Goal: Information Seeking & Learning: Learn about a topic

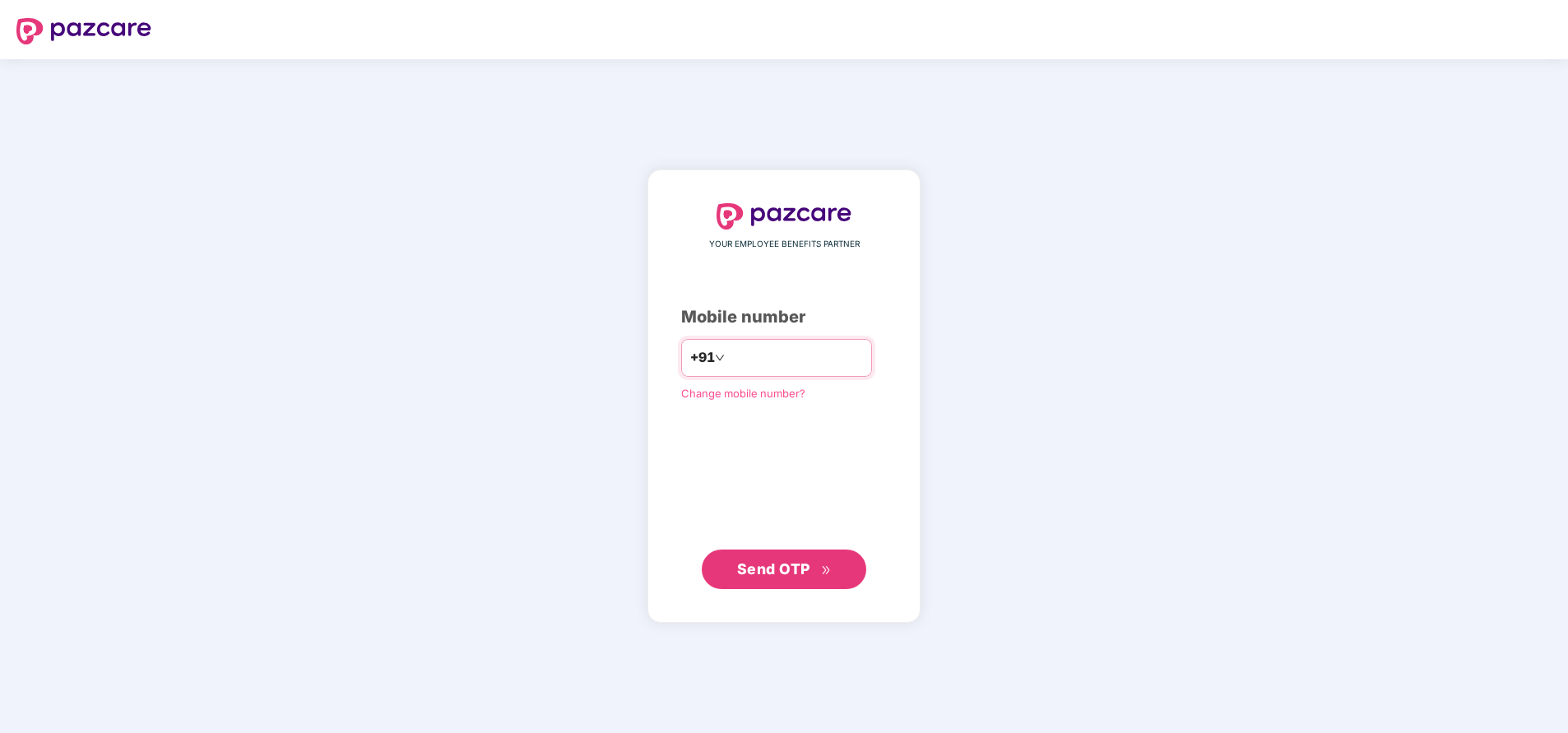
type input "*"
click at [748, 365] on input "*" at bounding box center [796, 358] width 135 height 26
type input "**********"
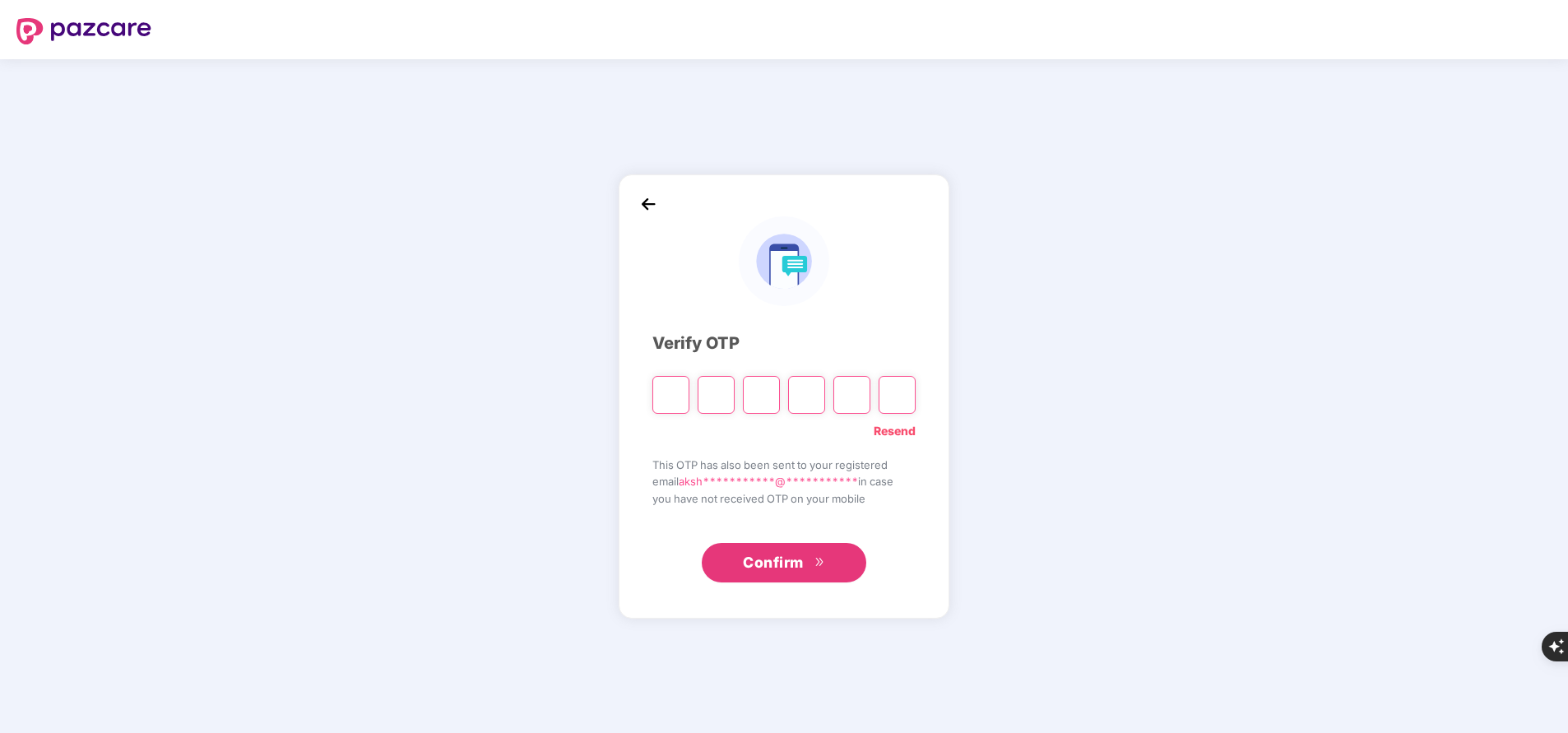
type input "*"
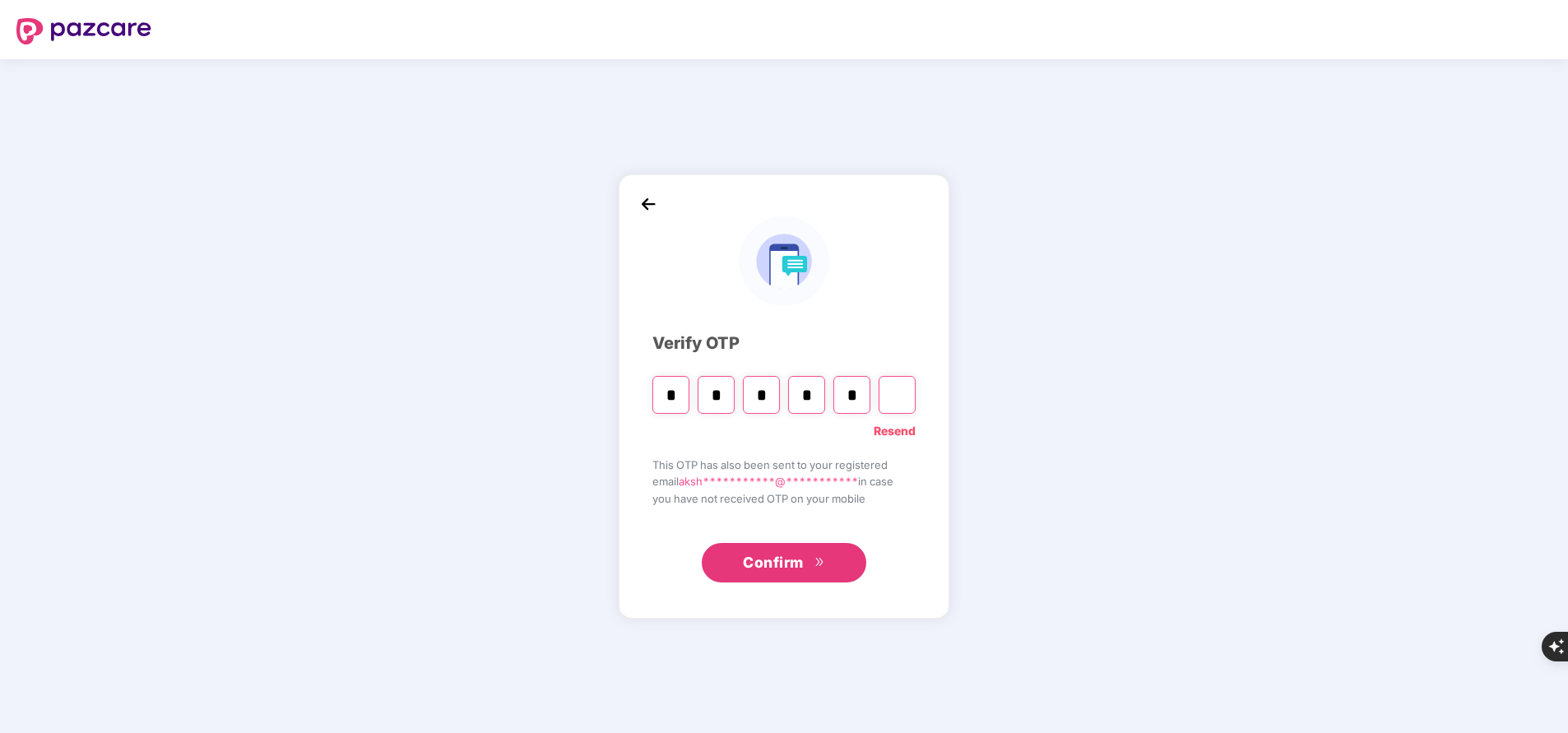
type input "*"
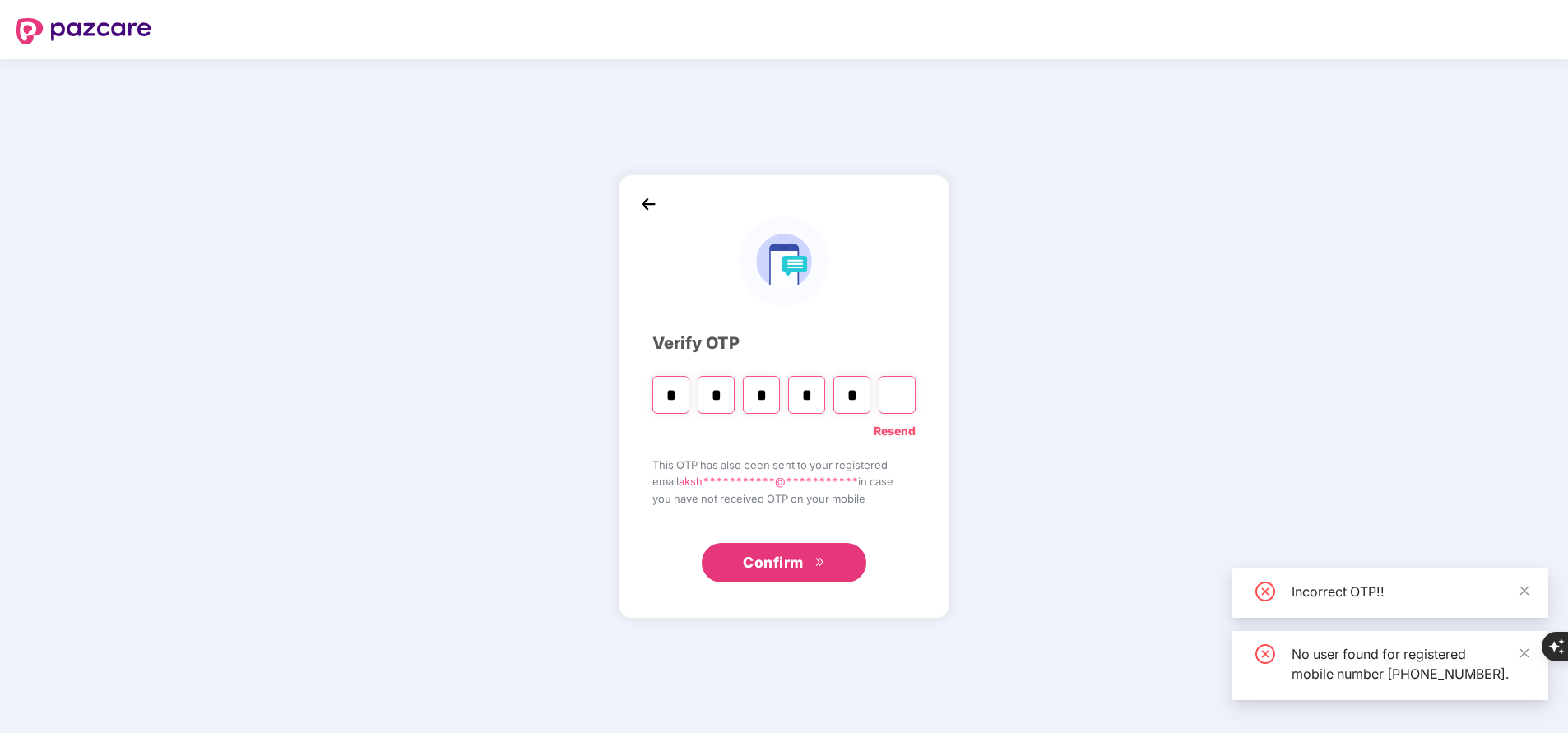
type input "*"
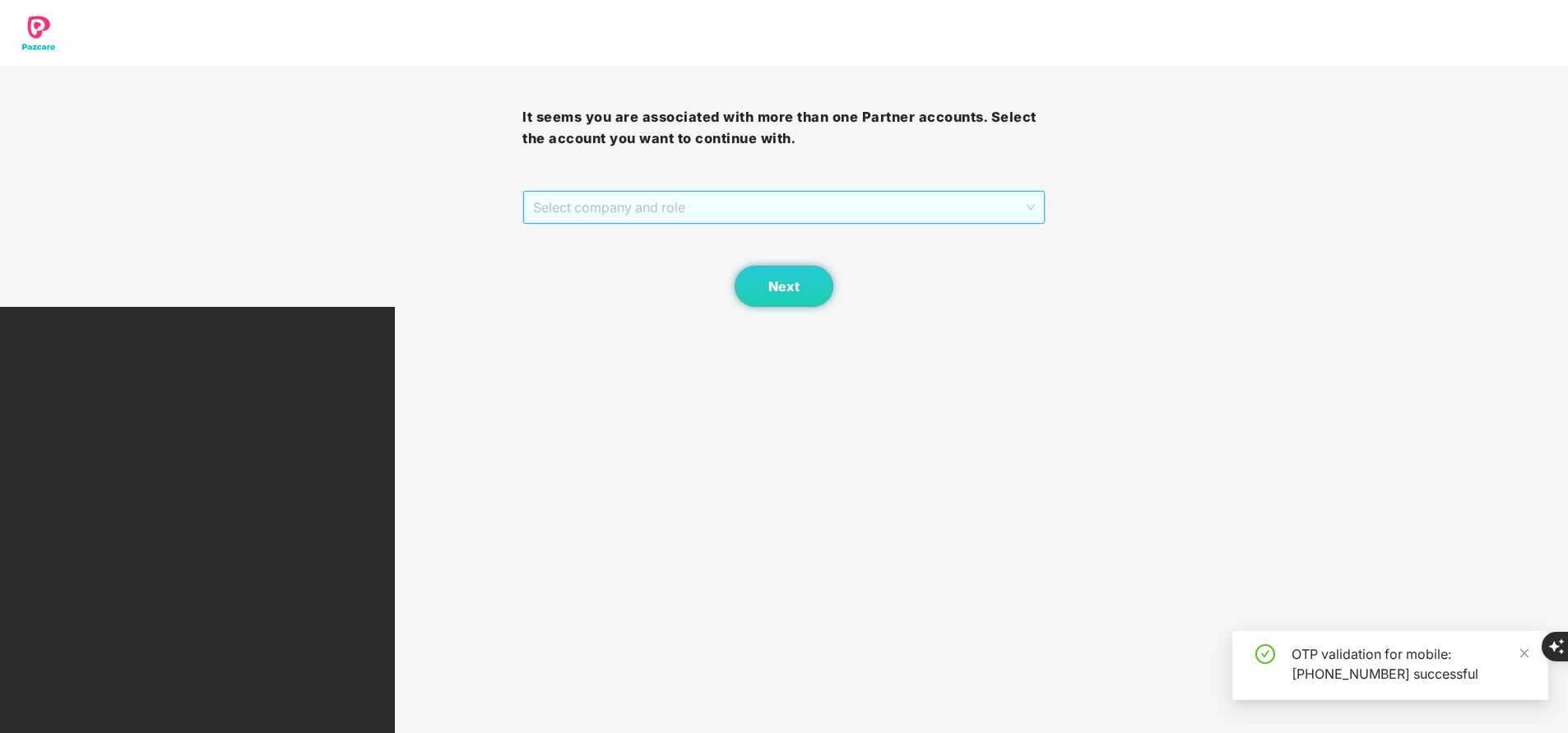
click at [610, 202] on span "Select company and role" at bounding box center [783, 207] width 501 height 31
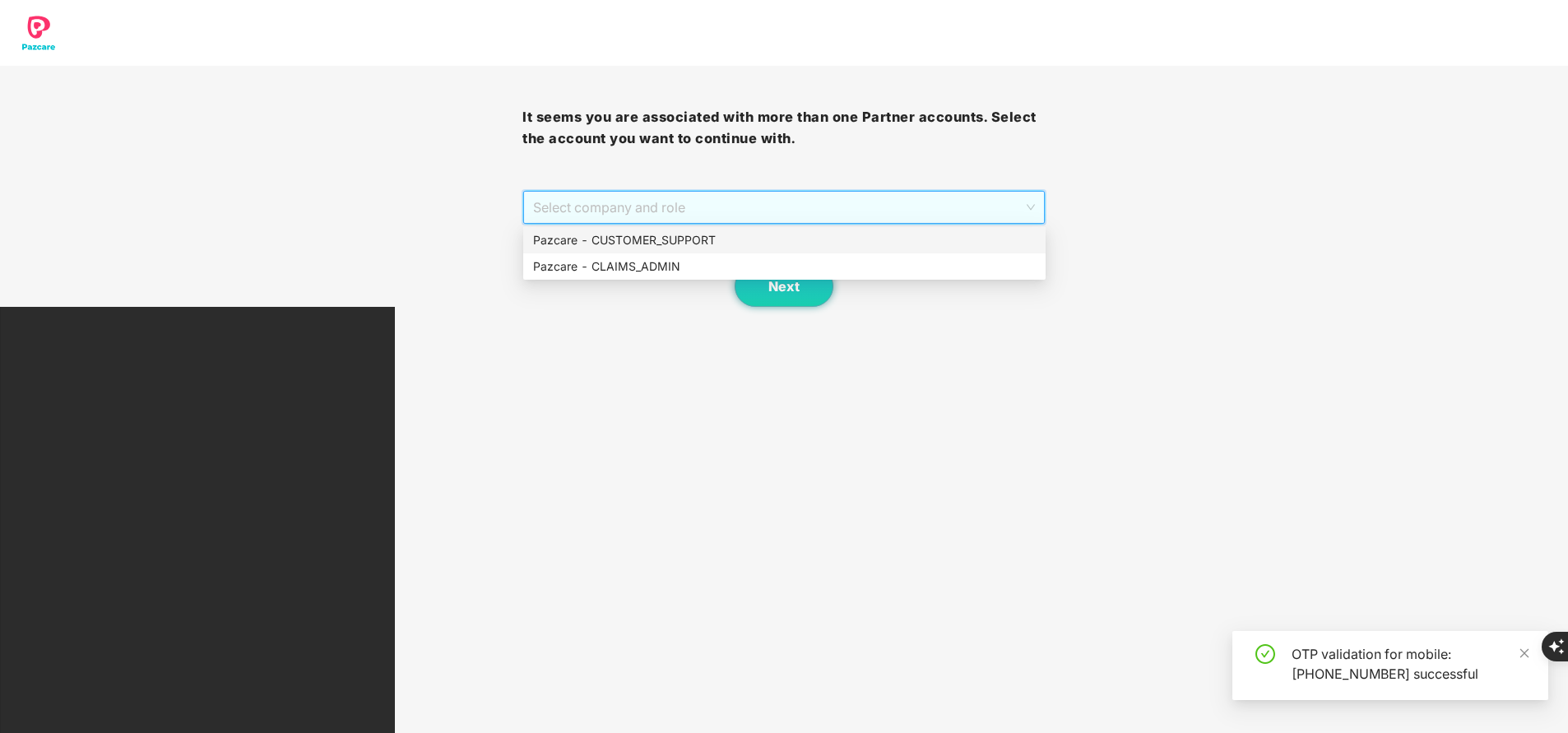
click at [605, 237] on div "Pazcare - CUSTOMER_SUPPORT" at bounding box center [784, 239] width 502 height 19
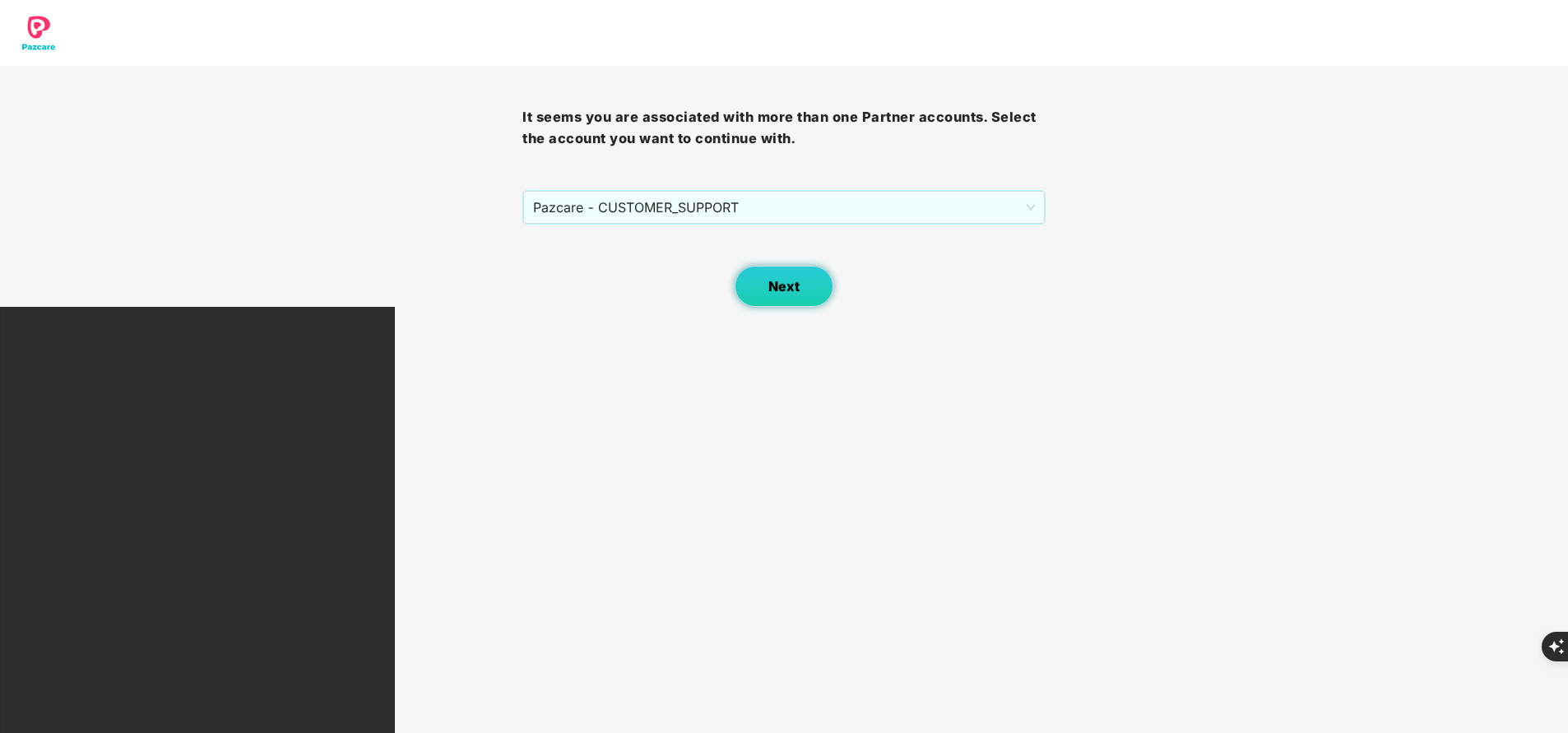
click at [792, 280] on span "Next" at bounding box center [784, 286] width 31 height 16
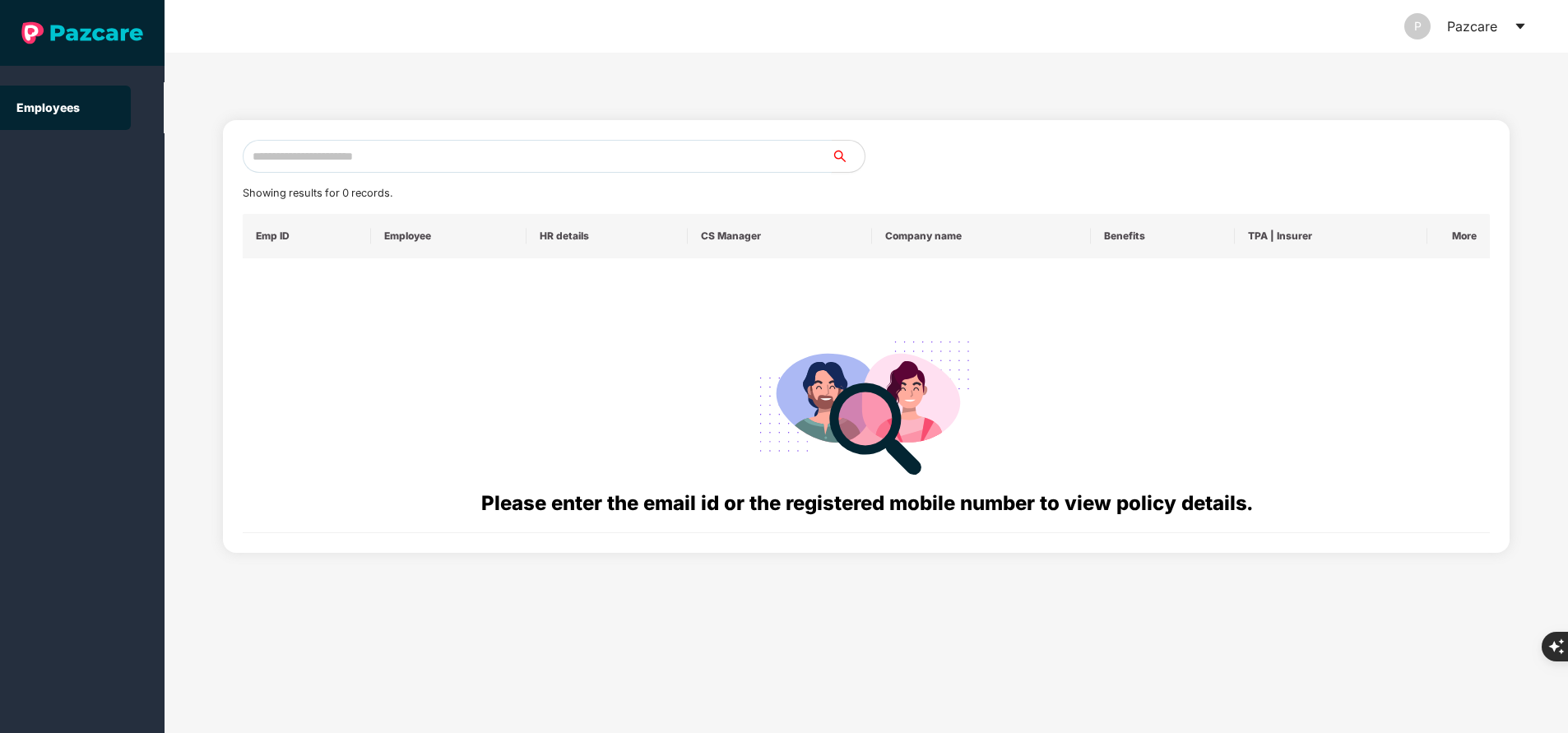
click at [624, 159] on input "text" at bounding box center [537, 156] width 589 height 33
paste input "**********"
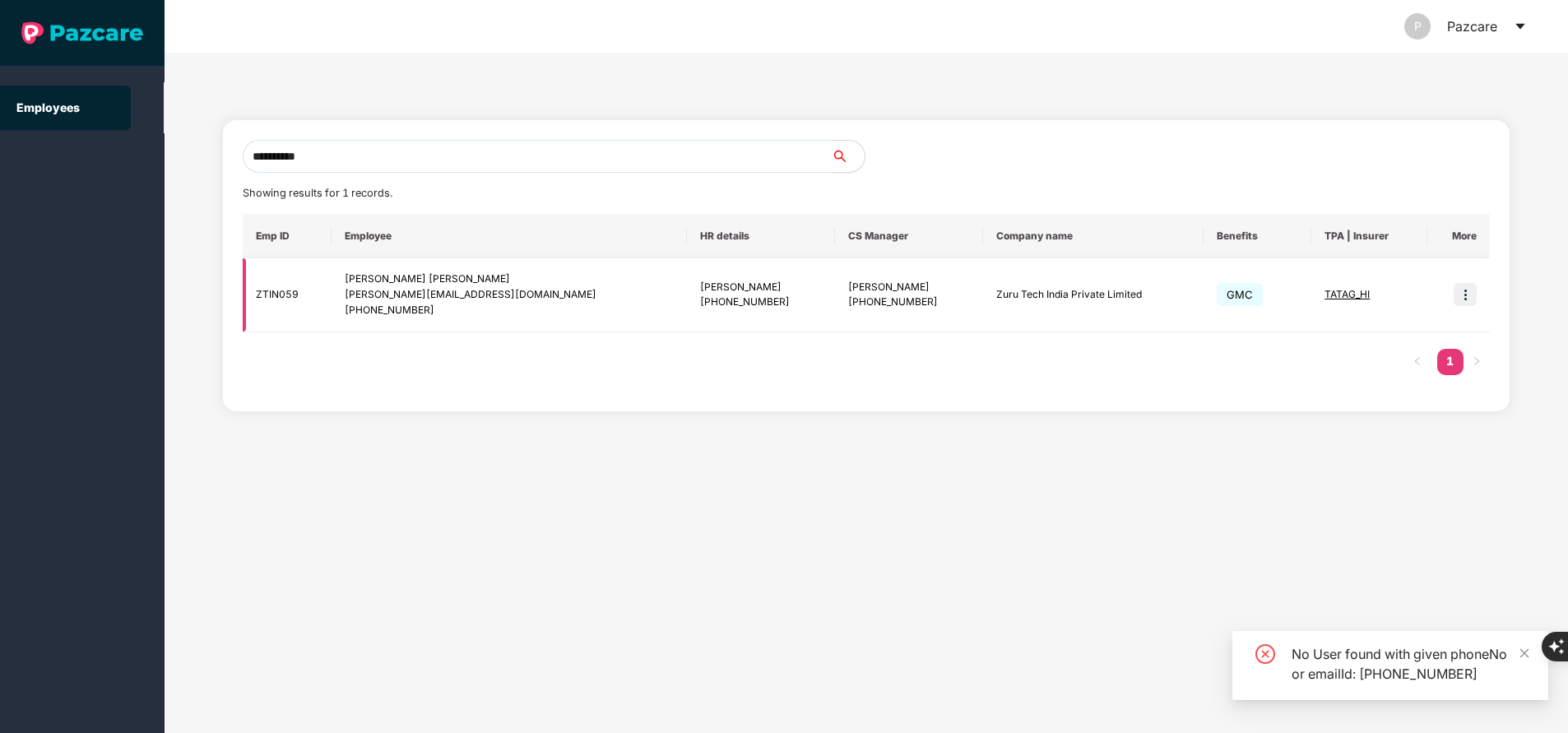
type input "**********"
click at [1467, 299] on img at bounding box center [1465, 295] width 23 height 23
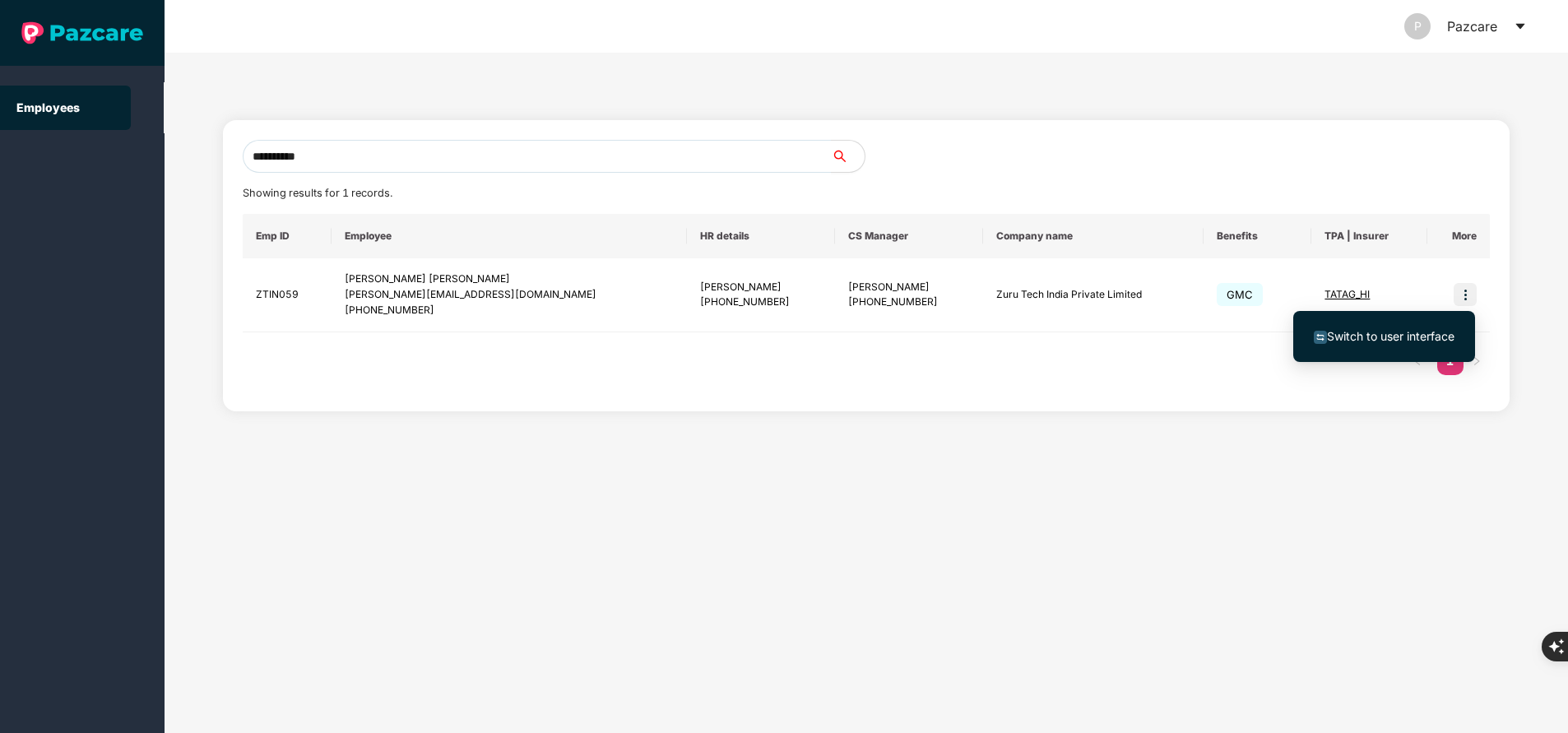
click at [1438, 326] on li "Switch to user interface" at bounding box center [1384, 336] width 182 height 34
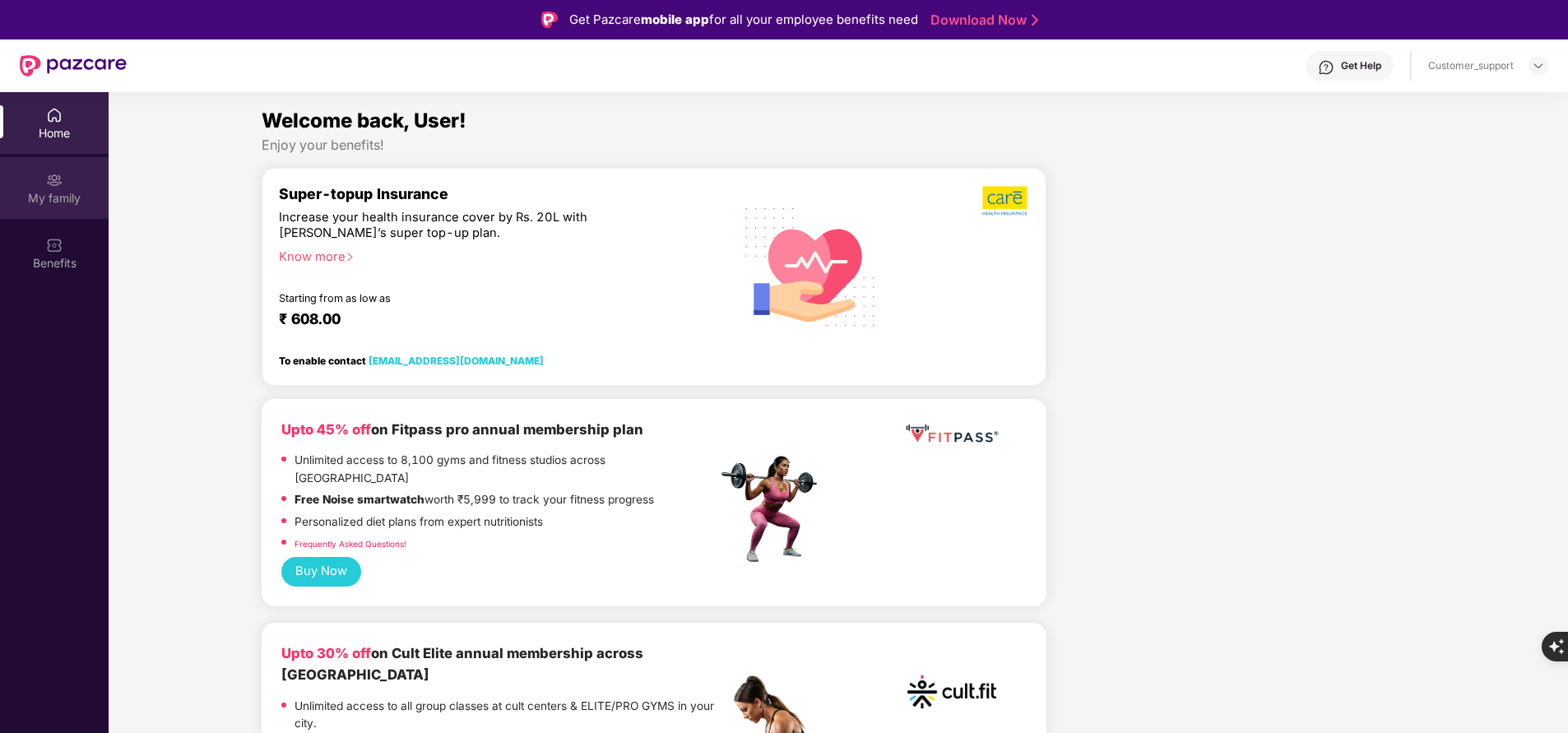
click at [53, 194] on div "My family" at bounding box center [54, 197] width 109 height 17
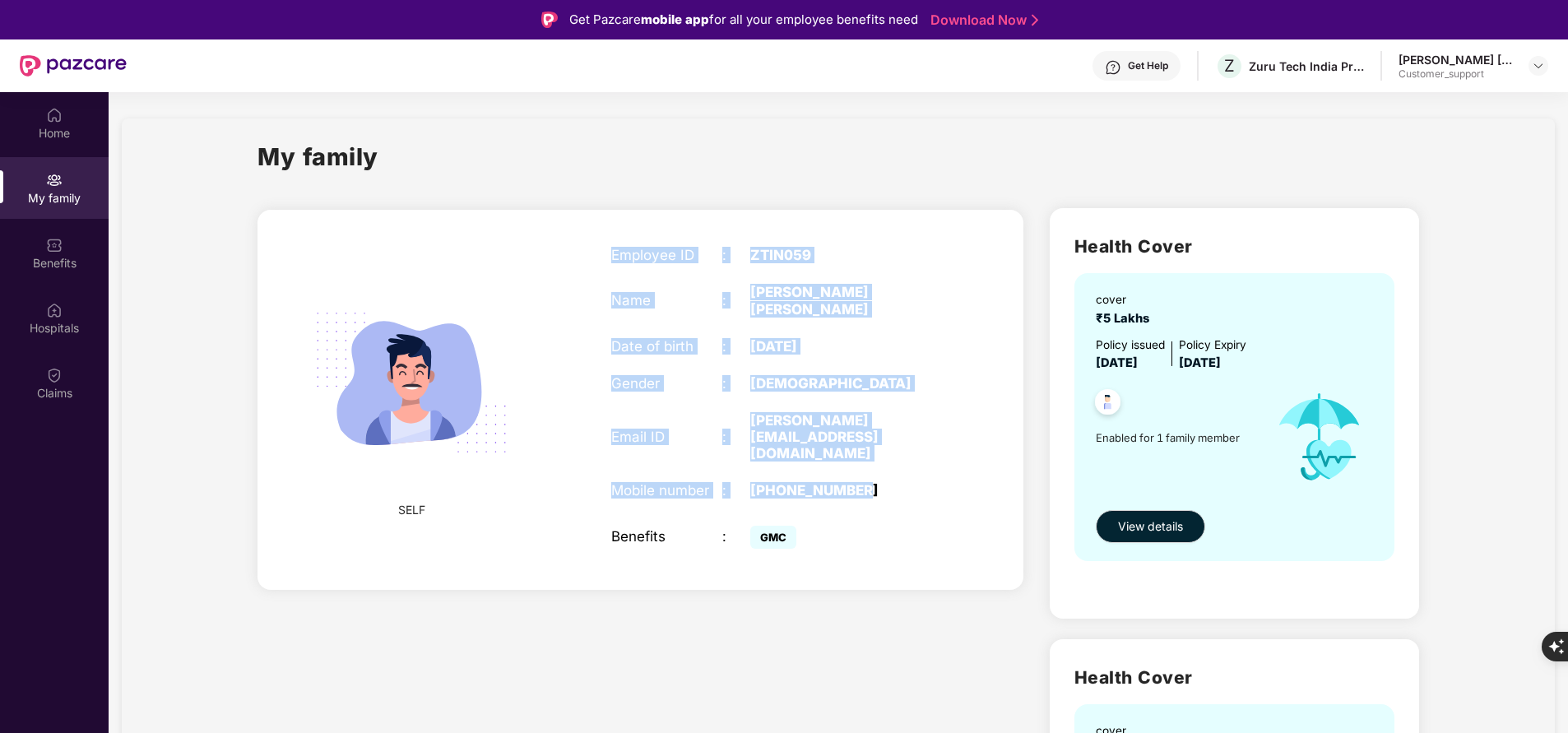
drag, startPoint x: 609, startPoint y: 247, endPoint x: 891, endPoint y: 475, distance: 362.6
click at [891, 475] on div "Employee ID : ZTIN059 Name : Shubham Vijayshanker Pandey Date of birth : 22 Nov…" at bounding box center [777, 399] width 367 height 346
copy div "Employee ID : ZTIN059 Name : Shubham Vijayshanker Pandey Date of birth : 22 Nov…"
click at [73, 468] on div "Home My family Benefits Hospitals Claims" at bounding box center [54, 458] width 109 height 733
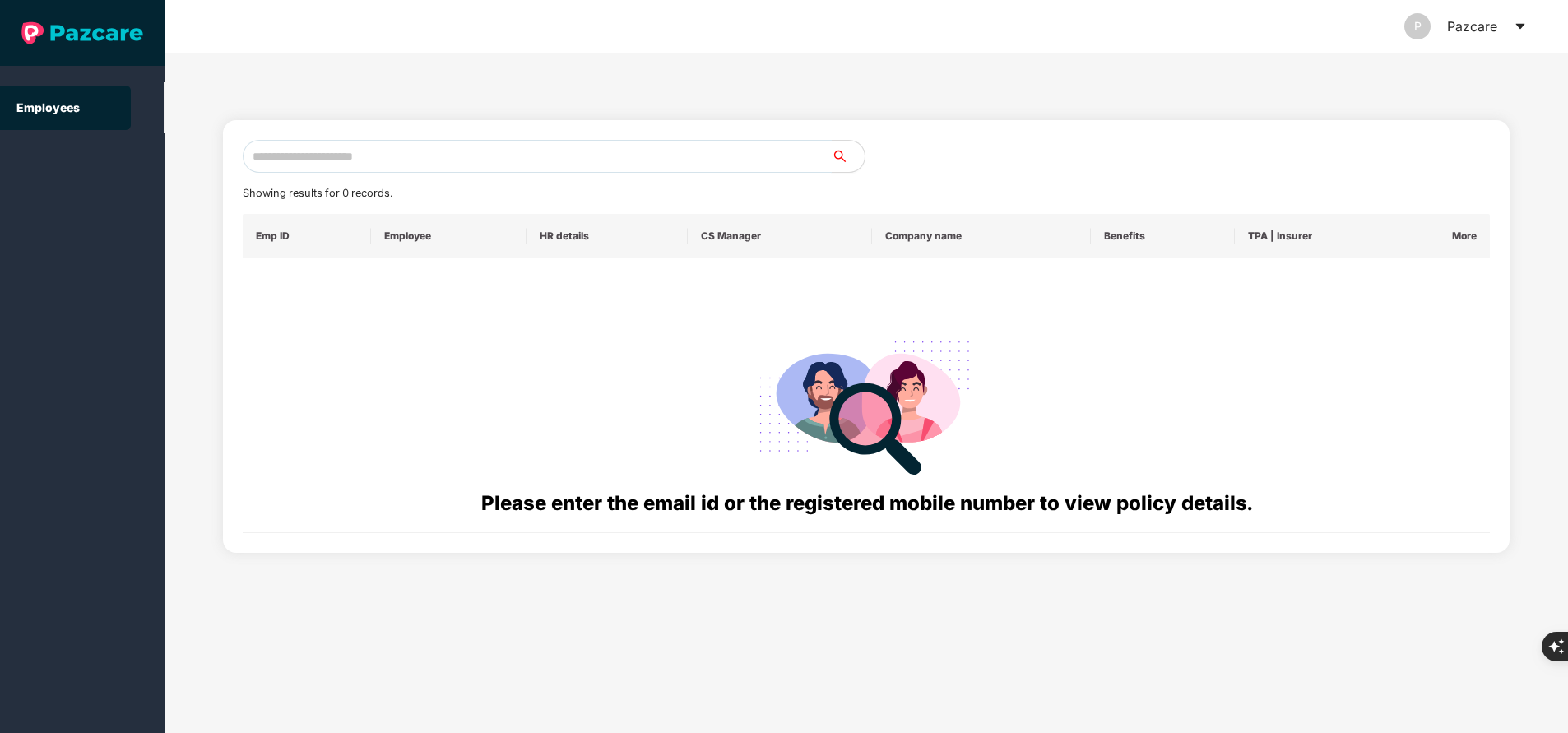
click at [375, 162] on input "text" at bounding box center [537, 156] width 589 height 33
paste input "**********"
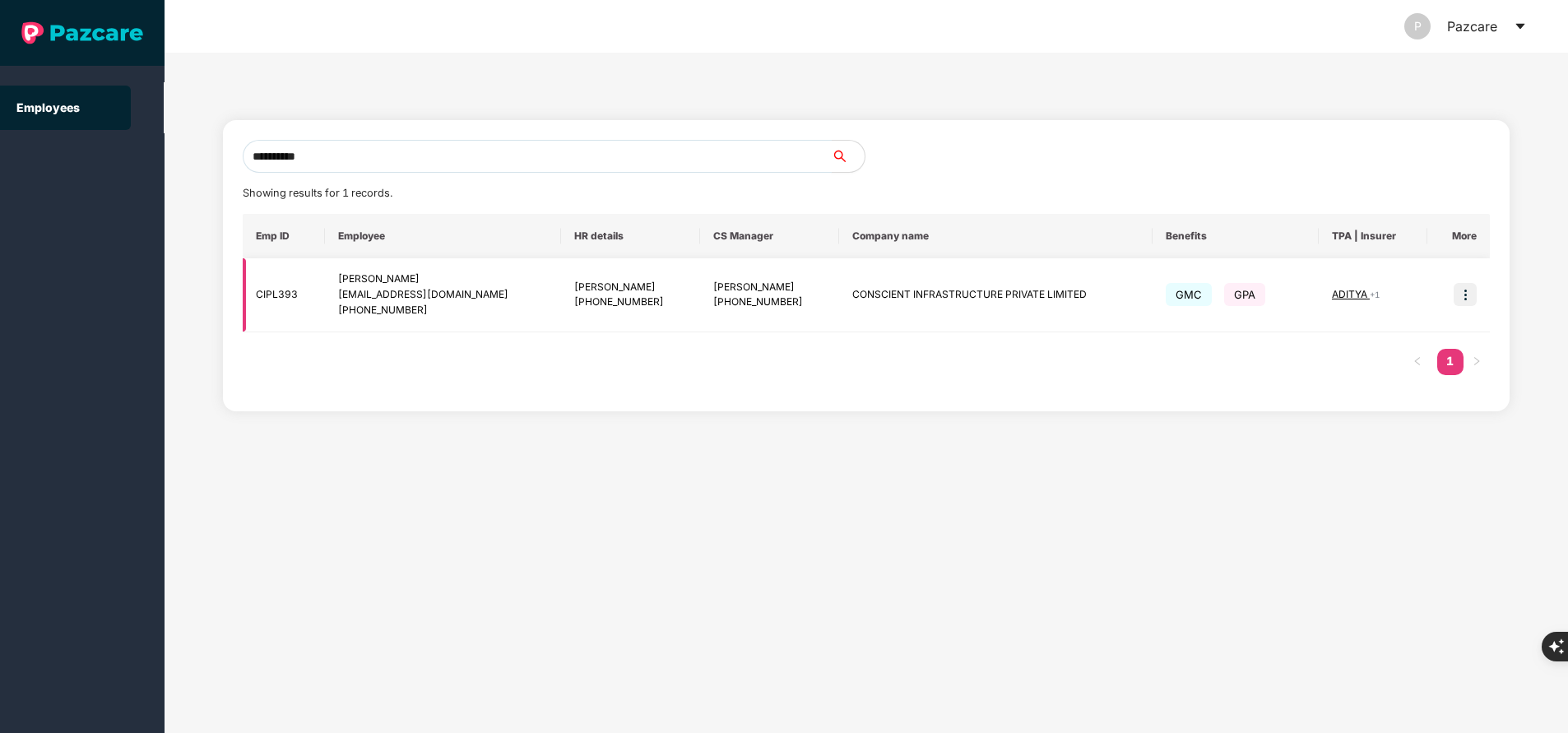
type input "**********"
click at [1472, 296] on img at bounding box center [1465, 295] width 23 height 23
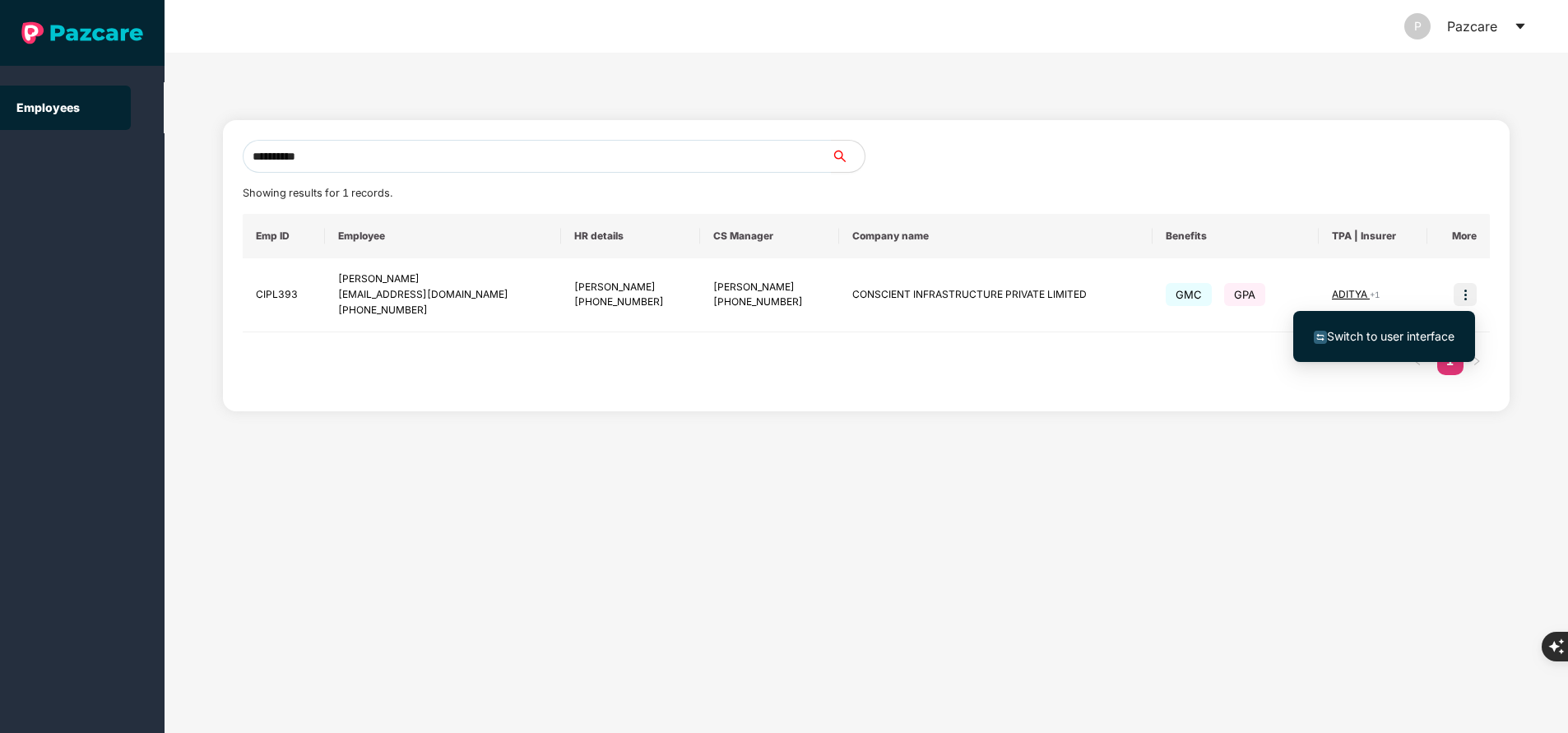
click at [1401, 338] on span "Switch to user interface" at bounding box center [1391, 336] width 127 height 14
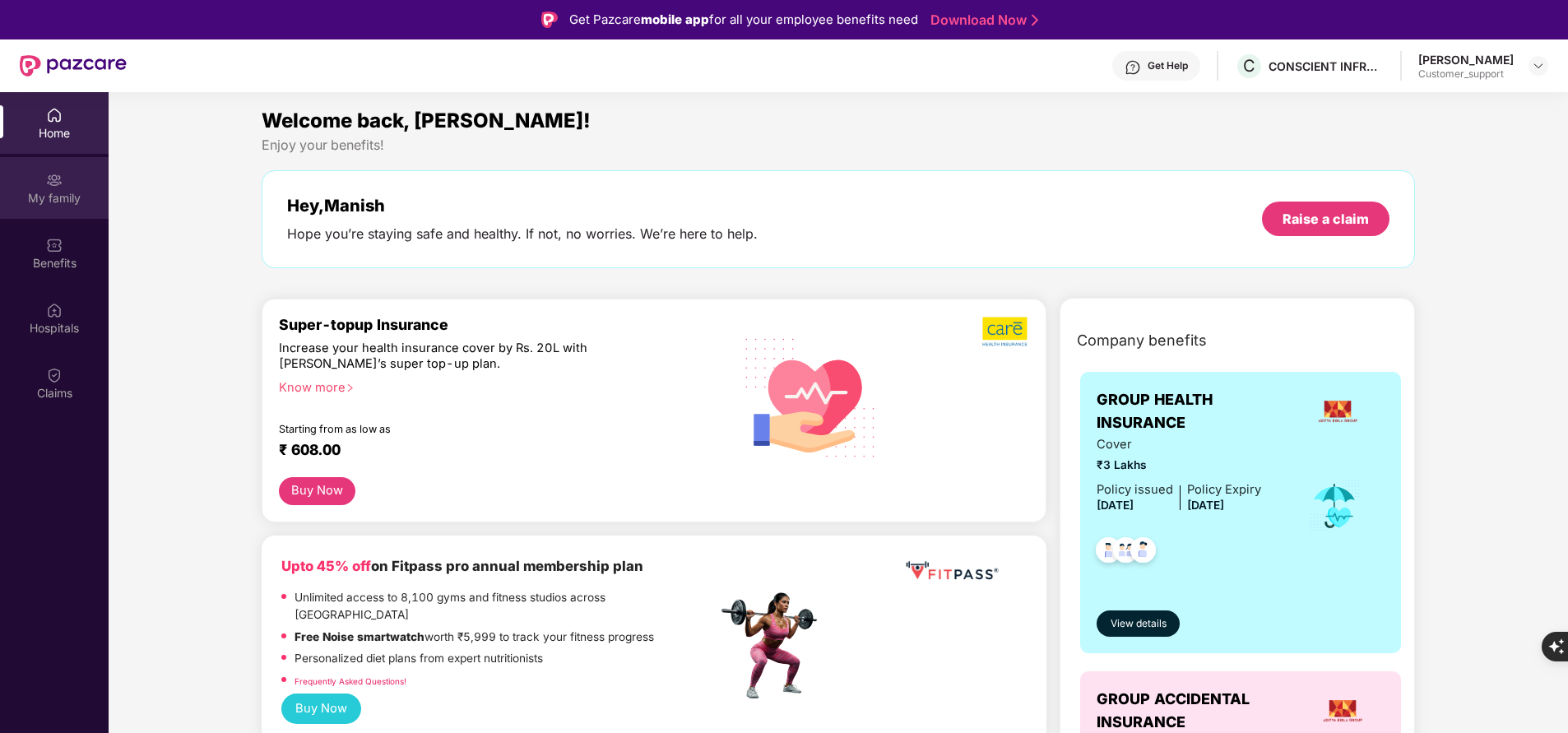
click at [62, 208] on div "My family" at bounding box center [54, 188] width 109 height 62
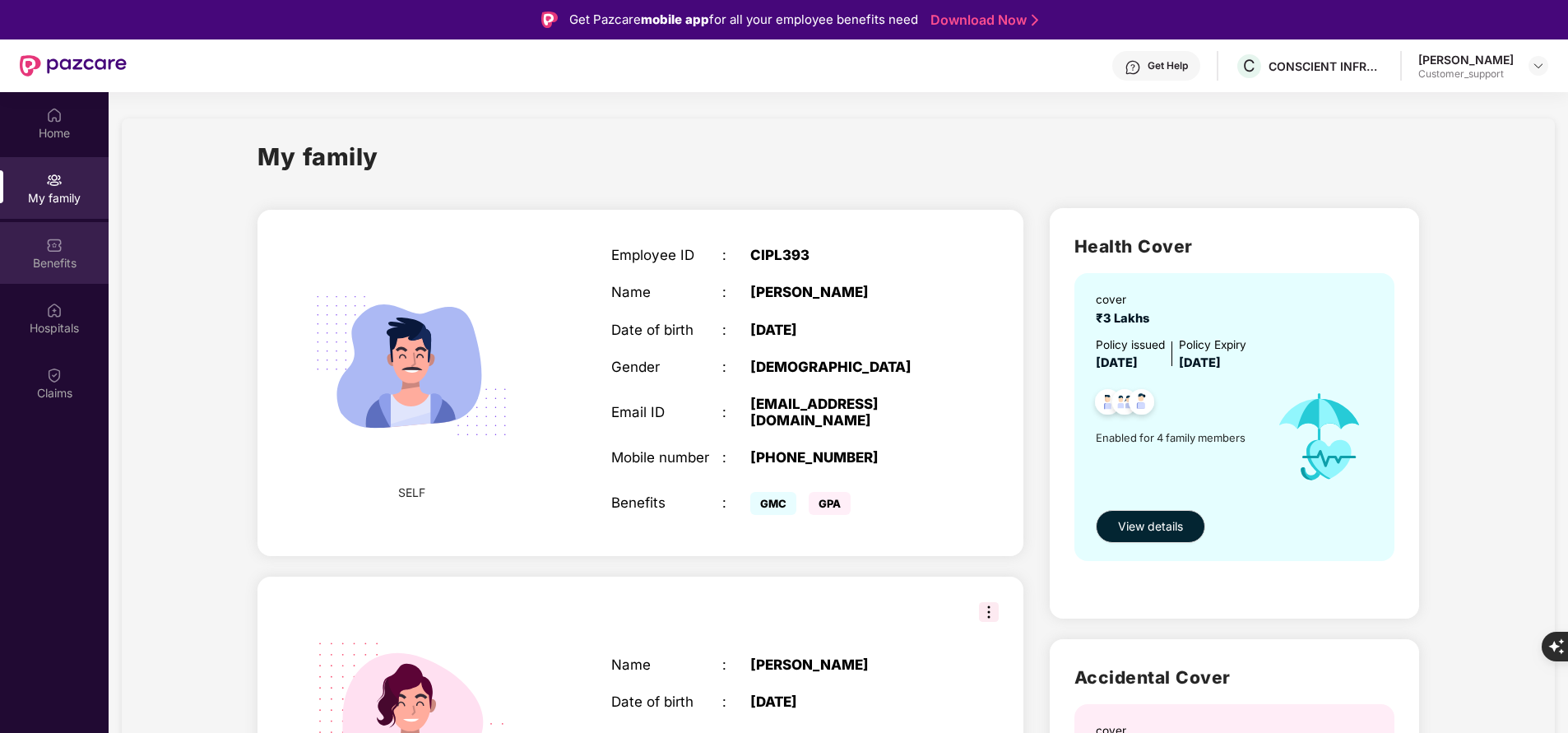
click at [53, 253] on div "Benefits" at bounding box center [54, 252] width 109 height 62
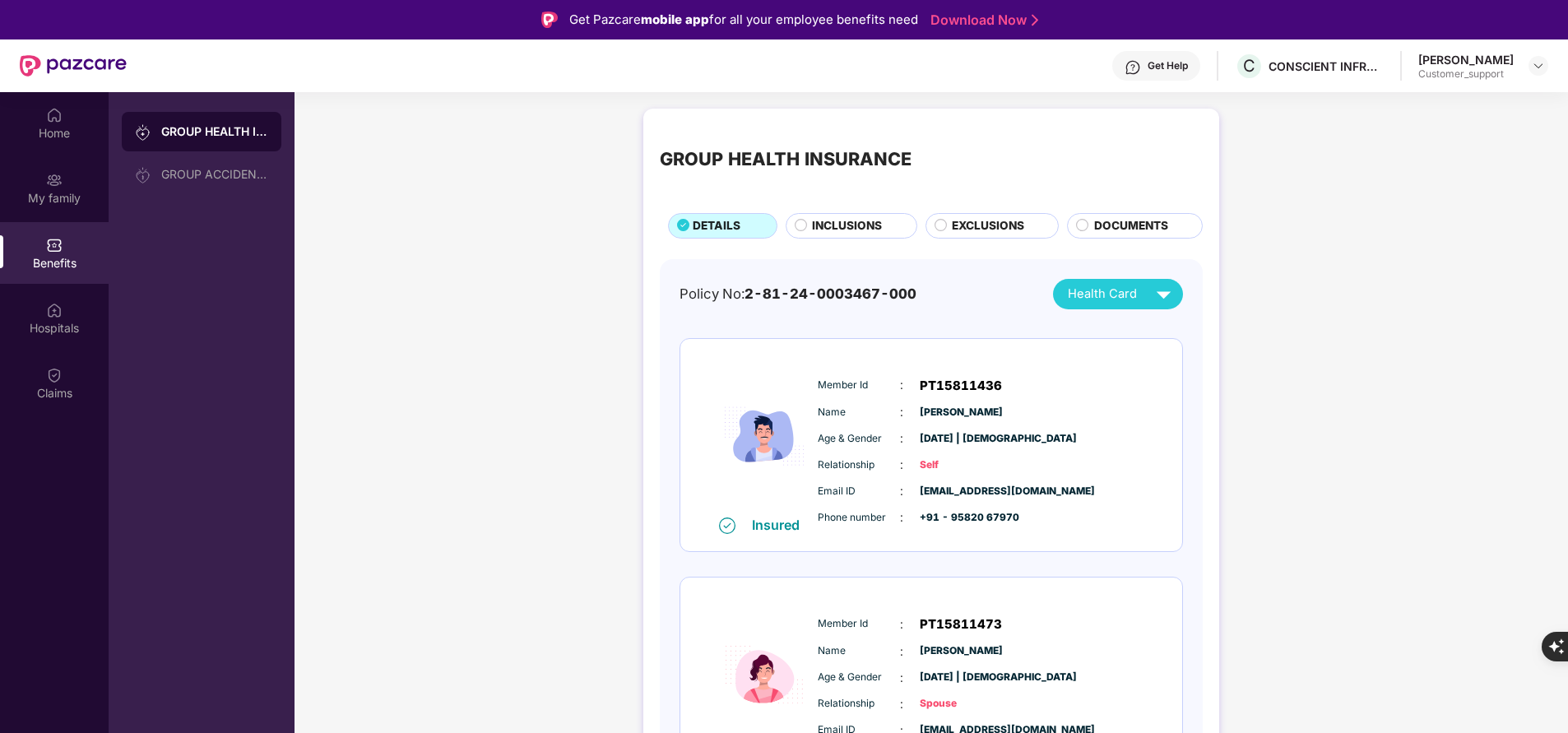
click at [863, 225] on span "INCLUSIONS" at bounding box center [848, 226] width 70 height 18
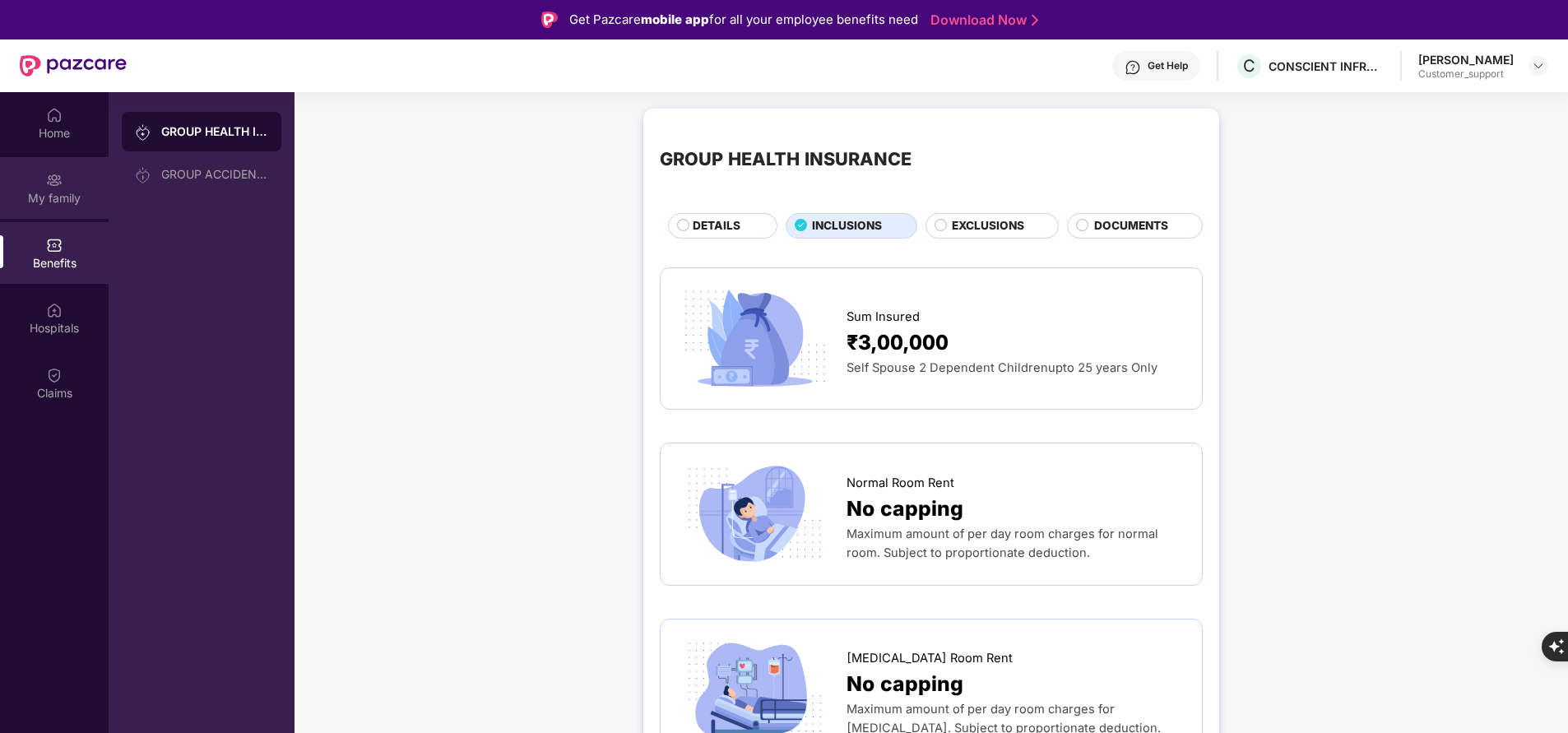
click at [70, 184] on div "My family" at bounding box center [54, 188] width 109 height 62
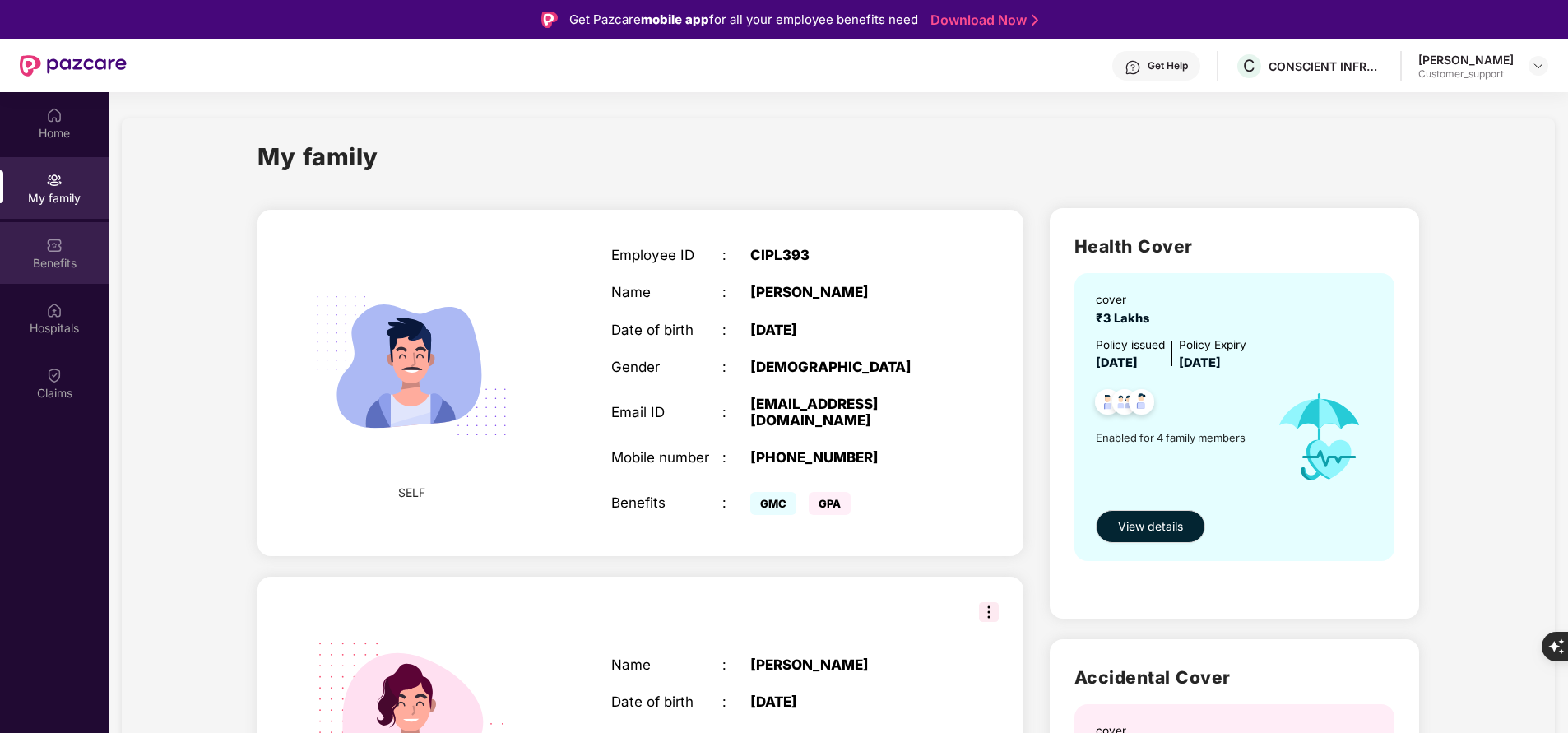
click at [49, 248] on img at bounding box center [54, 244] width 17 height 17
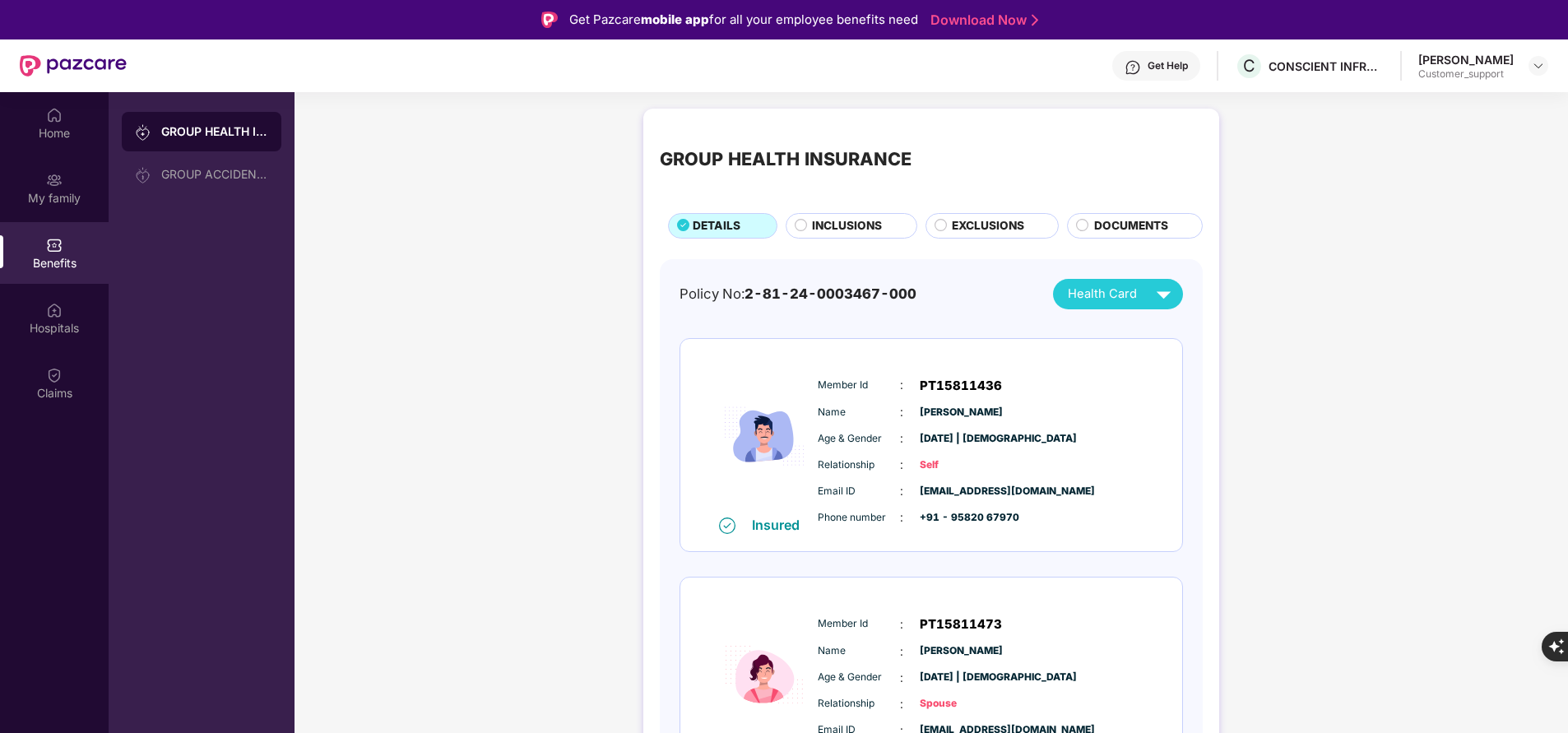
click at [815, 224] on span "INCLUSIONS" at bounding box center [848, 226] width 70 height 18
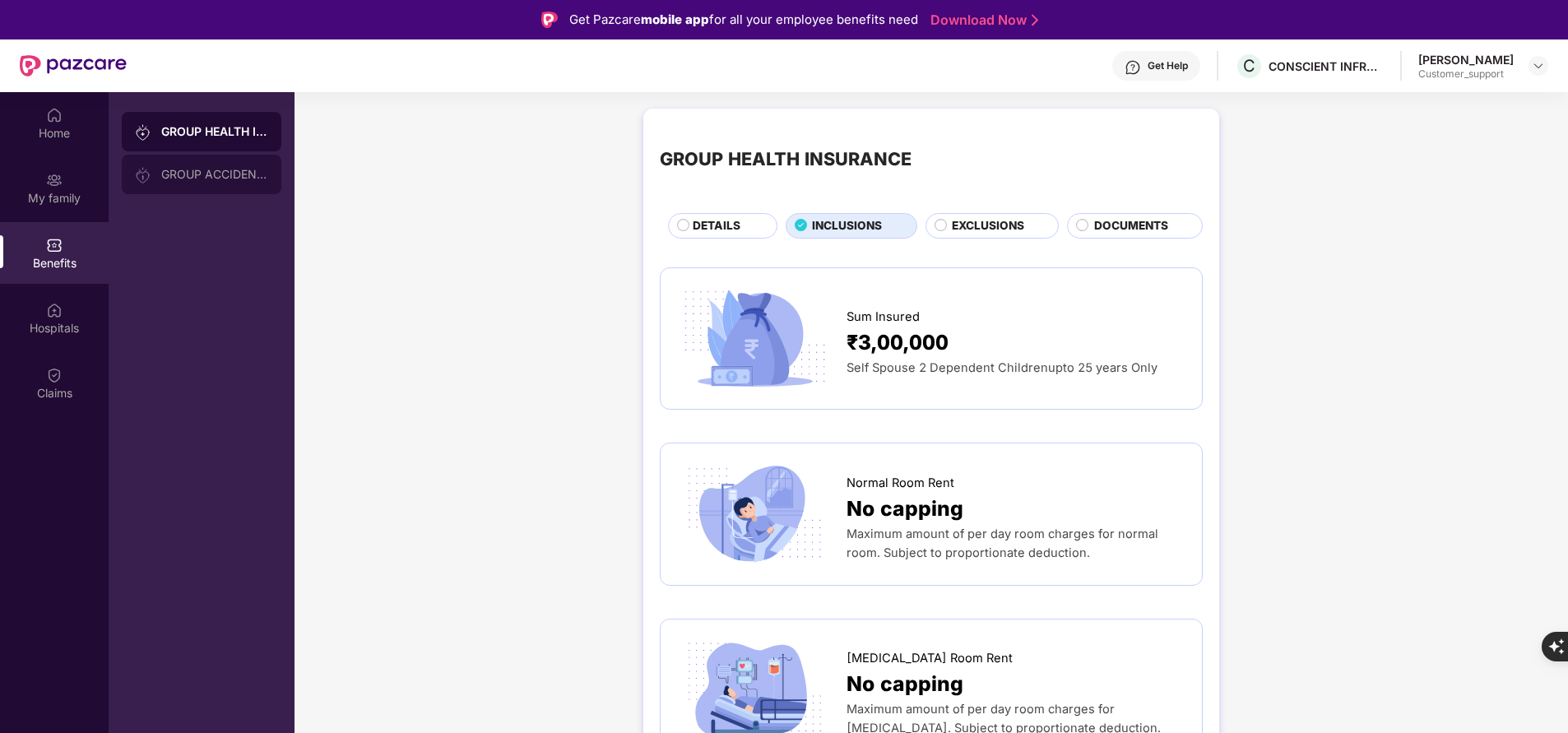
click at [217, 170] on div "GROUP ACCIDENTAL INSURANCE" at bounding box center [214, 174] width 107 height 13
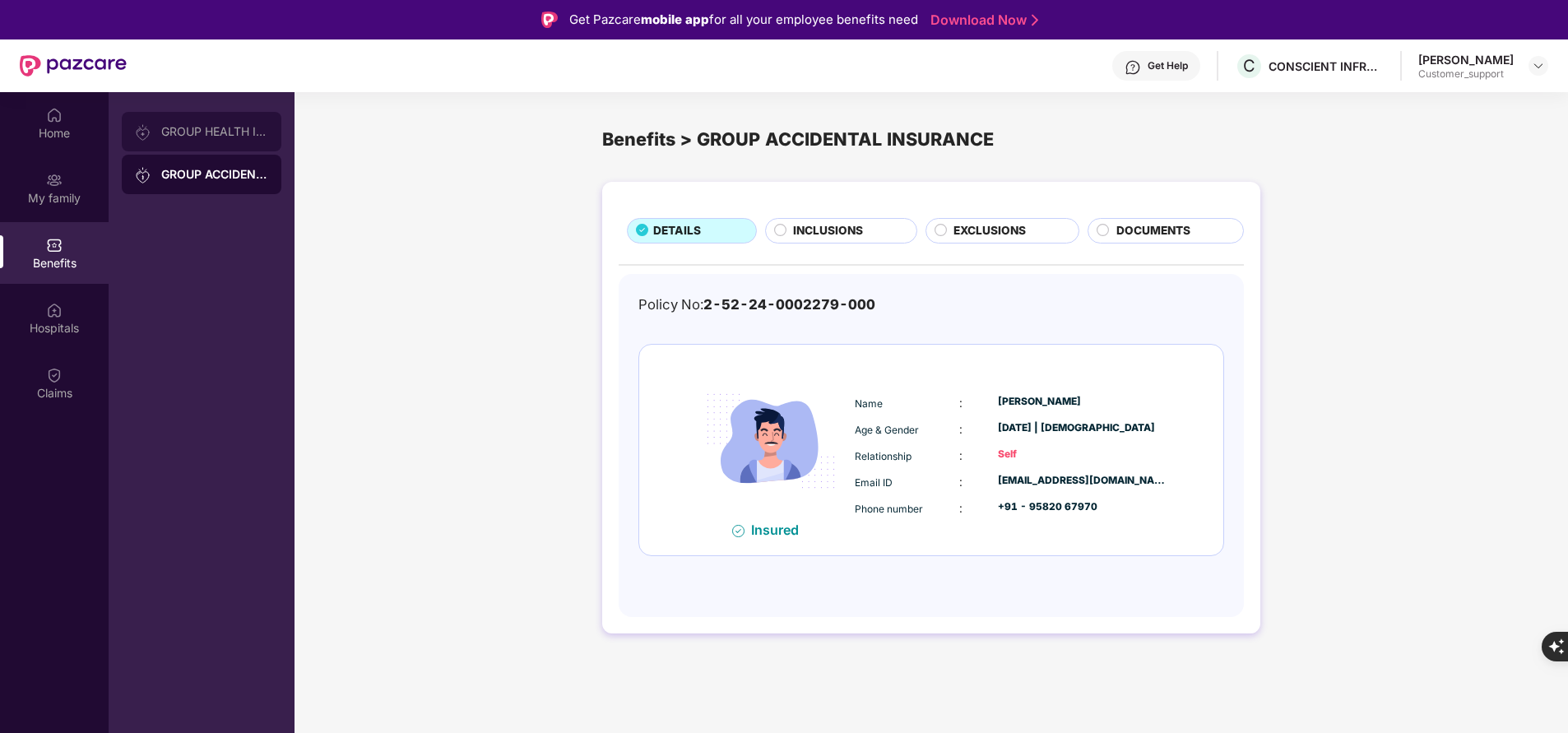
click at [229, 142] on div "GROUP HEALTH INSURANCE" at bounding box center [201, 131] width 159 height 39
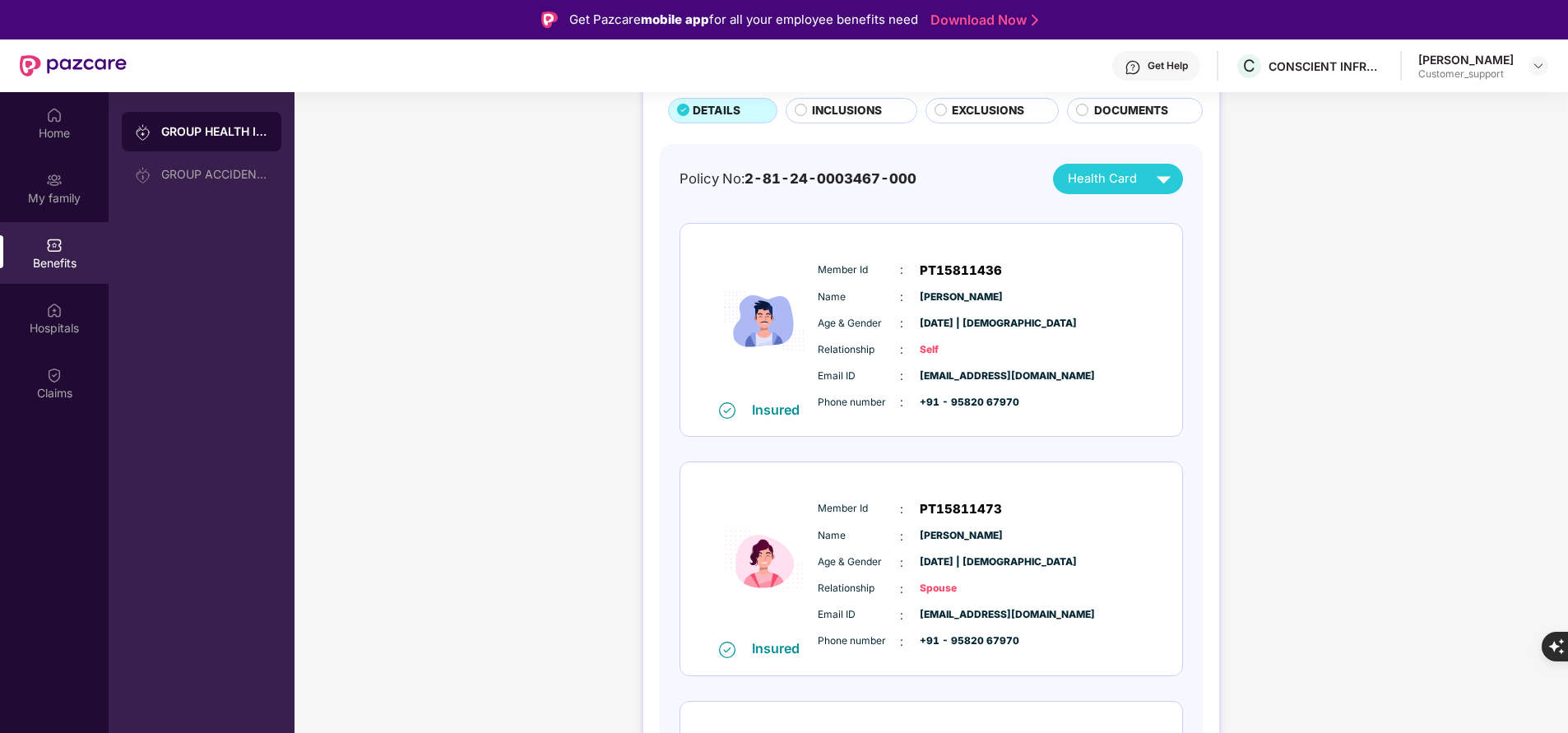
scroll to position [116, 0]
click at [229, 184] on div "GROUP ACCIDENTAL INSURANCE" at bounding box center [201, 174] width 159 height 39
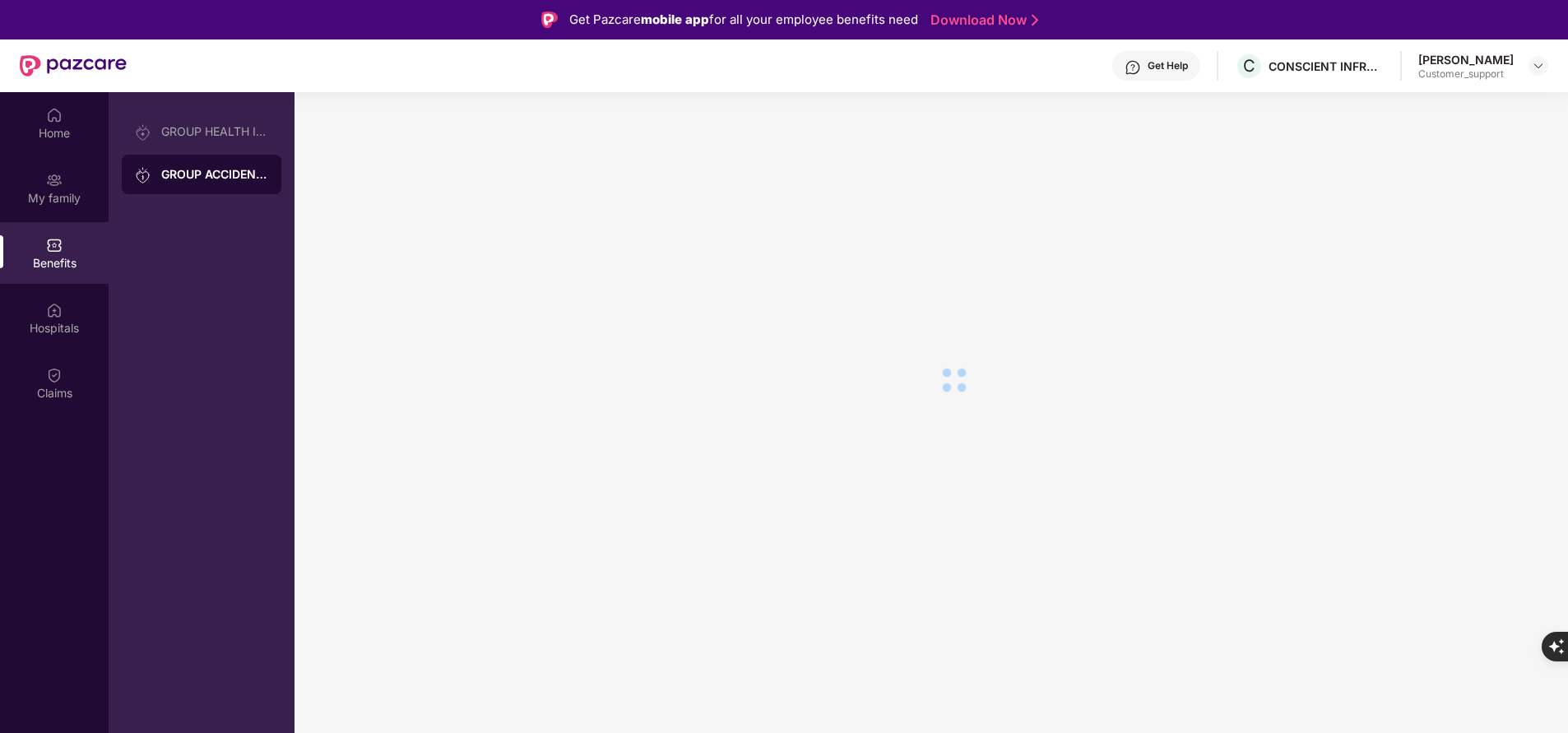
scroll to position [0, 0]
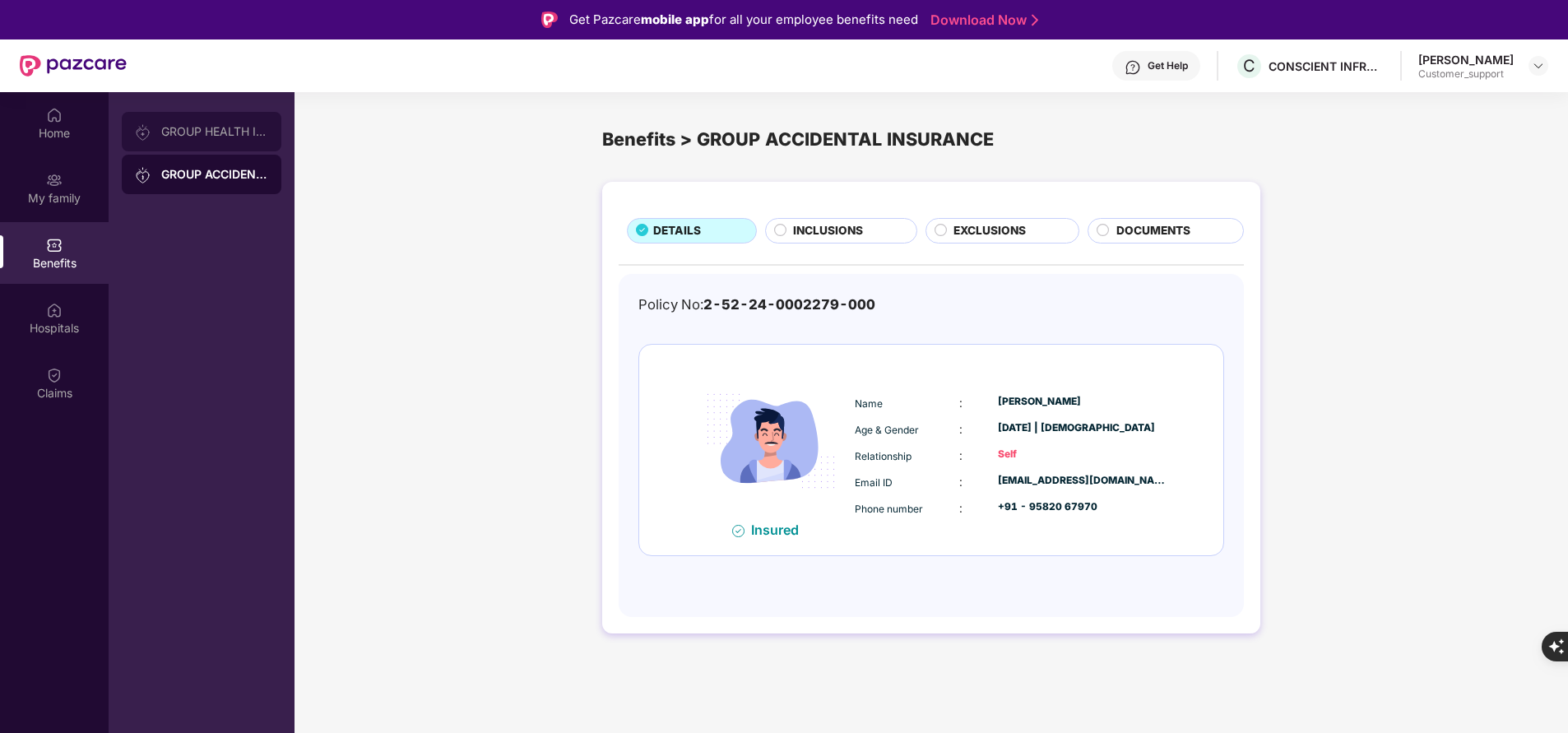
click at [237, 130] on div "GROUP HEALTH INSURANCE" at bounding box center [214, 131] width 107 height 13
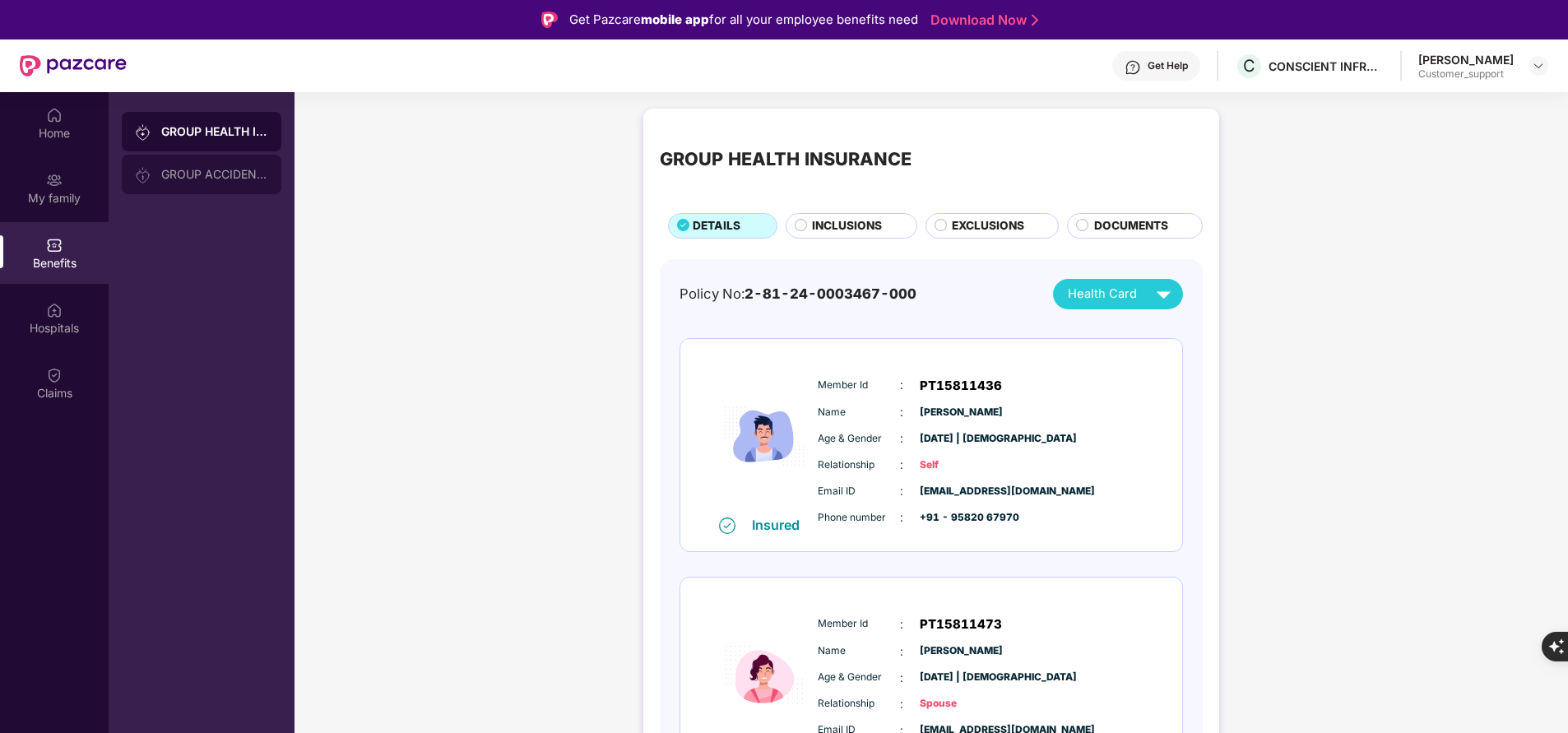
click at [220, 189] on div "GROUP ACCIDENTAL INSURANCE" at bounding box center [201, 174] width 159 height 39
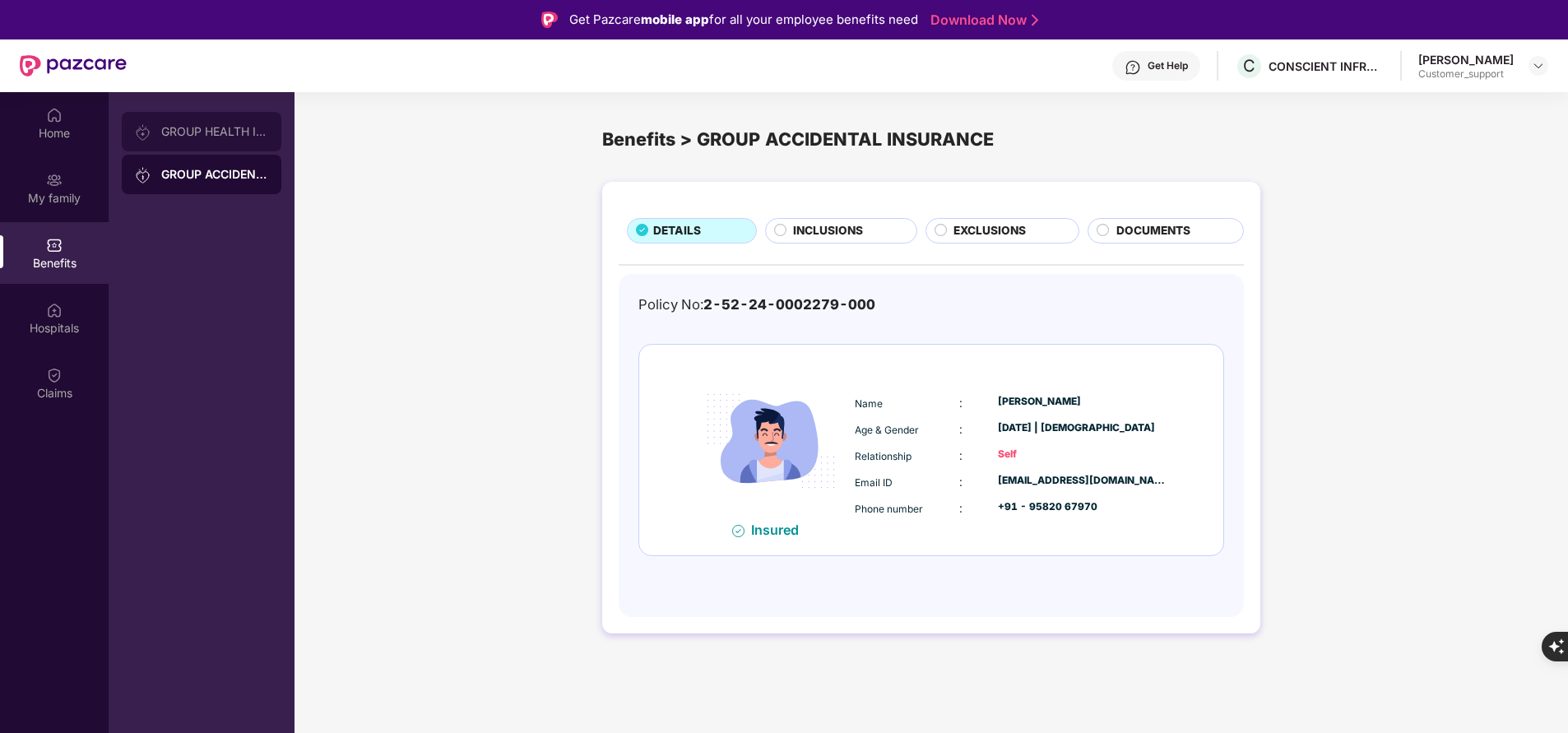
click at [247, 138] on div "GROUP HEALTH INSURANCE" at bounding box center [201, 131] width 159 height 39
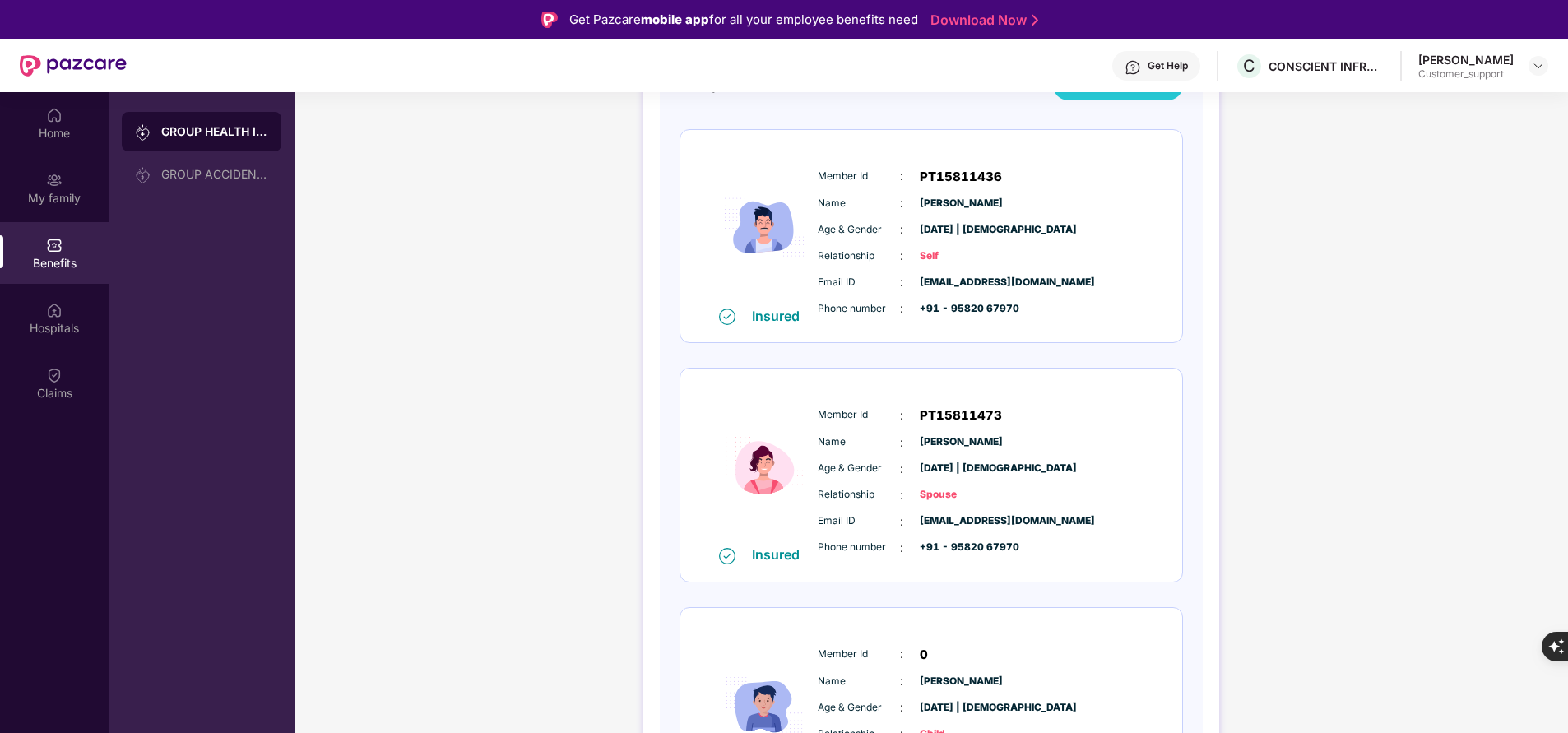
scroll to position [112, 0]
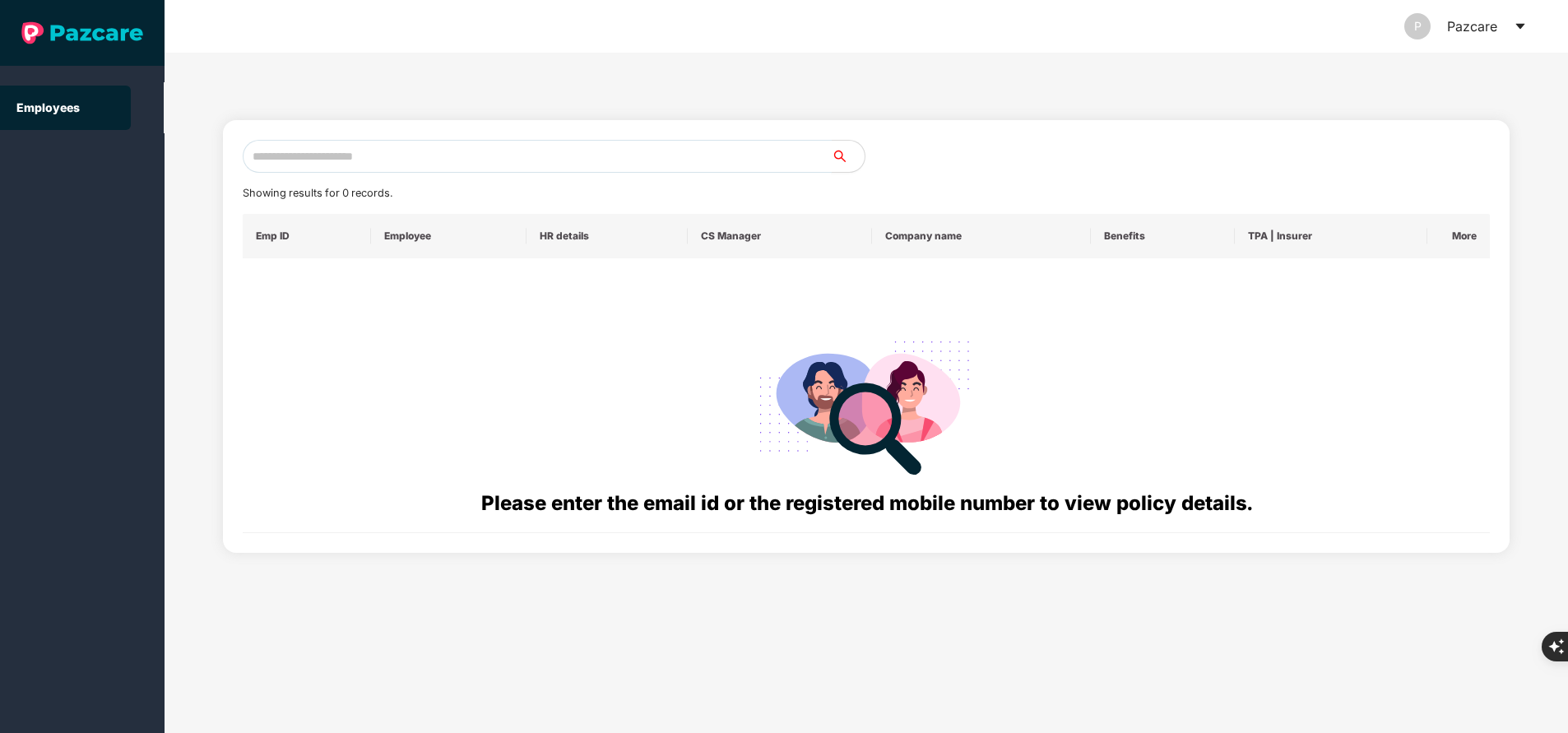
click at [529, 159] on input "text" at bounding box center [537, 156] width 589 height 33
paste input "**********"
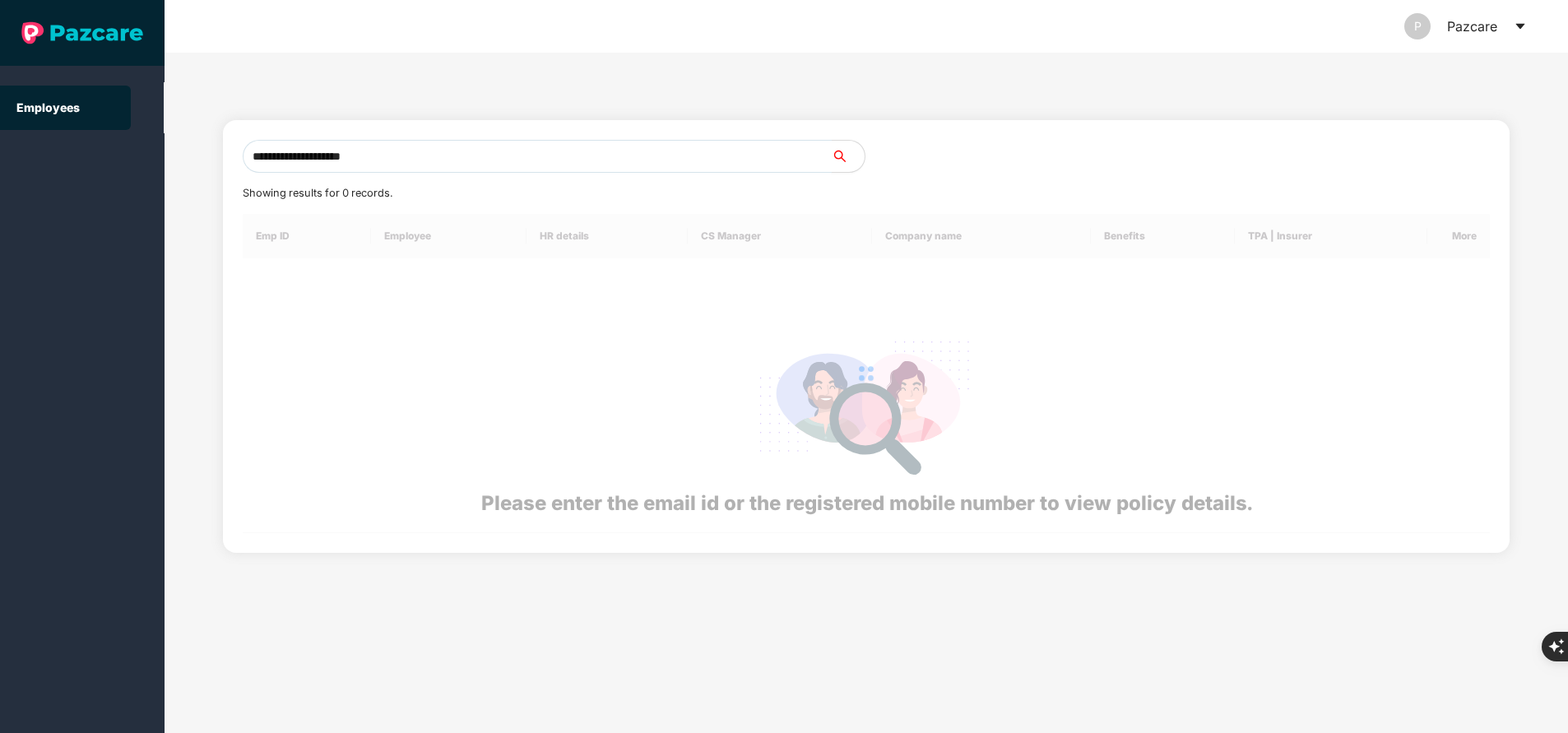
click at [529, 159] on input "**********" at bounding box center [537, 156] width 589 height 33
type input "*"
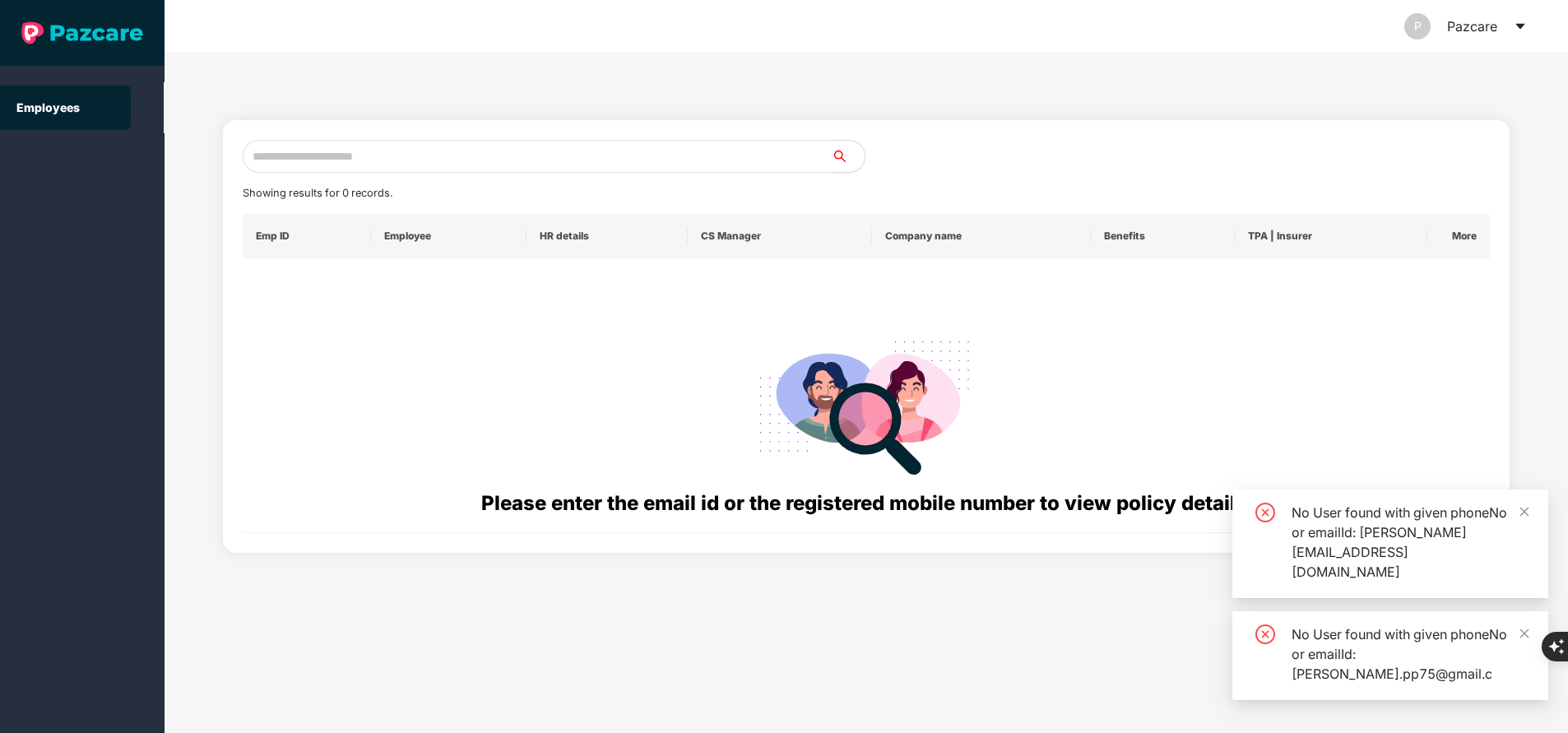
paste input "**********"
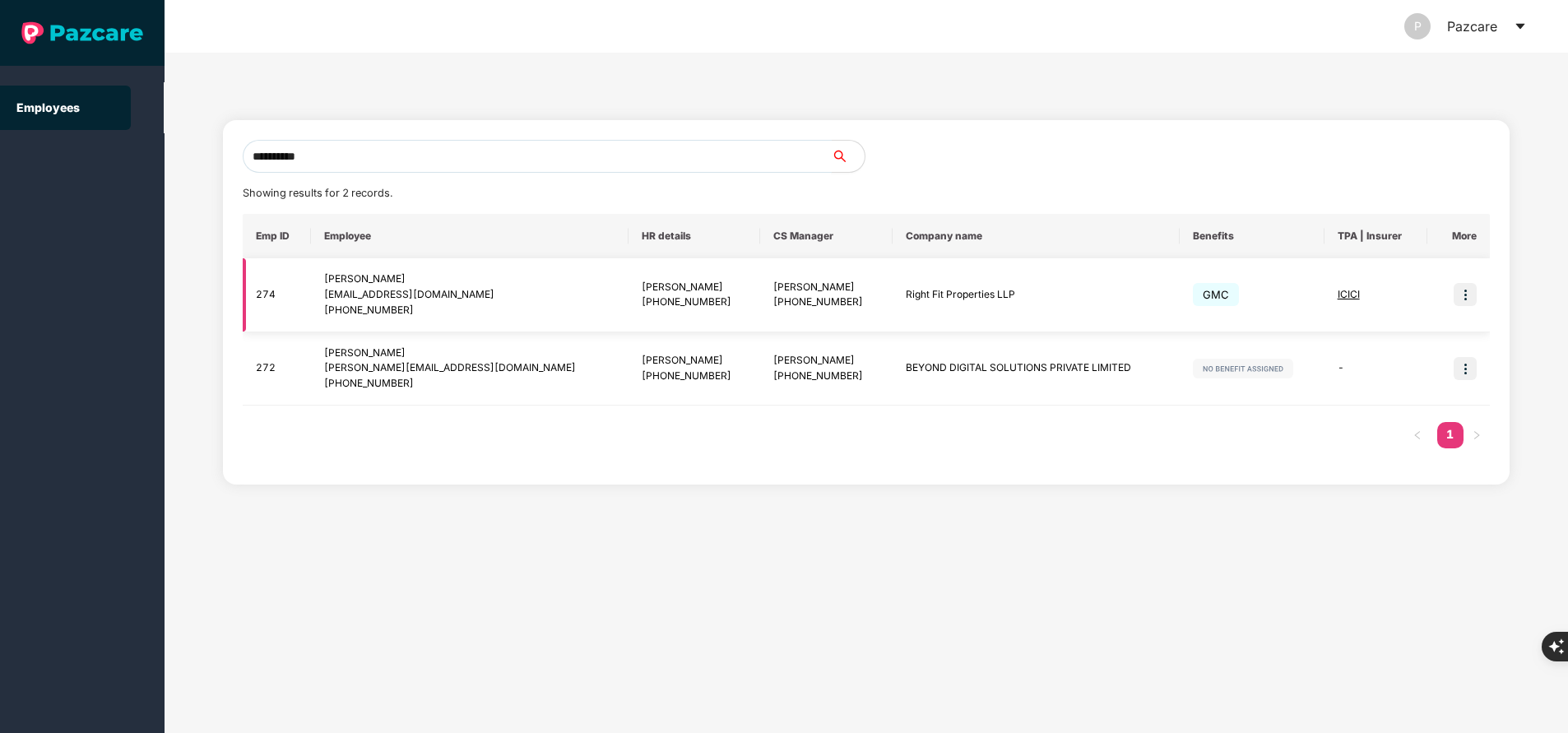
type input "**********"
click at [1458, 298] on img at bounding box center [1465, 295] width 23 height 23
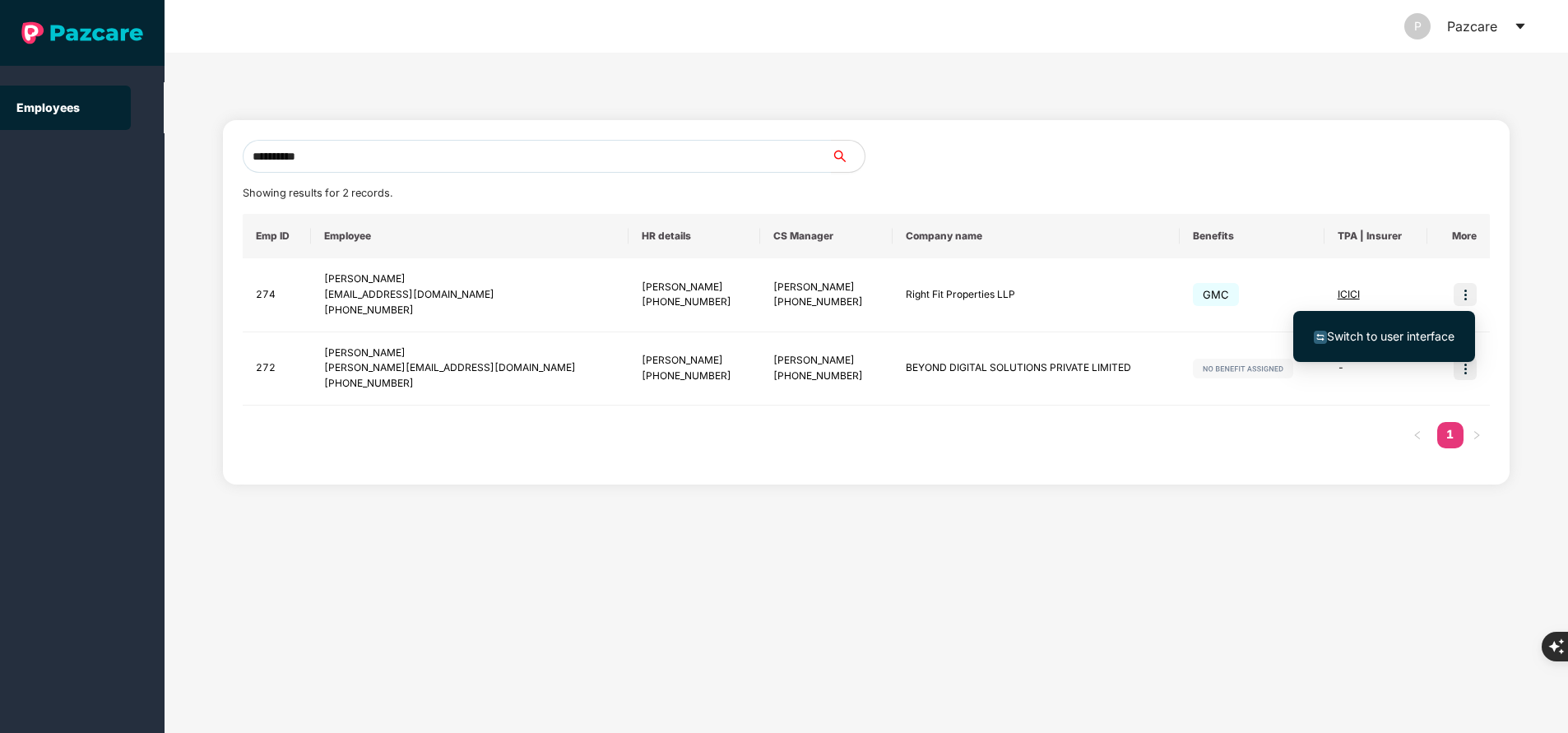
click at [1372, 324] on li "Switch to user interface" at bounding box center [1384, 336] width 182 height 34
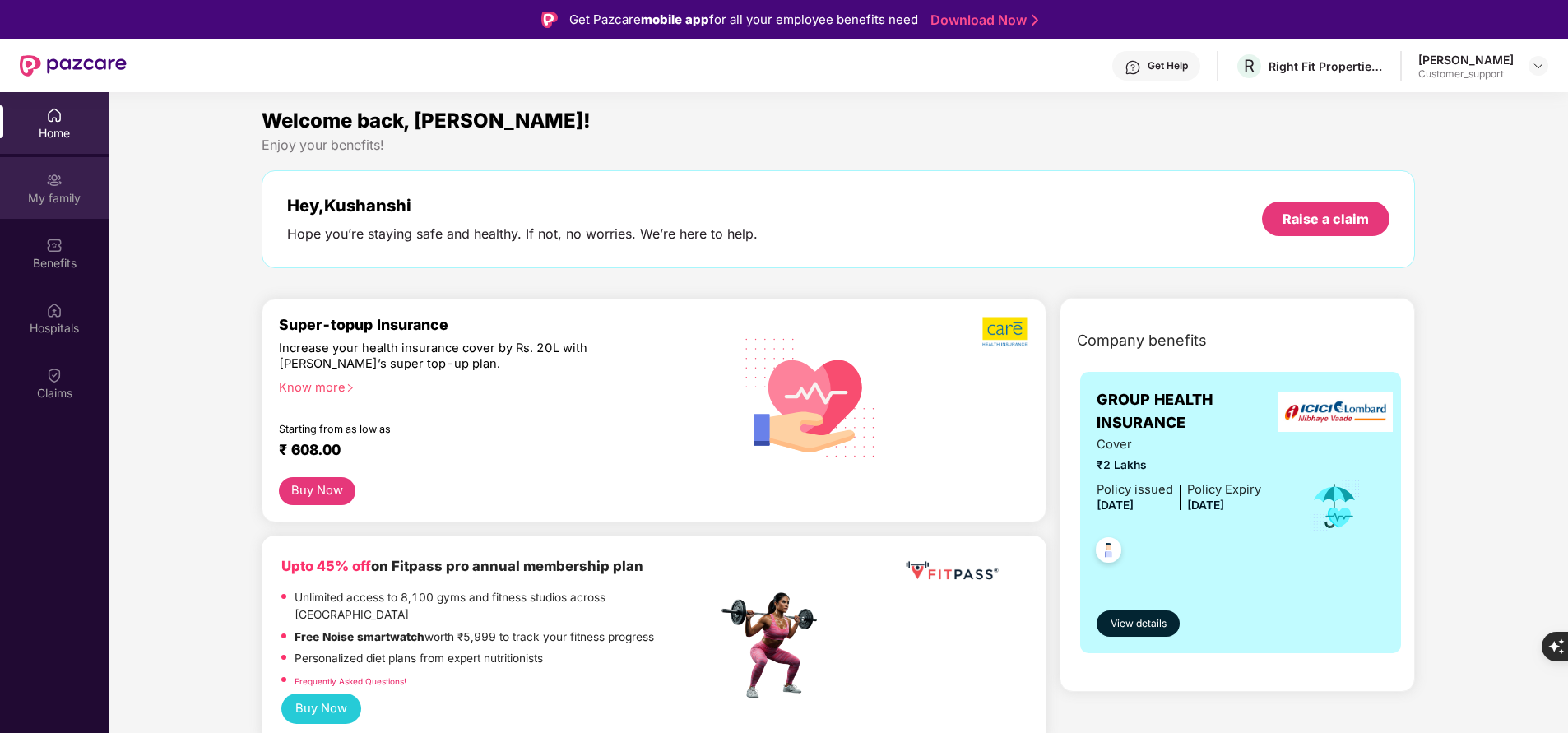
click at [47, 185] on img at bounding box center [54, 180] width 17 height 17
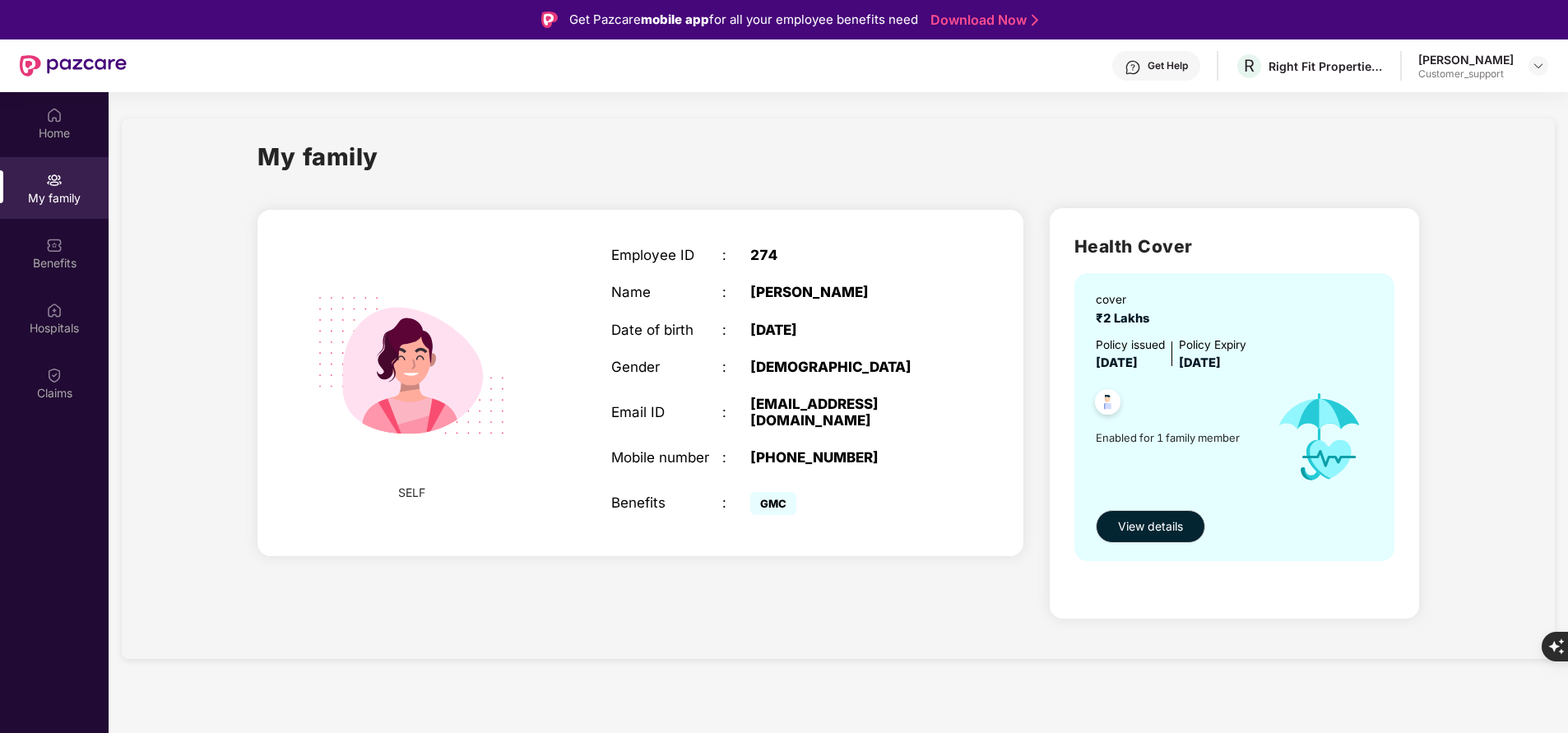
click at [796, 408] on div "[EMAIL_ADDRESS][DOMAIN_NAME]" at bounding box center [848, 412] width 195 height 33
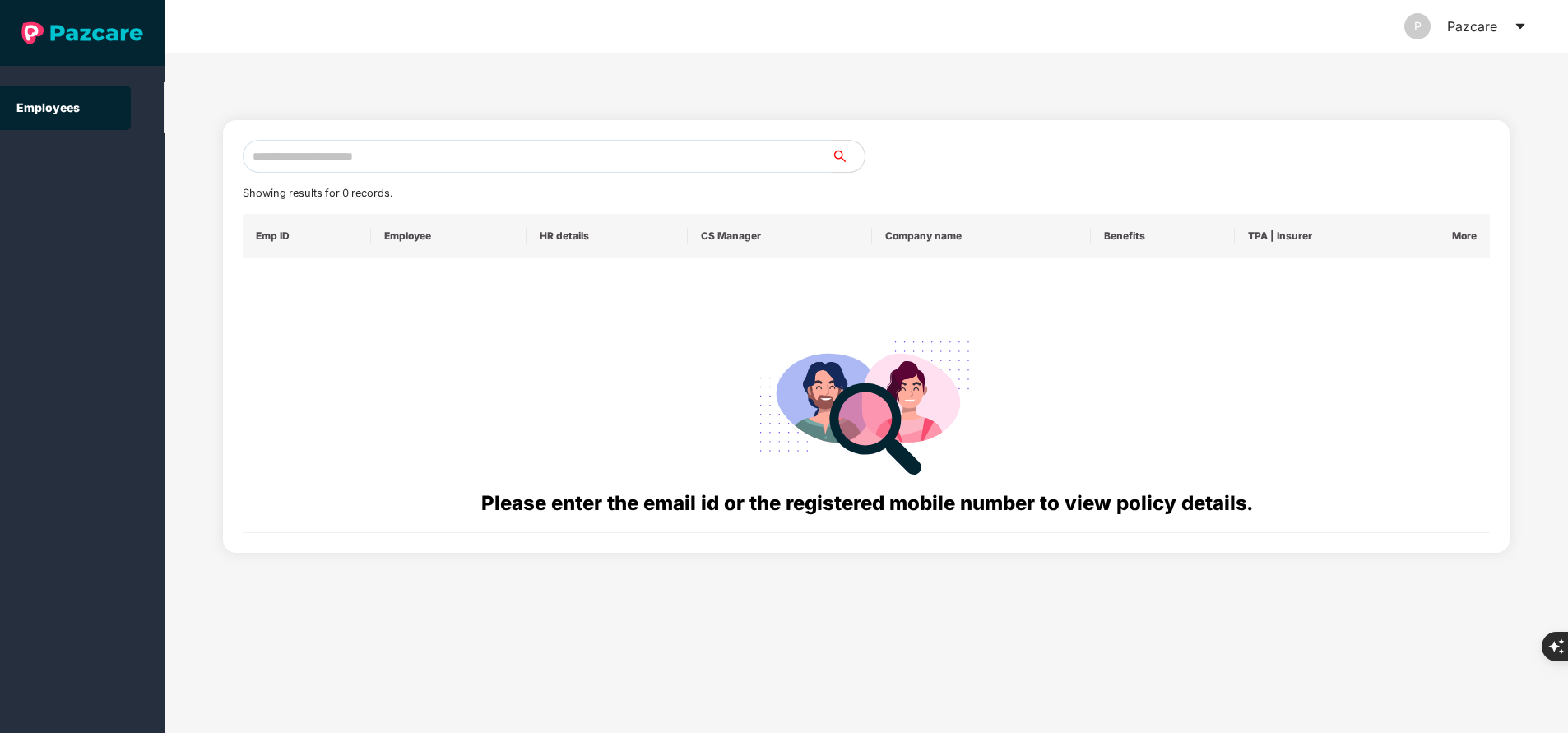
click at [416, 150] on input "text" at bounding box center [537, 156] width 589 height 33
paste input "**********"
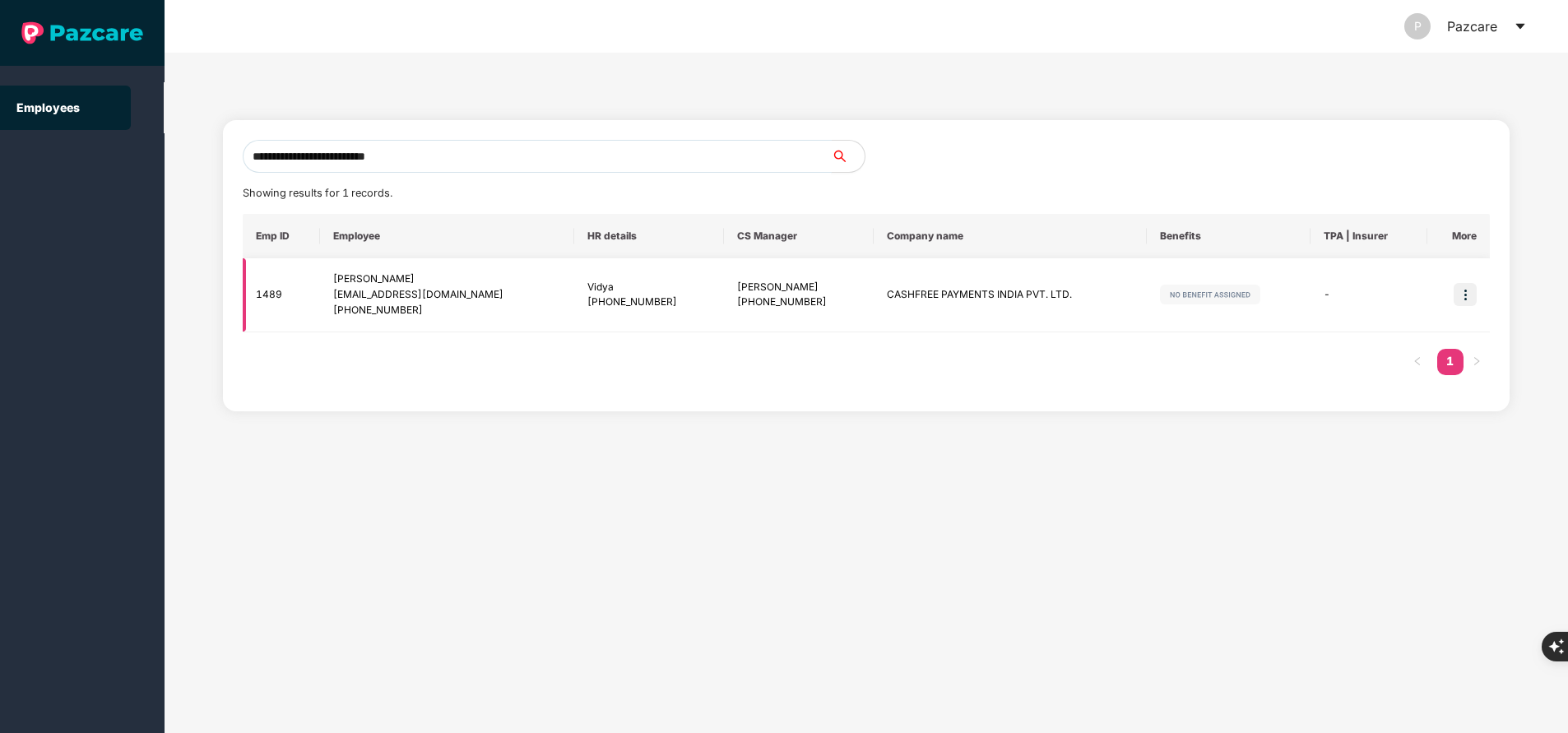
type input "**********"
click at [1469, 301] on img at bounding box center [1465, 295] width 23 height 23
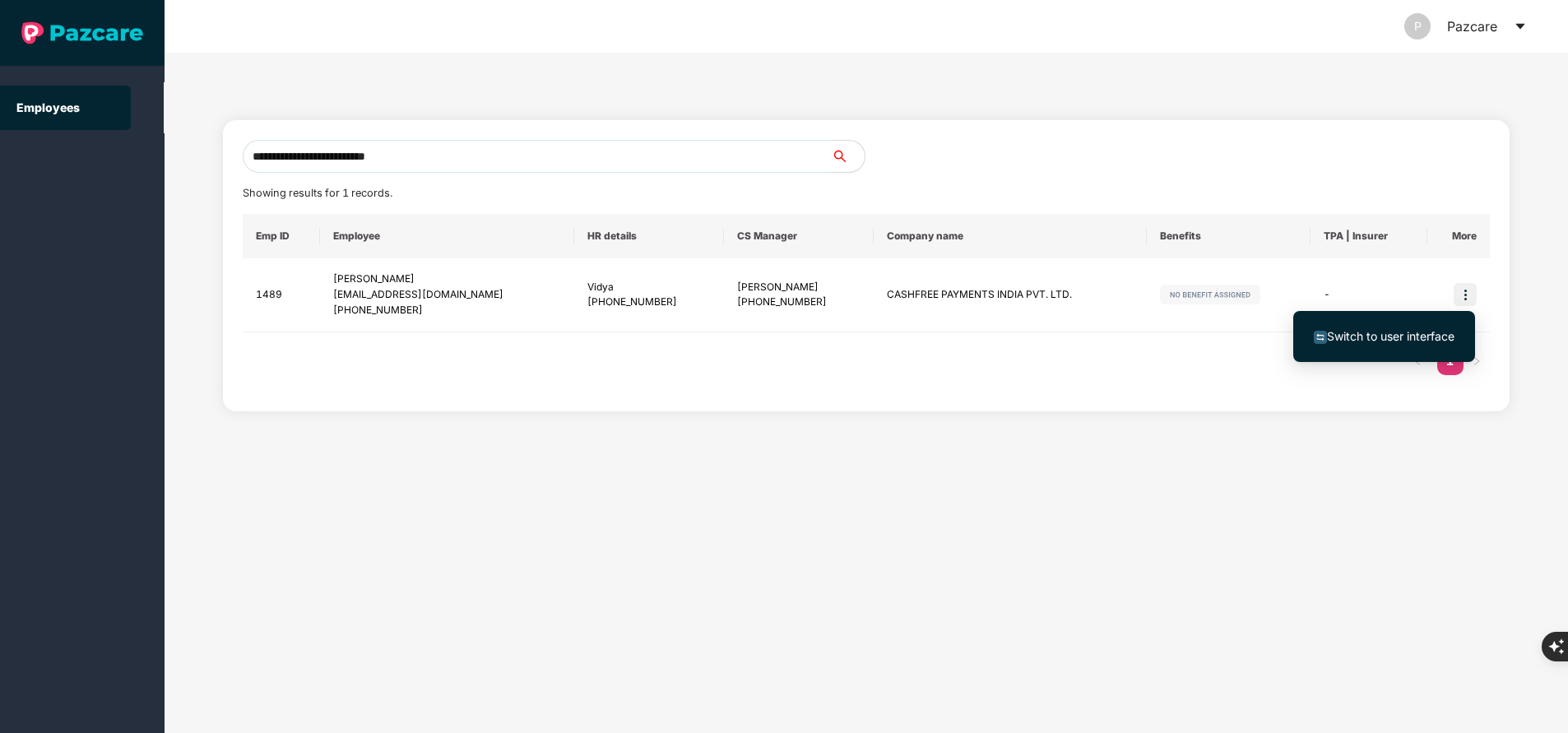
click at [1390, 335] on span "Switch to user interface" at bounding box center [1391, 336] width 127 height 14
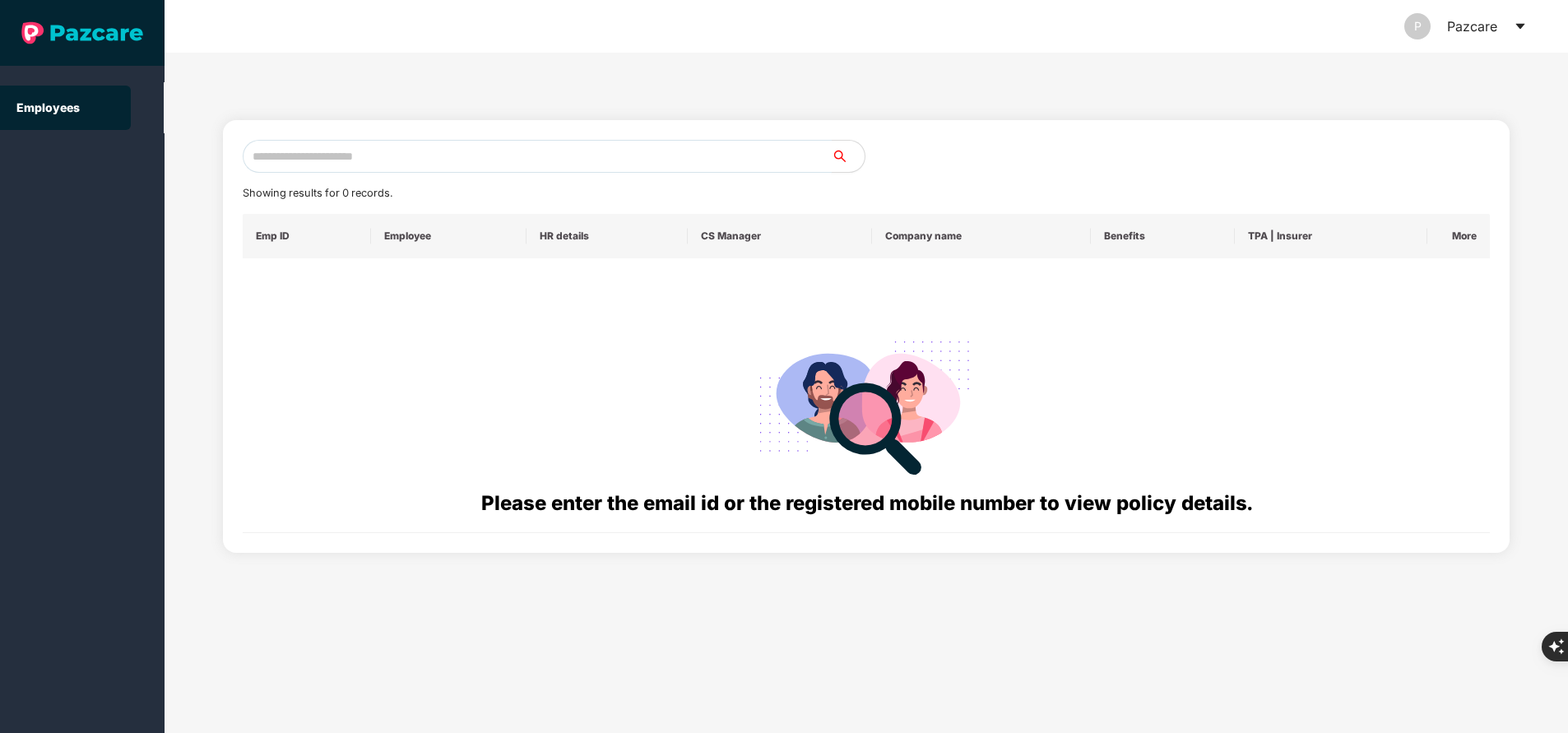
click at [381, 164] on input "text" at bounding box center [537, 156] width 589 height 33
paste input "**********"
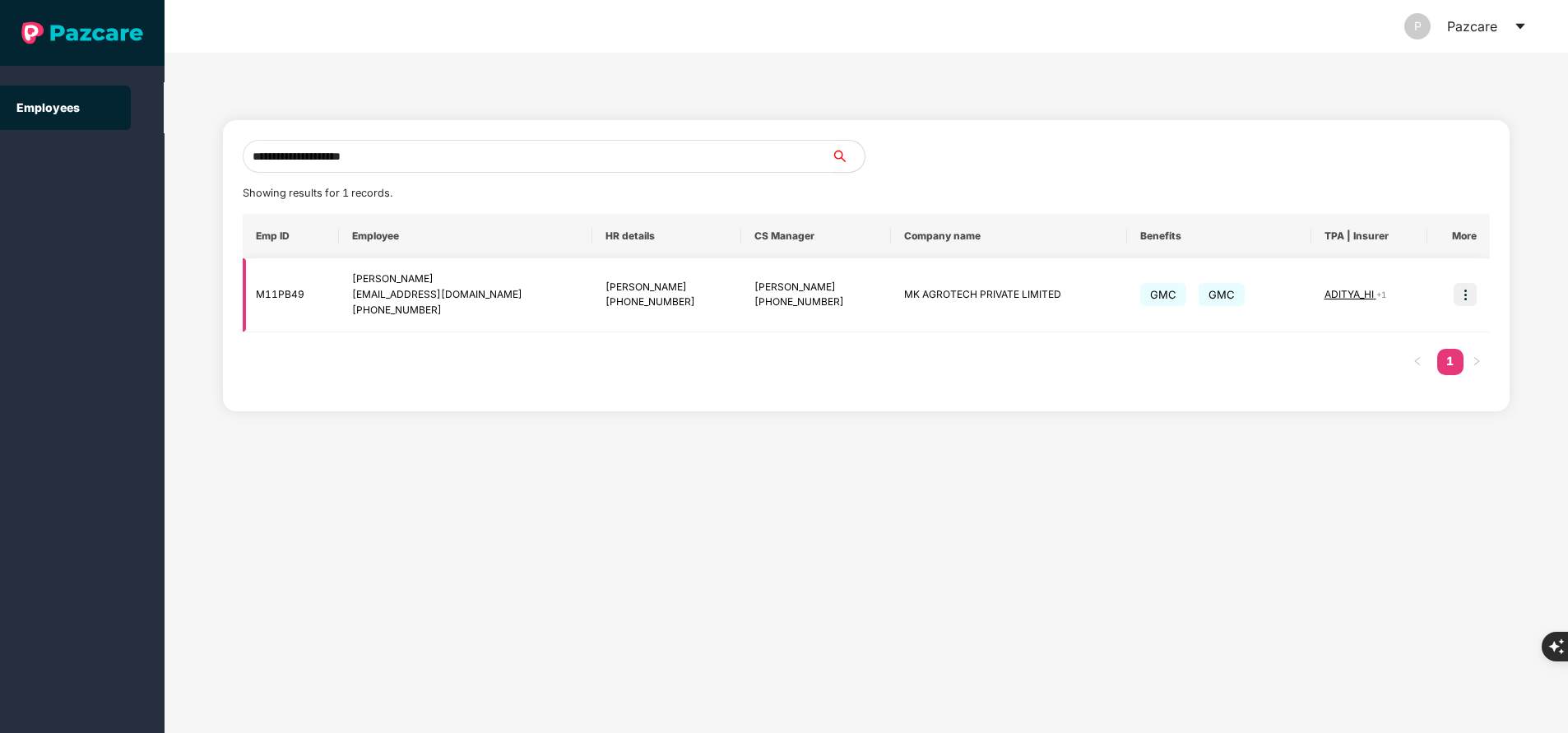
type input "**********"
click at [1468, 290] on img at bounding box center [1465, 295] width 23 height 23
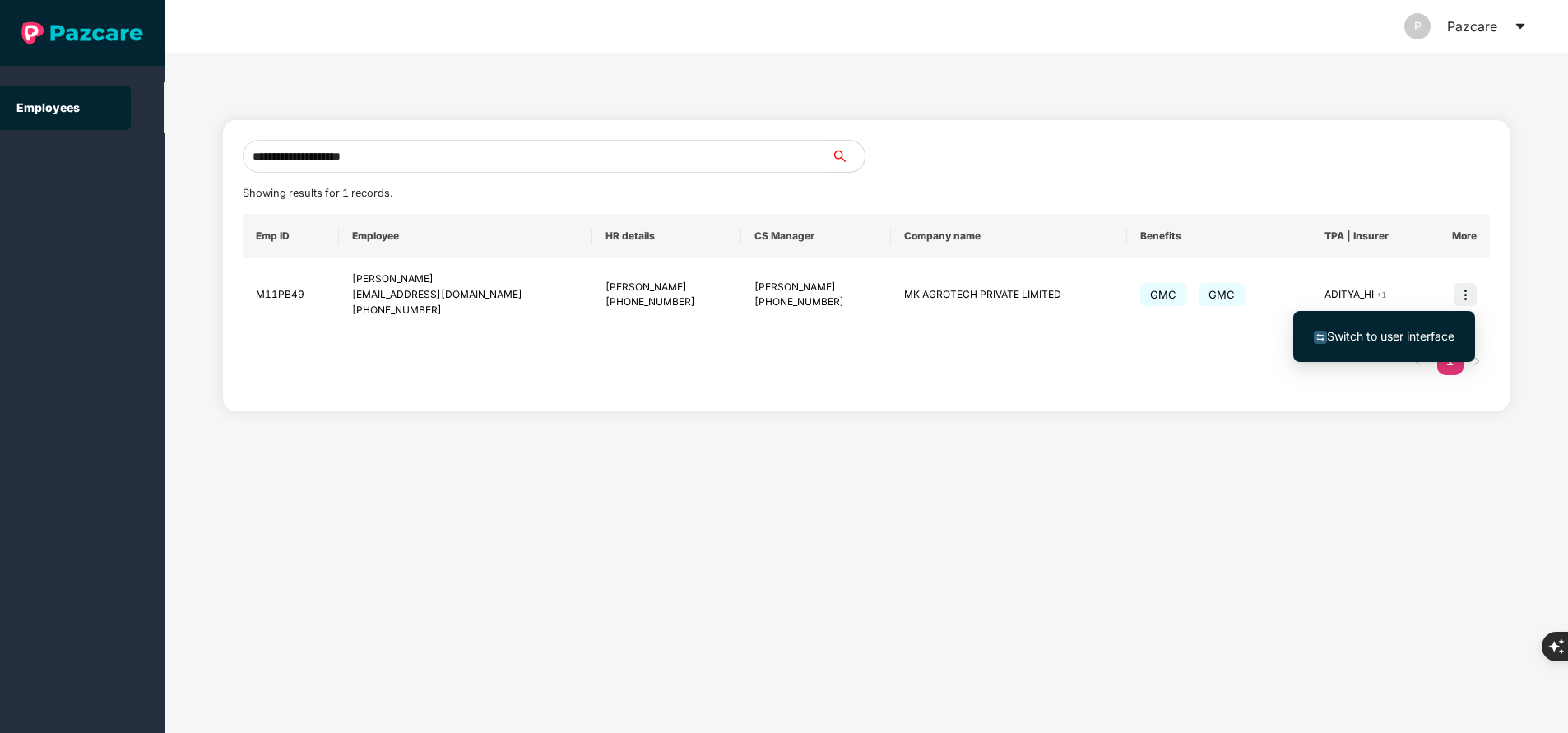
click at [1344, 334] on span "Switch to user interface" at bounding box center [1391, 336] width 127 height 14
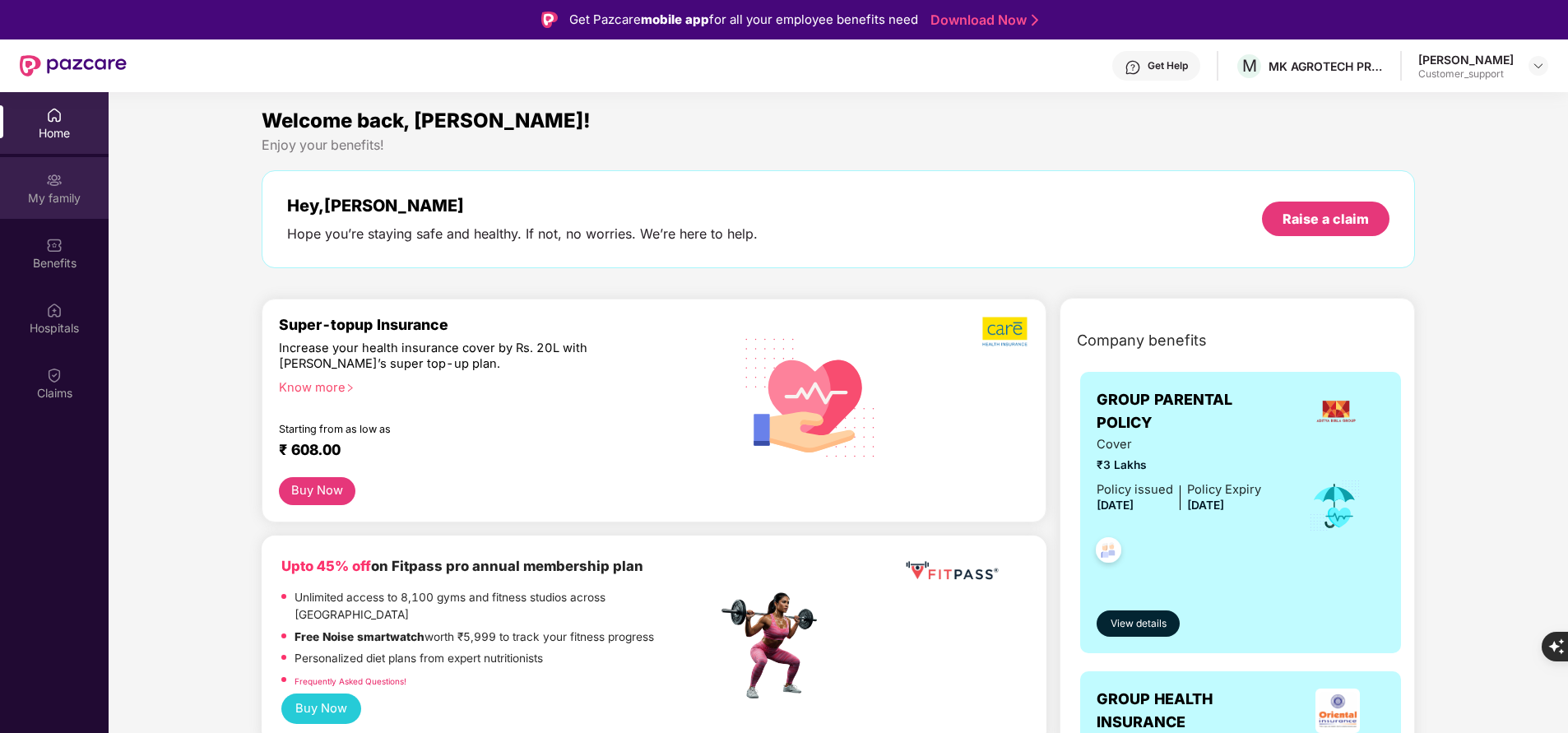
click at [51, 190] on div "My family" at bounding box center [54, 197] width 109 height 17
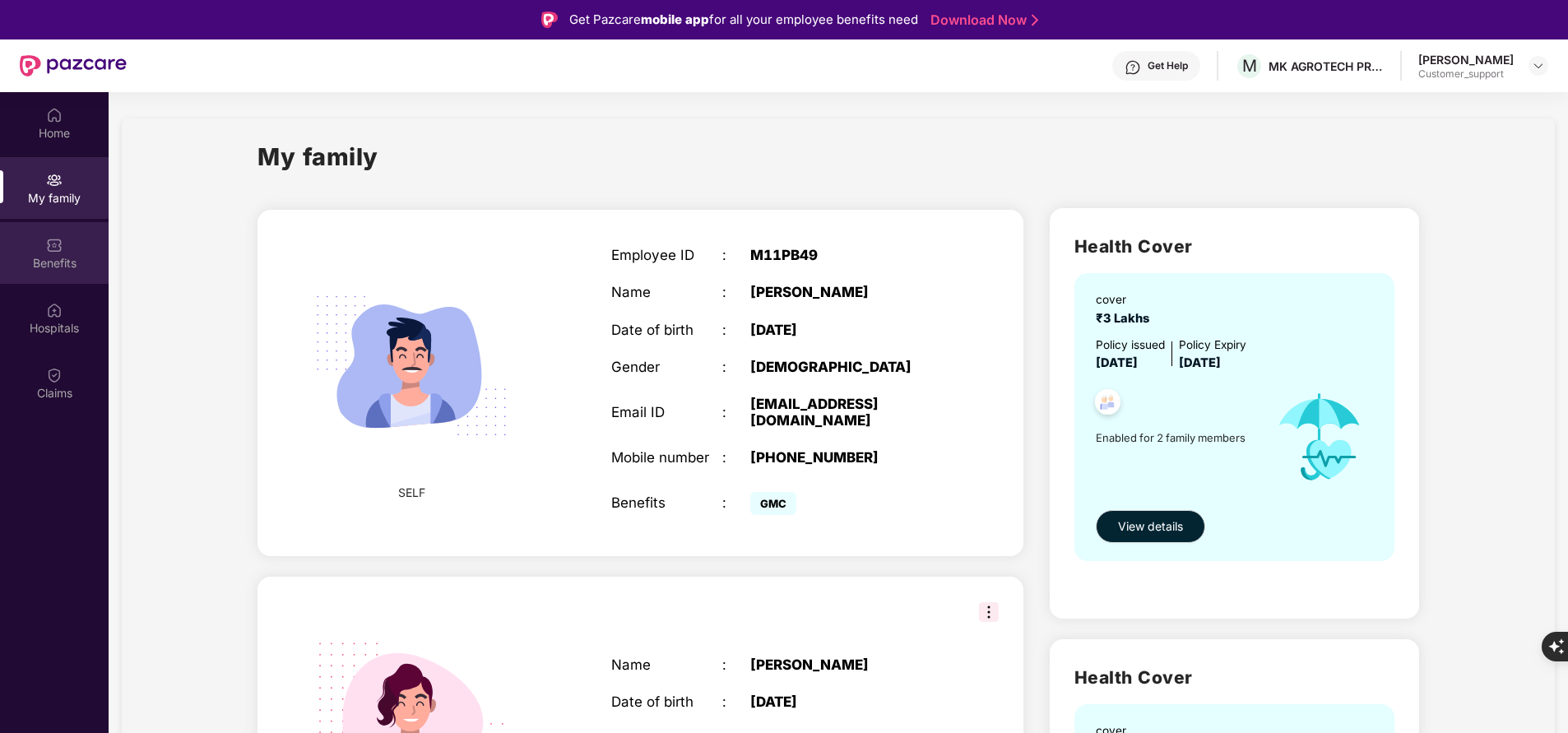
click at [60, 247] on img at bounding box center [54, 244] width 17 height 17
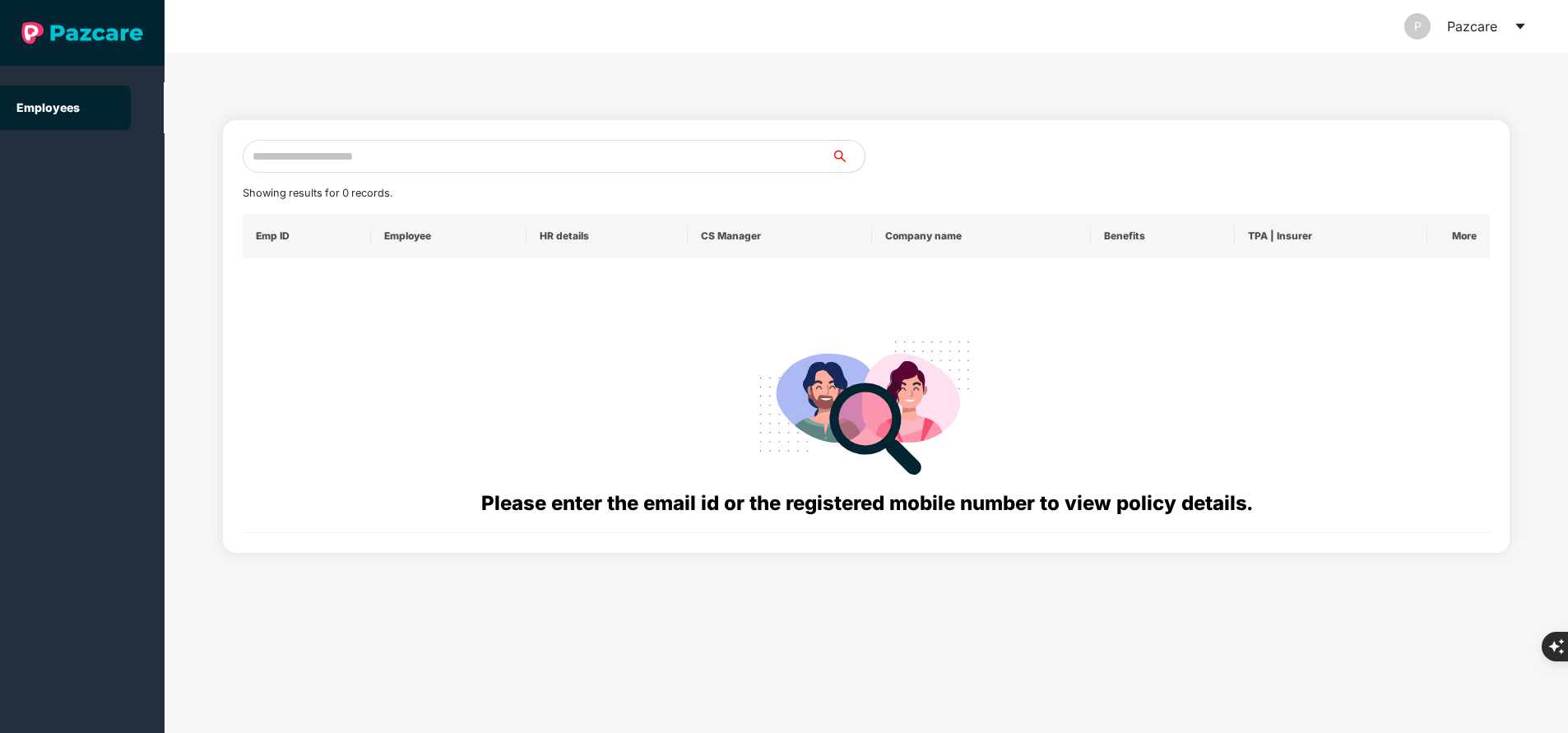
click at [348, 160] on input "text" at bounding box center [537, 156] width 589 height 33
paste input "**********"
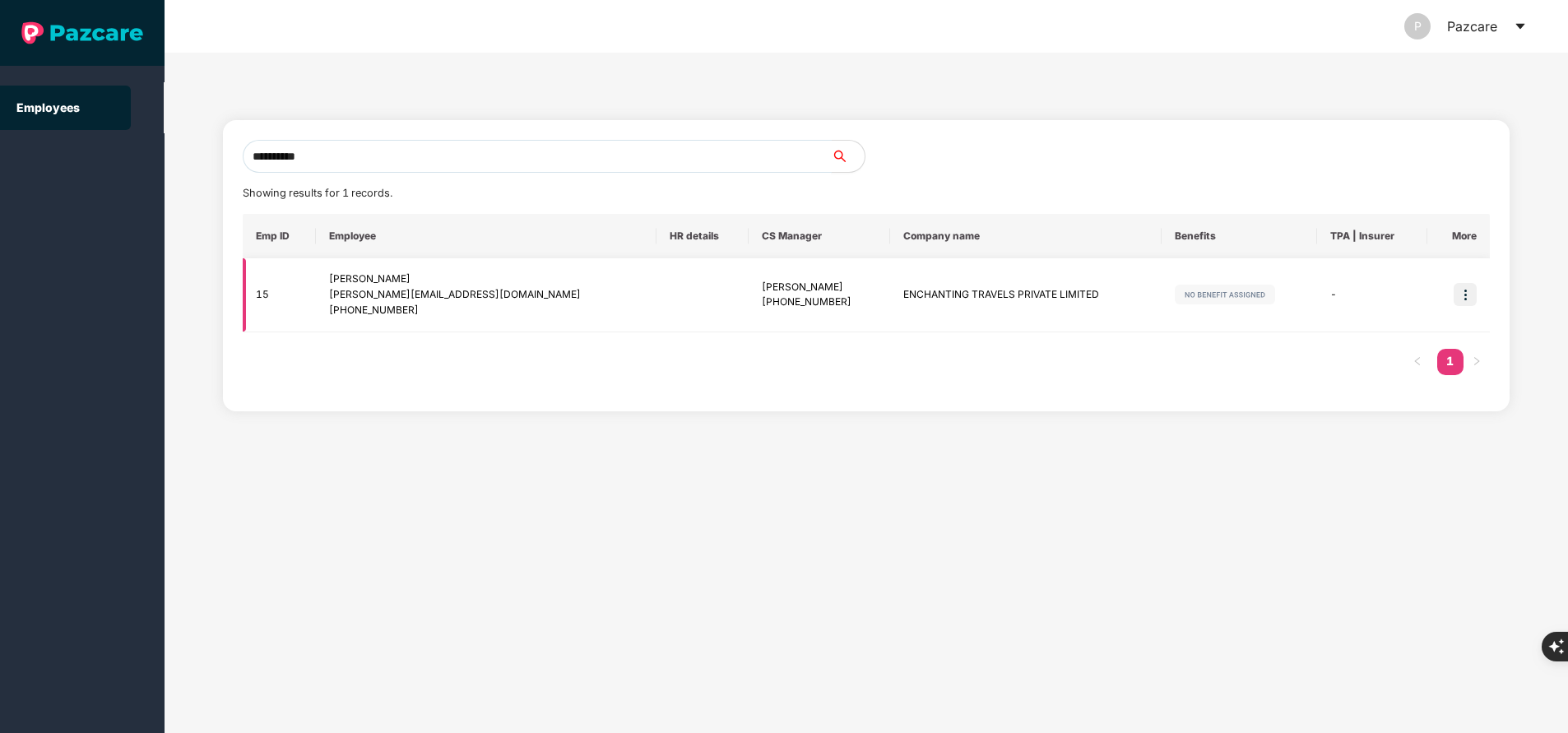
type input "**********"
click at [1477, 301] on td at bounding box center [1459, 295] width 63 height 74
click at [1467, 298] on img at bounding box center [1465, 295] width 23 height 23
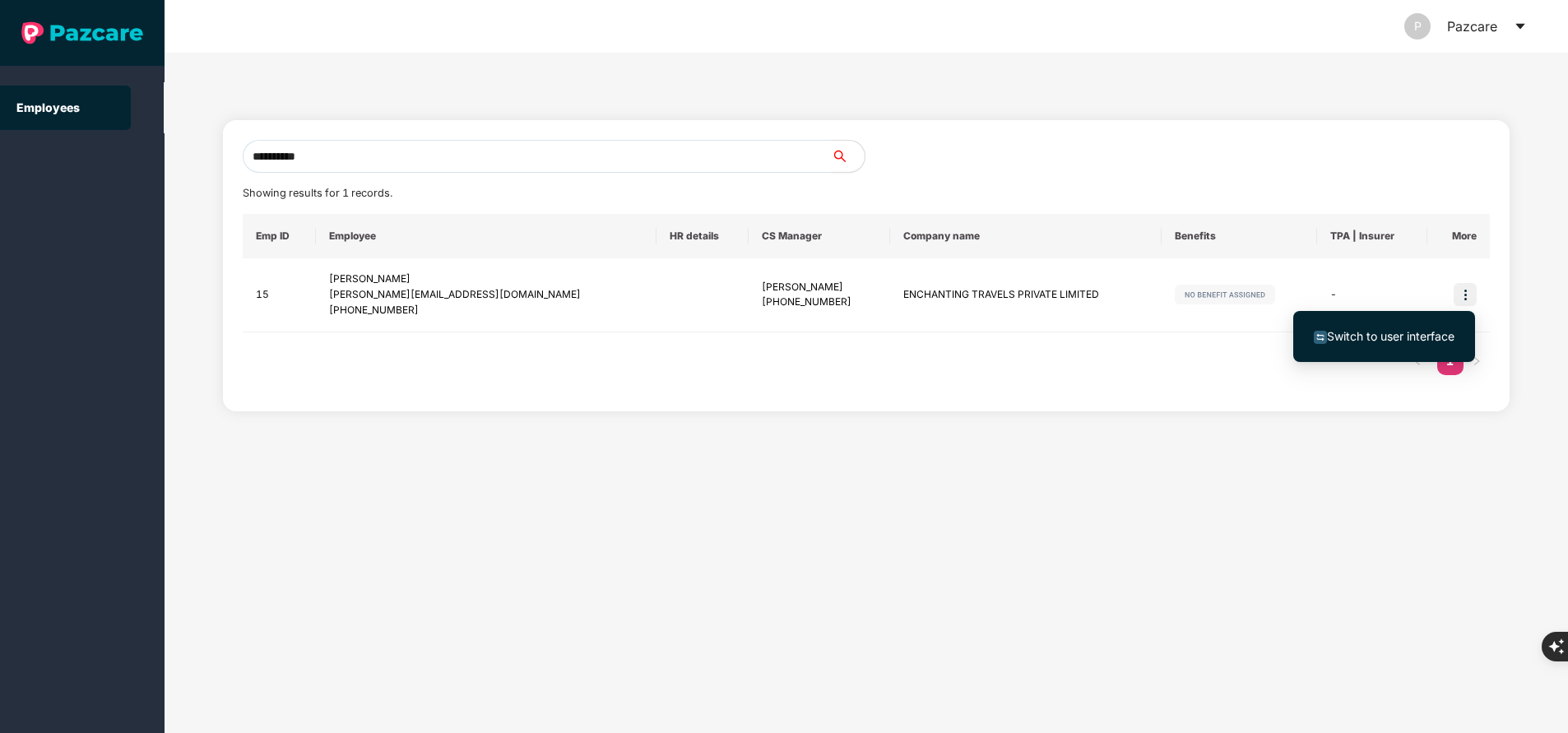
click at [1380, 330] on span "Switch to user interface" at bounding box center [1391, 336] width 127 height 14
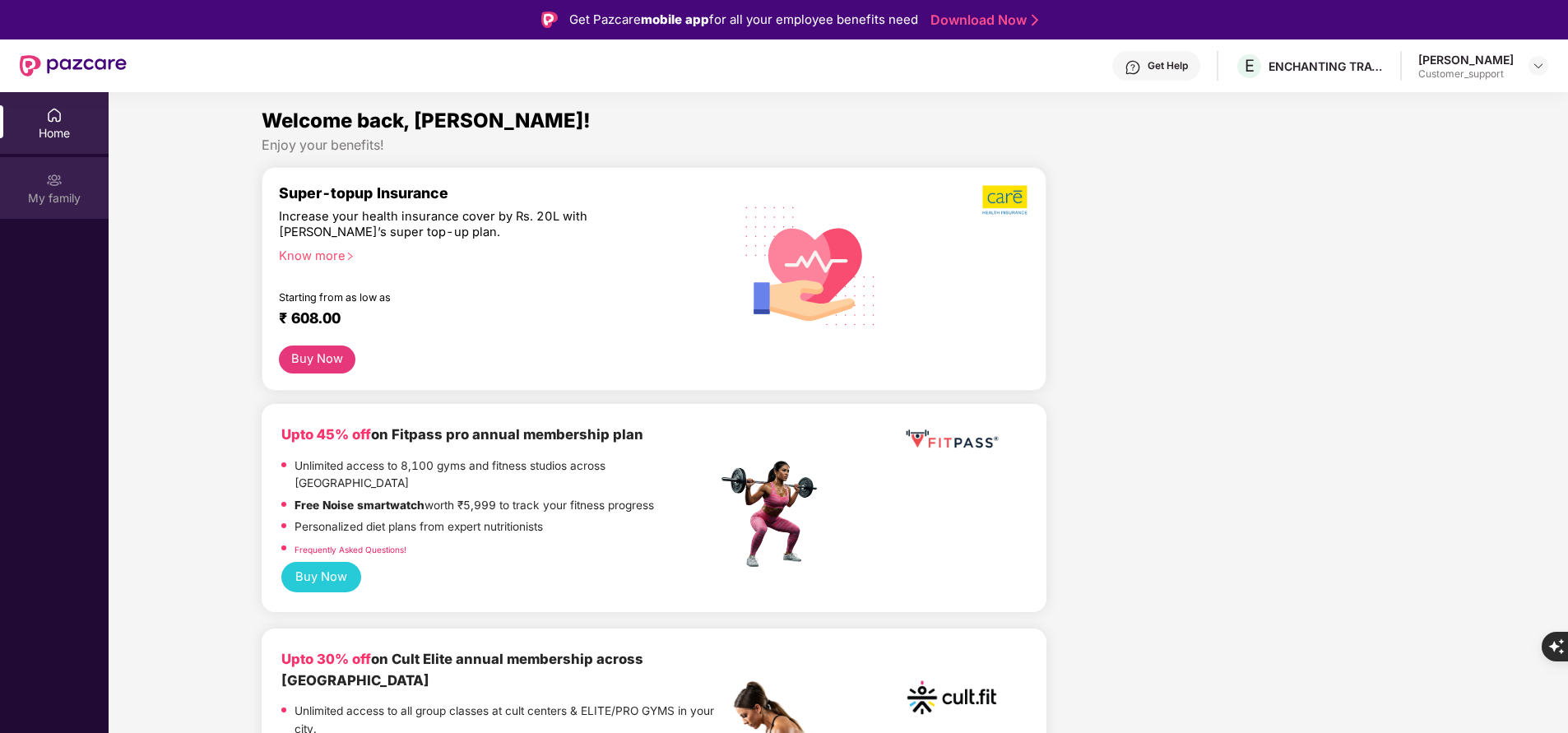
click at [52, 203] on div "My family" at bounding box center [54, 197] width 109 height 17
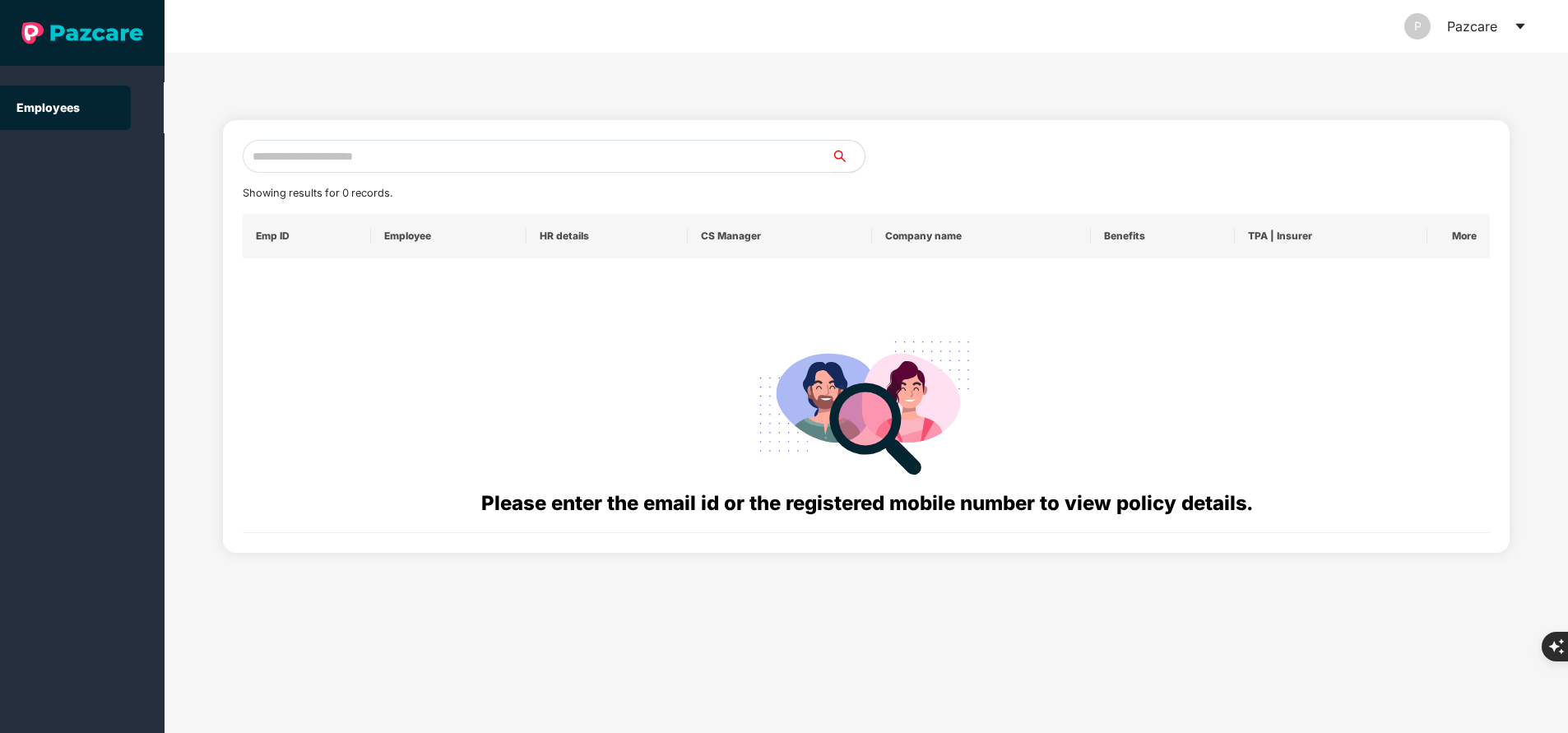
click at [328, 166] on input "text" at bounding box center [537, 156] width 589 height 33
paste input "**********"
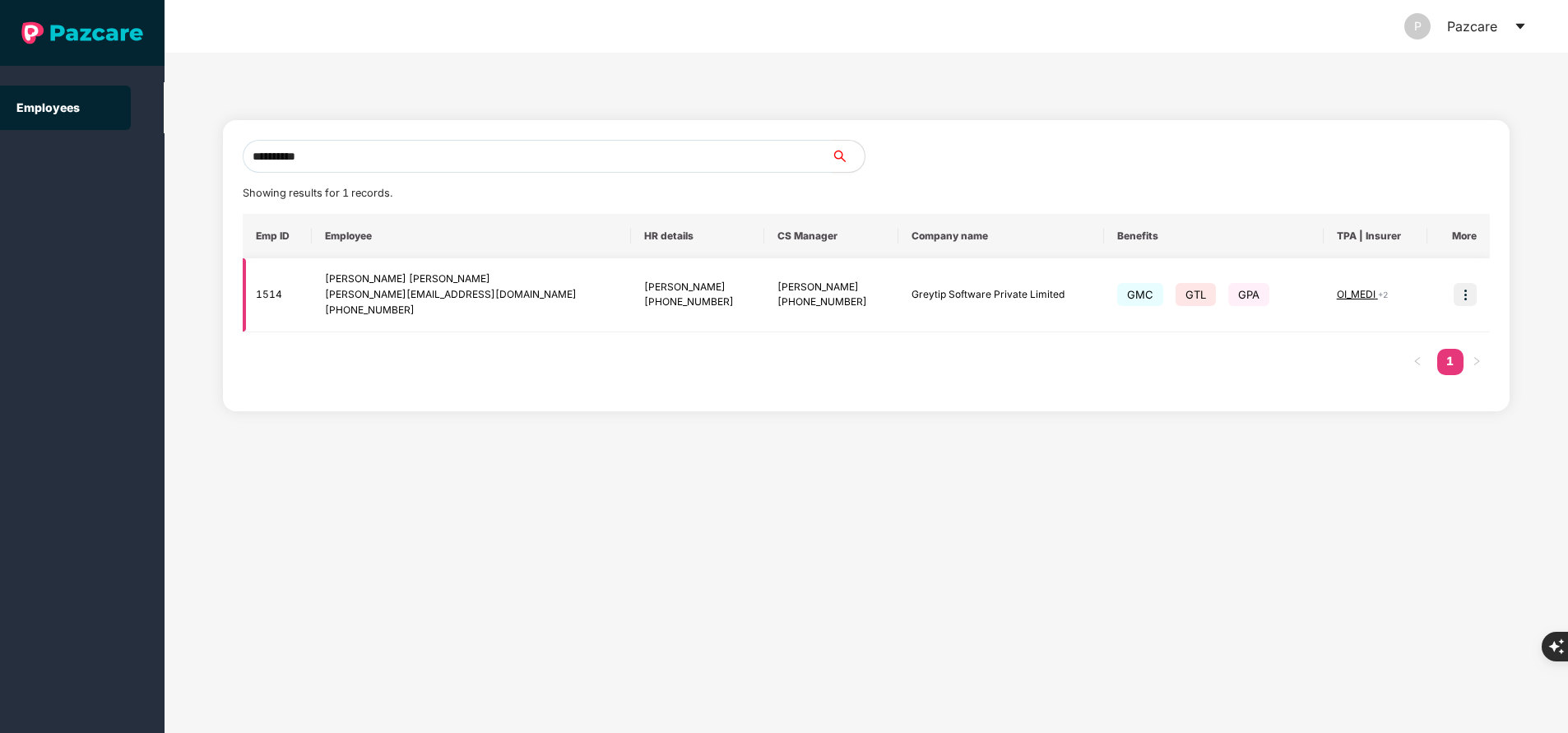
type input "**********"
click at [1466, 291] on img at bounding box center [1465, 295] width 23 height 23
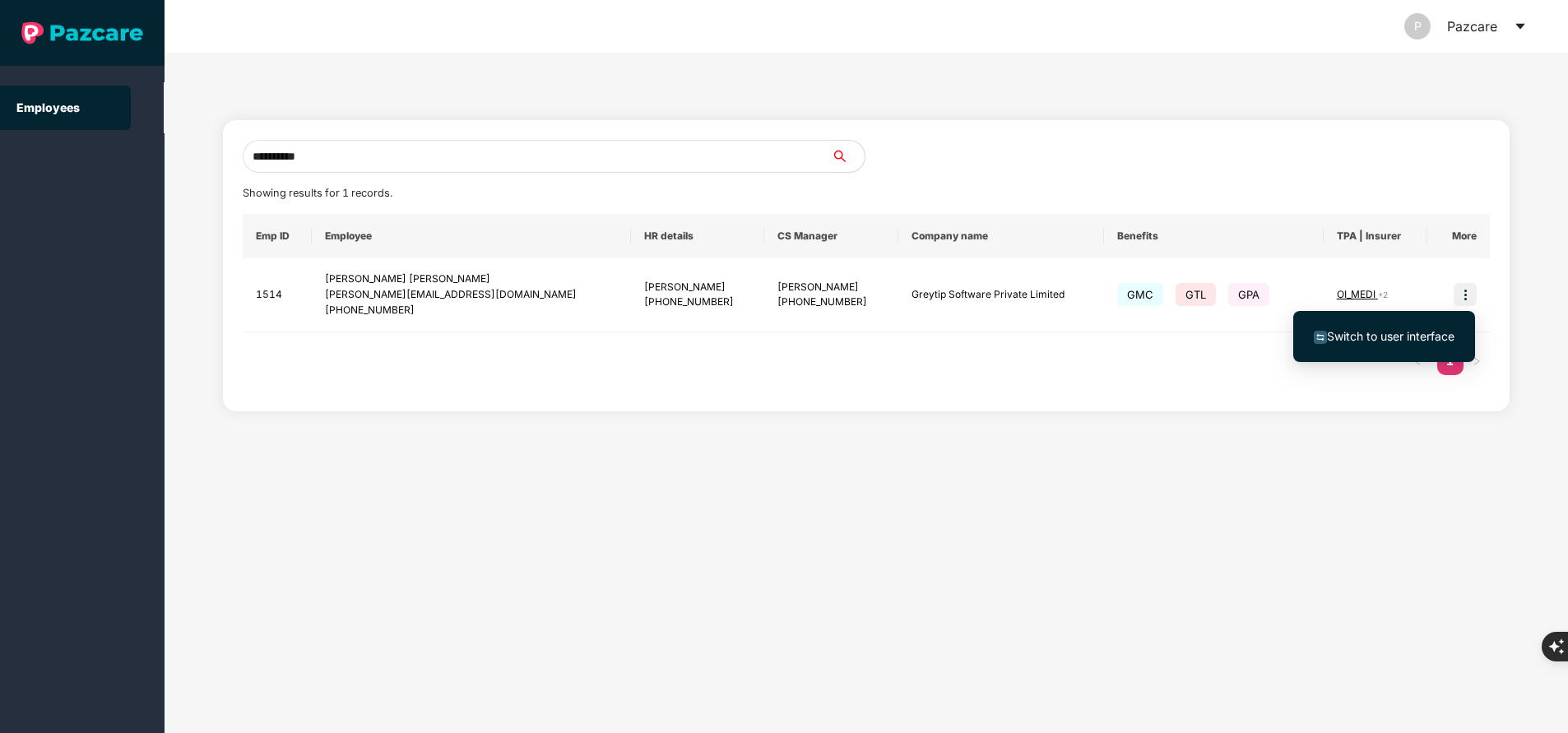
click at [1397, 340] on span "Switch to user interface" at bounding box center [1391, 336] width 127 height 14
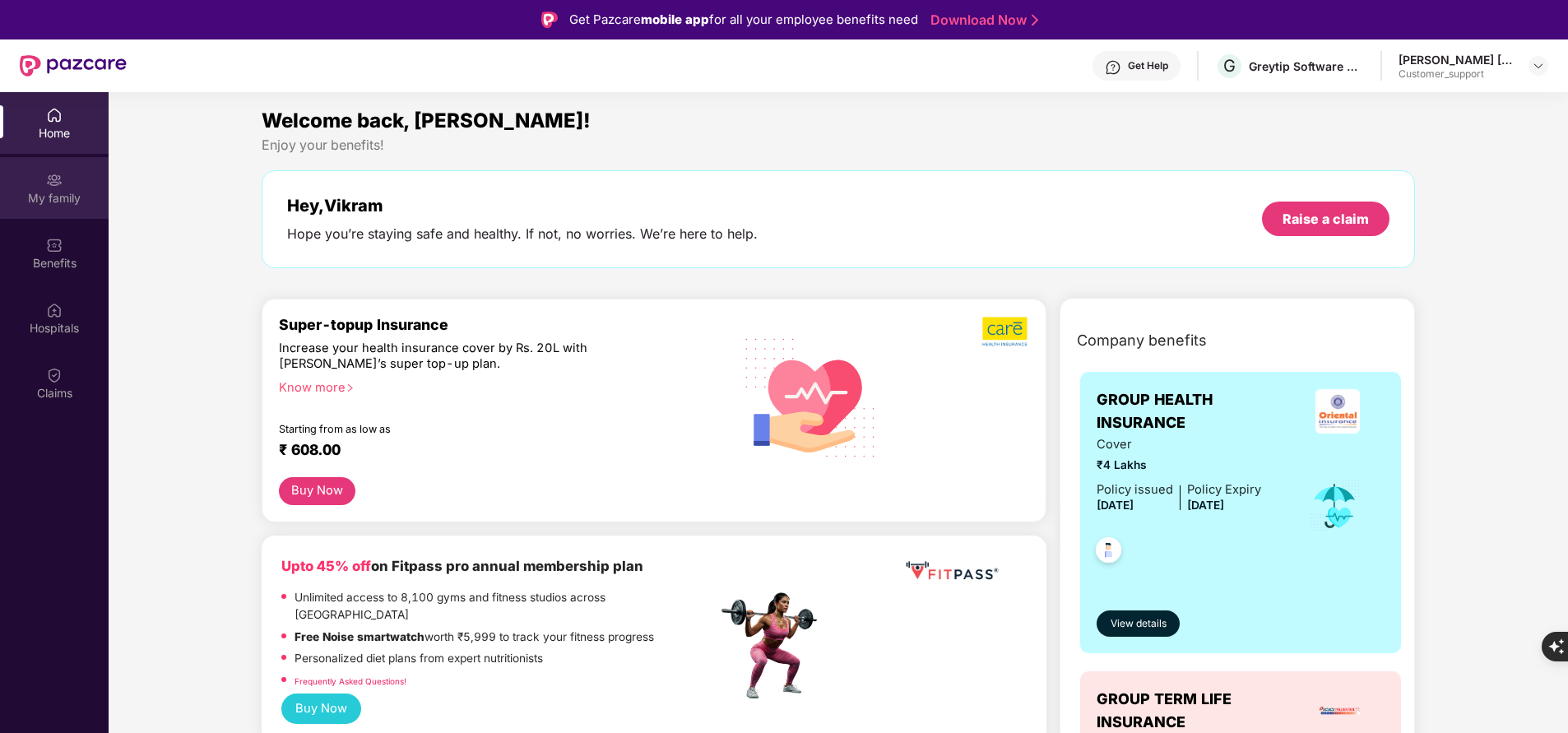
click at [43, 203] on div "My family" at bounding box center [54, 197] width 109 height 17
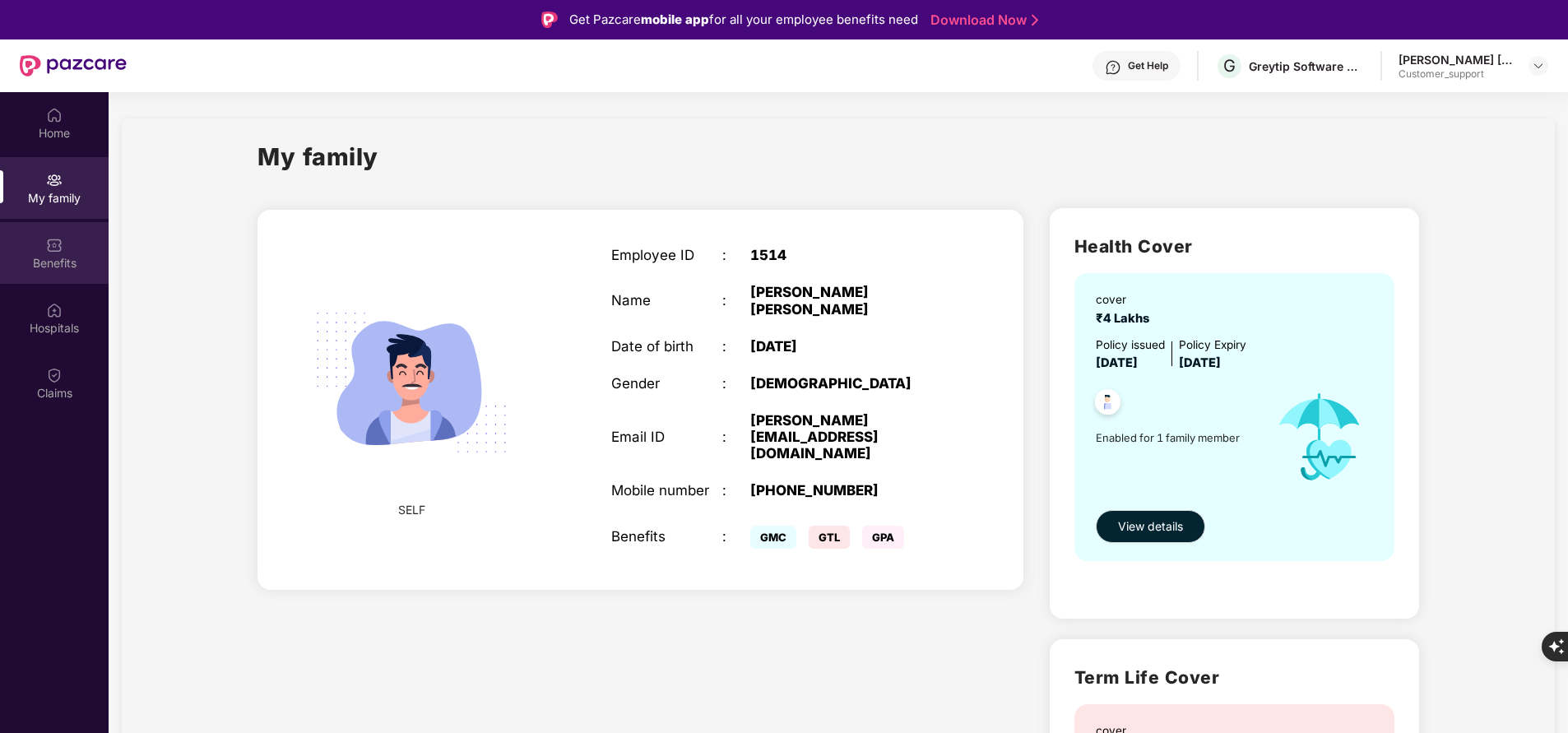
click at [49, 271] on div "Benefits" at bounding box center [54, 263] width 109 height 17
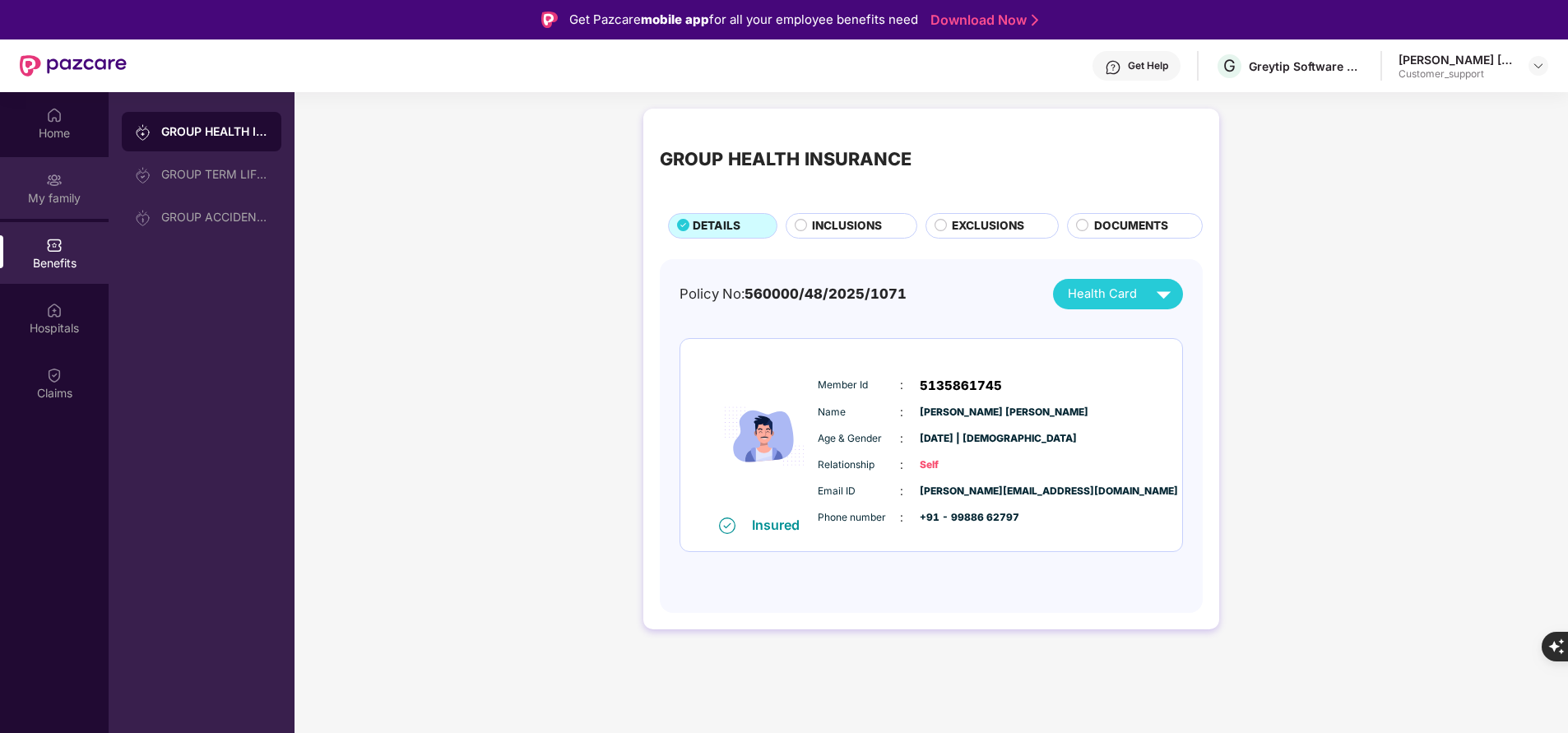
click at [63, 215] on div "My family" at bounding box center [54, 188] width 109 height 62
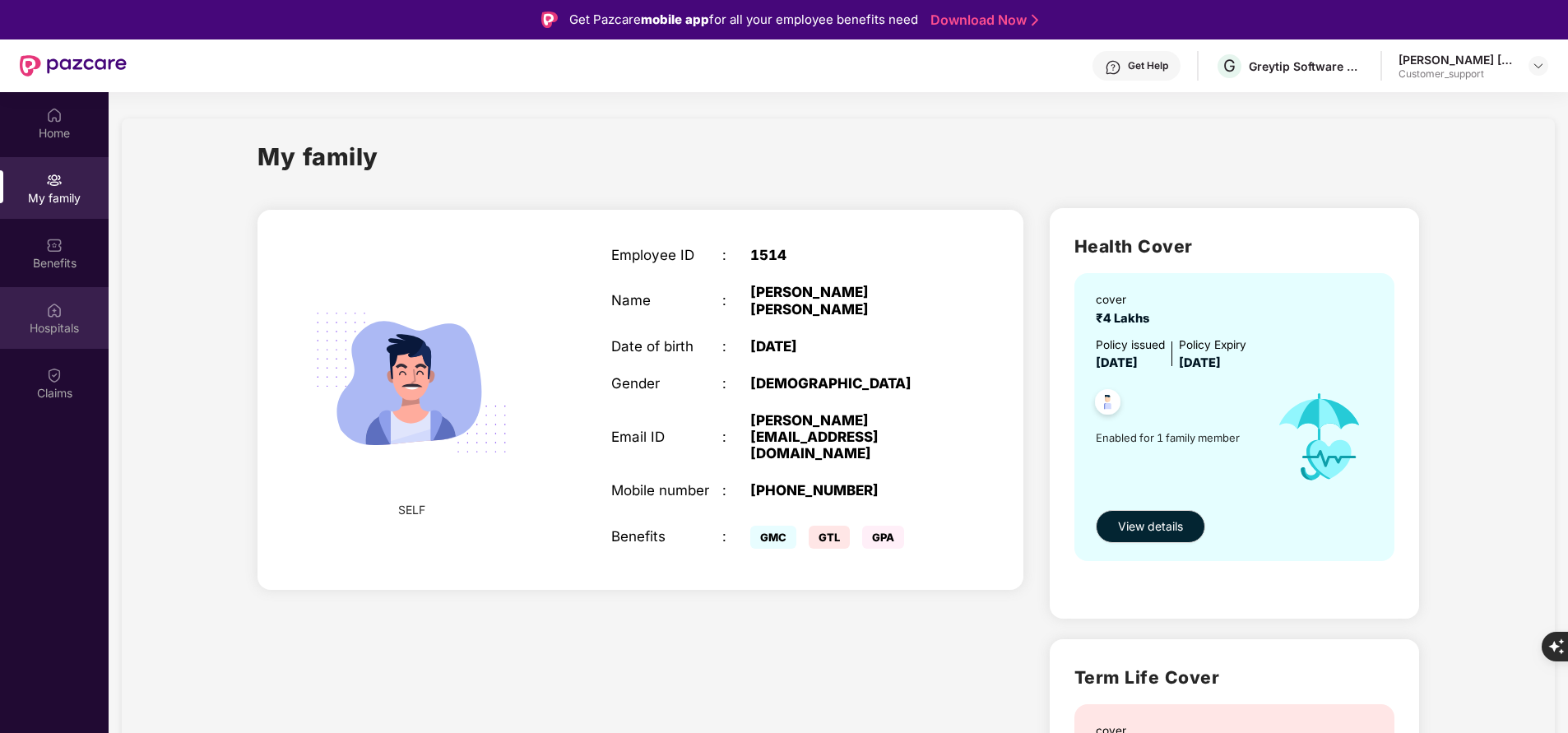
click at [64, 308] on div "Hospitals" at bounding box center [54, 318] width 109 height 62
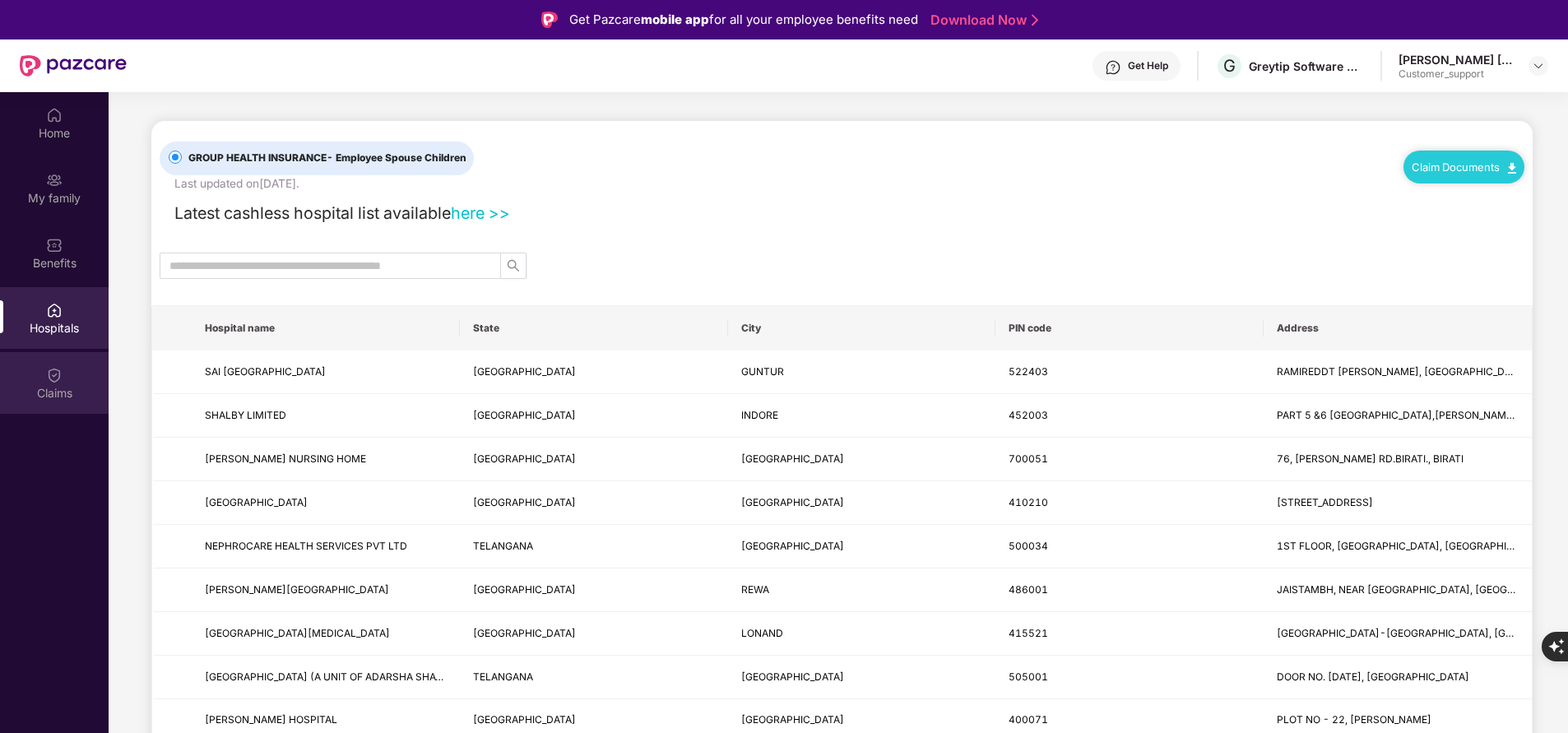
click at [36, 376] on div "Claims" at bounding box center [54, 382] width 109 height 62
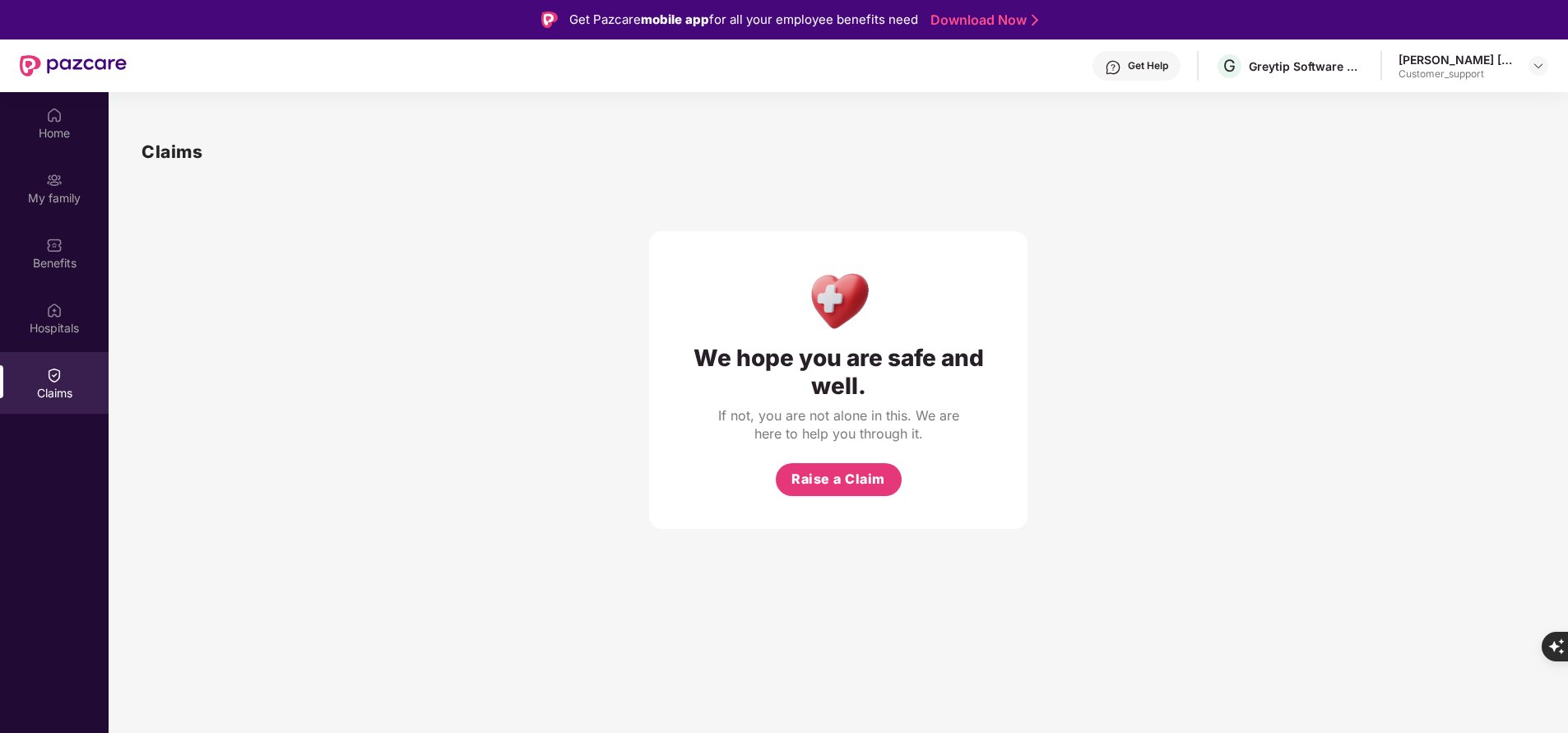
click at [385, 464] on div "We hope you are safe and well. If not, you are not alone in this. We are here t…" at bounding box center [839, 347] width 1394 height 364
click at [43, 309] on div "Hospitals" at bounding box center [54, 318] width 109 height 62
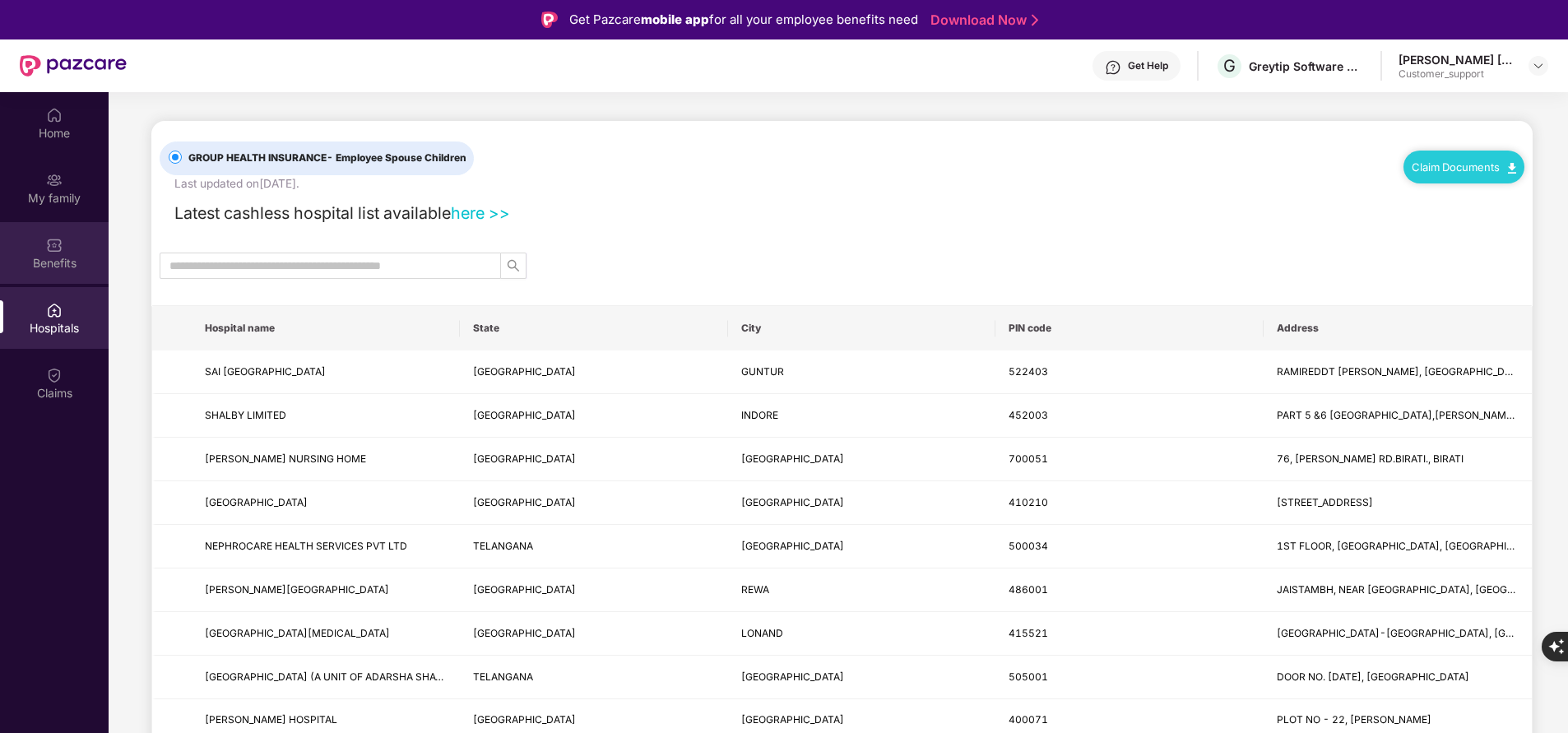
click at [65, 252] on div "Benefits" at bounding box center [54, 252] width 109 height 62
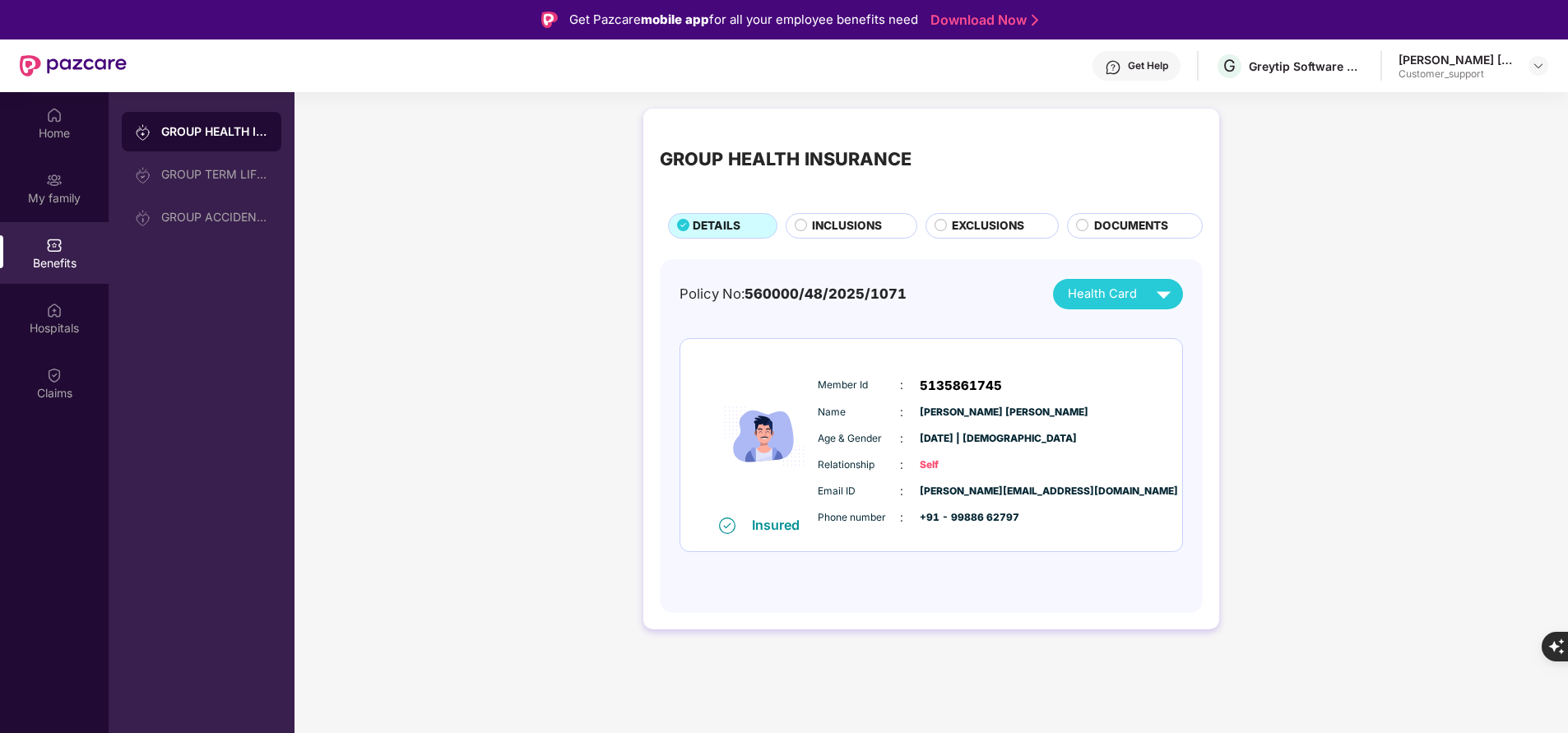
click at [1136, 230] on span "DOCUMENTS" at bounding box center [1131, 226] width 74 height 18
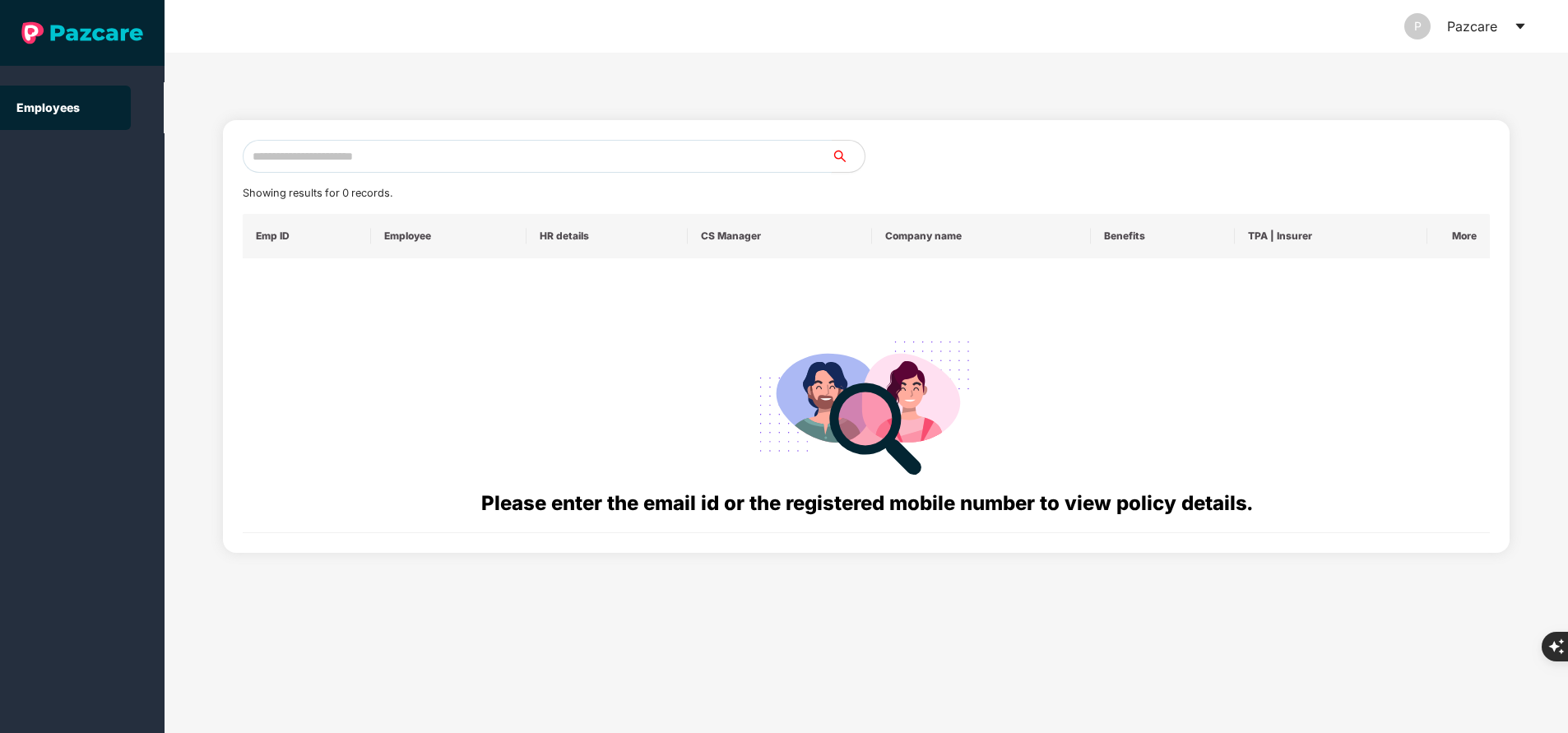
click at [444, 155] on input "text" at bounding box center [537, 156] width 589 height 33
paste input "**********"
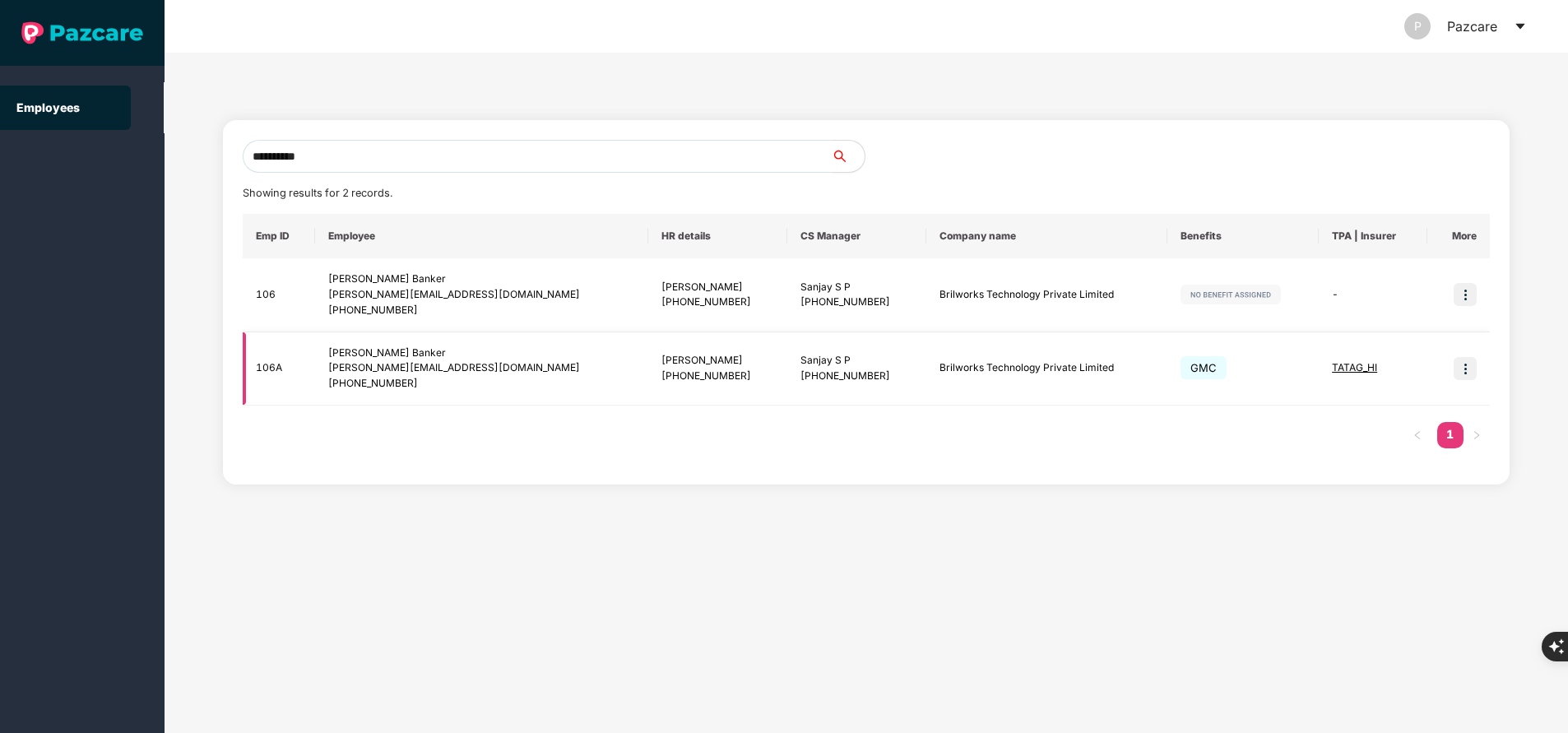
type input "**********"
click at [1464, 372] on img at bounding box center [1465, 368] width 23 height 23
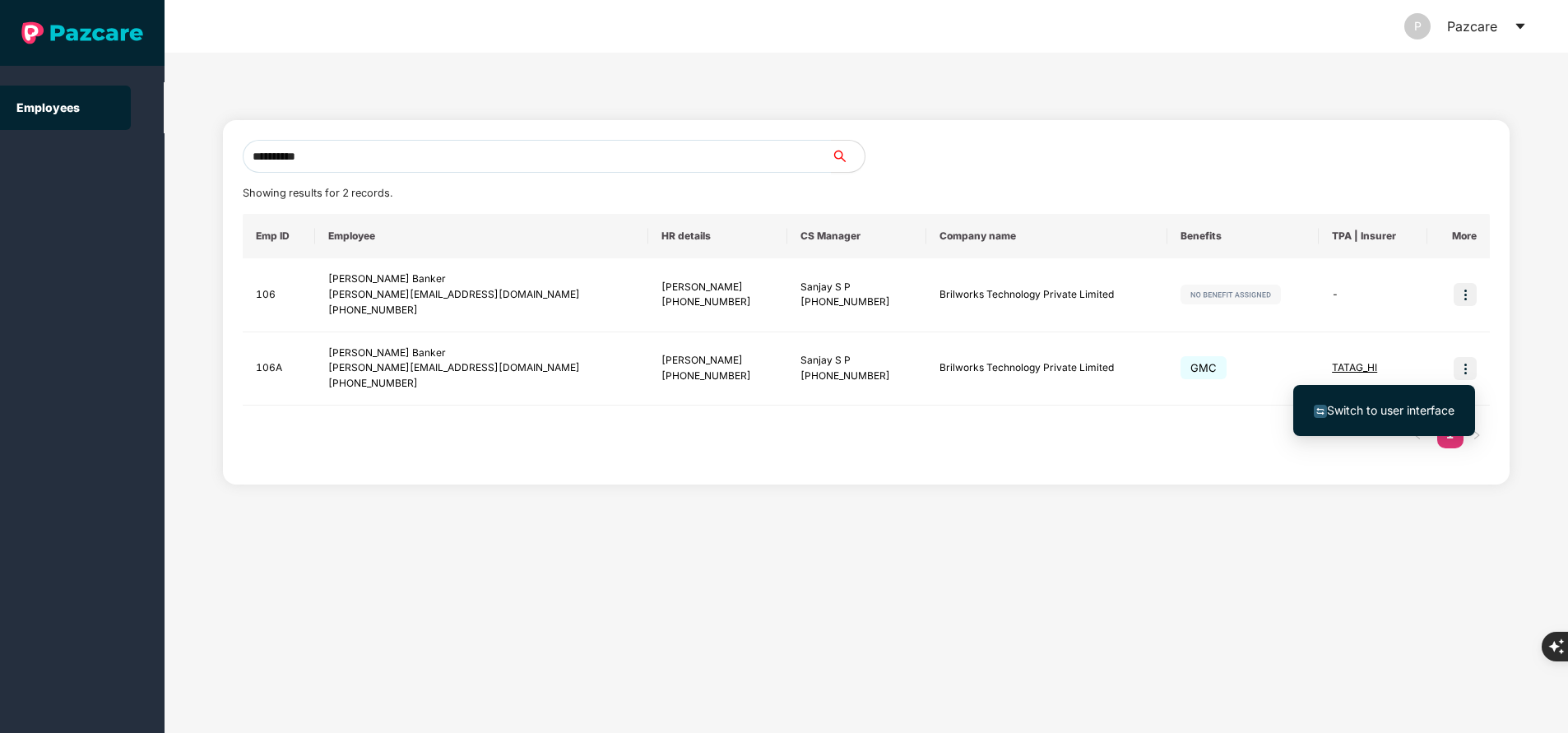
click at [1389, 402] on span "Switch to user interface" at bounding box center [1384, 410] width 141 height 19
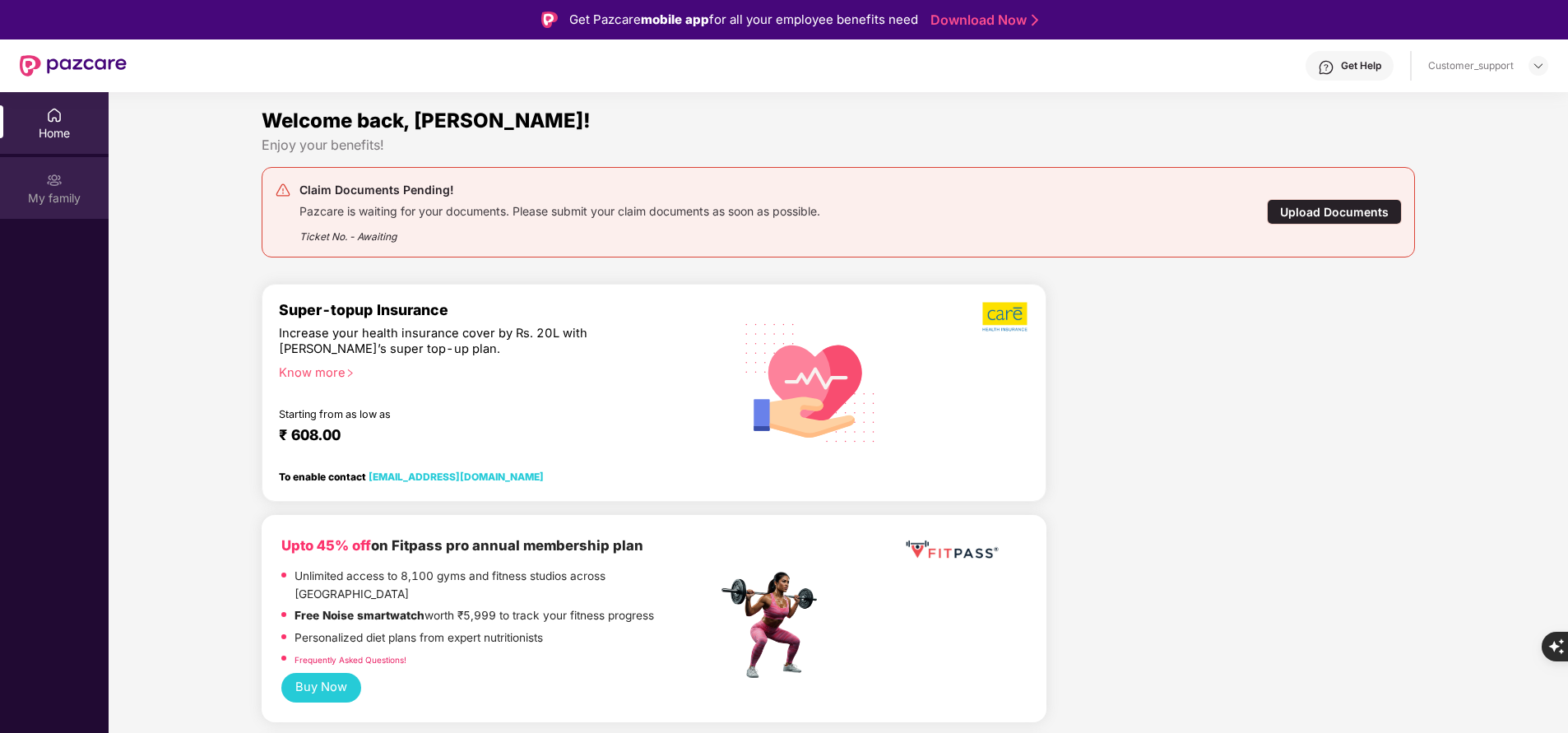
click at [38, 197] on div "My family" at bounding box center [54, 197] width 109 height 17
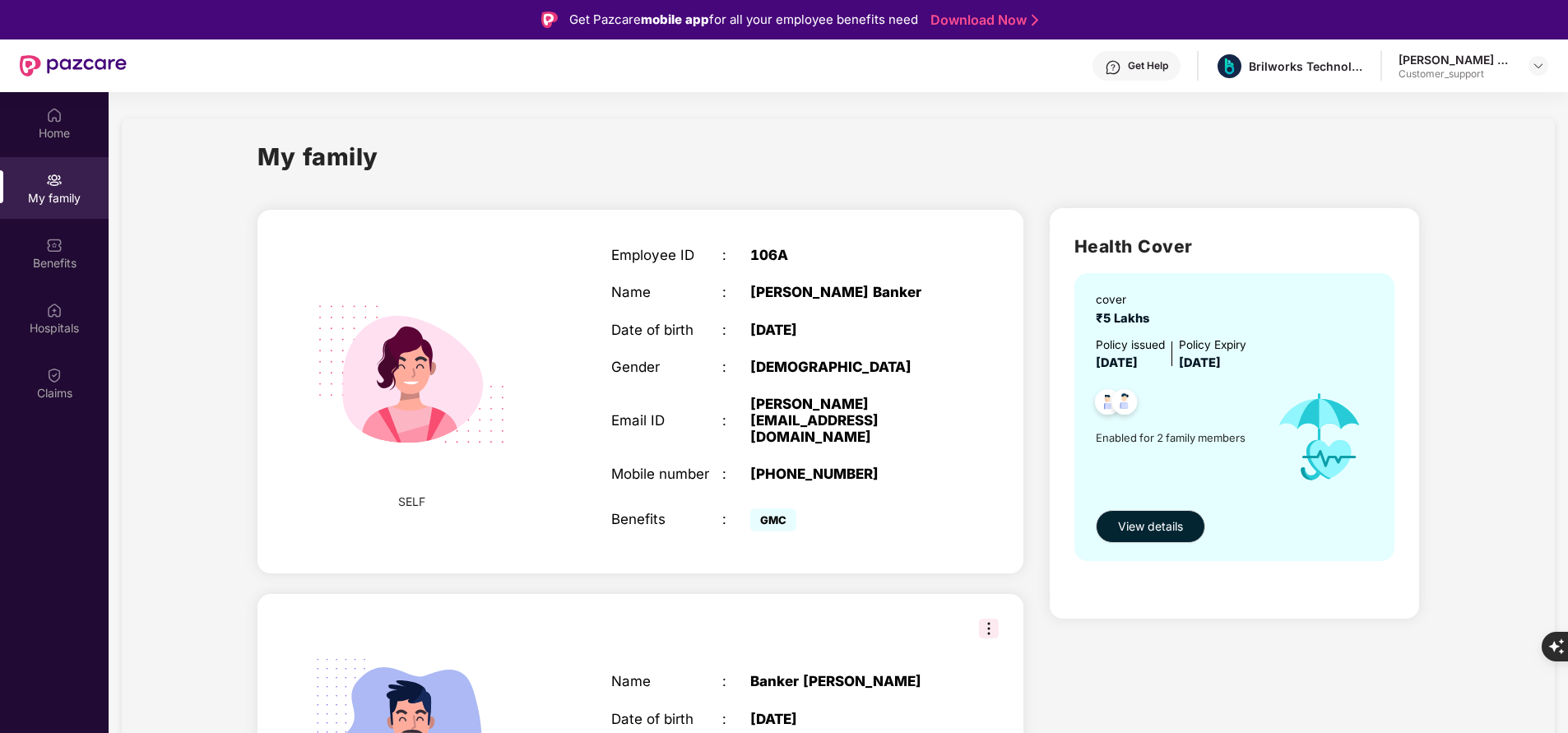
drag, startPoint x: 1509, startPoint y: 6, endPoint x: 948, endPoint y: 62, distance: 563.8
click at [948, 62] on div "Get Help Brilworks Technology Private Limited [PERSON_NAME] Banker Customer_sup…" at bounding box center [838, 65] width 1421 height 53
click at [69, 248] on div "Benefits" at bounding box center [54, 252] width 109 height 62
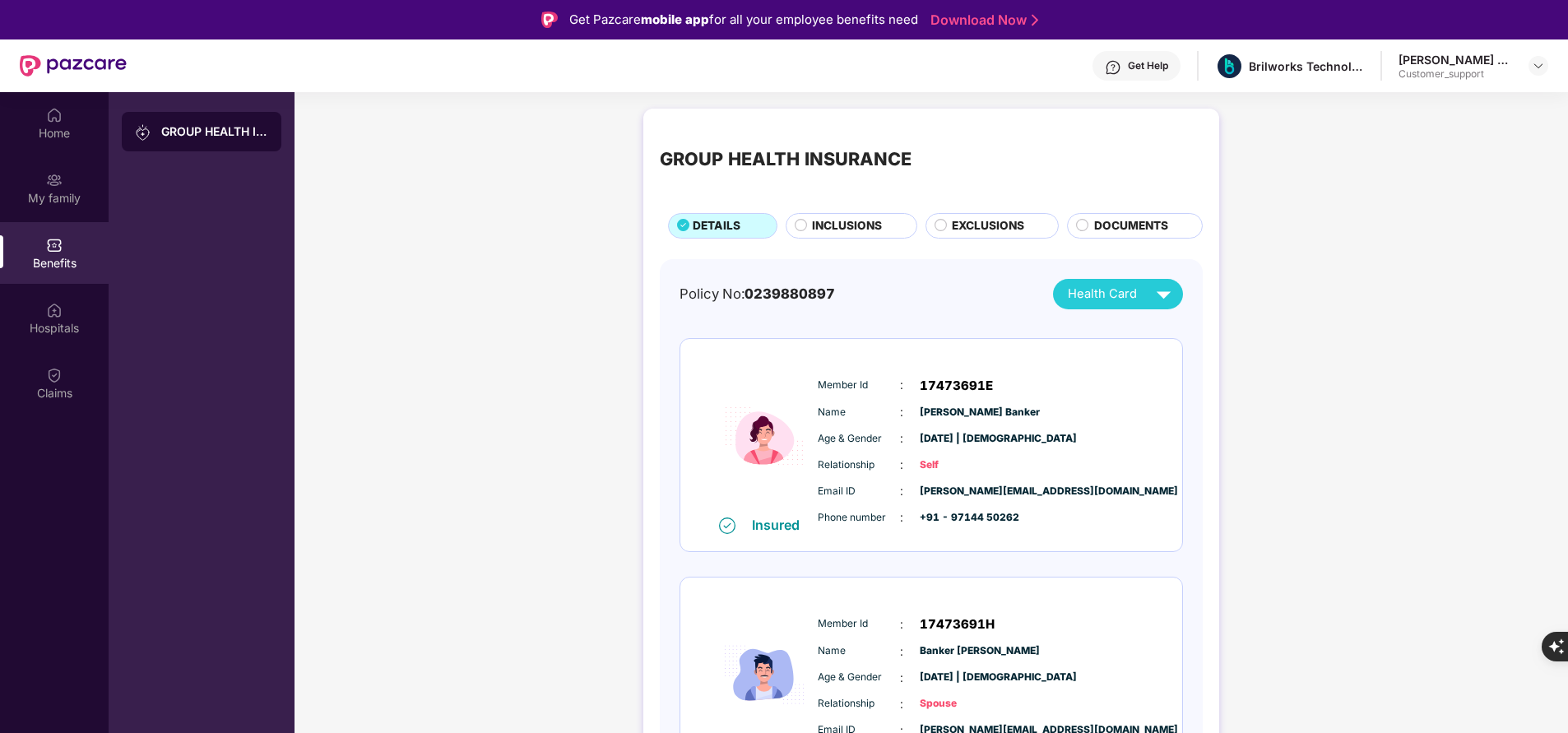
click at [820, 230] on span "INCLUSIONS" at bounding box center [848, 226] width 70 height 18
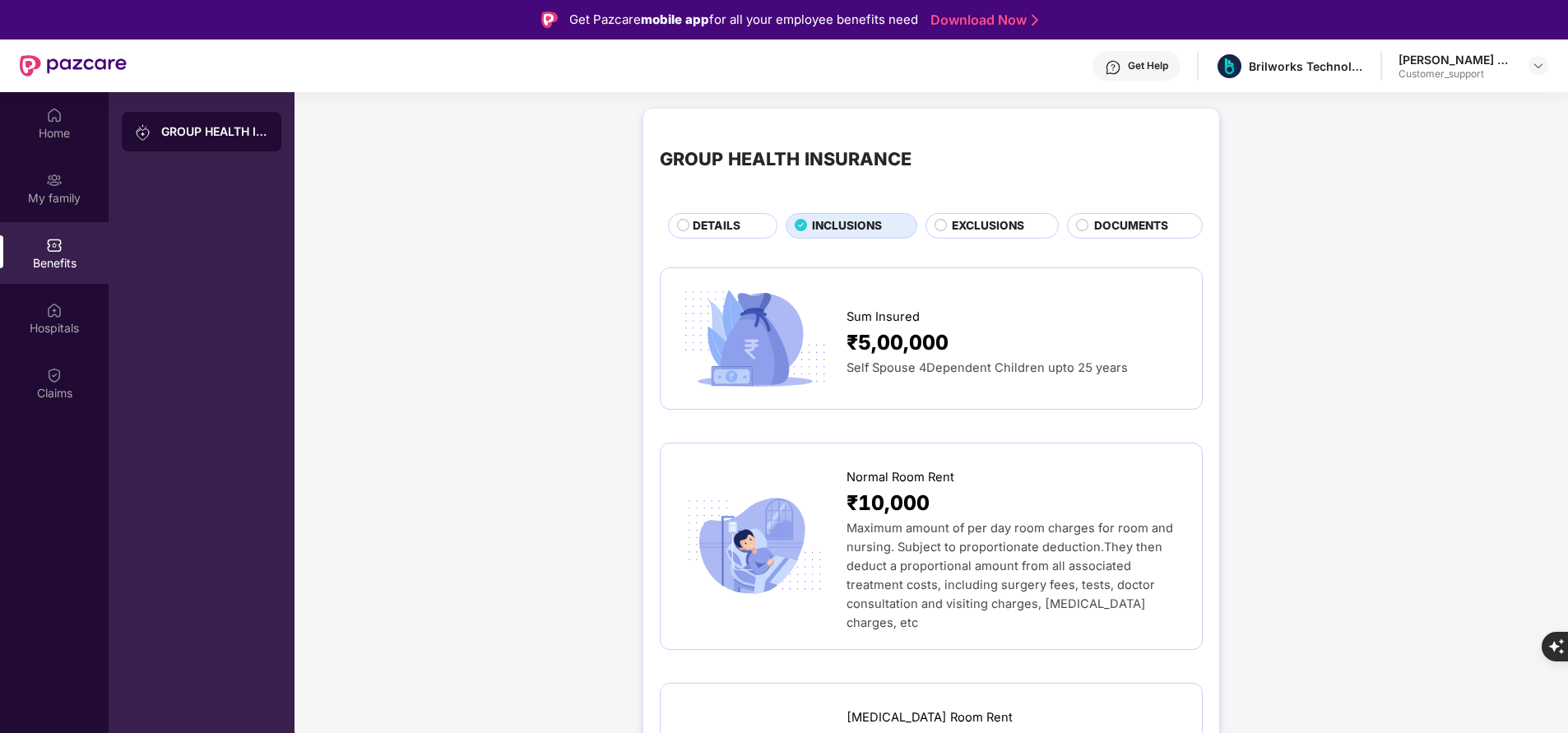
click at [729, 232] on span "DETAILS" at bounding box center [717, 226] width 48 height 18
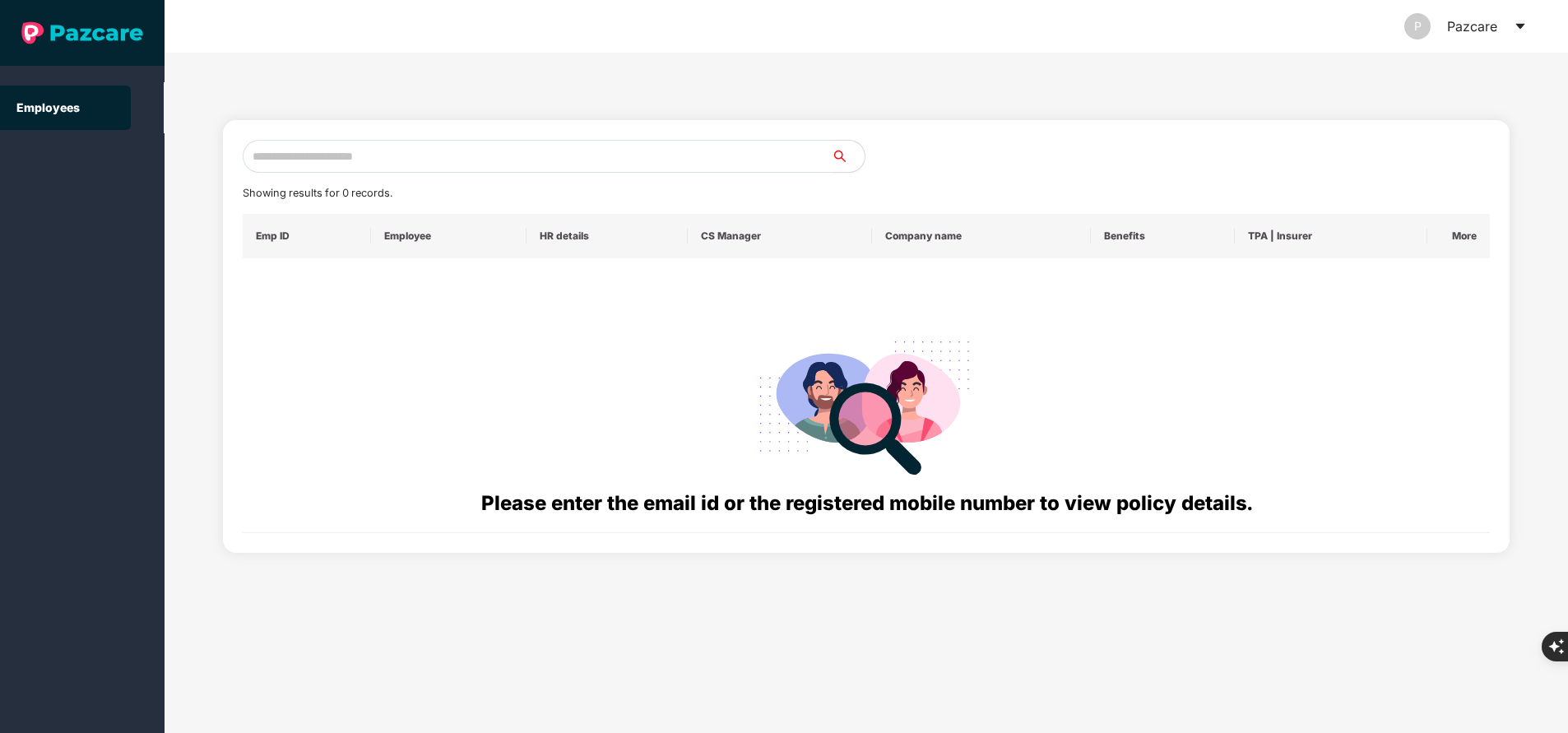
click at [383, 147] on input "text" at bounding box center [537, 156] width 589 height 33
paste input "**********"
type input "**********"
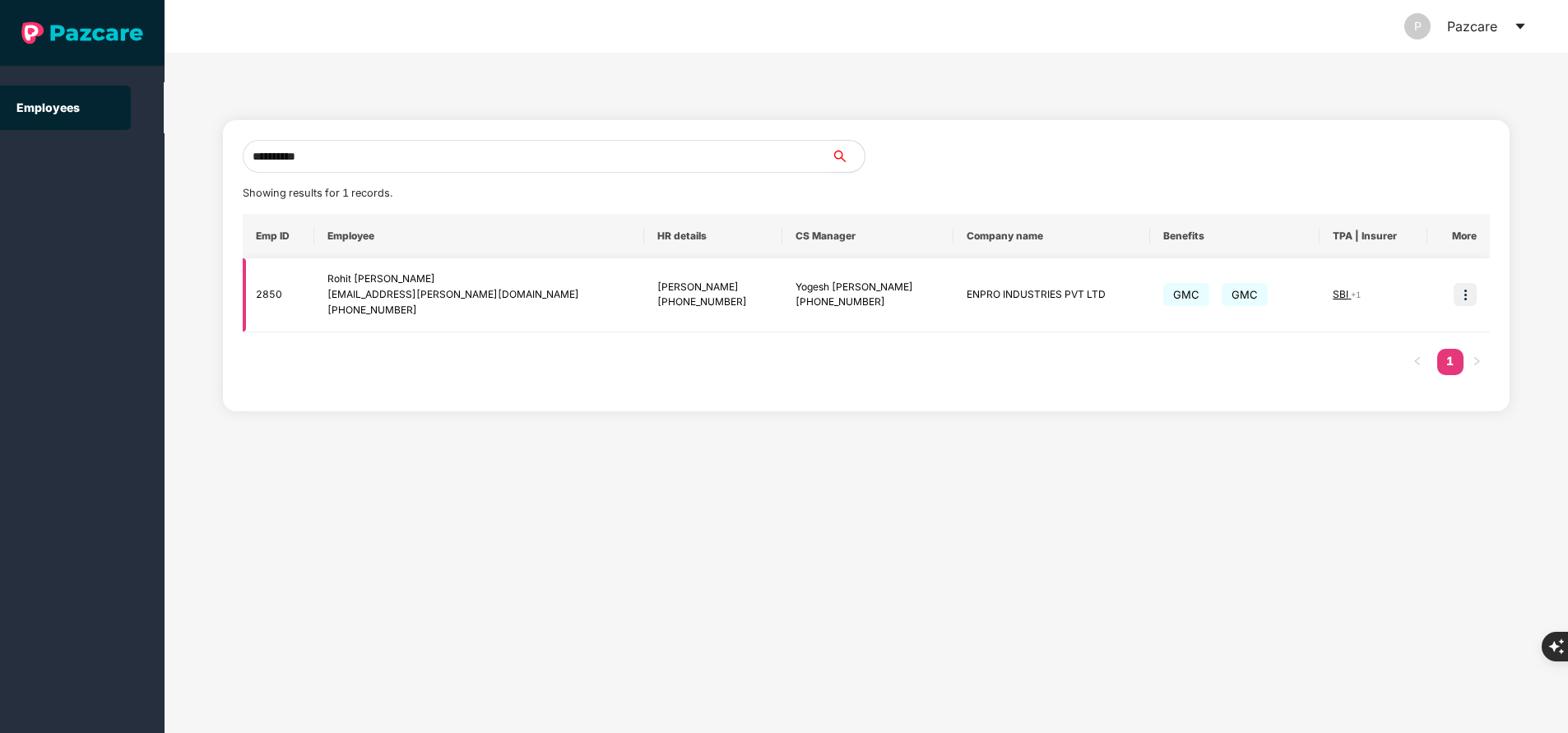
type input "**********"
click at [1459, 290] on img at bounding box center [1465, 295] width 23 height 23
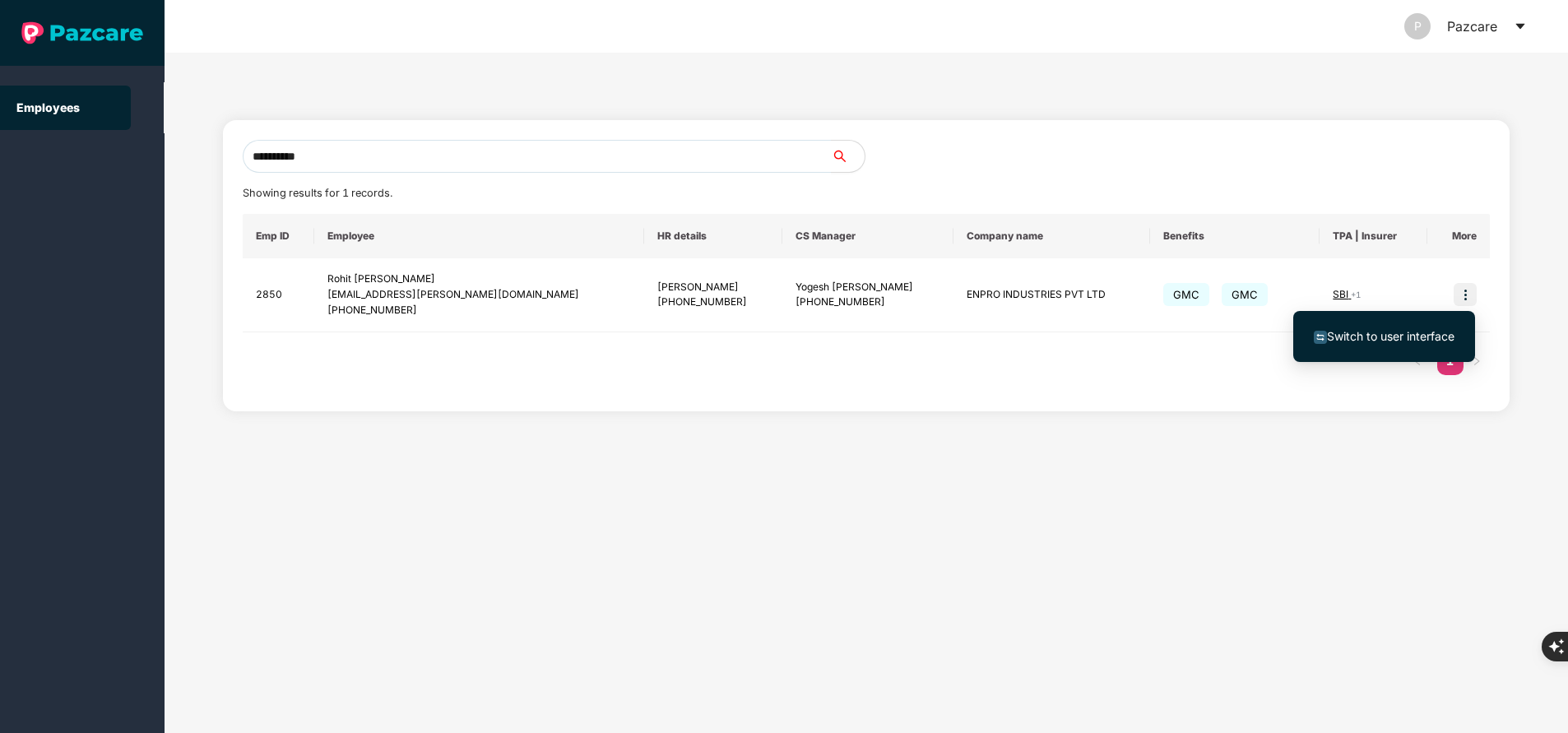
click at [1356, 328] on span "Switch to user interface" at bounding box center [1384, 336] width 141 height 19
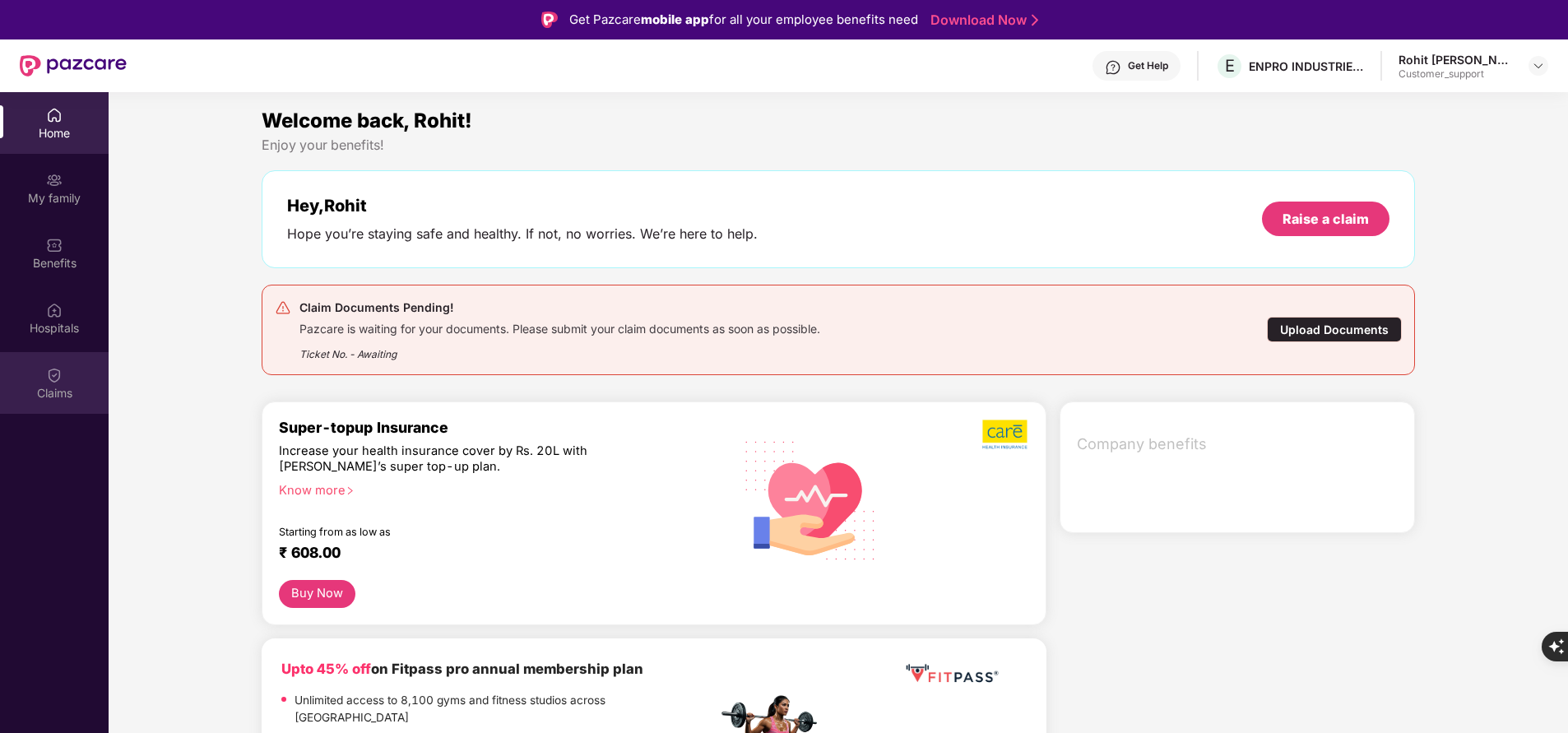
click at [56, 387] on div "Claims" at bounding box center [54, 393] width 109 height 17
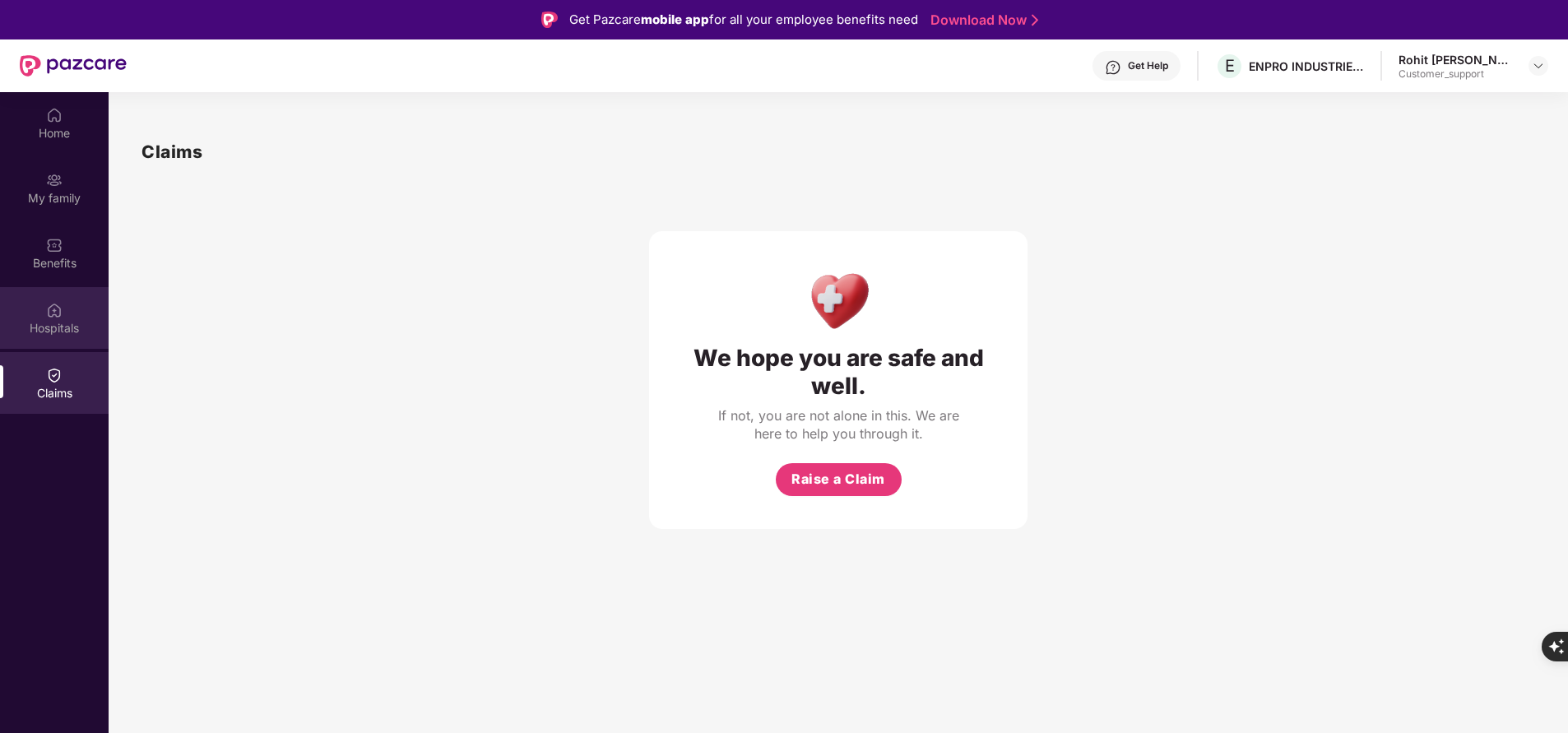
click at [63, 318] on div "Hospitals" at bounding box center [54, 318] width 109 height 62
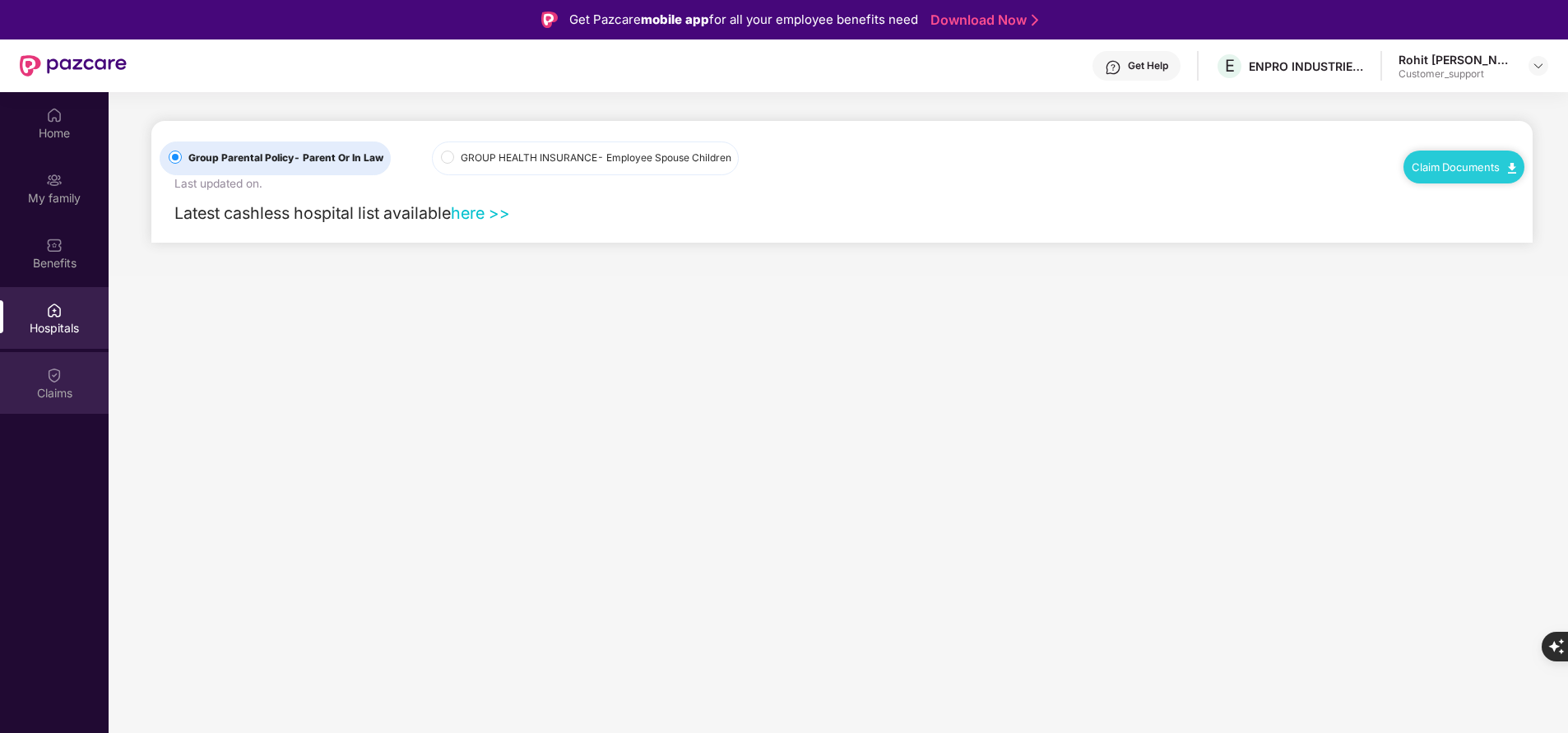
click at [55, 388] on div "Claims" at bounding box center [54, 393] width 109 height 17
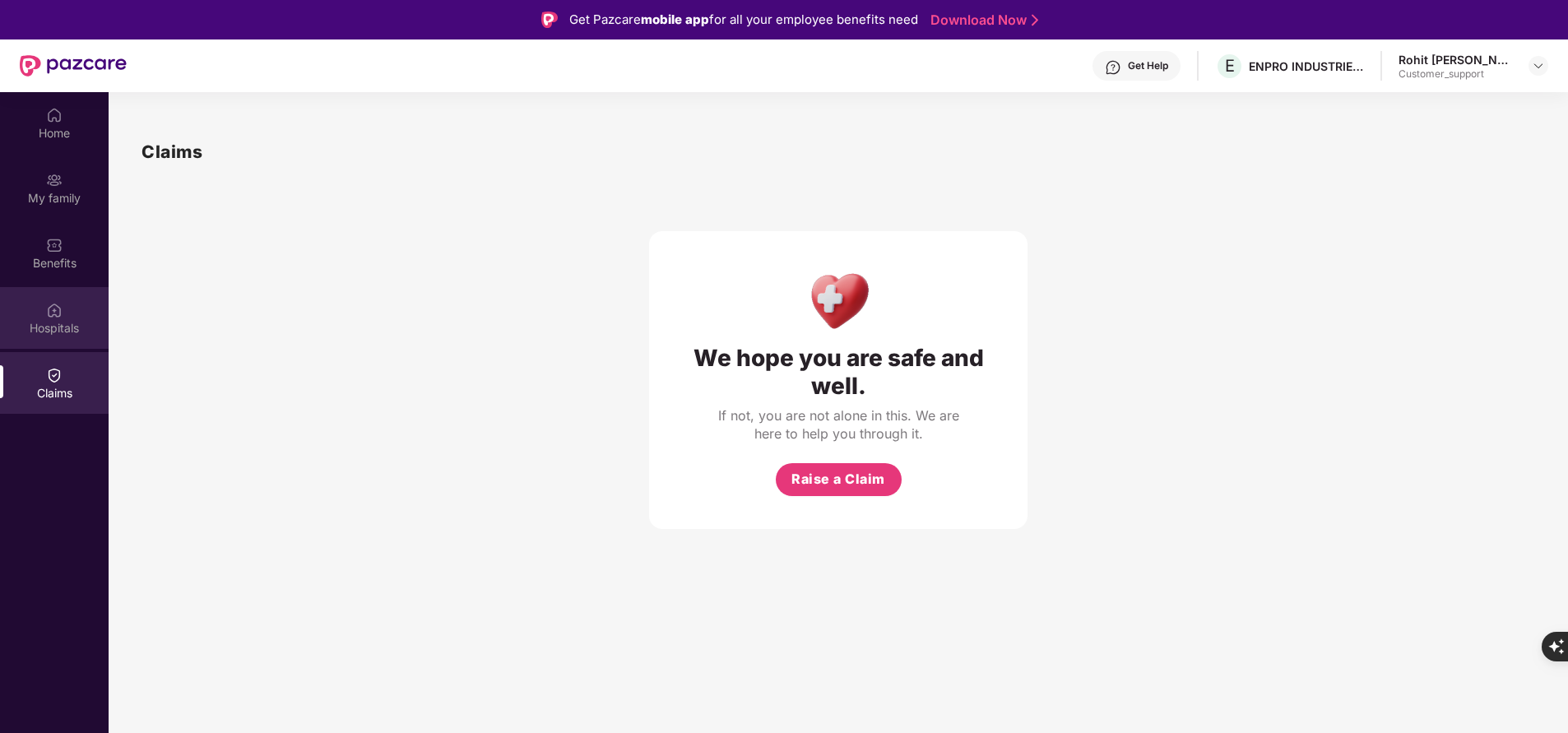
click at [53, 330] on div "Hospitals" at bounding box center [54, 327] width 109 height 17
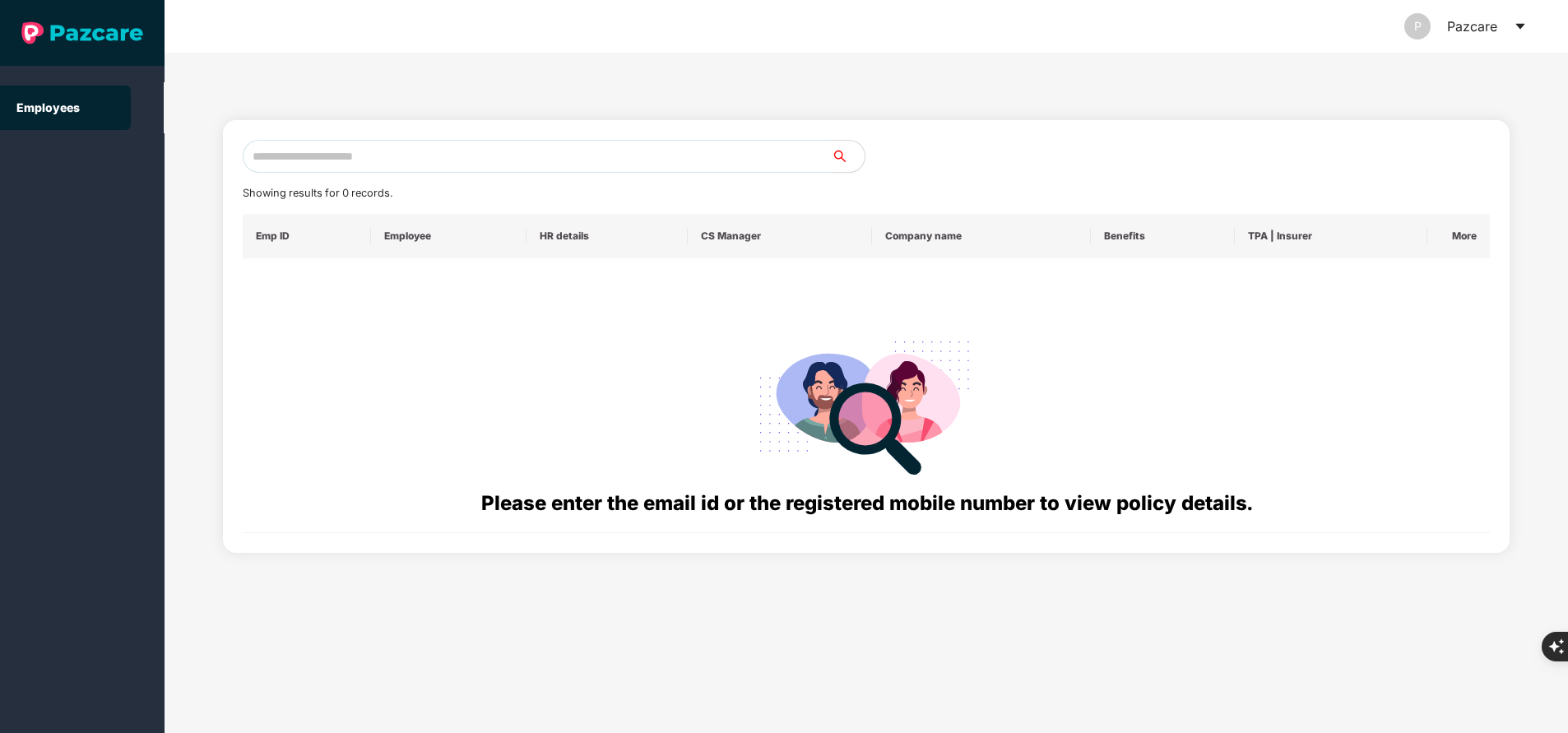
click at [488, 163] on input "text" at bounding box center [537, 156] width 589 height 33
paste input "**********"
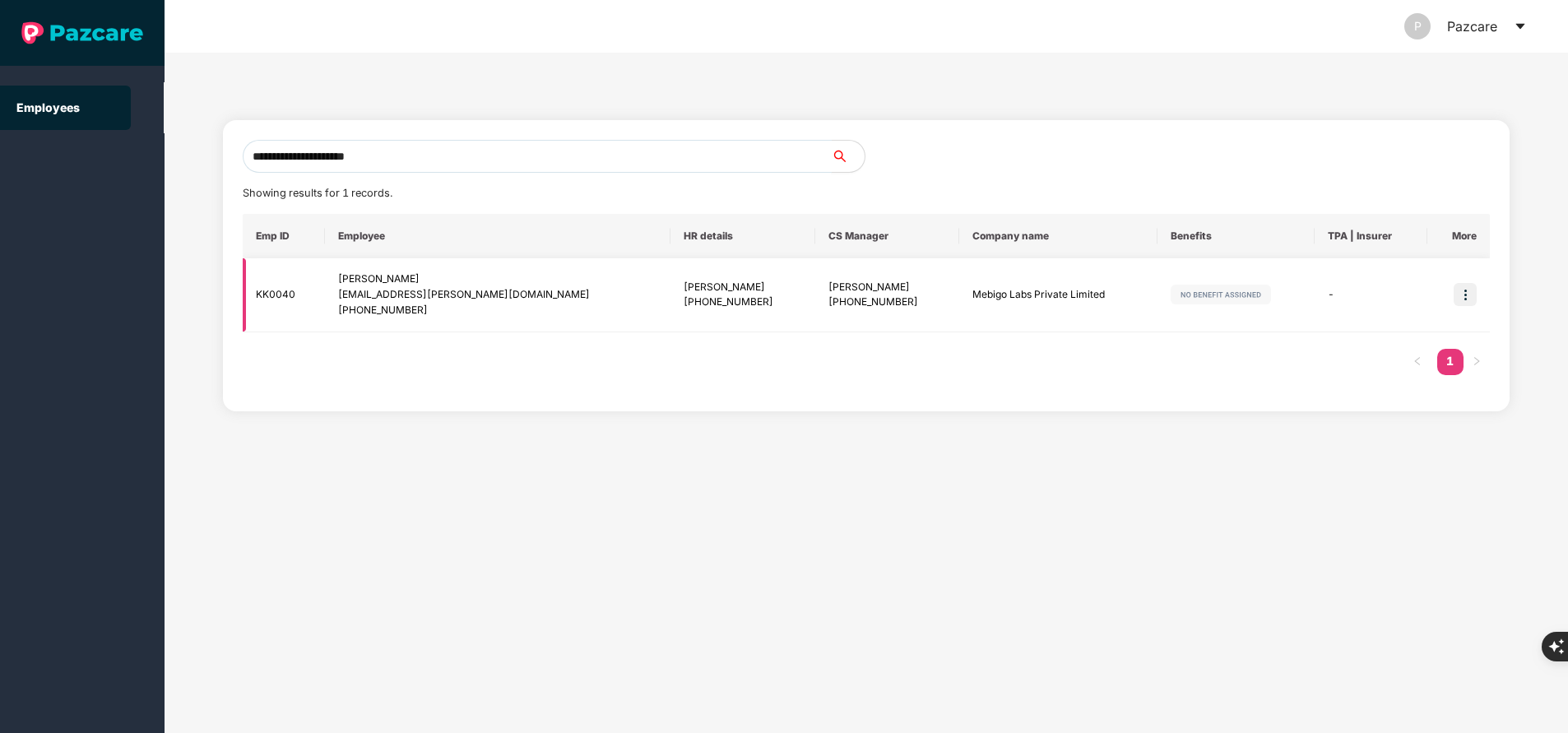
type input "**********"
click at [1458, 299] on img at bounding box center [1465, 295] width 23 height 23
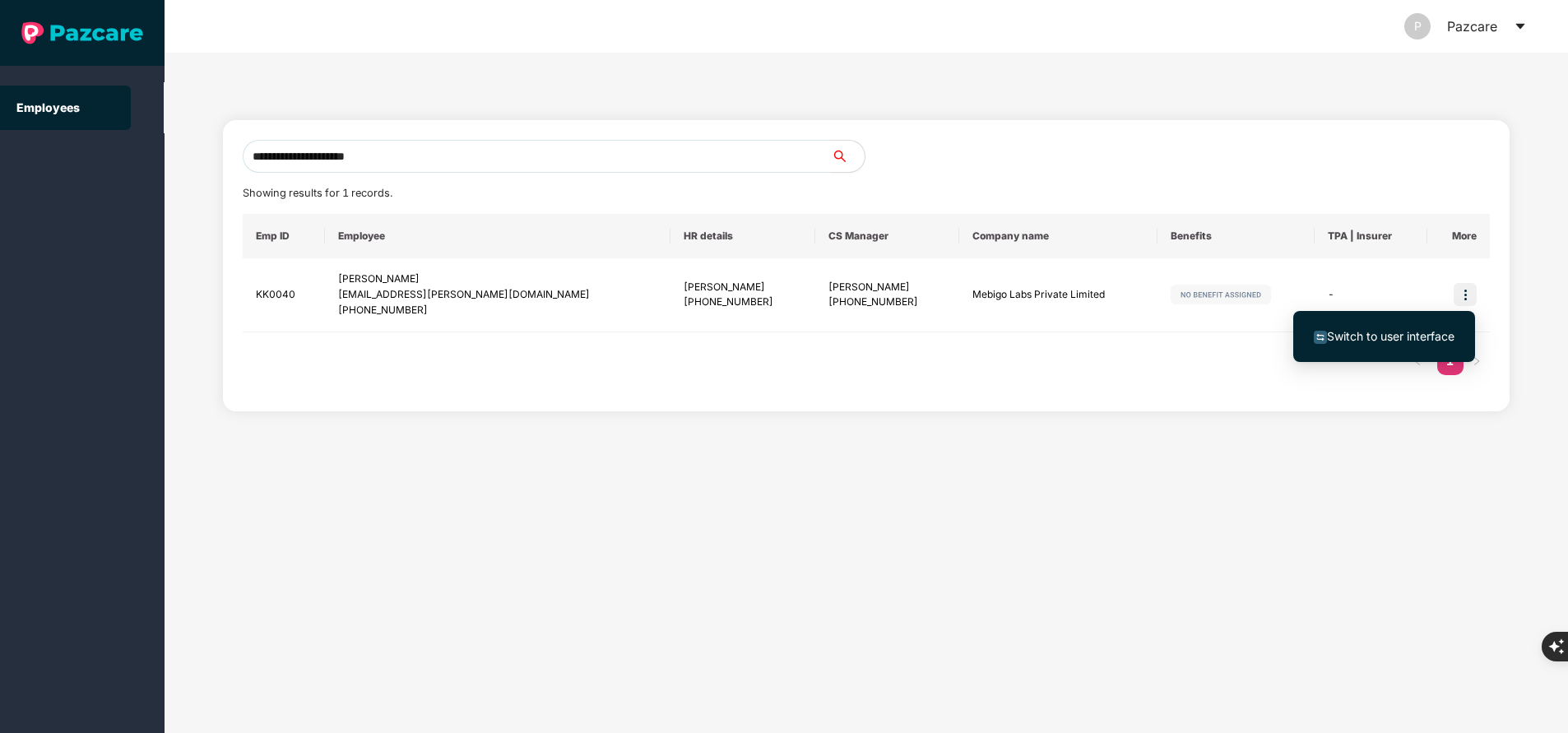
click at [1383, 332] on span "Switch to user interface" at bounding box center [1391, 336] width 127 height 14
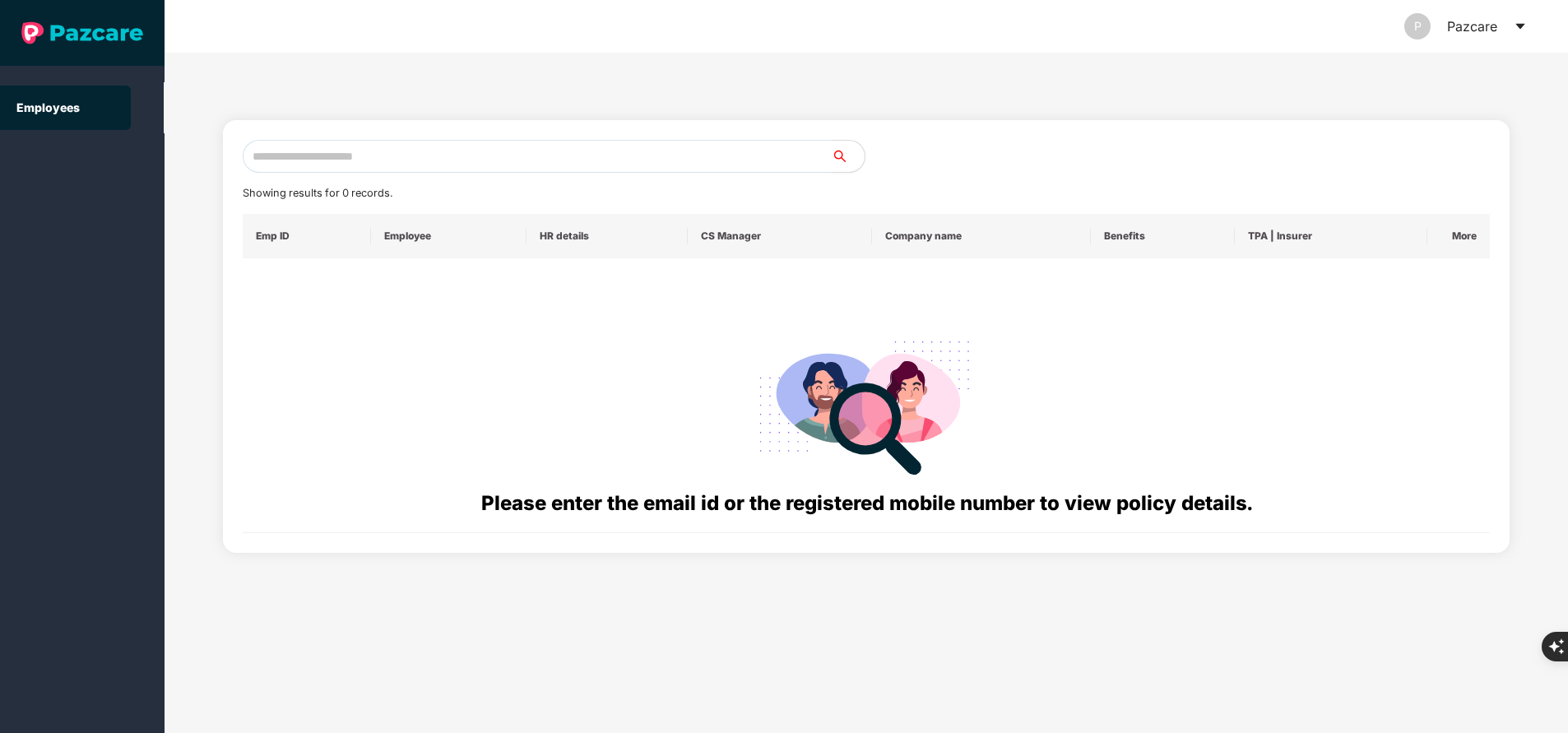
click at [371, 166] on input "text" at bounding box center [537, 156] width 589 height 33
paste input "**********"
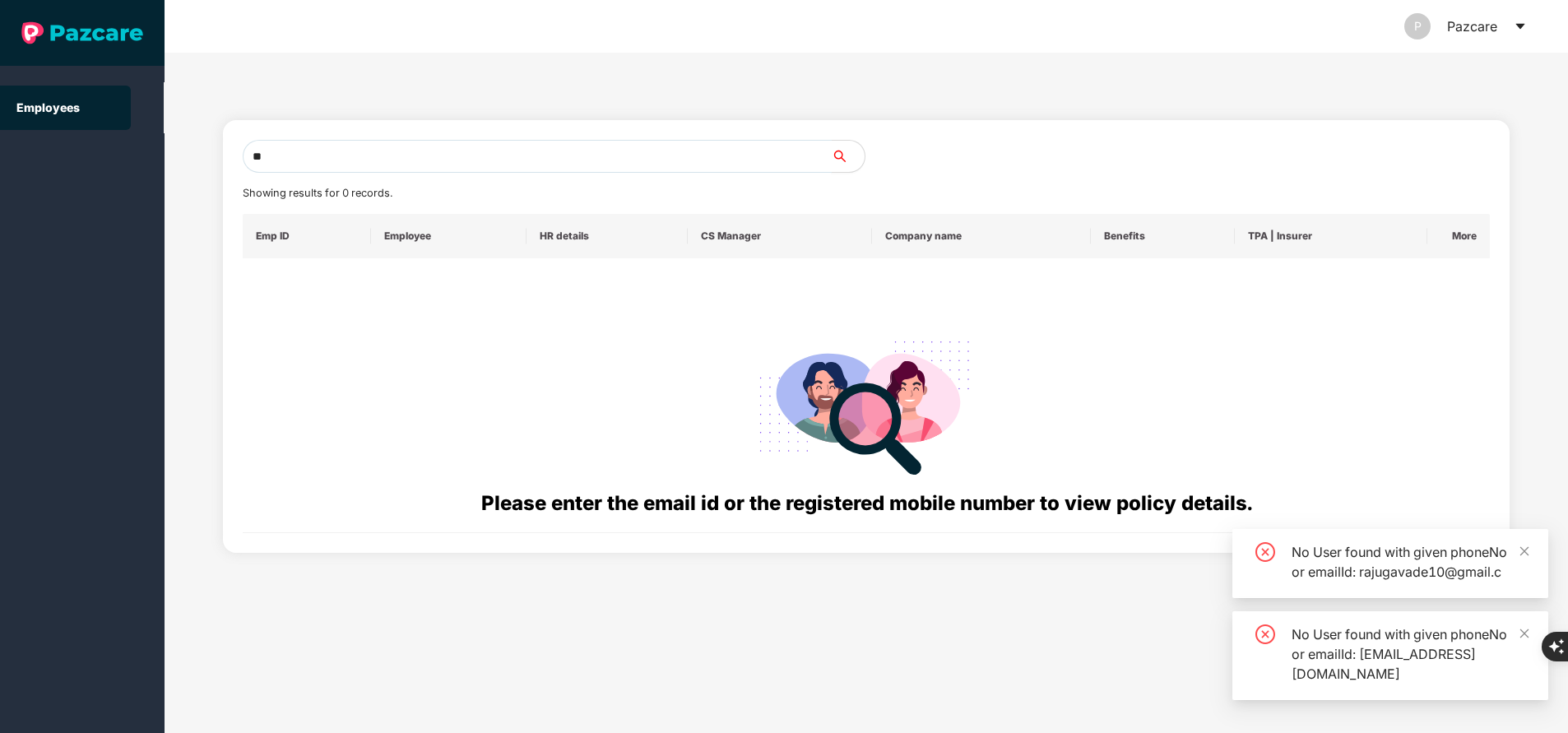
type input "*"
paste input "**********"
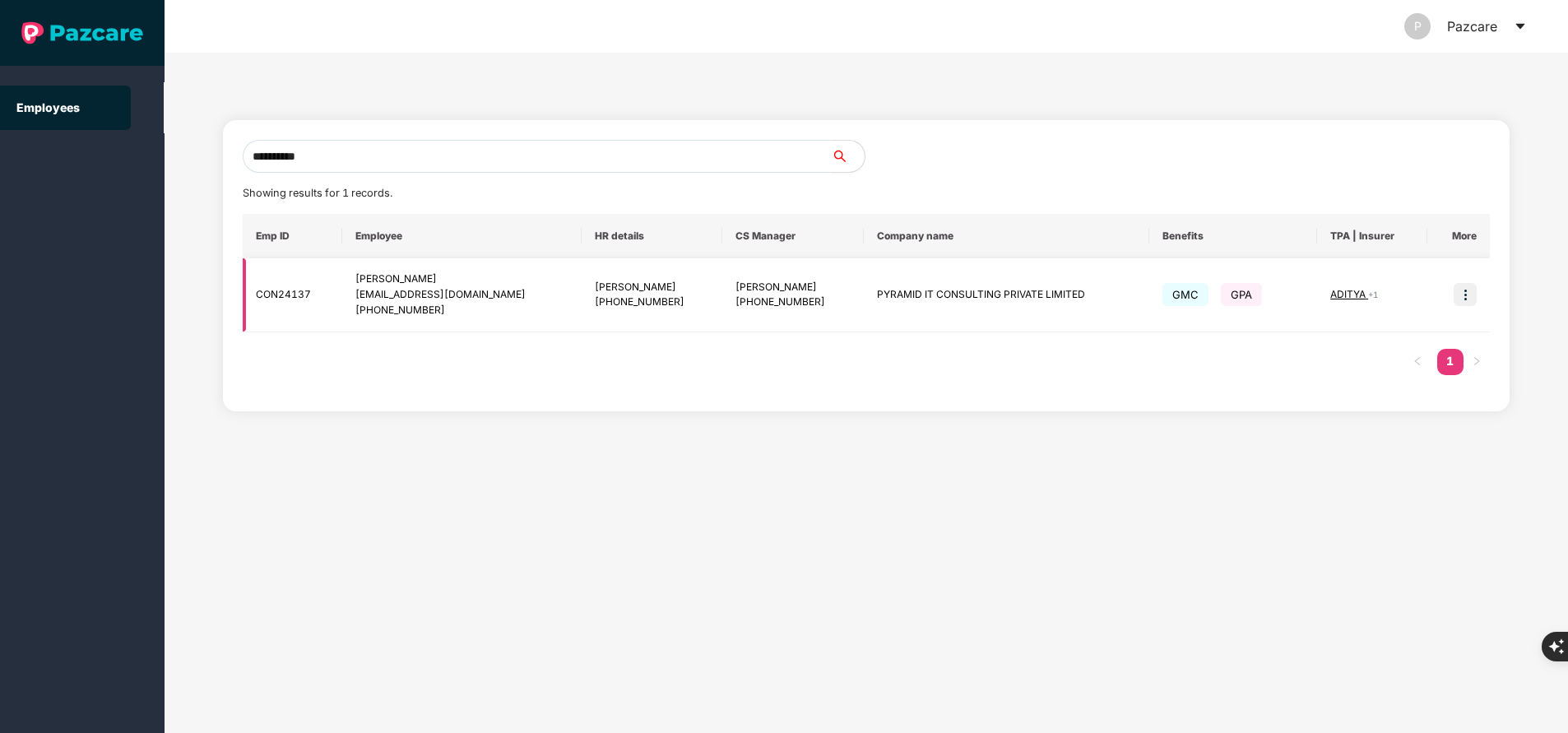
type input "**********"
click at [1455, 295] on img at bounding box center [1465, 295] width 23 height 23
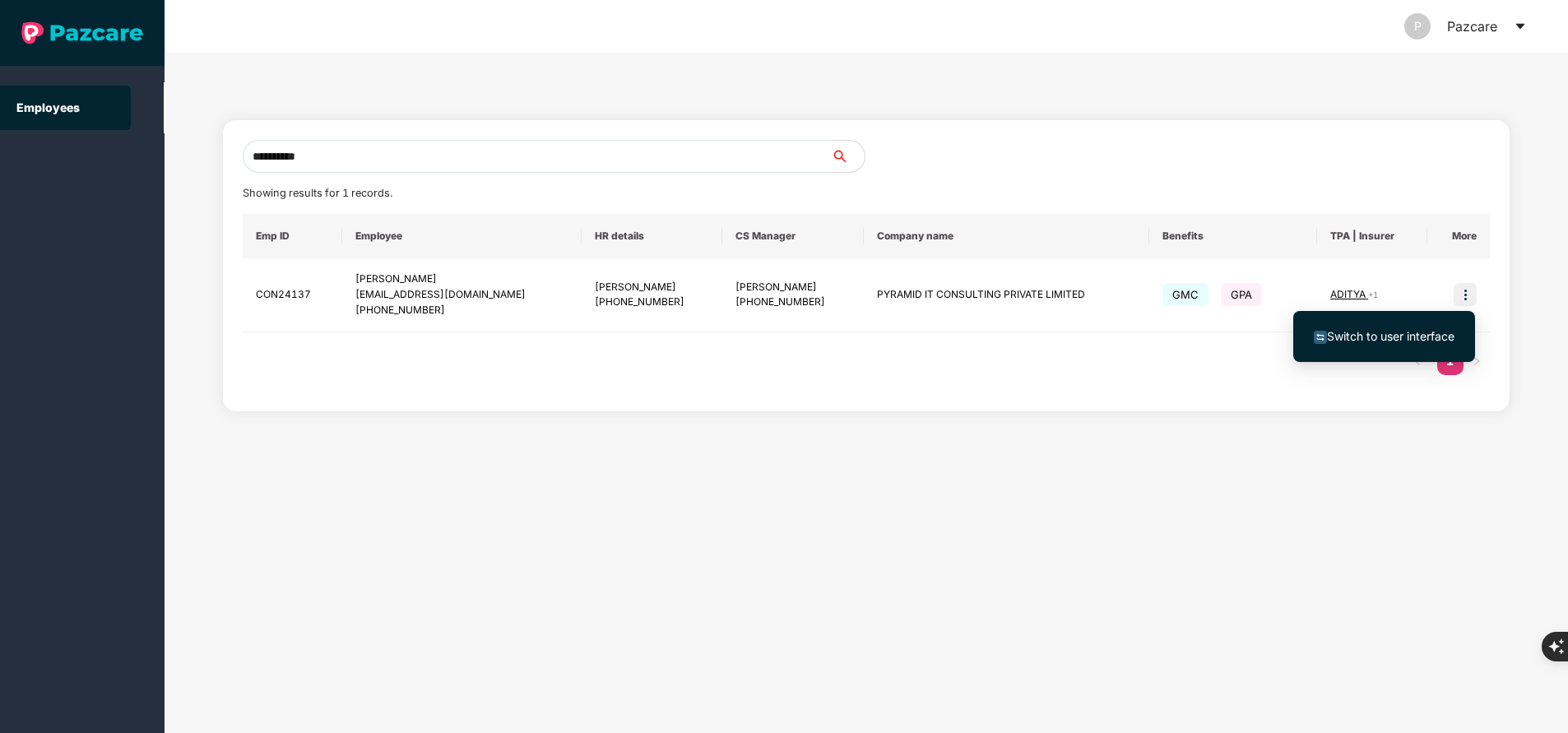
click at [1377, 329] on span "Switch to user interface" at bounding box center [1391, 336] width 127 height 14
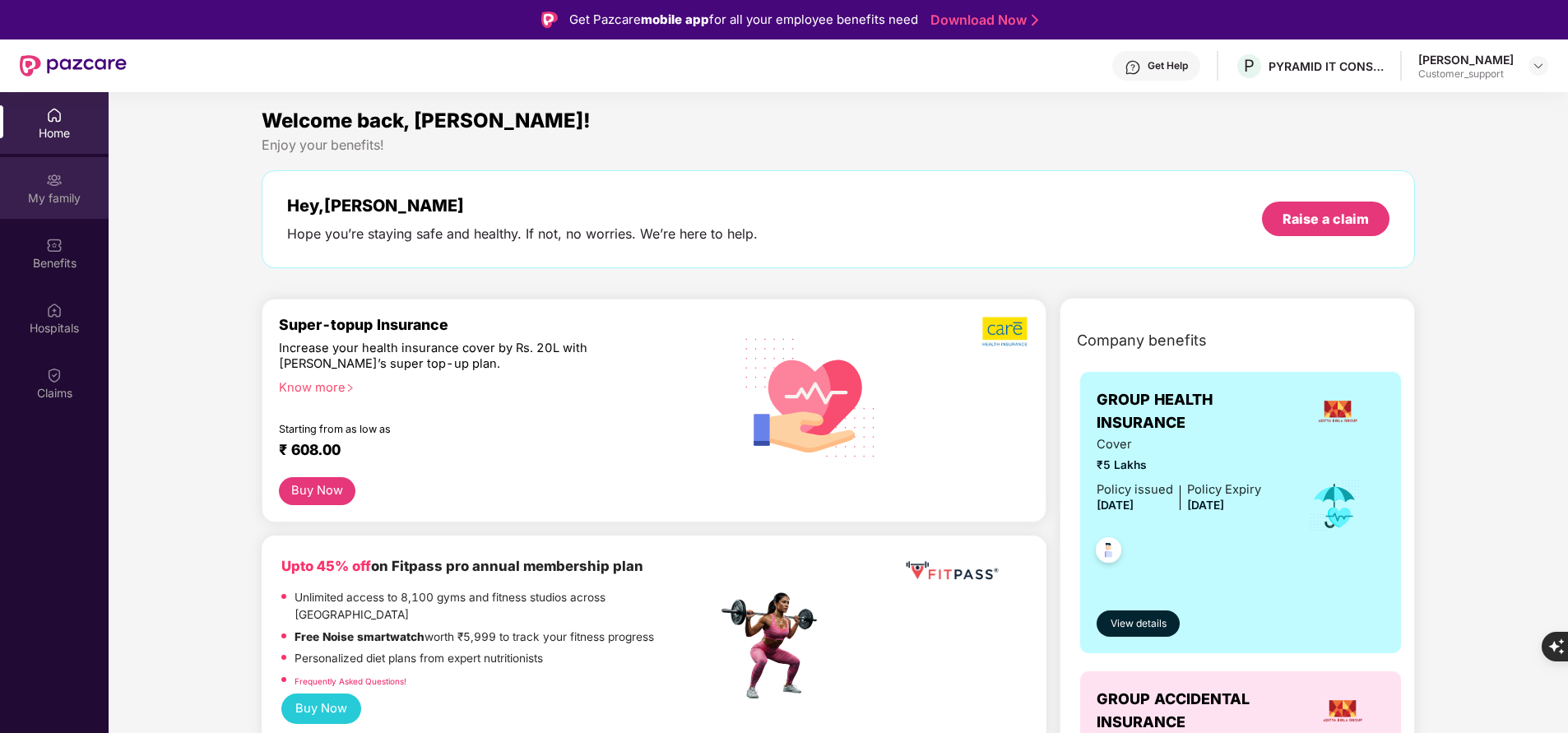
click at [72, 185] on div "My family" at bounding box center [54, 188] width 109 height 62
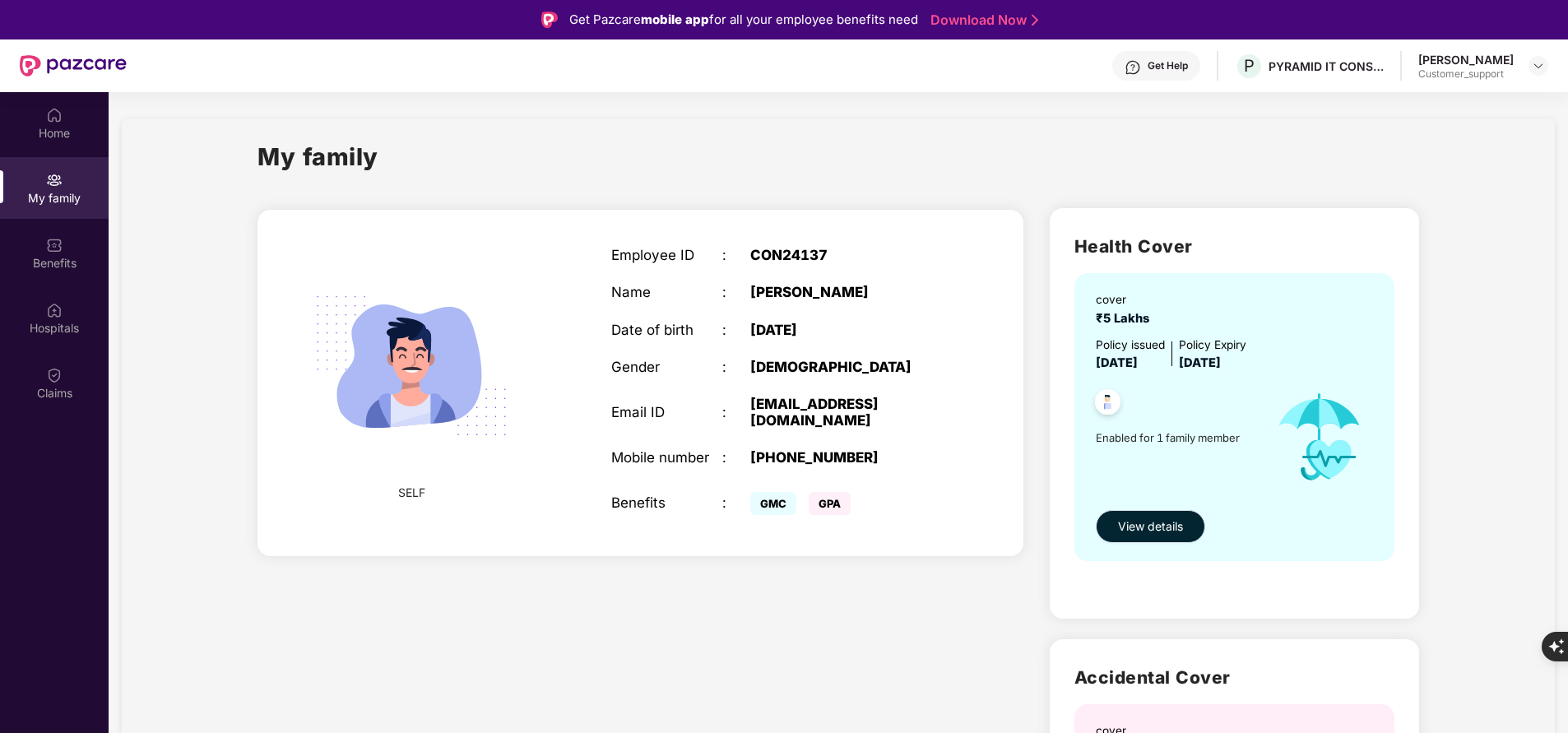
click at [1156, 529] on span "View details" at bounding box center [1151, 526] width 65 height 19
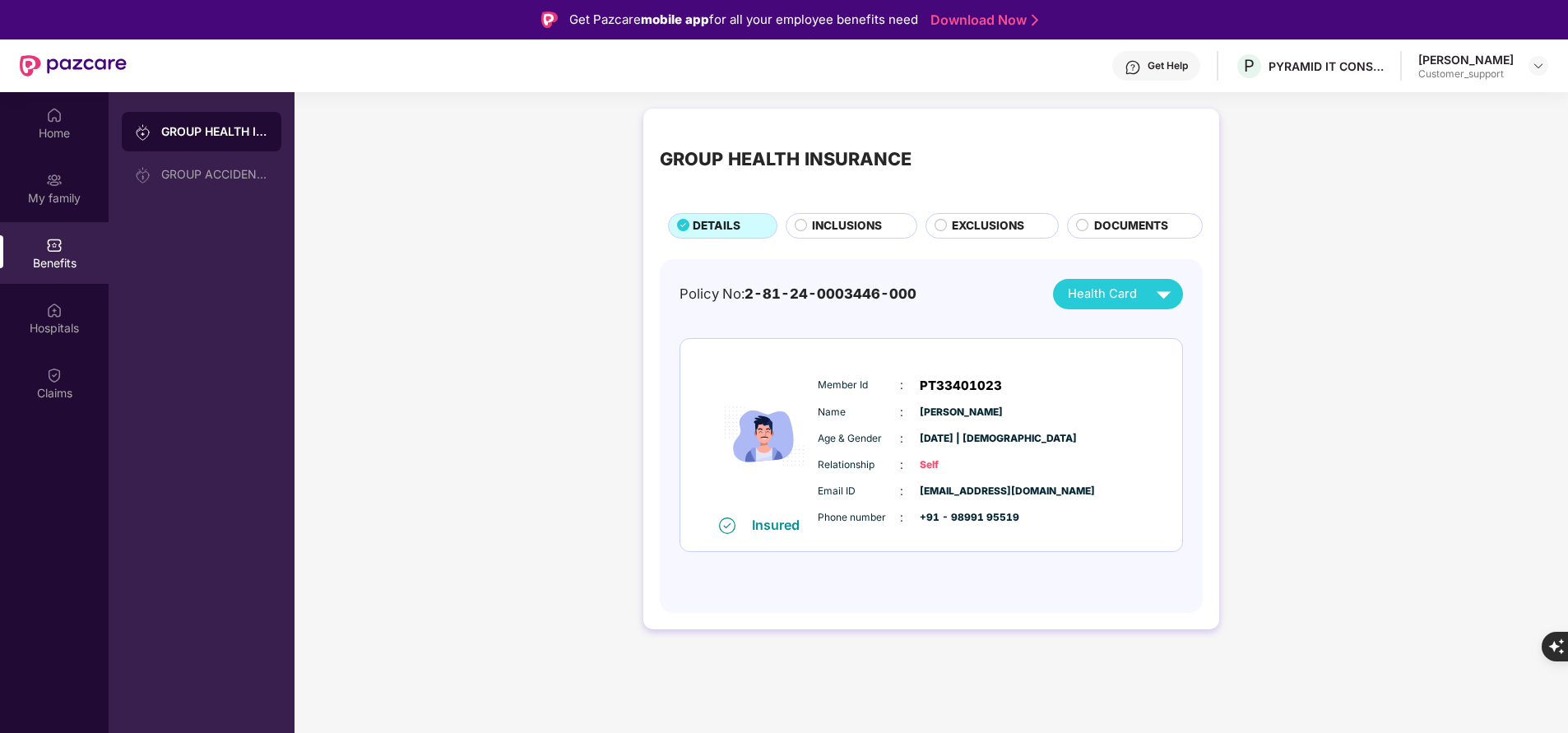
click at [858, 221] on span "INCLUSIONS" at bounding box center [848, 226] width 70 height 18
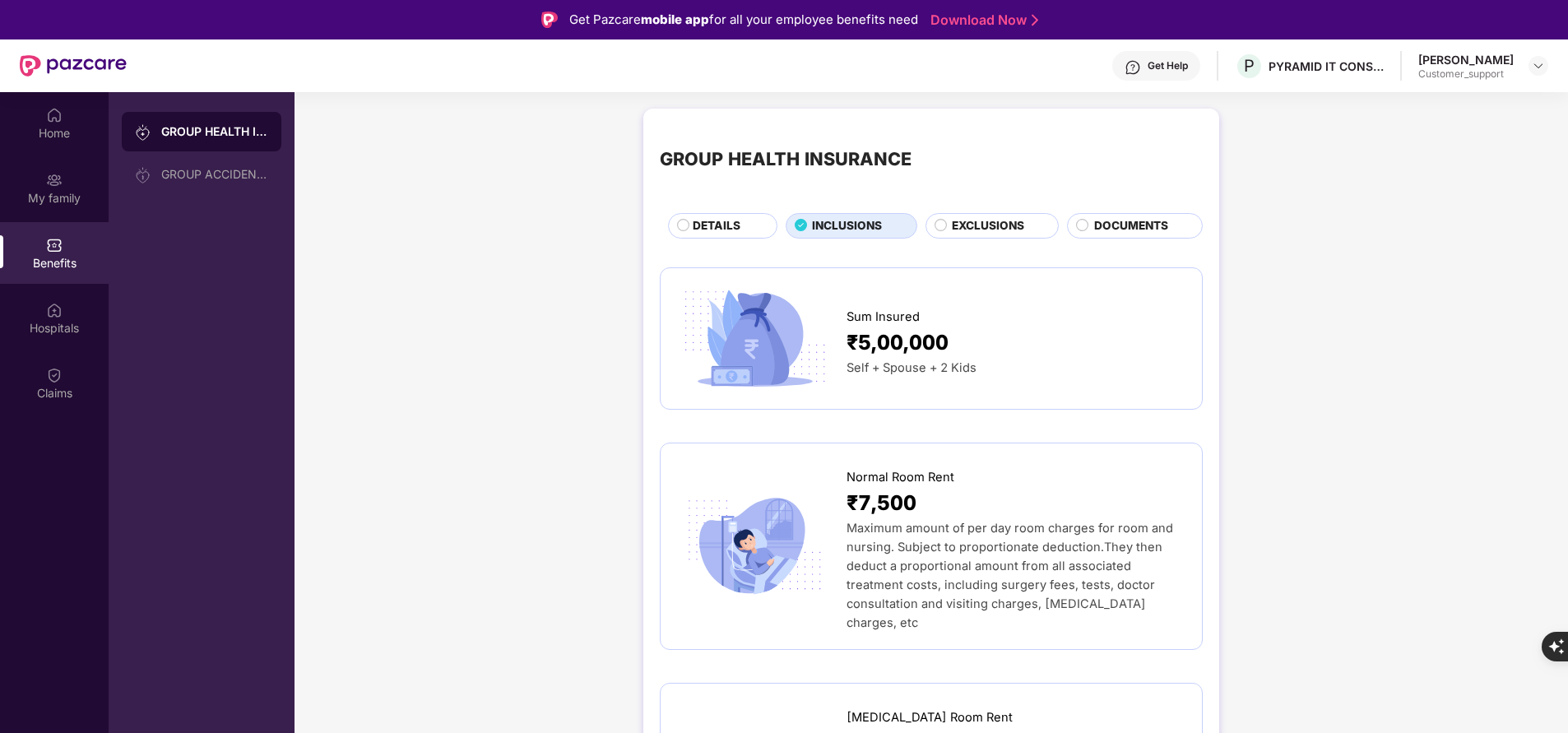
click at [723, 221] on span "DETAILS" at bounding box center [717, 226] width 48 height 18
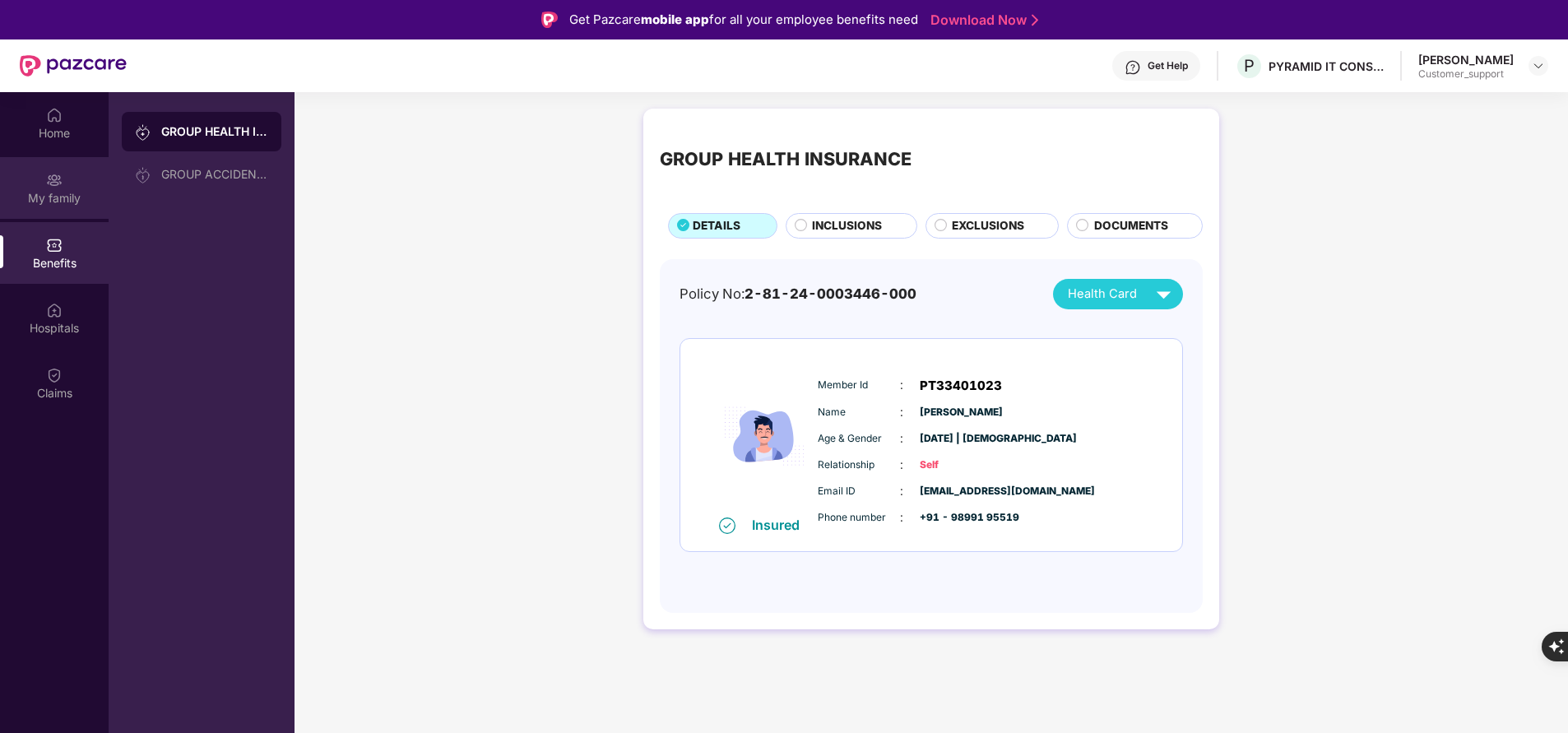
click at [65, 190] on div "My family" at bounding box center [54, 197] width 109 height 17
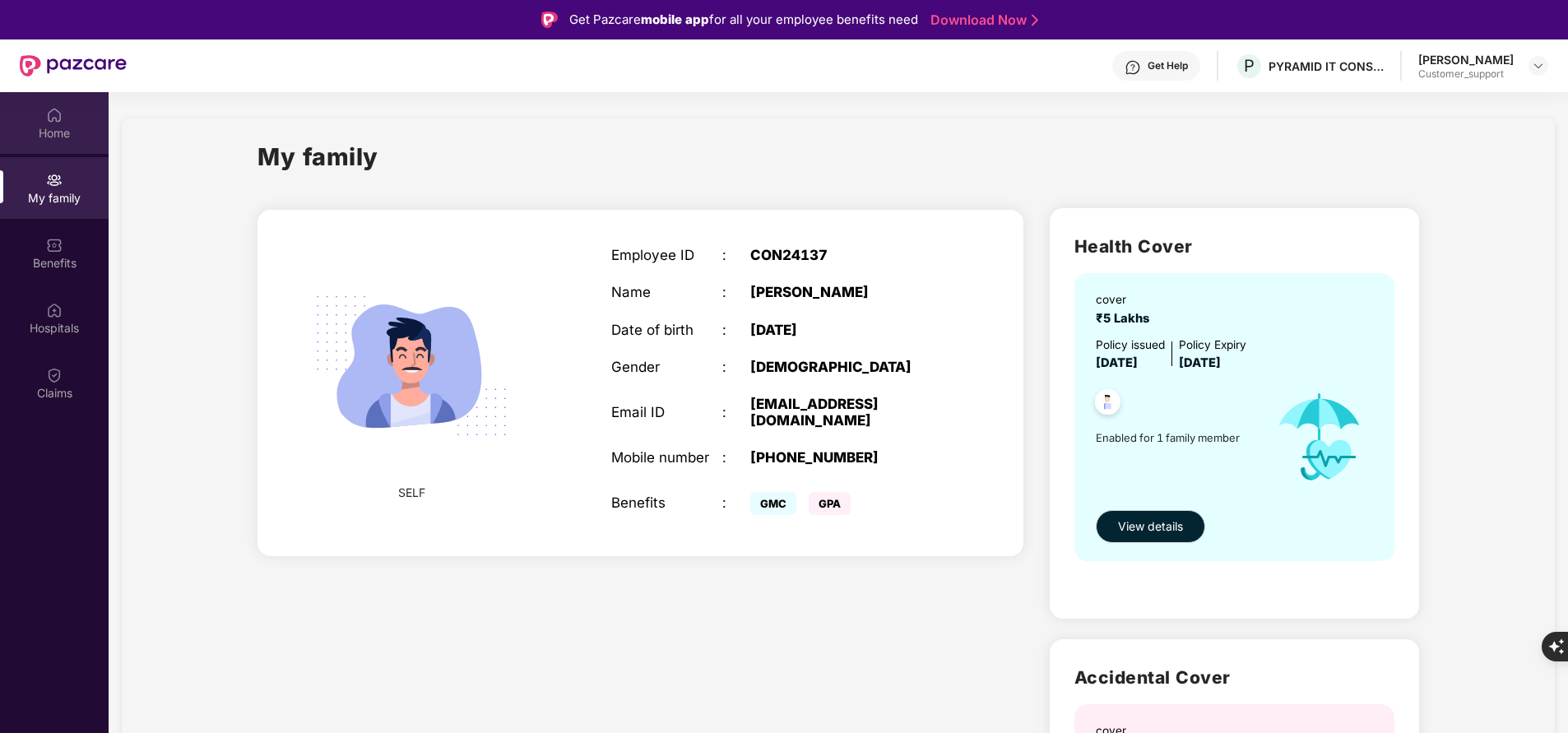
click at [54, 127] on div "Home" at bounding box center [54, 133] width 109 height 17
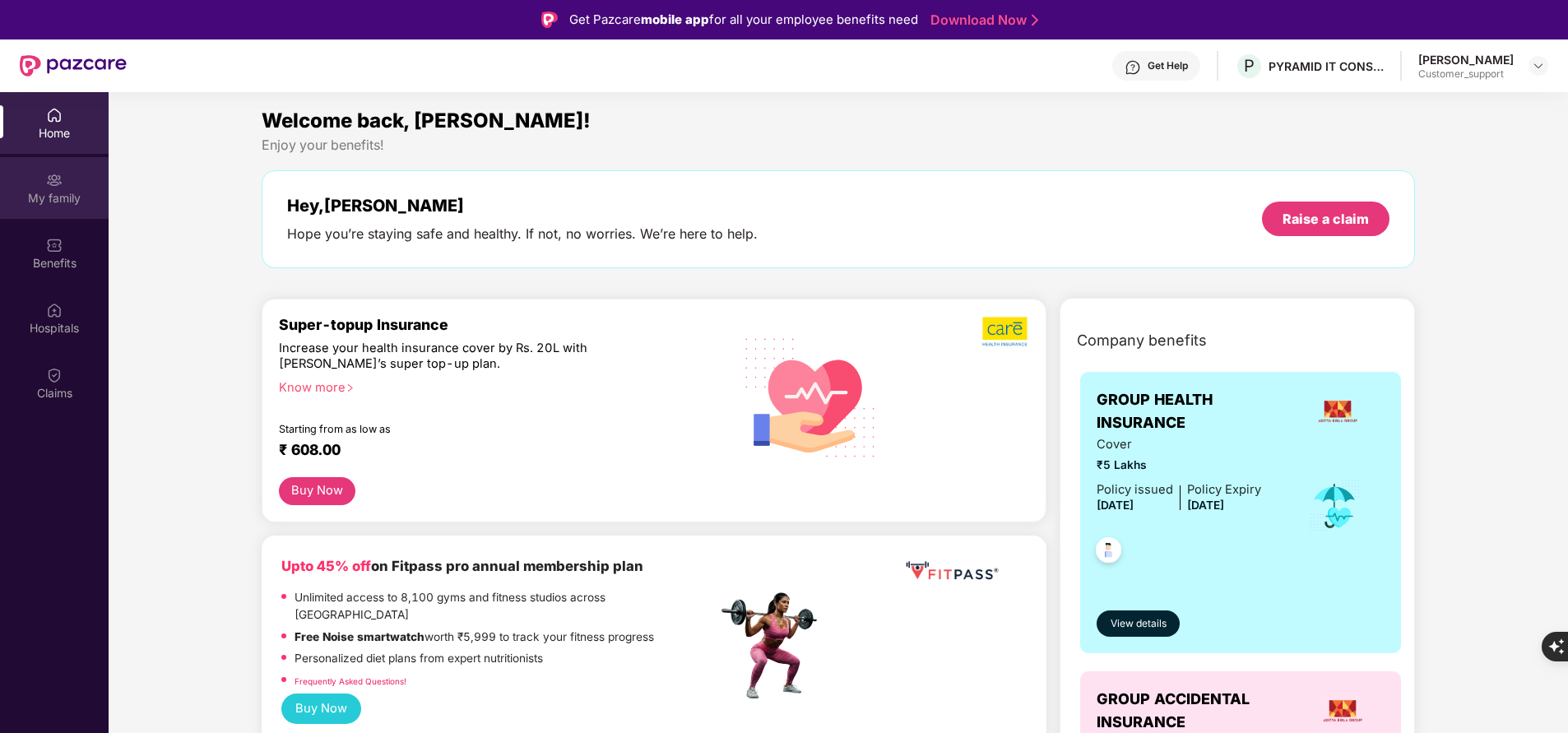
click at [49, 195] on div "My family" at bounding box center [54, 197] width 109 height 17
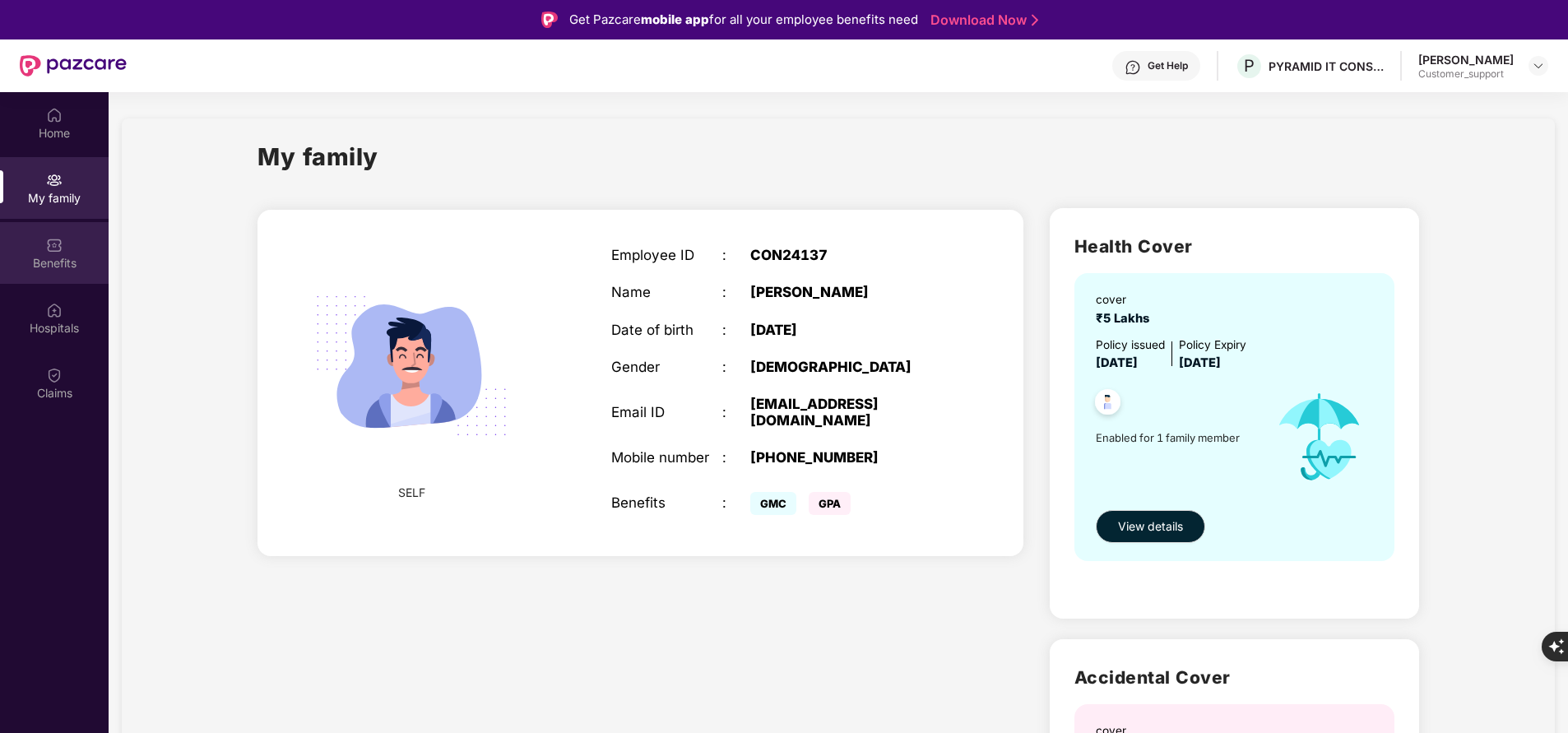
click at [67, 262] on div "Benefits" at bounding box center [54, 263] width 109 height 17
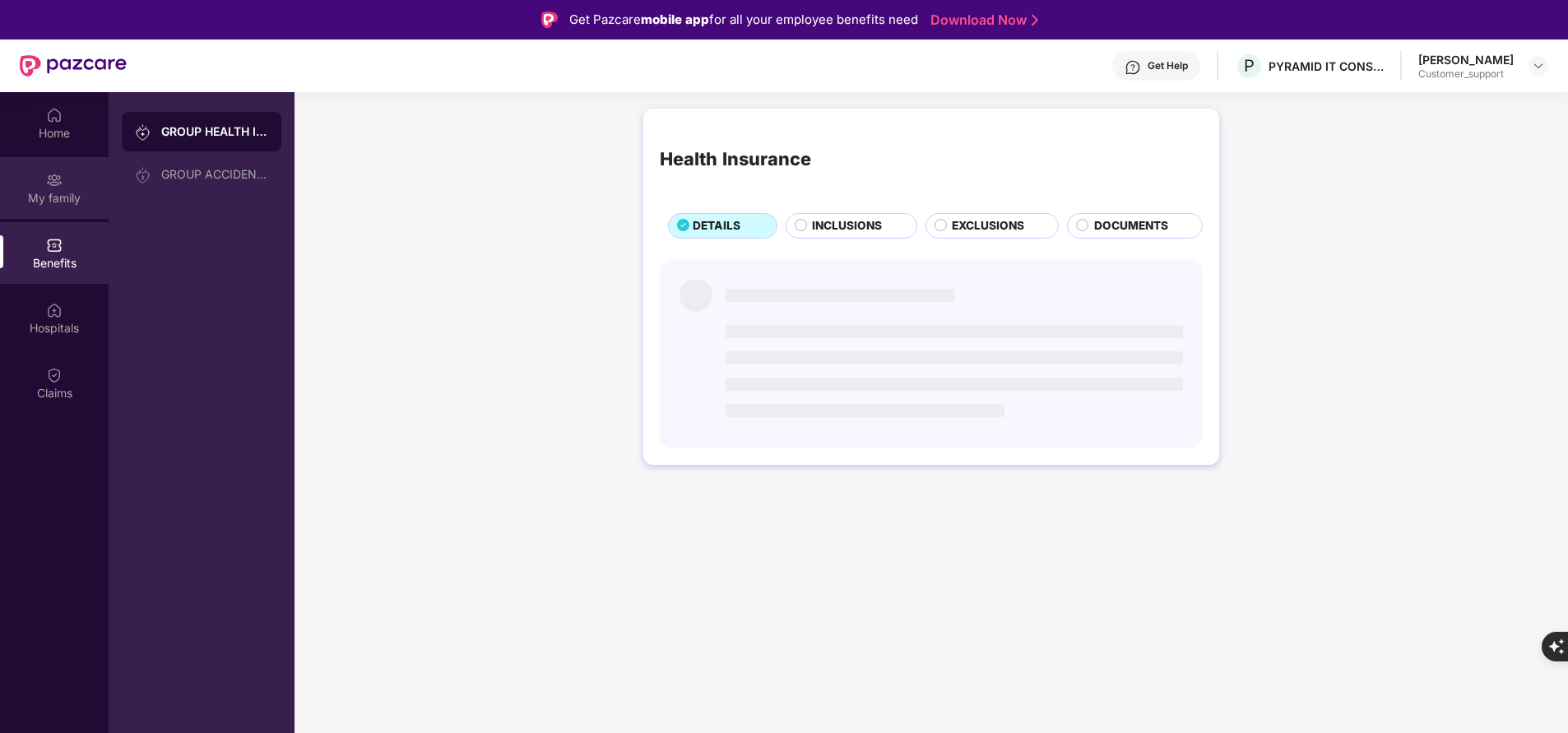
click at [60, 198] on div "My family" at bounding box center [54, 197] width 109 height 17
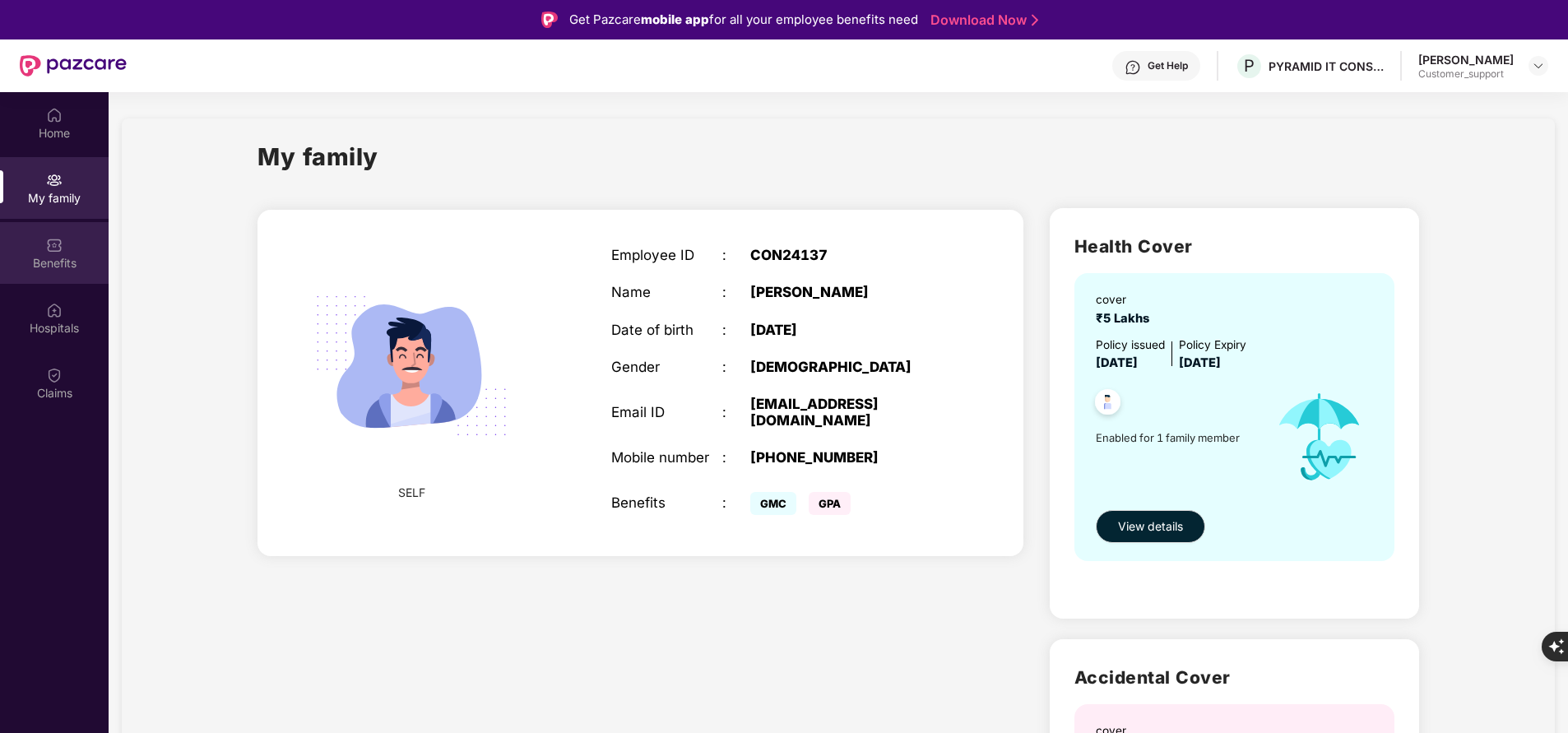
click at [77, 262] on div "Benefits" at bounding box center [54, 263] width 109 height 17
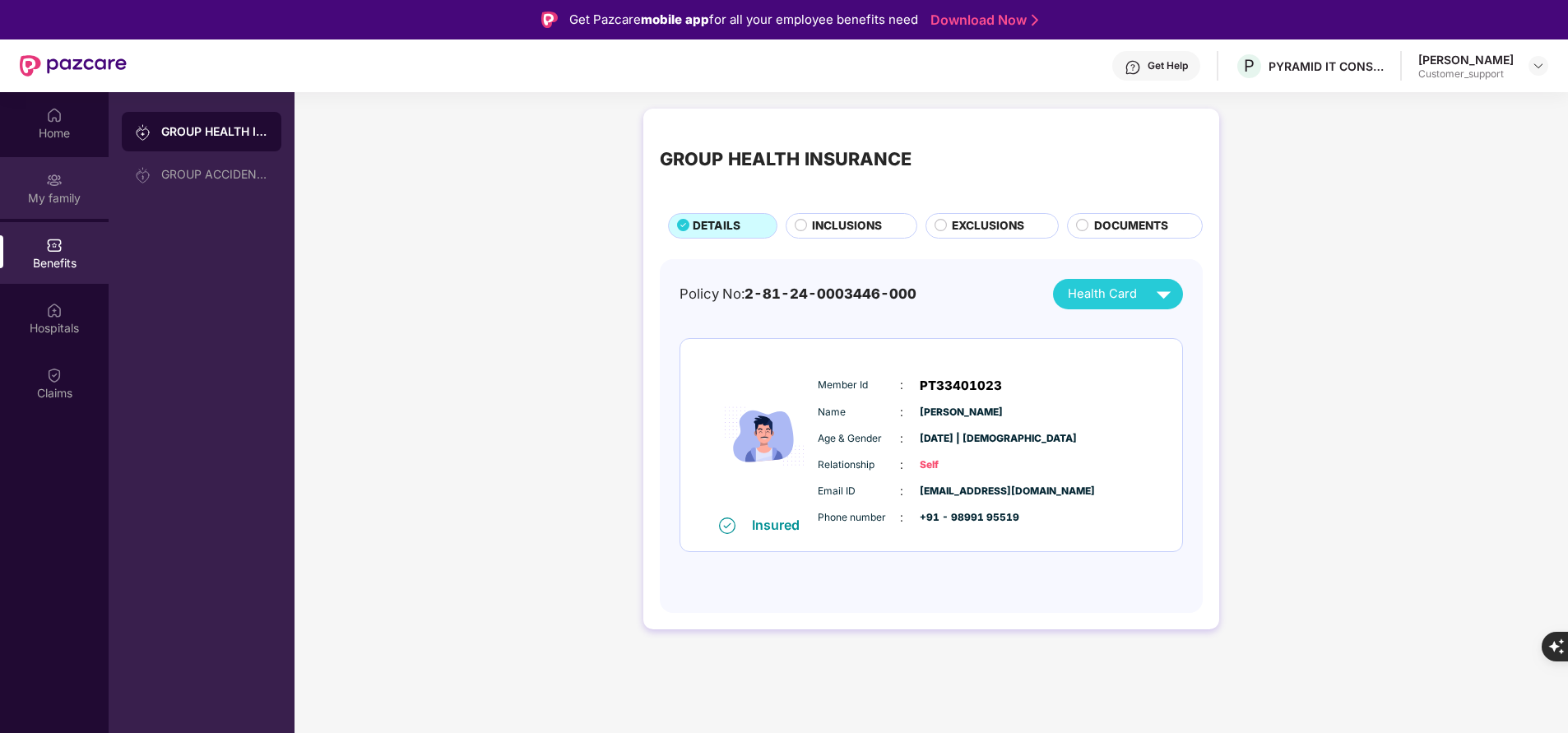
click at [40, 199] on div "My family" at bounding box center [54, 197] width 109 height 17
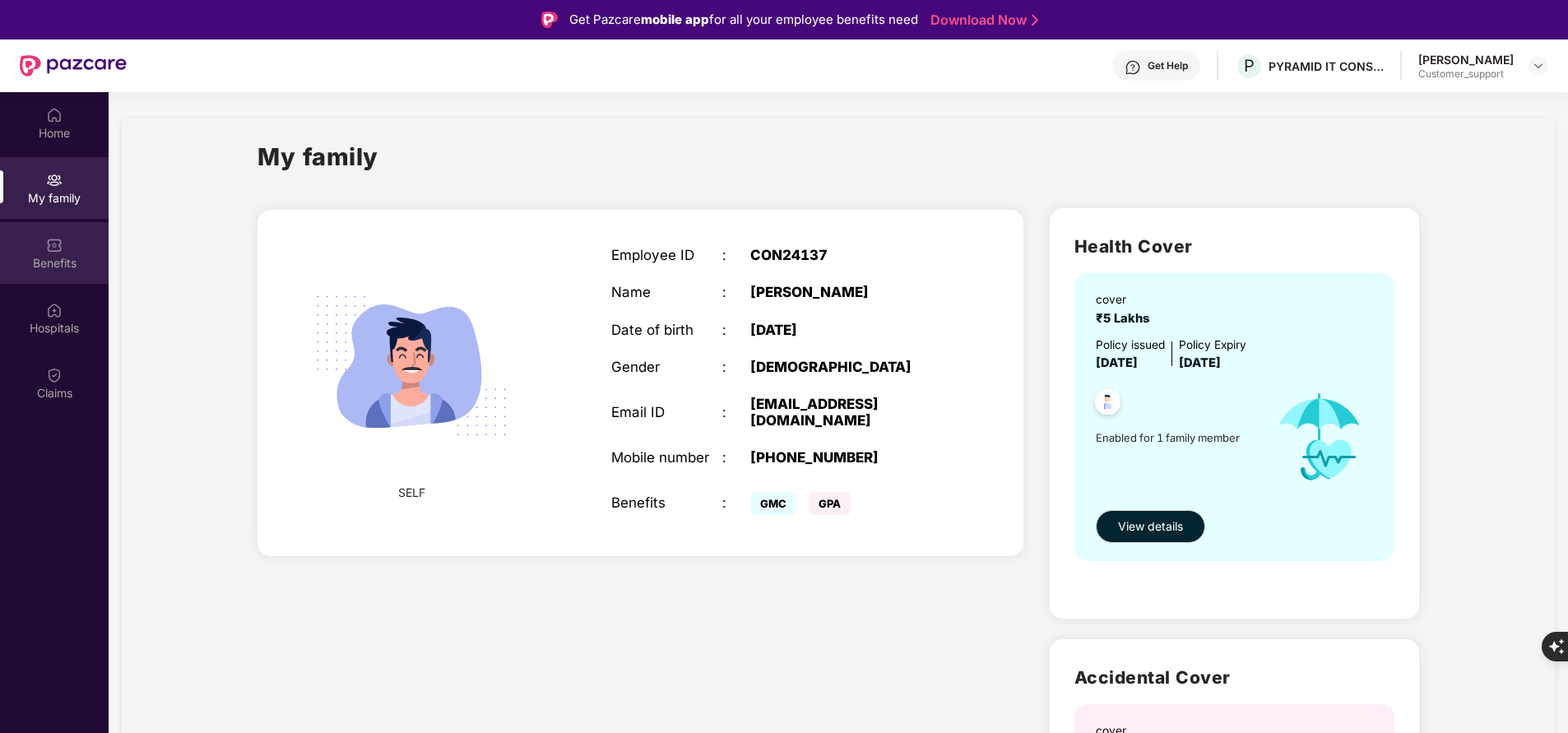
click at [52, 255] on div "Benefits" at bounding box center [54, 263] width 109 height 17
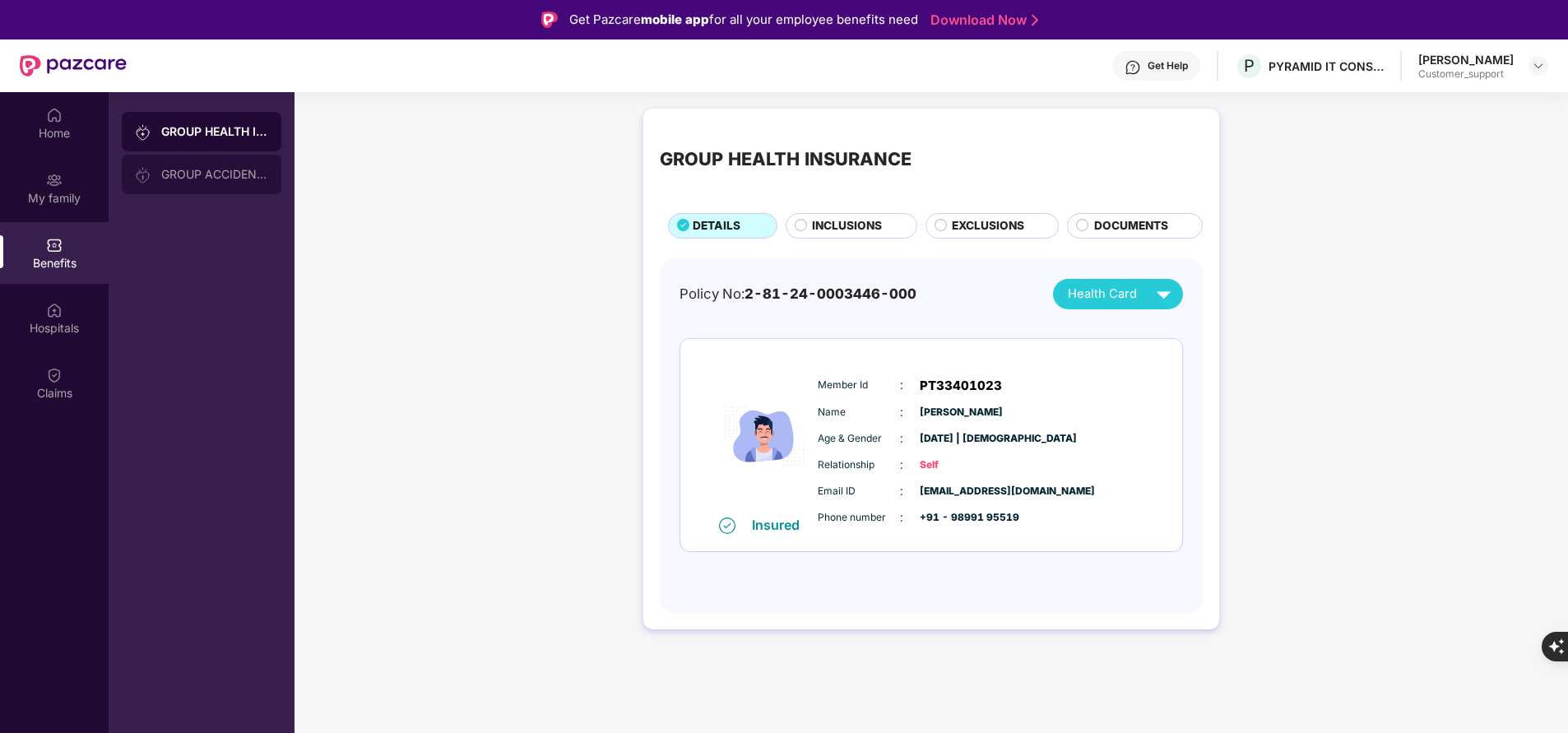
click at [188, 166] on div "GROUP ACCIDENTAL INSURANCE" at bounding box center [201, 174] width 159 height 39
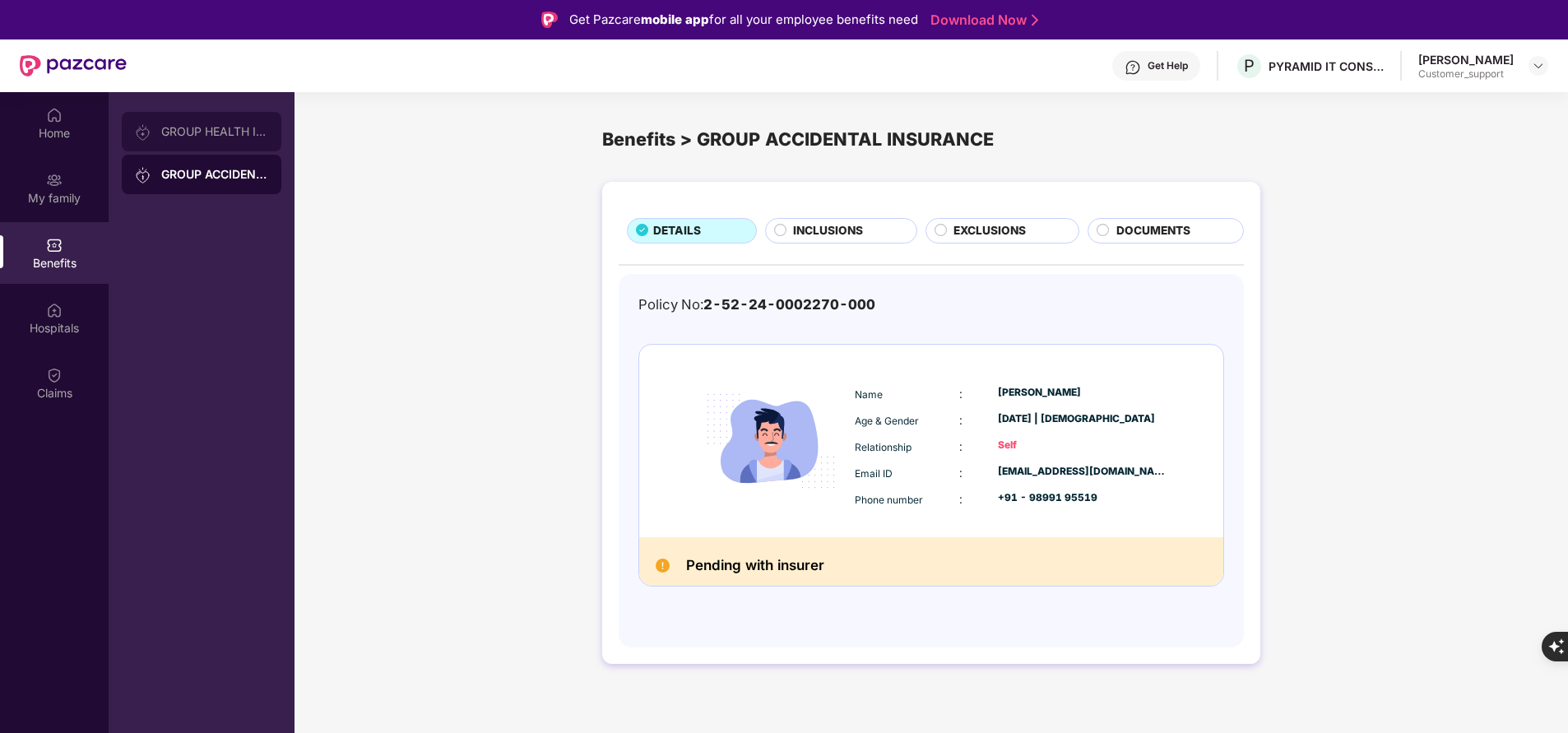
click at [170, 143] on div "GROUP HEALTH INSURANCE" at bounding box center [201, 131] width 159 height 39
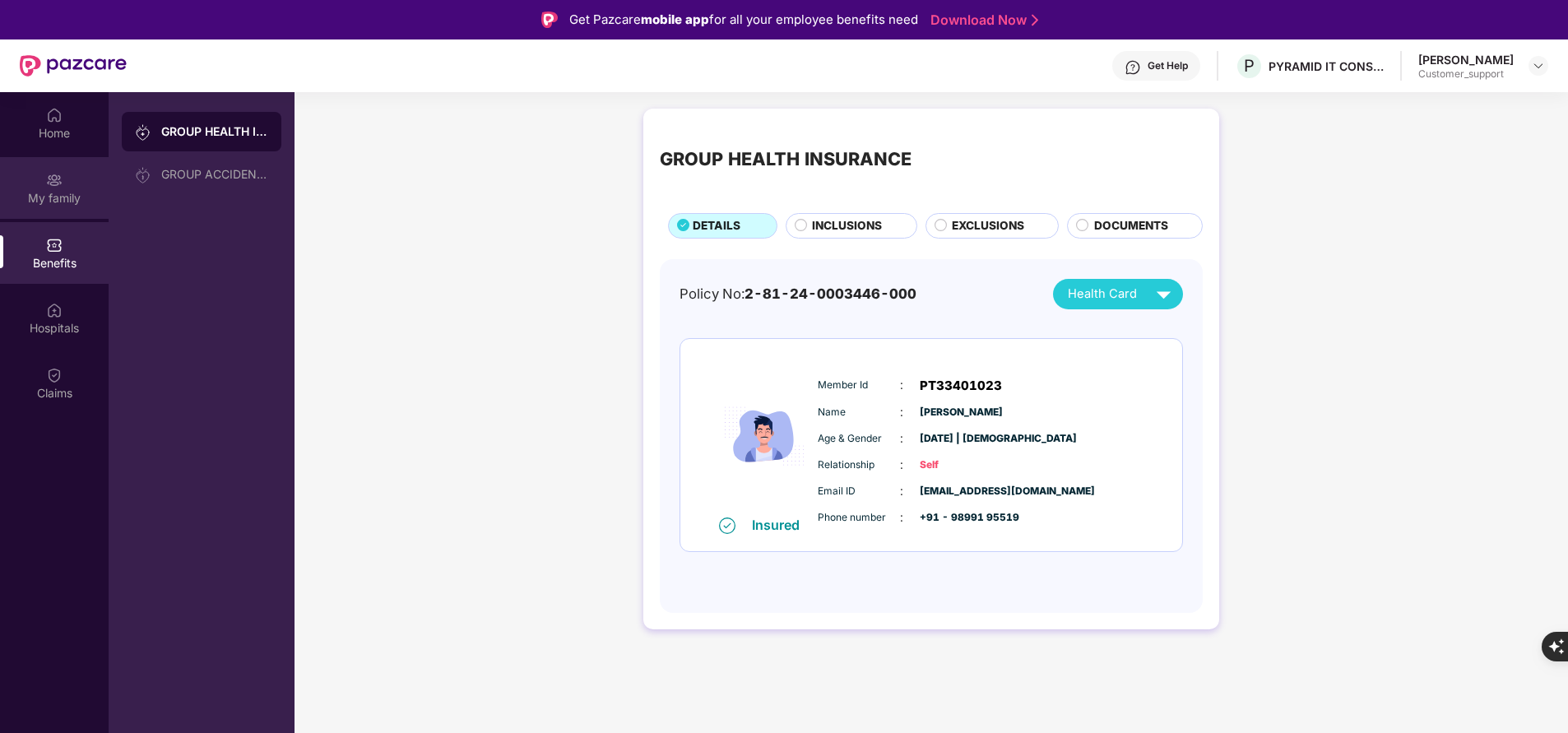
click at [50, 196] on div "My family" at bounding box center [54, 197] width 109 height 17
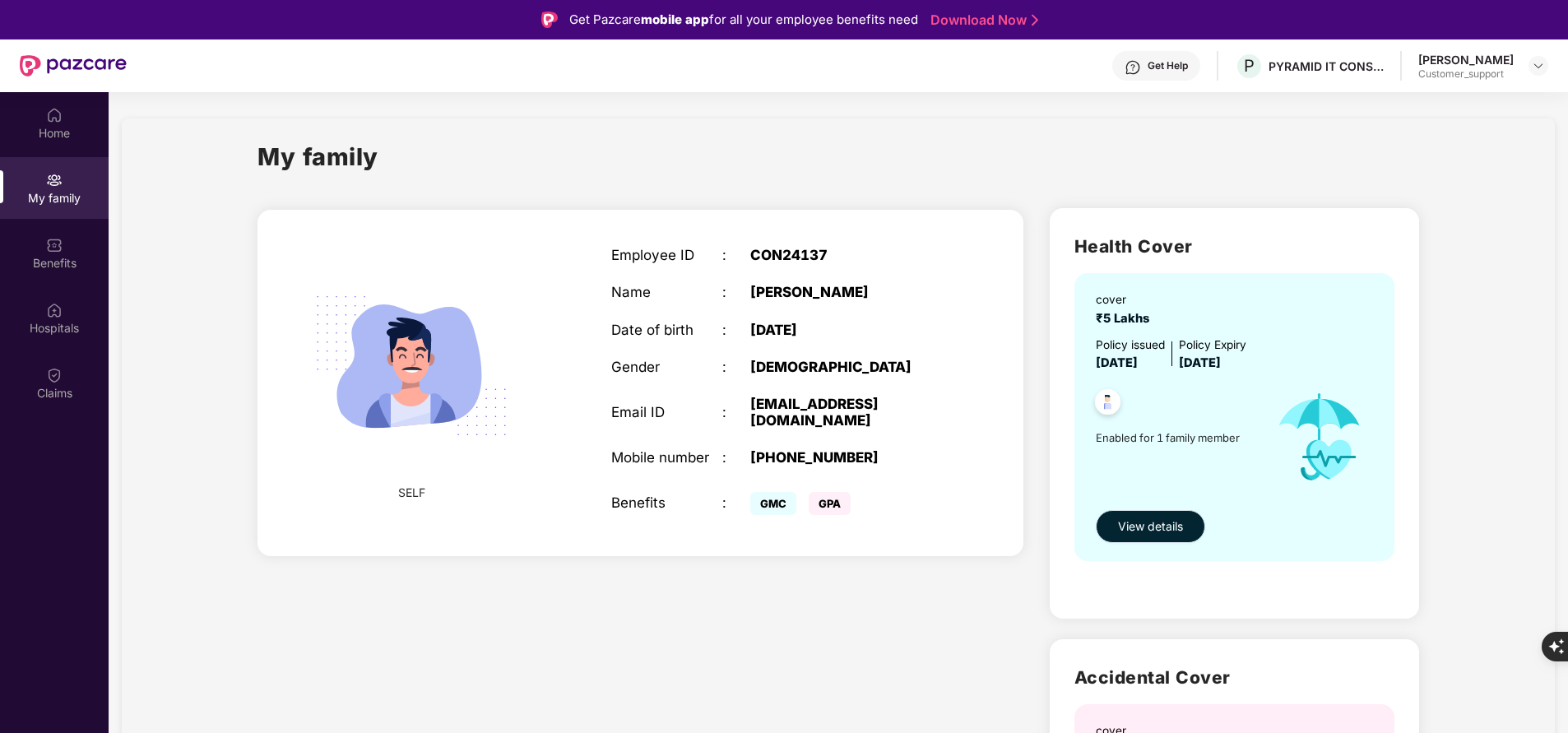
click at [1163, 531] on span "View details" at bounding box center [1151, 526] width 65 height 19
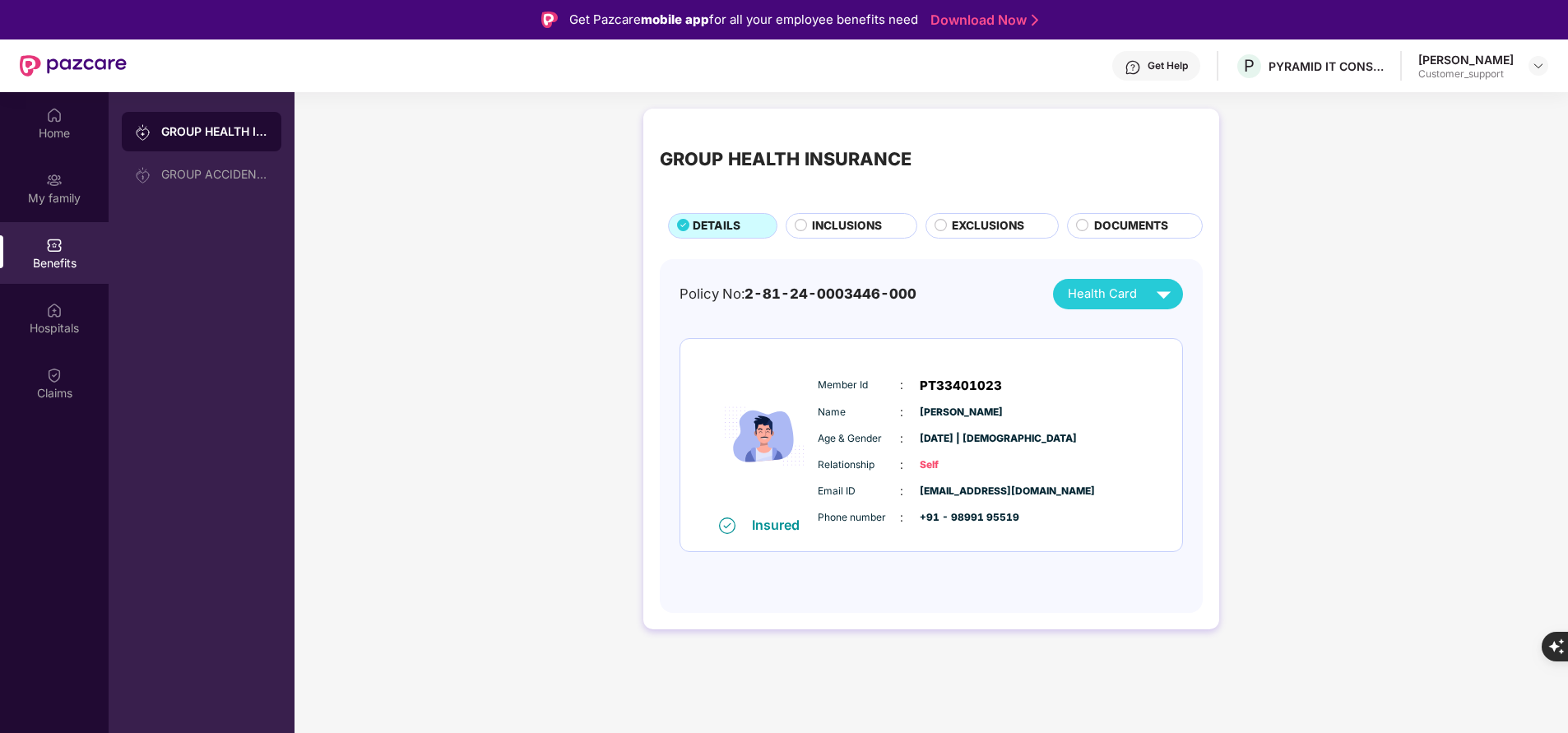
click at [852, 232] on span "INCLUSIONS" at bounding box center [848, 226] width 70 height 18
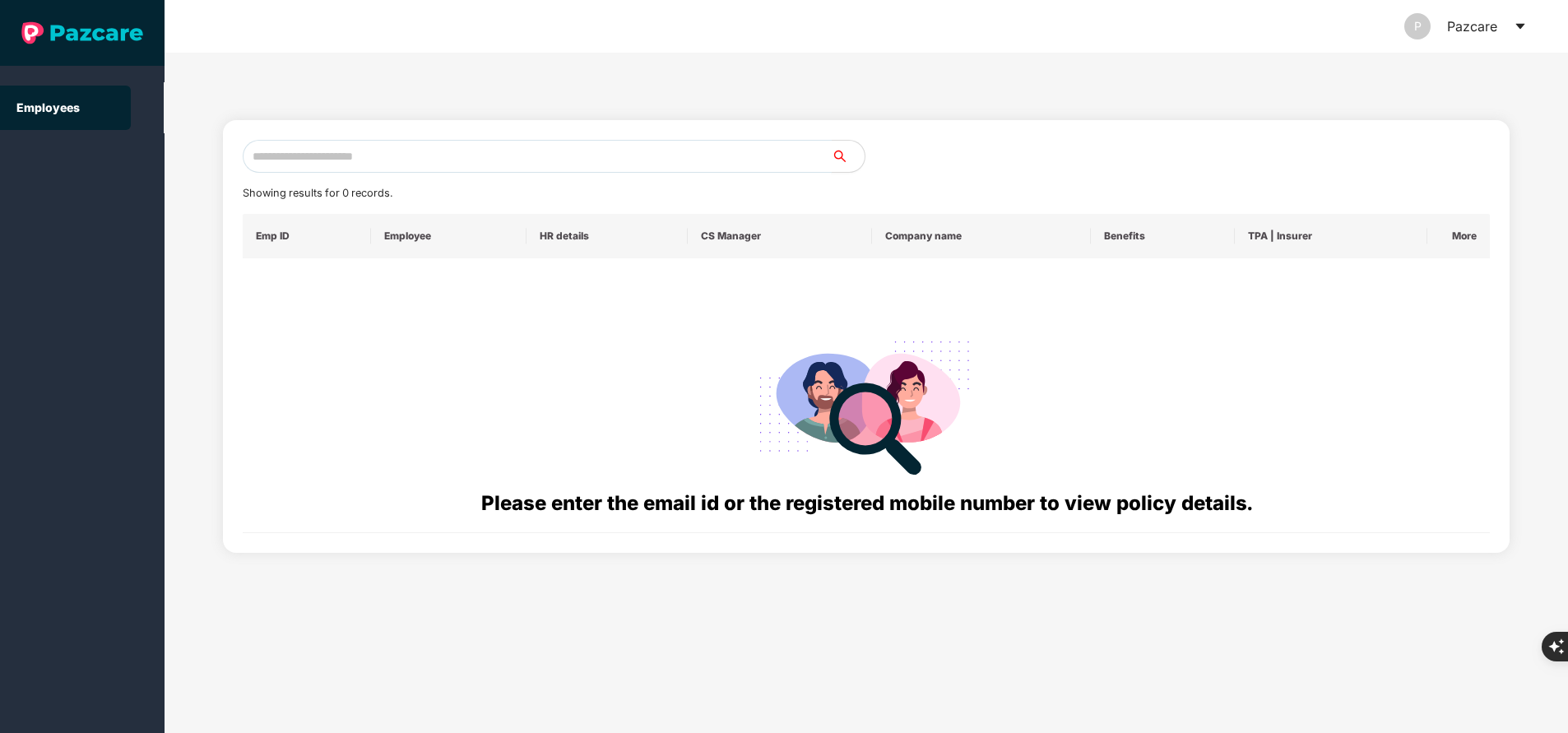
click at [501, 162] on input "text" at bounding box center [537, 156] width 589 height 33
paste input "**********"
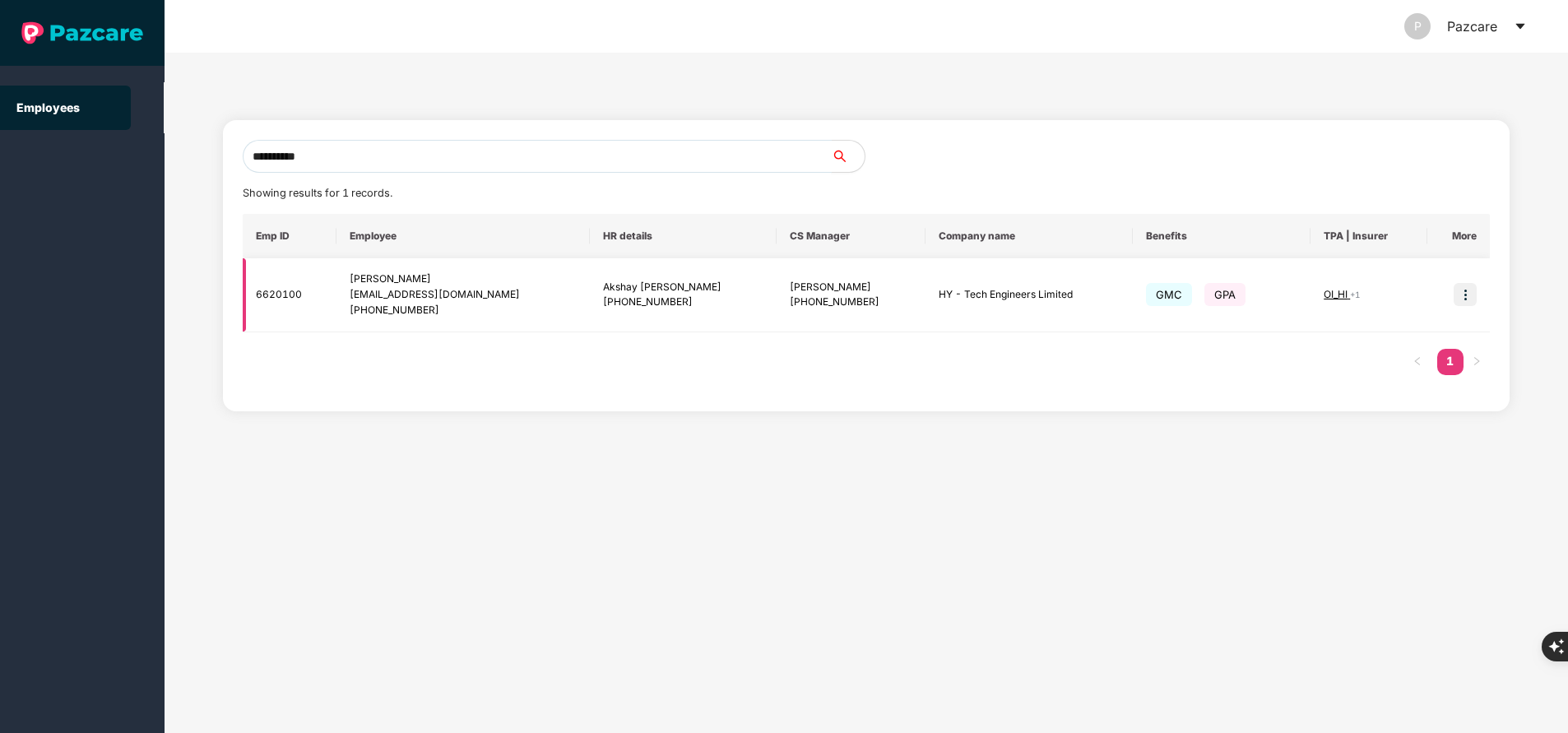
type input "**********"
click at [1461, 305] on img at bounding box center [1465, 295] width 23 height 23
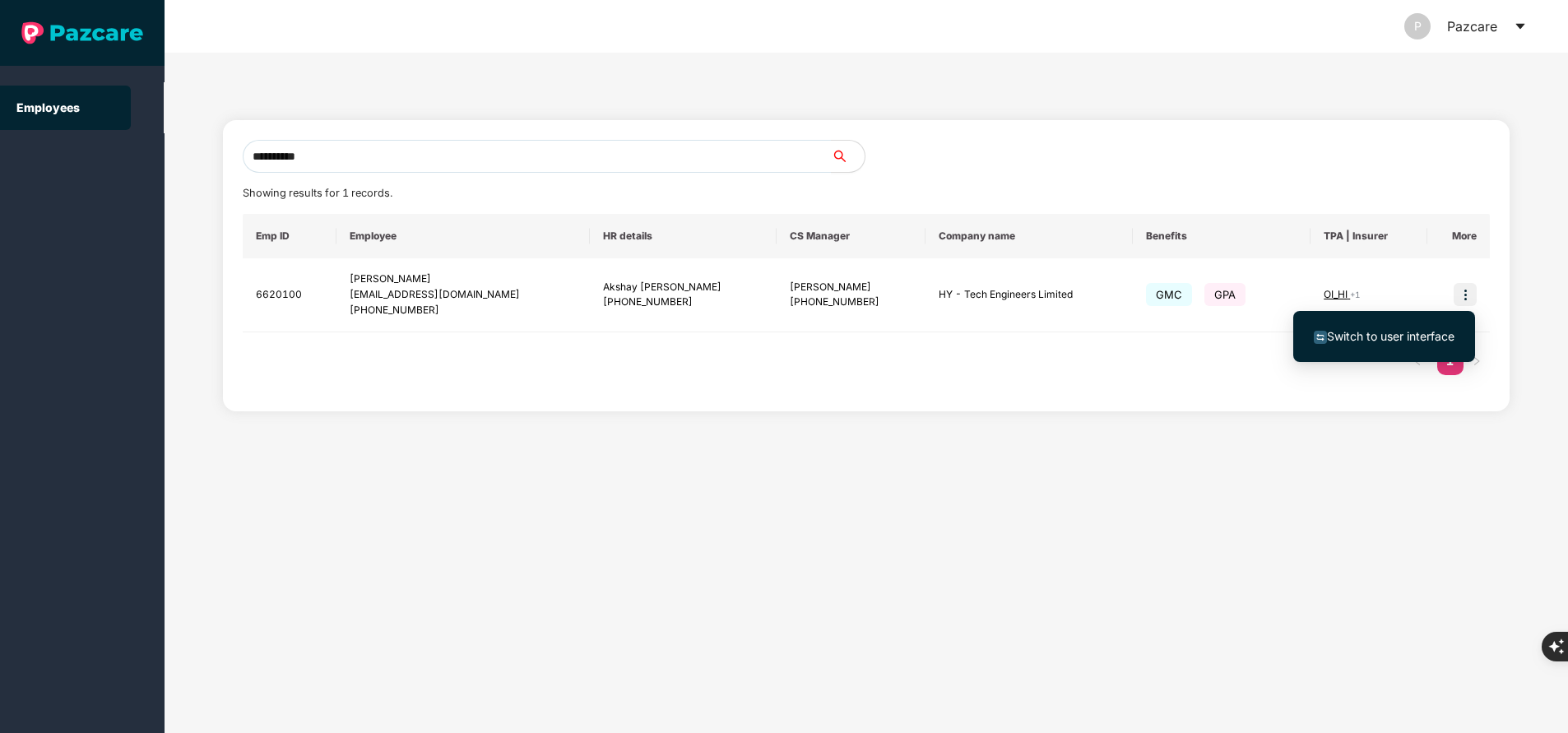
click at [1396, 336] on span "Switch to user interface" at bounding box center [1391, 336] width 127 height 14
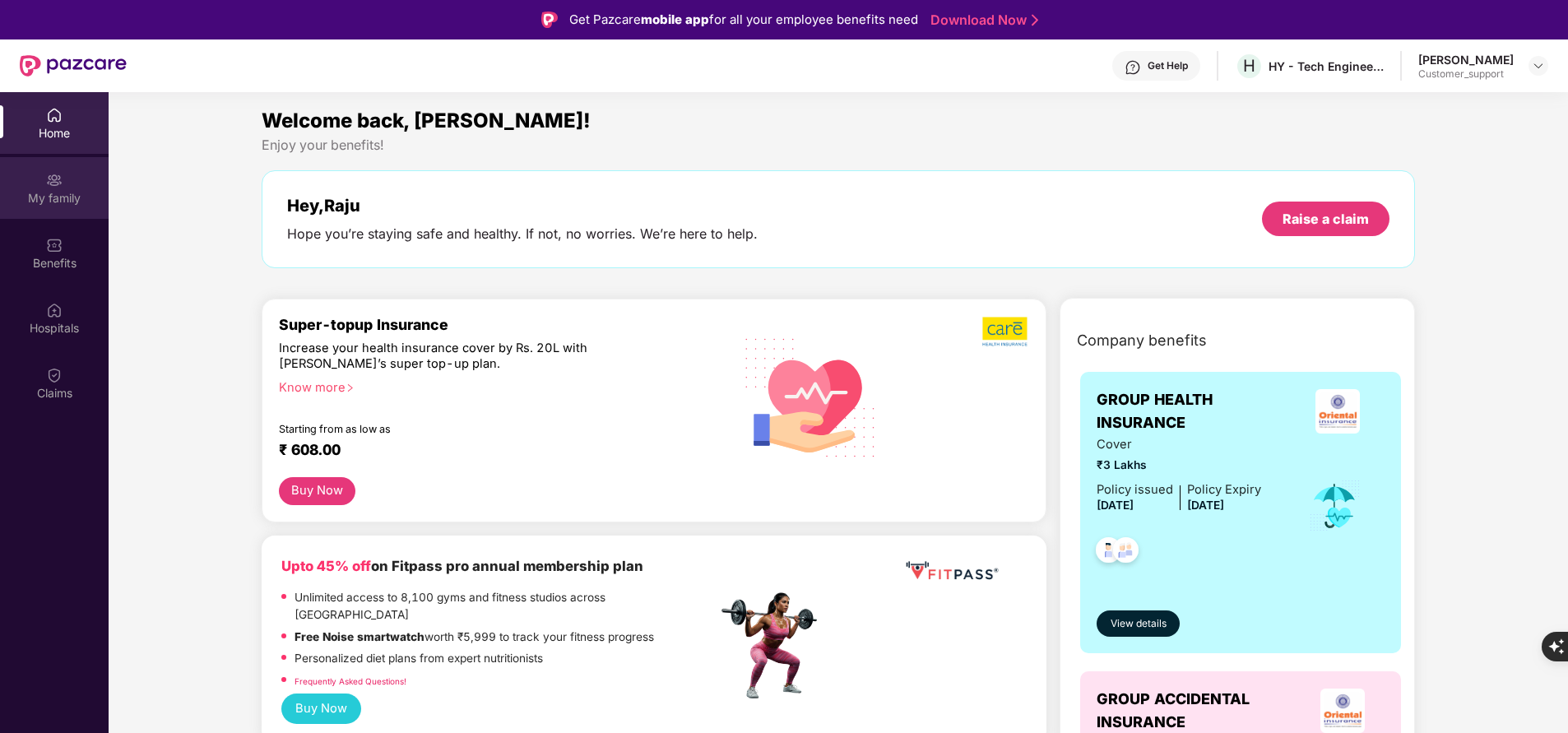
click at [39, 190] on div "My family" at bounding box center [54, 197] width 109 height 17
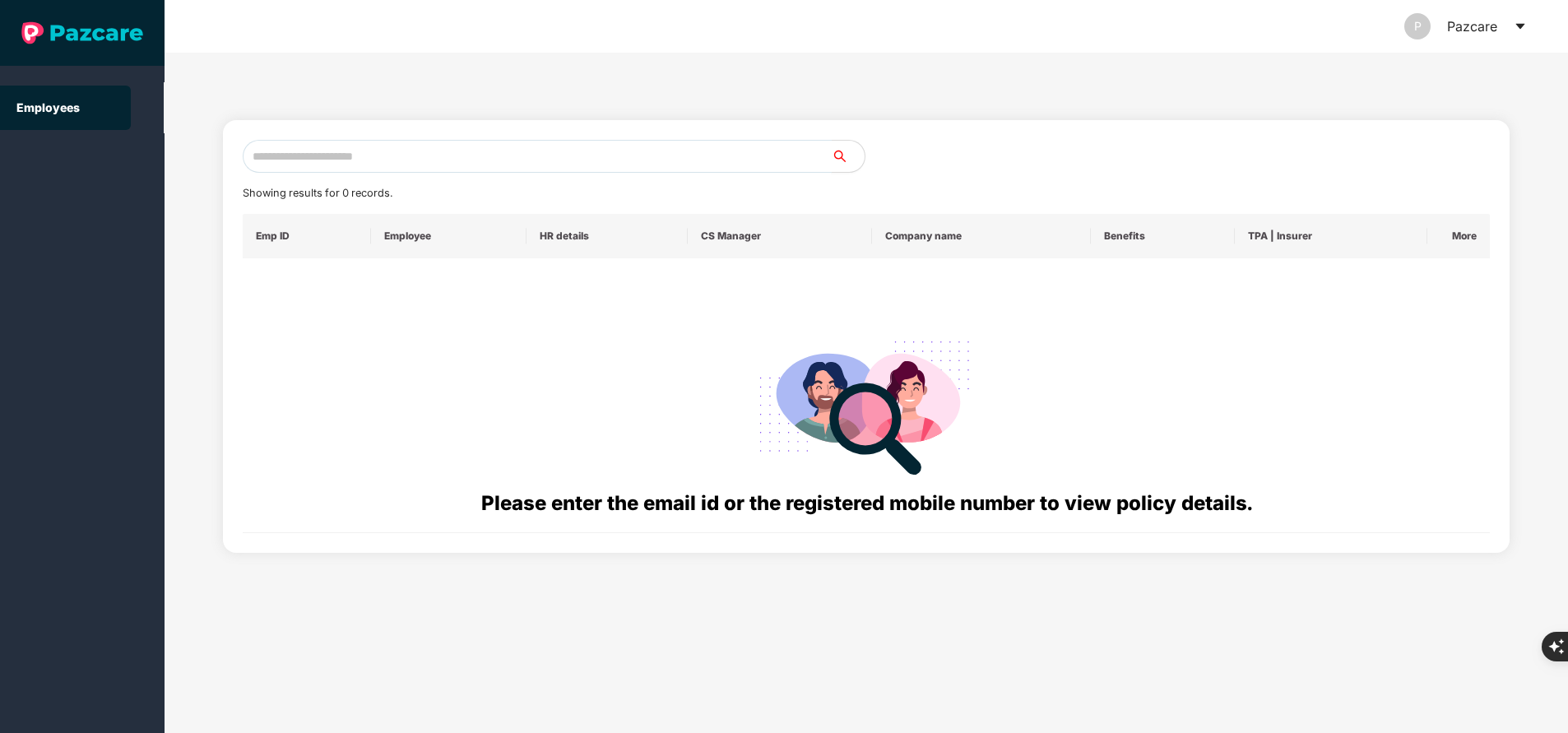
click at [297, 148] on input "text" at bounding box center [537, 156] width 589 height 33
paste input "**********"
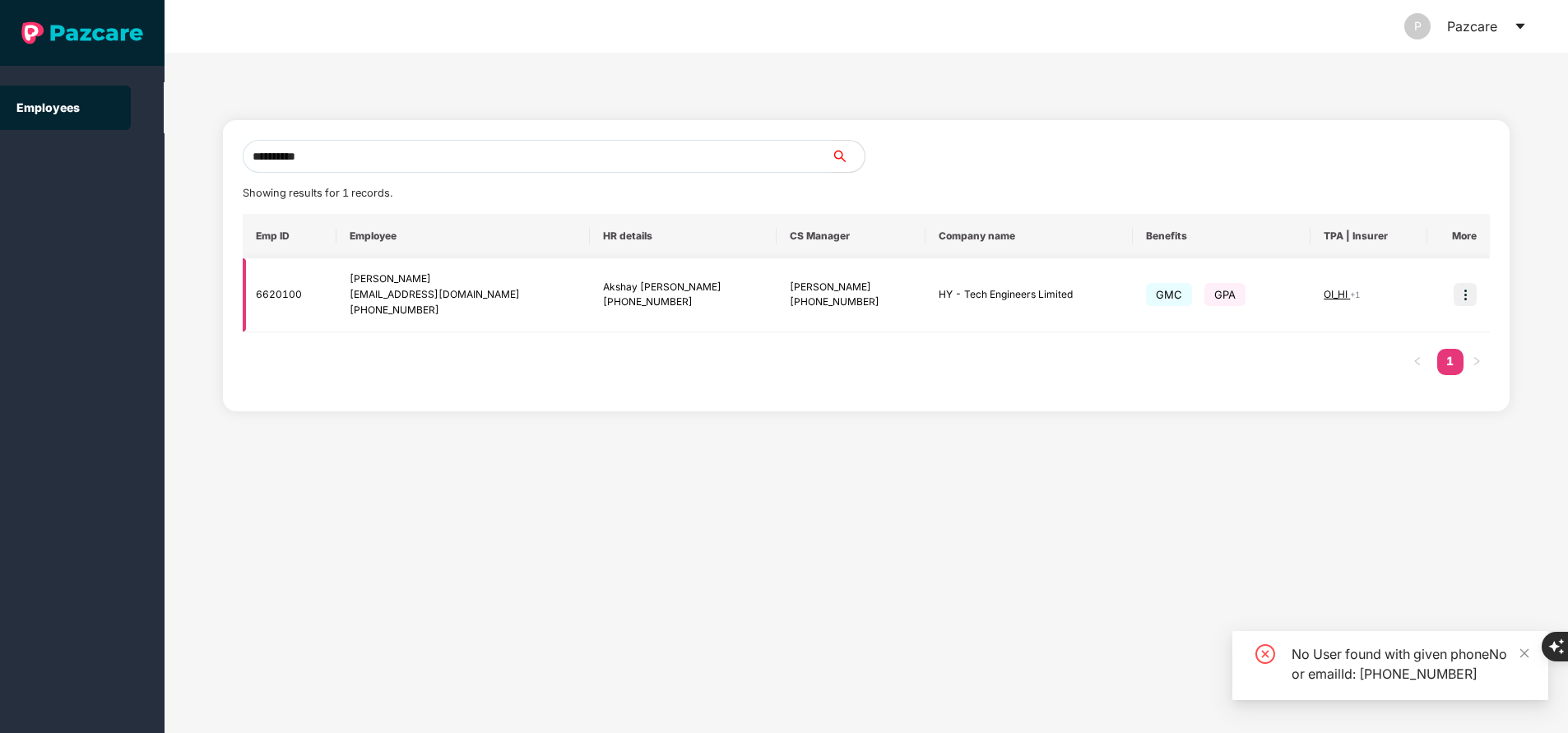
type input "**********"
click at [1328, 297] on span "OI_HI" at bounding box center [1336, 294] width 26 height 13
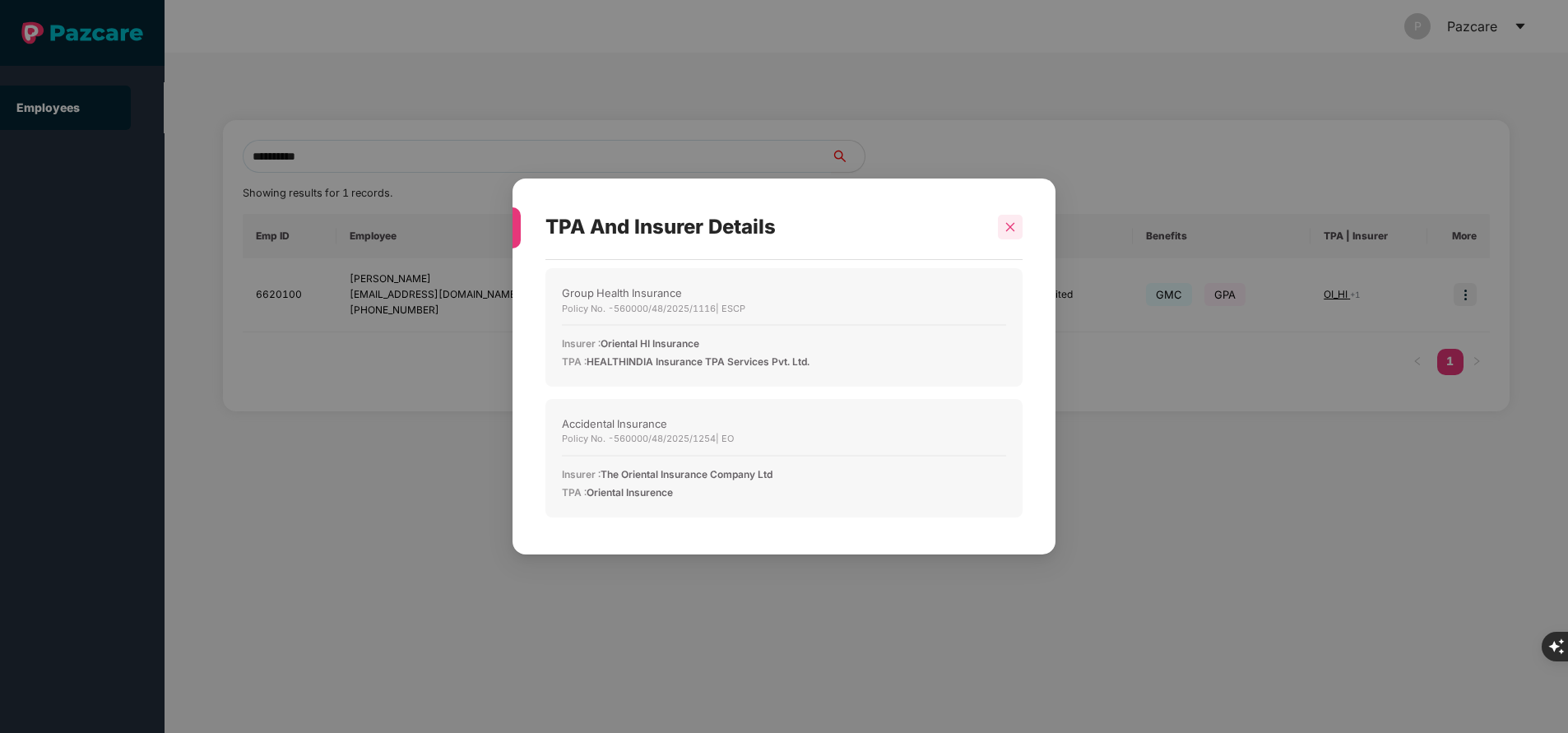
click at [1003, 225] on div at bounding box center [1010, 227] width 24 height 24
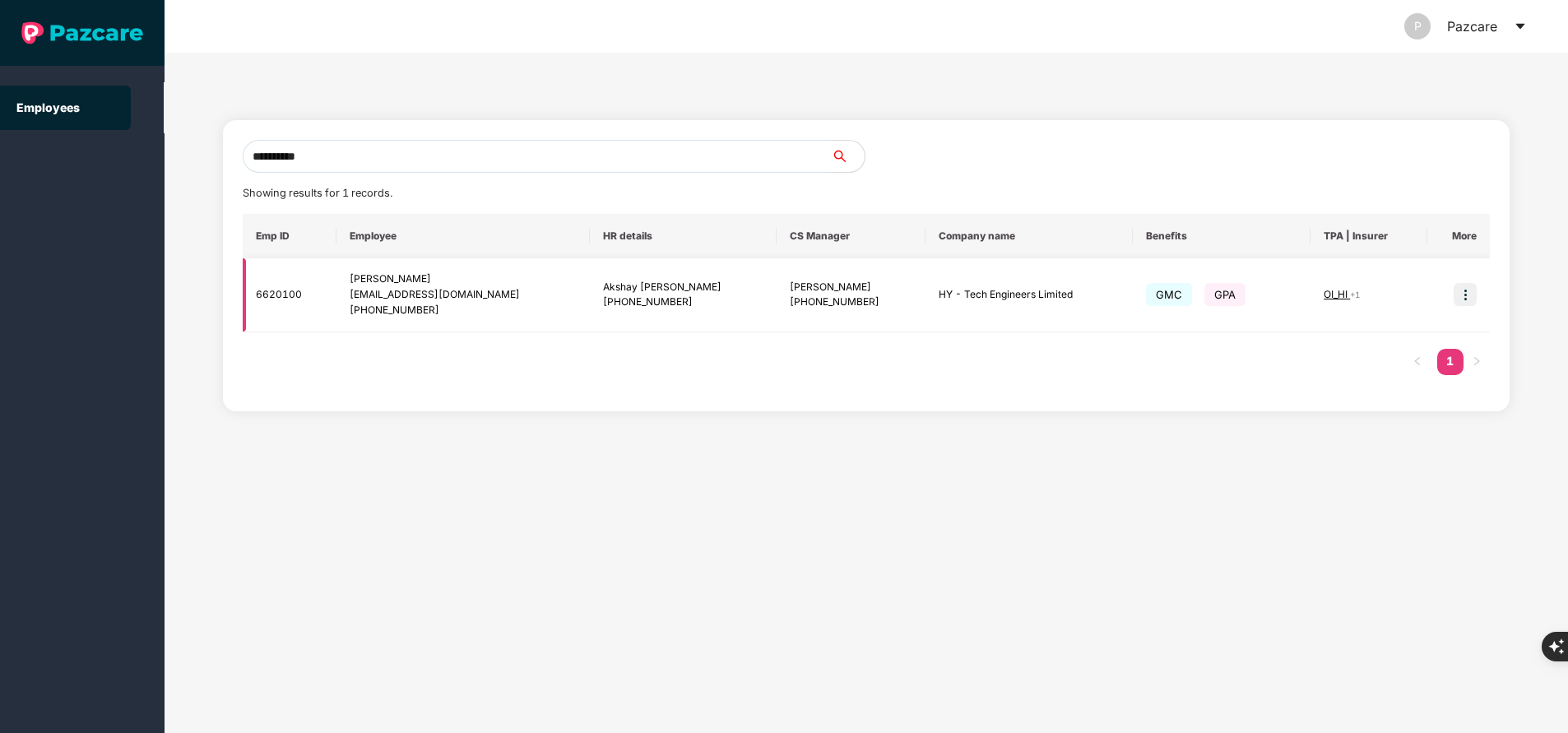
click at [1328, 290] on span "OI_HI" at bounding box center [1336, 294] width 26 height 13
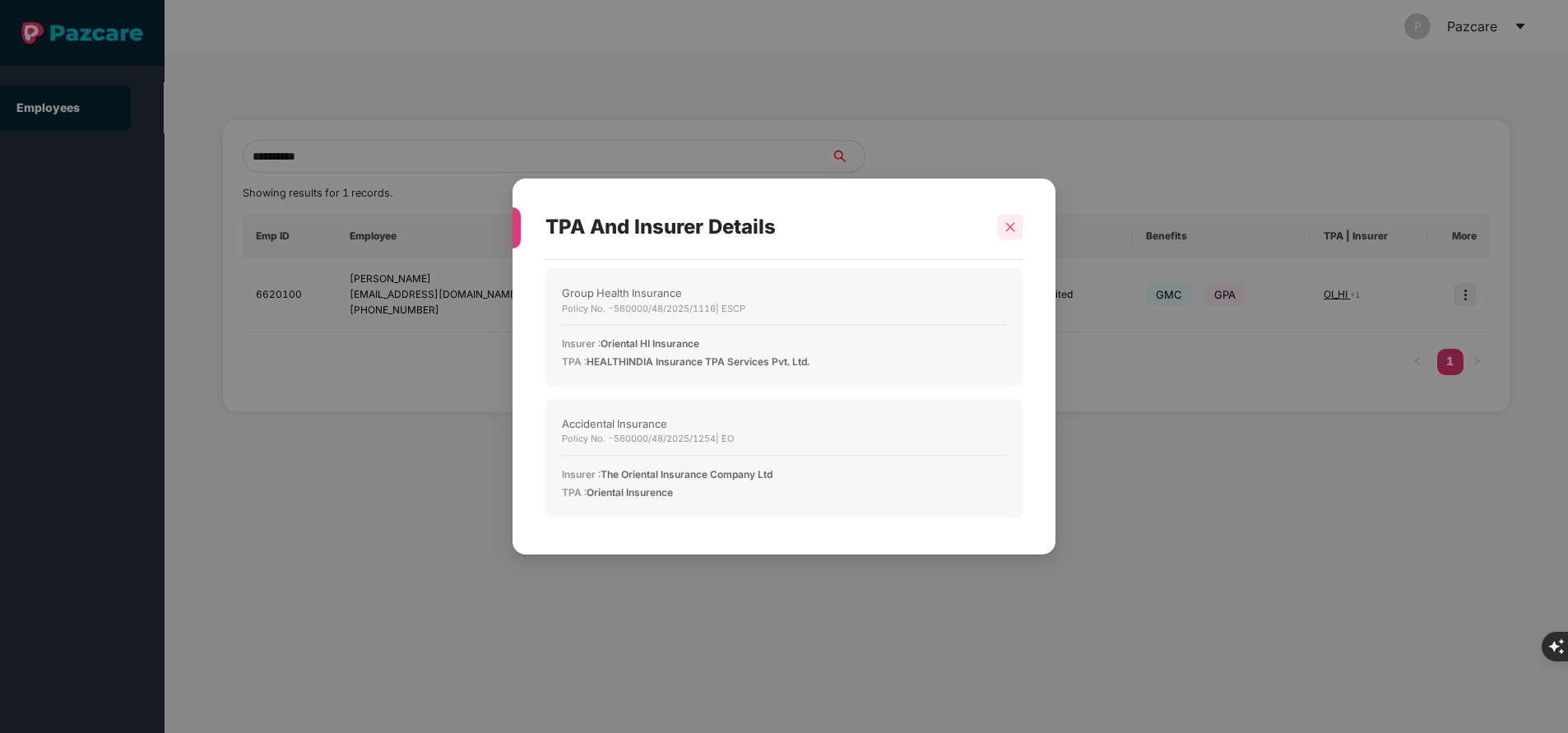
click at [1009, 229] on icon "close" at bounding box center [1010, 227] width 9 height 9
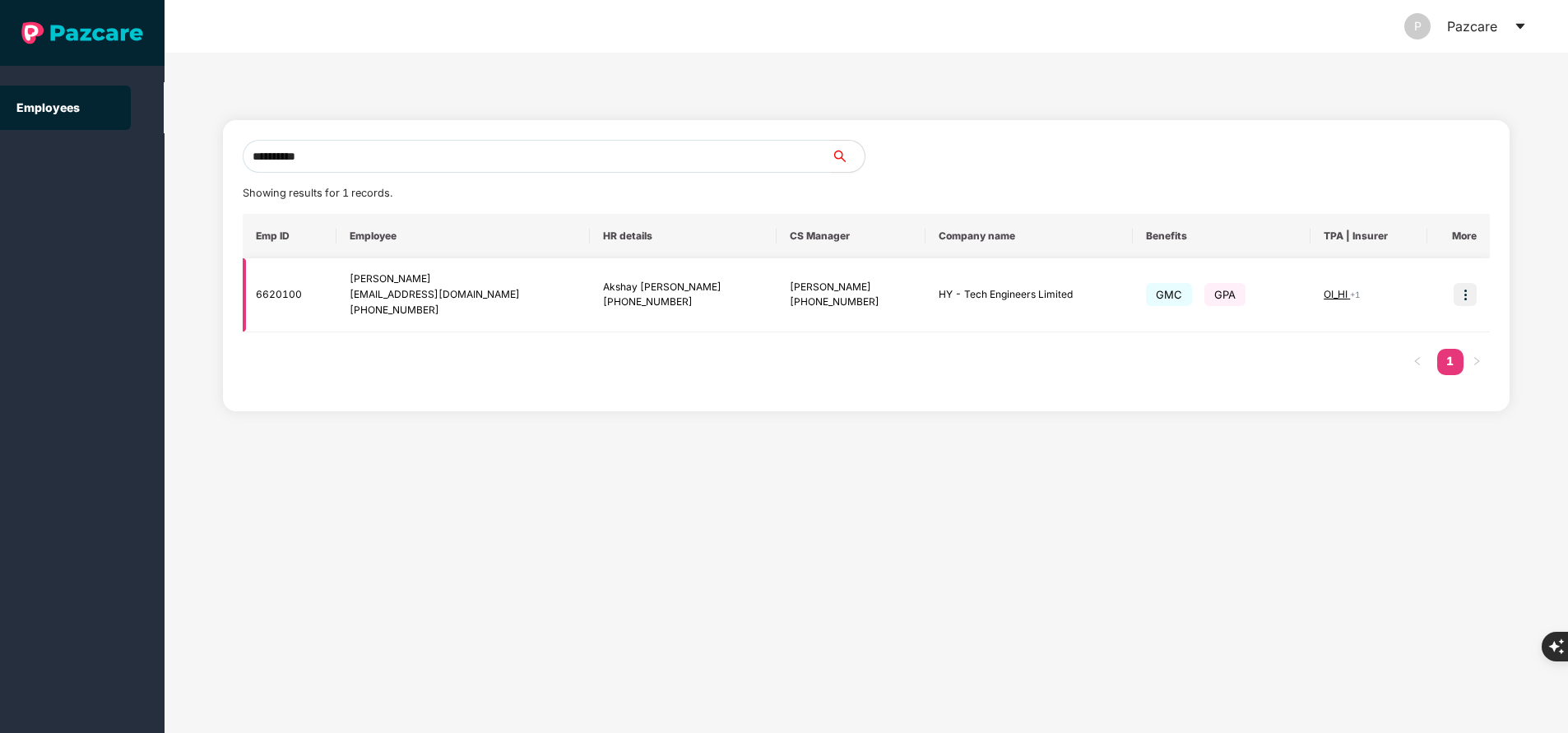
click at [1467, 303] on img at bounding box center [1465, 295] width 23 height 23
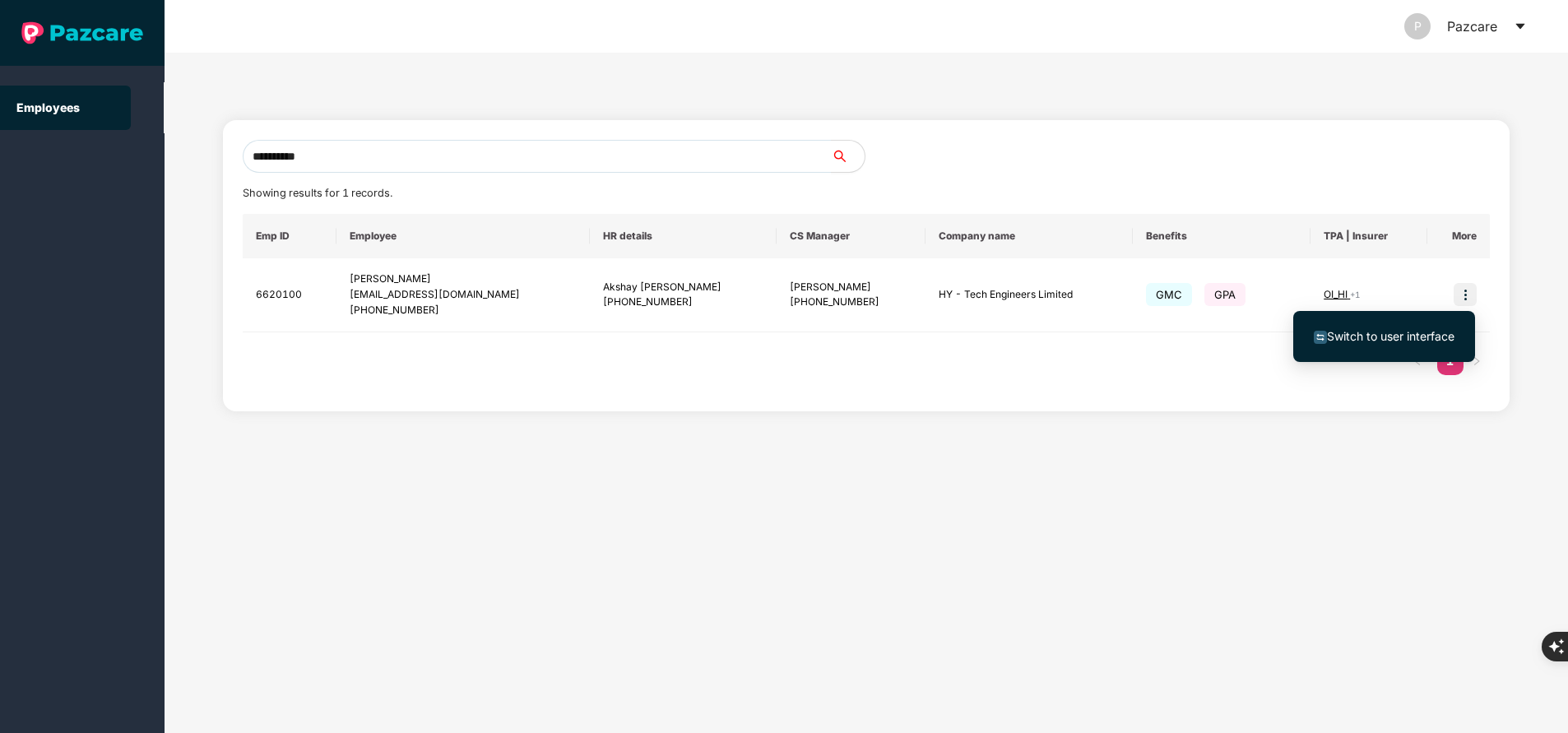
click at [1366, 337] on span "Switch to user interface" at bounding box center [1391, 336] width 127 height 14
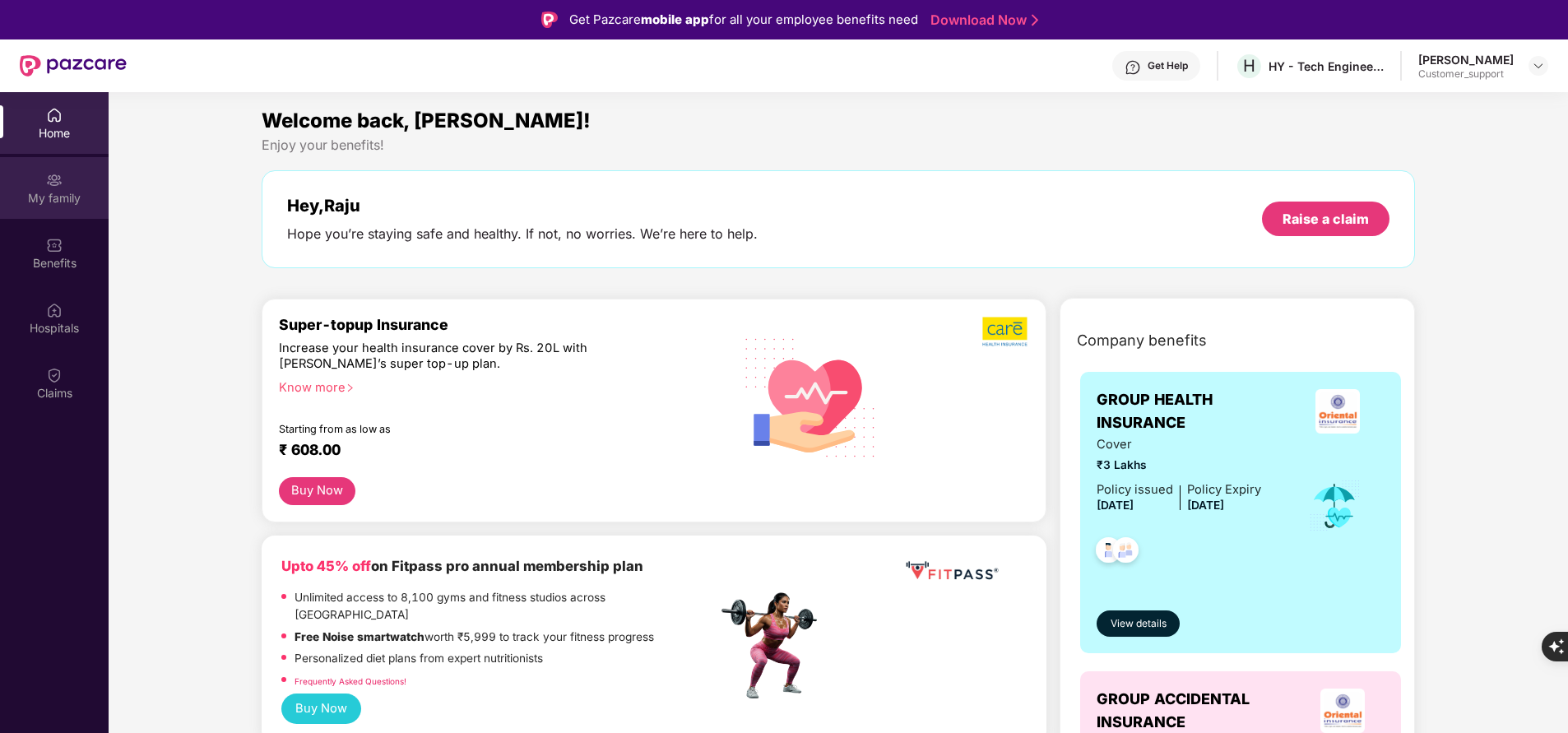
click at [60, 202] on div "My family" at bounding box center [54, 197] width 109 height 17
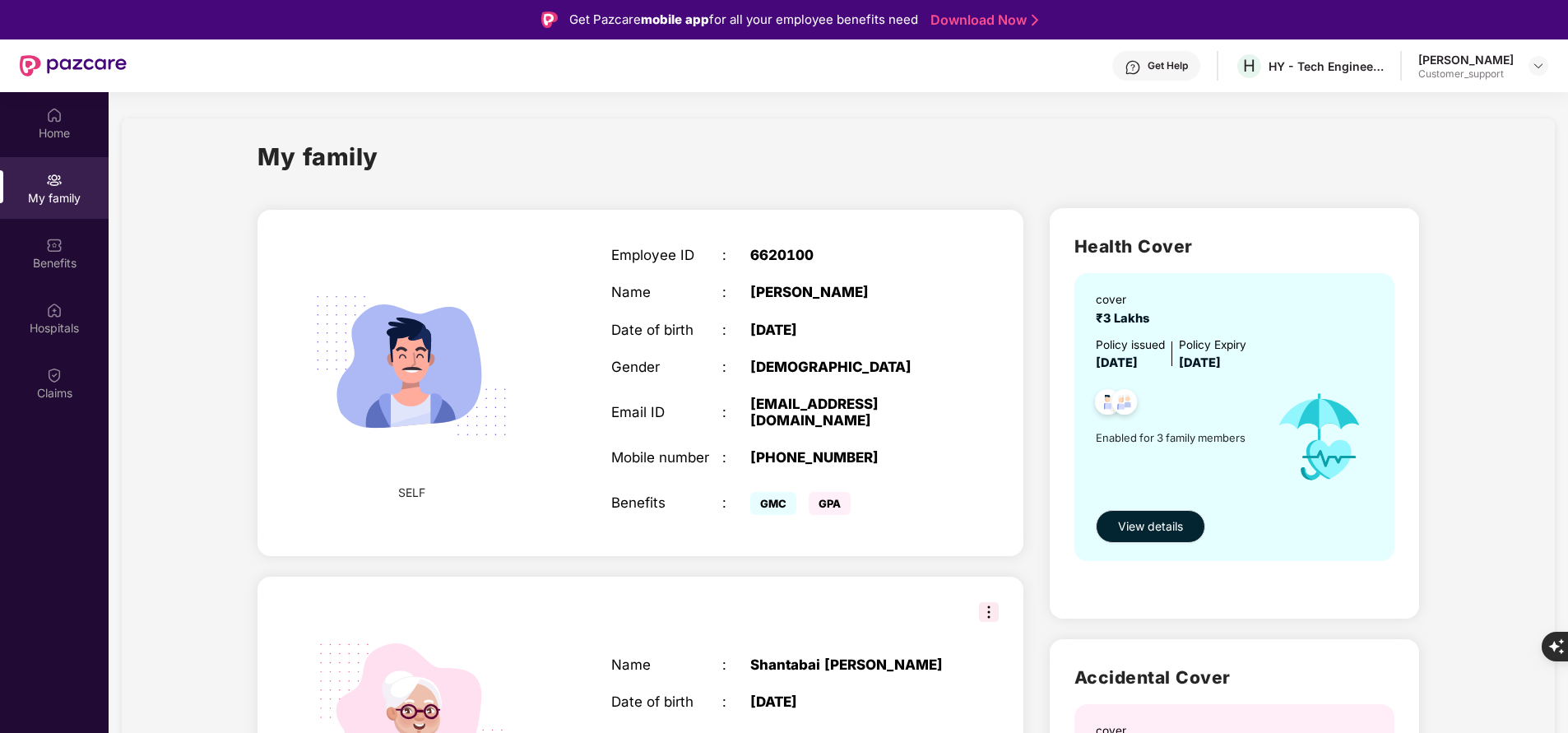
scroll to position [430, 0]
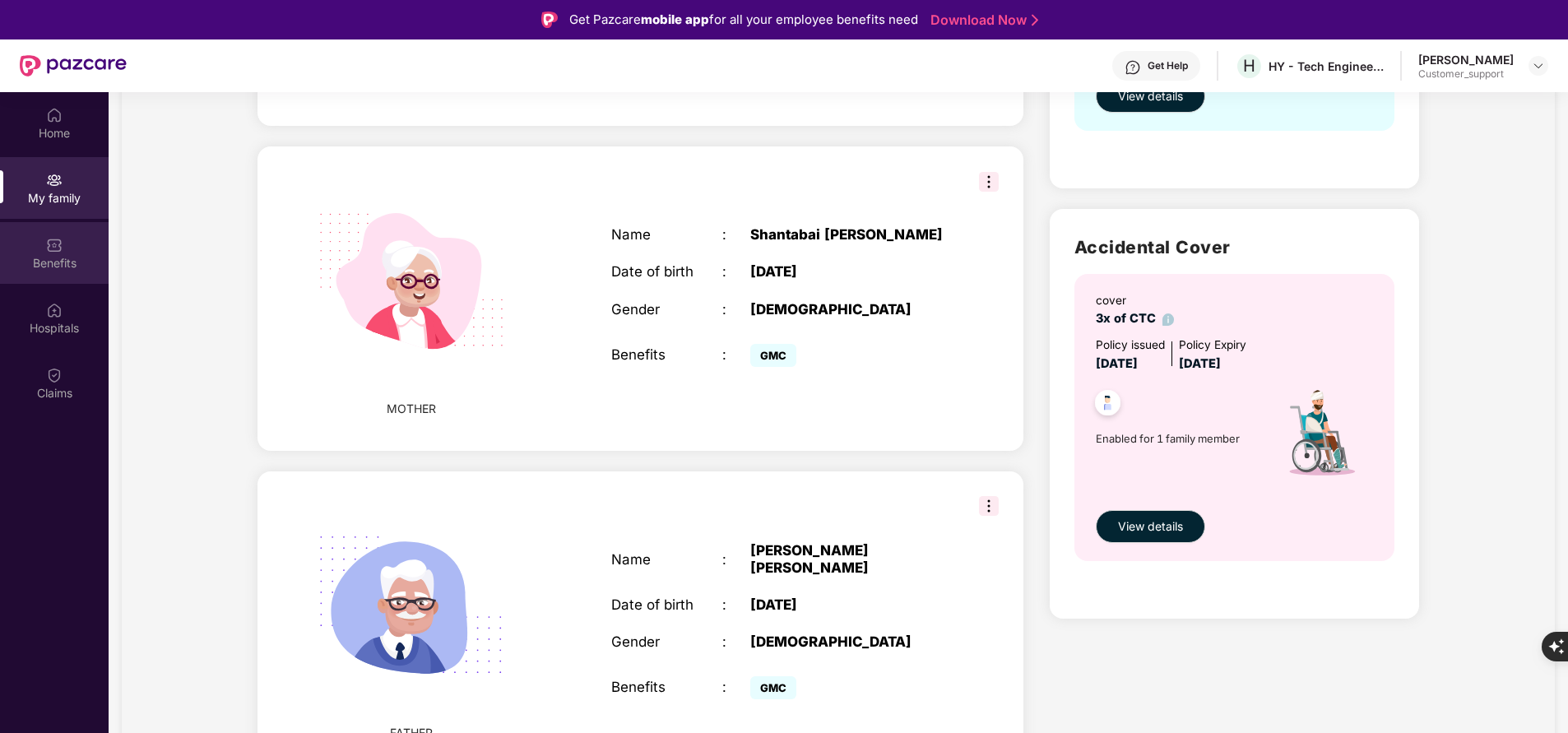
click at [42, 270] on div "Benefits" at bounding box center [54, 263] width 109 height 17
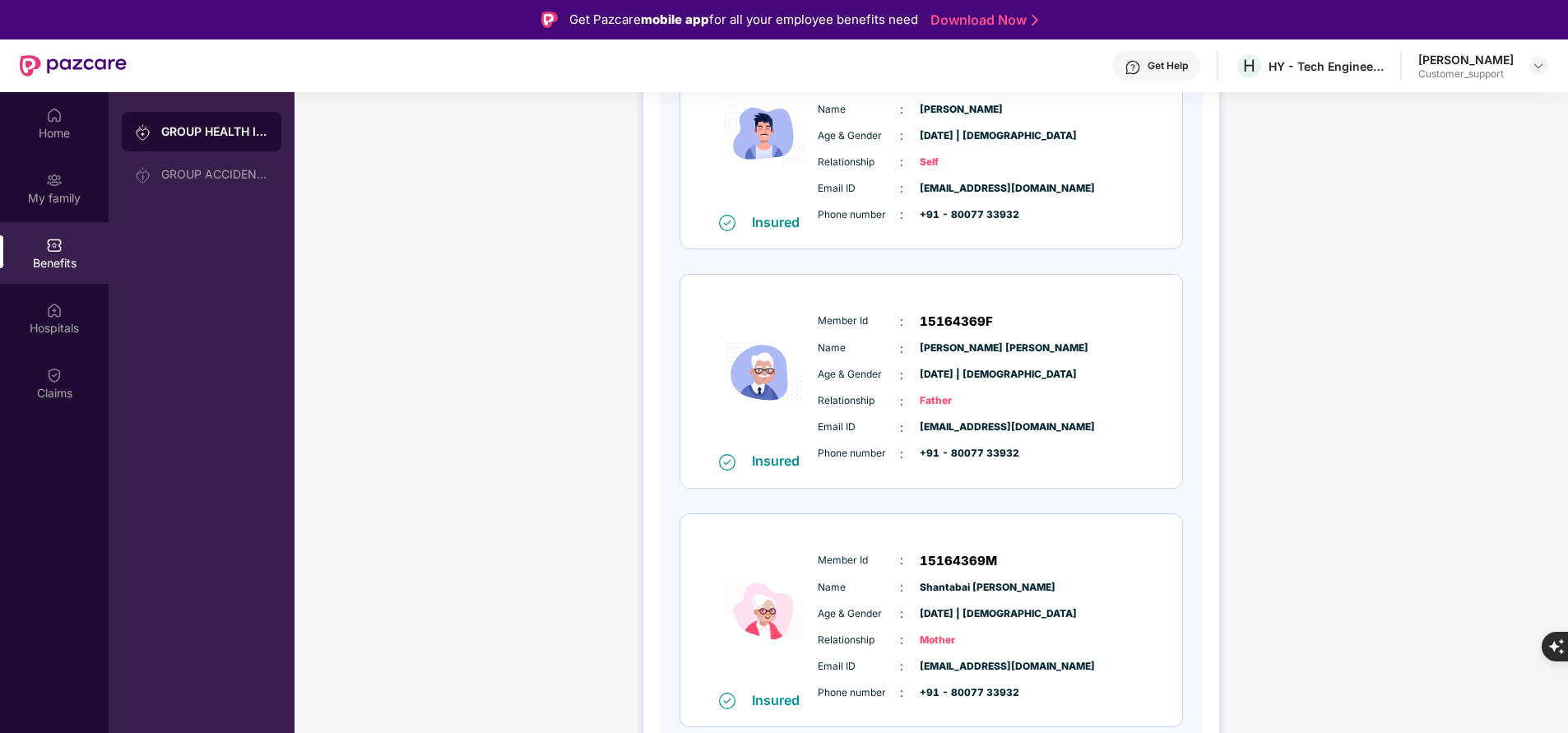
scroll to position [304, 0]
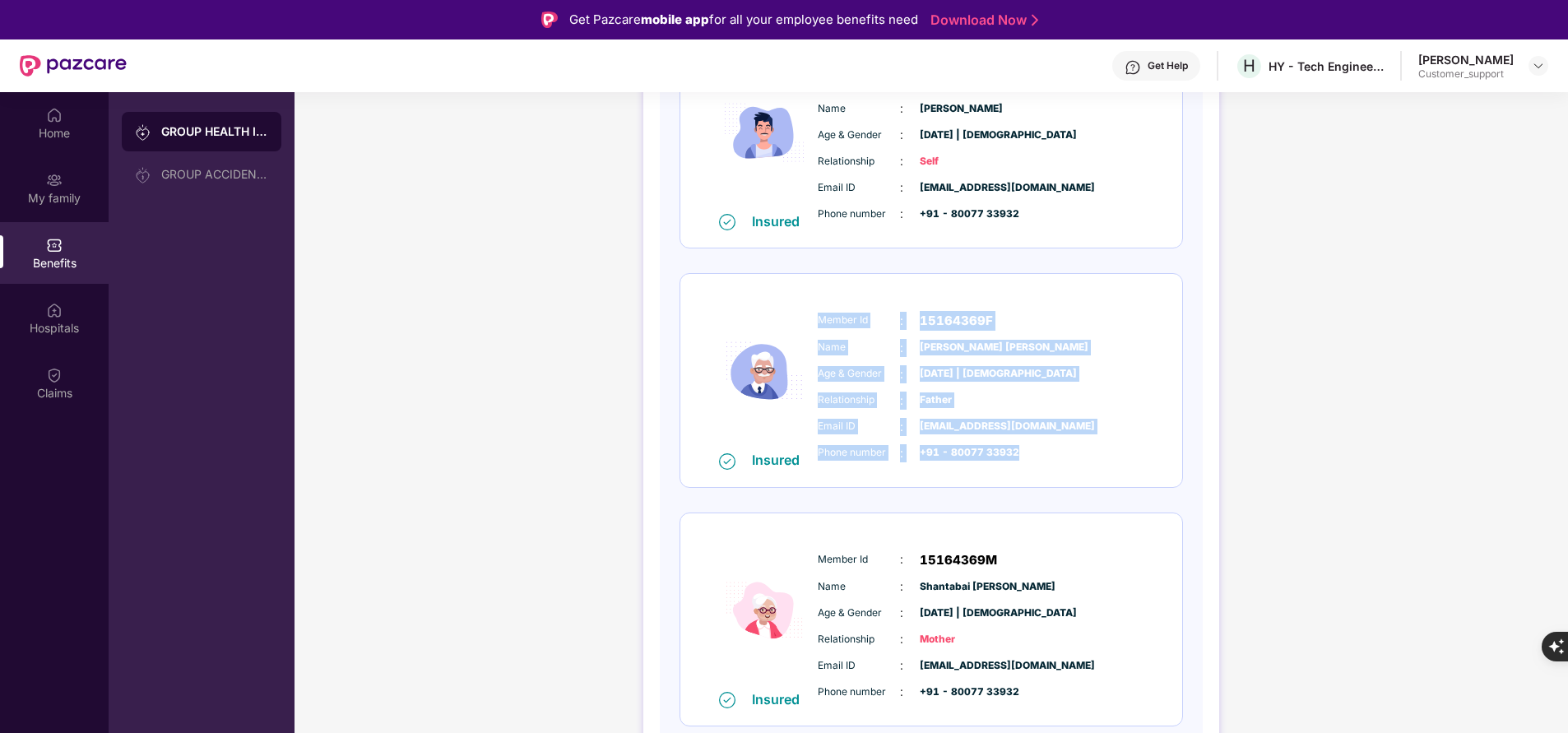
drag, startPoint x: 816, startPoint y: 312, endPoint x: 1063, endPoint y: 443, distance: 279.6
click at [1063, 443] on div "Member Id : 15164369F Name : [PERSON_NAME] [PERSON_NAME] Age & Gender : [DATE] …" at bounding box center [980, 387] width 335 height 168
copy div "Member Id : 15164369F Name : [PERSON_NAME] [PERSON_NAME] Age & Gender : [DATE] …"
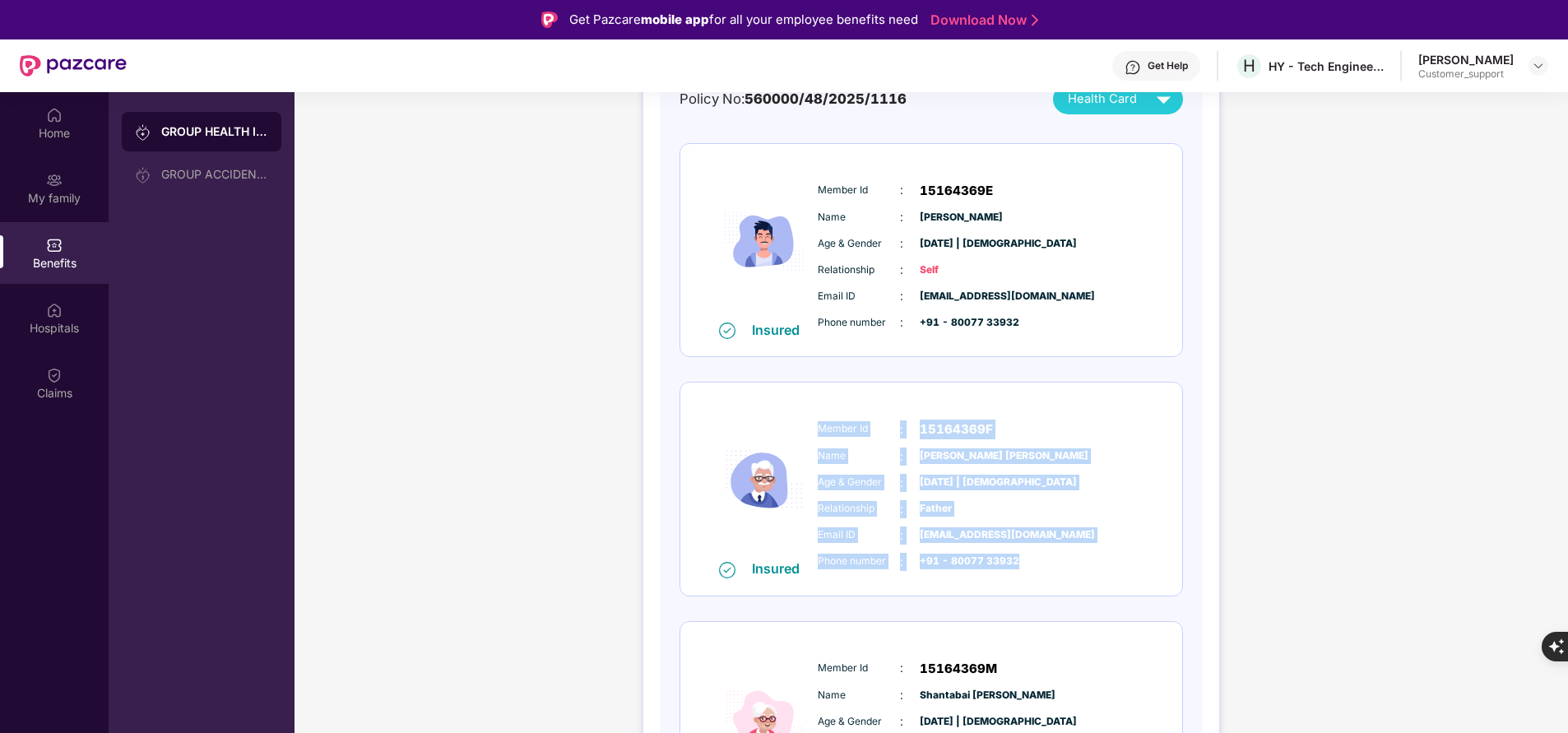
scroll to position [194, 0]
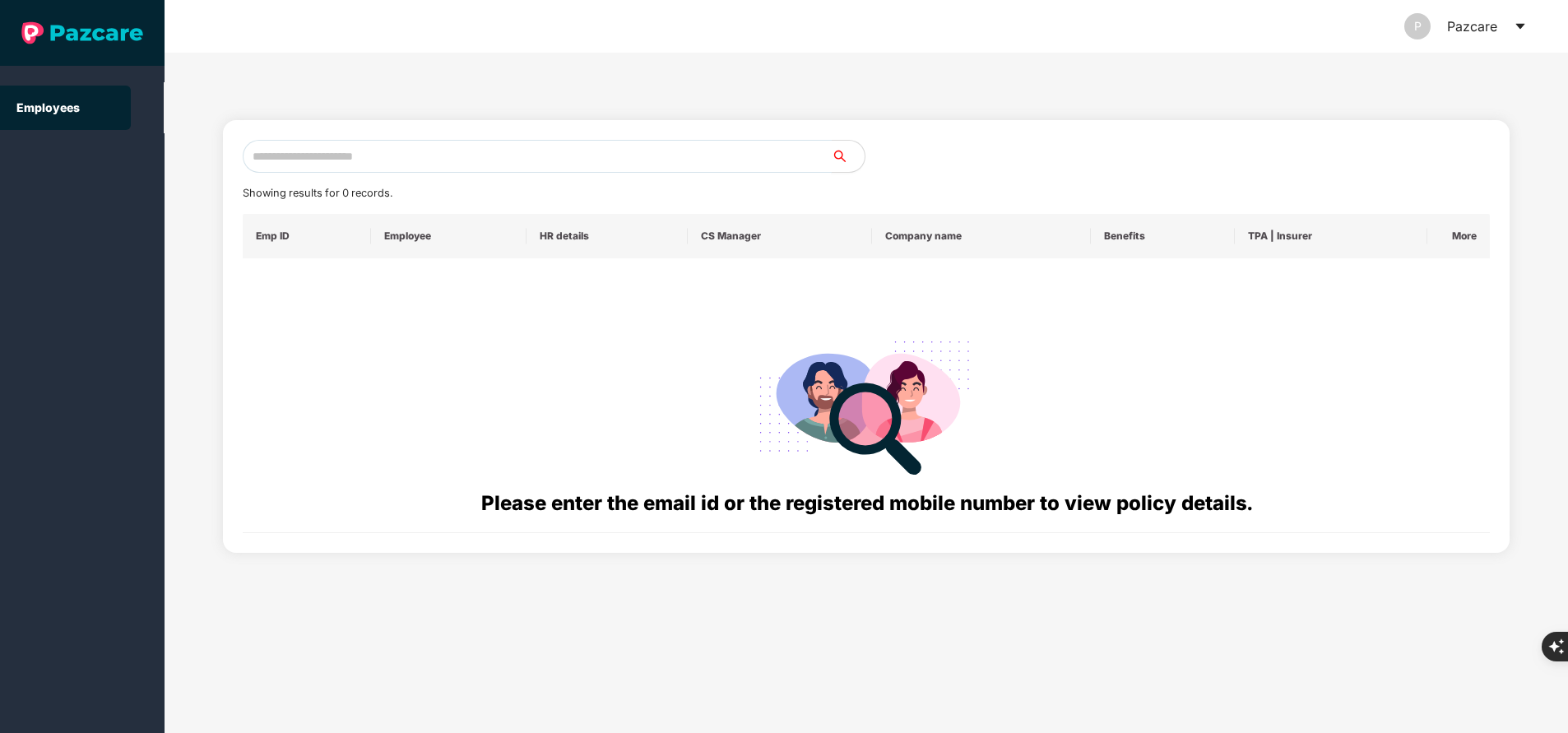
click at [400, 159] on input "text" at bounding box center [537, 156] width 589 height 33
paste input "**********"
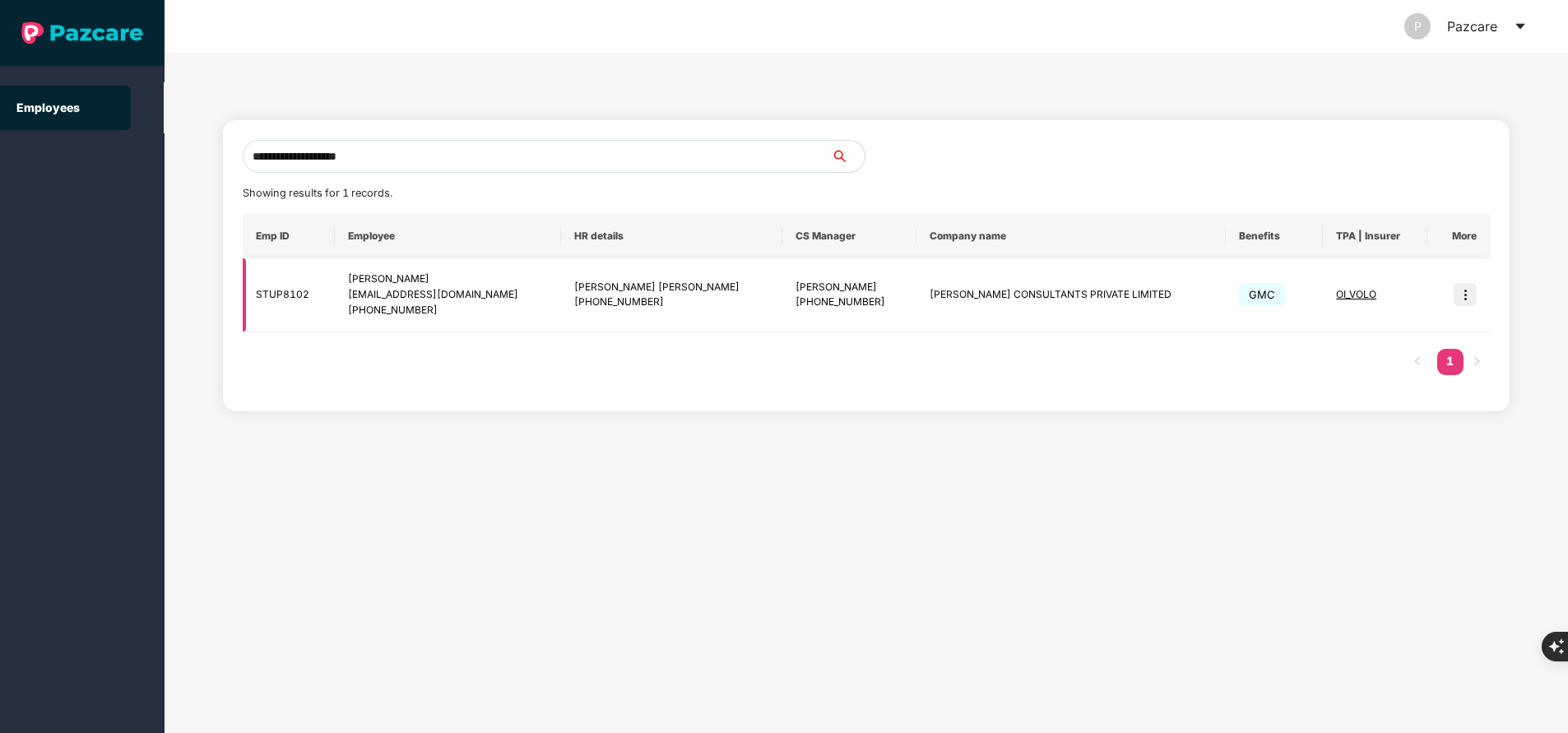
type input "**********"
click at [1466, 303] on img at bounding box center [1465, 295] width 23 height 23
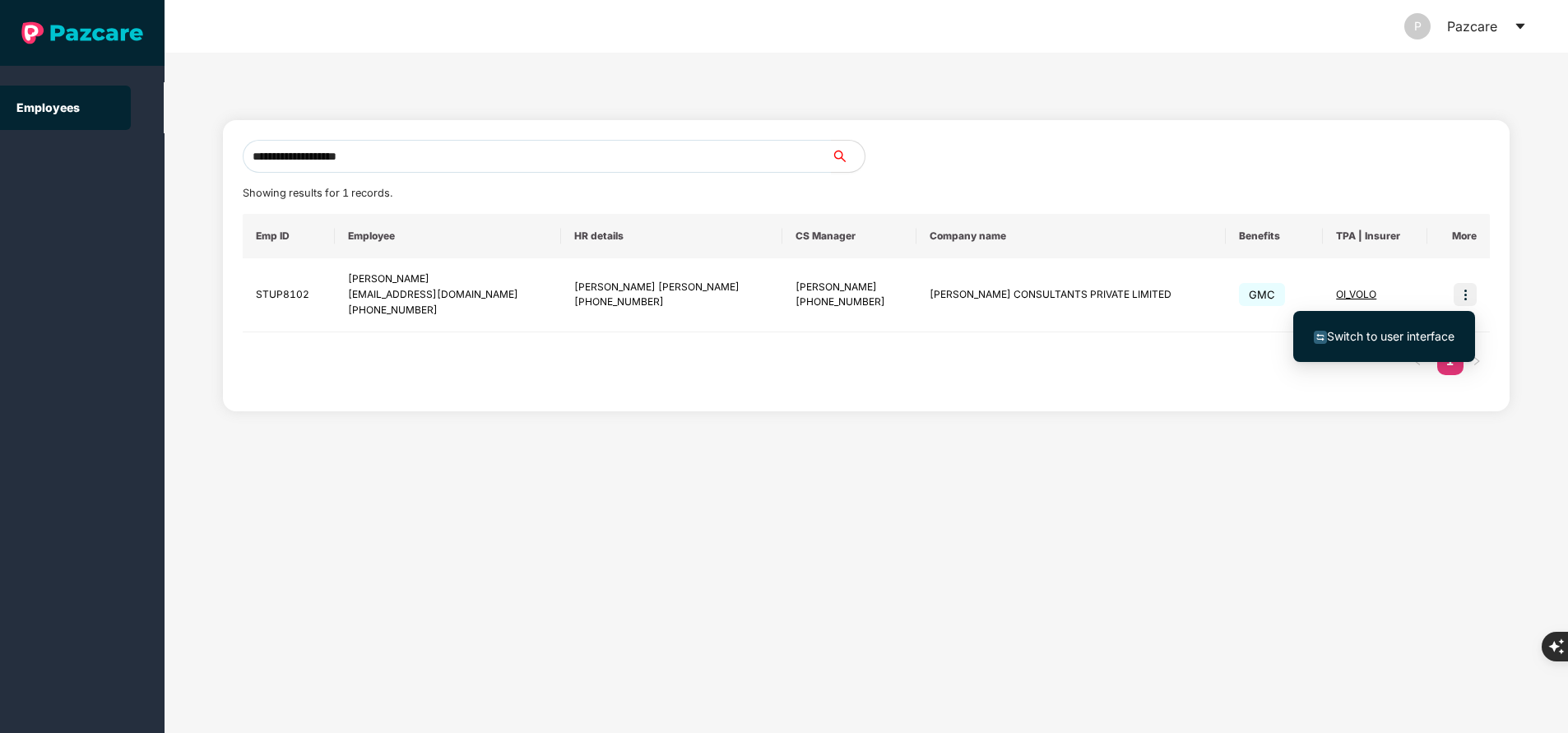
click at [1416, 340] on span "Switch to user interface" at bounding box center [1391, 336] width 127 height 14
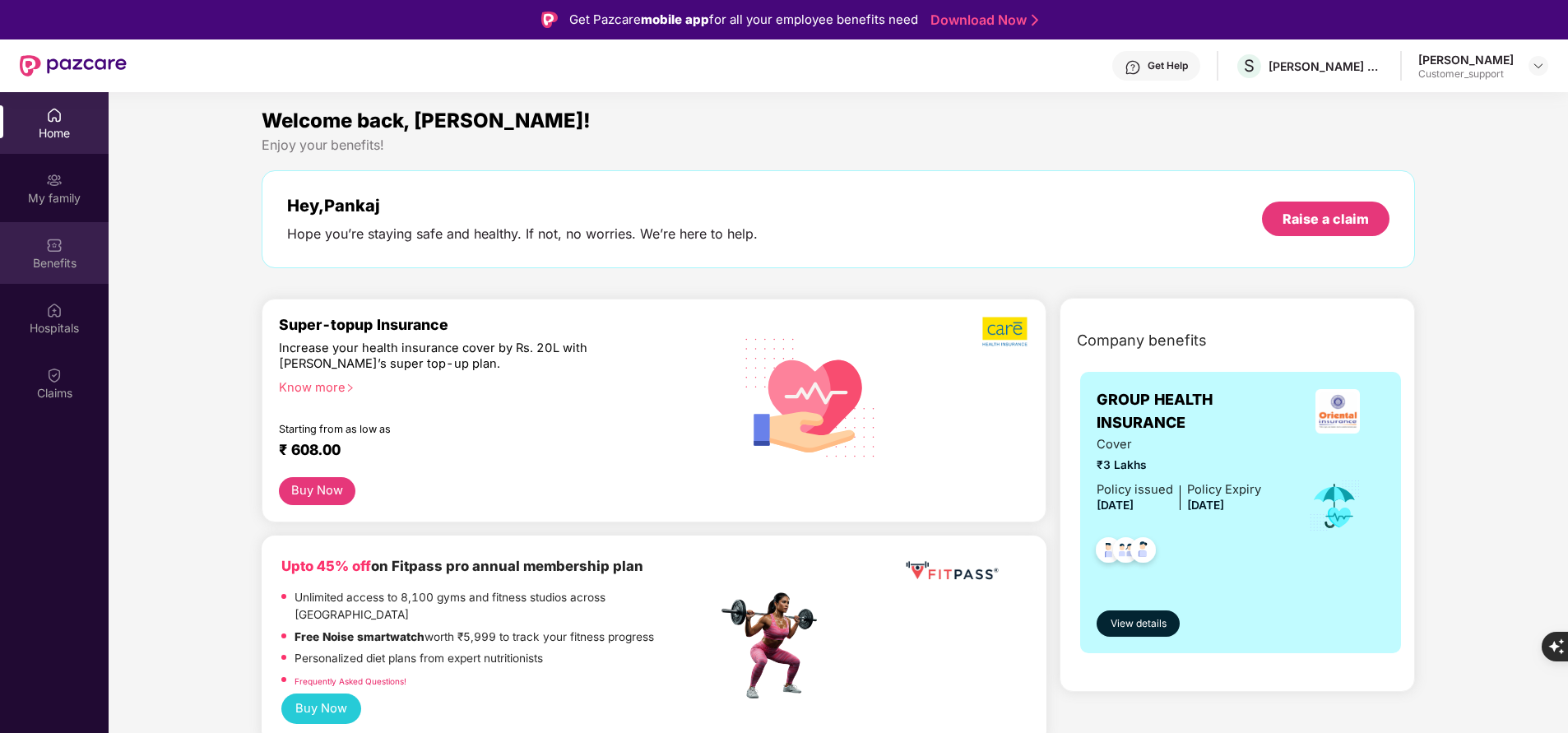
click at [49, 252] on img at bounding box center [54, 244] width 17 height 17
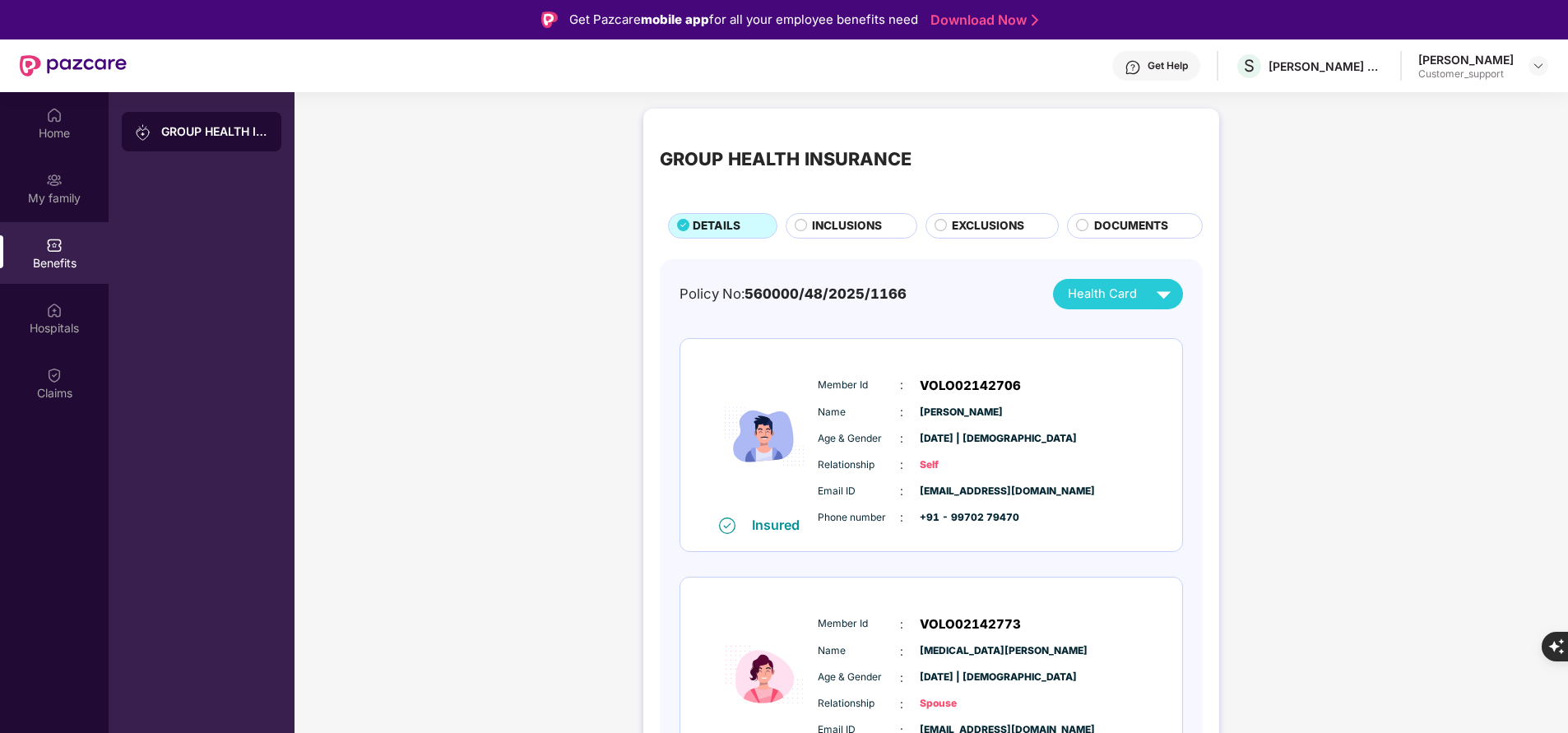
scroll to position [307, 0]
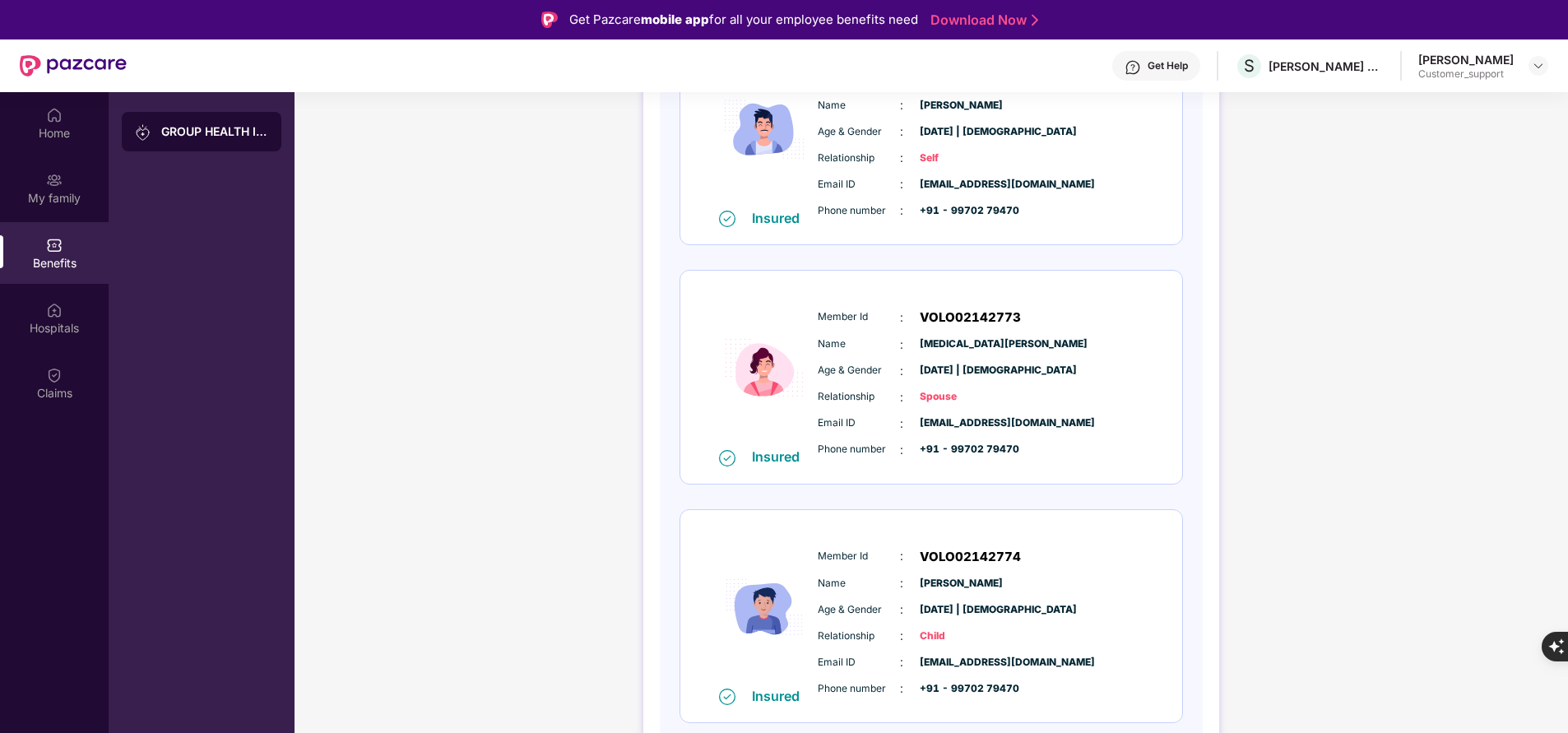
click at [543, 632] on div "GROUP HEALTH INSURANCE DETAILS INCLUSIONS EXCLUSIONS DOCUMENTS Policy No: 56000…" at bounding box center [931, 309] width 1274 height 1031
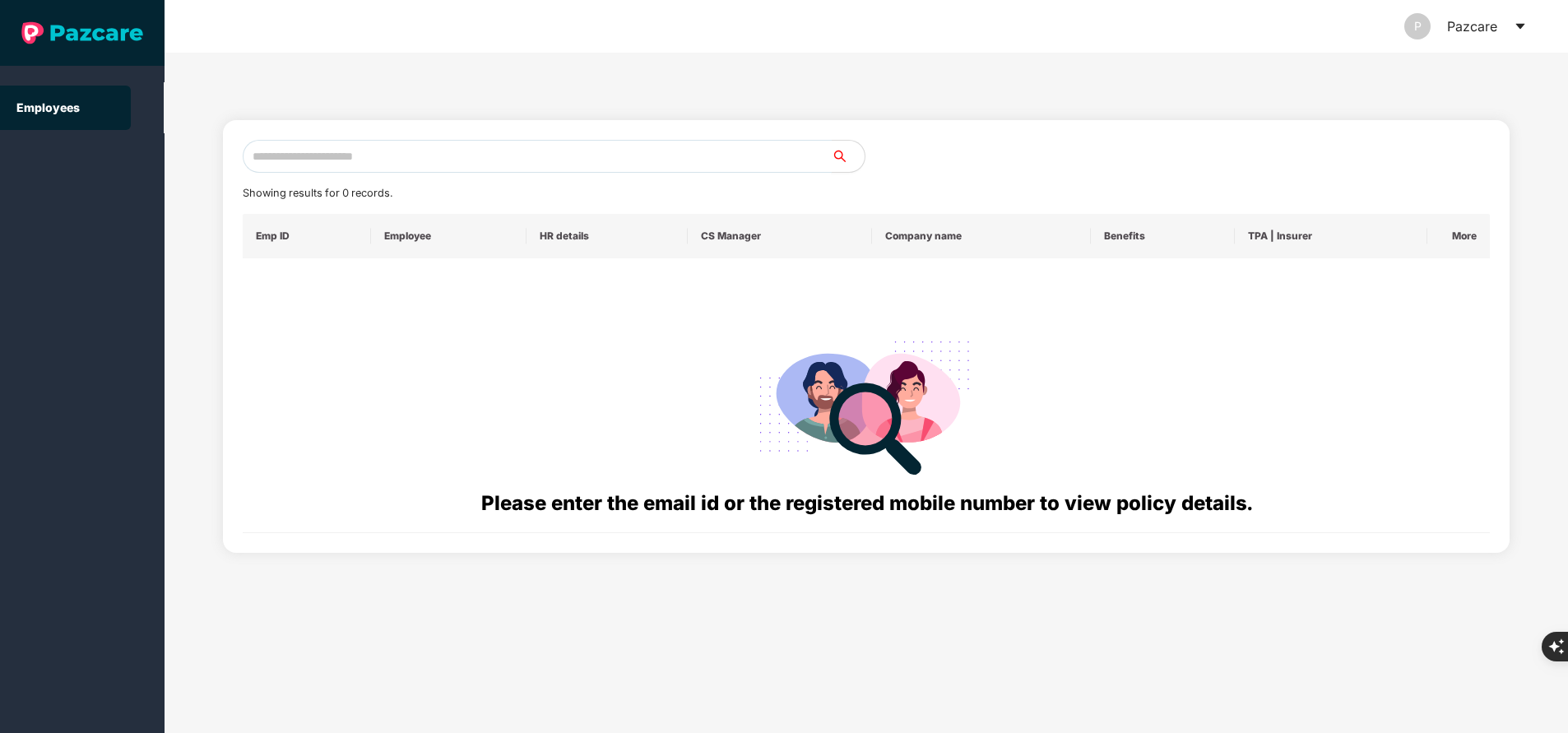
click at [361, 160] on input "text" at bounding box center [537, 156] width 589 height 33
paste input "**********"
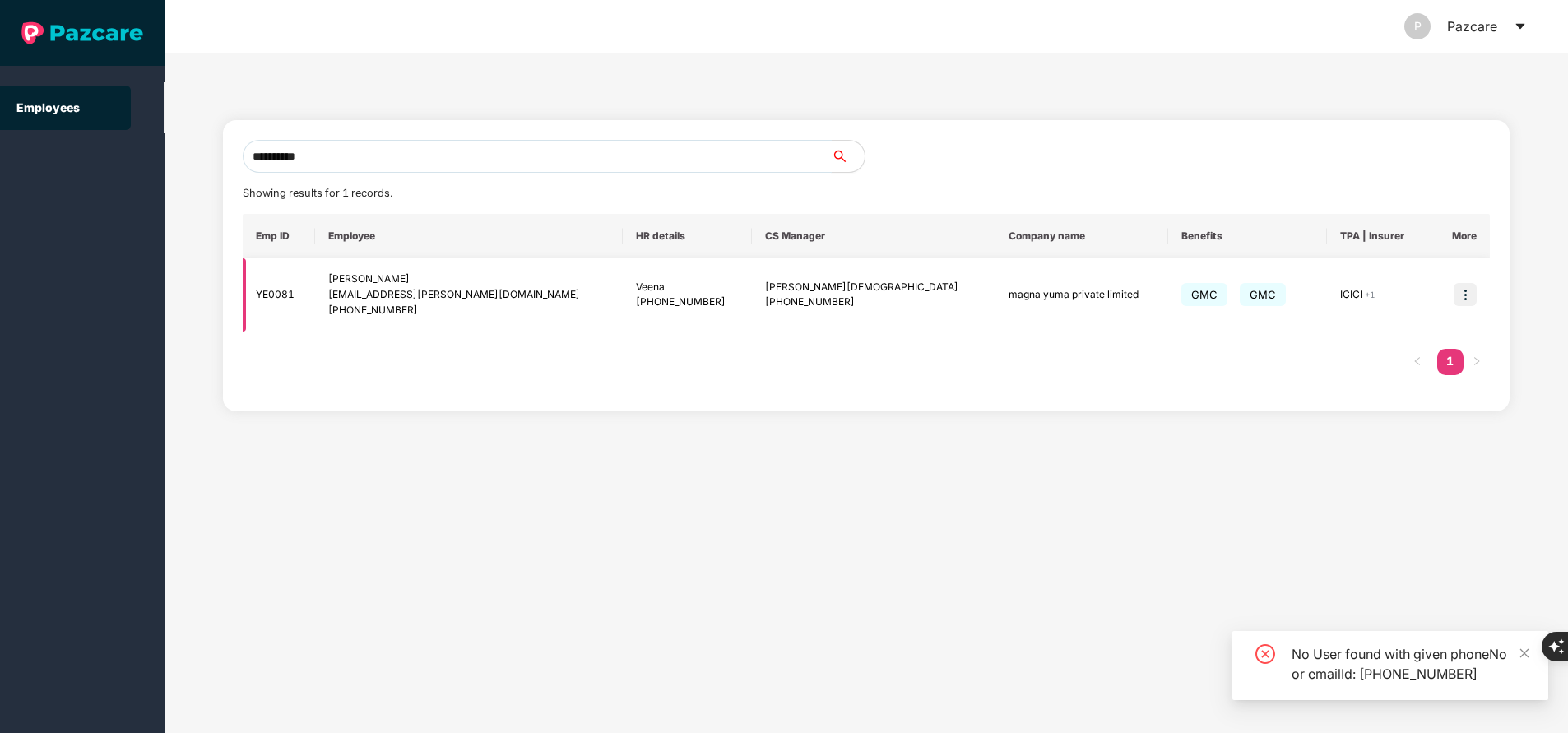
type input "**********"
click at [1466, 301] on img at bounding box center [1465, 295] width 23 height 23
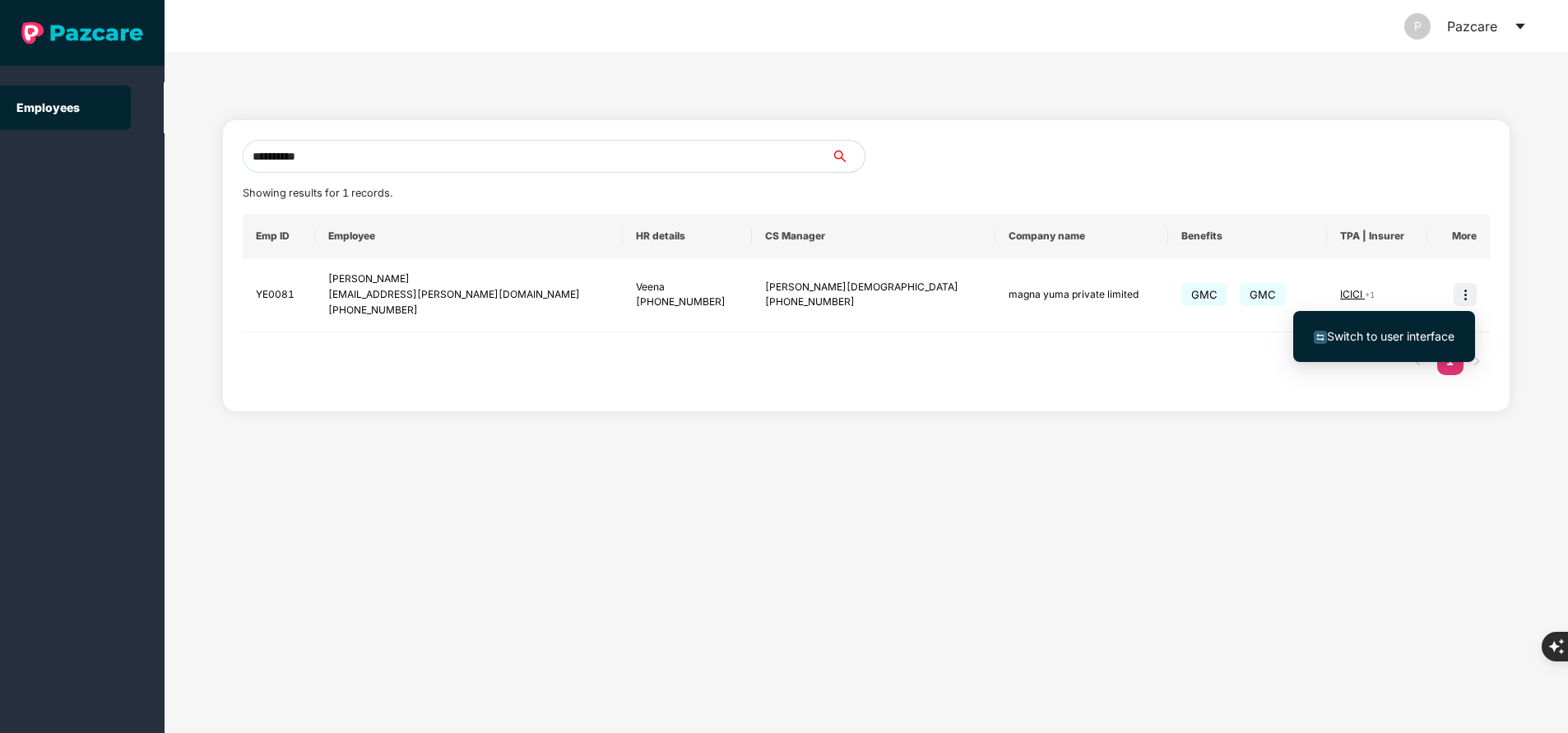
click at [1405, 337] on span "Switch to user interface" at bounding box center [1391, 336] width 127 height 14
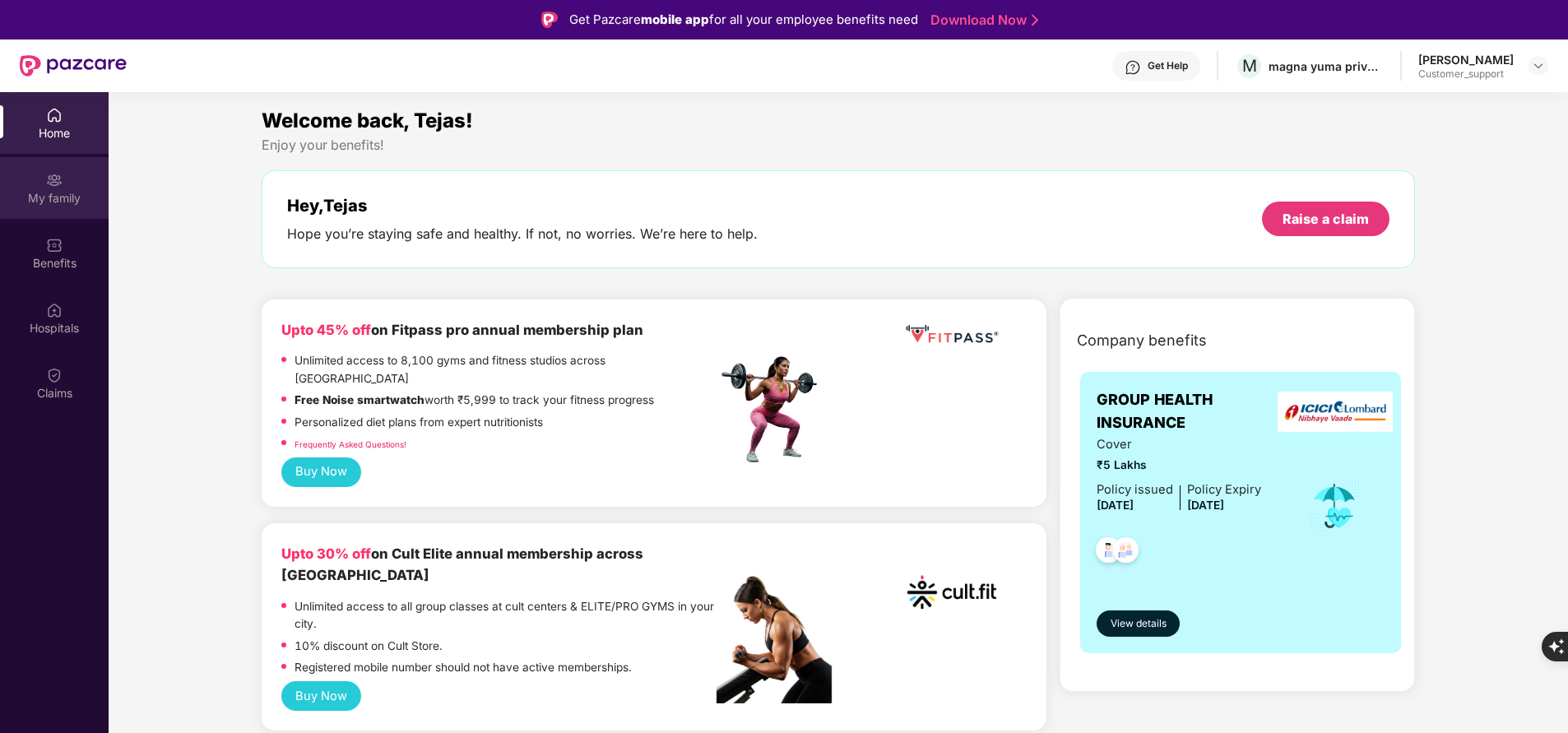
click at [56, 194] on div "My family" at bounding box center [54, 197] width 109 height 17
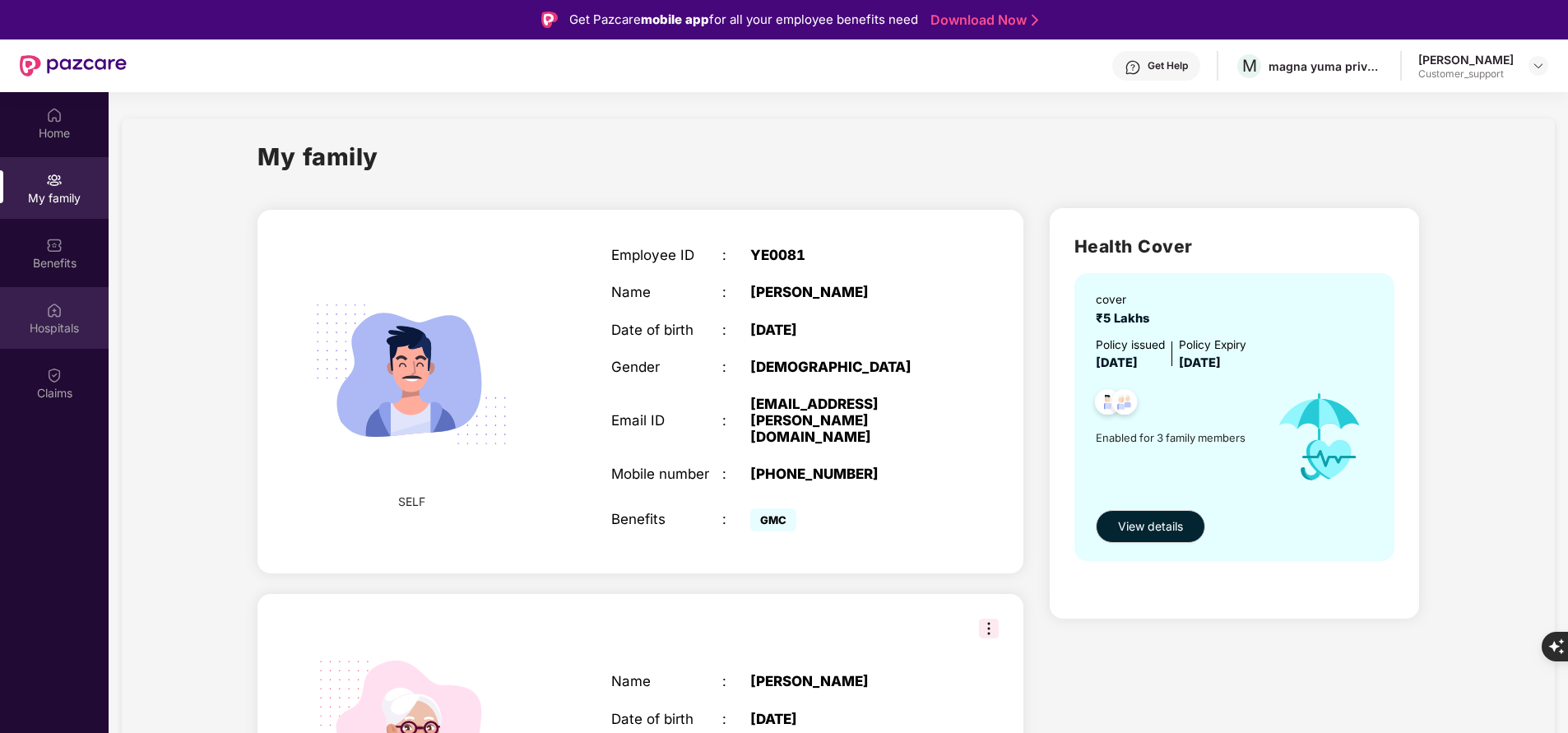
click at [77, 317] on div "Hospitals" at bounding box center [54, 318] width 109 height 62
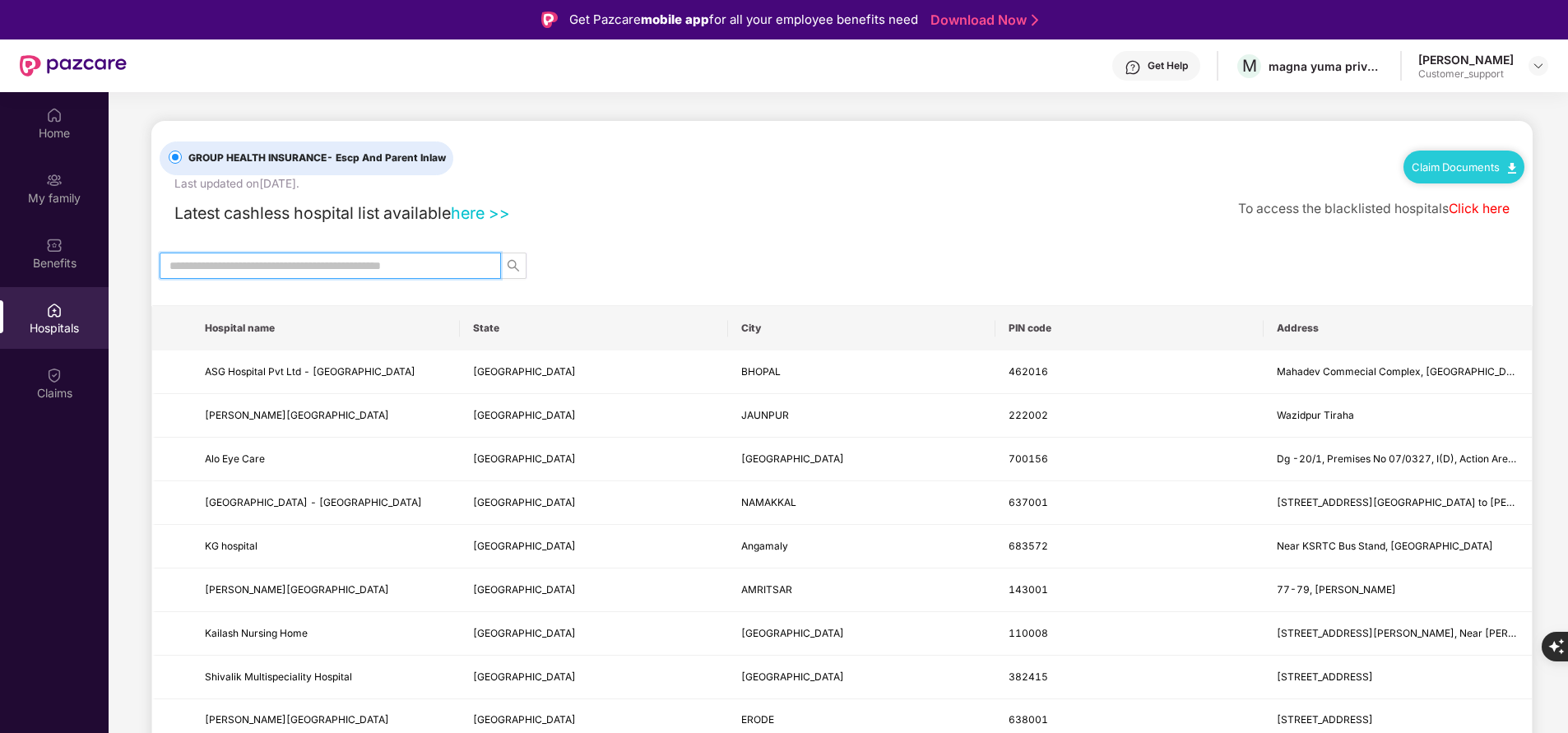
click at [254, 272] on input "text" at bounding box center [324, 266] width 309 height 19
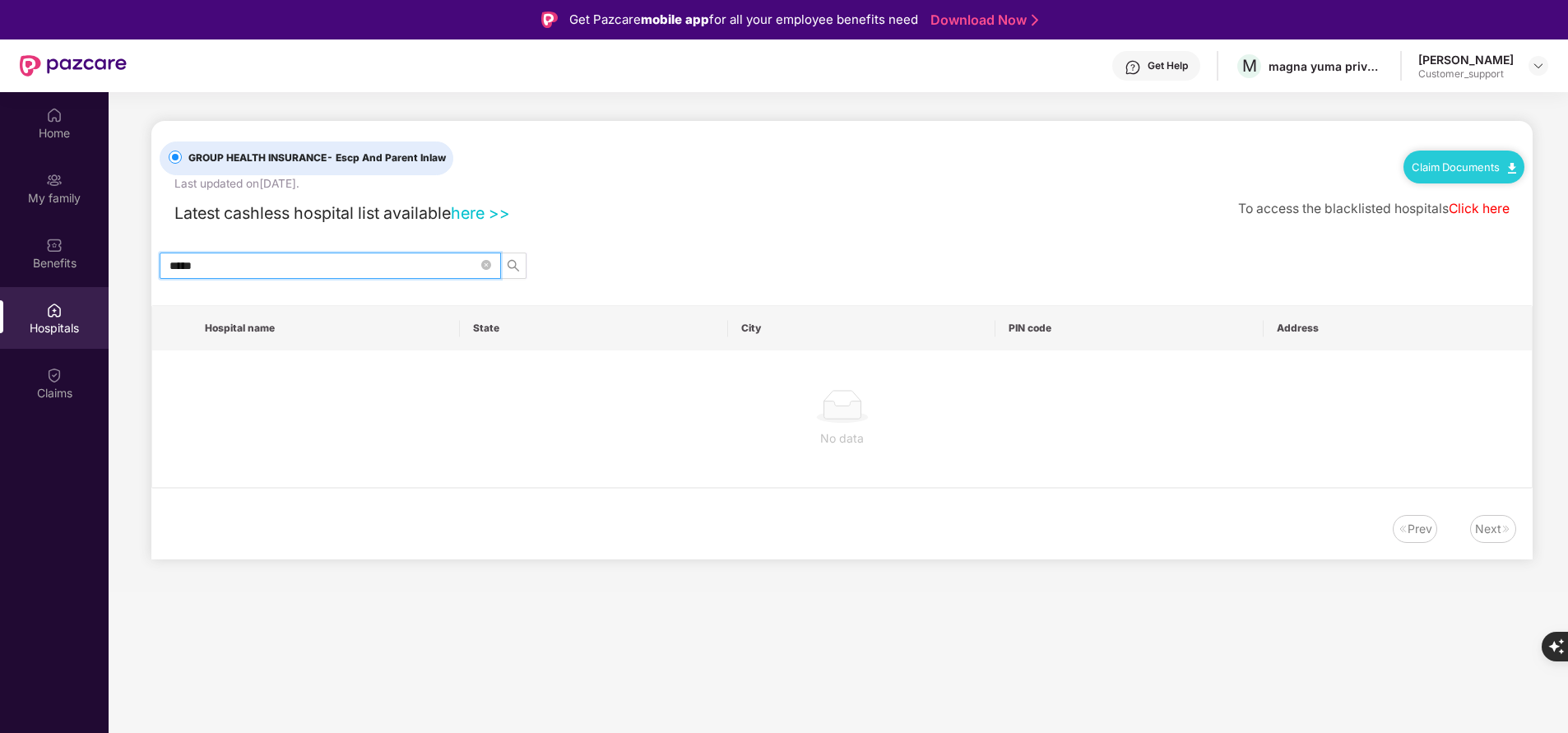
type input "*****"
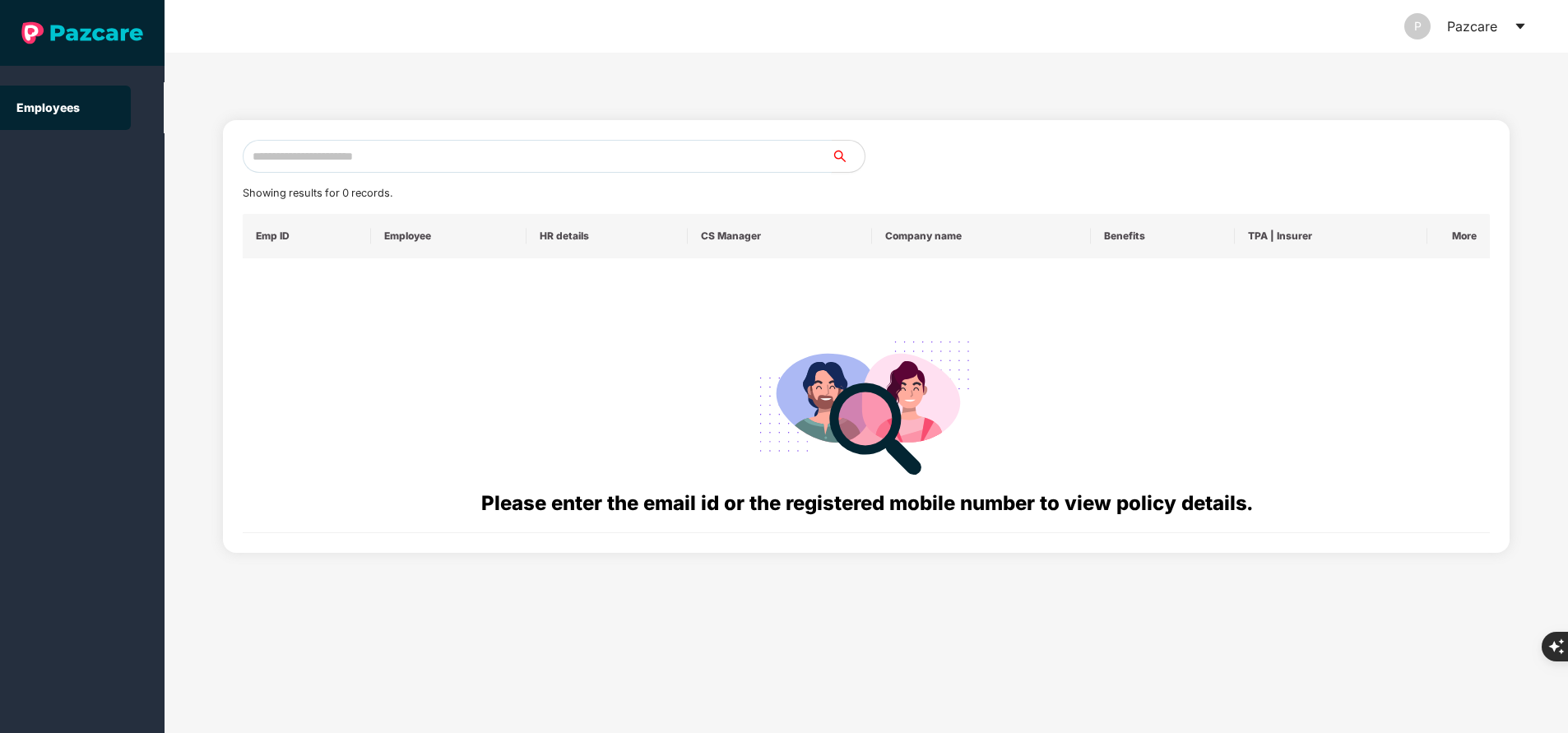
click at [391, 163] on input "text" at bounding box center [537, 156] width 589 height 33
paste input "**********"
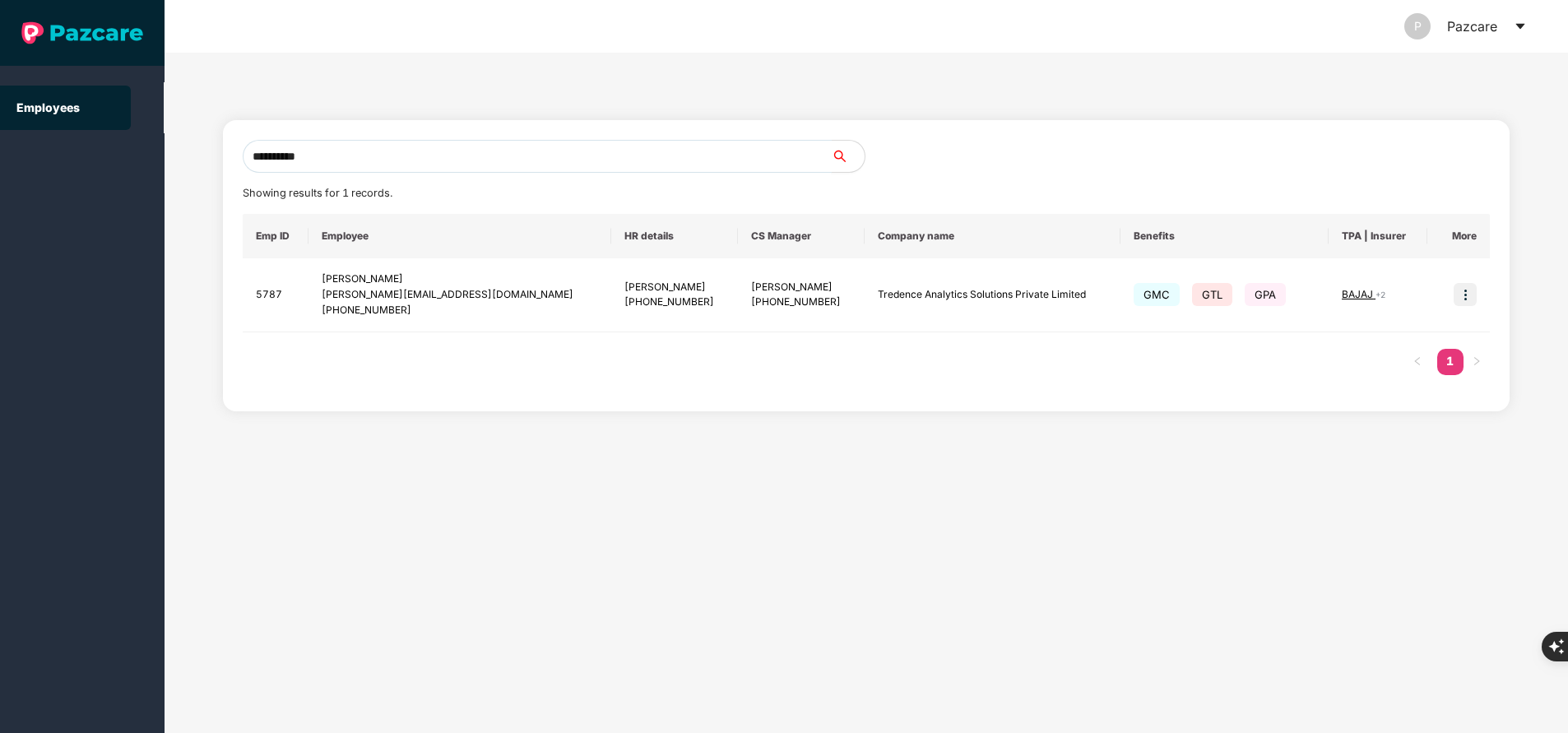
type input "**********"
click at [994, 533] on div "**********" at bounding box center [866, 393] width 1404 height 680
click at [1459, 291] on img at bounding box center [1465, 295] width 23 height 23
click at [1398, 329] on span "Switch to user interface" at bounding box center [1391, 336] width 127 height 14
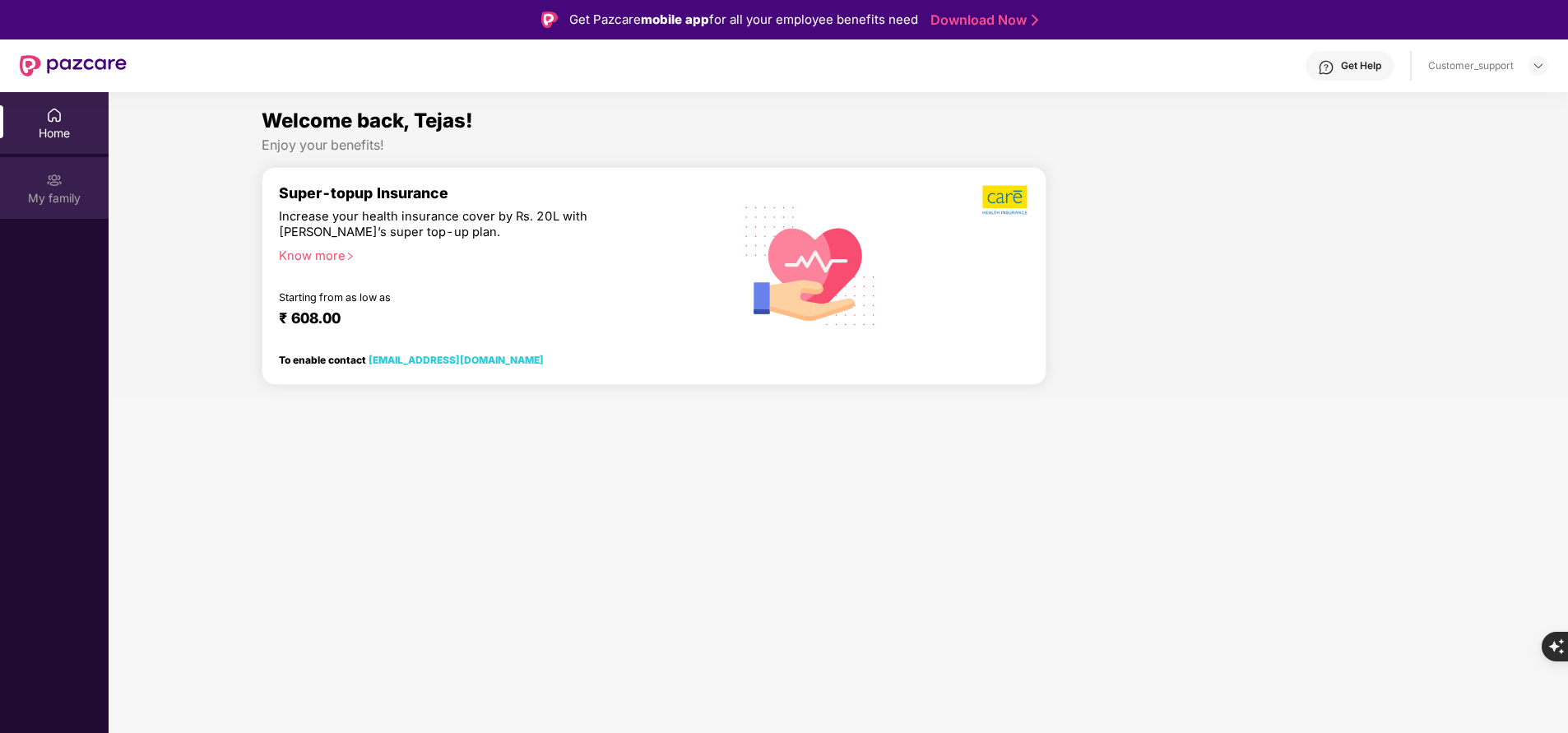
click at [75, 186] on div "My family" at bounding box center [54, 188] width 109 height 62
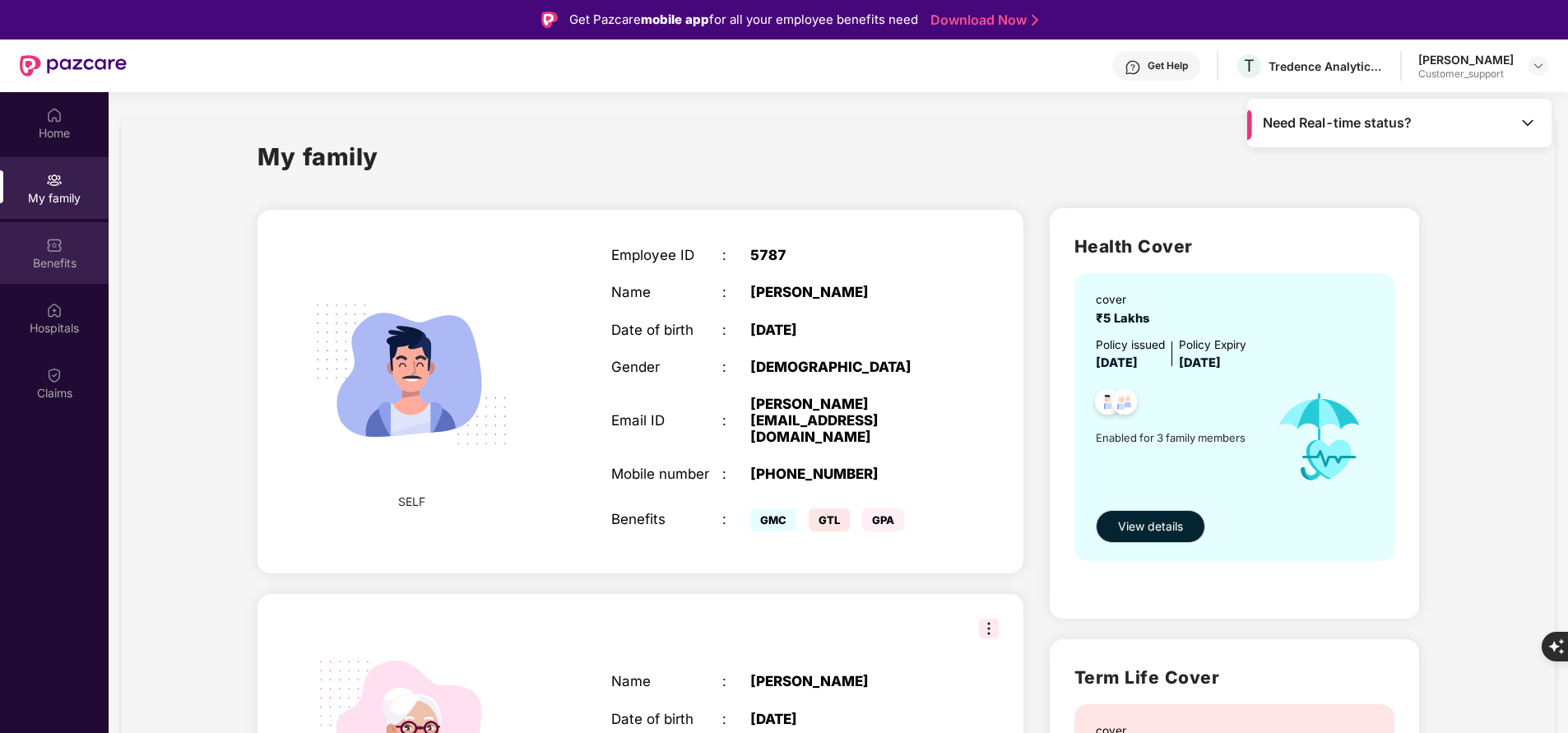
click at [59, 255] on div "Benefits" at bounding box center [54, 263] width 109 height 17
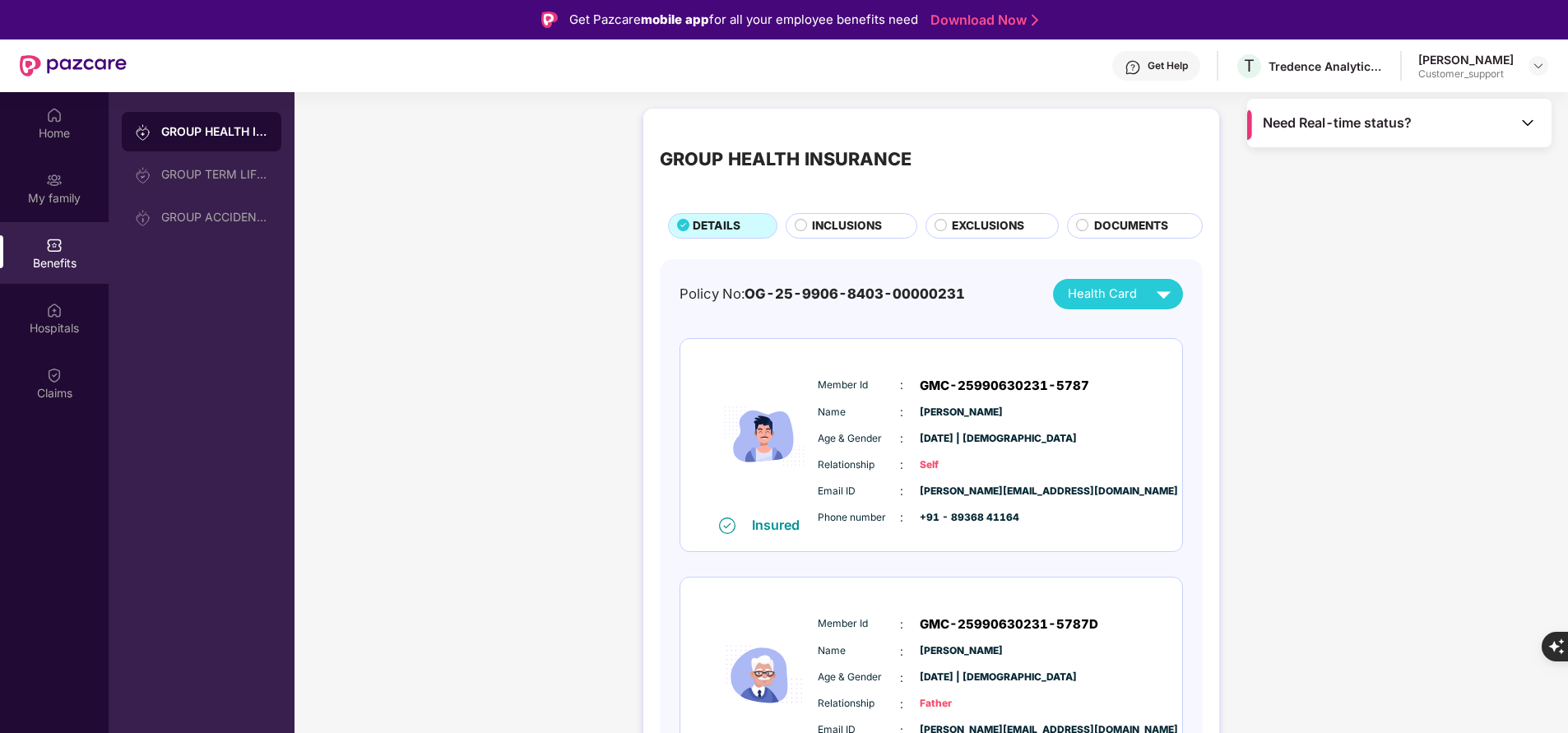
click at [854, 229] on span "INCLUSIONS" at bounding box center [848, 226] width 70 height 18
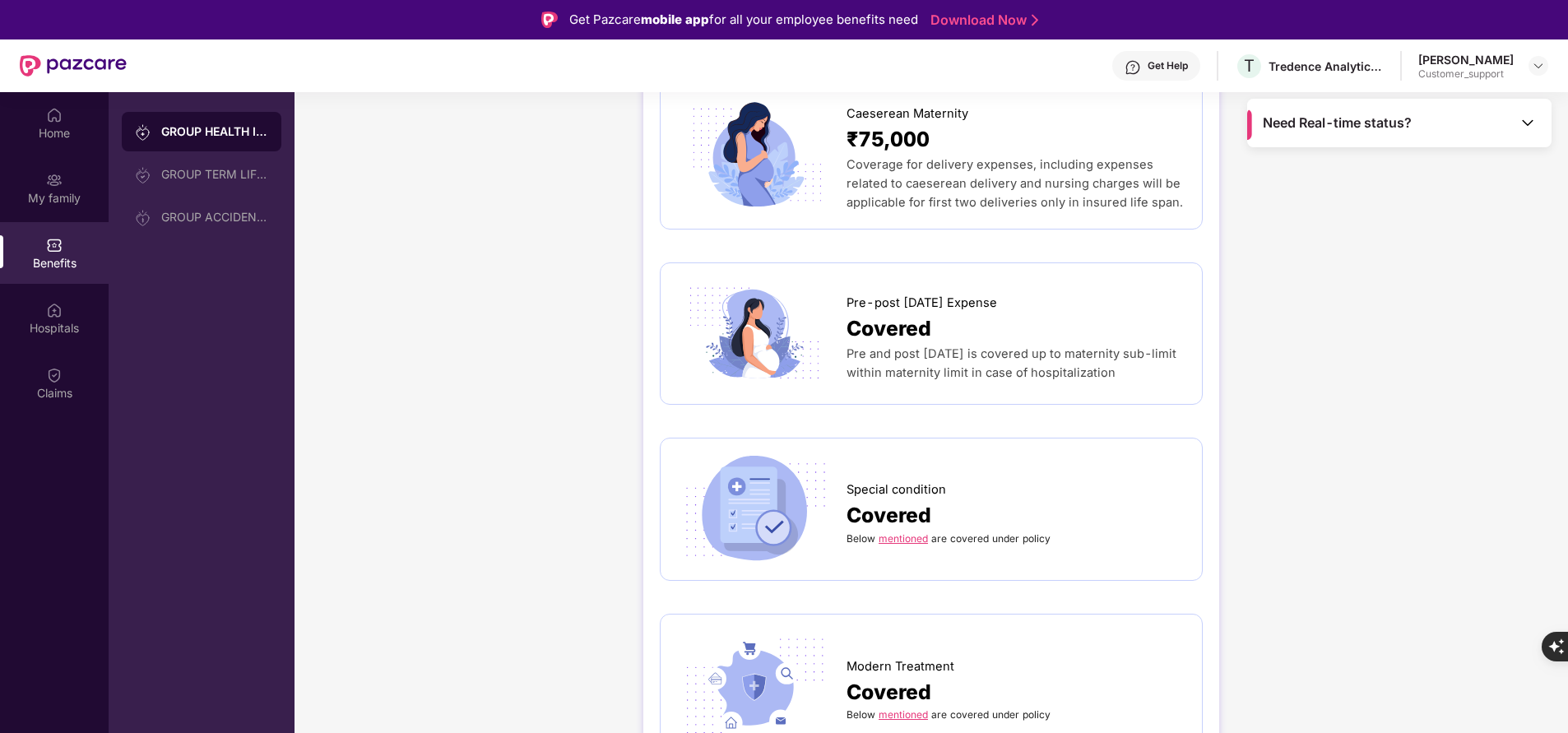
scroll to position [1945, 0]
click at [896, 534] on link "mentioned" at bounding box center [903, 539] width 49 height 13
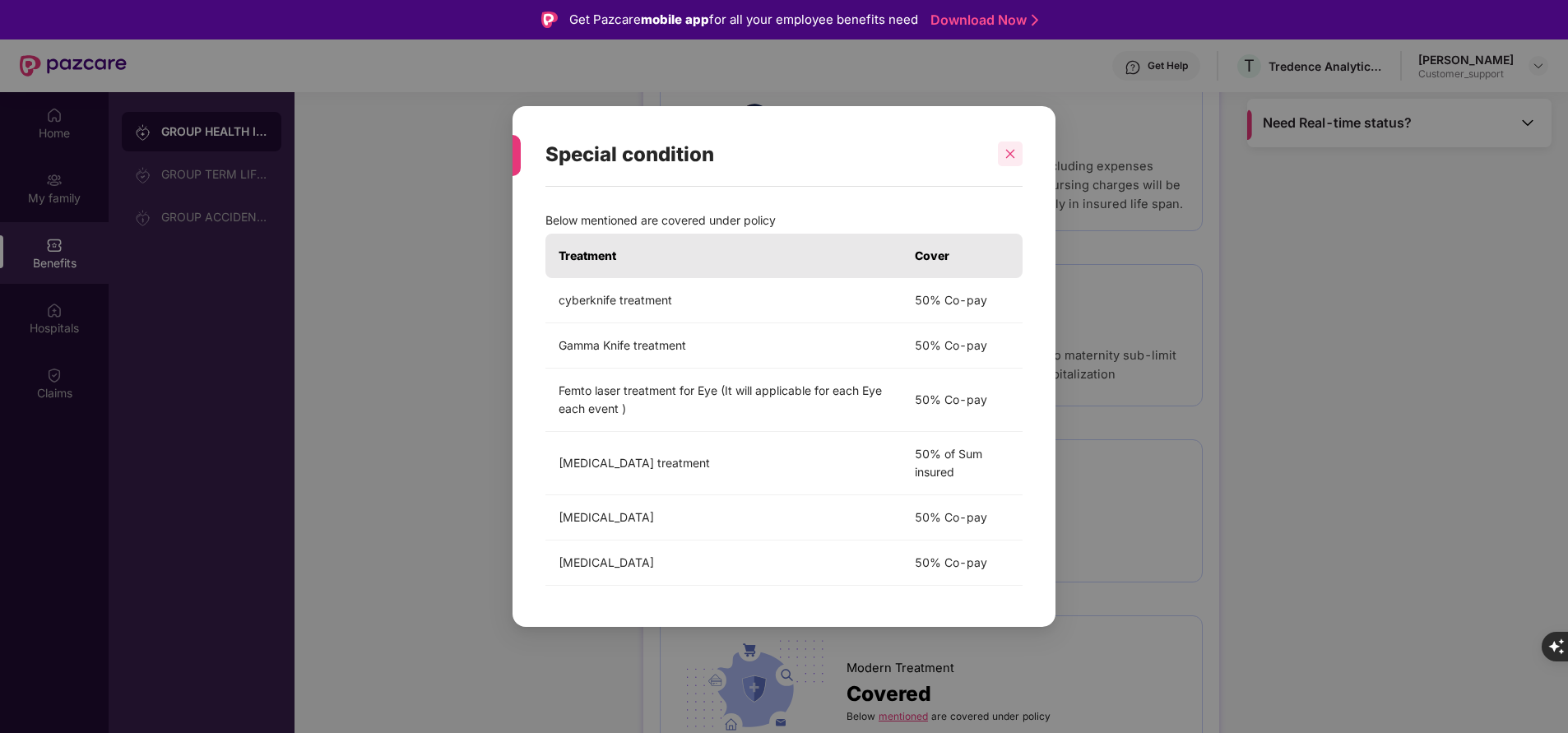
click at [1013, 153] on icon "close" at bounding box center [1011, 153] width 12 height 12
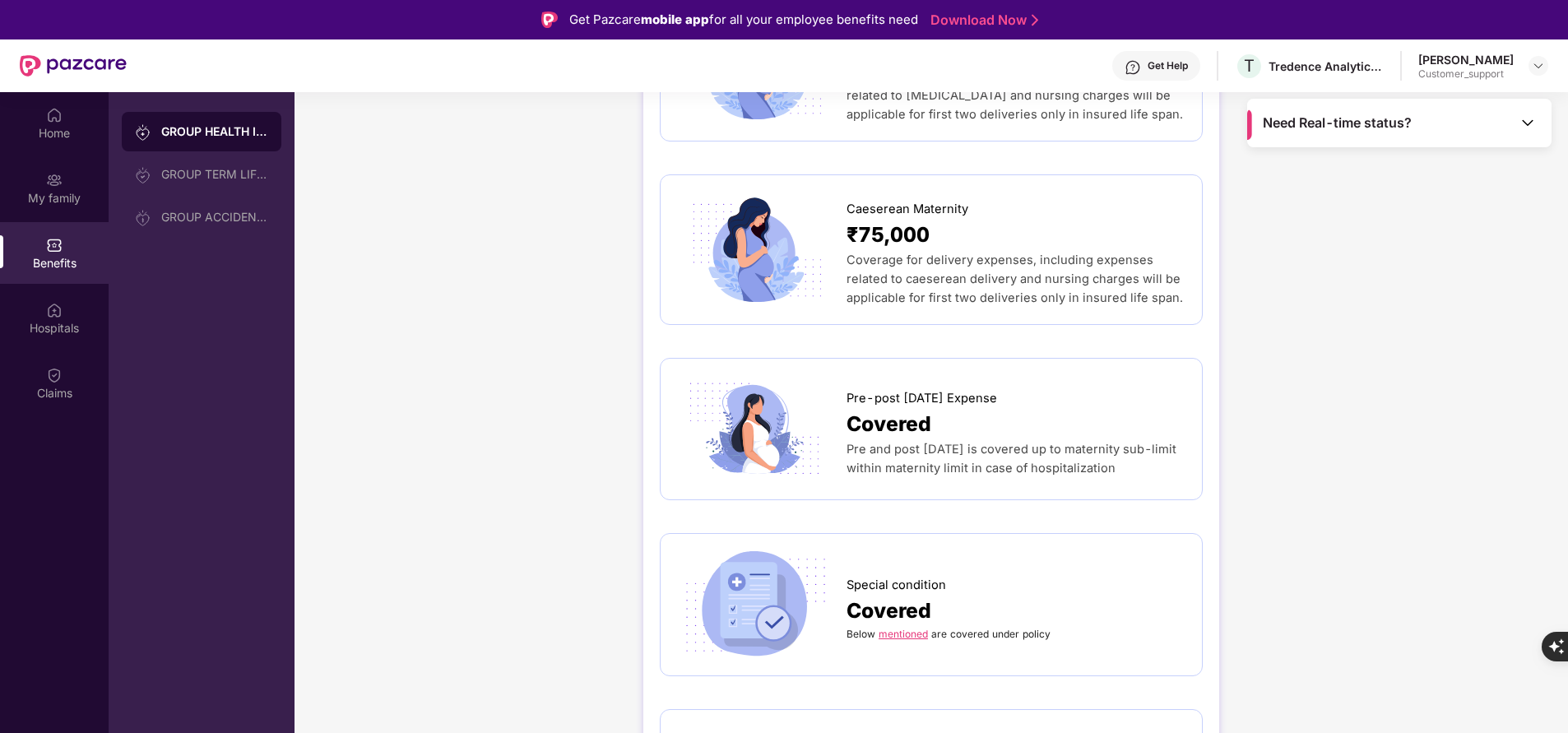
scroll to position [1852, 0]
click at [919, 625] on link "mentioned" at bounding box center [903, 631] width 49 height 13
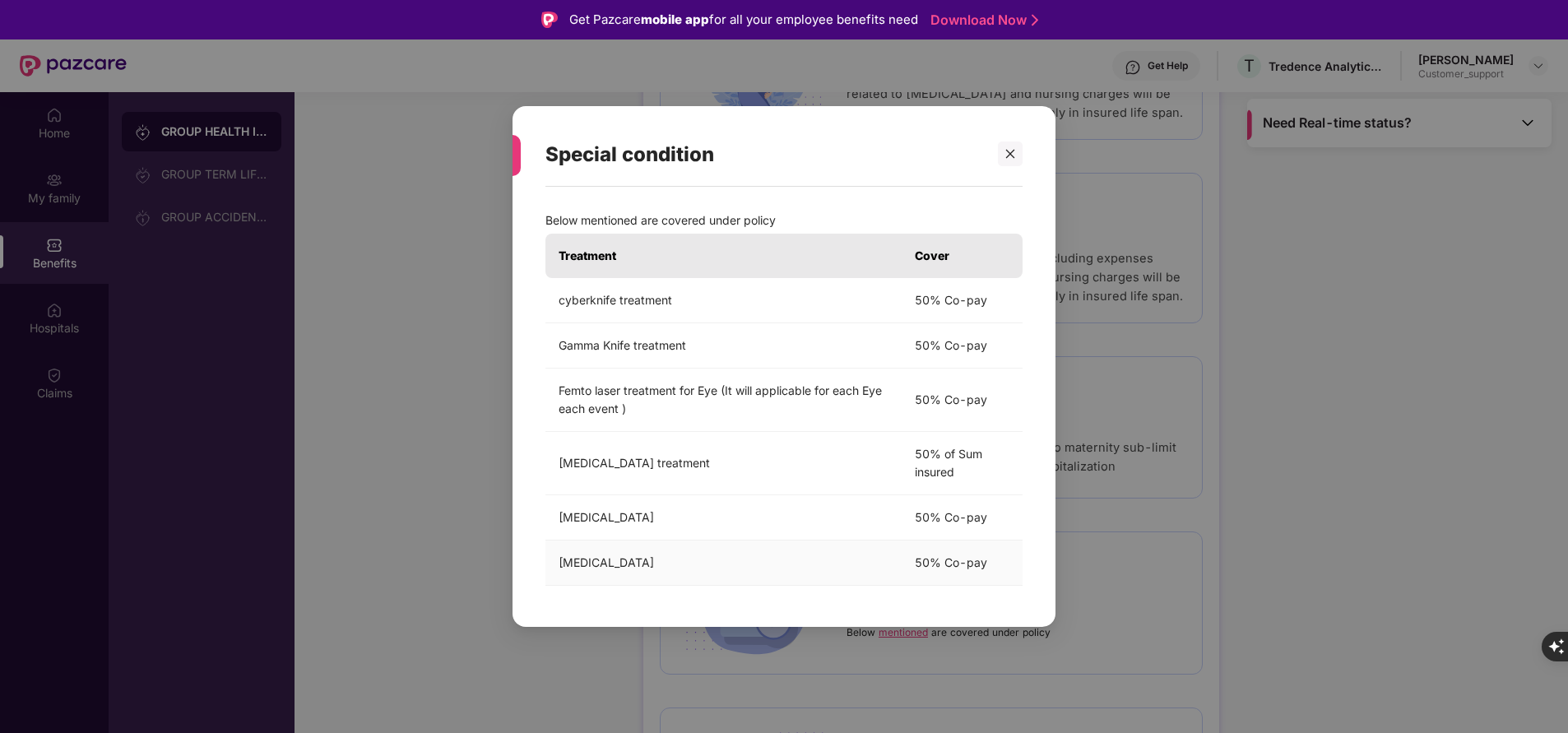
scroll to position [92, 0]
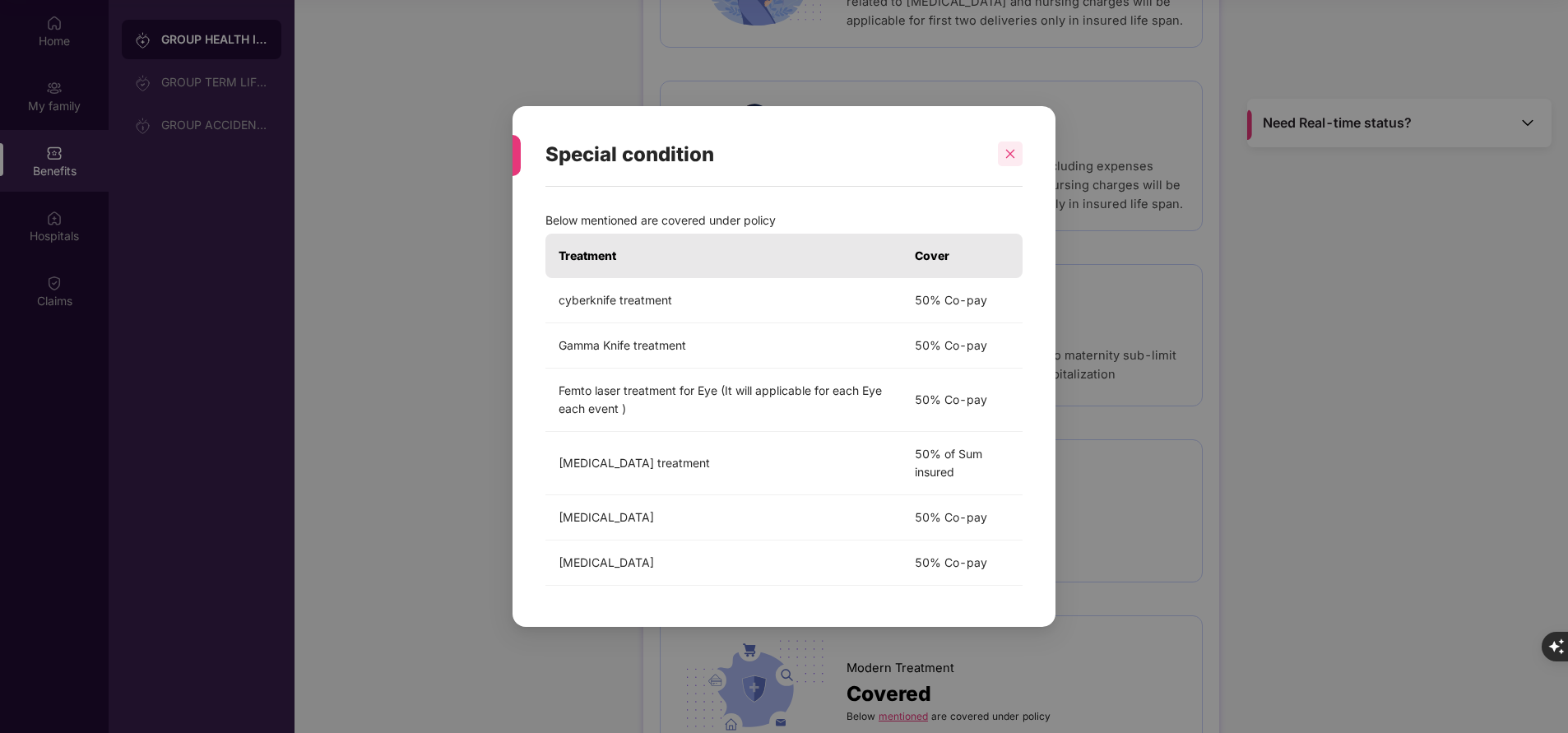
click at [1010, 152] on icon "close" at bounding box center [1011, 153] width 12 height 12
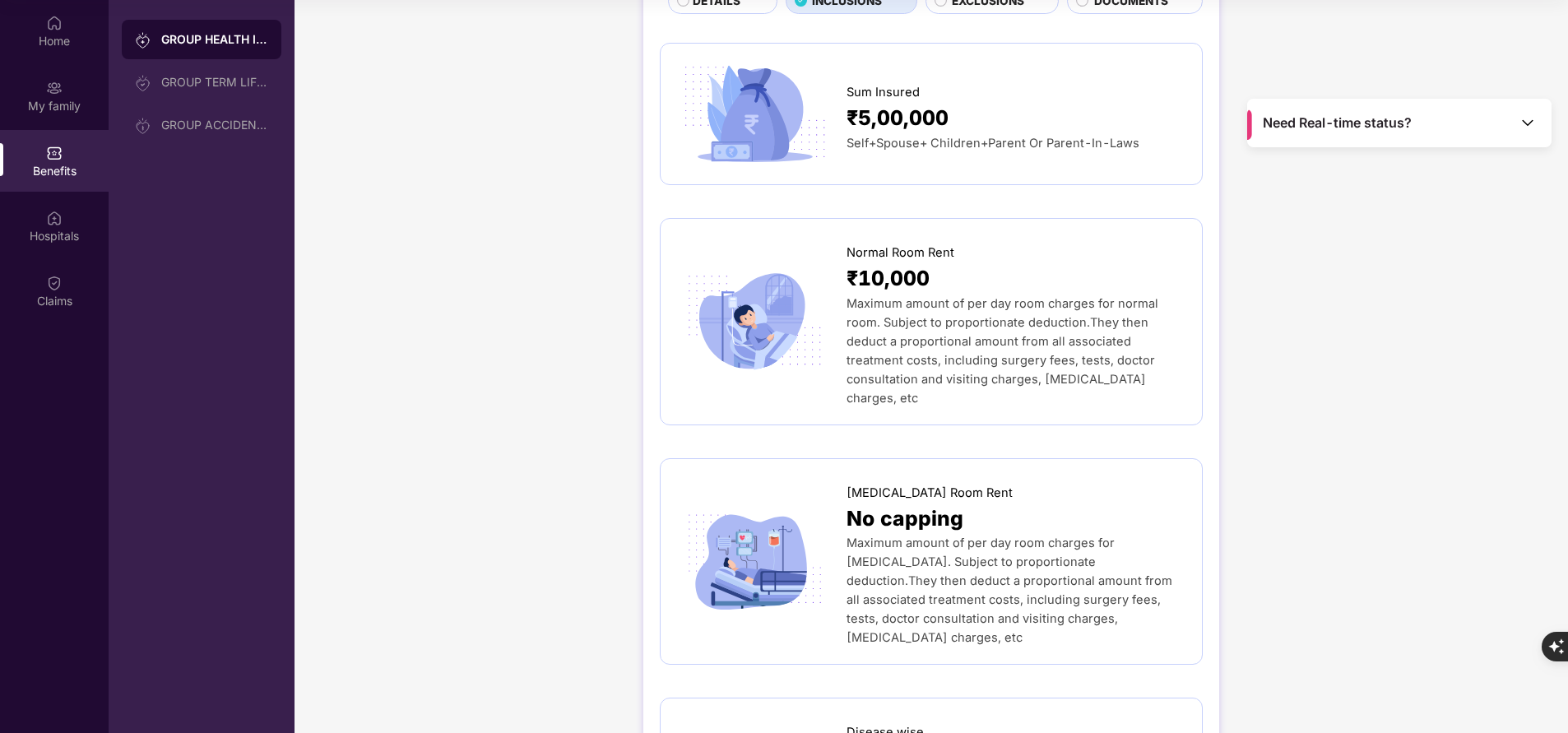
scroll to position [0, 0]
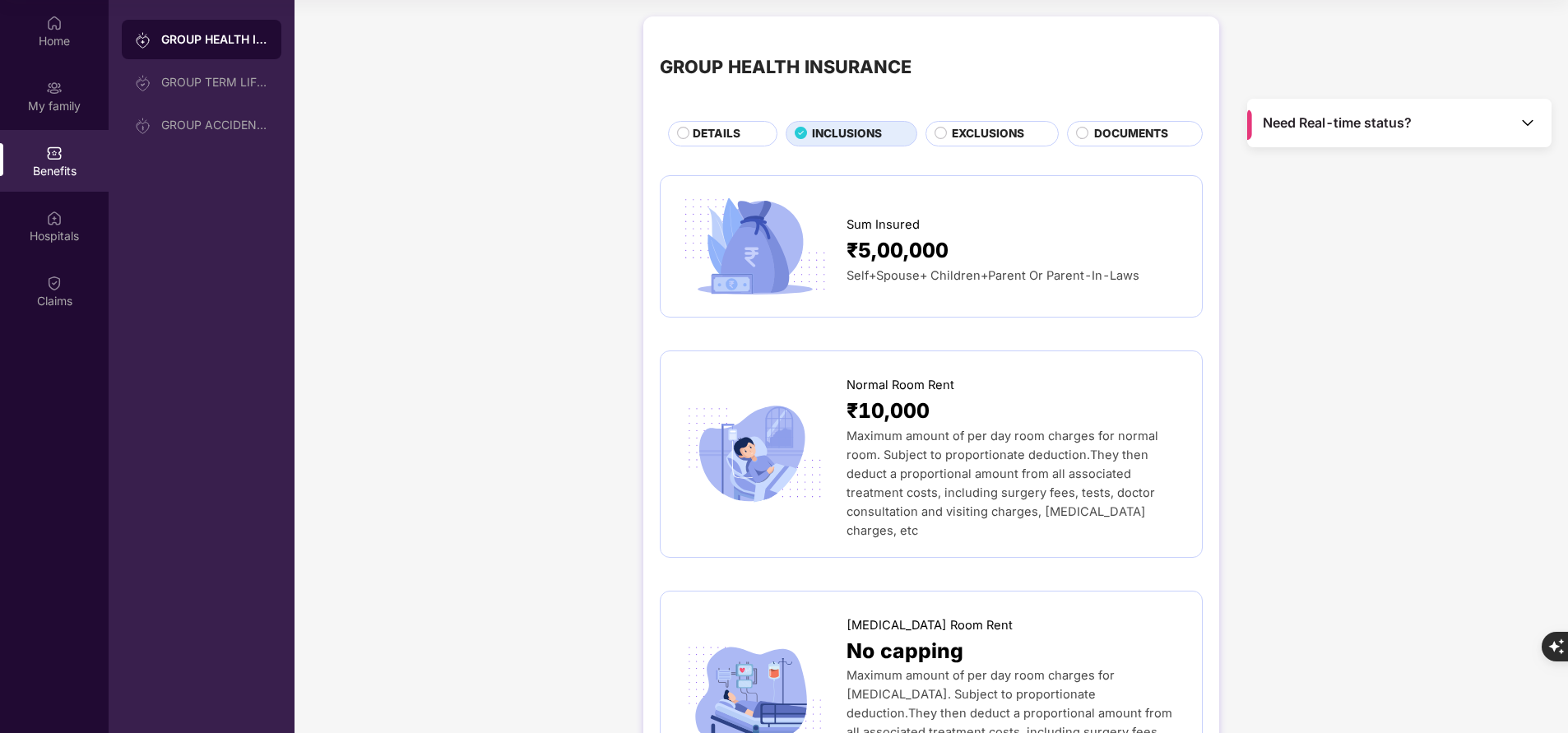
click at [976, 141] on span "EXCLUSIONS" at bounding box center [988, 134] width 72 height 18
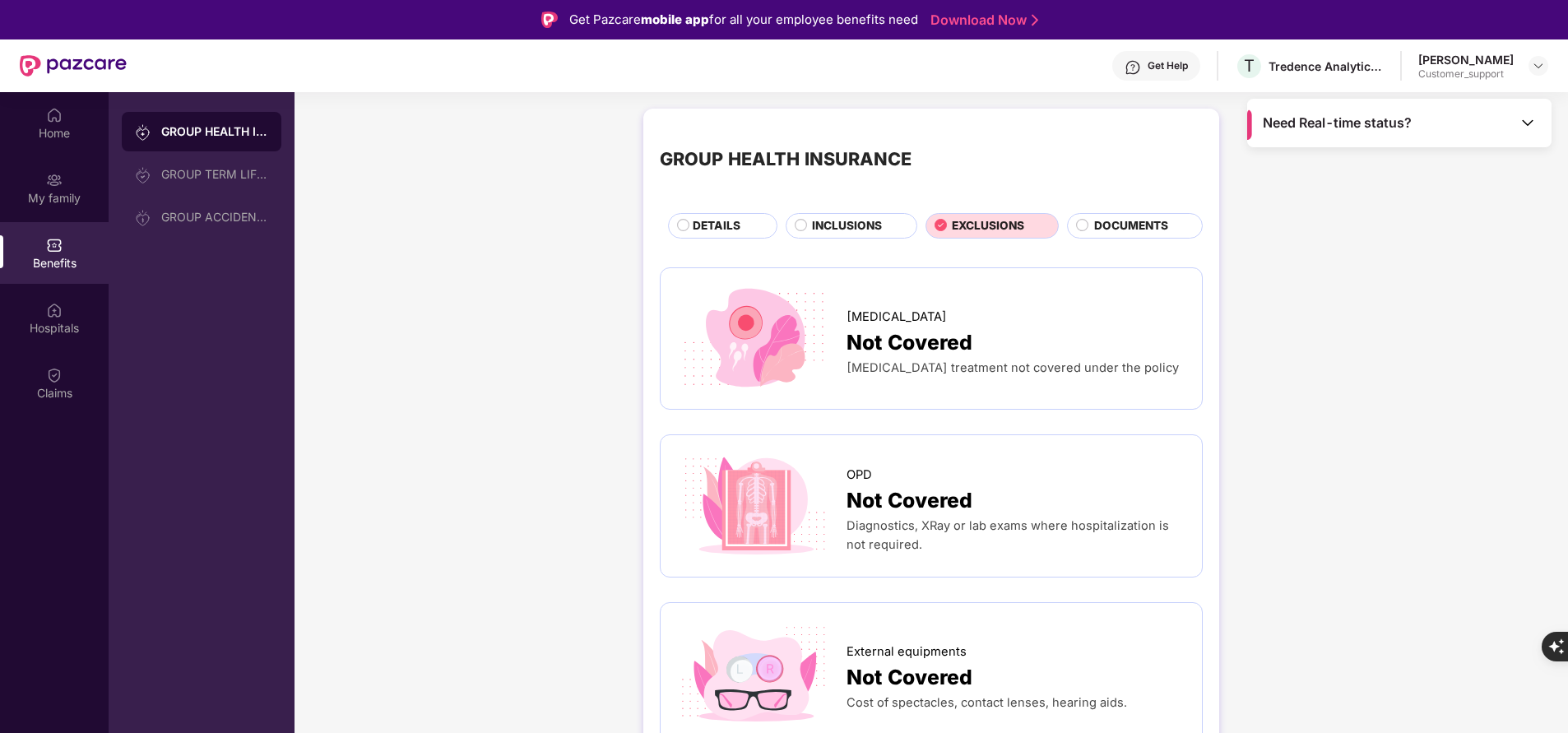
click at [1161, 231] on span "DOCUMENTS" at bounding box center [1131, 226] width 74 height 18
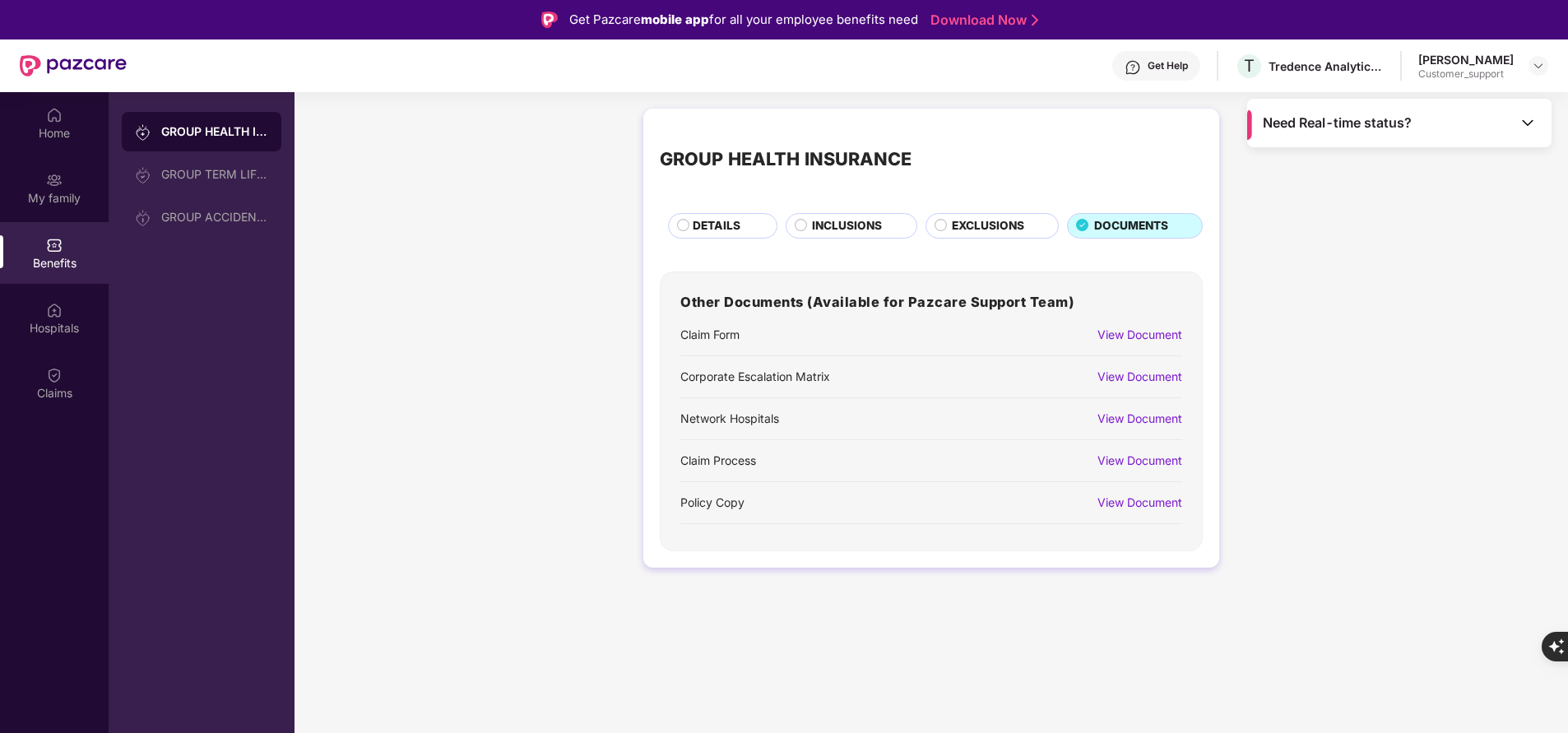
click at [1012, 222] on span "EXCLUSIONS" at bounding box center [988, 226] width 72 height 18
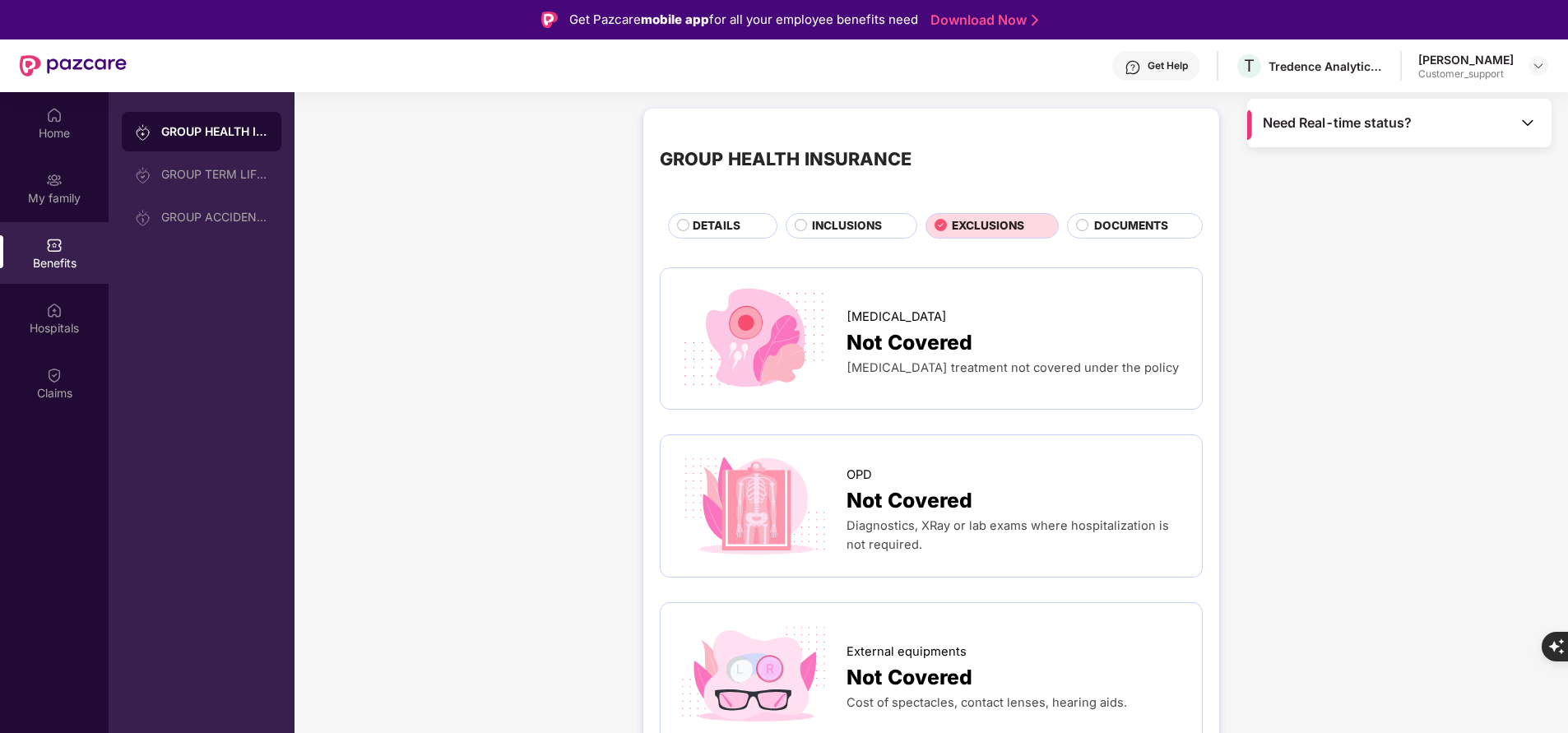
click at [813, 226] on span "INCLUSIONS" at bounding box center [848, 226] width 70 height 18
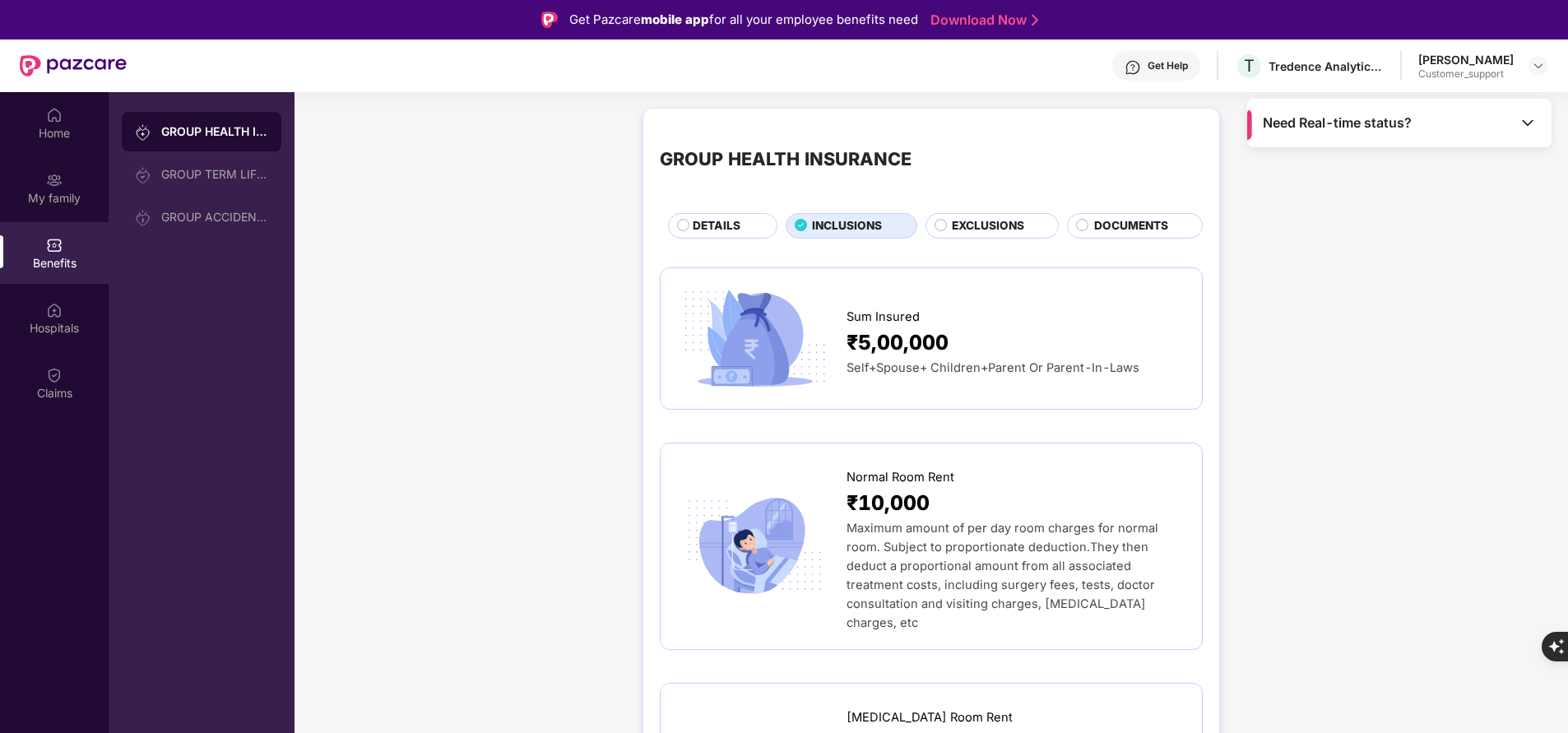
click at [724, 227] on span "DETAILS" at bounding box center [717, 226] width 48 height 18
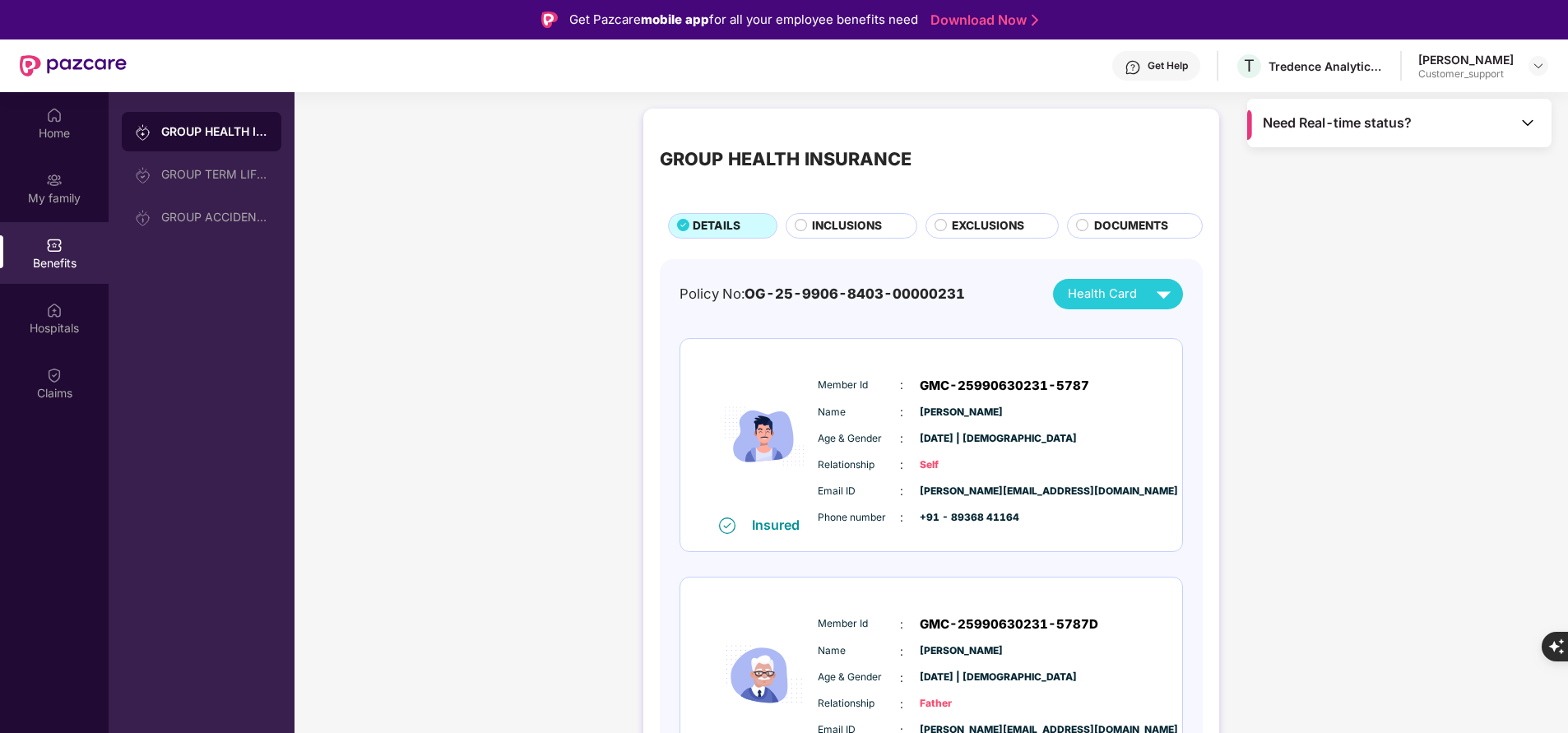
click at [841, 223] on span "INCLUSIONS" at bounding box center [848, 226] width 70 height 18
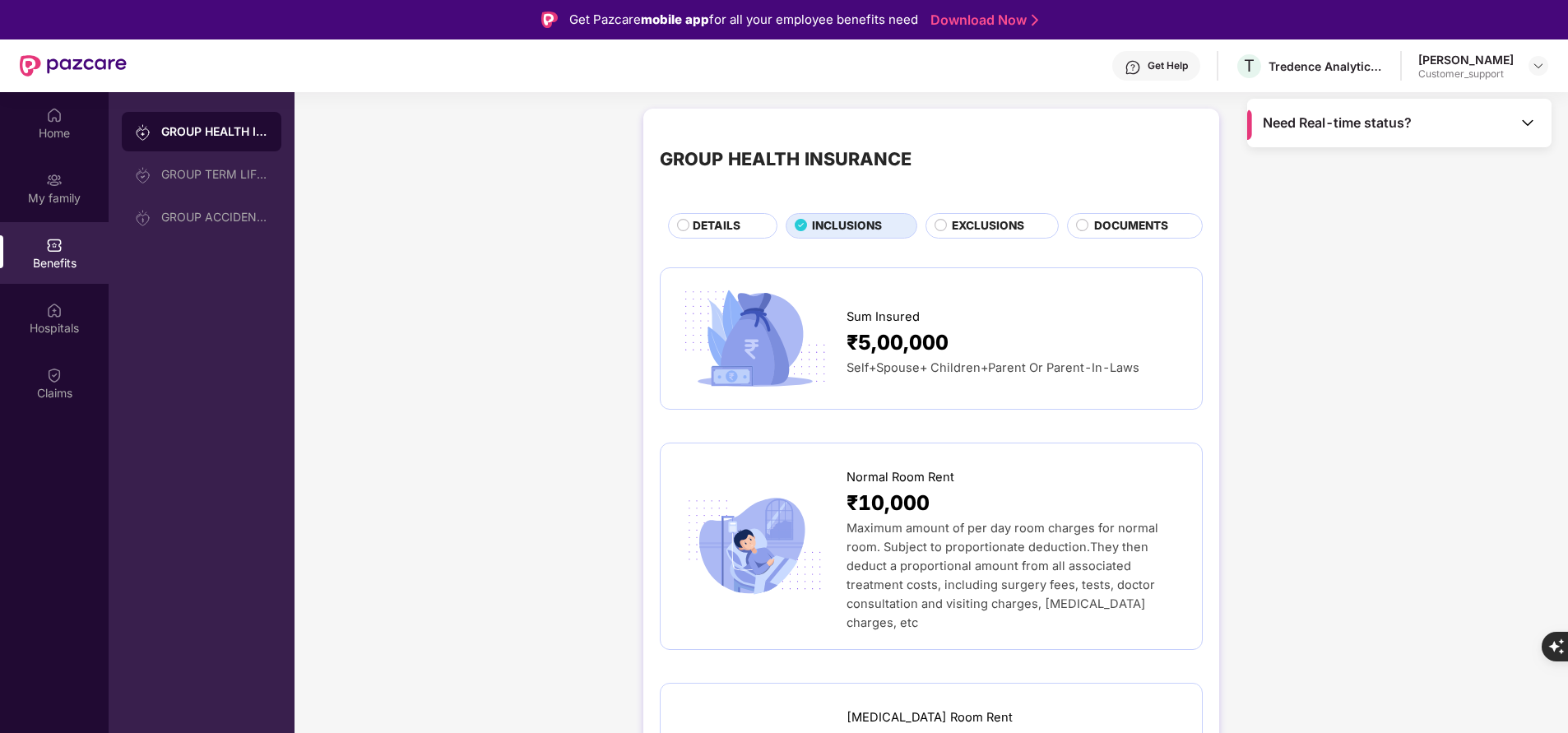
click at [965, 223] on span "EXCLUSIONS" at bounding box center [988, 226] width 72 height 18
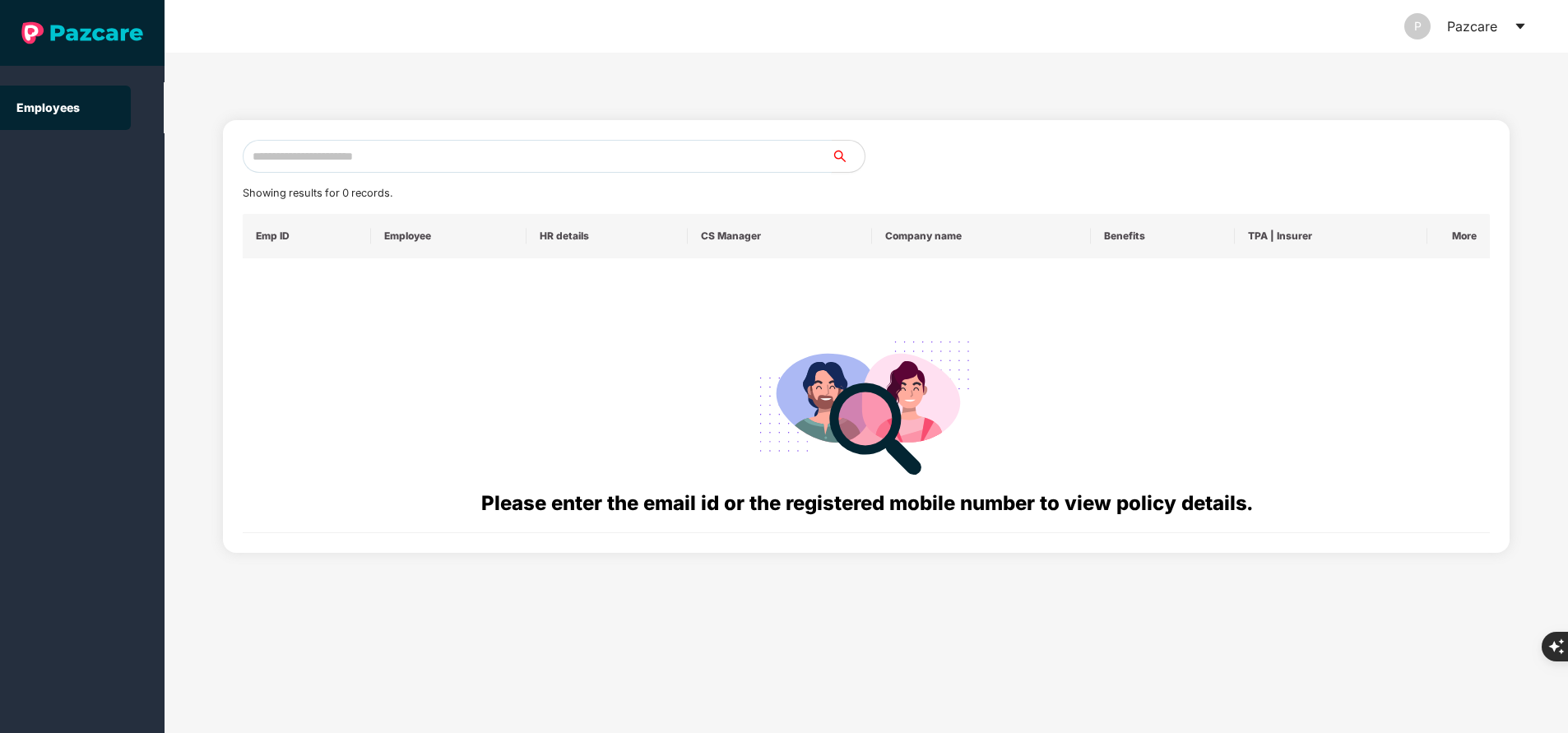
click at [458, 168] on input "text" at bounding box center [537, 156] width 589 height 33
paste input "**********"
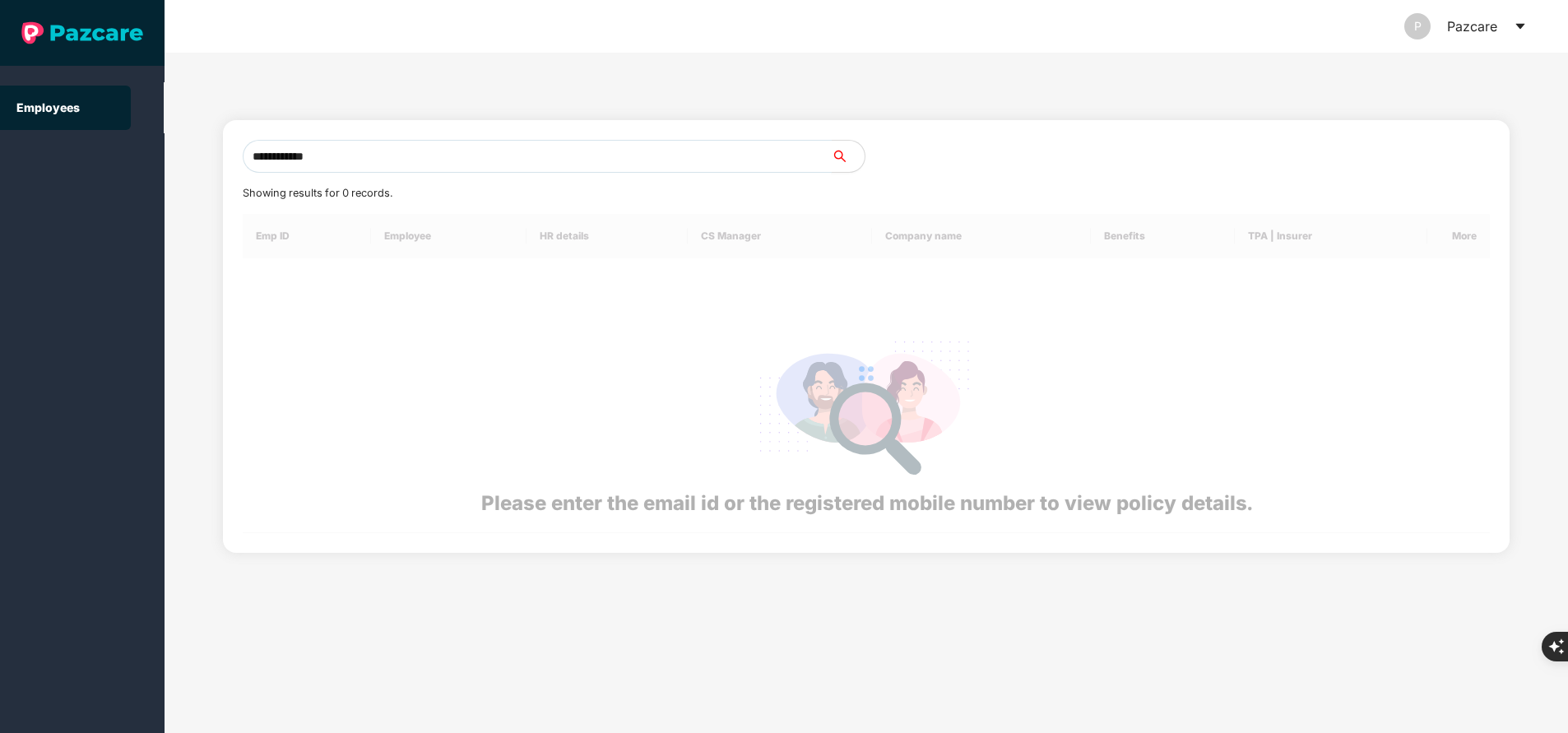
click at [458, 168] on input "**********" at bounding box center [537, 156] width 589 height 33
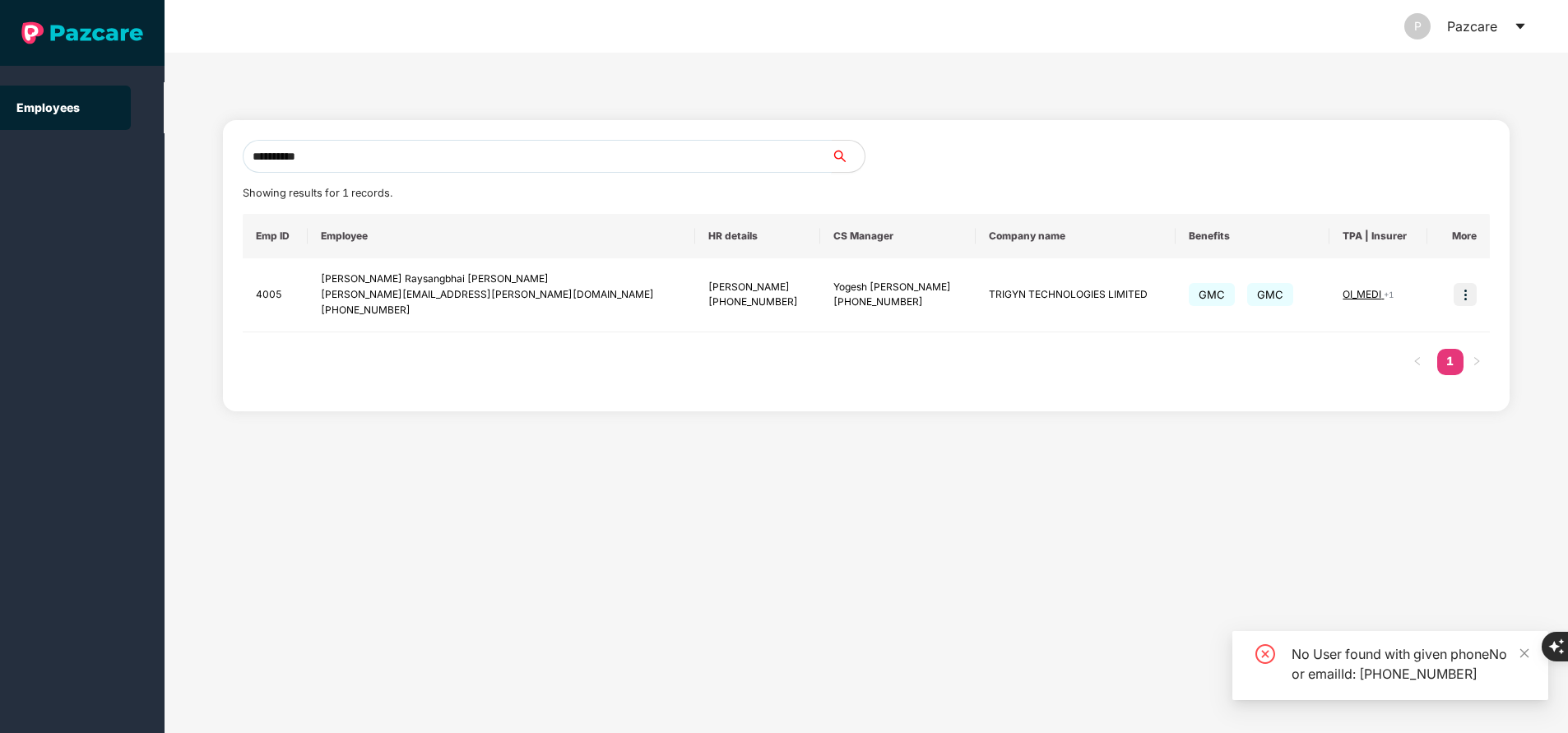
type input "**********"
paste input "**********"
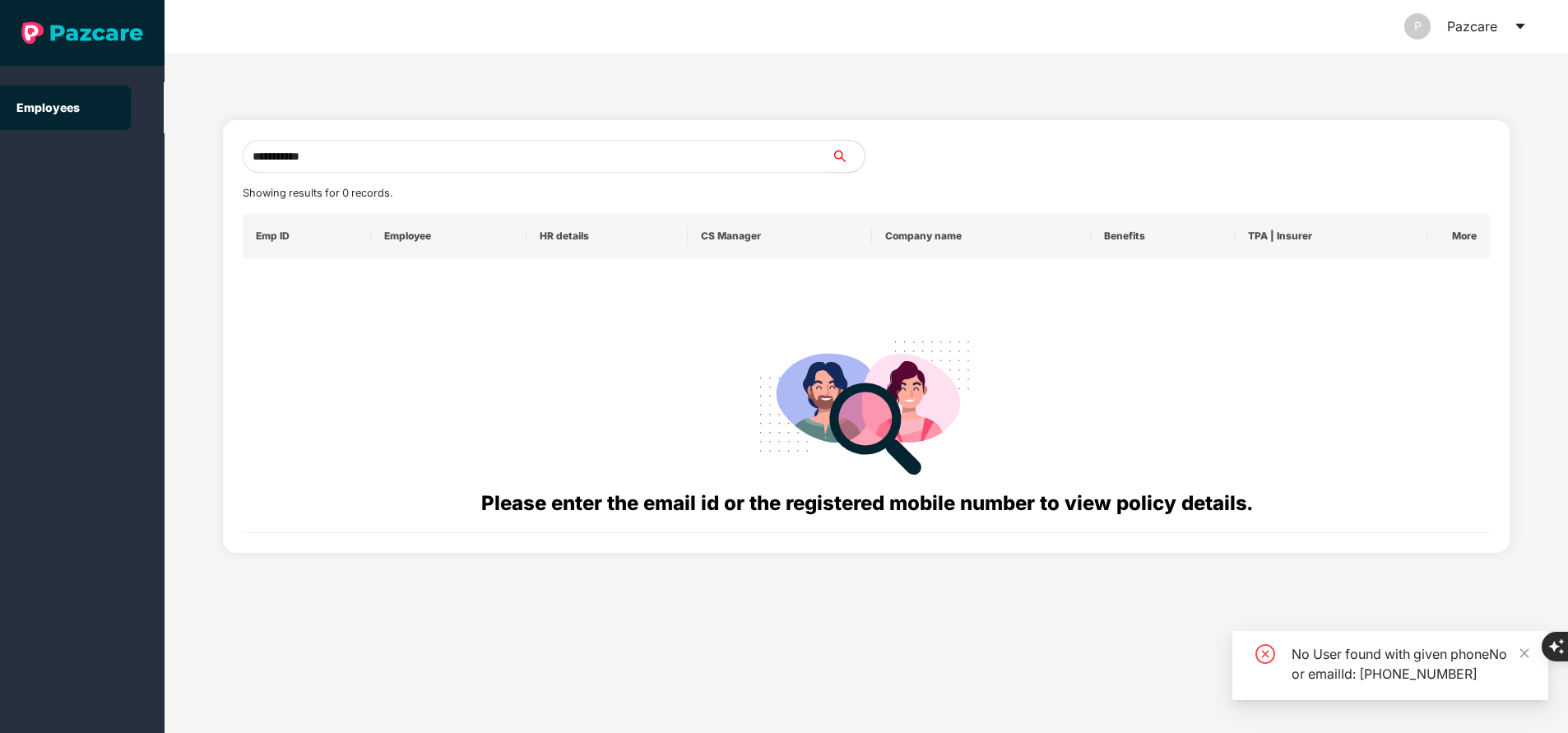
type input "**********"
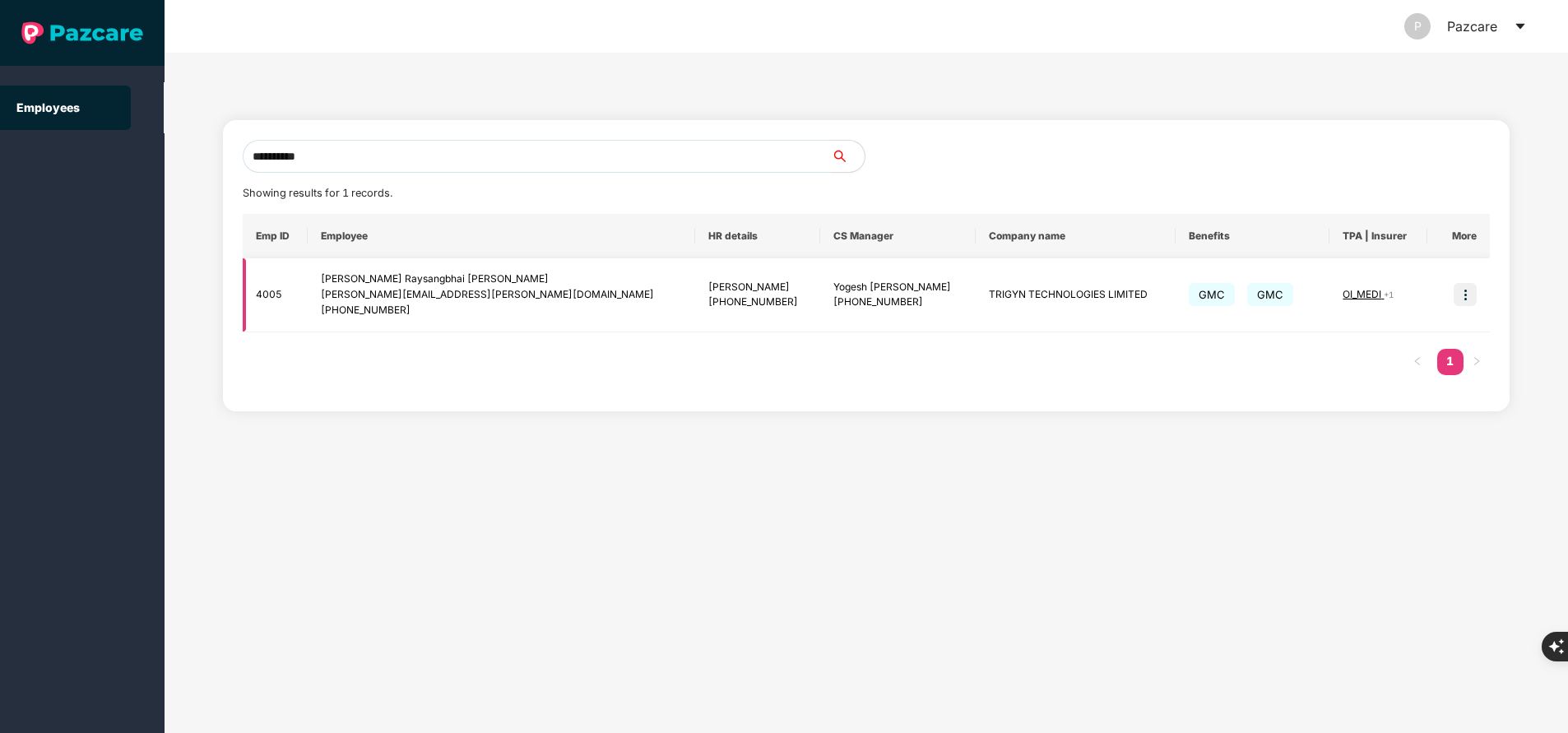
click at [1469, 298] on img at bounding box center [1465, 295] width 23 height 23
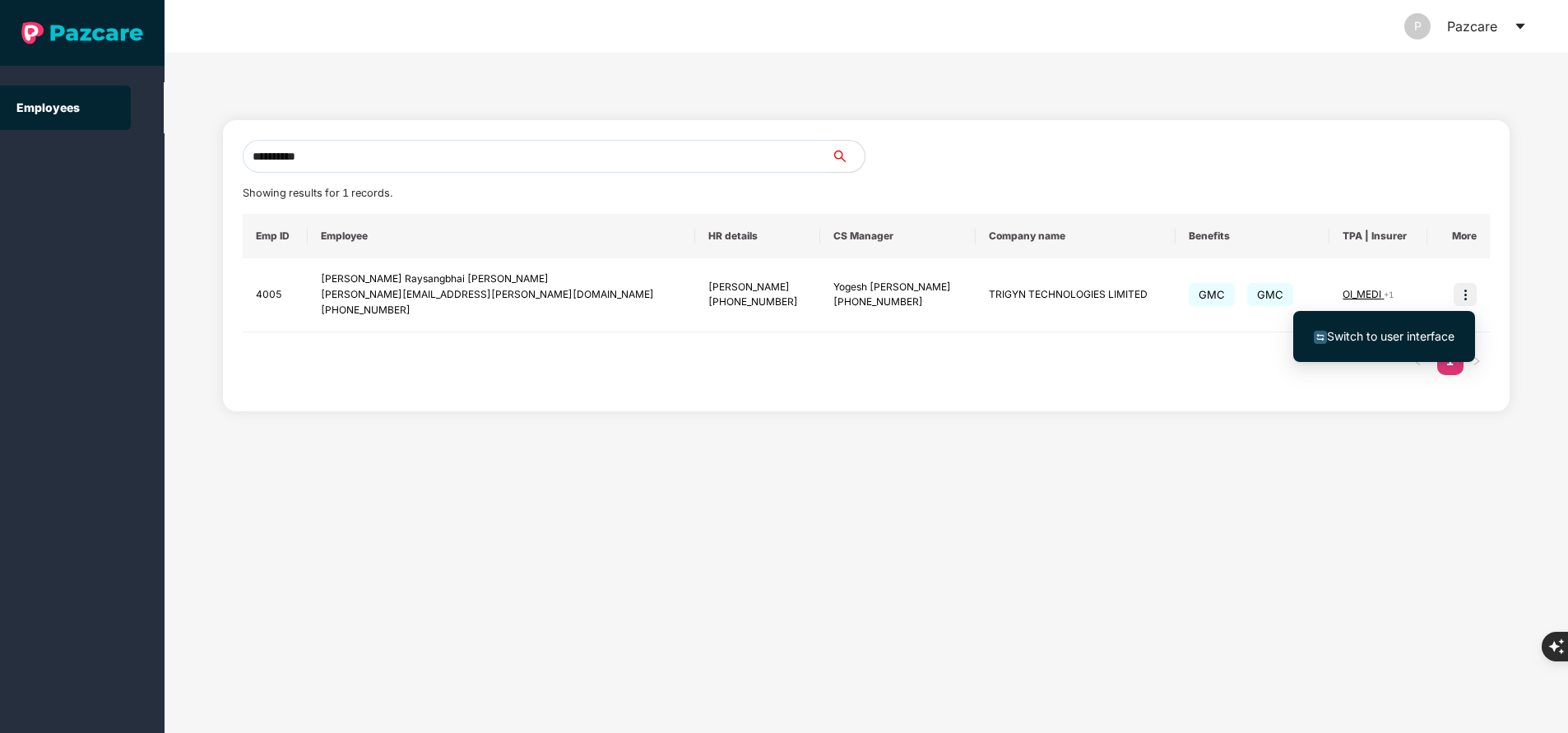
click at [1423, 331] on span "Switch to user interface" at bounding box center [1391, 336] width 127 height 14
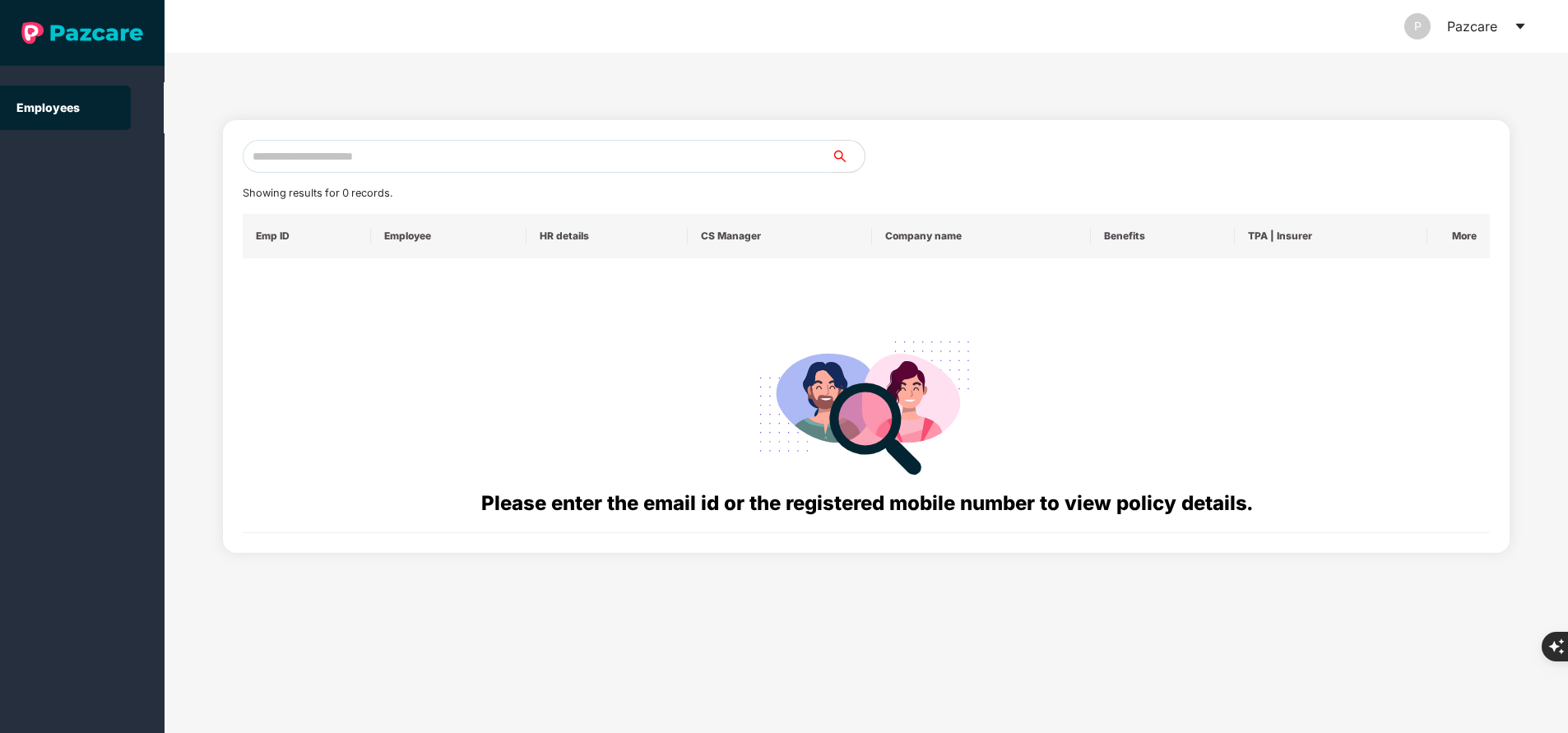
click at [430, 160] on input "text" at bounding box center [537, 156] width 589 height 33
paste input "**********"
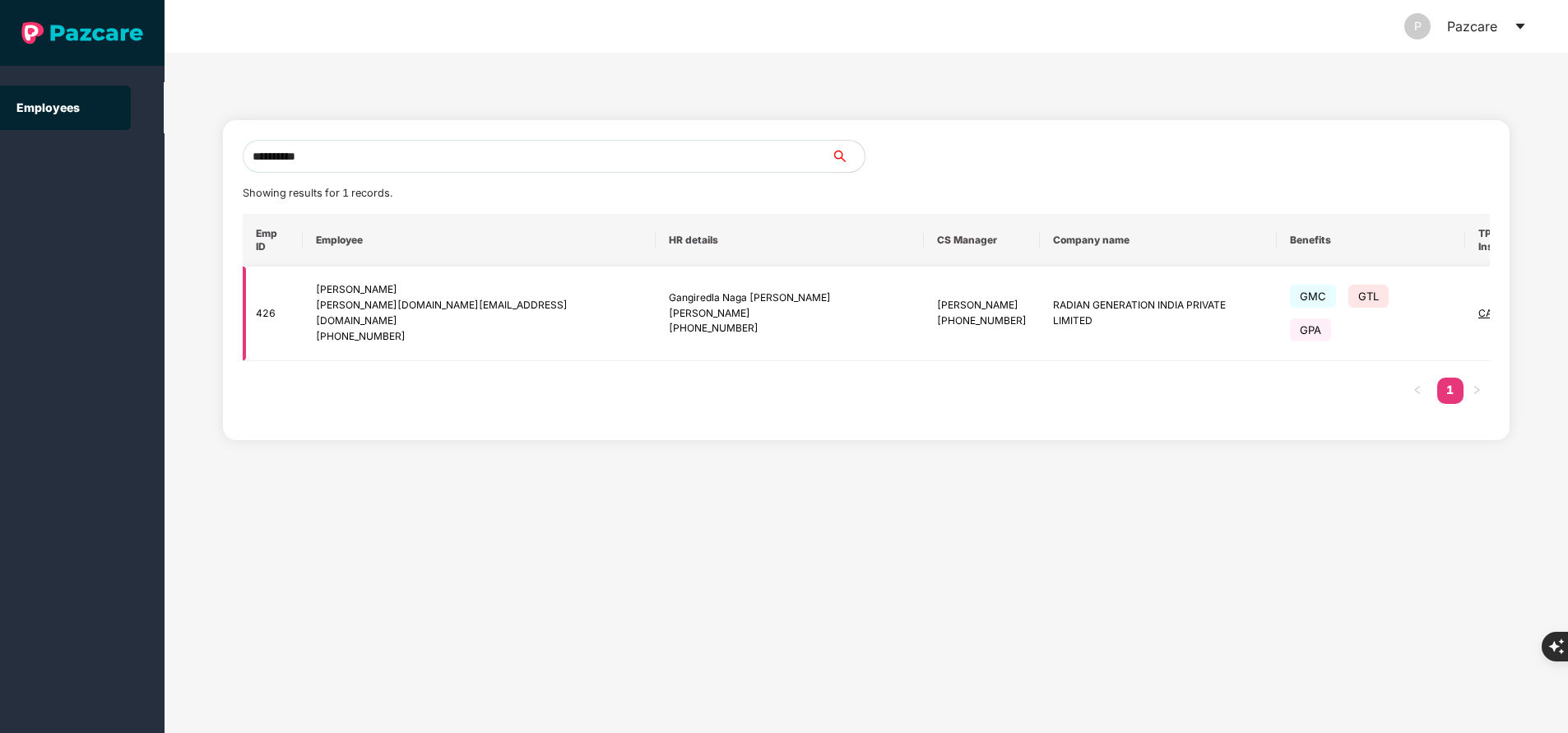
type input "**********"
click at [1567, 302] on img at bounding box center [1599, 314] width 23 height 23
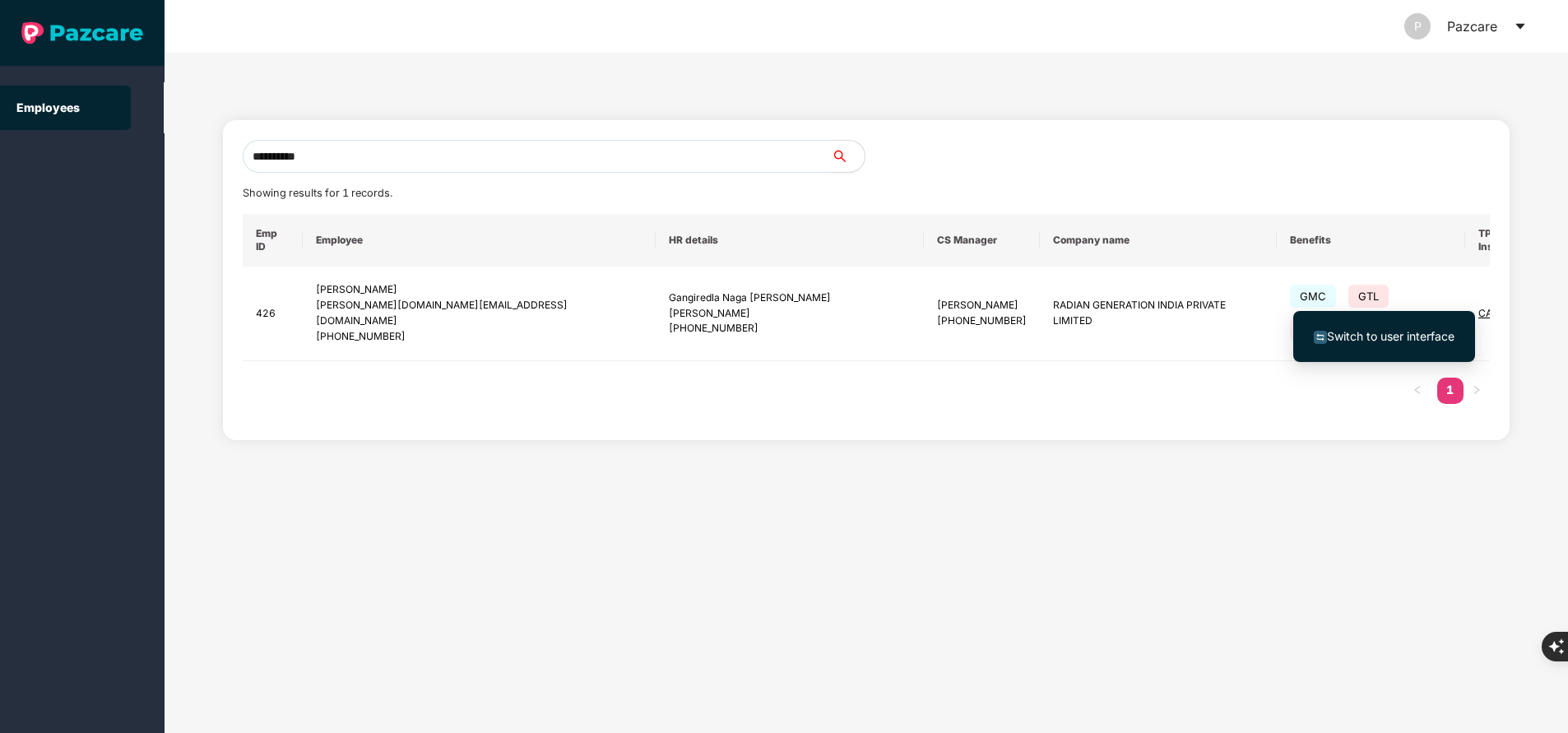
click at [1389, 330] on span "Switch to user interface" at bounding box center [1391, 336] width 127 height 14
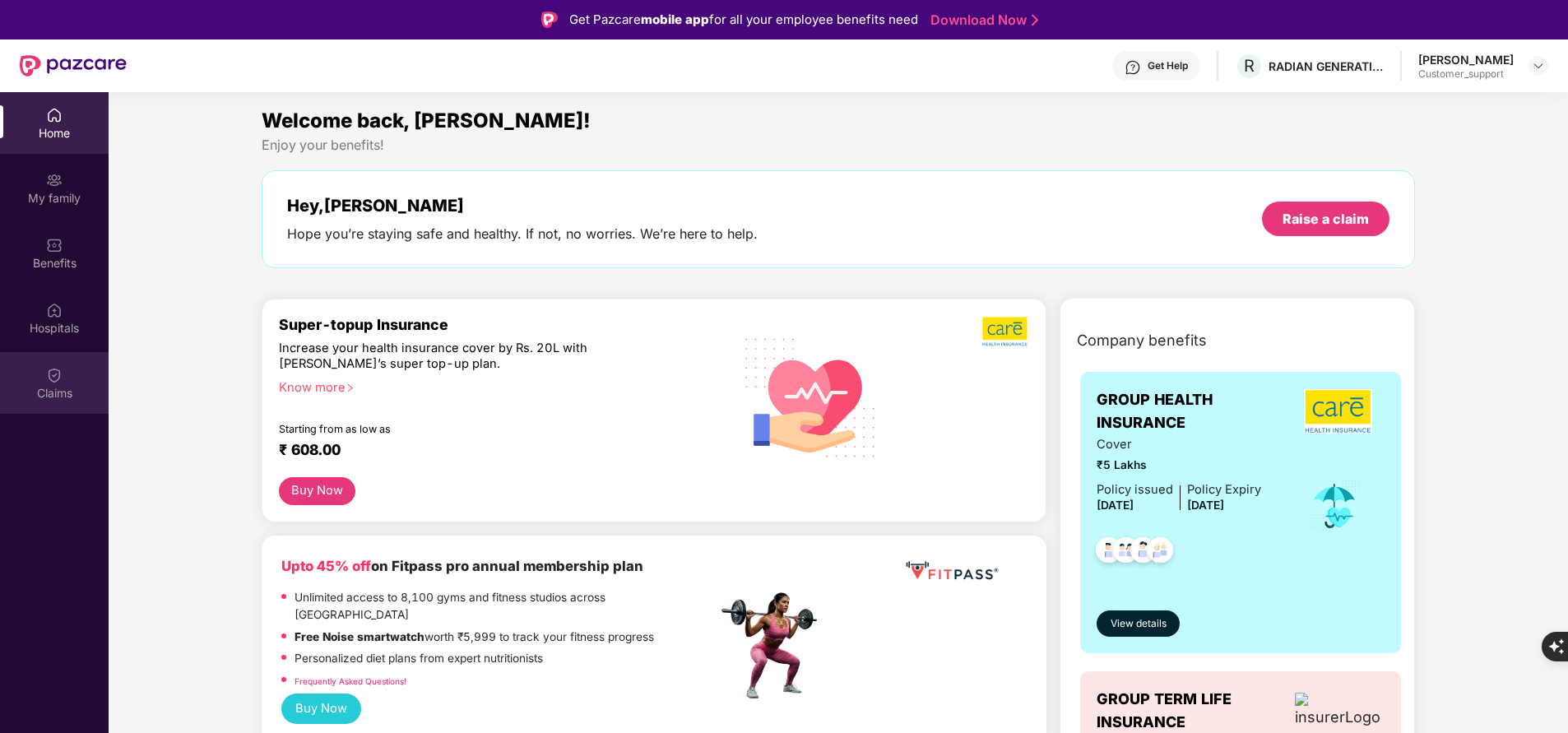
click at [55, 382] on img at bounding box center [54, 374] width 17 height 17
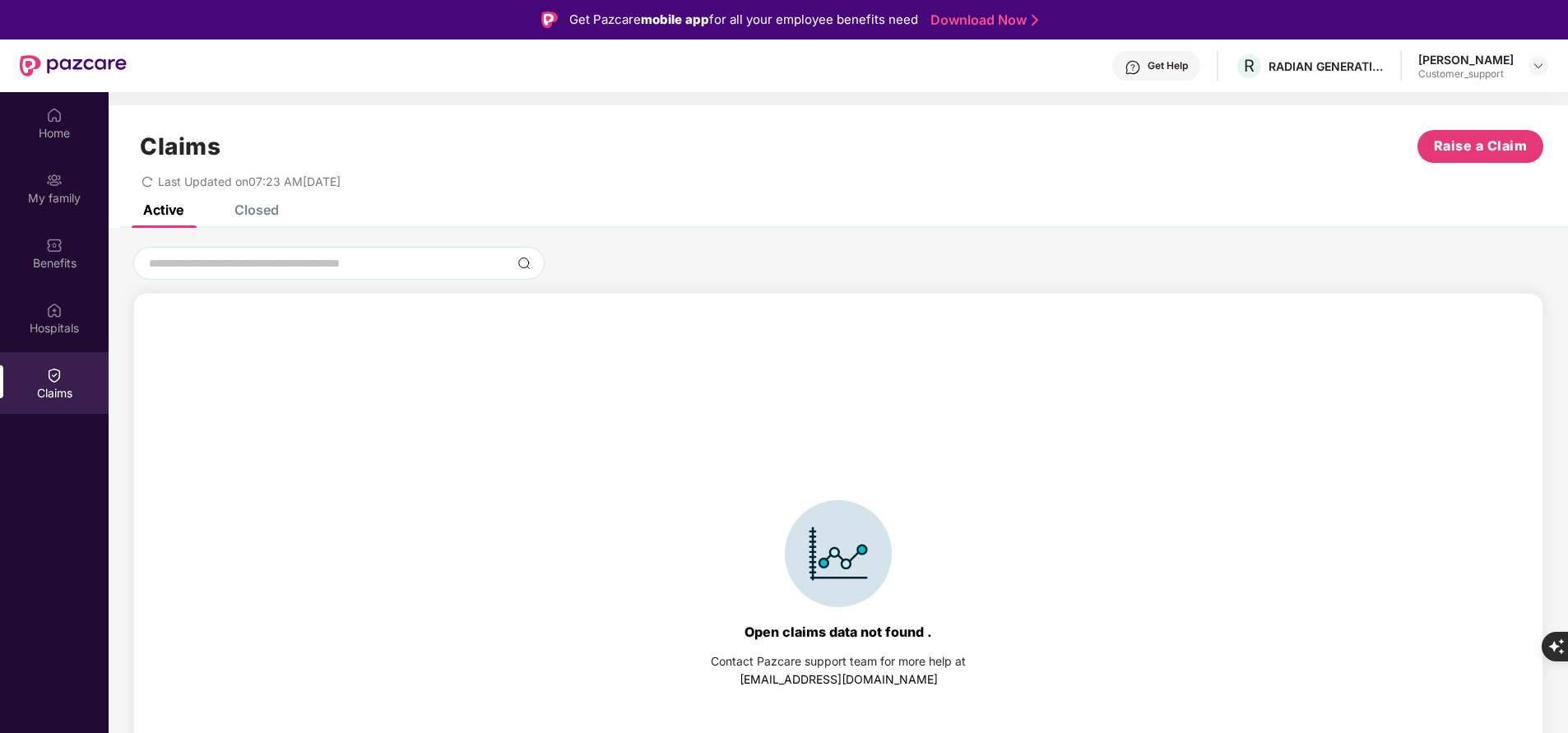
click at [255, 207] on div "Closed" at bounding box center [256, 209] width 44 height 17
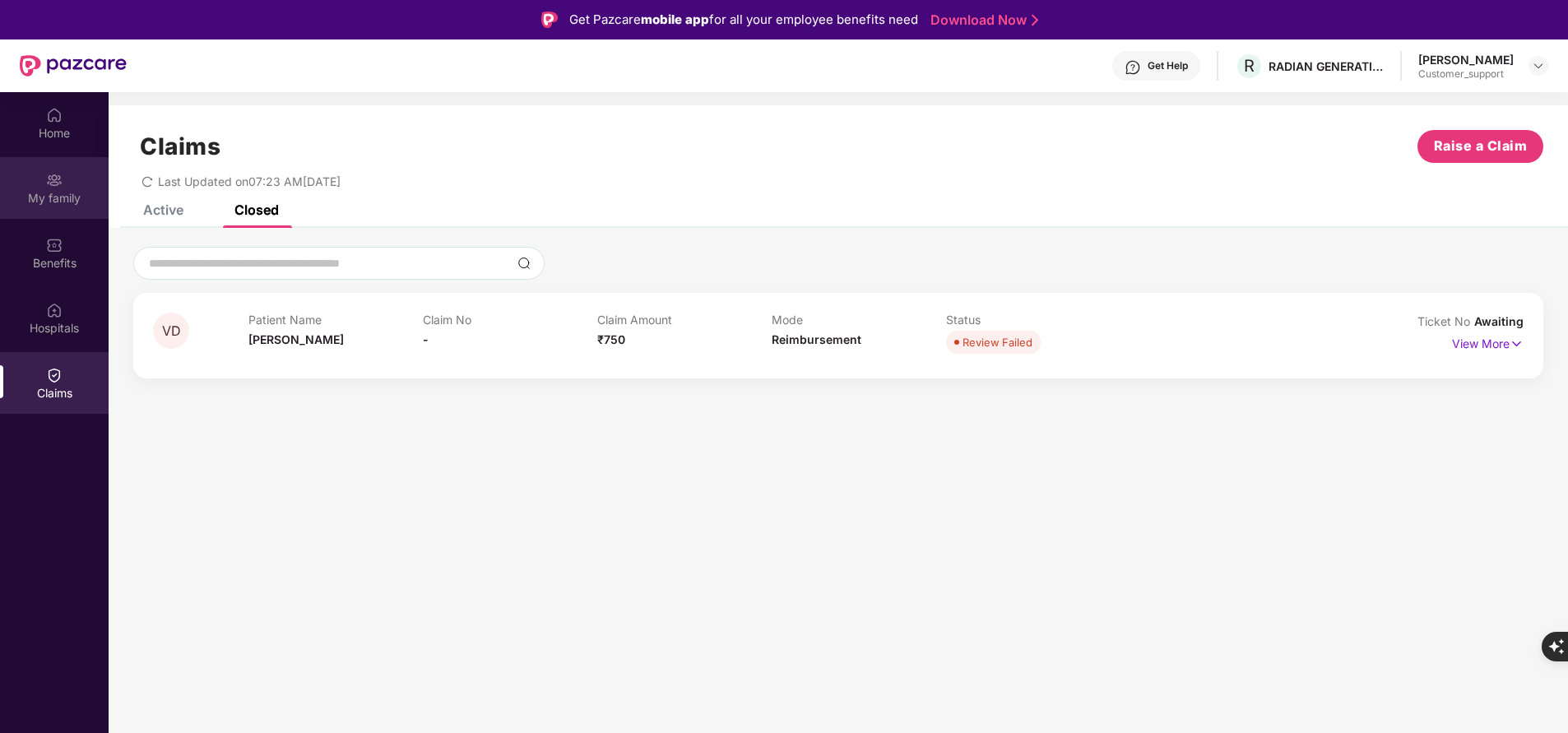
click at [68, 194] on div "My family" at bounding box center [54, 197] width 109 height 17
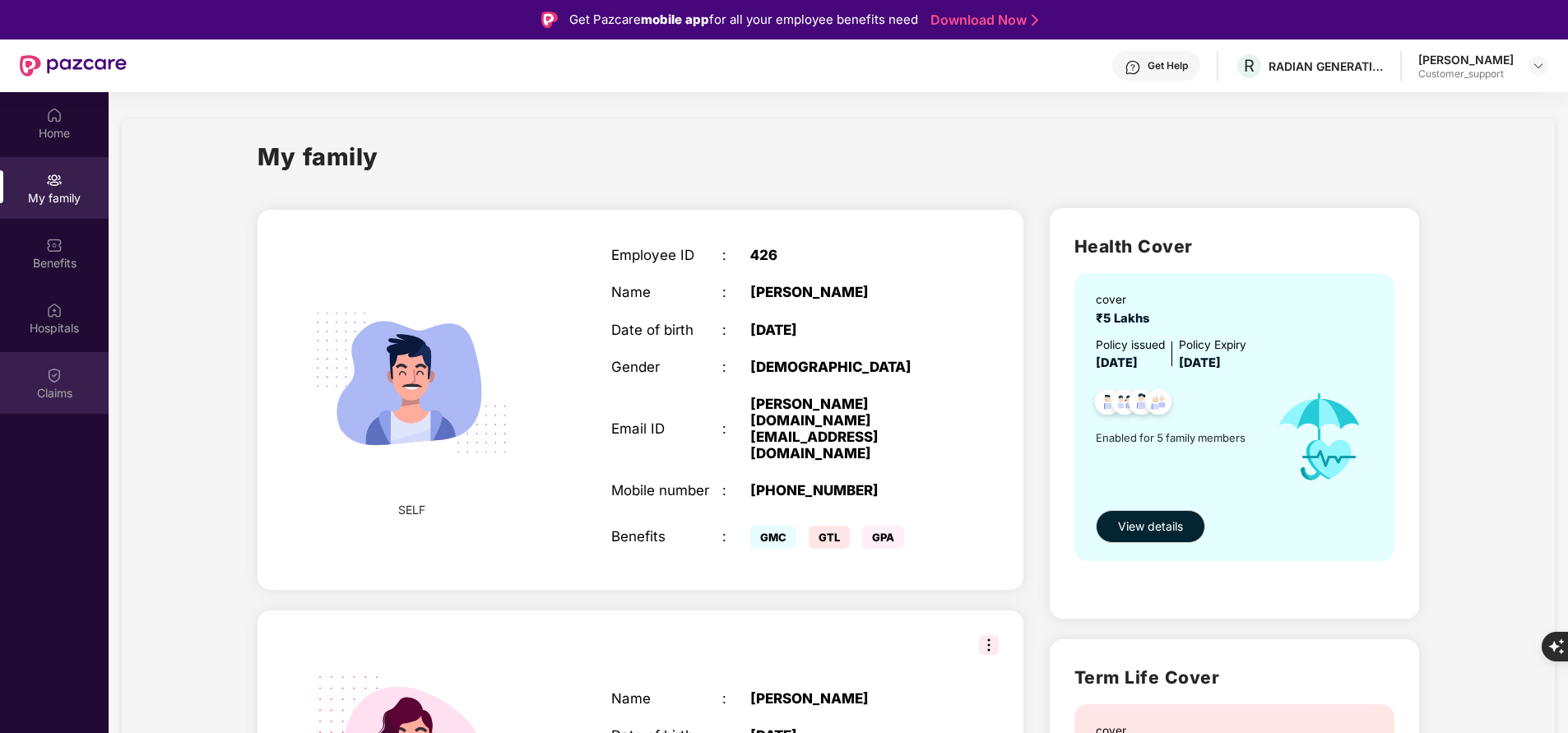
click at [56, 382] on img at bounding box center [54, 374] width 17 height 17
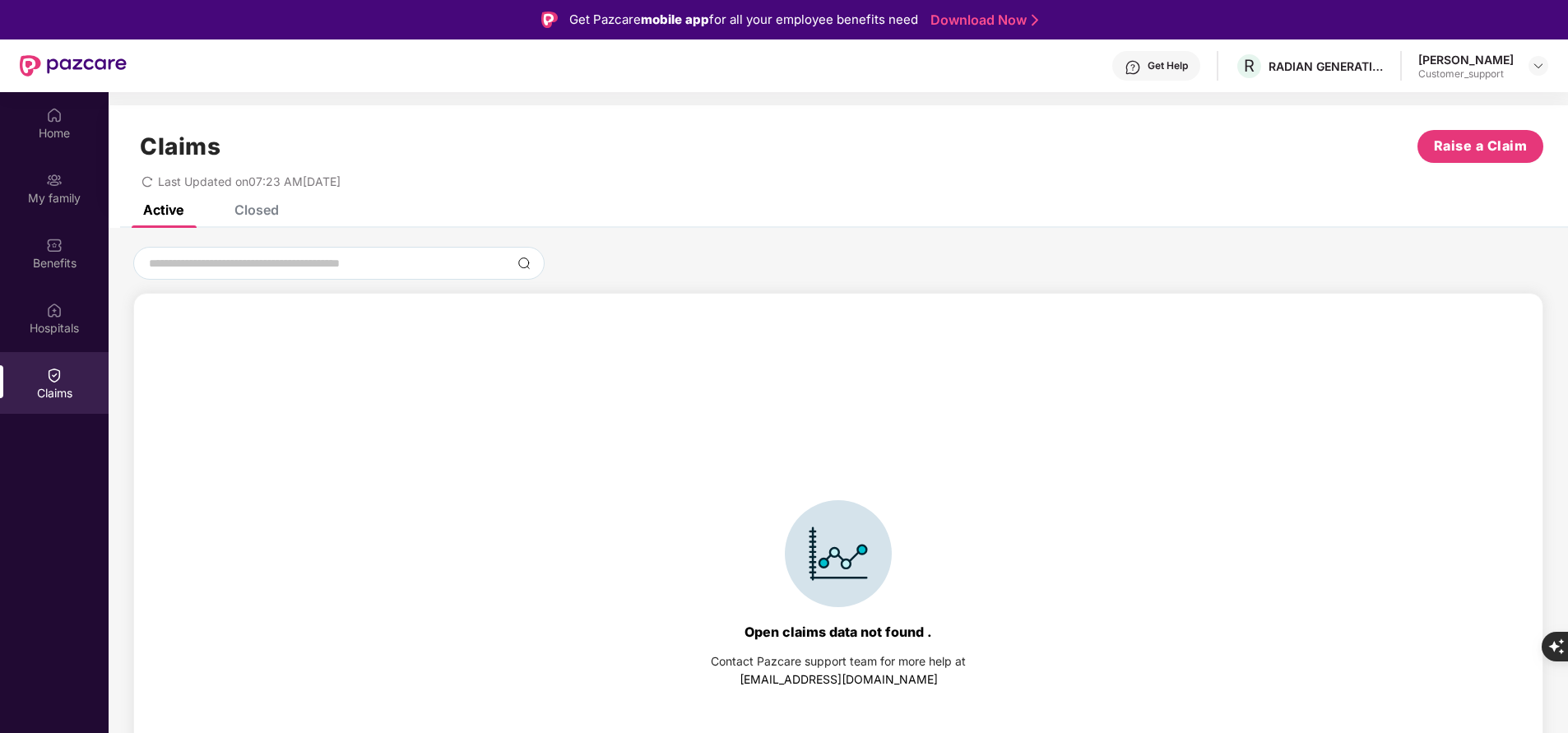
click at [244, 207] on div "Closed" at bounding box center [256, 209] width 44 height 17
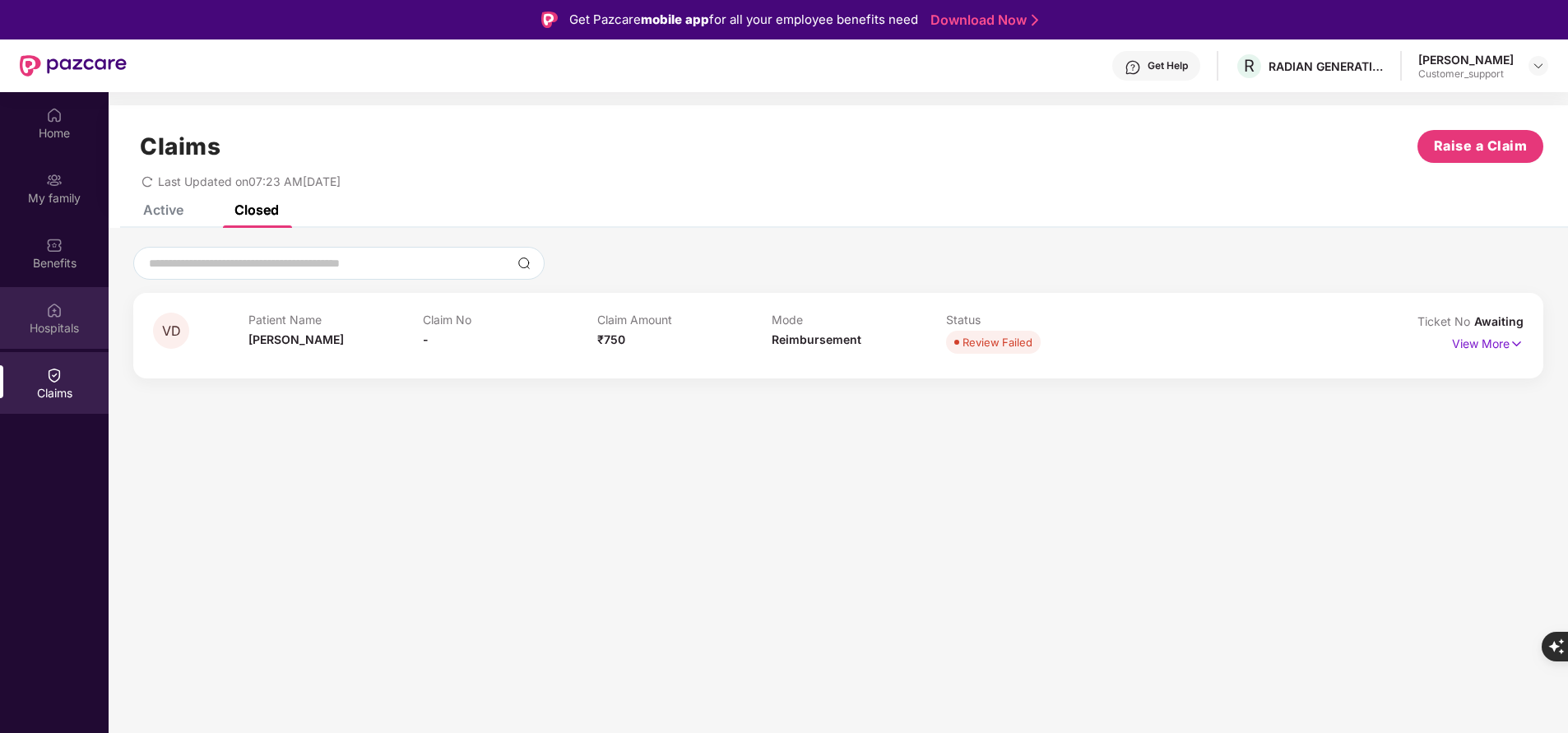
click at [50, 309] on img at bounding box center [54, 310] width 17 height 17
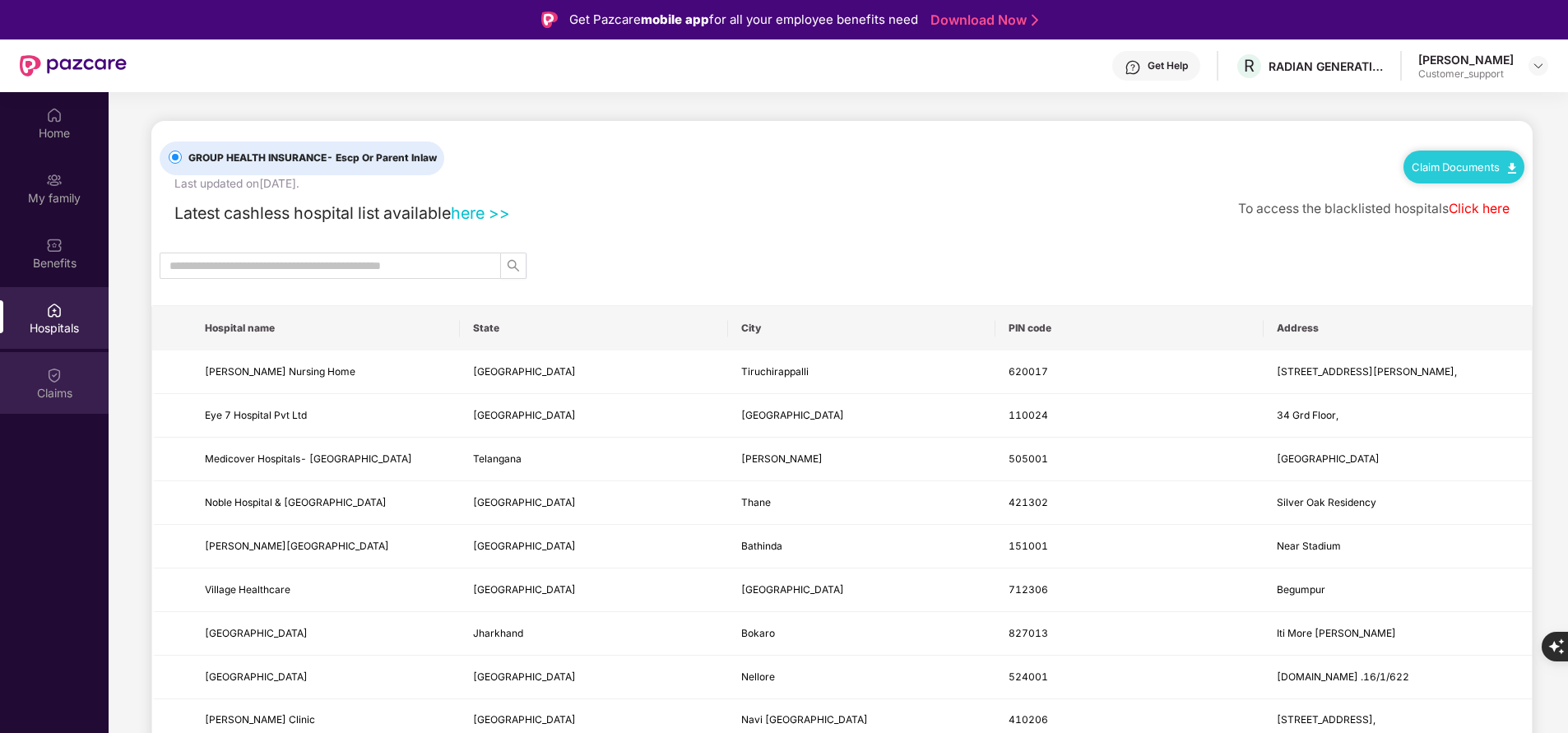
click at [60, 399] on div "Claims" at bounding box center [54, 393] width 109 height 17
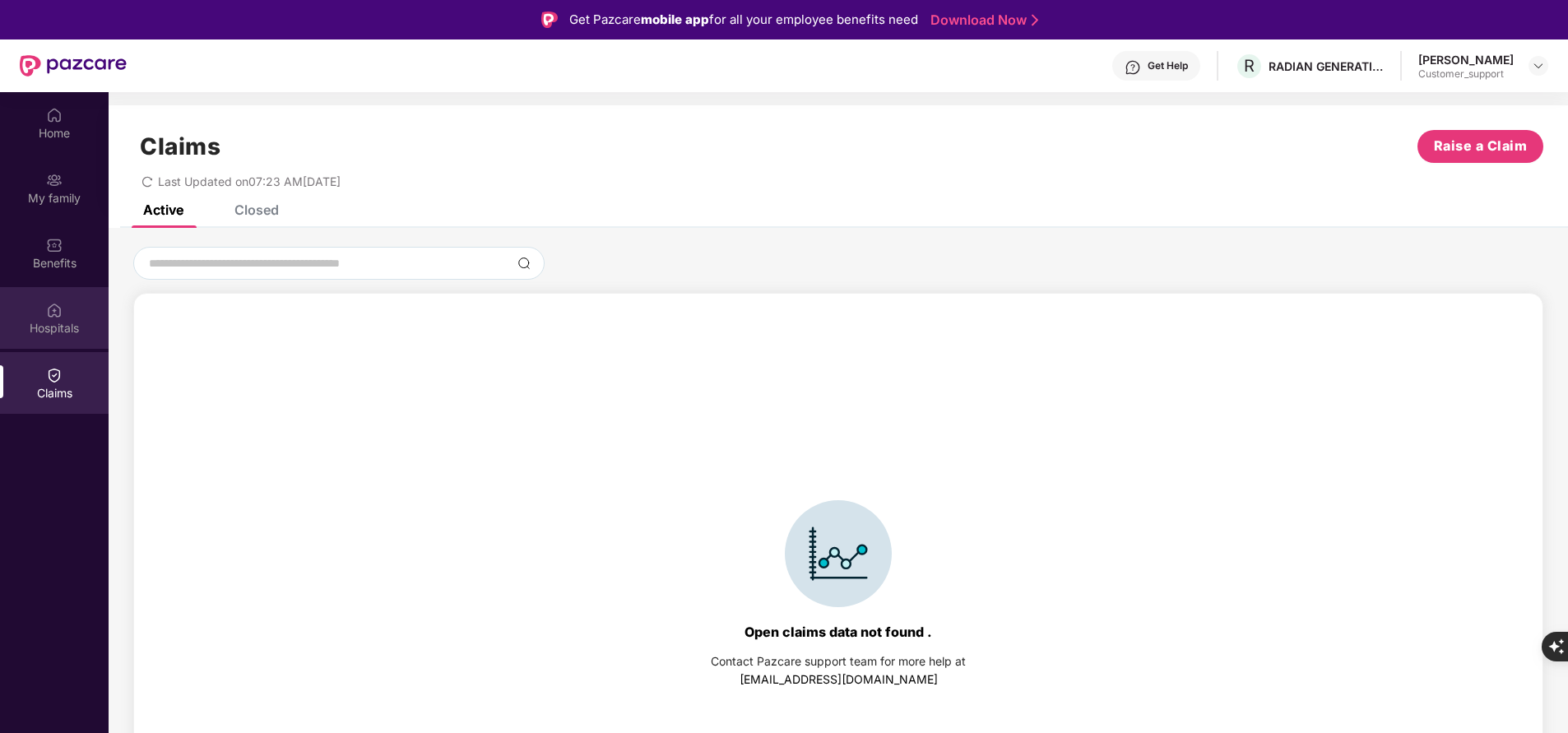
click at [46, 324] on div "Hospitals" at bounding box center [54, 327] width 109 height 17
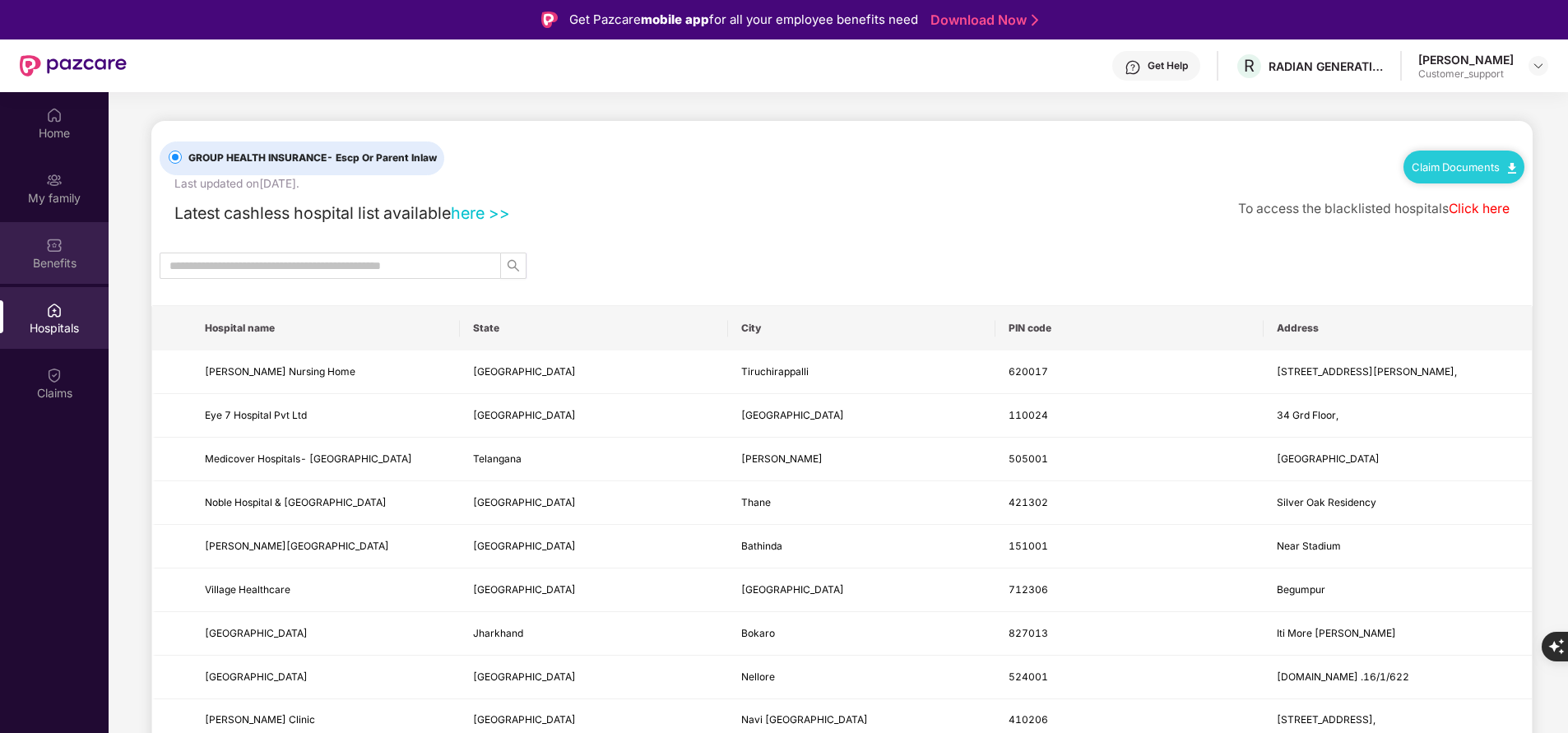
click at [55, 250] on img at bounding box center [54, 244] width 17 height 17
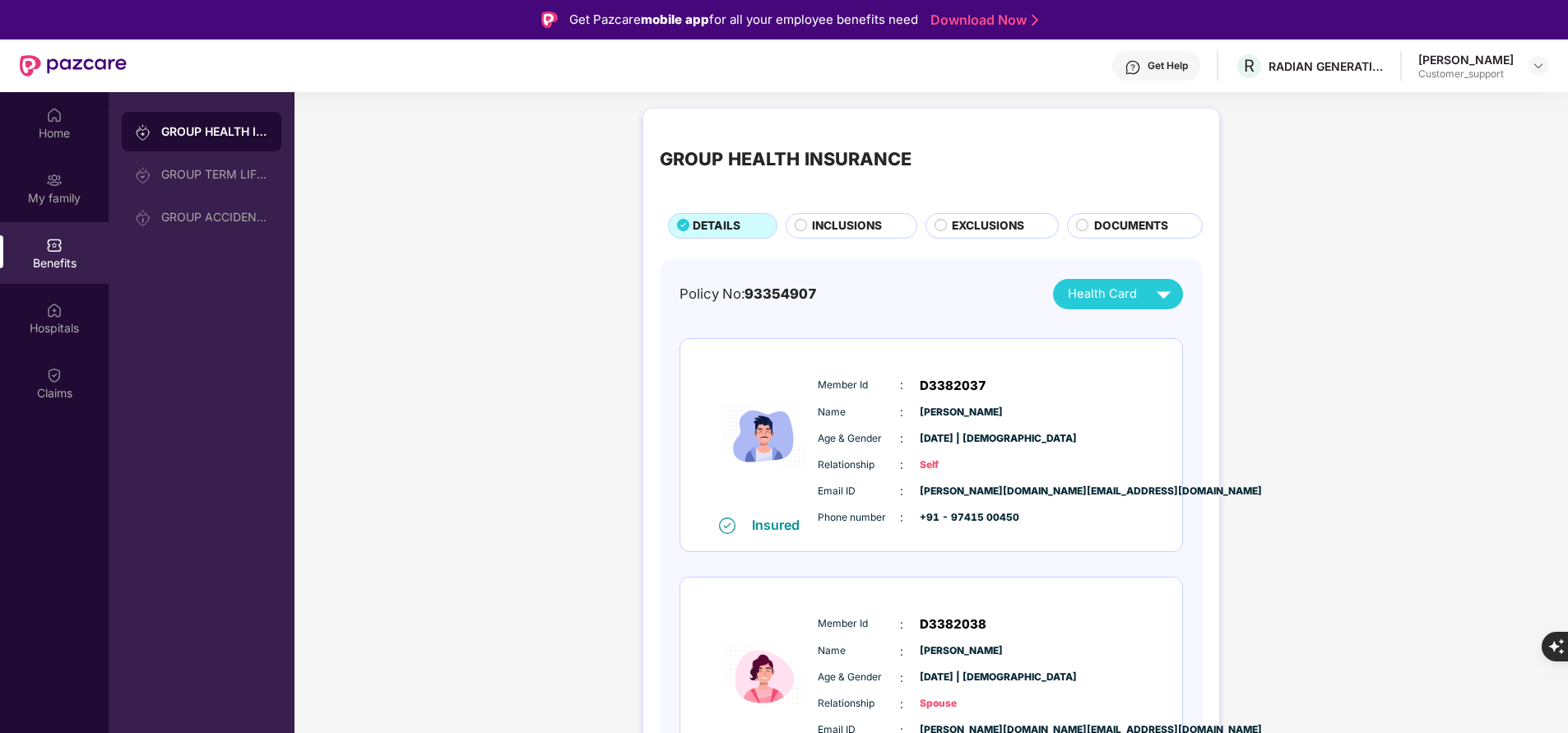
click at [853, 228] on span "INCLUSIONS" at bounding box center [848, 226] width 70 height 18
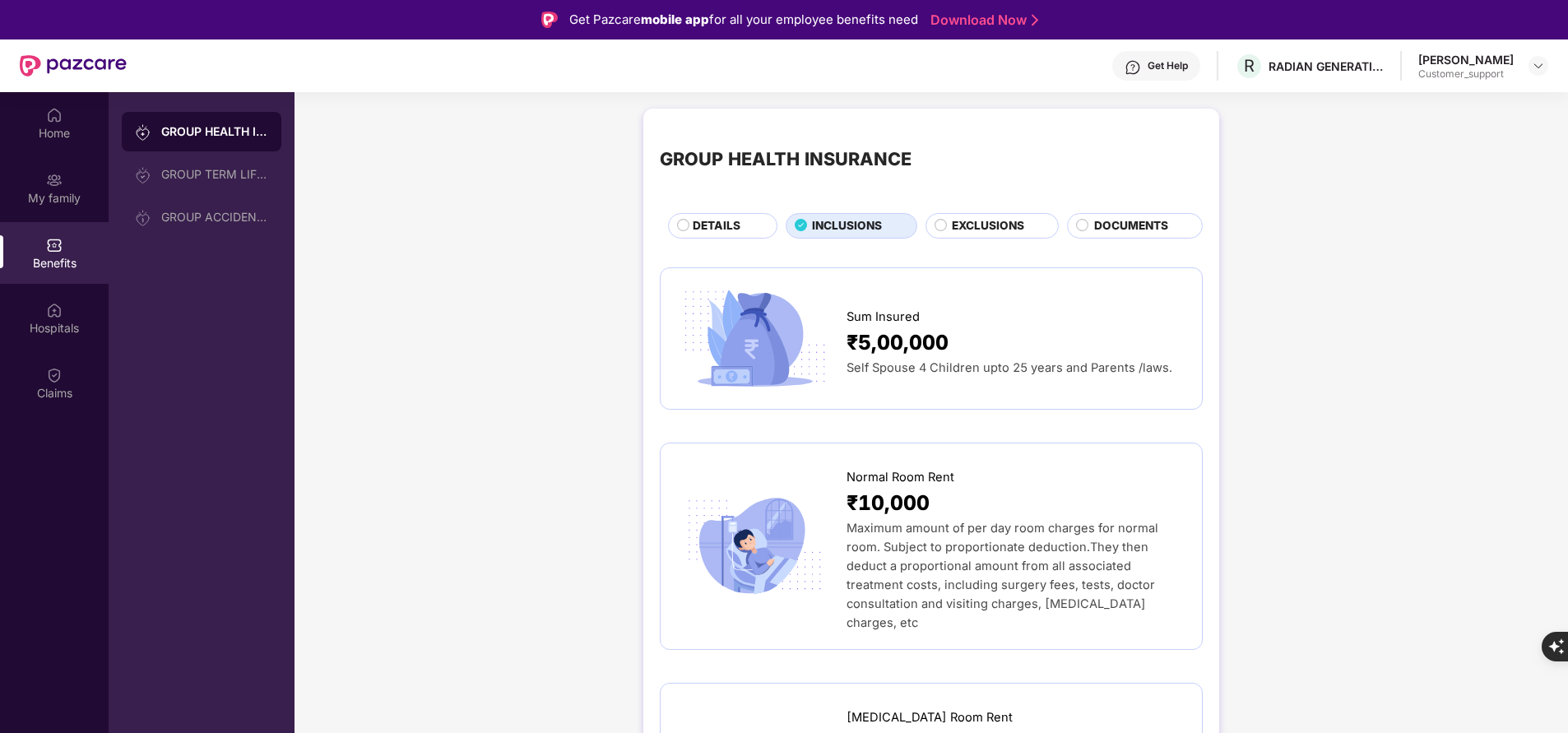
click at [741, 229] on div "DETAILS" at bounding box center [726, 227] width 84 height 20
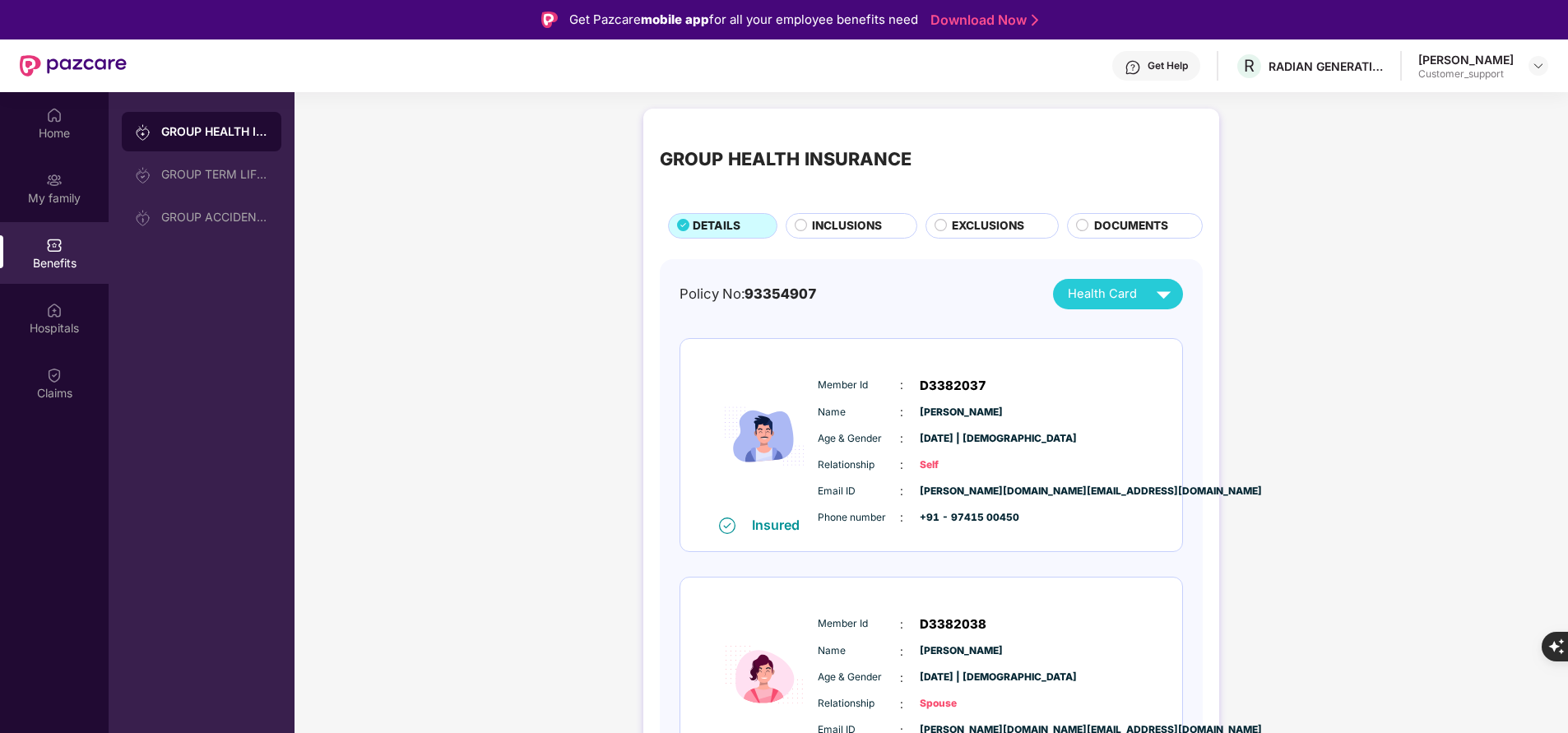
click at [996, 237] on div "EXCLUSIONS" at bounding box center [996, 227] width 107 height 20
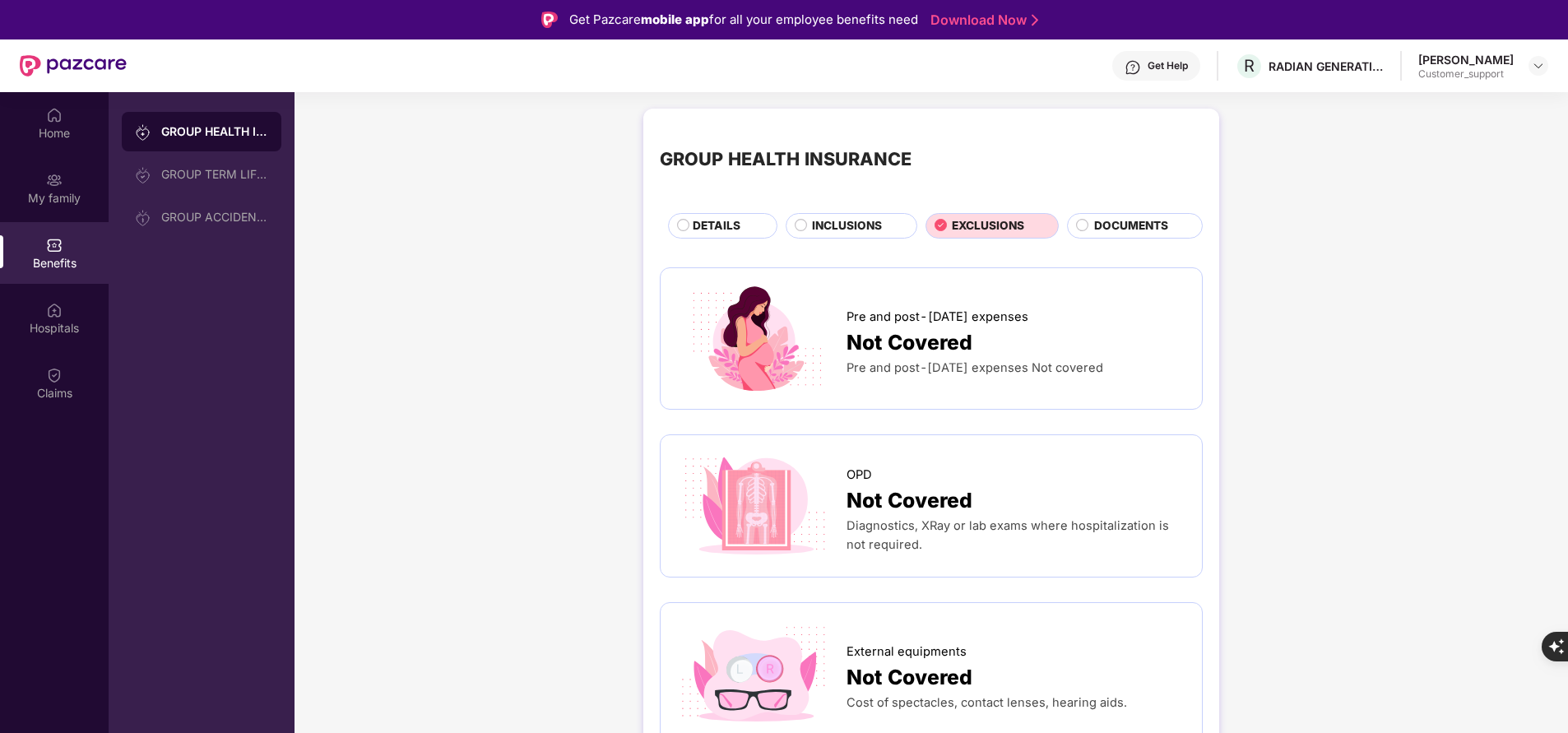
click at [876, 231] on span "INCLUSIONS" at bounding box center [848, 226] width 70 height 18
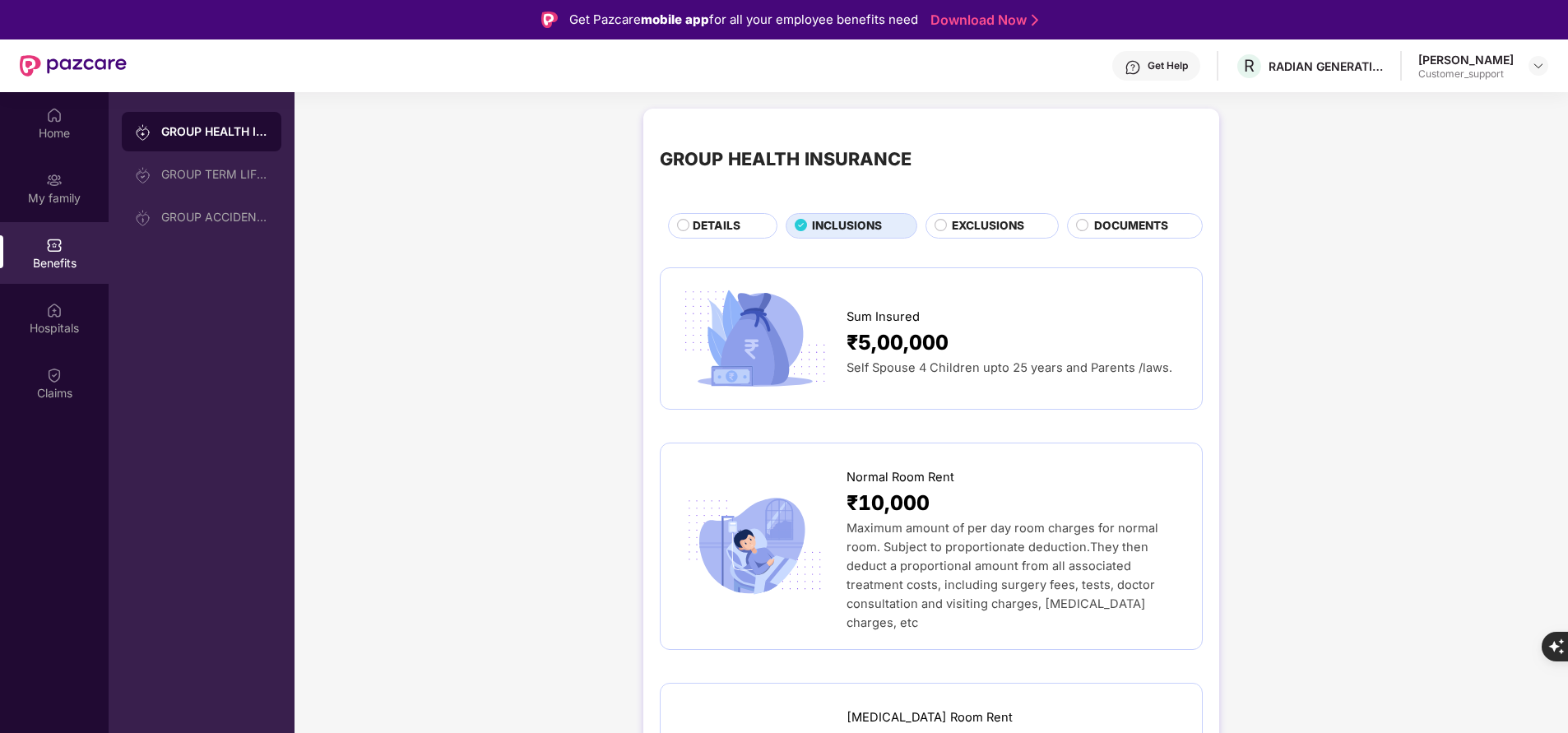
click at [709, 219] on span "DETAILS" at bounding box center [717, 226] width 48 height 18
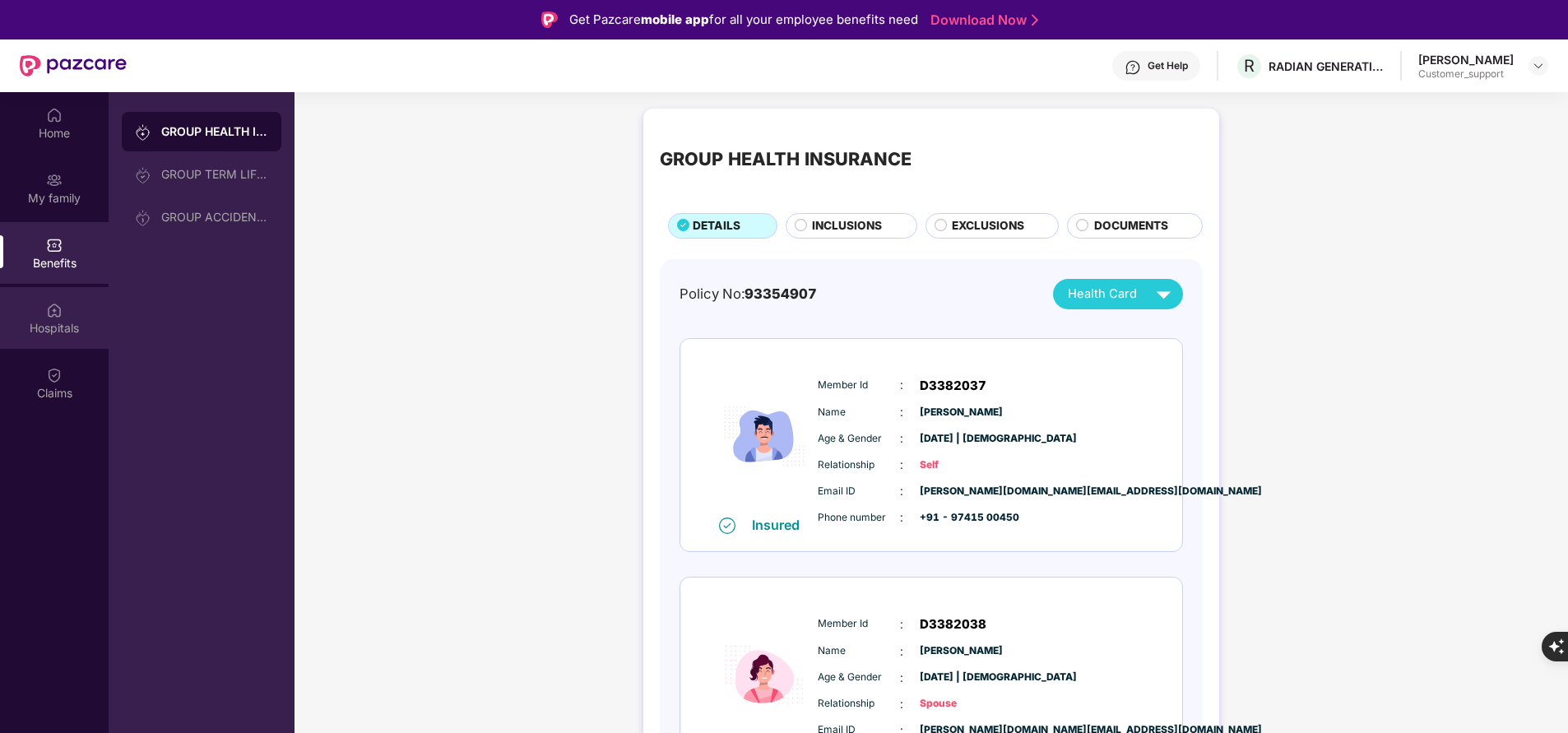
click at [39, 327] on div "Hospitals" at bounding box center [54, 327] width 109 height 17
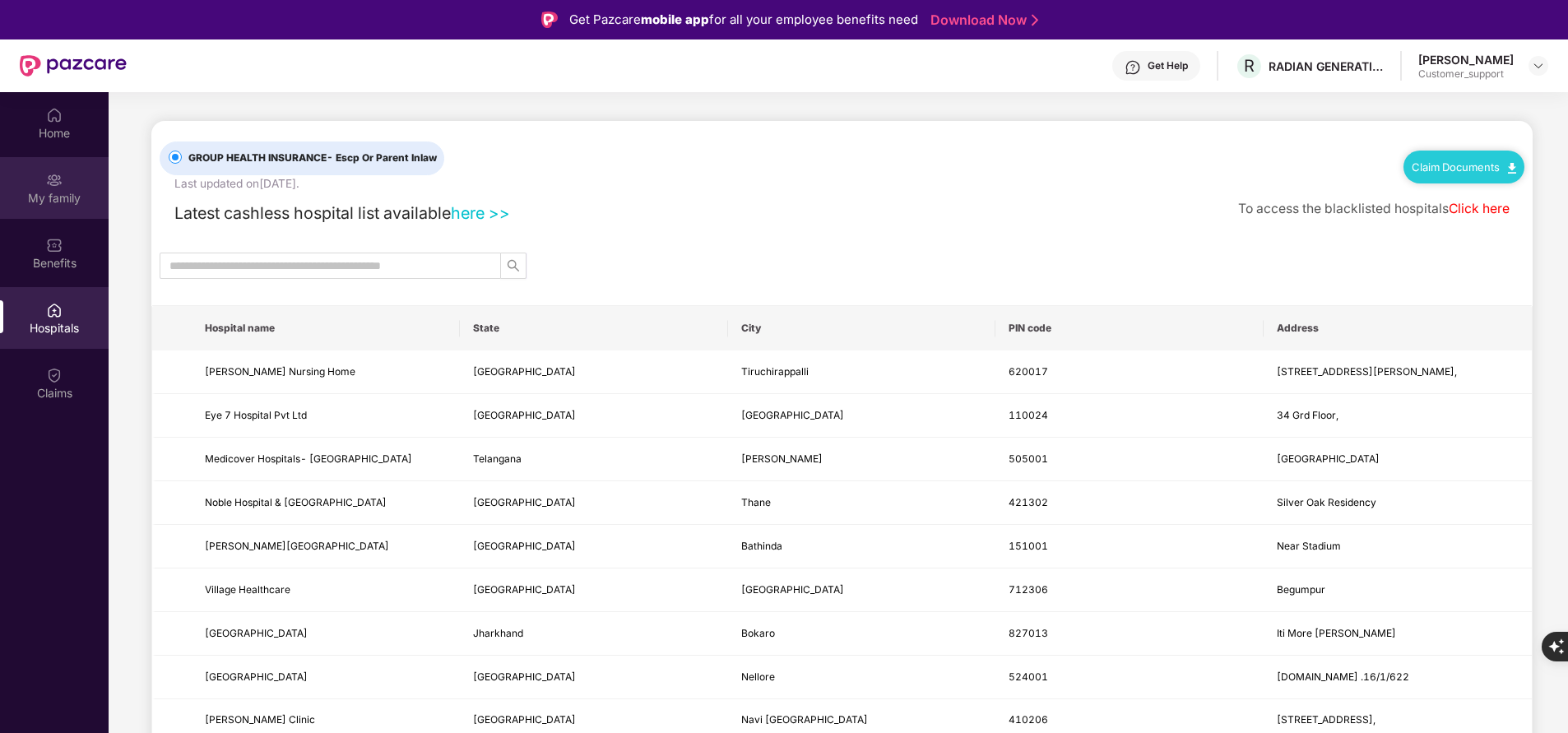
click at [49, 198] on div "My family" at bounding box center [54, 197] width 109 height 17
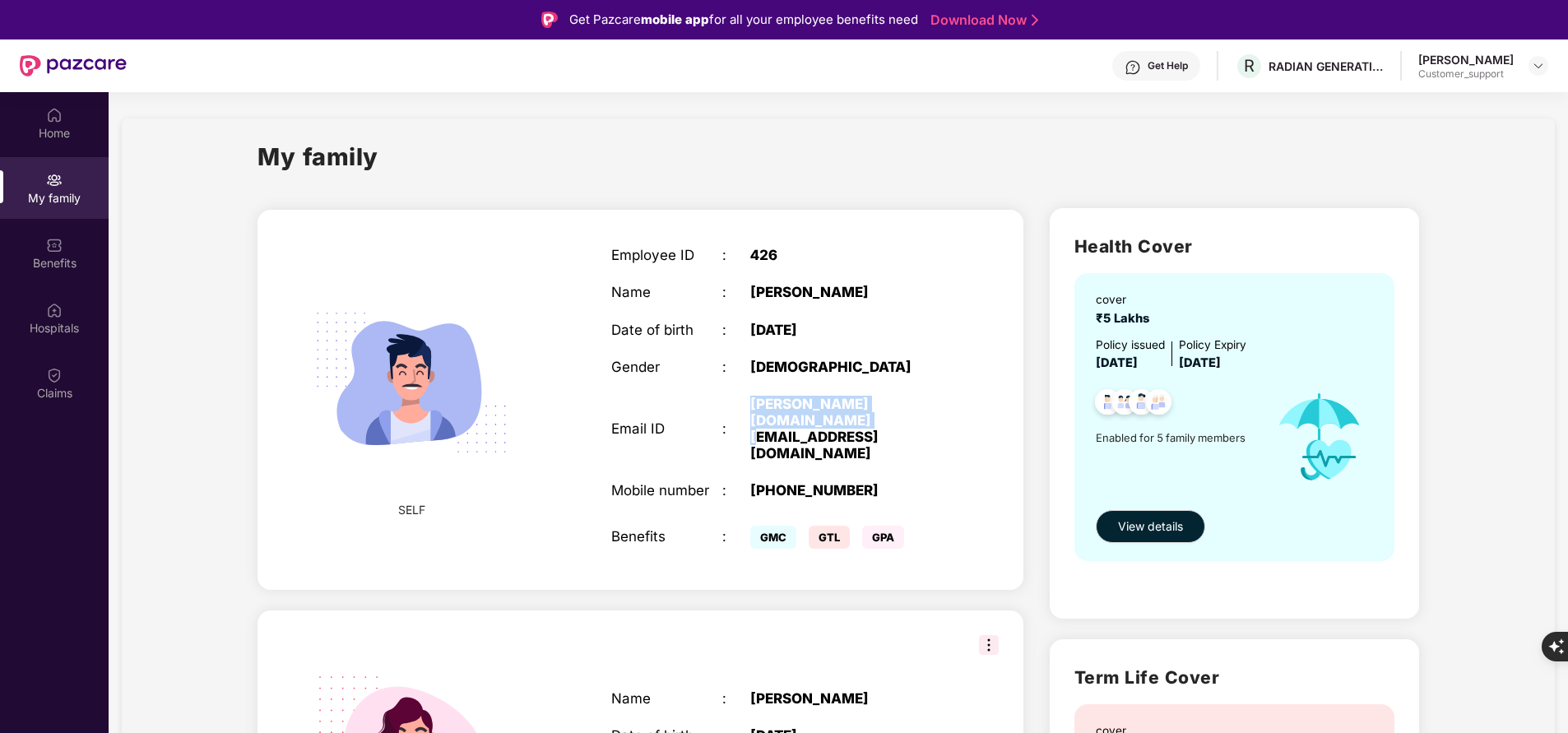
drag, startPoint x: 751, startPoint y: 409, endPoint x: 791, endPoint y: 416, distance: 40.6
click at [791, 416] on div "[PERSON_NAME][DOMAIN_NAME][EMAIL_ADDRESS][DOMAIN_NAME]" at bounding box center [848, 429] width 195 height 66
copy div "[PERSON_NAME][DOMAIN_NAME][EMAIL_ADDRESS][DOMAIN_NAME]"
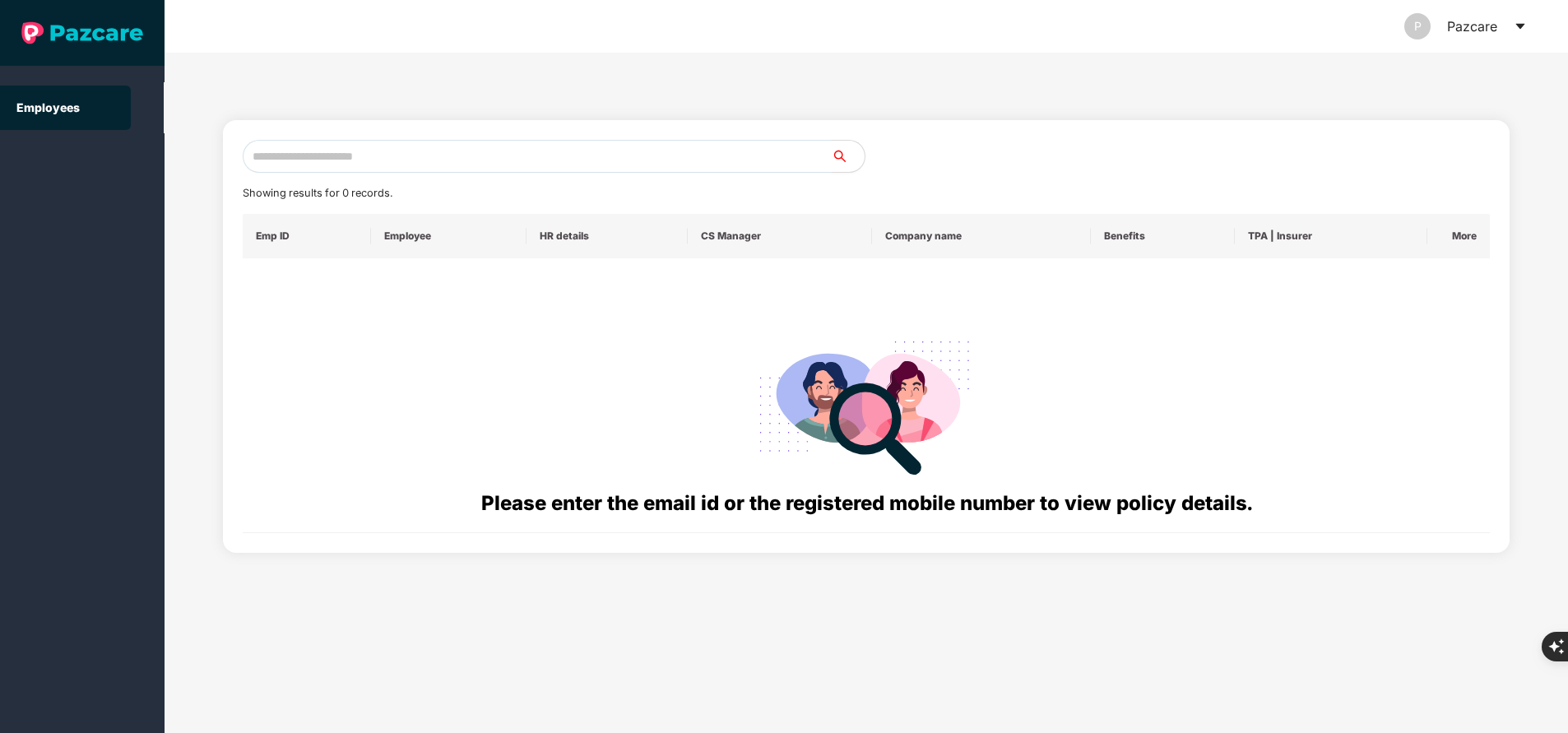
click at [523, 161] on input "text" at bounding box center [537, 156] width 589 height 33
paste input "**********"
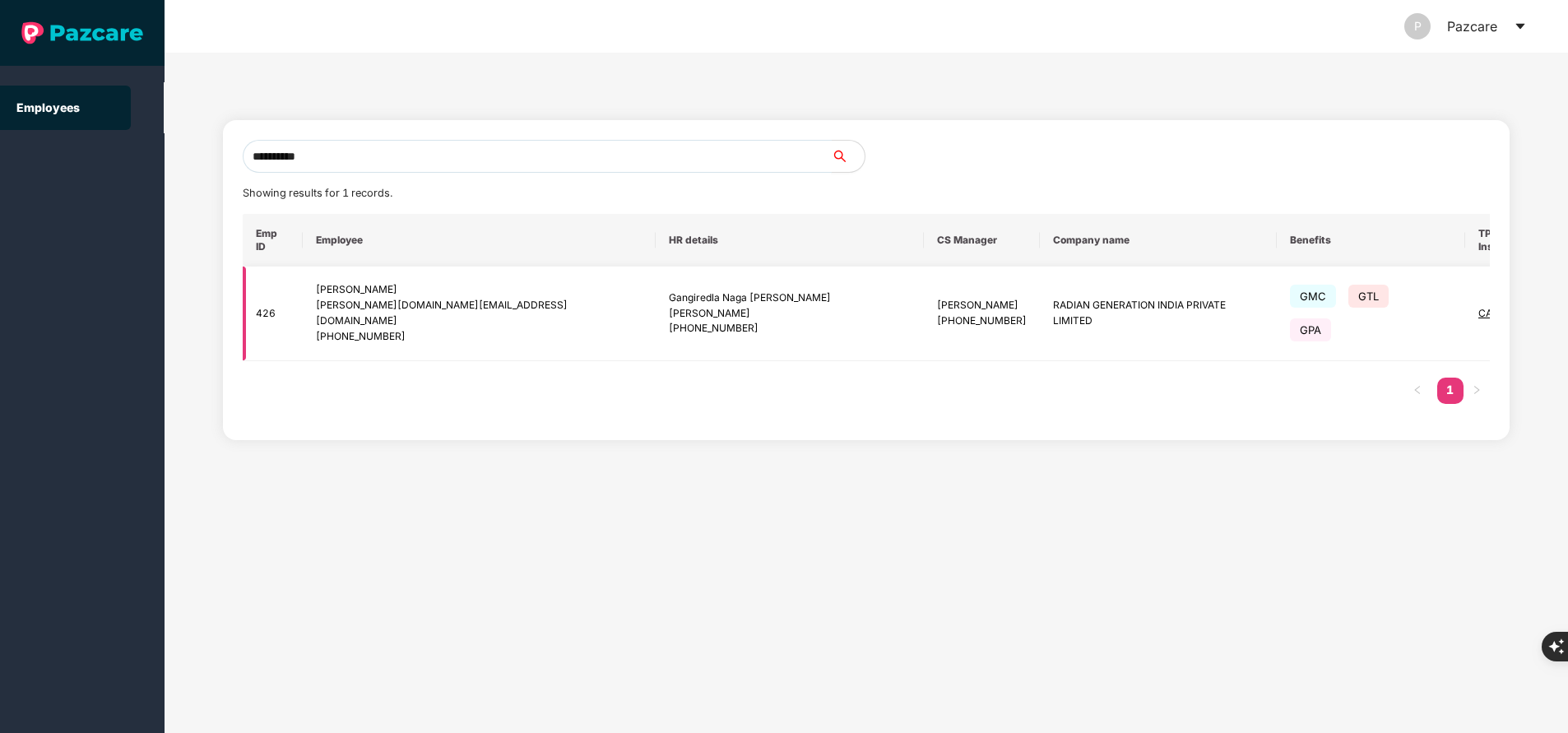
type input "**********"
click at [1567, 303] on img at bounding box center [1599, 314] width 23 height 23
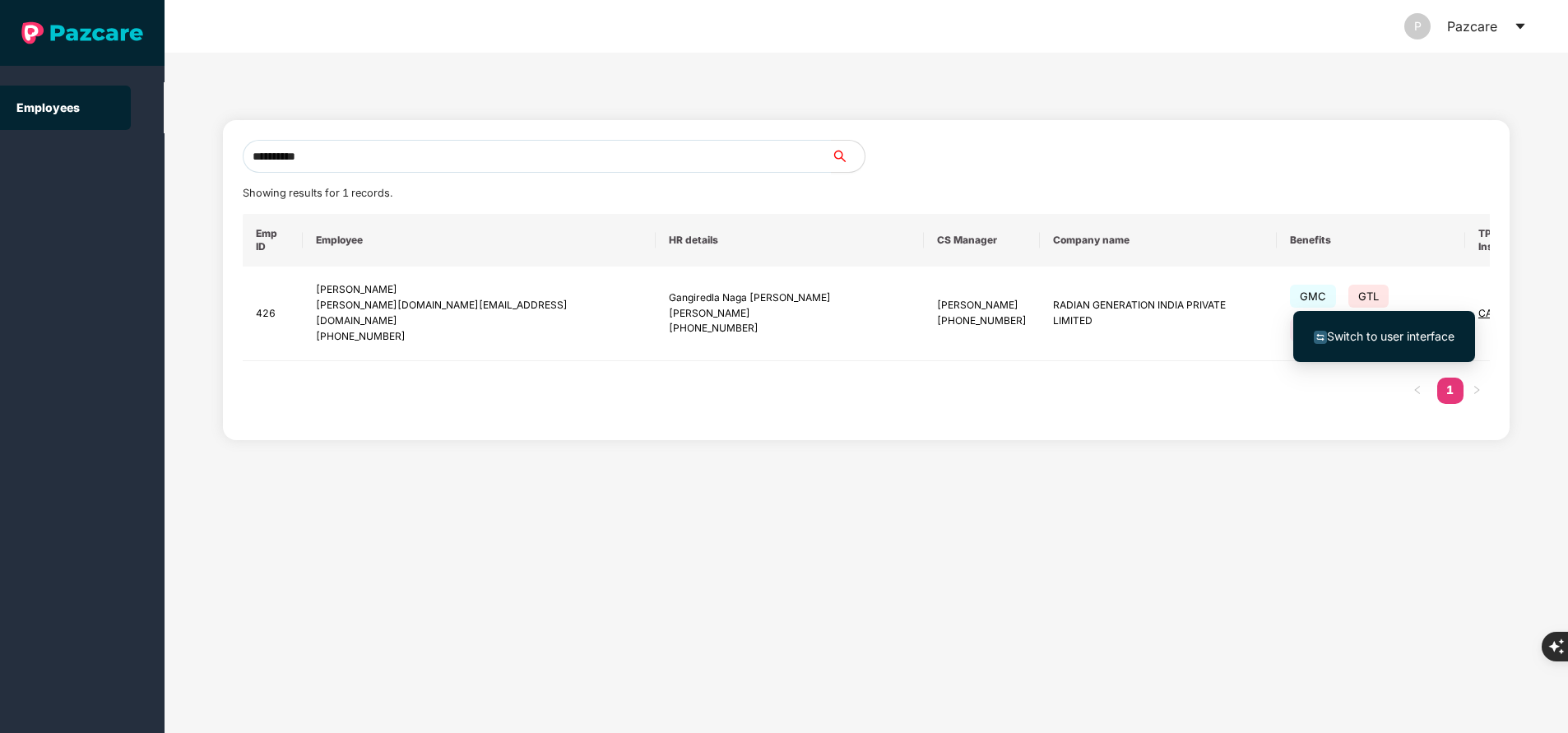
click at [1426, 331] on span "Switch to user interface" at bounding box center [1391, 336] width 127 height 14
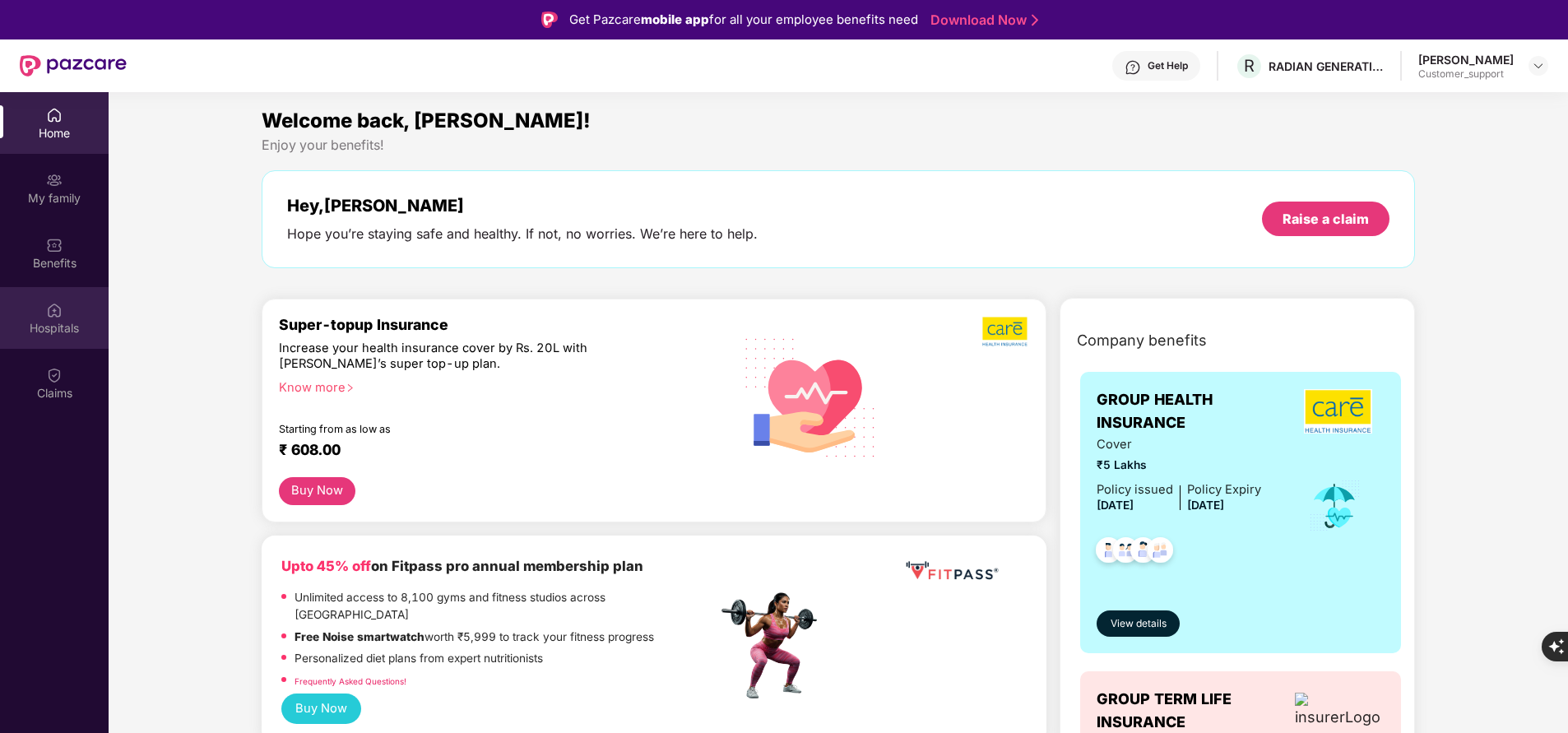
click at [53, 322] on div "Hospitals" at bounding box center [54, 327] width 109 height 17
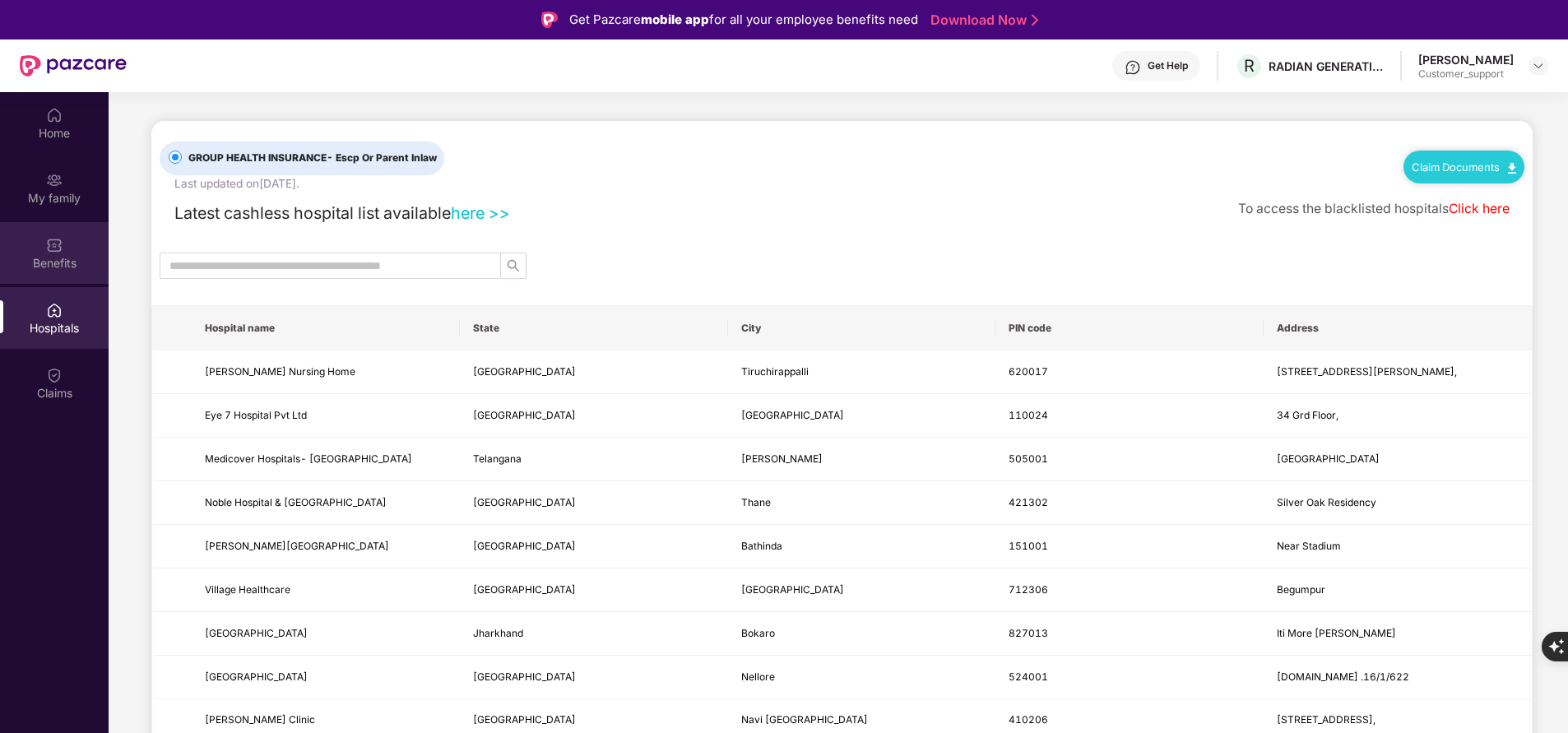
click at [52, 263] on div "Benefits" at bounding box center [54, 263] width 109 height 17
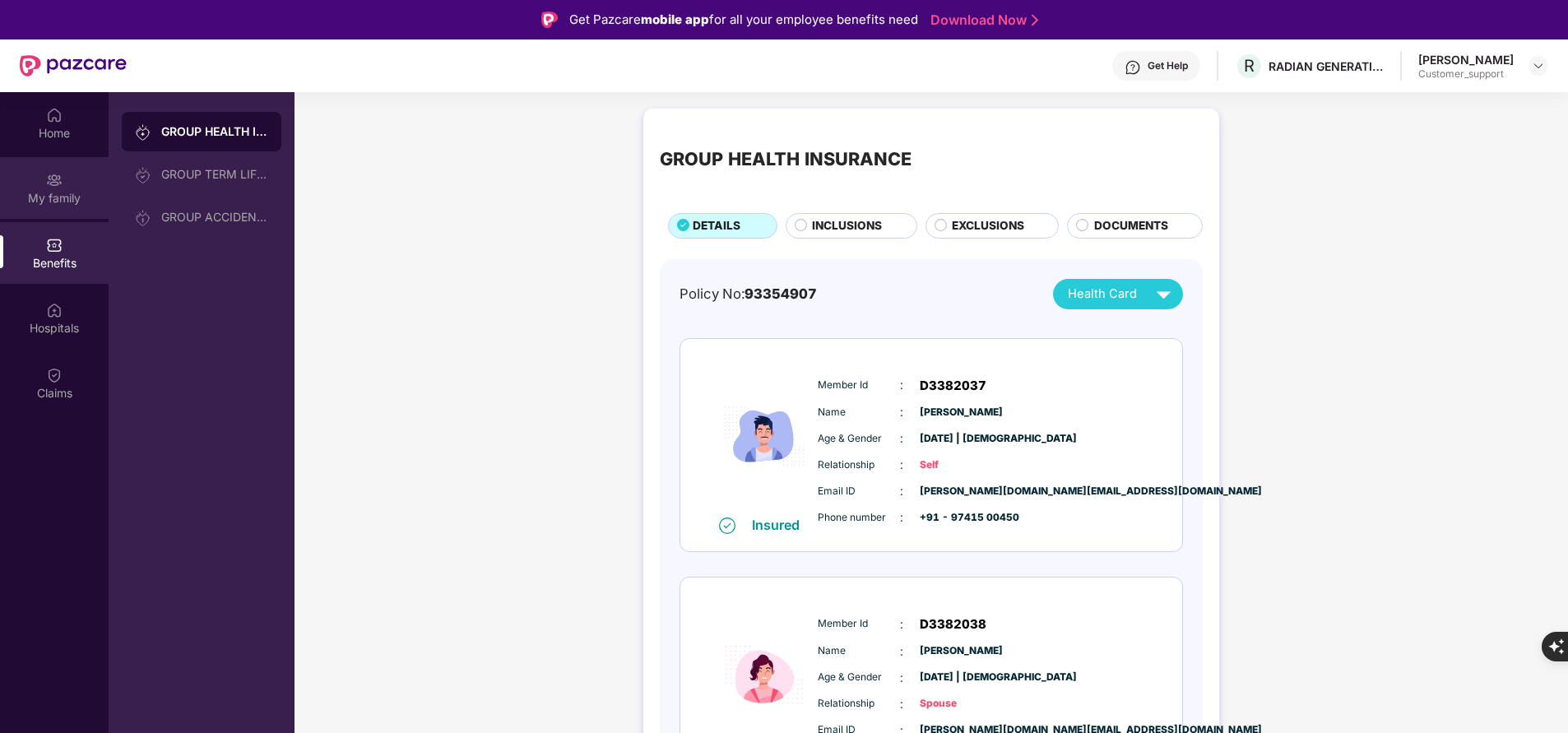
click at [49, 186] on img at bounding box center [54, 180] width 17 height 17
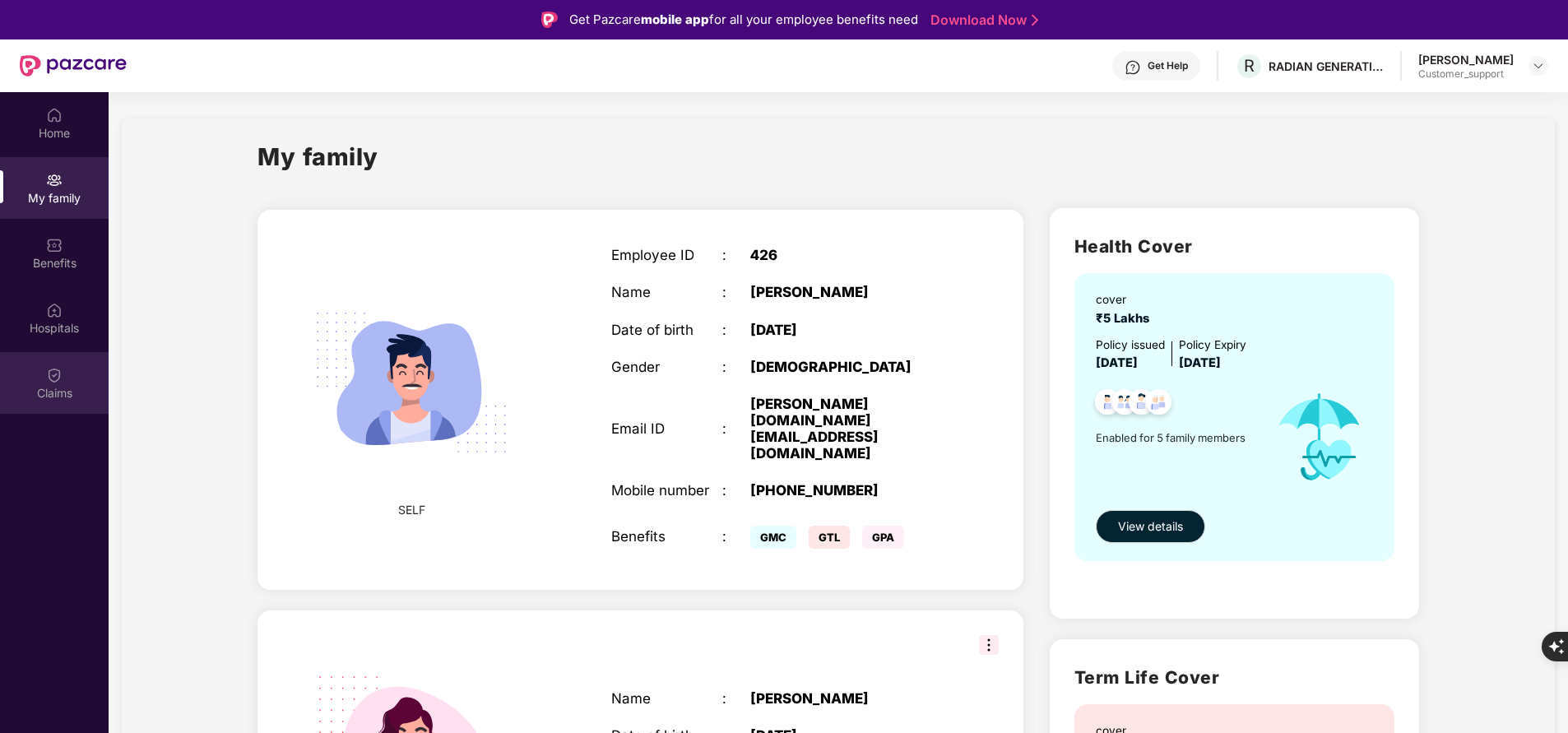
click at [63, 387] on div "Claims" at bounding box center [54, 393] width 109 height 17
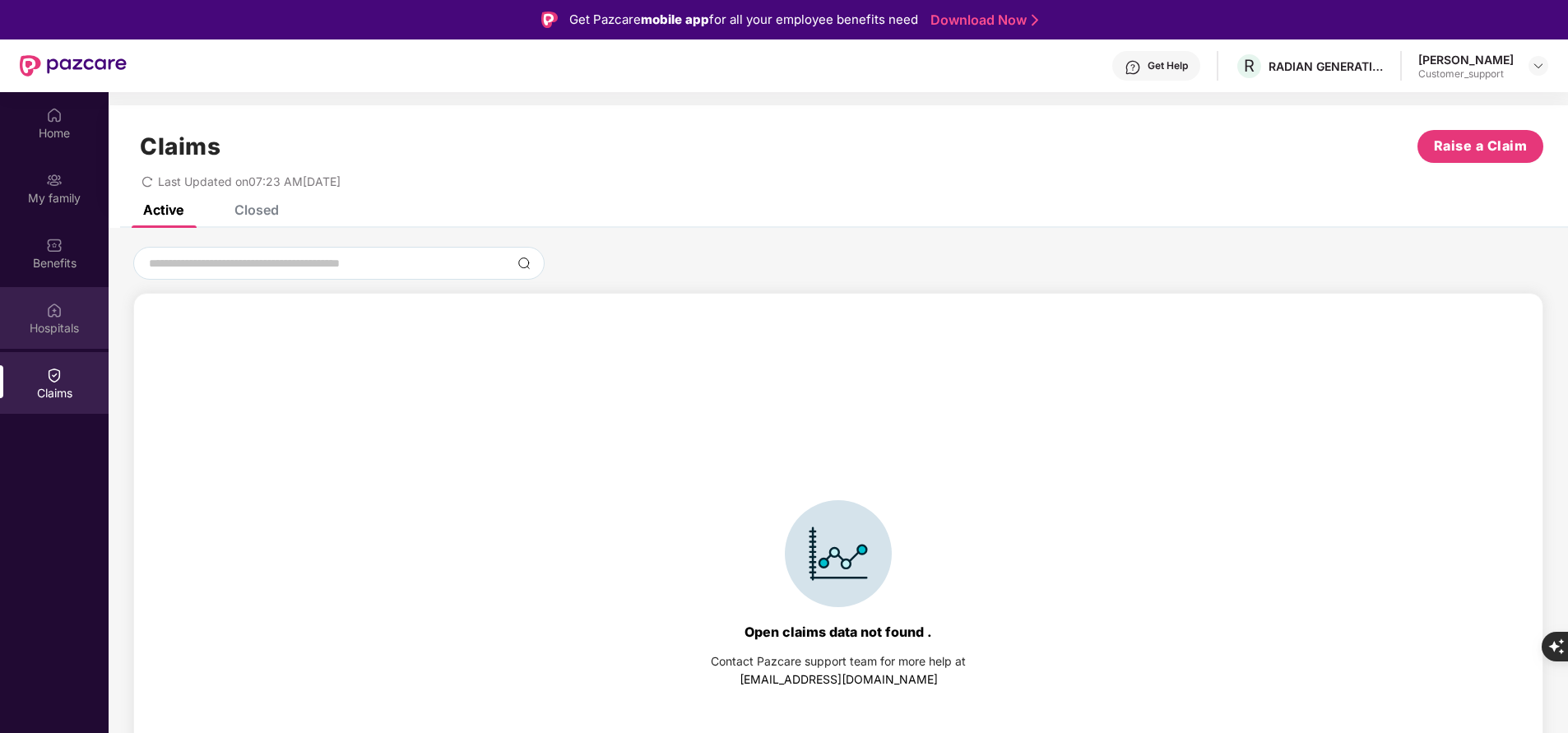
click at [66, 324] on div "Hospitals" at bounding box center [54, 327] width 109 height 17
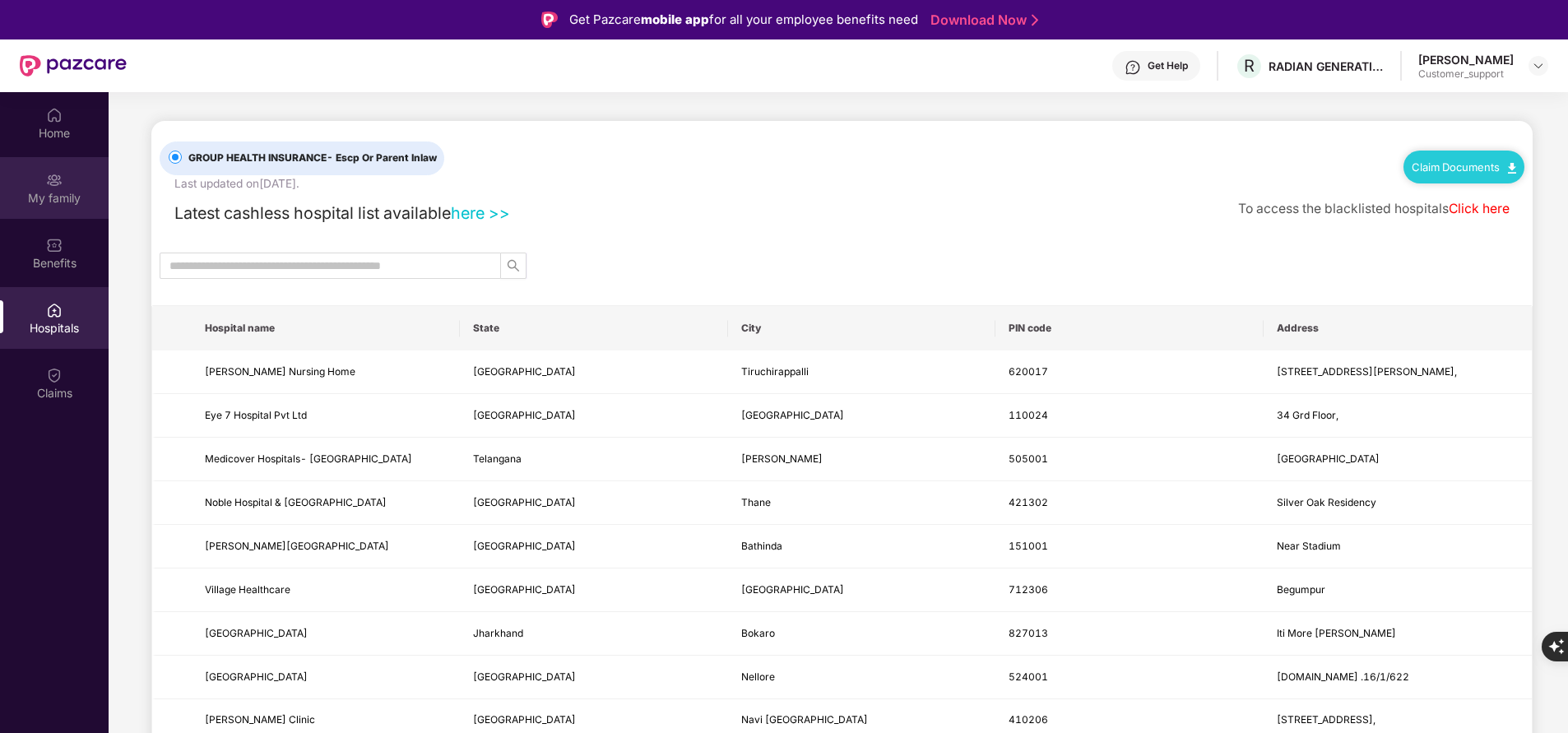
click at [33, 194] on div "My family" at bounding box center [54, 197] width 109 height 17
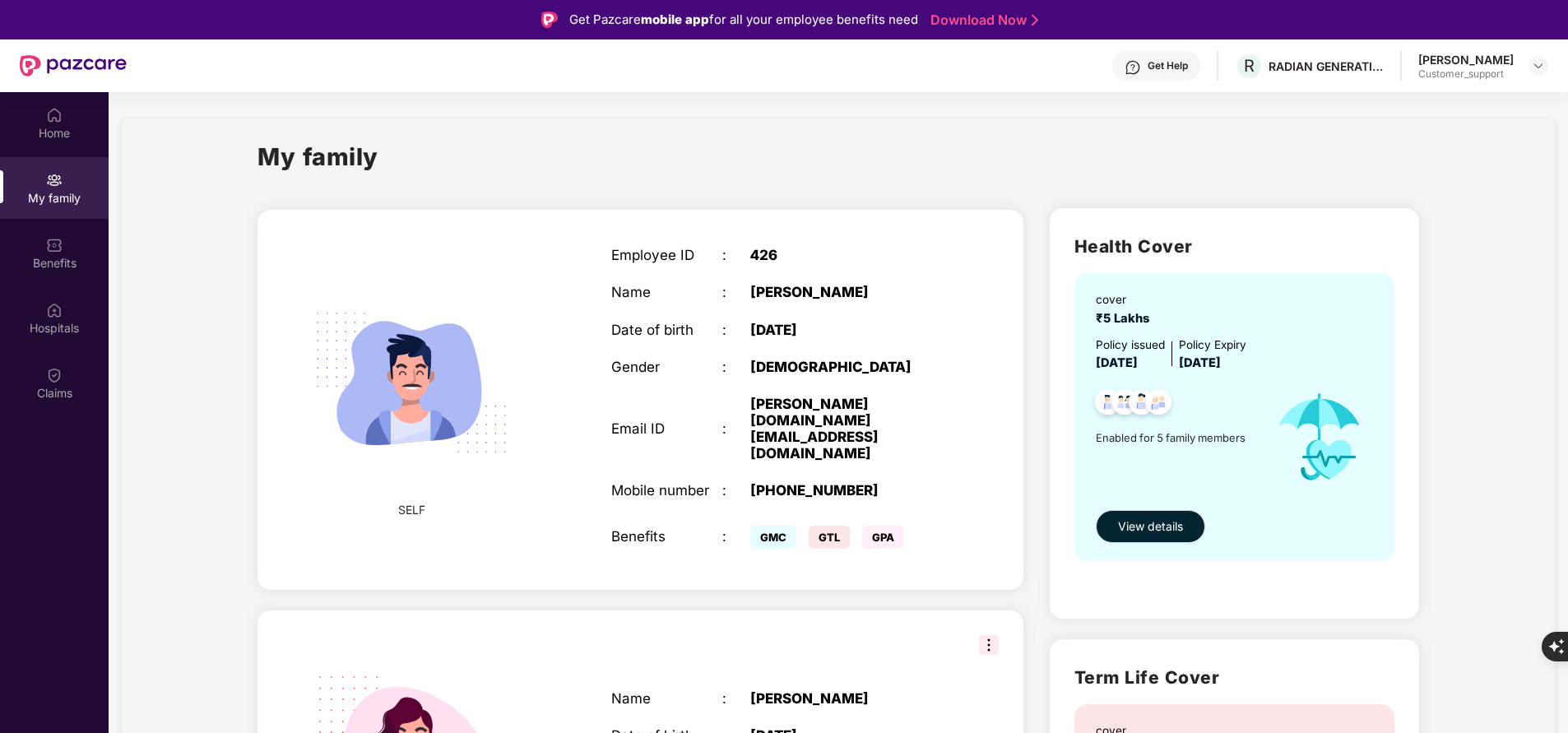
click at [799, 410] on div "[PERSON_NAME][DOMAIN_NAME][EMAIL_ADDRESS][DOMAIN_NAME]" at bounding box center [848, 429] width 195 height 66
copy div "[PERSON_NAME][DOMAIN_NAME][EMAIL_ADDRESS][DOMAIN_NAME]"
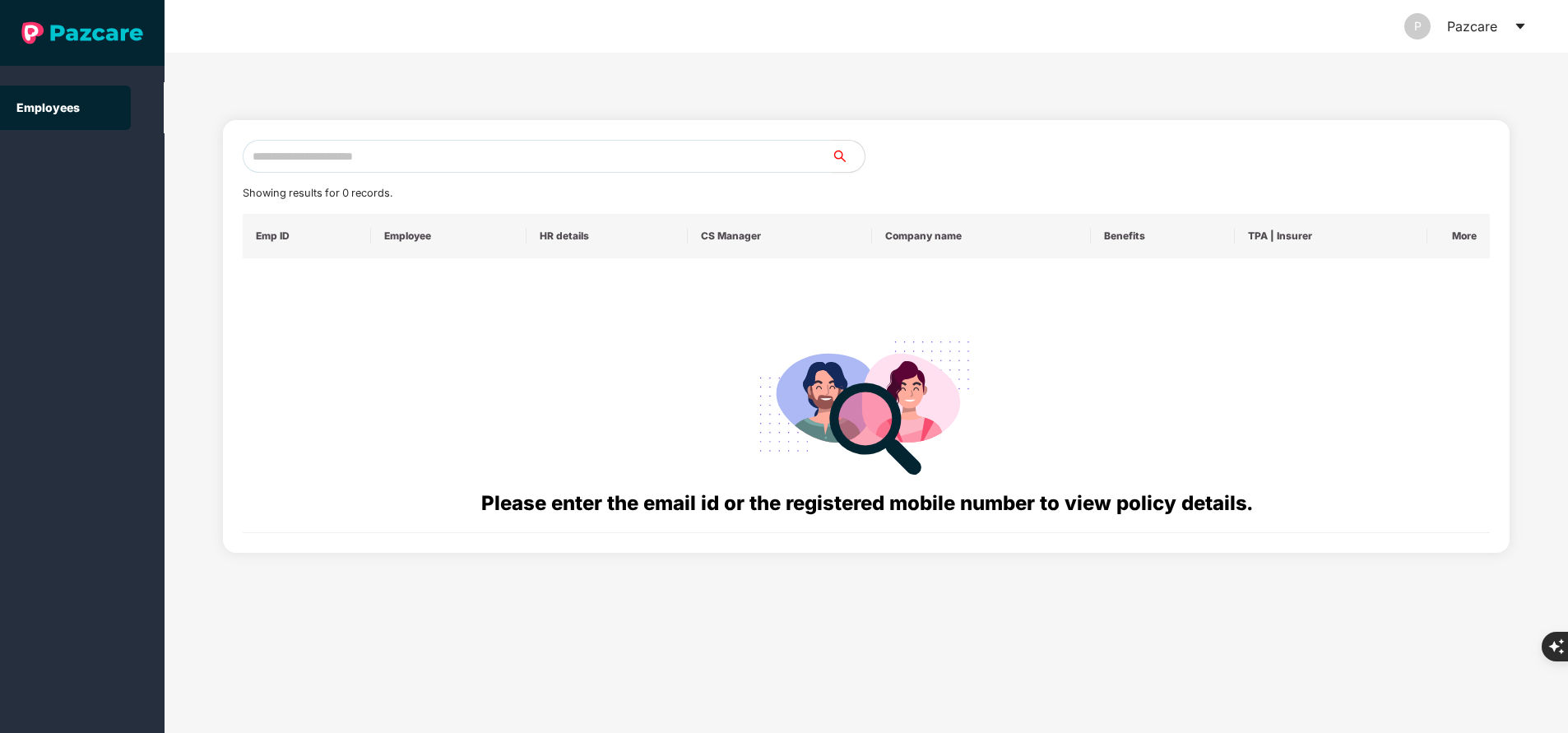
click at [475, 162] on input "text" at bounding box center [537, 156] width 589 height 33
paste input "**********"
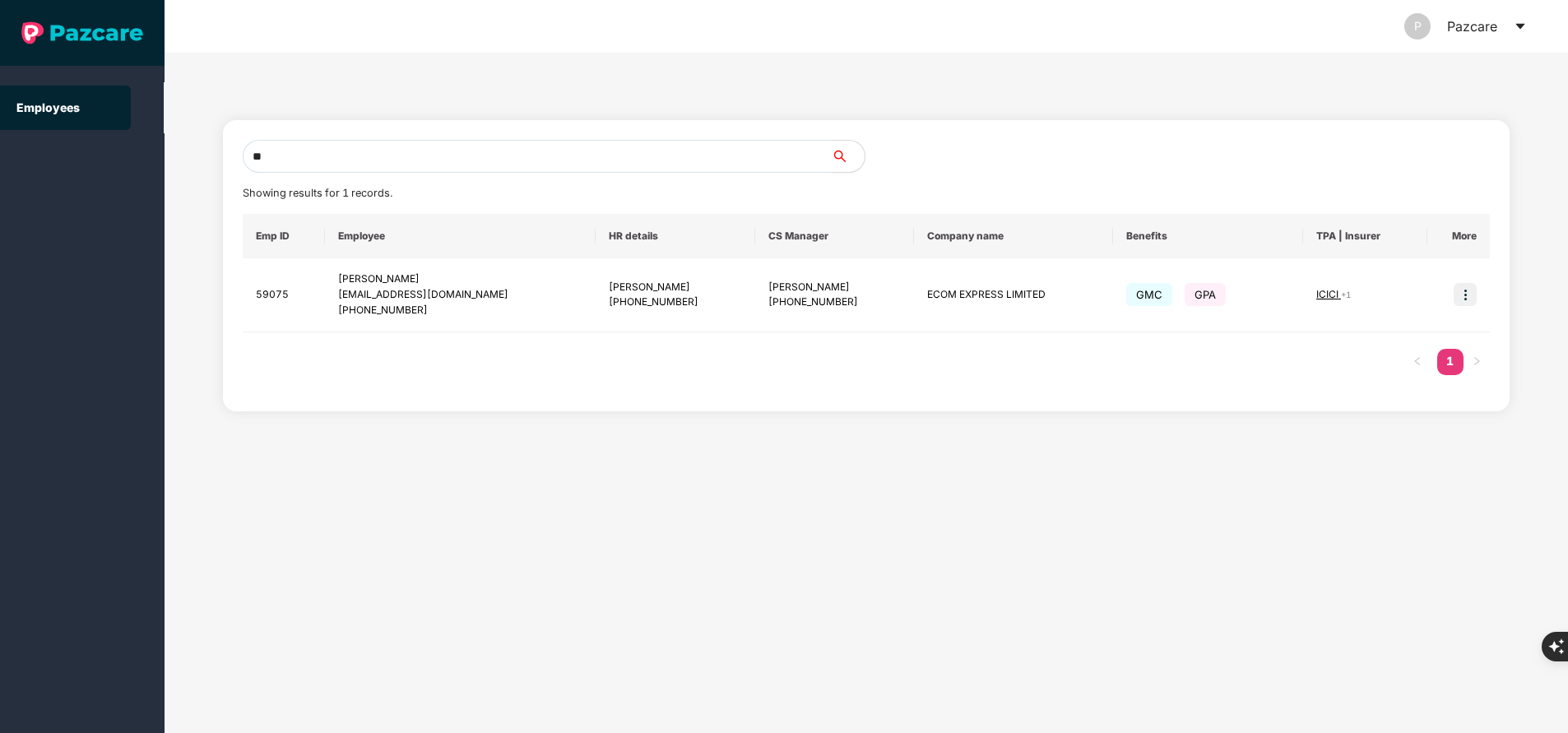
type input "*"
paste input "**********"
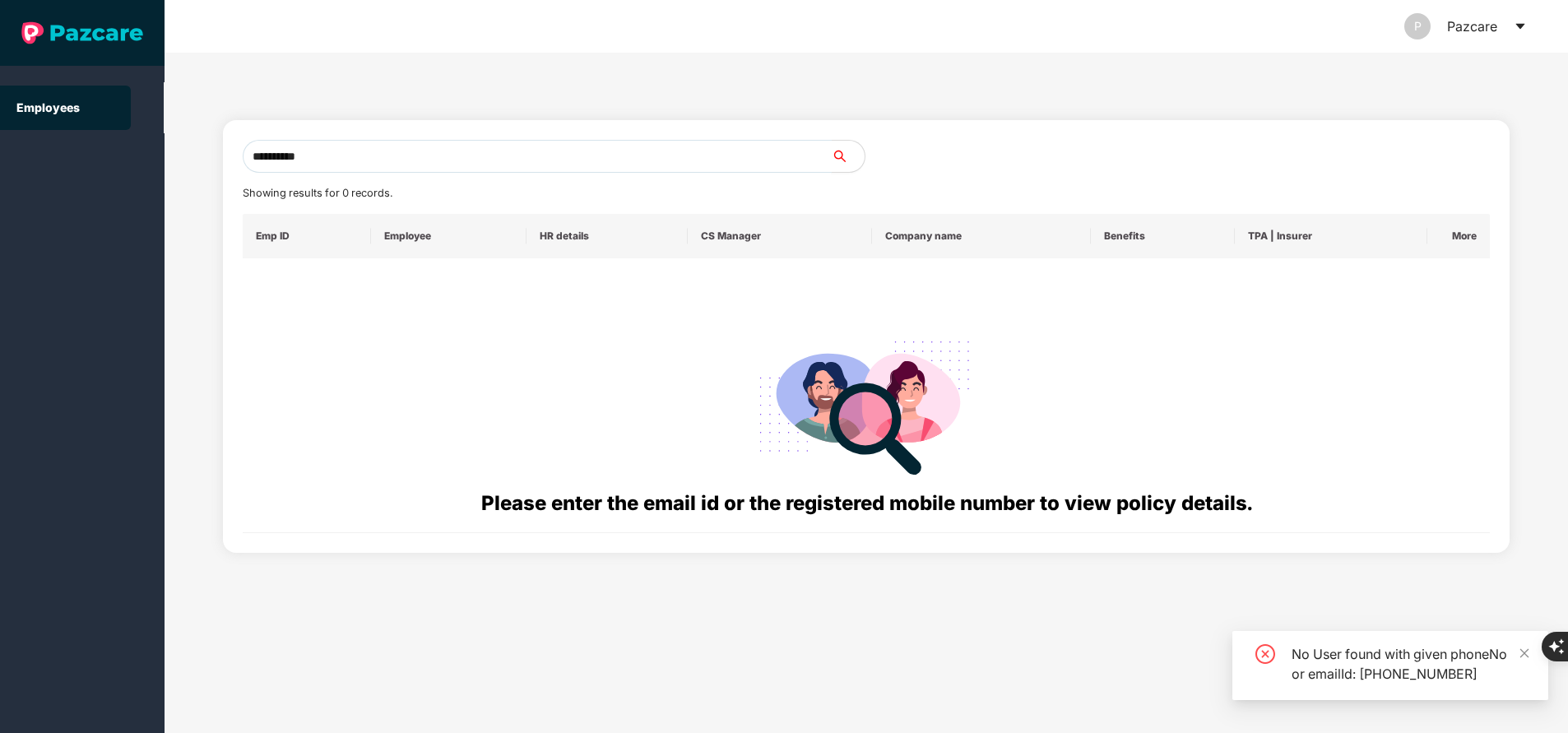
click at [430, 159] on input "**********" at bounding box center [537, 156] width 589 height 33
type input "*"
type input "**********"
click at [455, 162] on input "**********" at bounding box center [537, 156] width 589 height 33
paste input "**********"
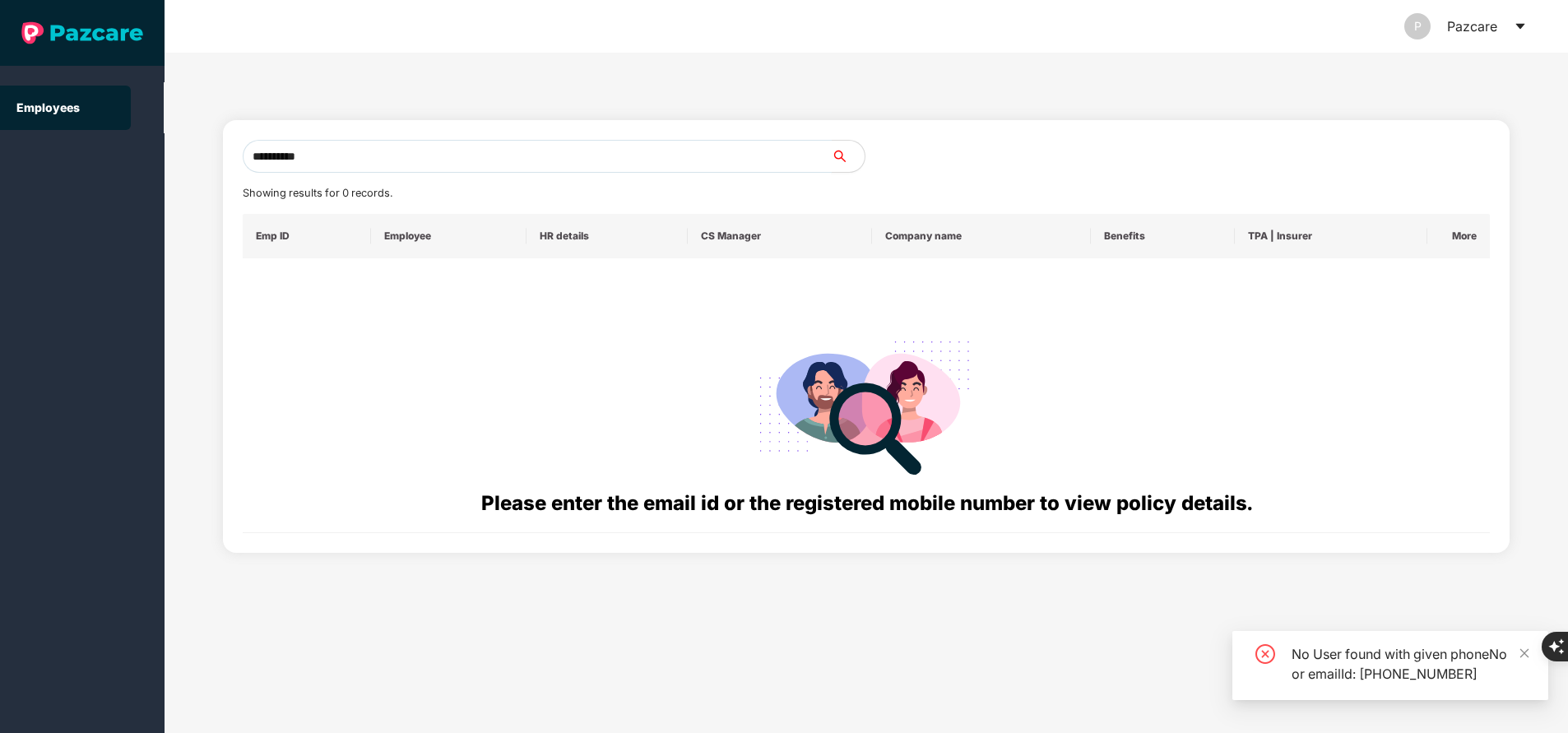
type input "**********"
paste input "**********"
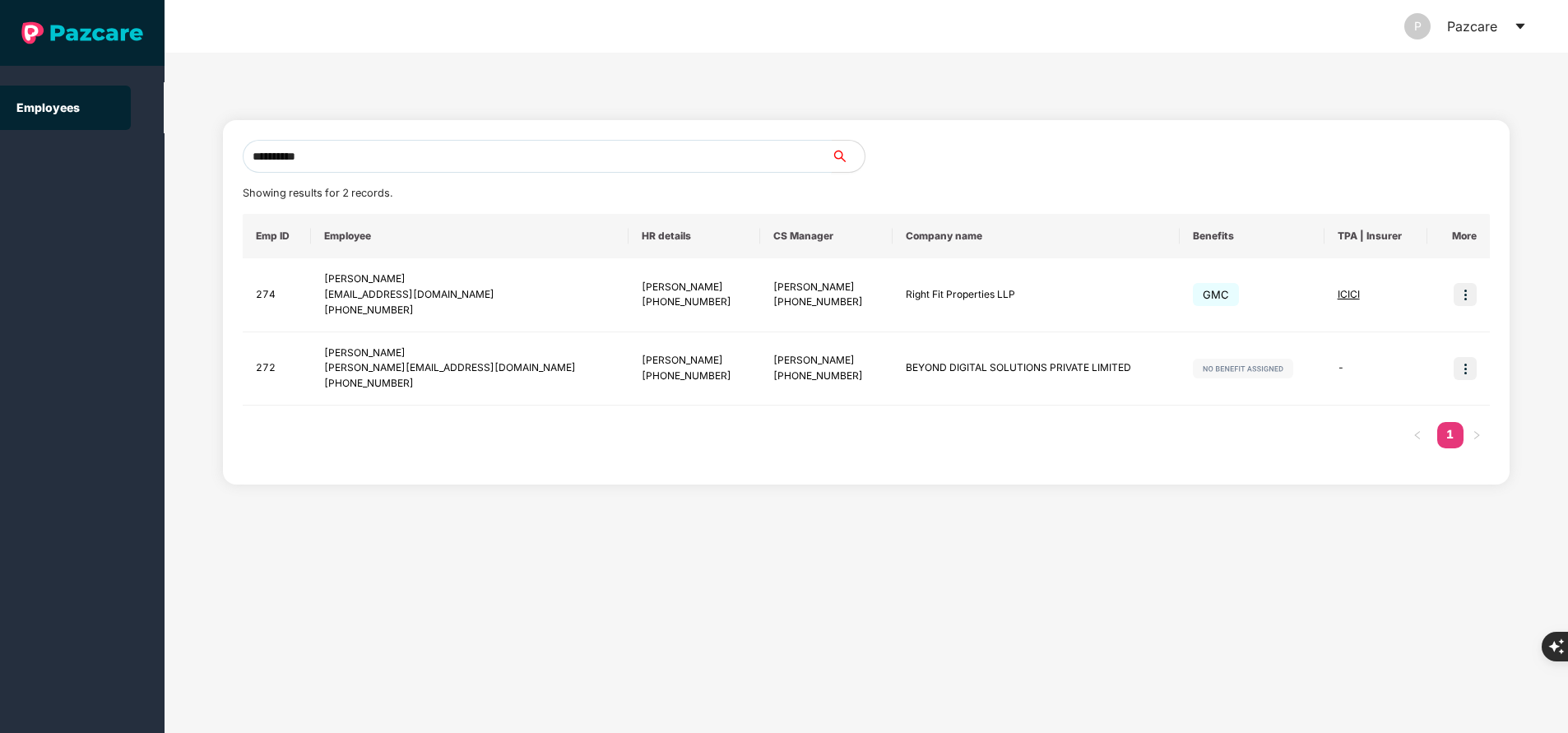
type input "**********"
click at [426, 158] on input "**********" at bounding box center [537, 156] width 589 height 33
paste input "**********"
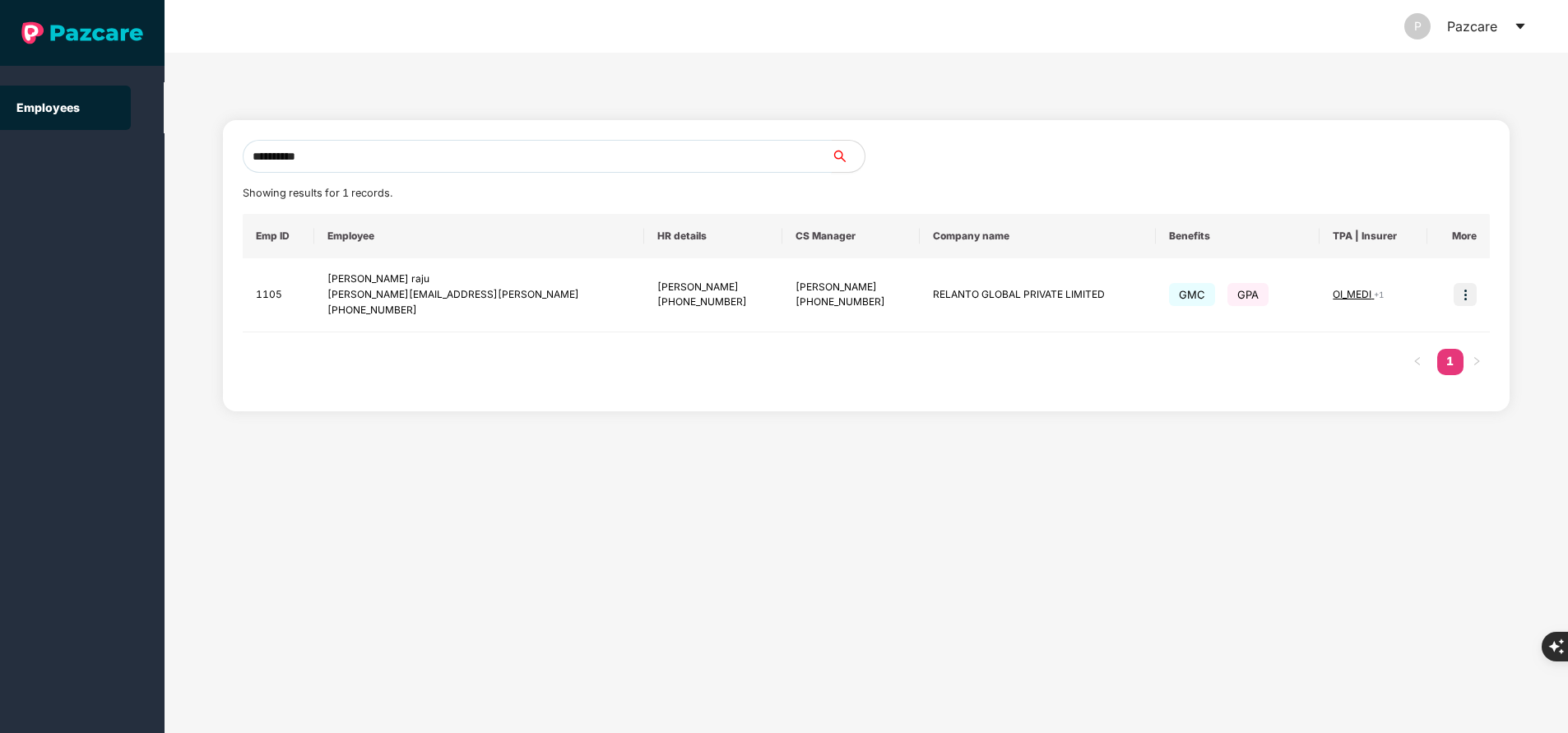
type input "**********"
click at [1466, 309] on td at bounding box center [1459, 295] width 63 height 74
click at [1468, 297] on img at bounding box center [1465, 295] width 23 height 23
click at [1415, 330] on span "Switch to user interface" at bounding box center [1391, 336] width 127 height 14
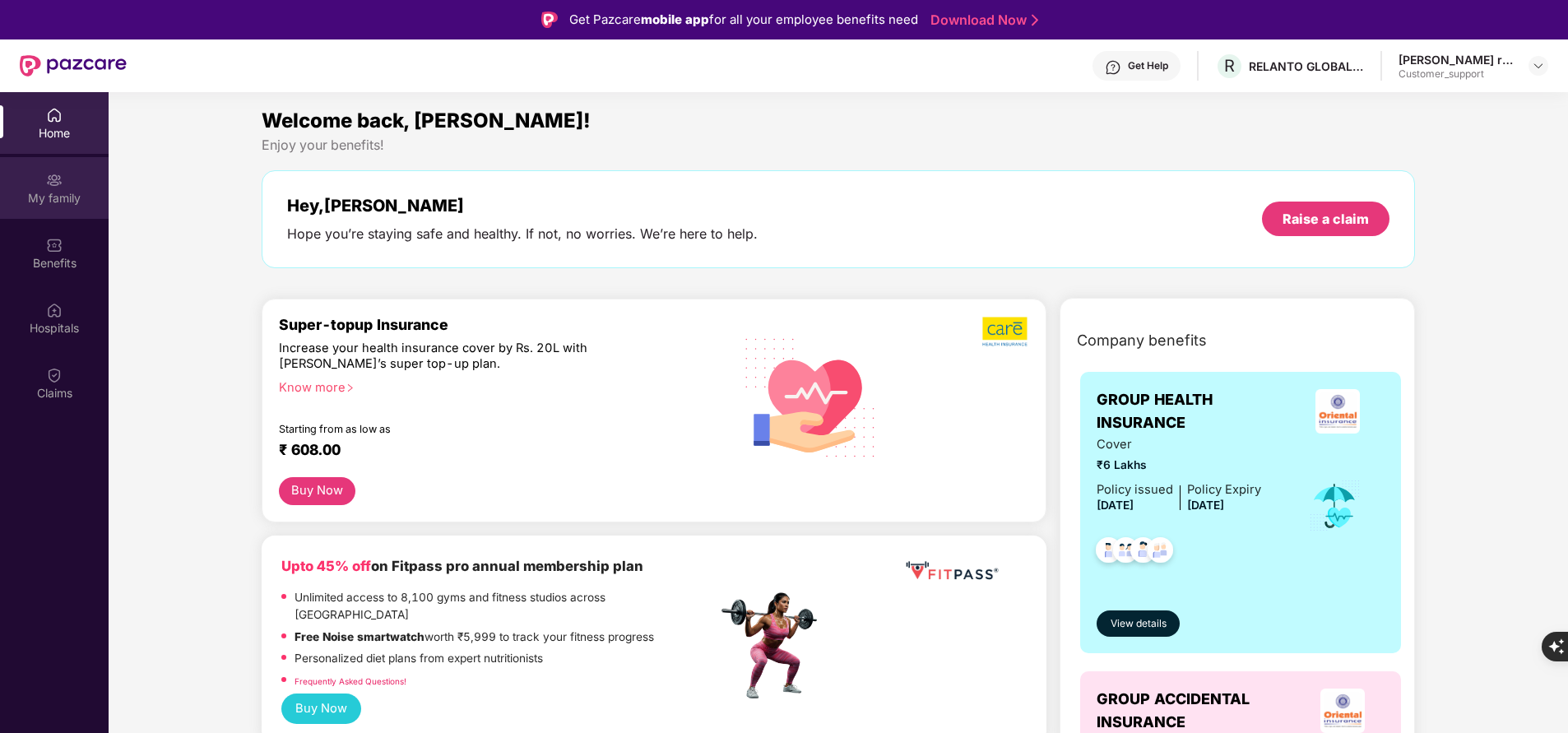
click at [65, 199] on div "My family" at bounding box center [54, 197] width 109 height 17
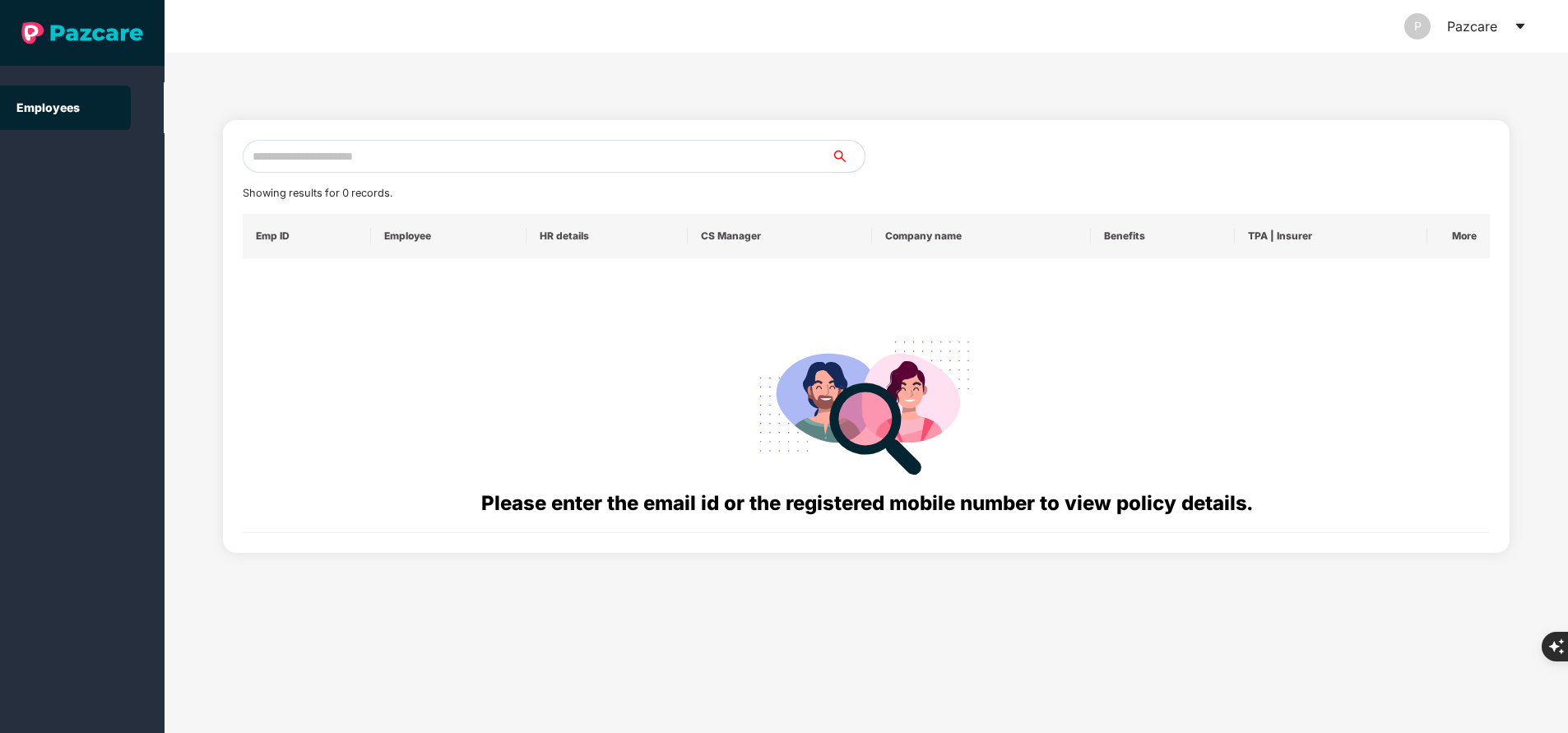
click at [501, 161] on input "text" at bounding box center [537, 156] width 589 height 33
paste input "**********"
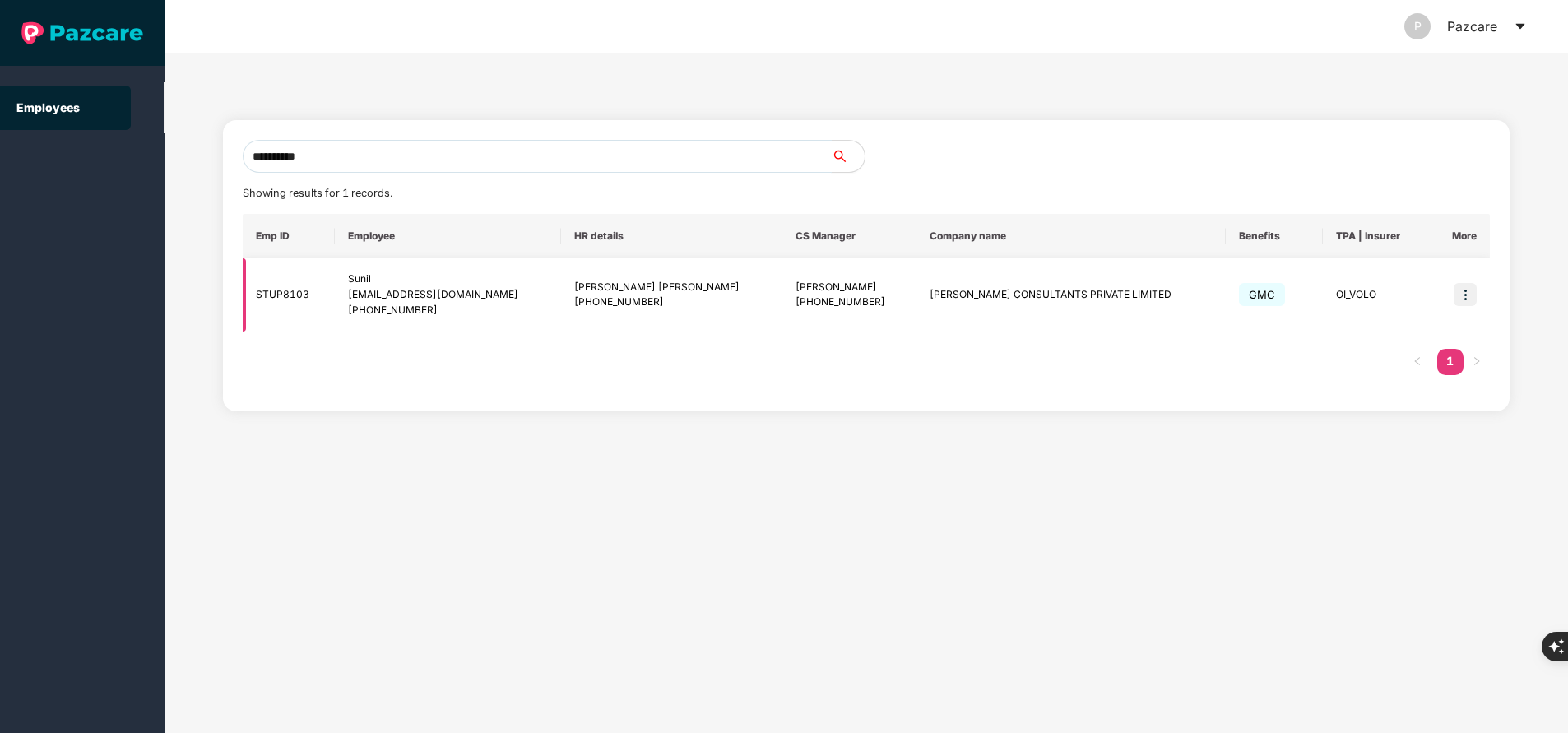
type input "**********"
click at [1461, 291] on img at bounding box center [1465, 295] width 23 height 23
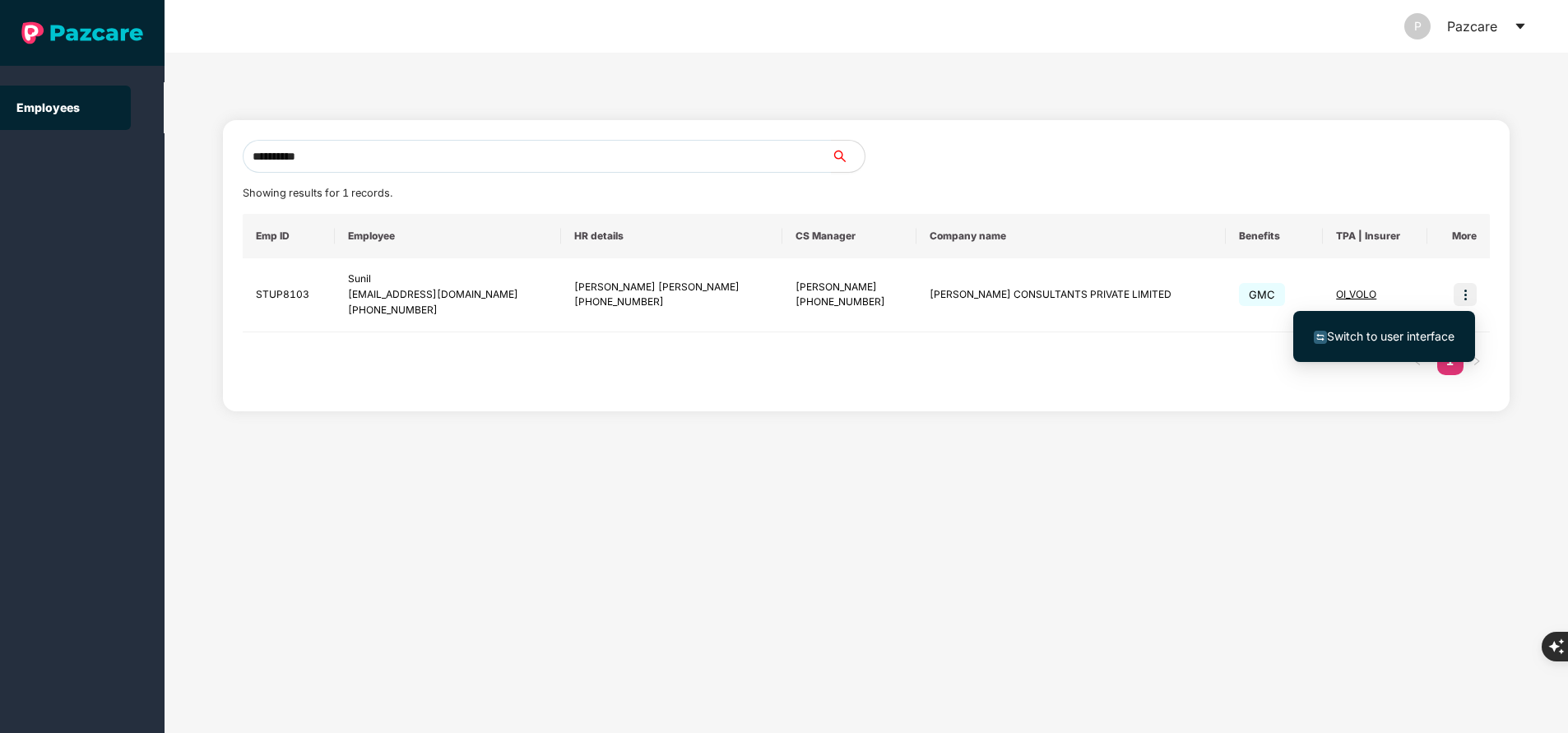
click at [1389, 335] on span "Switch to user interface" at bounding box center [1391, 336] width 127 height 14
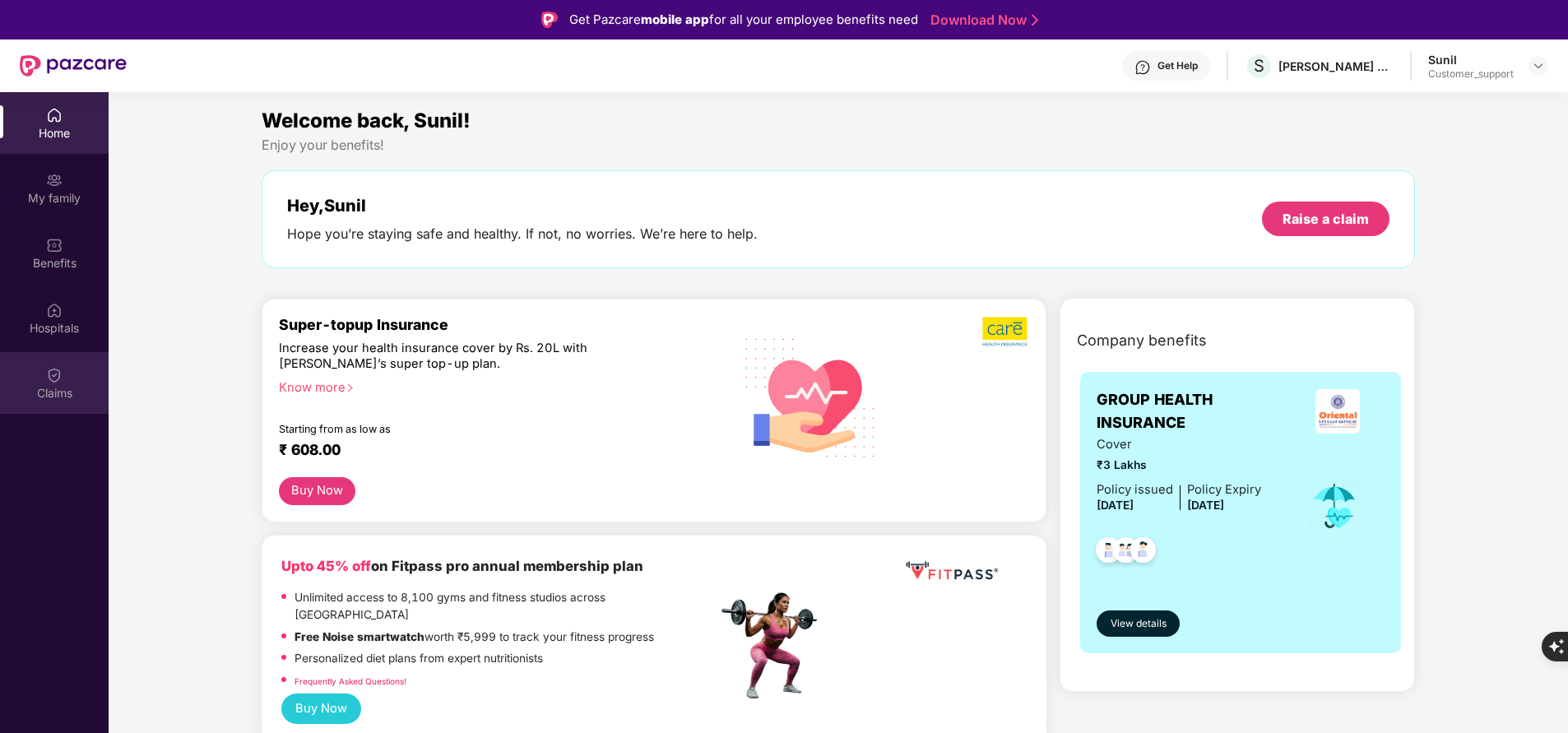
click at [59, 397] on div "Claims" at bounding box center [54, 393] width 109 height 17
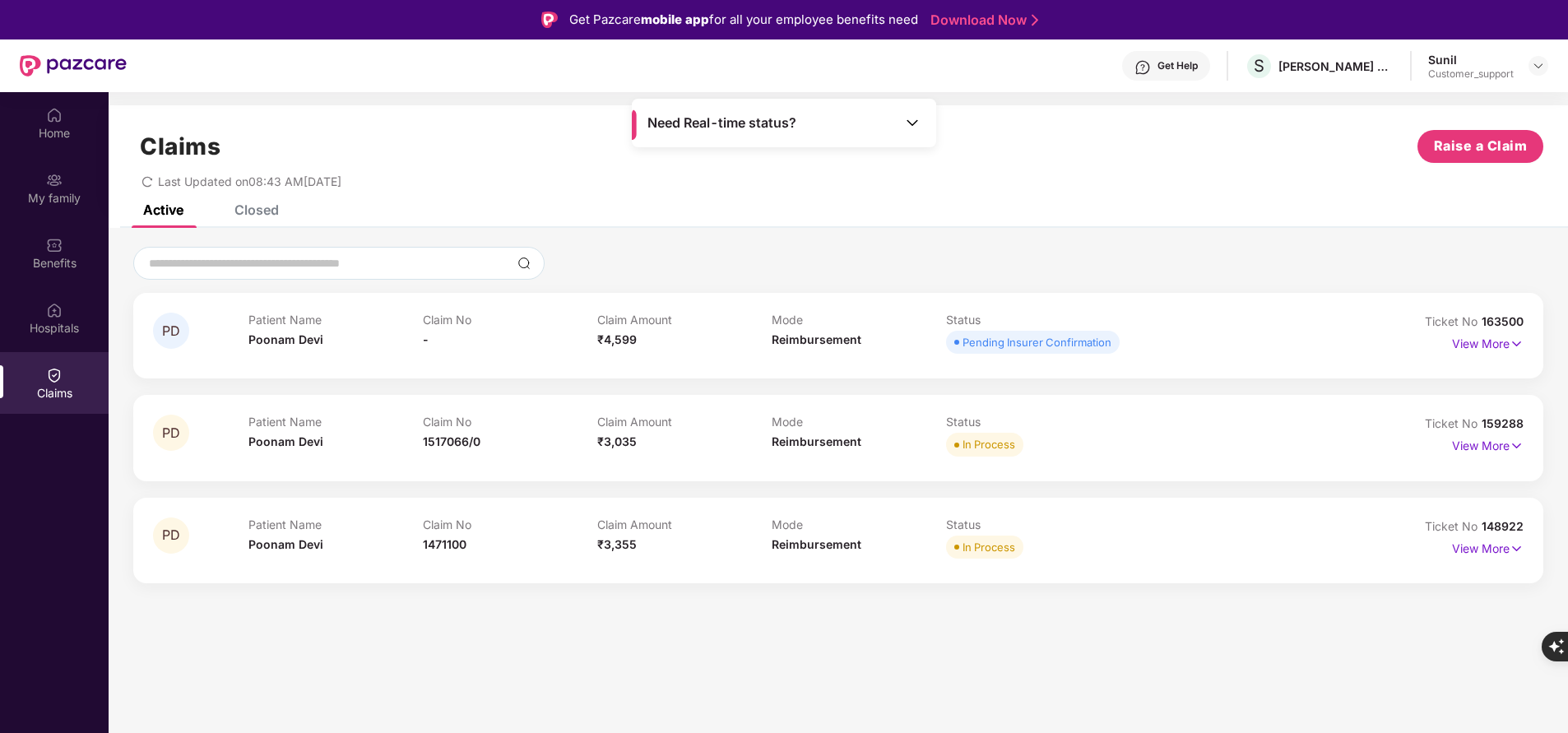
click at [257, 216] on div "Closed" at bounding box center [256, 209] width 44 height 17
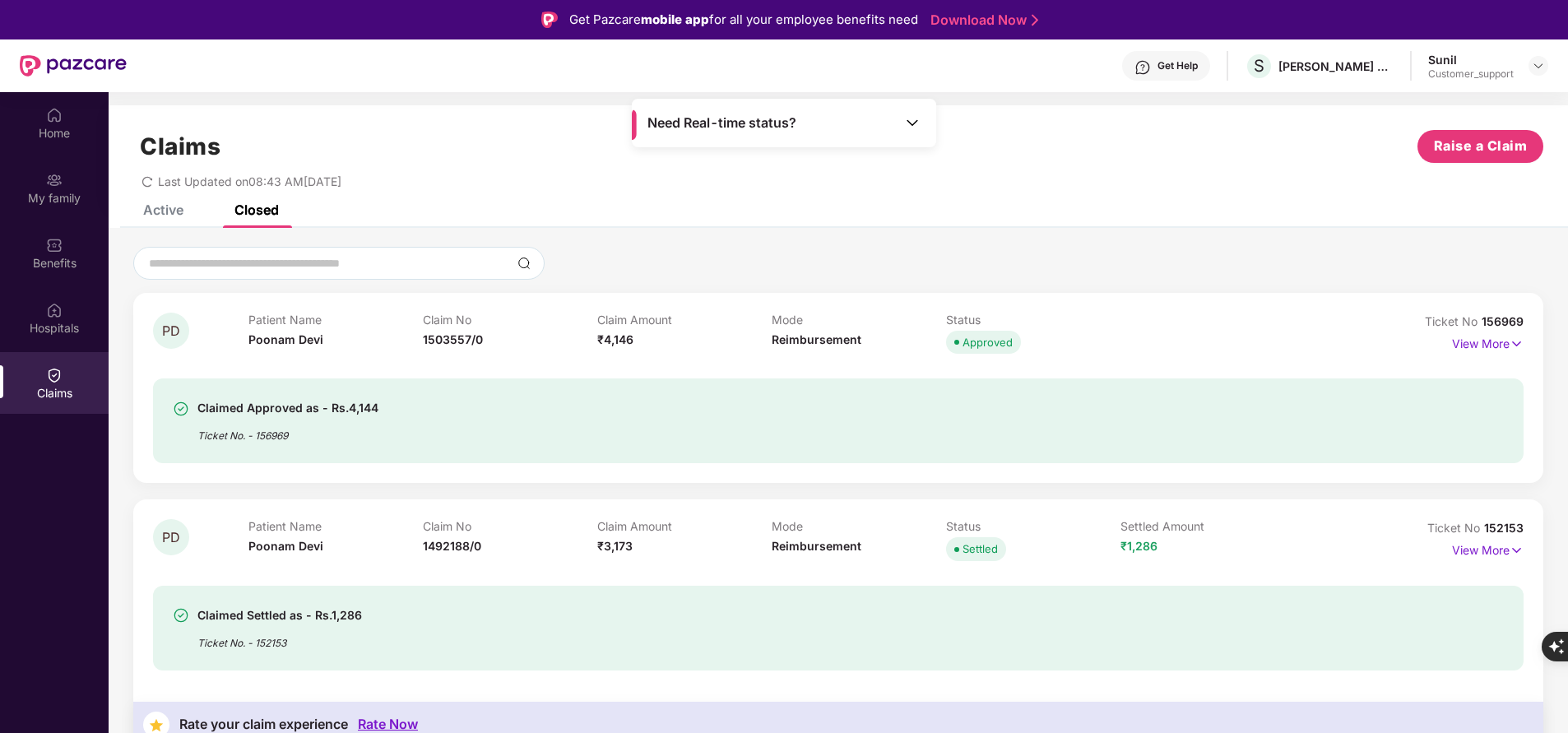
click at [154, 221] on div "Active" at bounding box center [151, 209] width 65 height 36
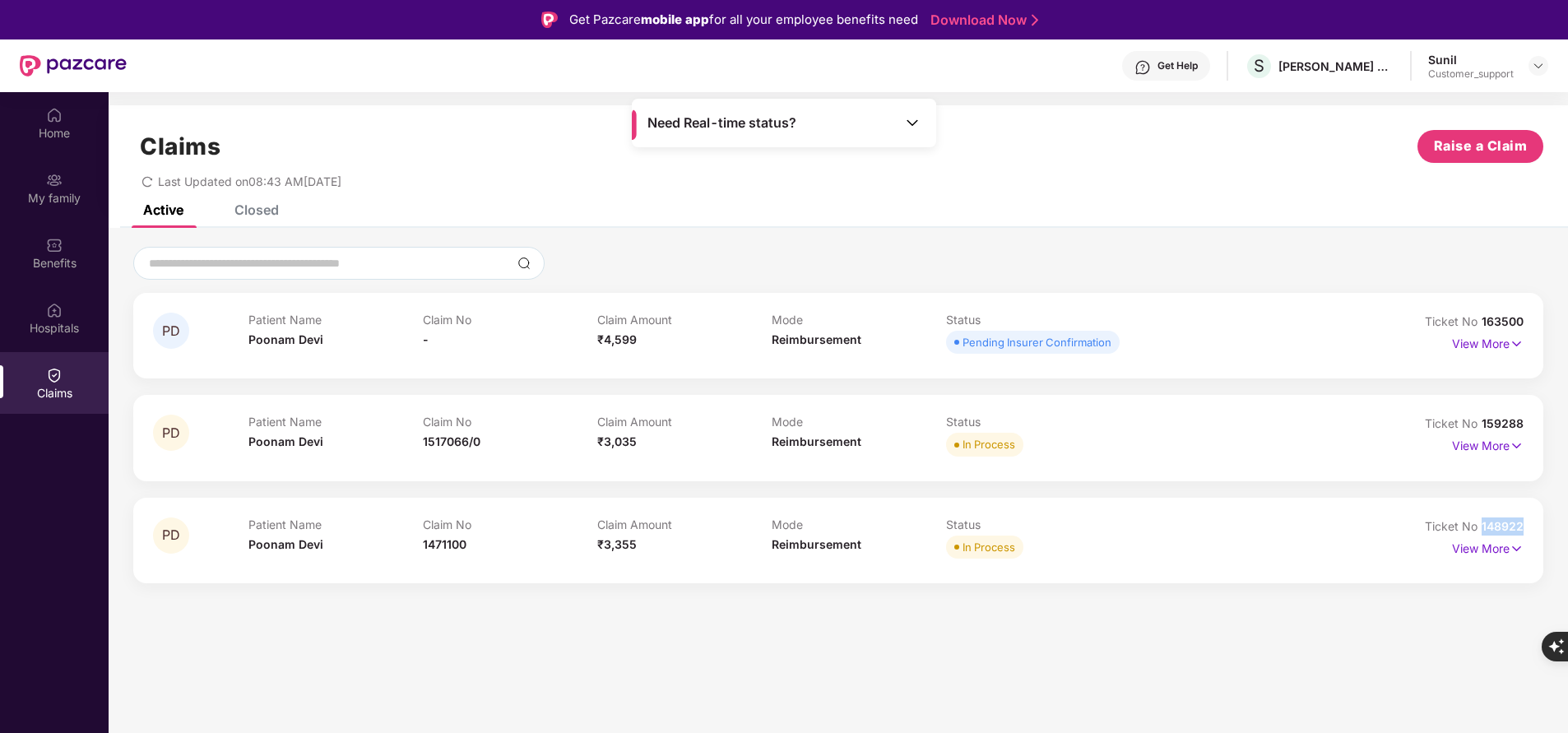
drag, startPoint x: 1478, startPoint y: 517, endPoint x: 1547, endPoint y: 528, distance: 69.9
click at [1547, 528] on div "PD Patient Name Poonam Devi Claim No - Claim Amount ₹4,599 Mode Reimbursement S…" at bounding box center [838, 414] width 1459 height 336
copy span "148922"
click at [50, 123] on div "Home" at bounding box center [54, 122] width 109 height 62
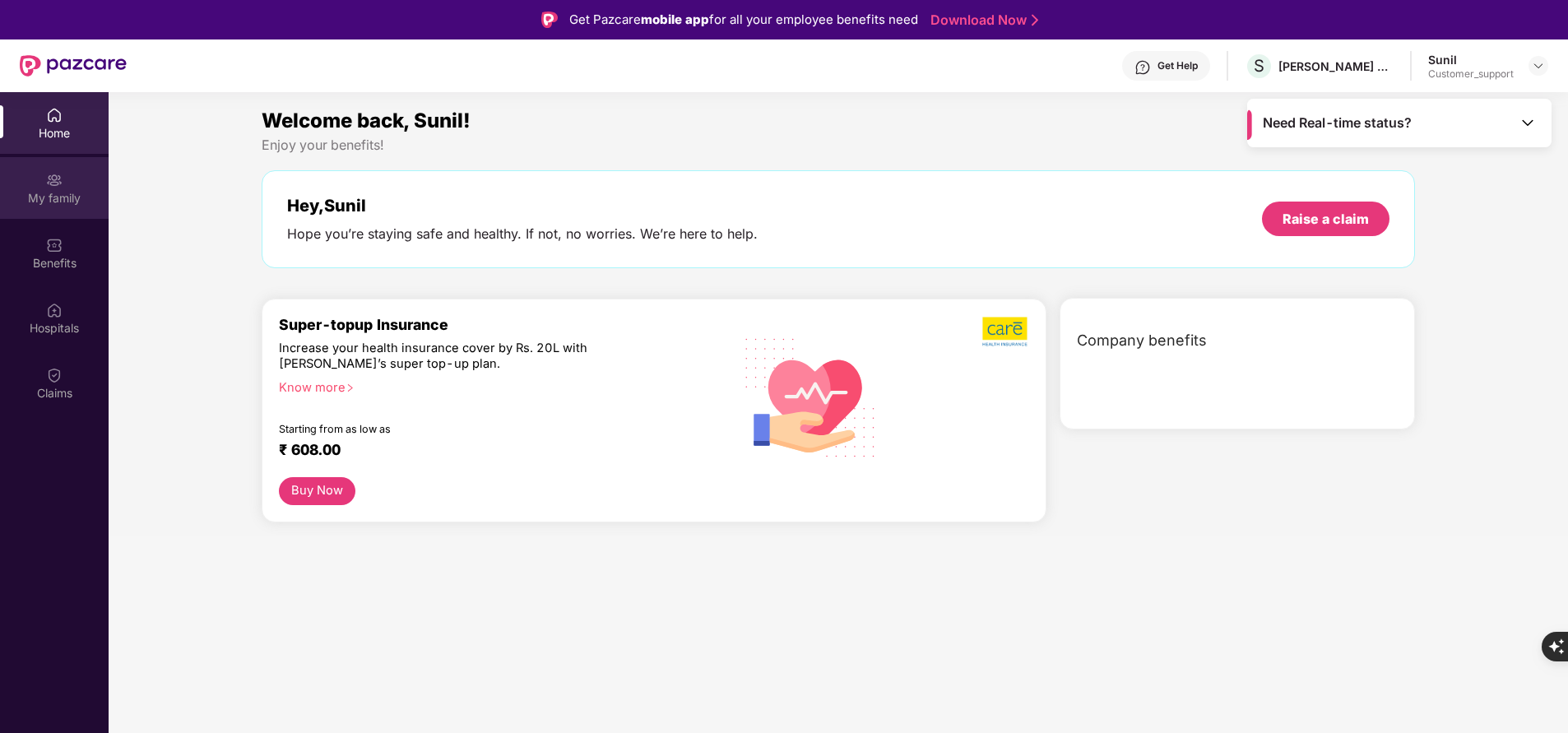
click at [48, 203] on div "My family" at bounding box center [54, 197] width 109 height 17
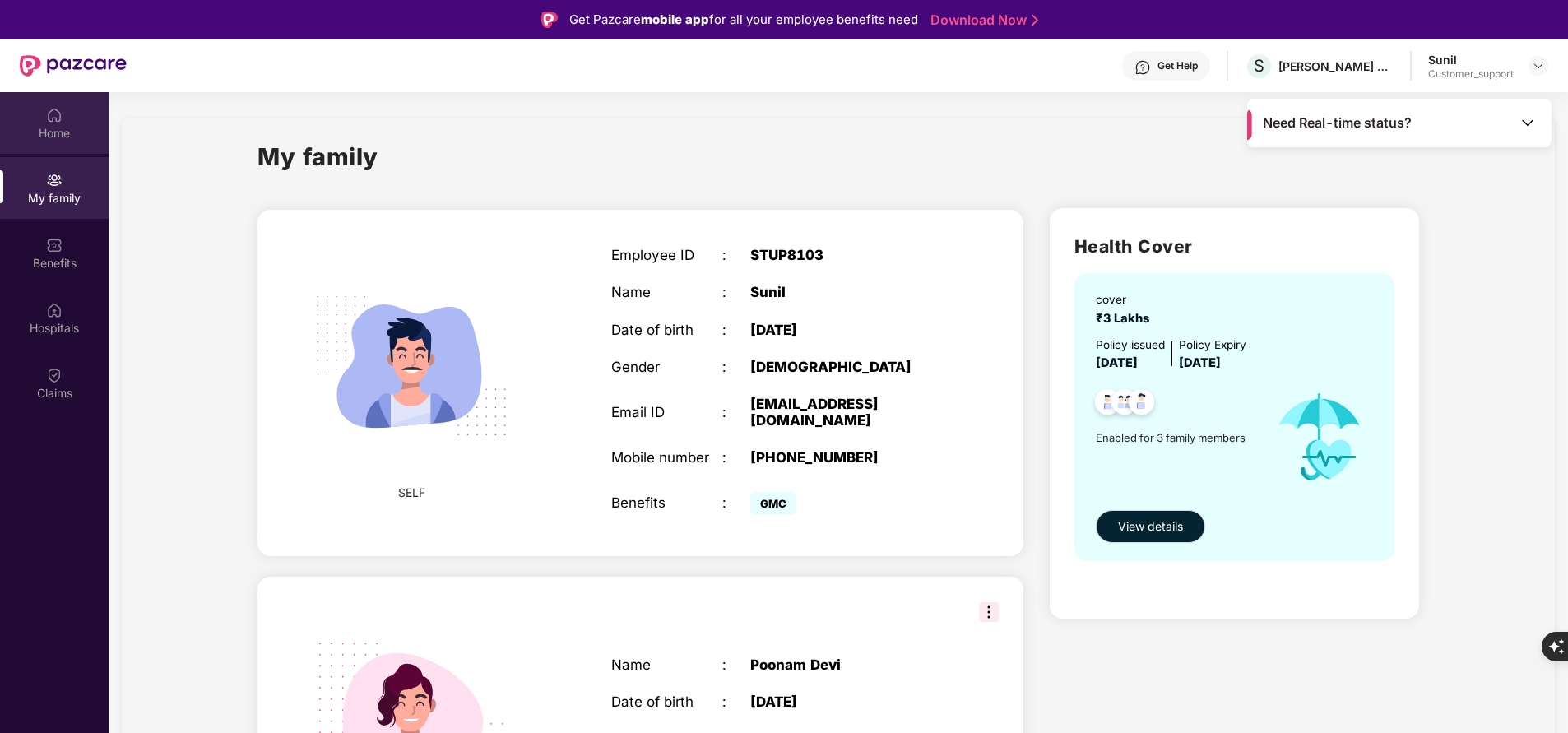
click at [57, 147] on div "Home" at bounding box center [54, 122] width 109 height 62
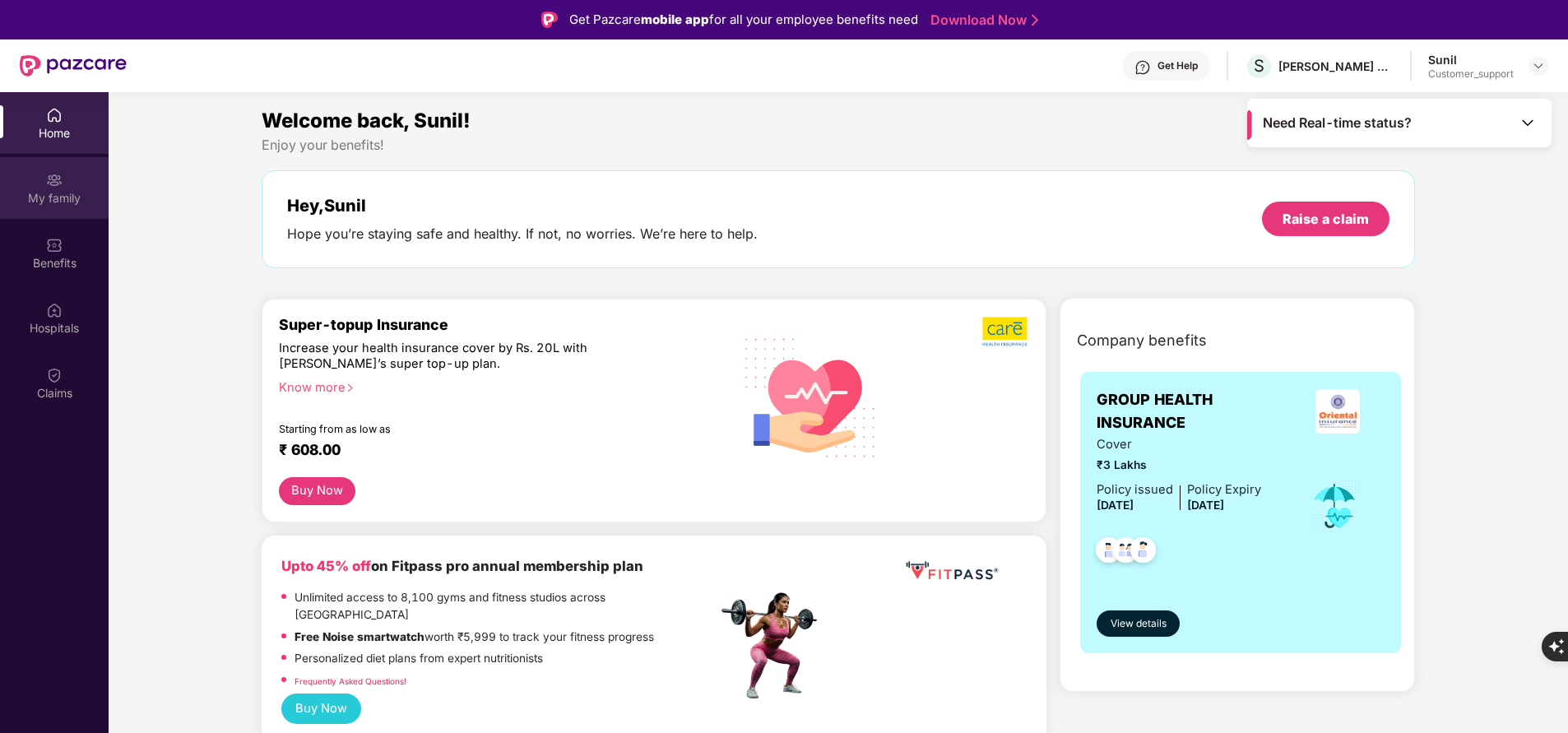
click at [65, 194] on div "My family" at bounding box center [54, 197] width 109 height 17
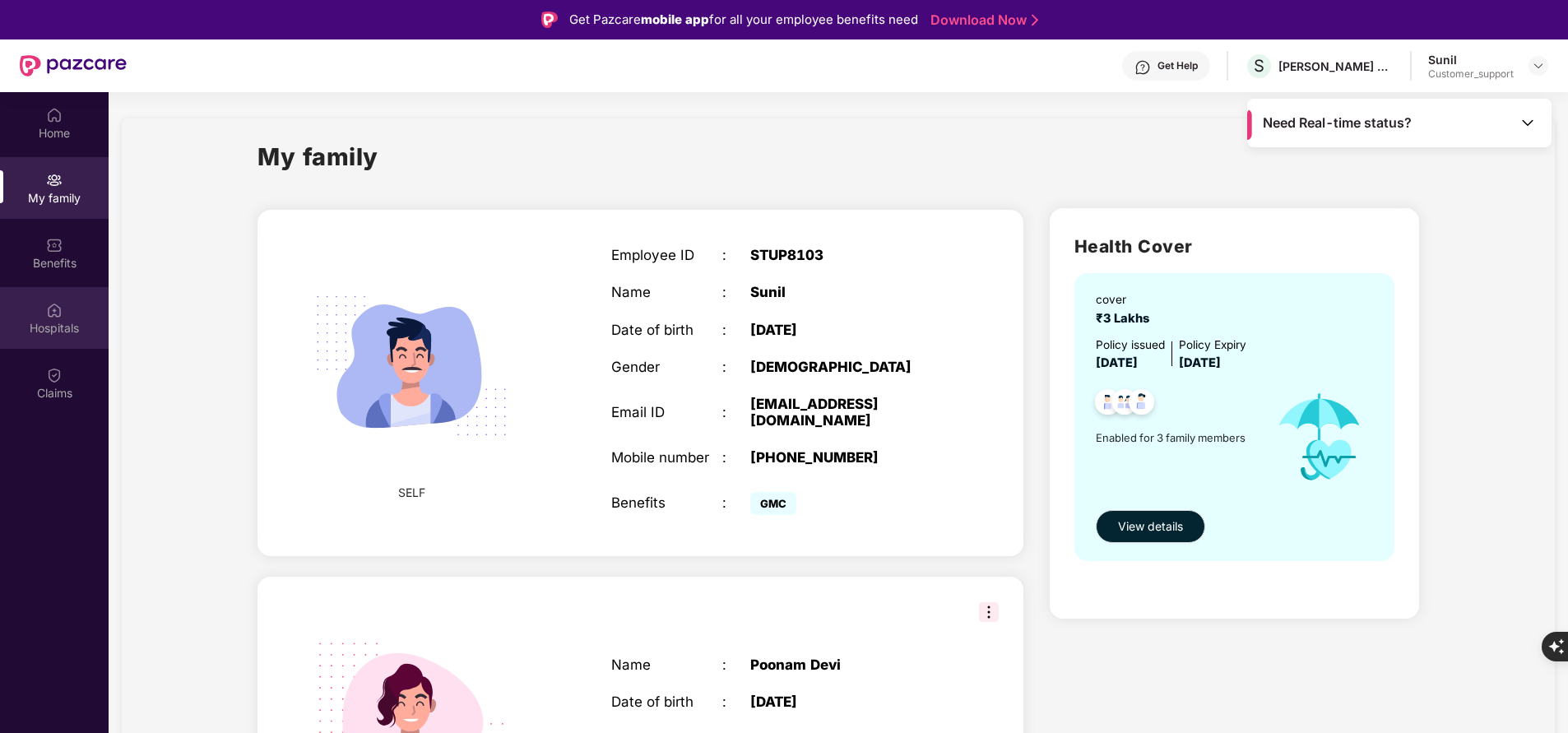
click at [60, 321] on div "Hospitals" at bounding box center [54, 327] width 109 height 17
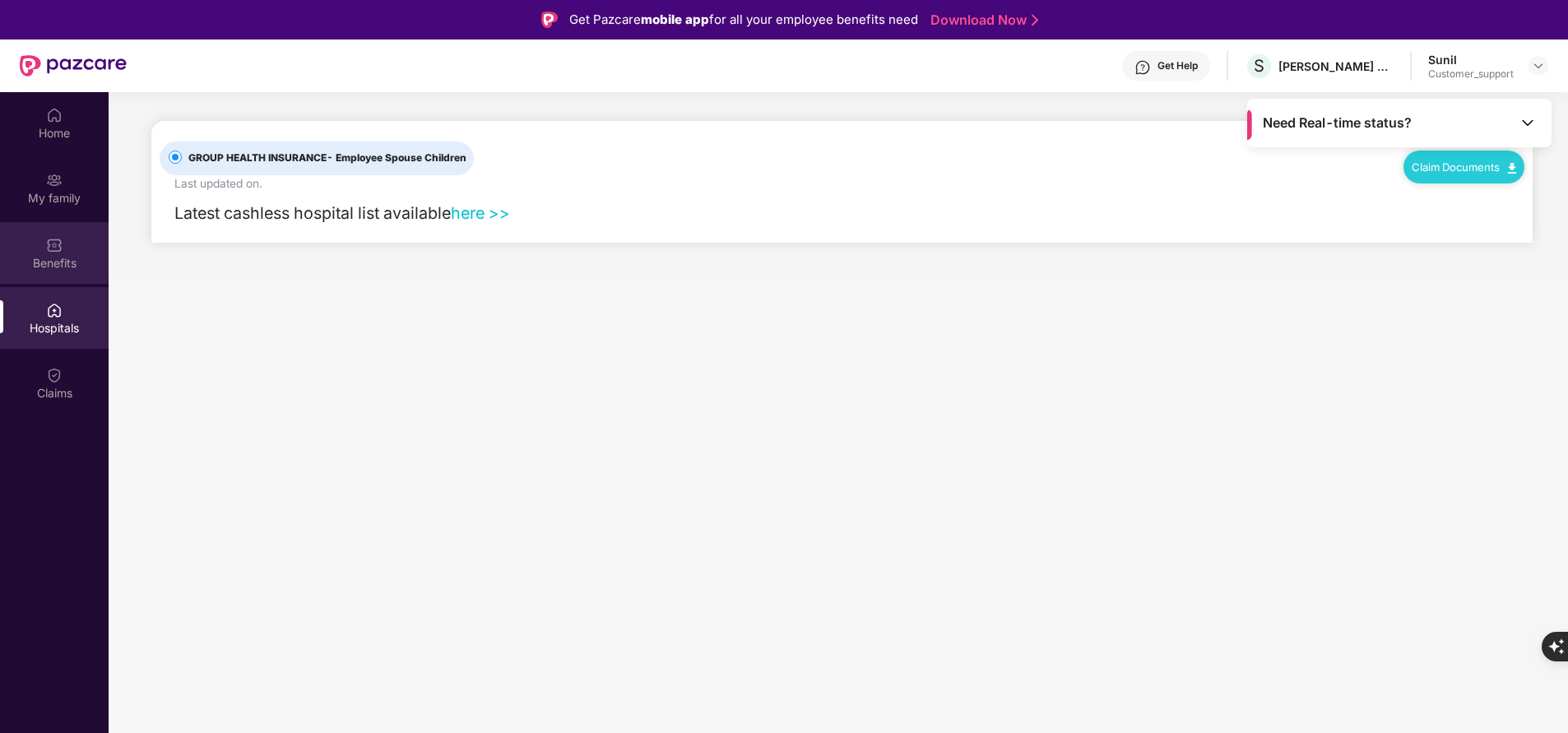
click at [60, 246] on img at bounding box center [54, 244] width 17 height 17
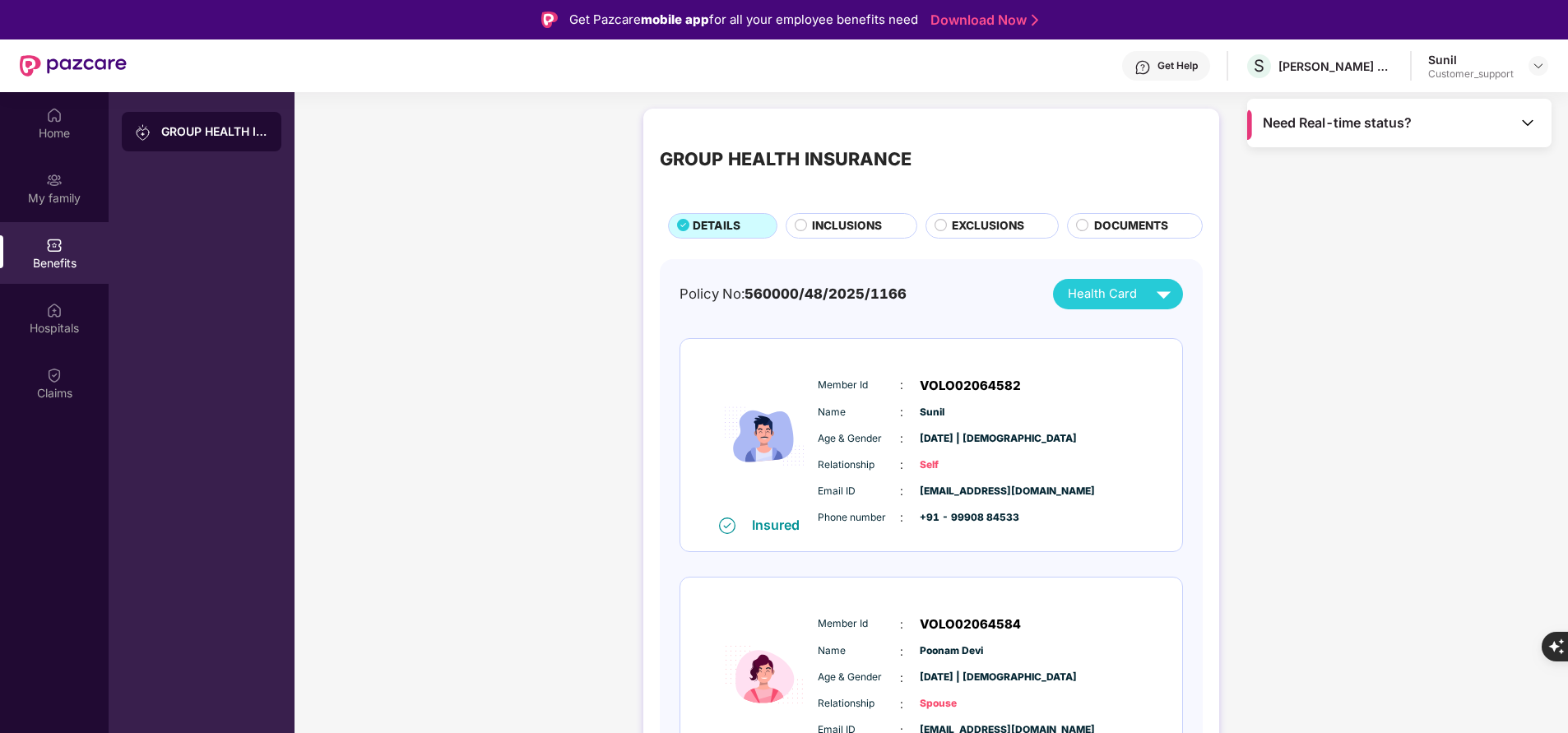
click at [868, 228] on span "INCLUSIONS" at bounding box center [848, 226] width 70 height 18
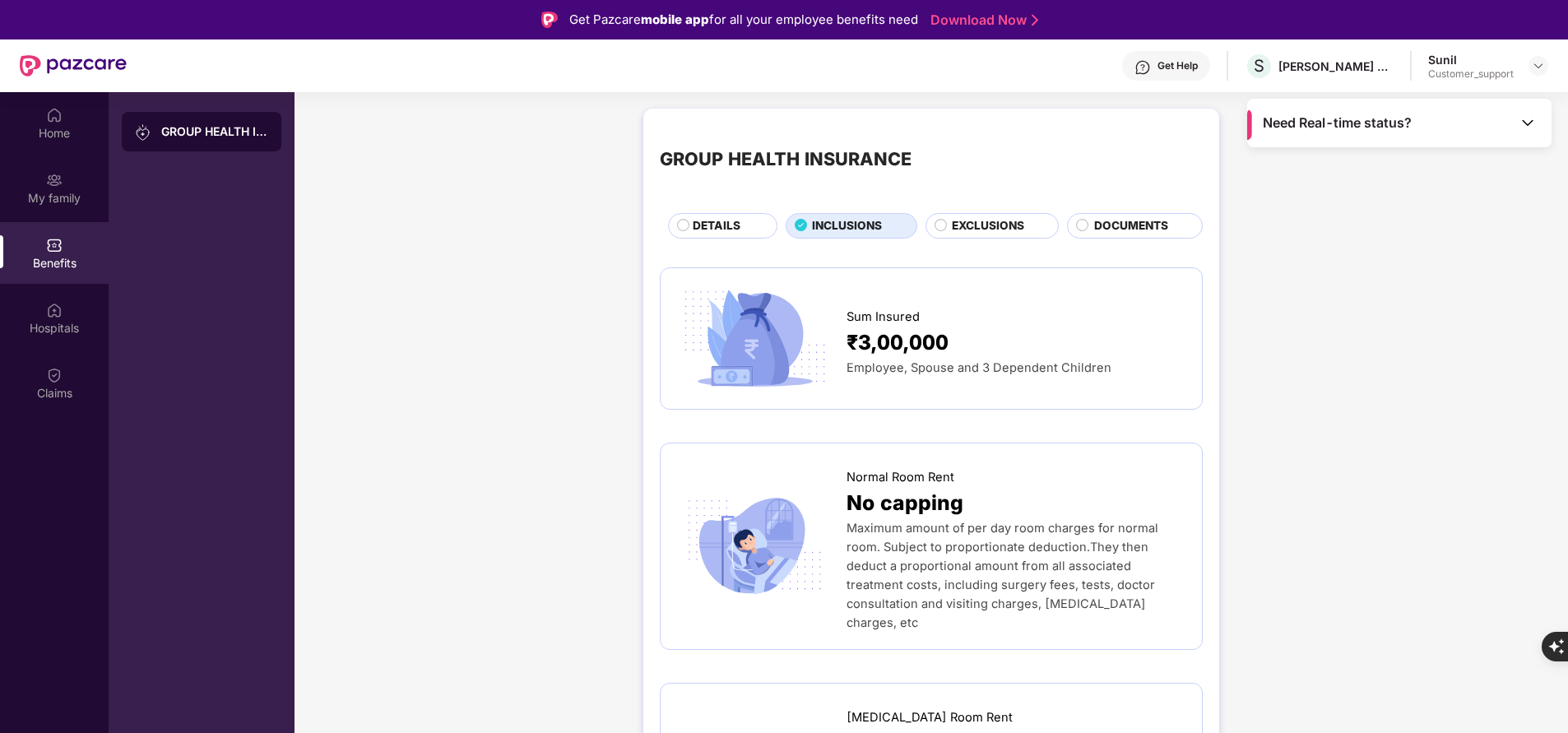
click at [976, 224] on span "EXCLUSIONS" at bounding box center [988, 226] width 72 height 18
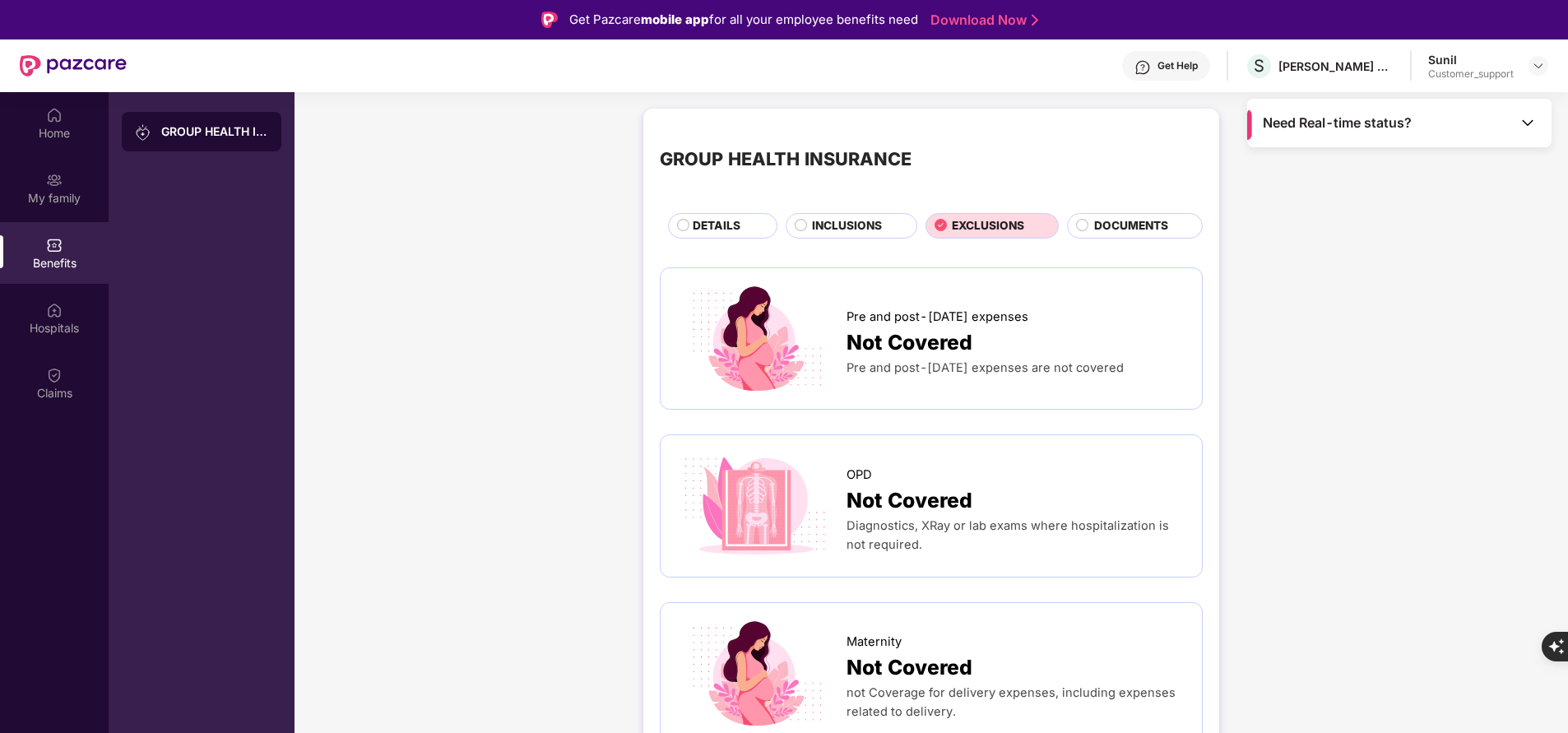
click at [813, 224] on span "INCLUSIONS" at bounding box center [848, 226] width 70 height 18
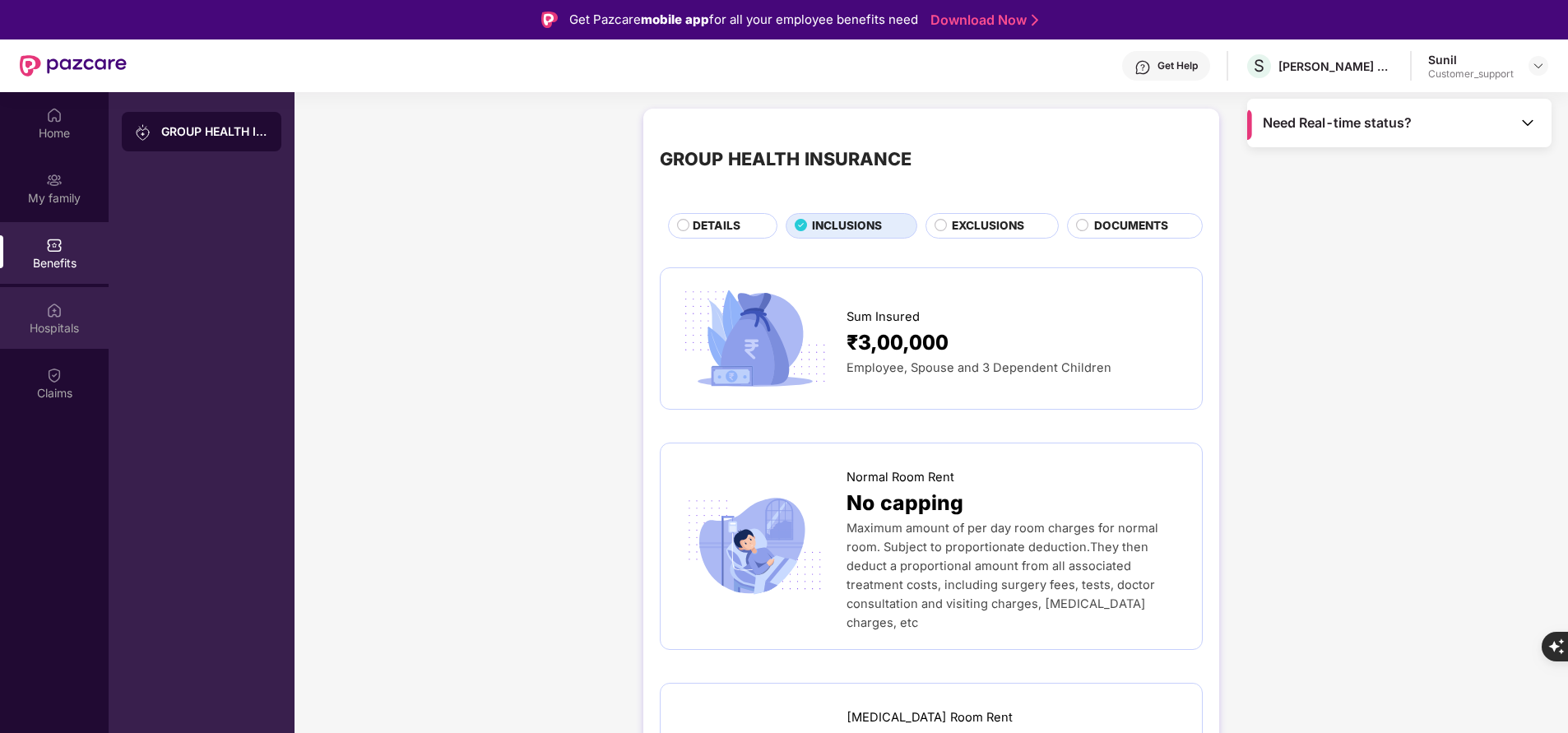
click at [65, 318] on div "Hospitals" at bounding box center [54, 318] width 109 height 62
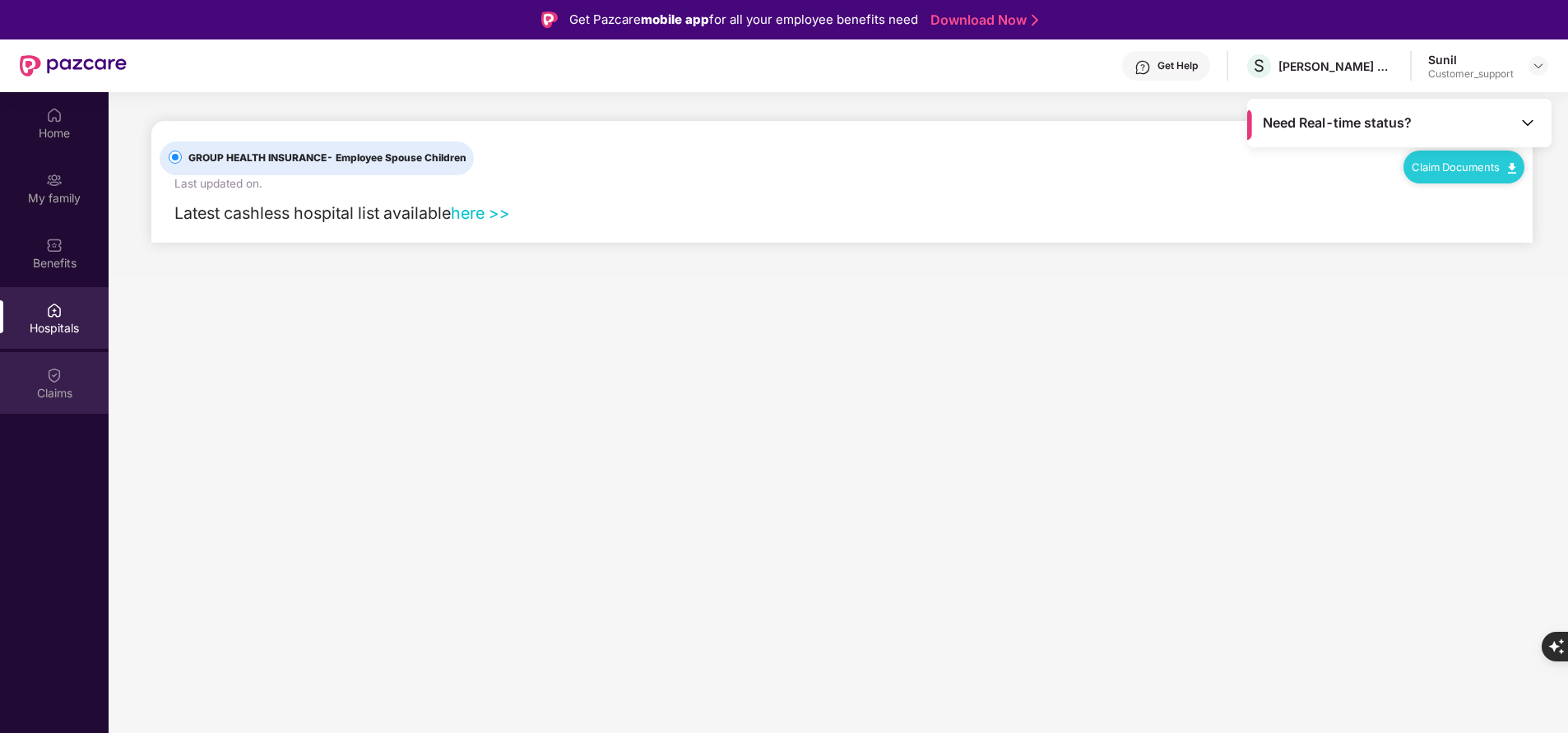
click at [41, 404] on div "Claims" at bounding box center [54, 382] width 109 height 62
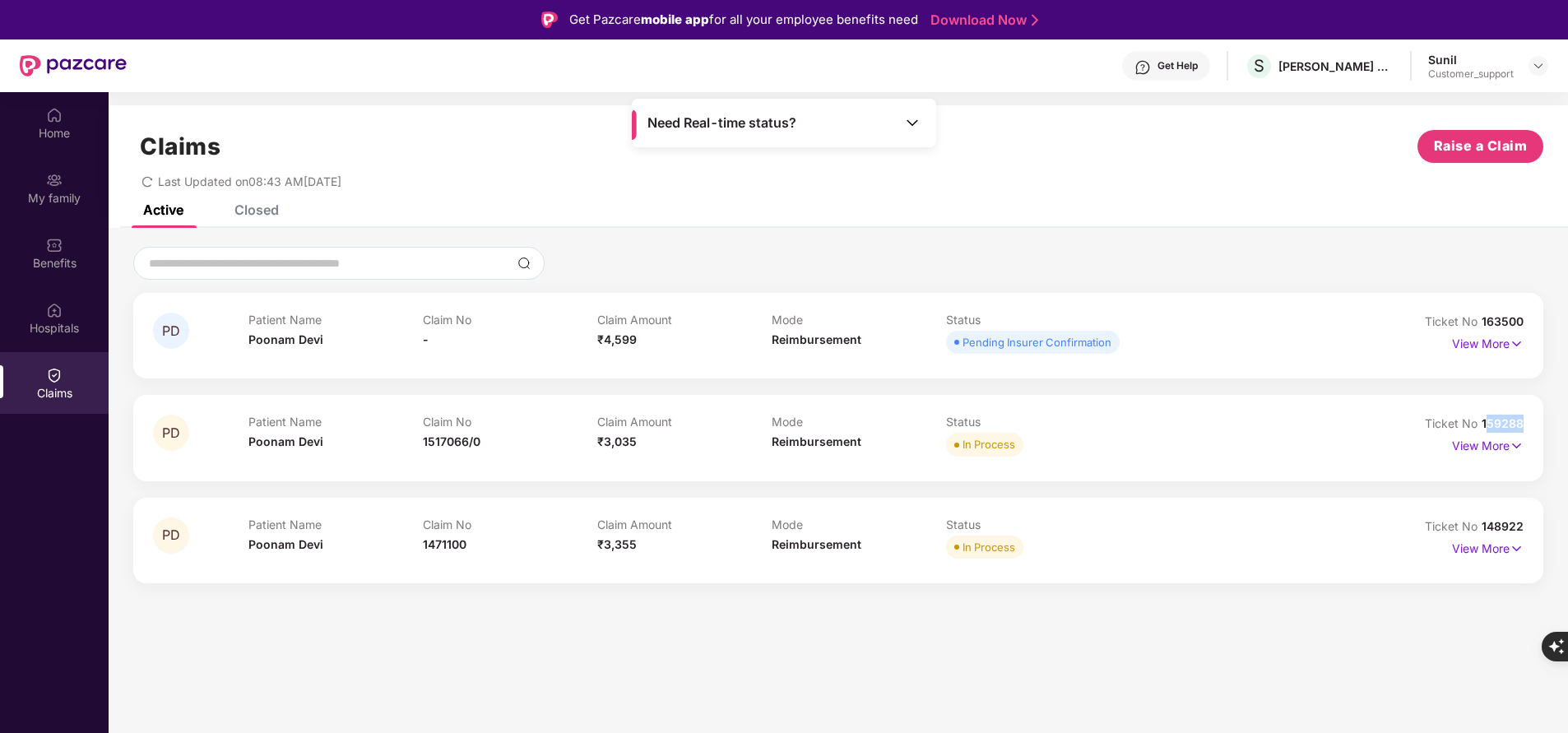
drag, startPoint x: 1485, startPoint y: 424, endPoint x: 1574, endPoint y: 428, distance: 89.1
click at [1567, 428] on html "Get Pazcare mobile app for all your employee benefits need Download Now Get Hel…" at bounding box center [784, 366] width 1568 height 733
click at [1461, 388] on div "PD Patient Name Poonam Devi Claim No - Claim Amount ₹4,599 Mode Reimbursement S…" at bounding box center [838, 438] width 1411 height 290
drag, startPoint x: 1477, startPoint y: 419, endPoint x: 1549, endPoint y: 415, distance: 72.1
click at [1549, 415] on div "PD Patient Name Poonam Devi Claim No - Claim Amount ₹4,599 Mode Reimbursement S…" at bounding box center [838, 414] width 1459 height 336
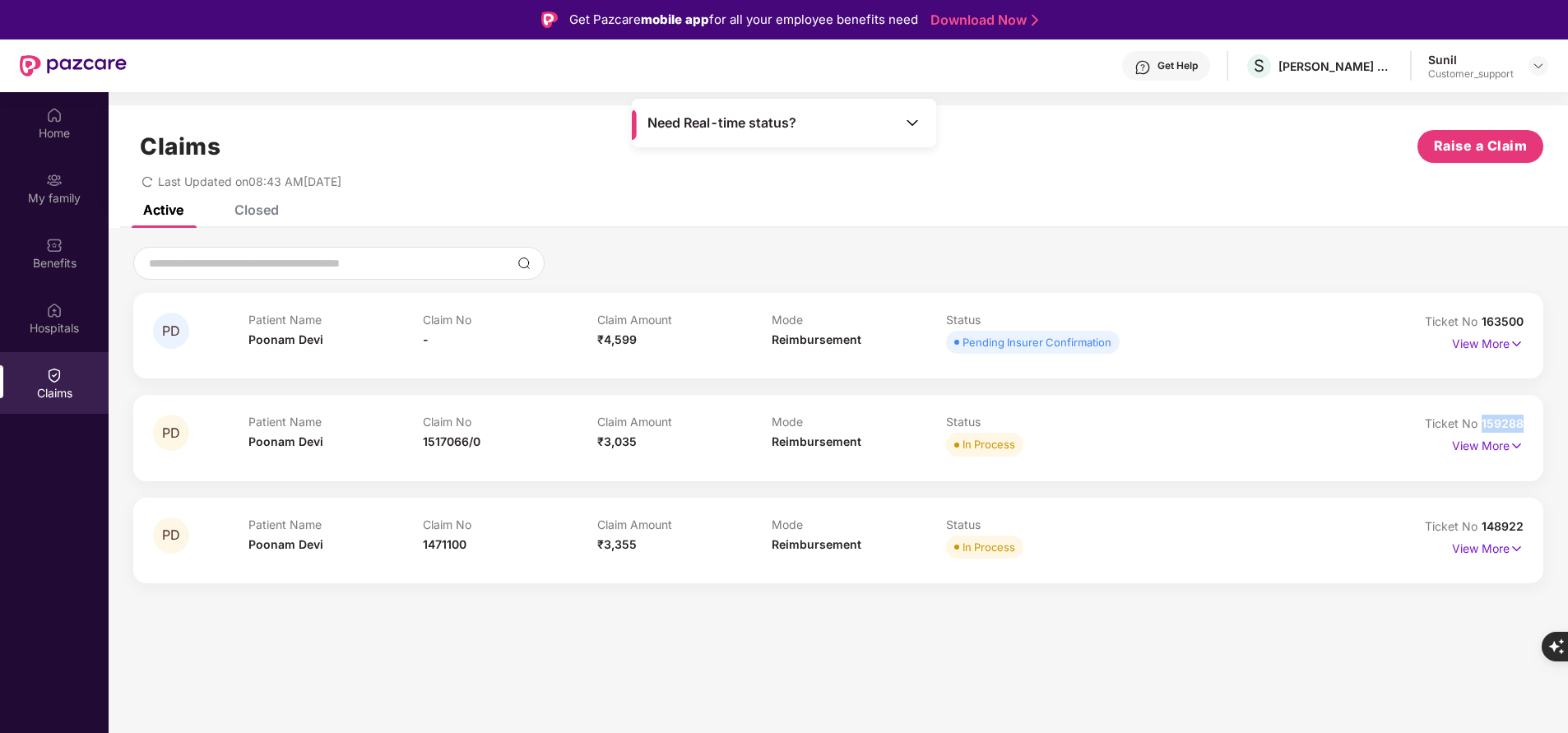
copy span "159288"
drag, startPoint x: 1483, startPoint y: 322, endPoint x: 1555, endPoint y: 323, distance: 72.0
click at [1555, 323] on div "PD Patient Name Poonam Devi Claim No - Claim Amount ₹4,599 Mode Reimbursement S…" at bounding box center [838, 414] width 1459 height 336
copy span "163500"
click at [272, 210] on div "Closed" at bounding box center [256, 209] width 44 height 17
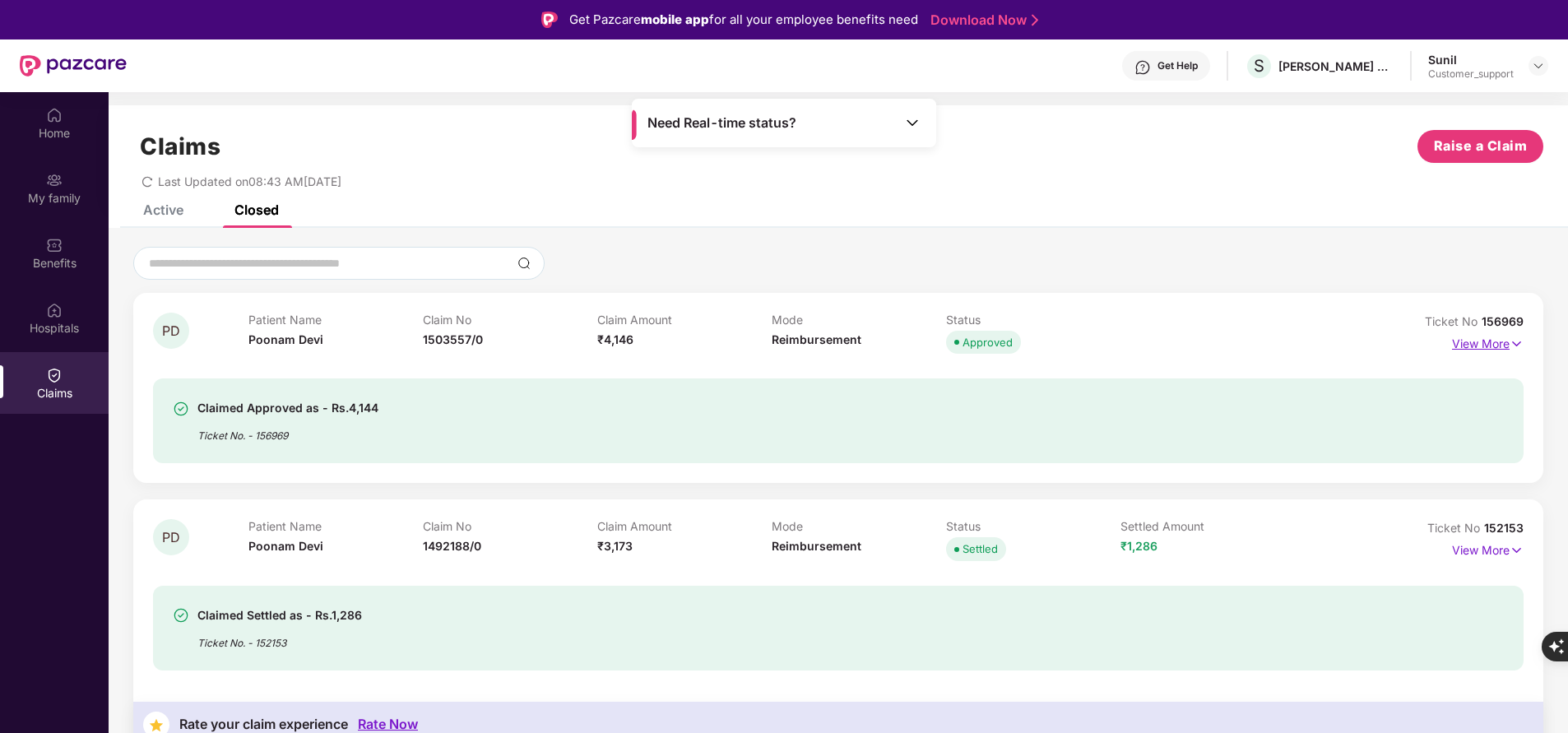
click at [1468, 350] on p "View More" at bounding box center [1487, 341] width 71 height 22
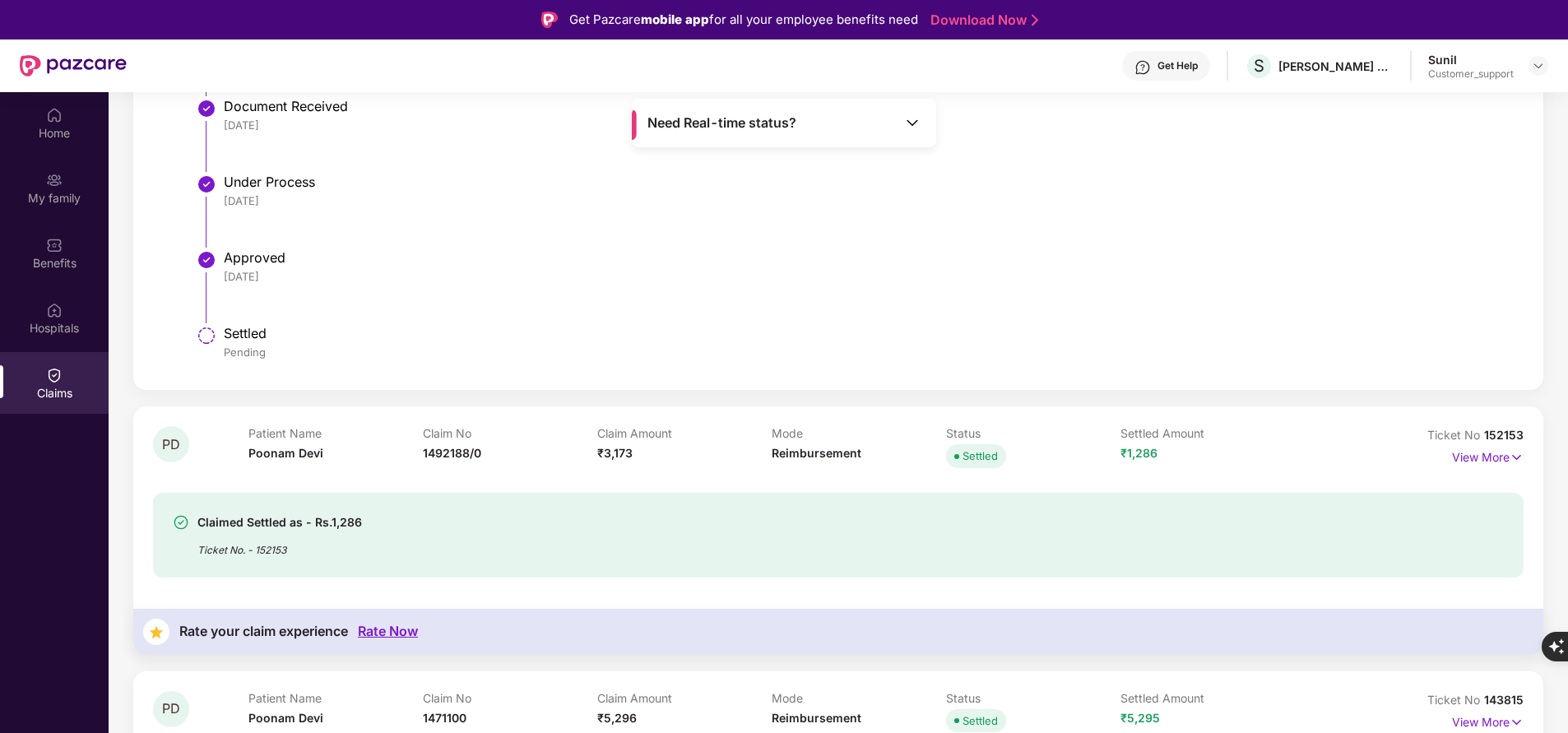
scroll to position [659, 0]
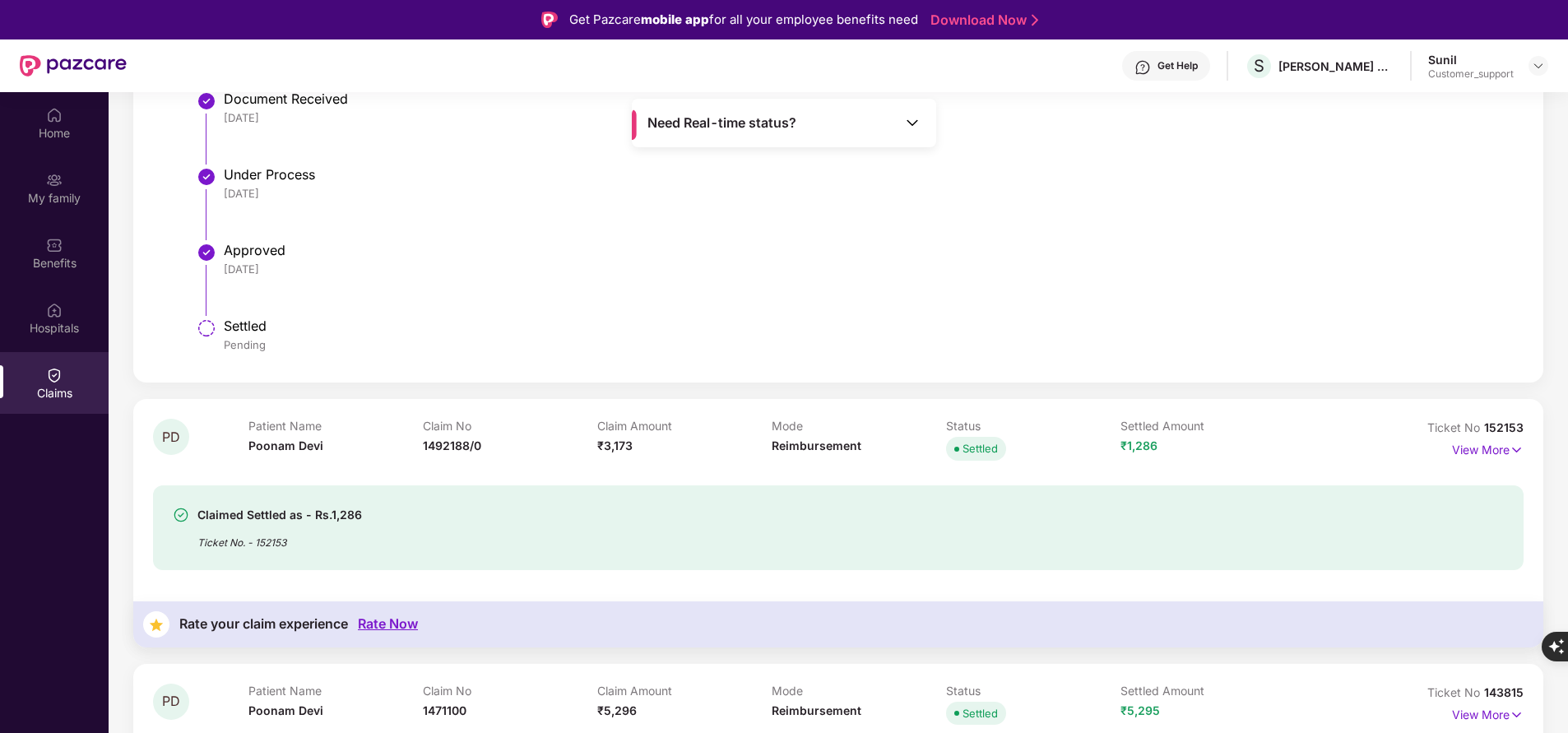
click at [510, 542] on div "Claimed Settled as - Rs.1,286 Ticket No. - 152153" at bounding box center [727, 528] width 1109 height 45
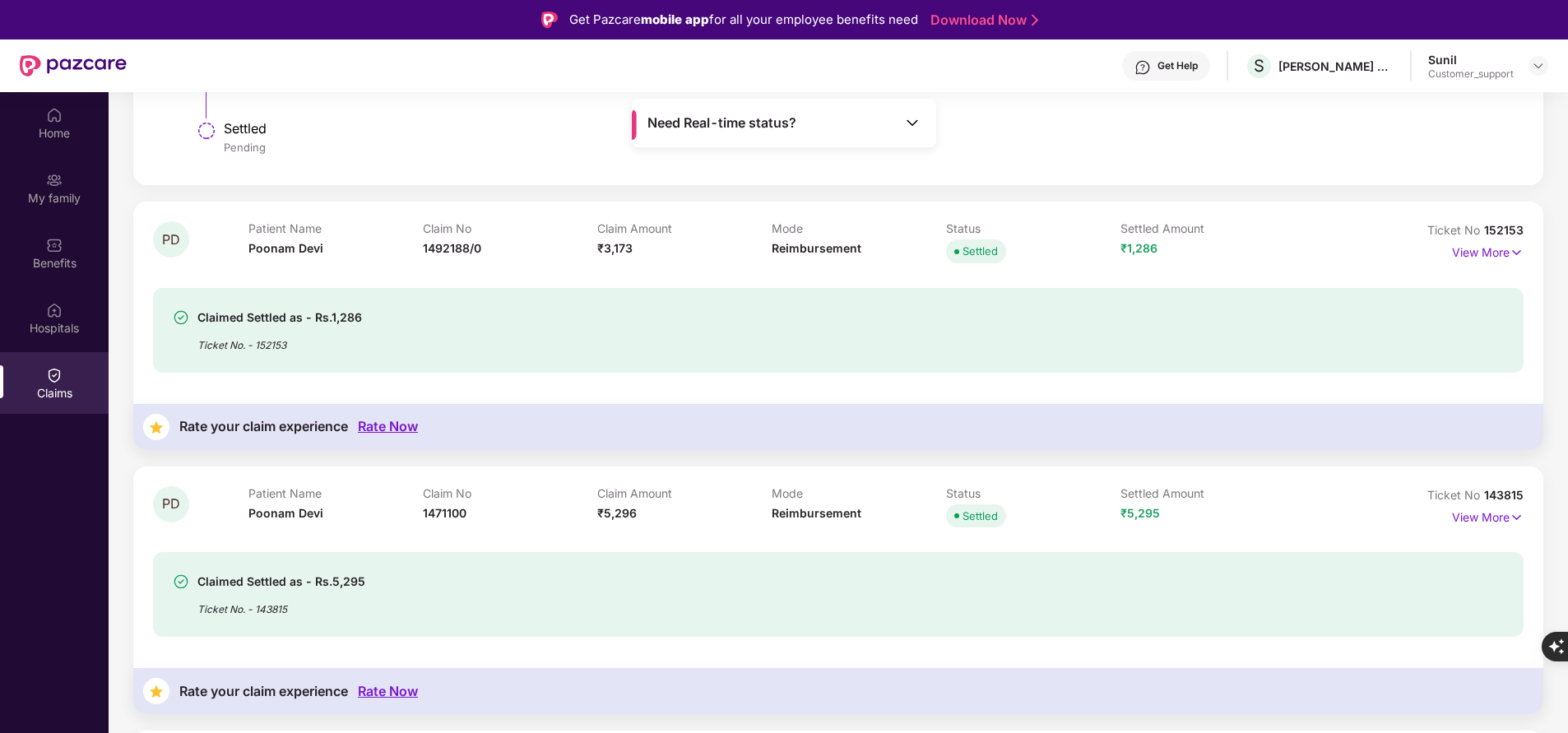
scroll to position [858, 0]
click at [1460, 253] on p "View More" at bounding box center [1487, 248] width 71 height 22
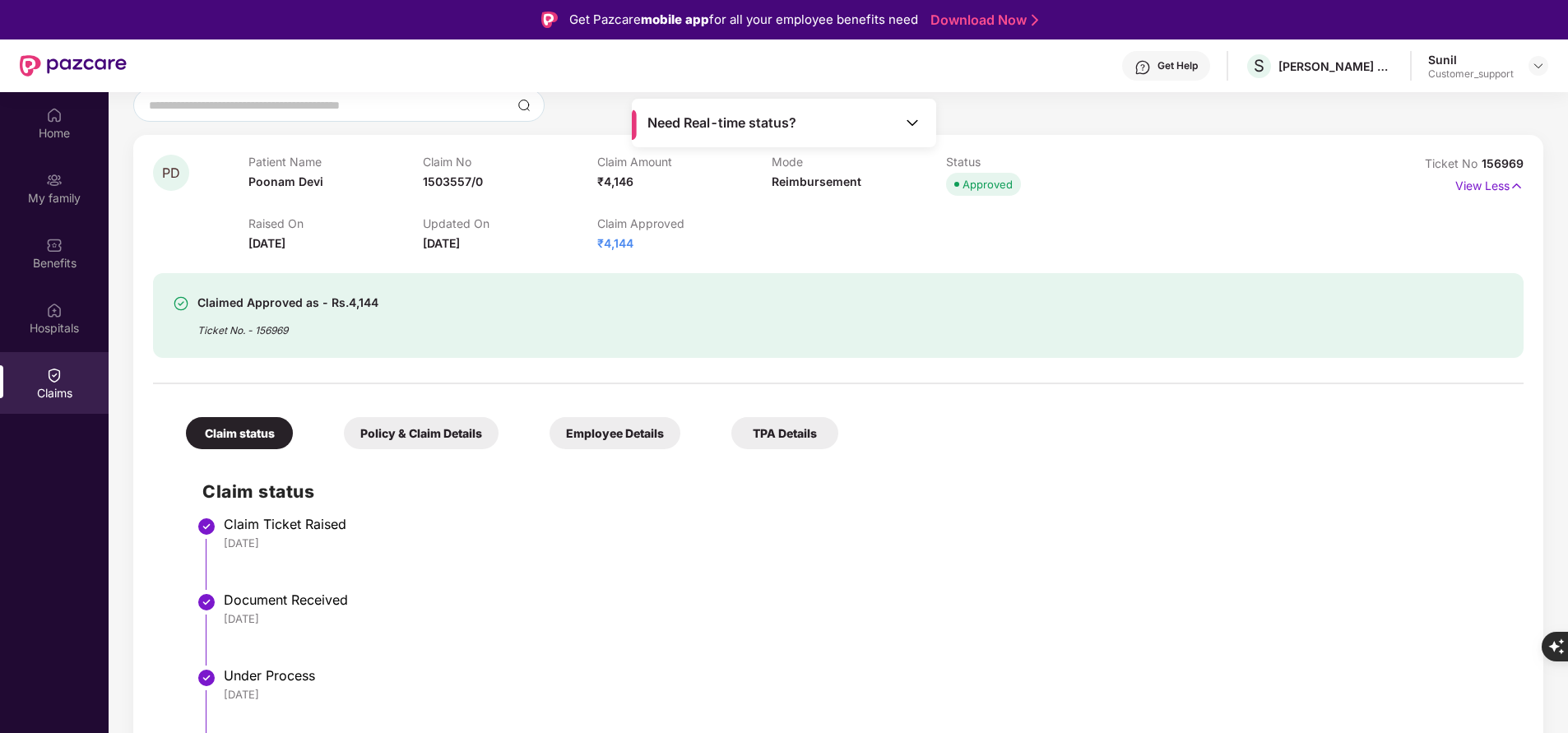
scroll to position [0, 0]
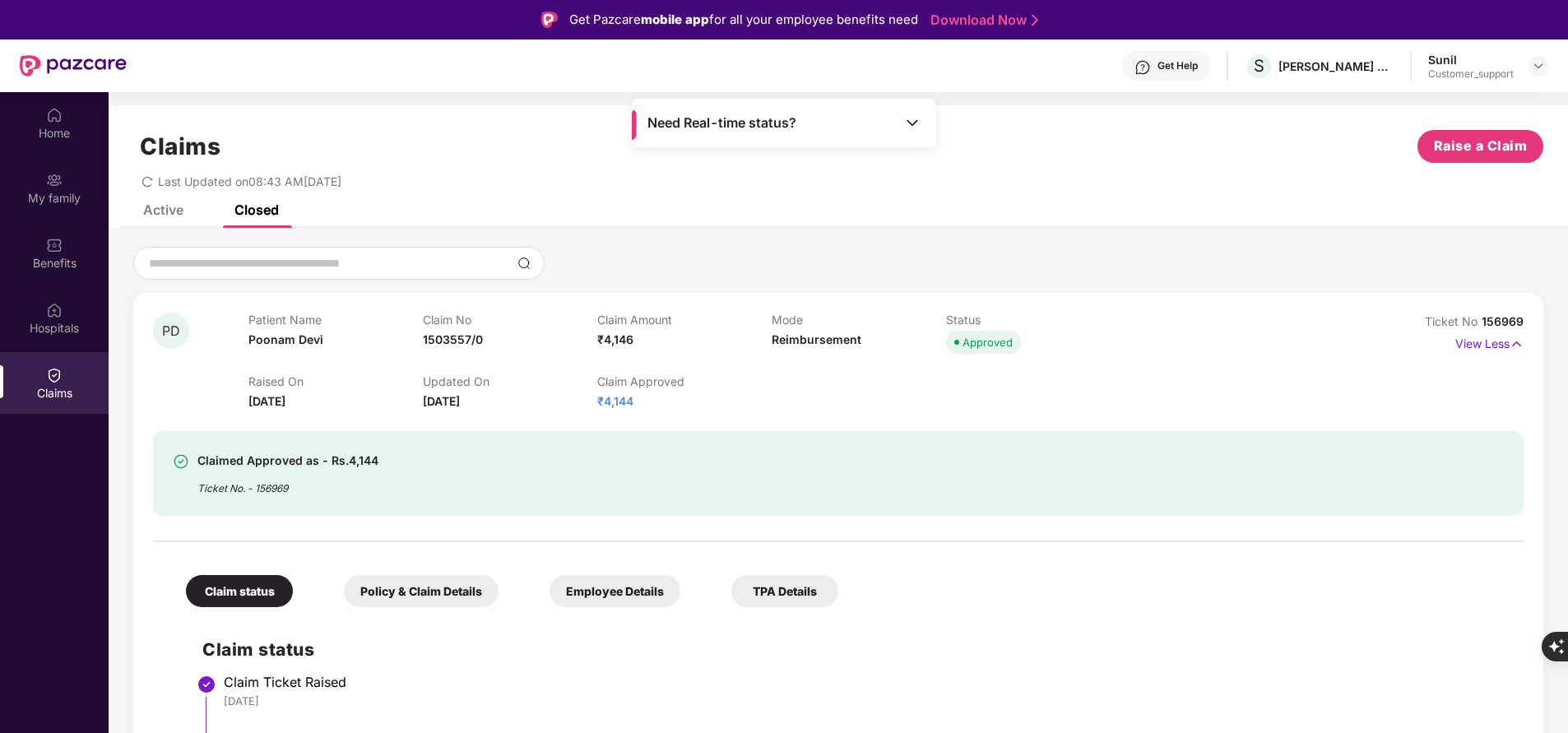
click at [166, 210] on div "Active" at bounding box center [162, 209] width 40 height 17
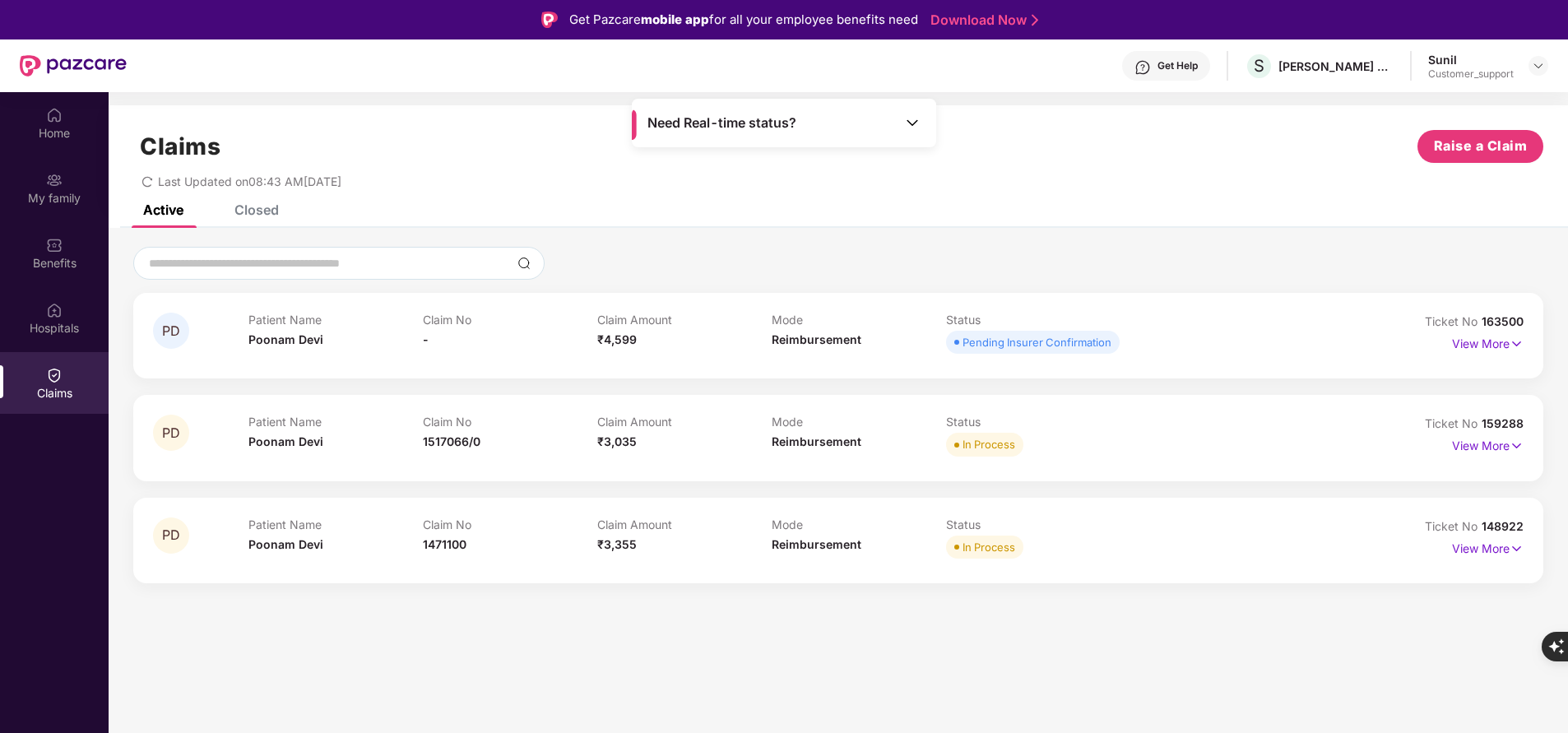
click at [264, 210] on div "Closed" at bounding box center [256, 209] width 44 height 17
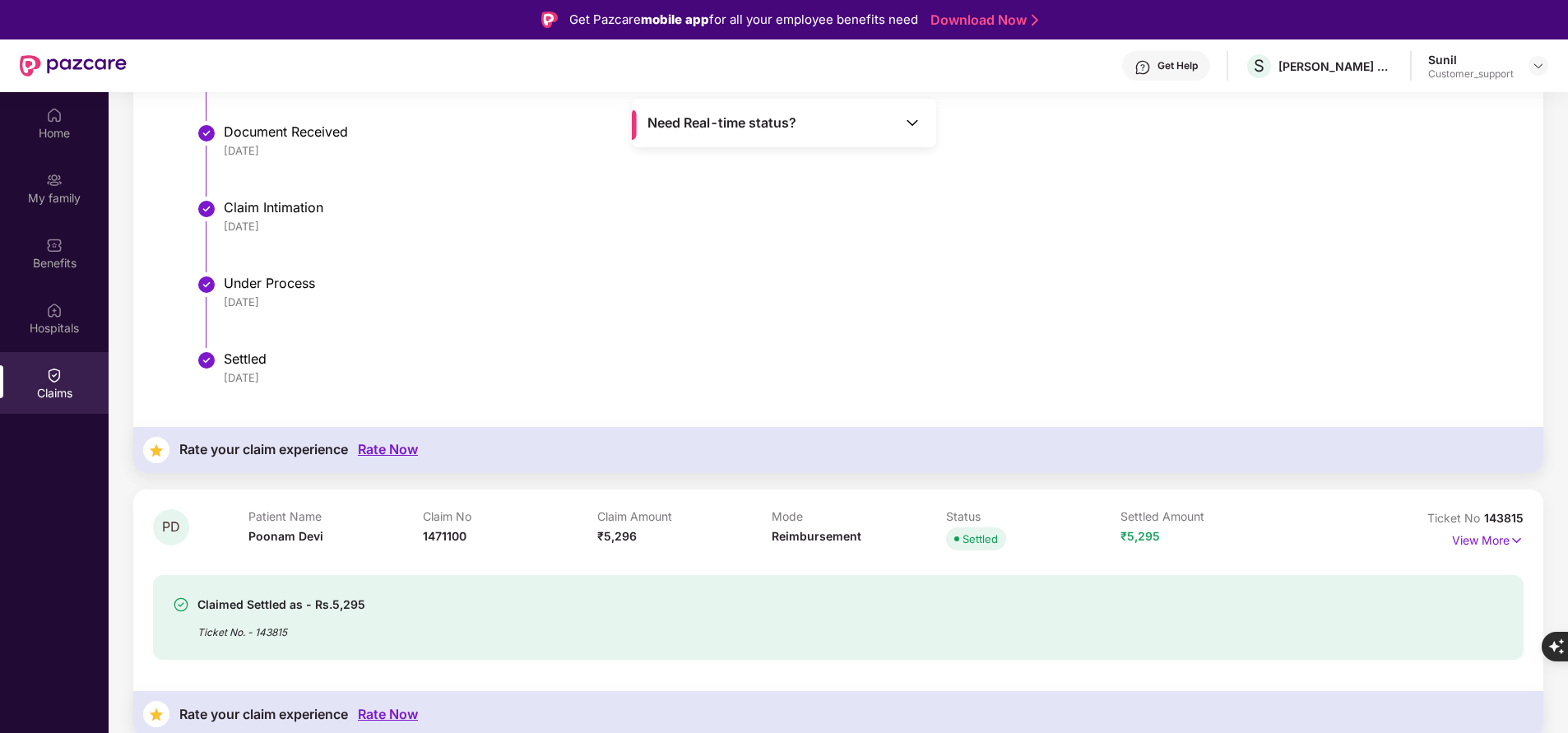
scroll to position [1016, 0]
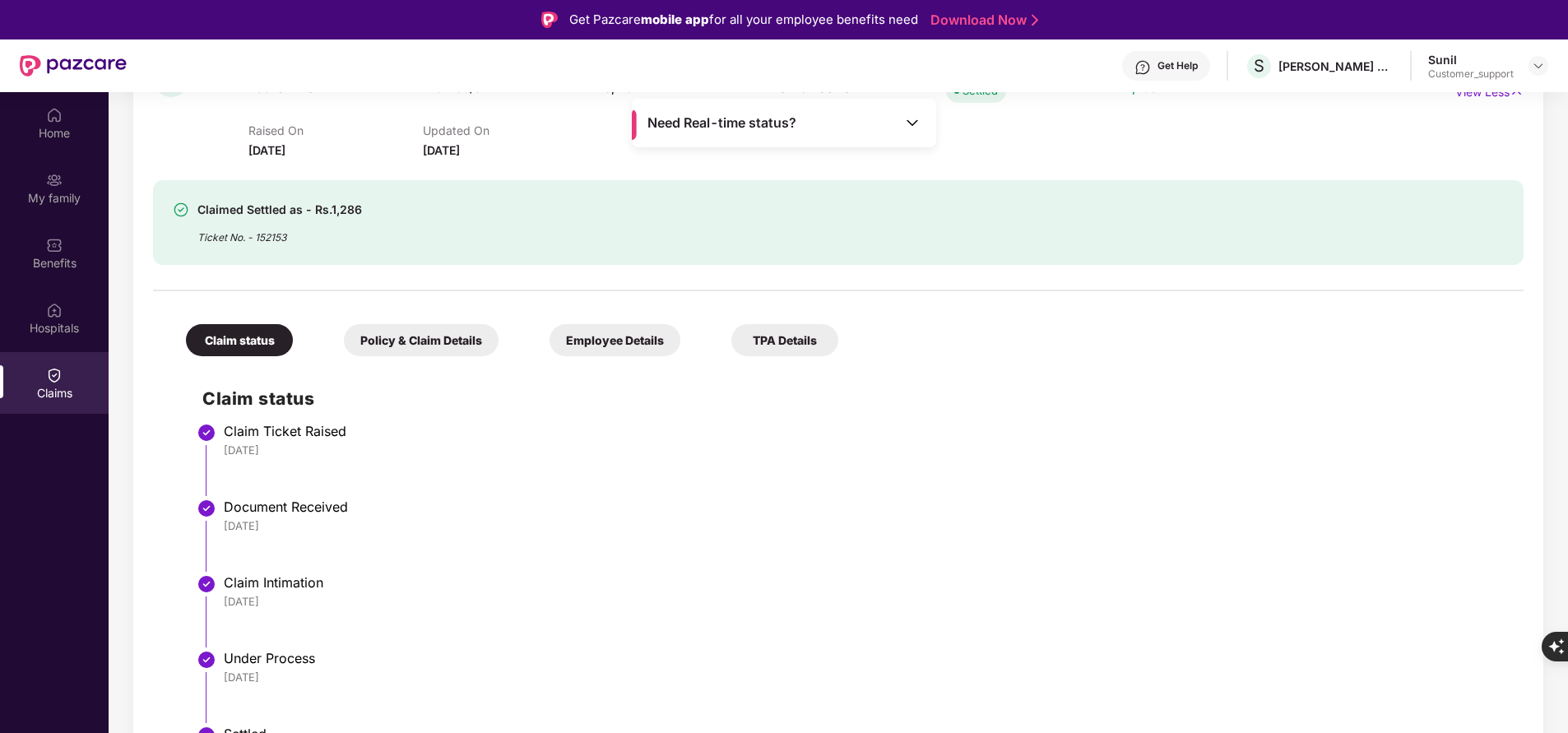
click at [262, 337] on div "Claim status" at bounding box center [239, 340] width 107 height 32
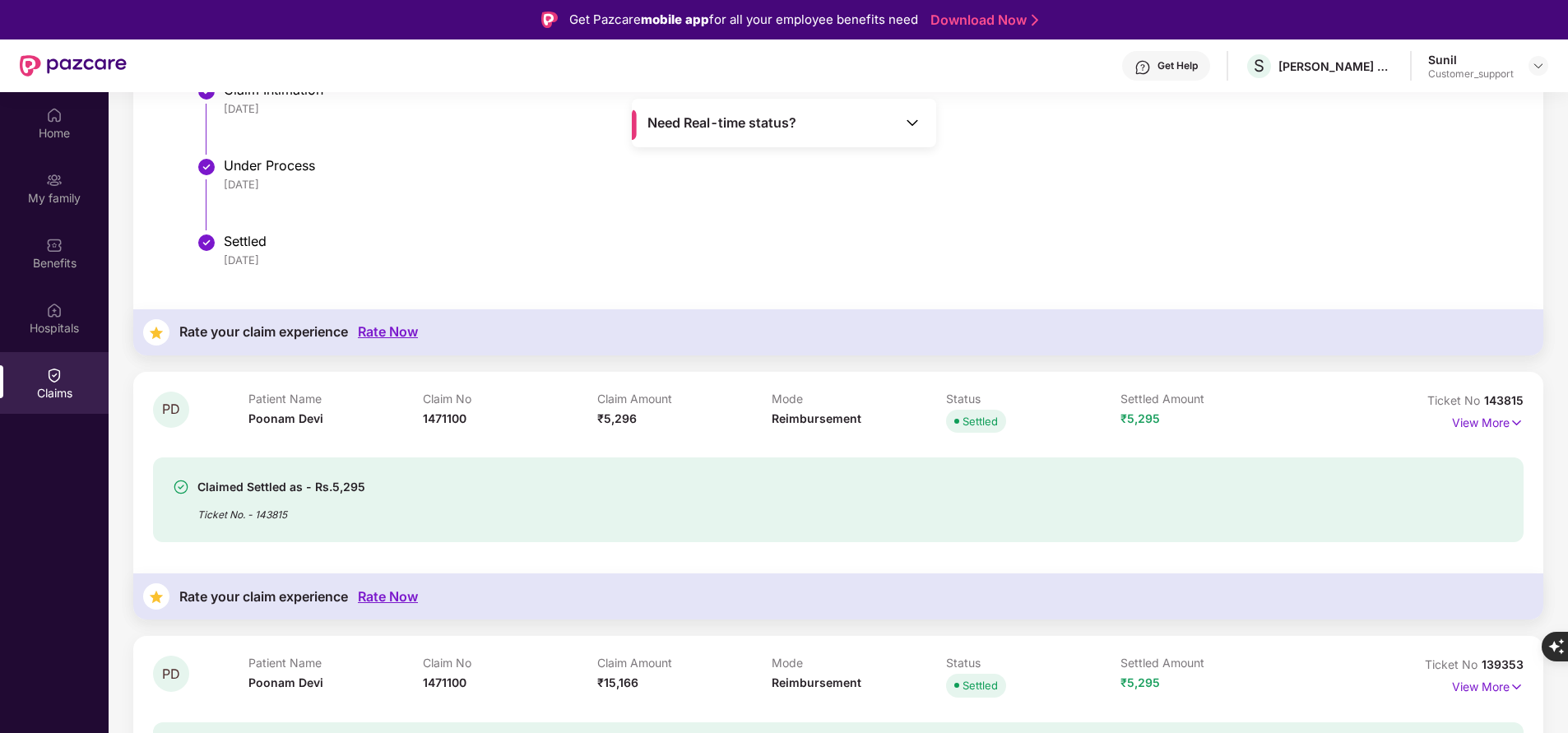
click at [964, 502] on div "Claimed Settled as - Rs.5,295 Ticket No. - 143815" at bounding box center [727, 499] width 1109 height 45
click at [1469, 428] on p "View More" at bounding box center [1487, 420] width 71 height 22
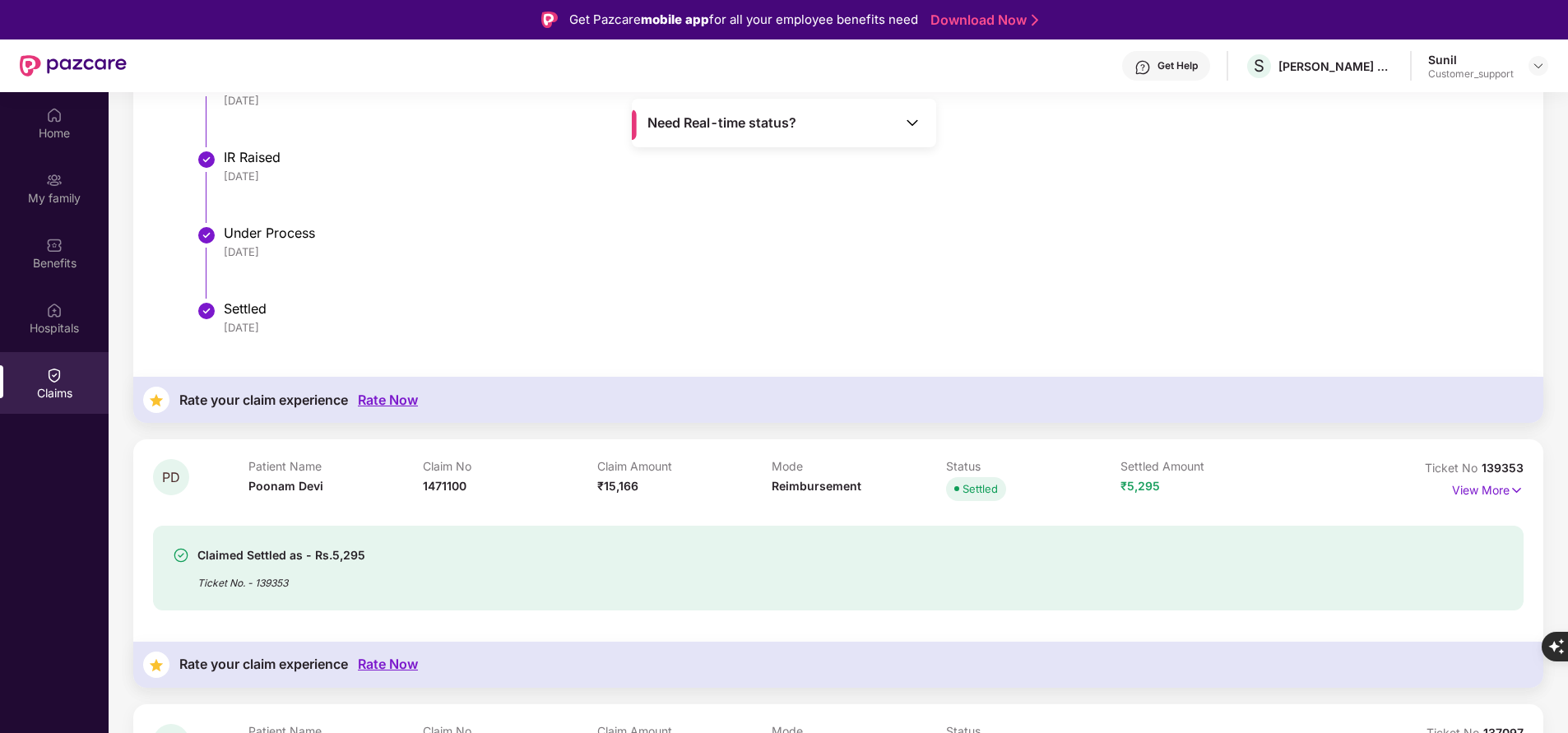
scroll to position [2415, 0]
click at [1493, 495] on p "View More" at bounding box center [1487, 489] width 71 height 22
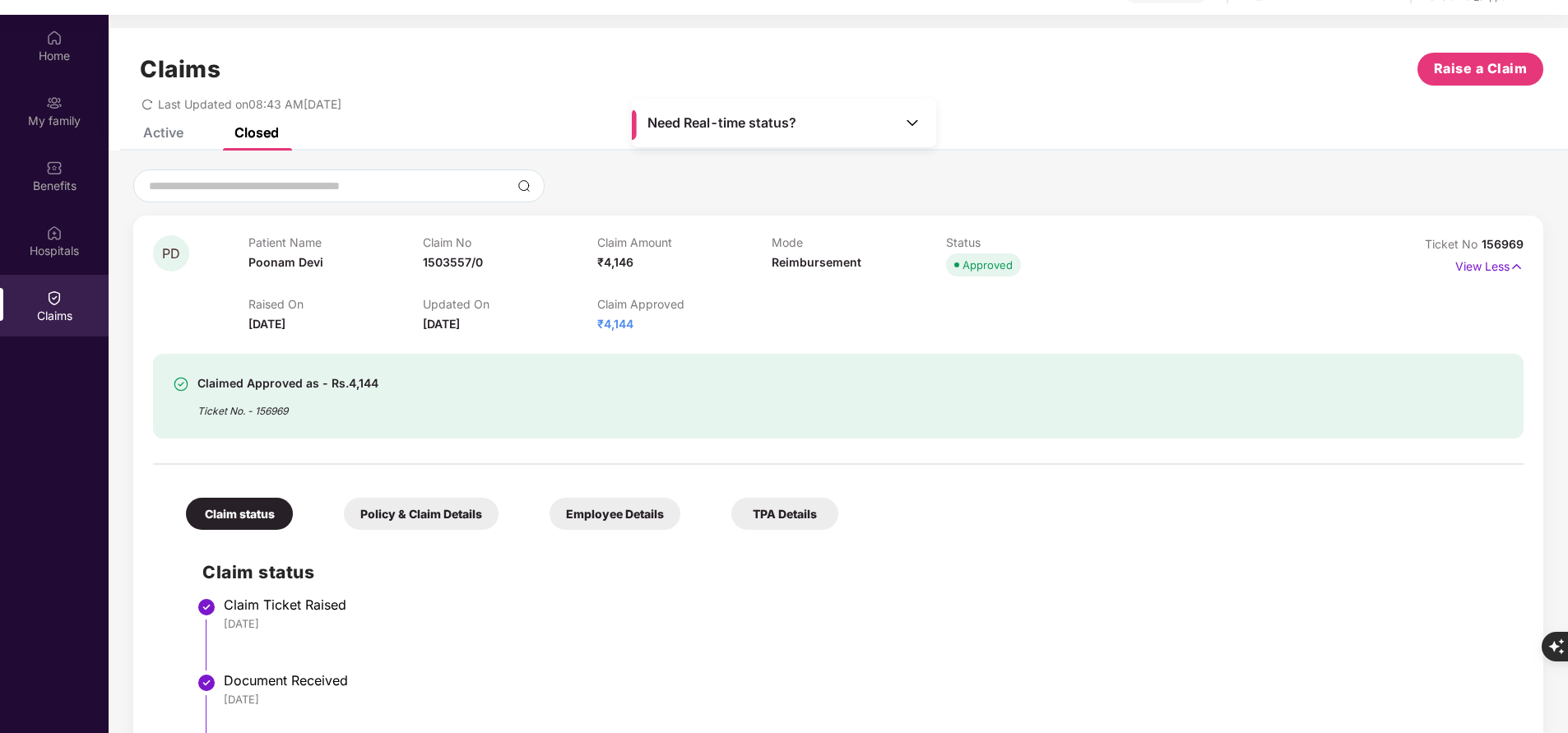
scroll to position [92, 0]
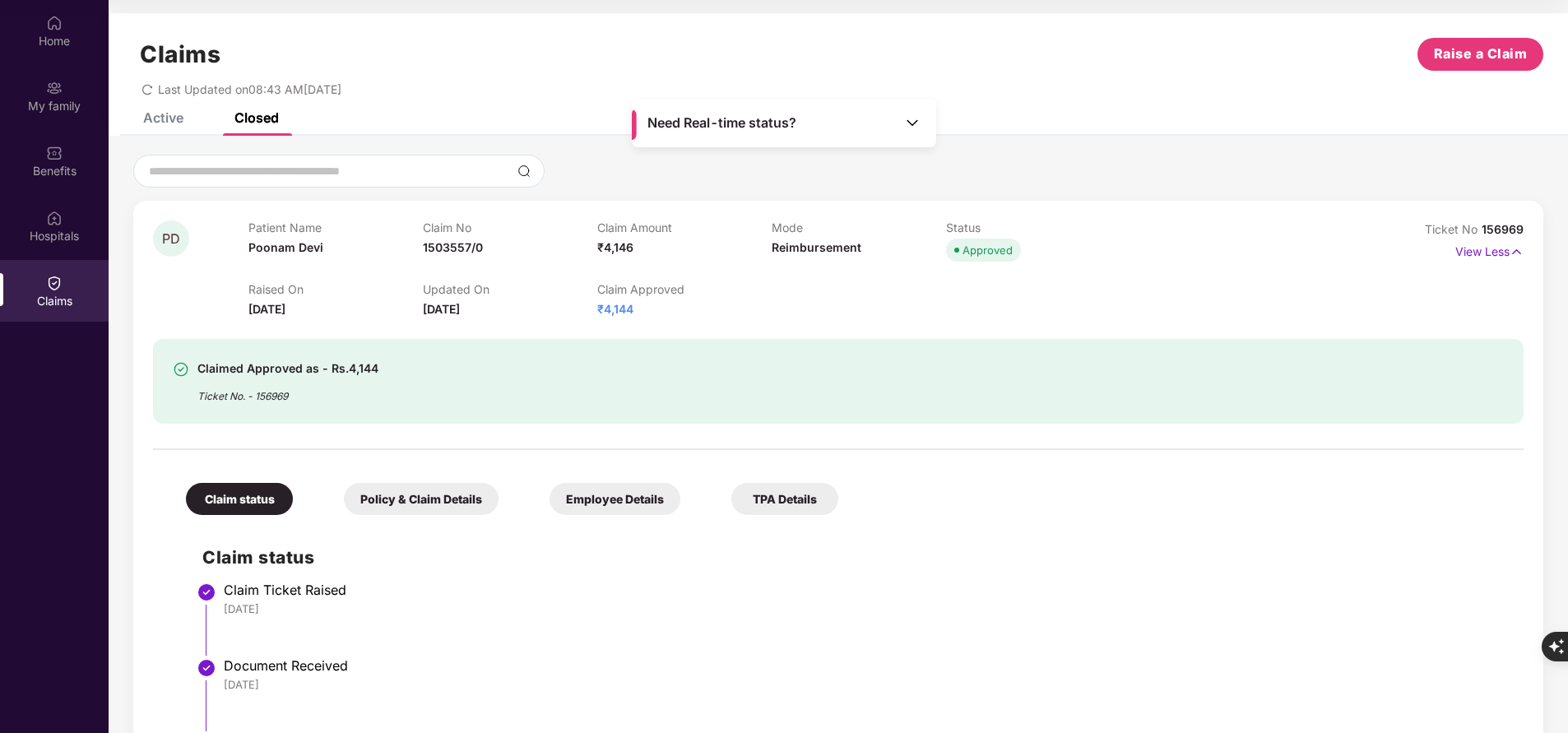
click at [163, 102] on div "Claims Raise a Claim Last Updated on 08:43 AM[DATE]" at bounding box center [838, 63] width 1459 height 100
click at [164, 116] on div "Active" at bounding box center [162, 117] width 40 height 17
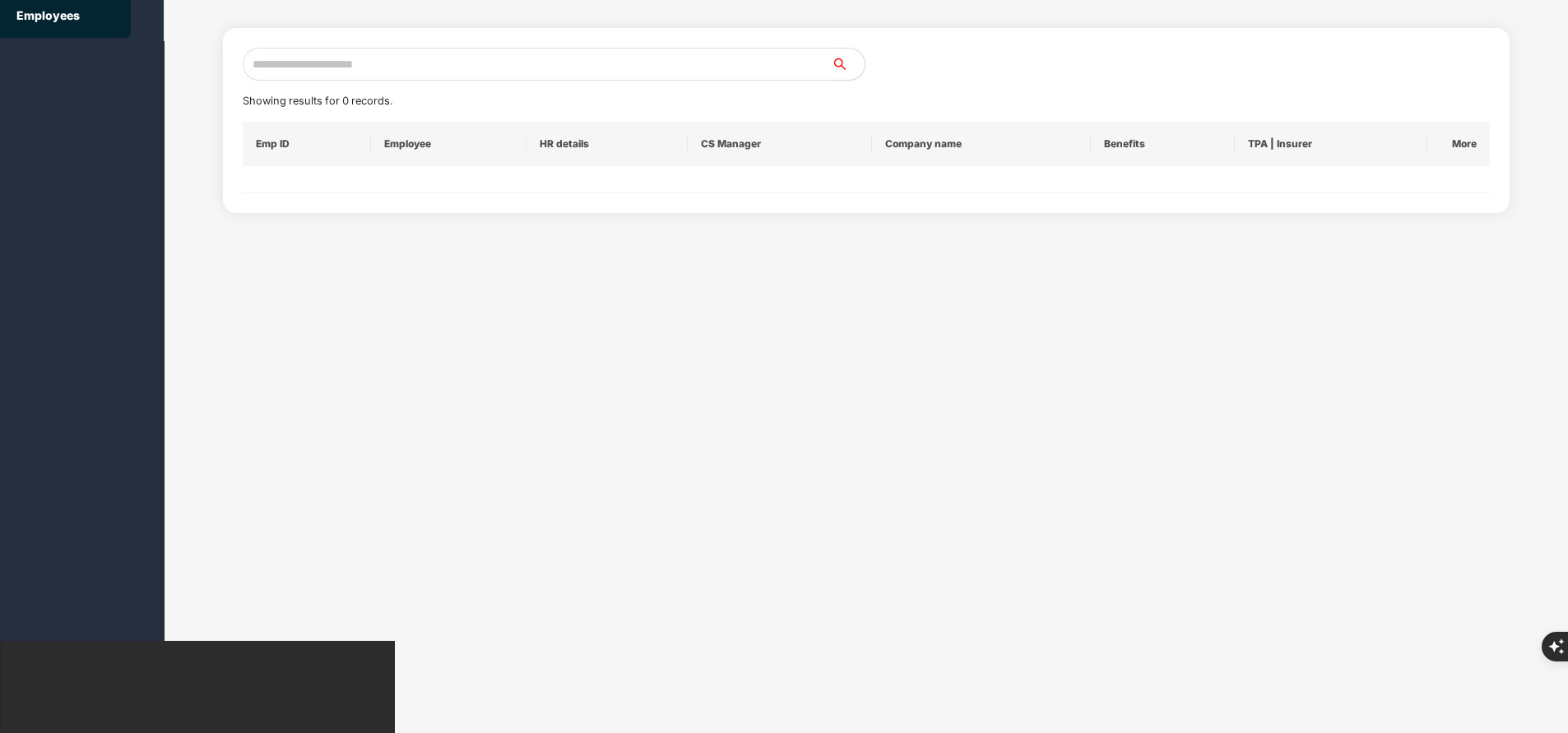
scroll to position [0, 0]
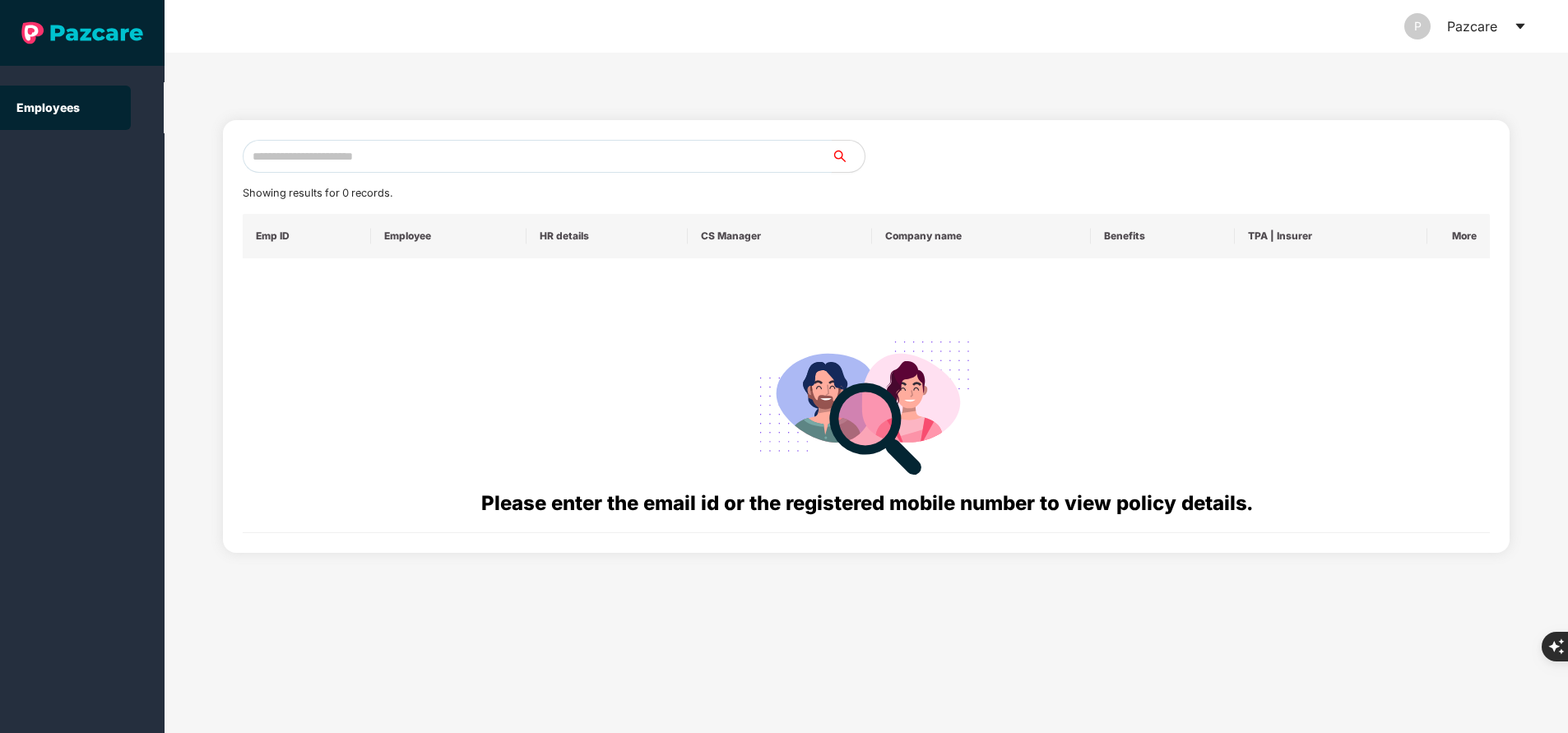
click at [448, 153] on input "text" at bounding box center [537, 156] width 589 height 33
paste input "**********"
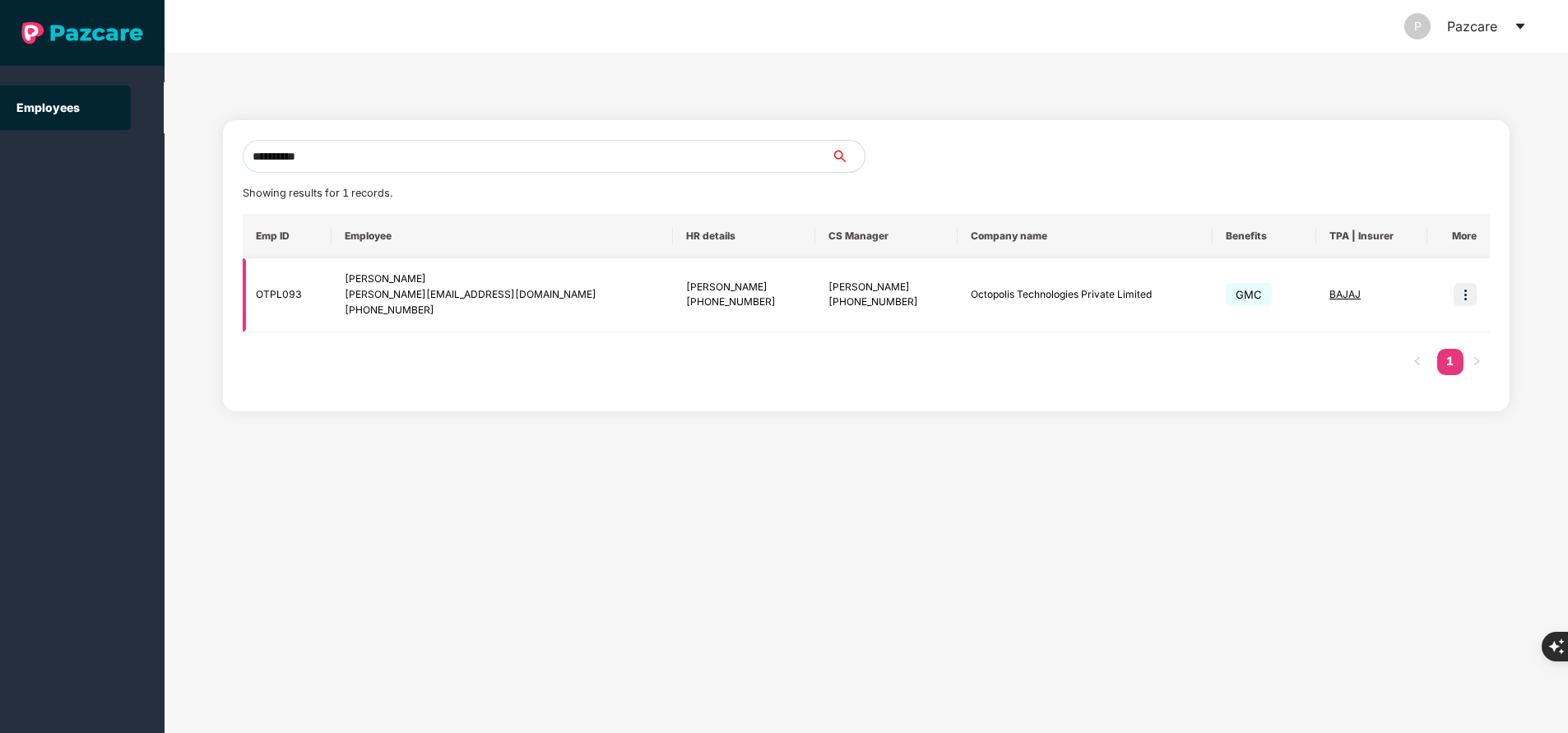
type input "**********"
click at [1469, 304] on img at bounding box center [1465, 295] width 23 height 23
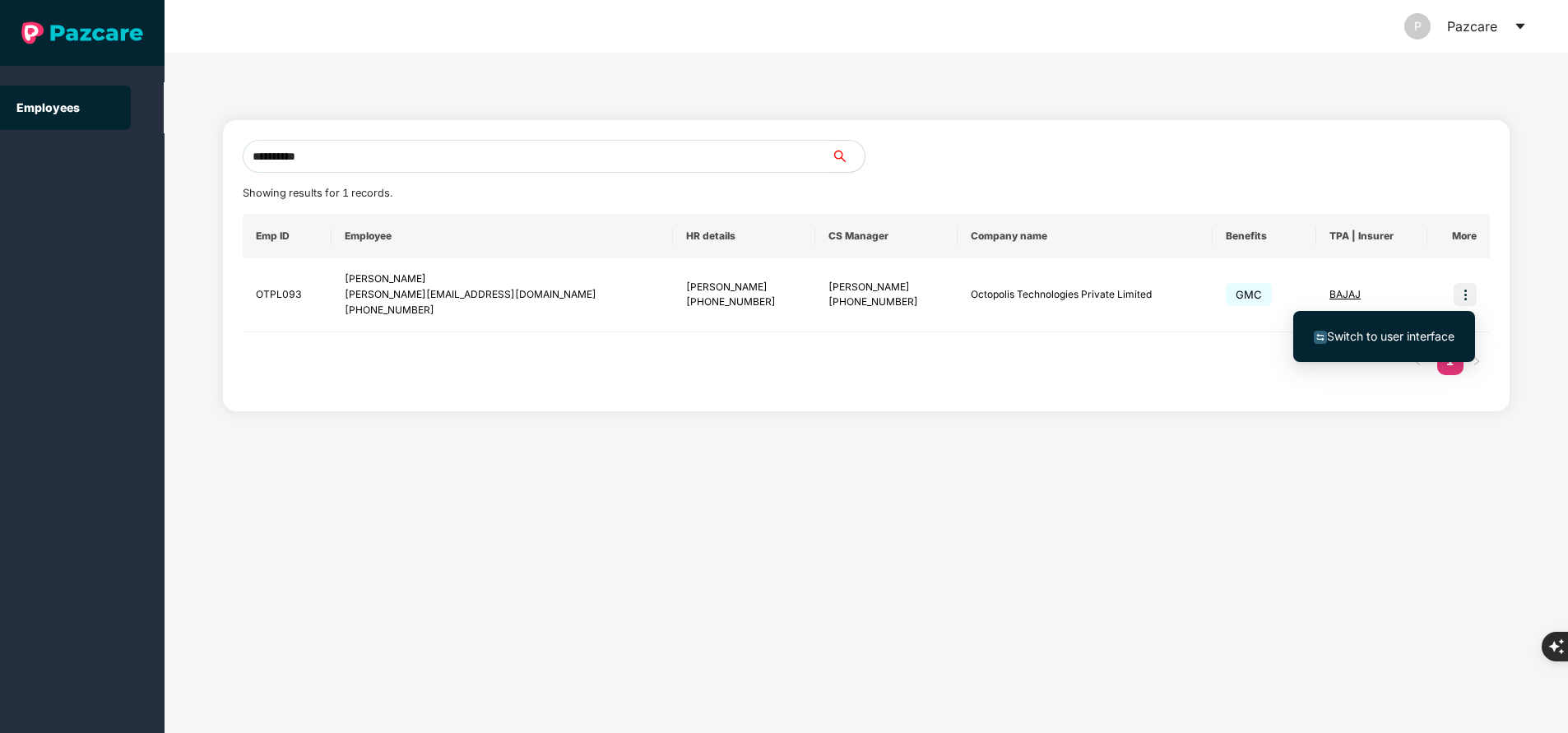
click at [1388, 339] on span "Switch to user interface" at bounding box center [1391, 336] width 127 height 14
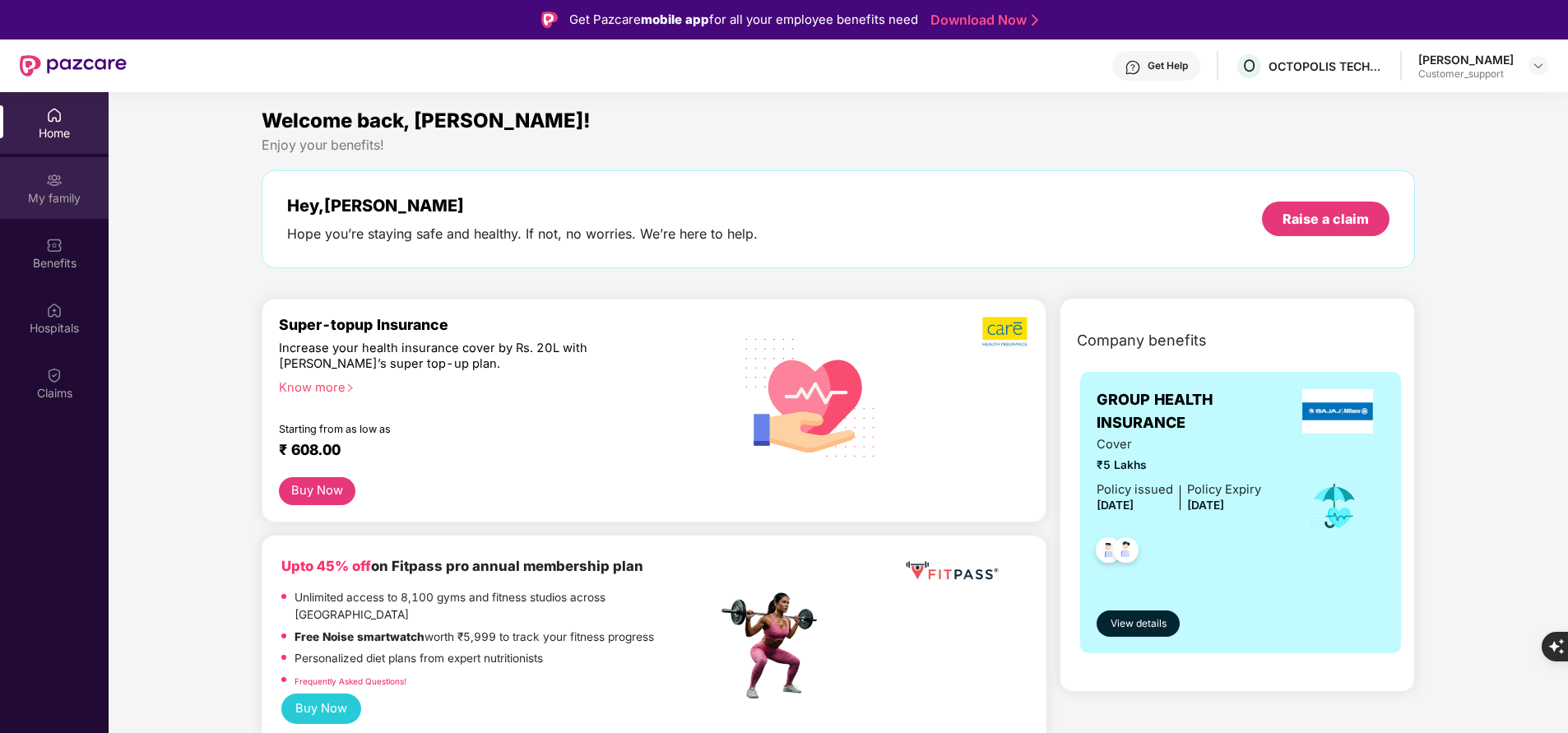
click at [58, 174] on img at bounding box center [54, 180] width 17 height 17
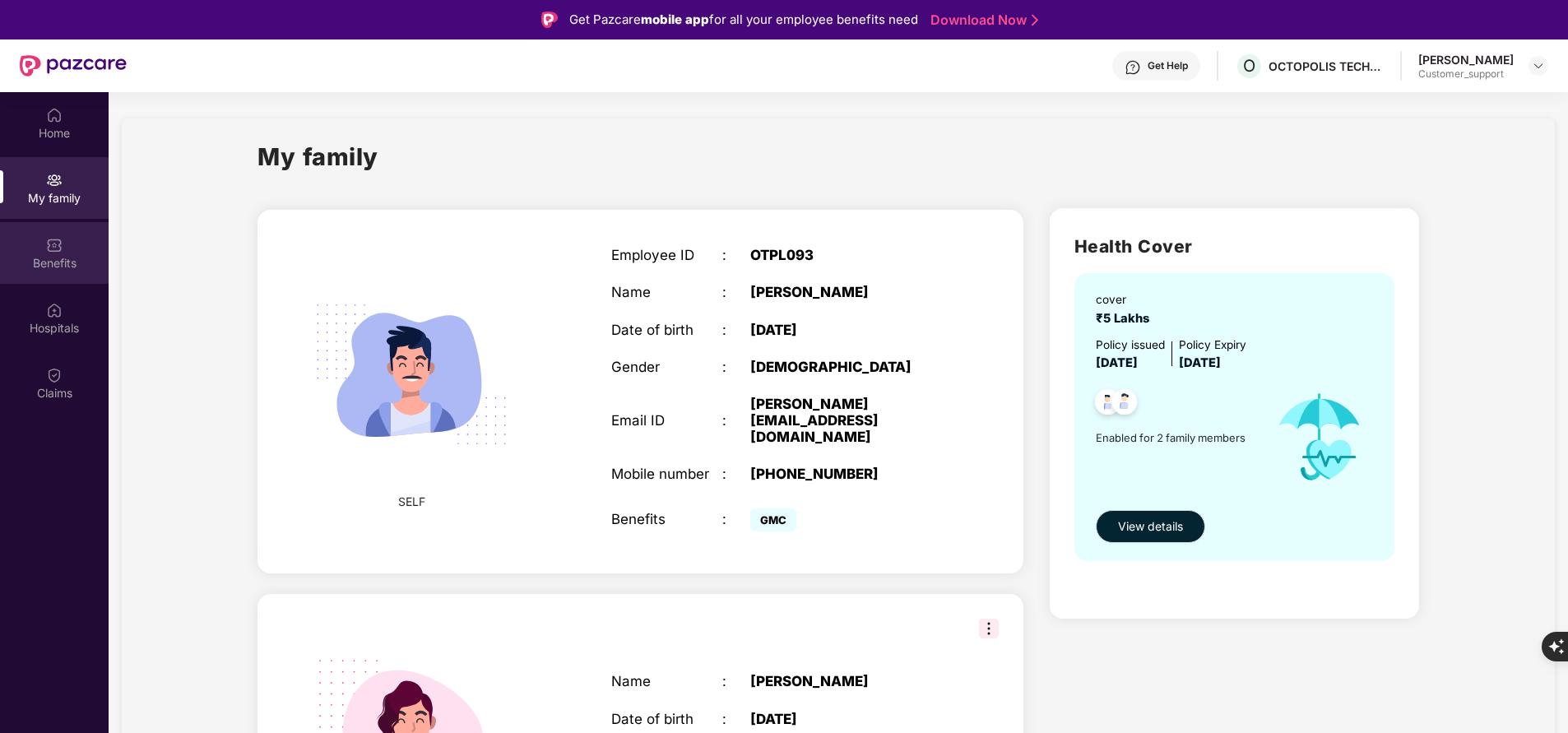
click at [55, 266] on div "Benefits" at bounding box center [54, 263] width 109 height 17
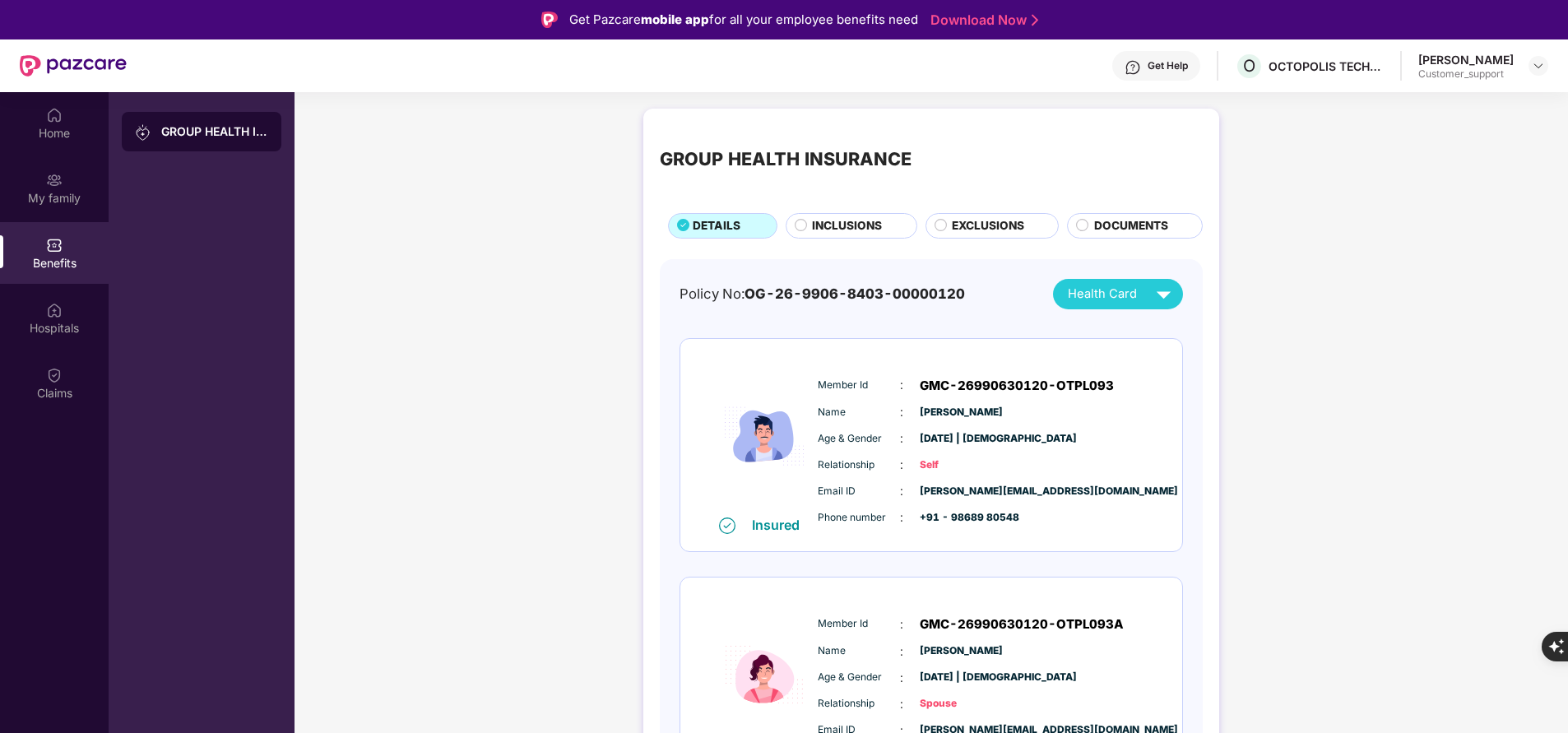
click at [858, 226] on span "INCLUSIONS" at bounding box center [848, 226] width 70 height 18
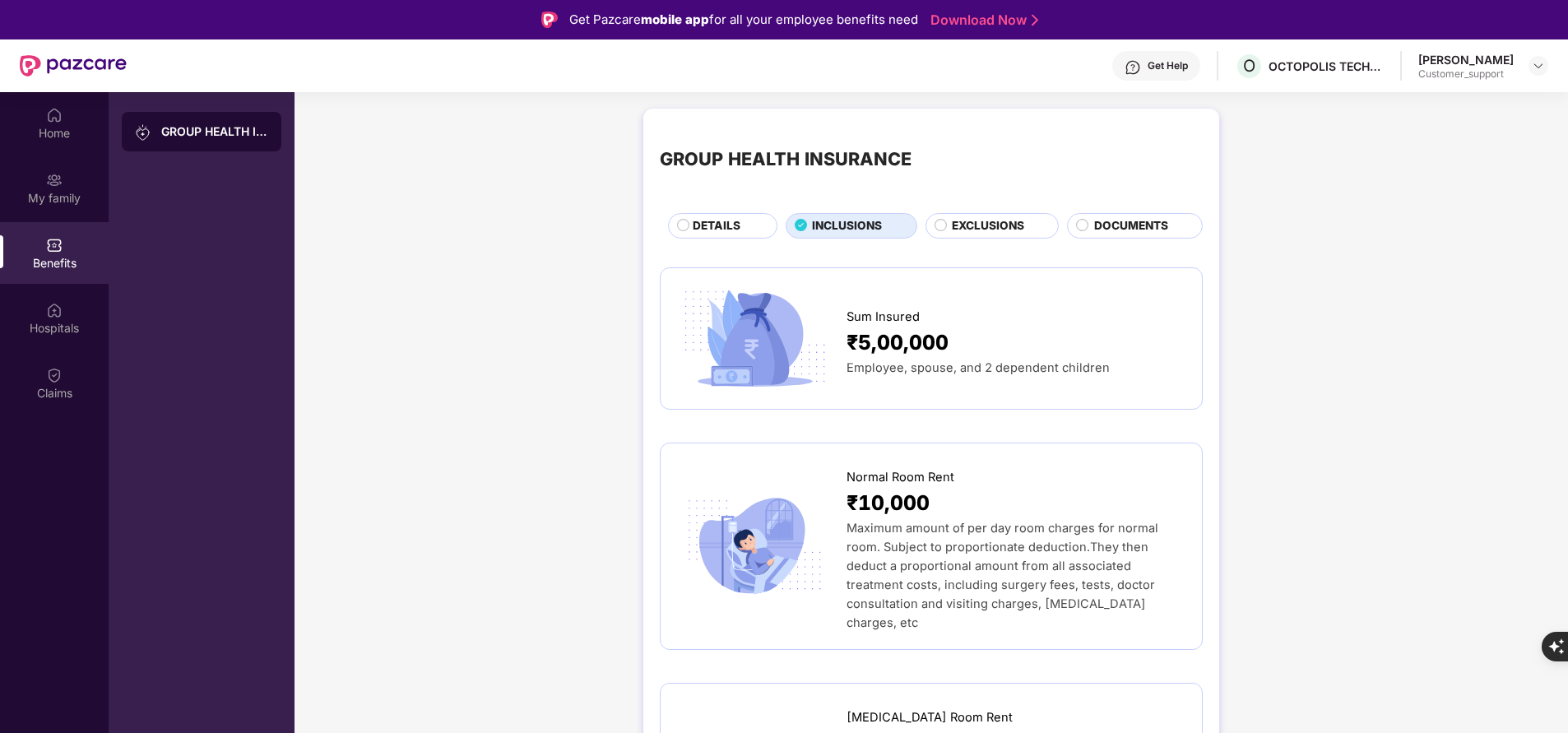
click at [971, 225] on span "EXCLUSIONS" at bounding box center [988, 226] width 72 height 18
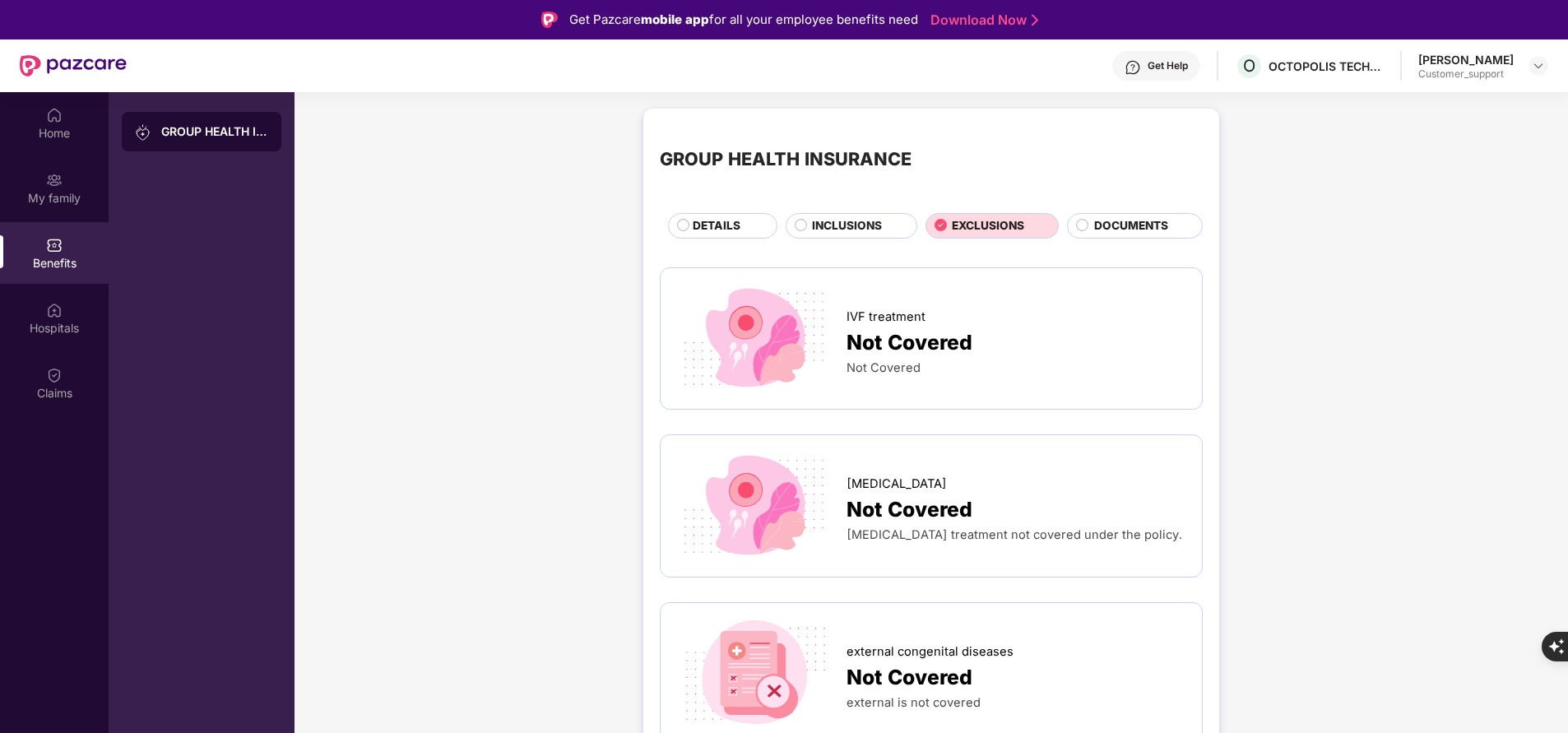
click at [849, 235] on span "INCLUSIONS" at bounding box center [848, 226] width 70 height 18
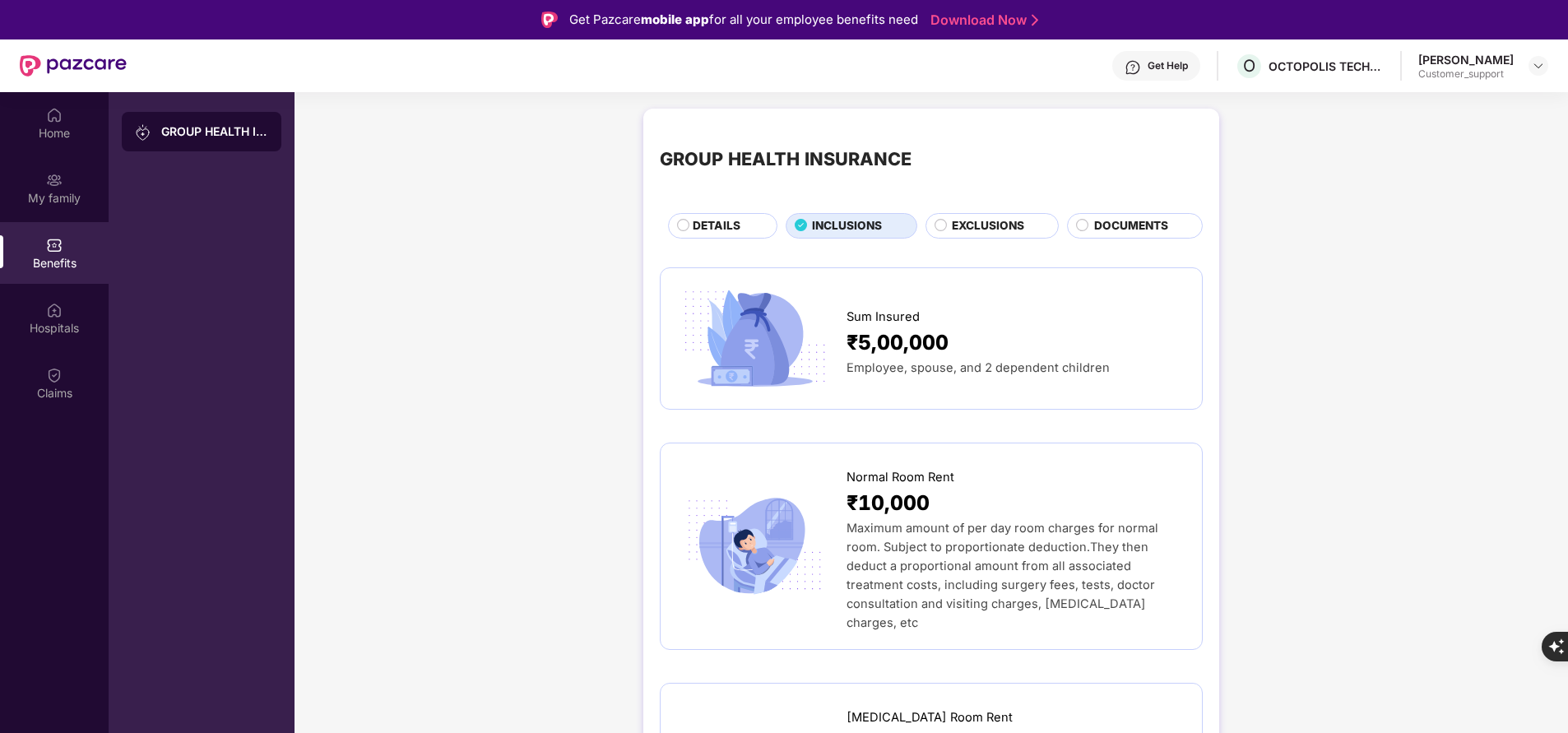
click at [746, 231] on div "DETAILS" at bounding box center [726, 227] width 84 height 20
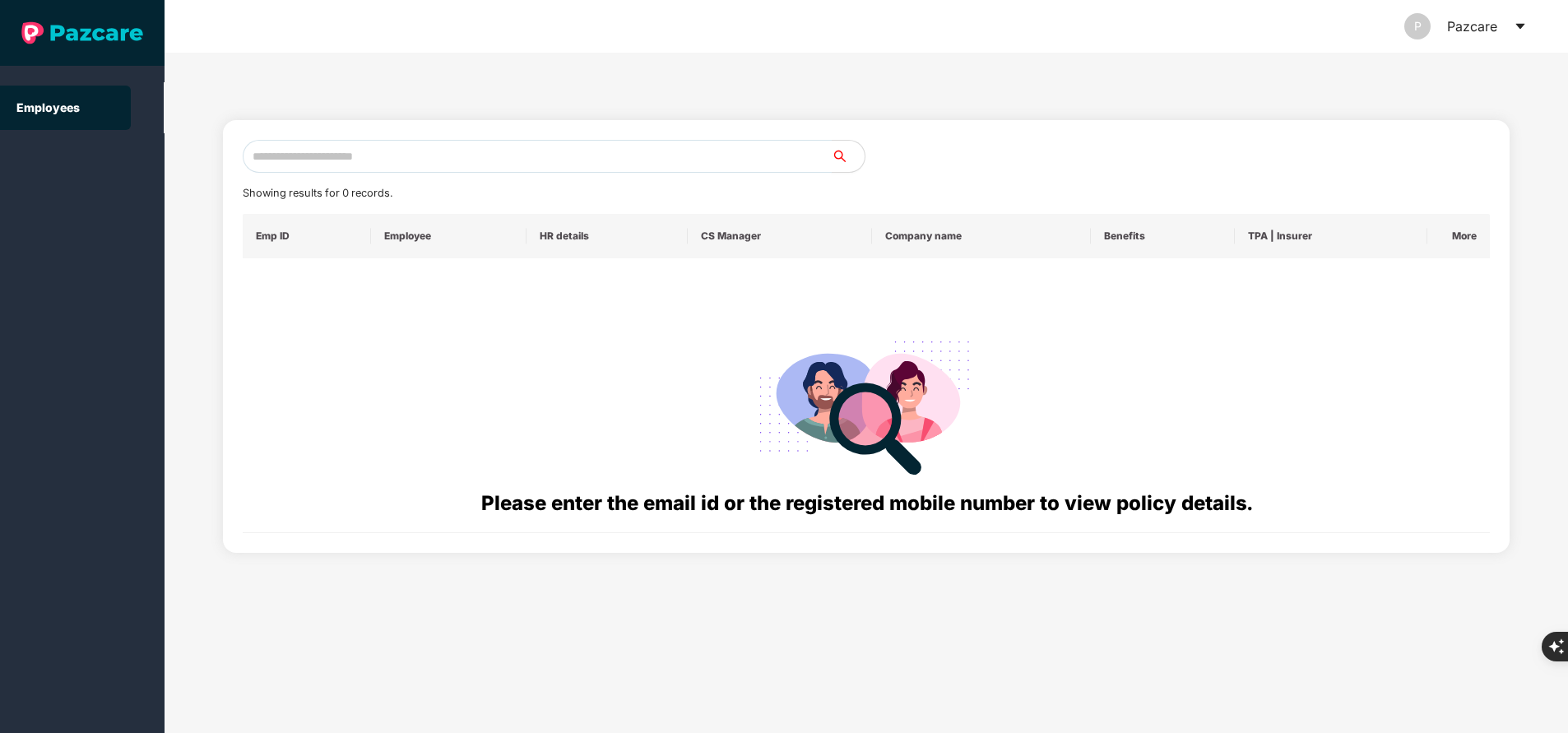
click at [496, 157] on input "text" at bounding box center [537, 156] width 589 height 33
paste input "**********"
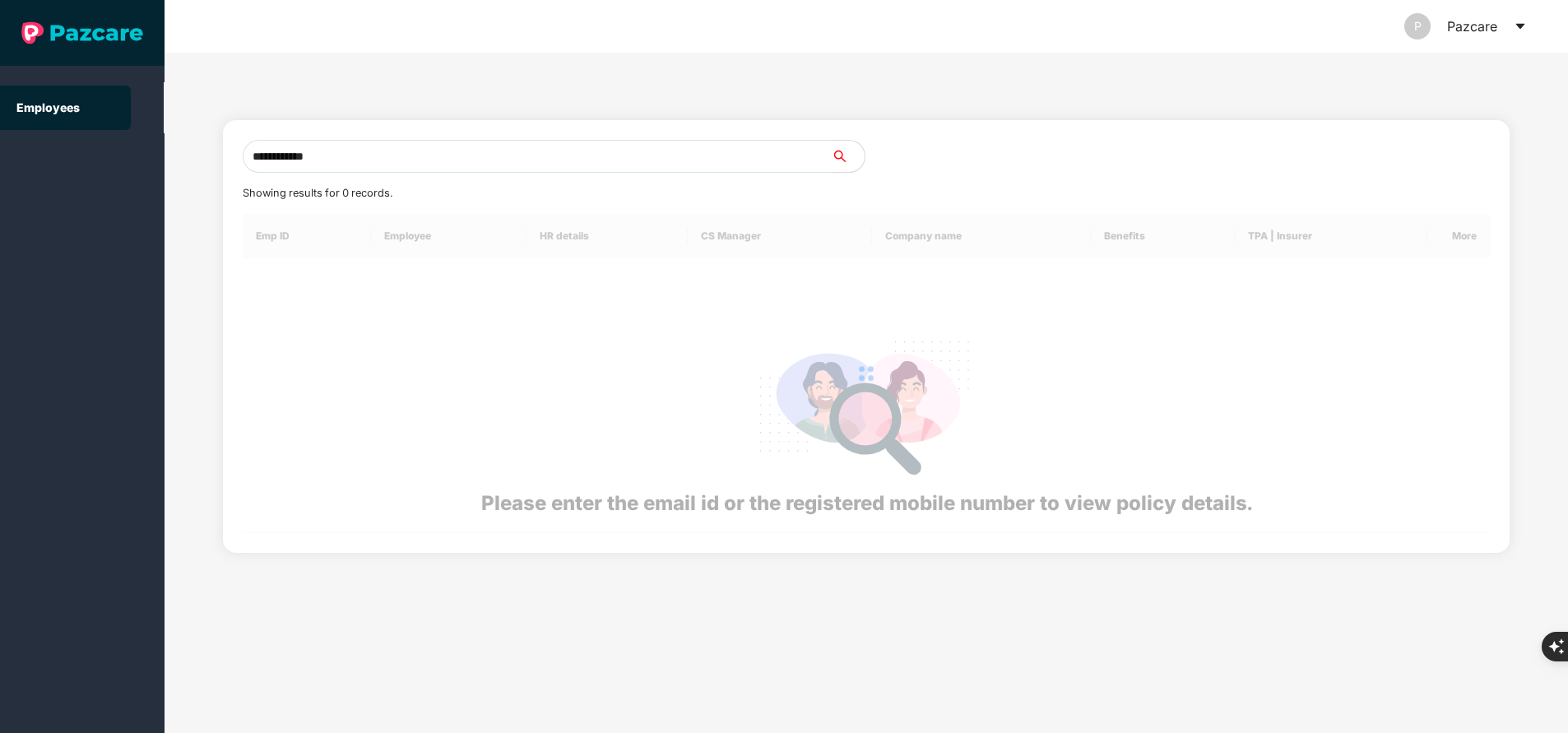
click at [496, 157] on input "**********" at bounding box center [537, 156] width 589 height 33
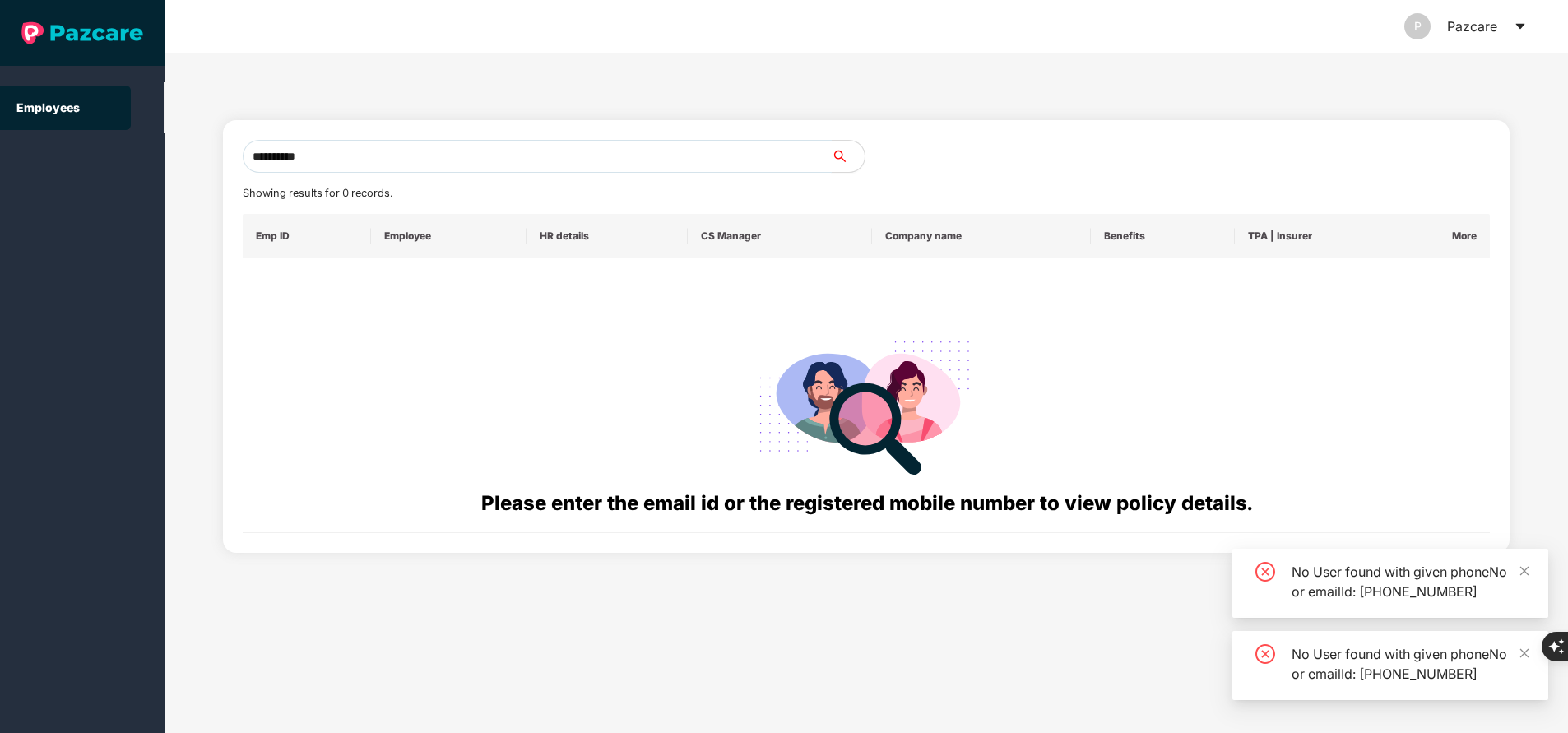
click at [522, 163] on input "**********" at bounding box center [537, 156] width 589 height 33
type input "*"
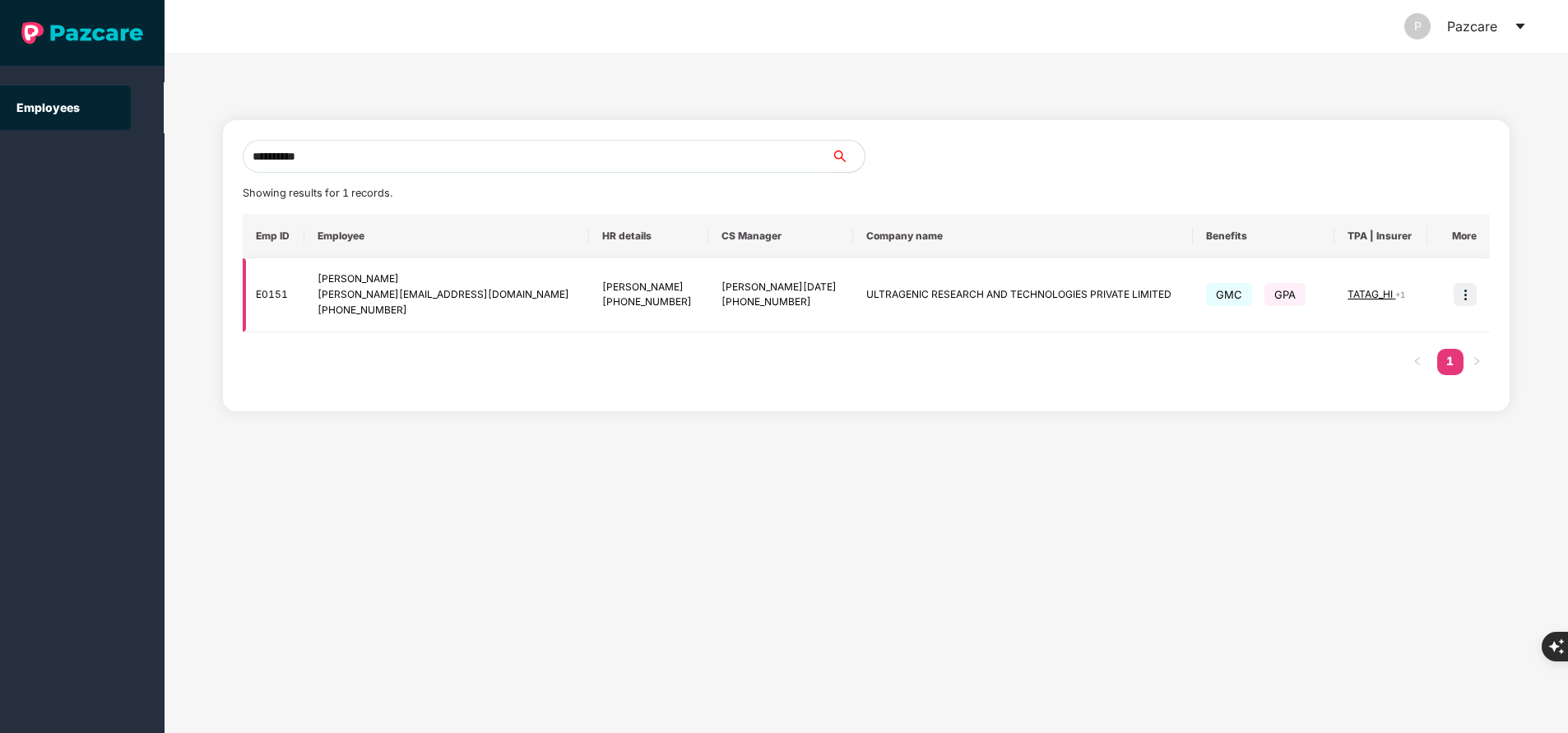
type input "**********"
click at [1467, 286] on img at bounding box center [1465, 295] width 23 height 23
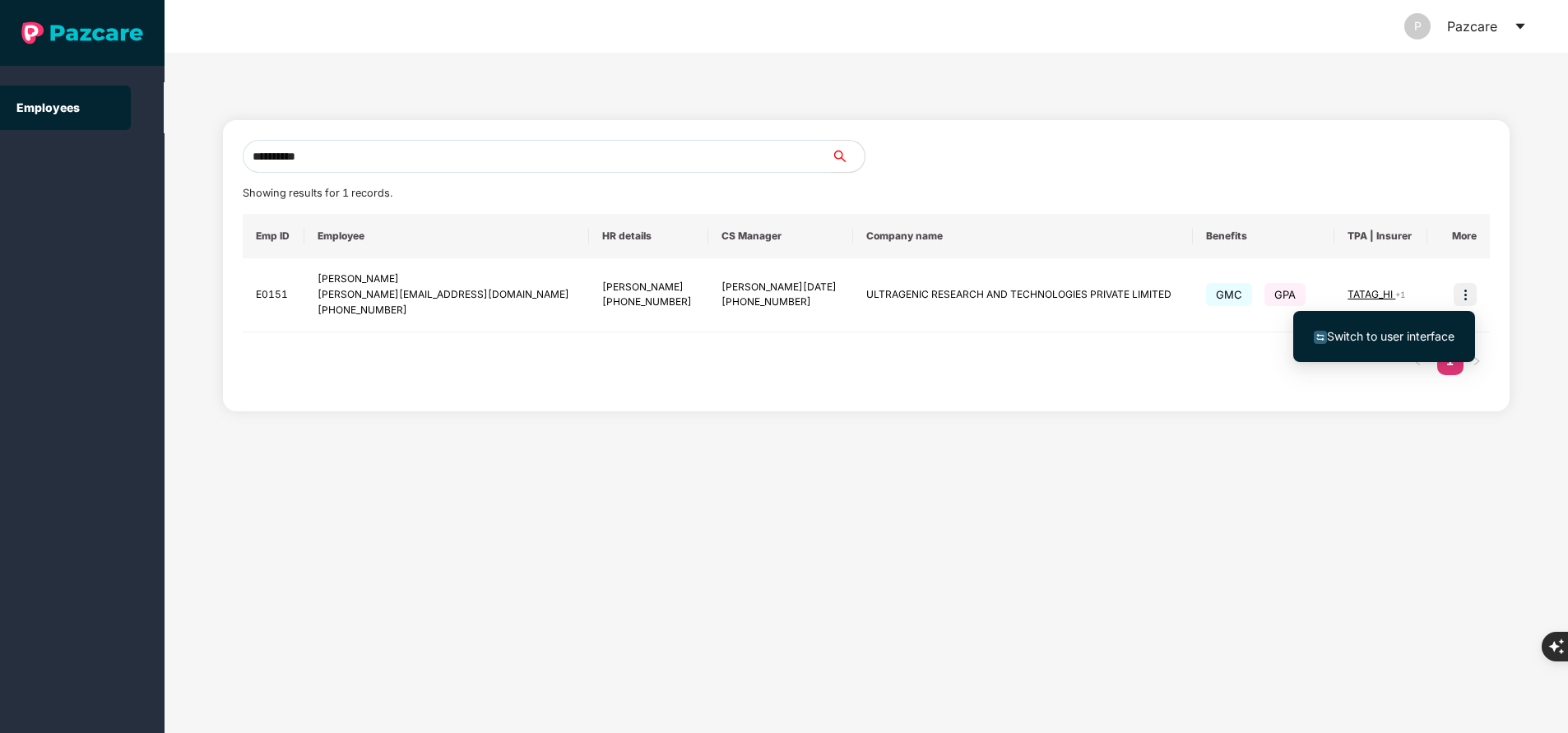
click at [1384, 338] on span "Switch to user interface" at bounding box center [1391, 336] width 127 height 14
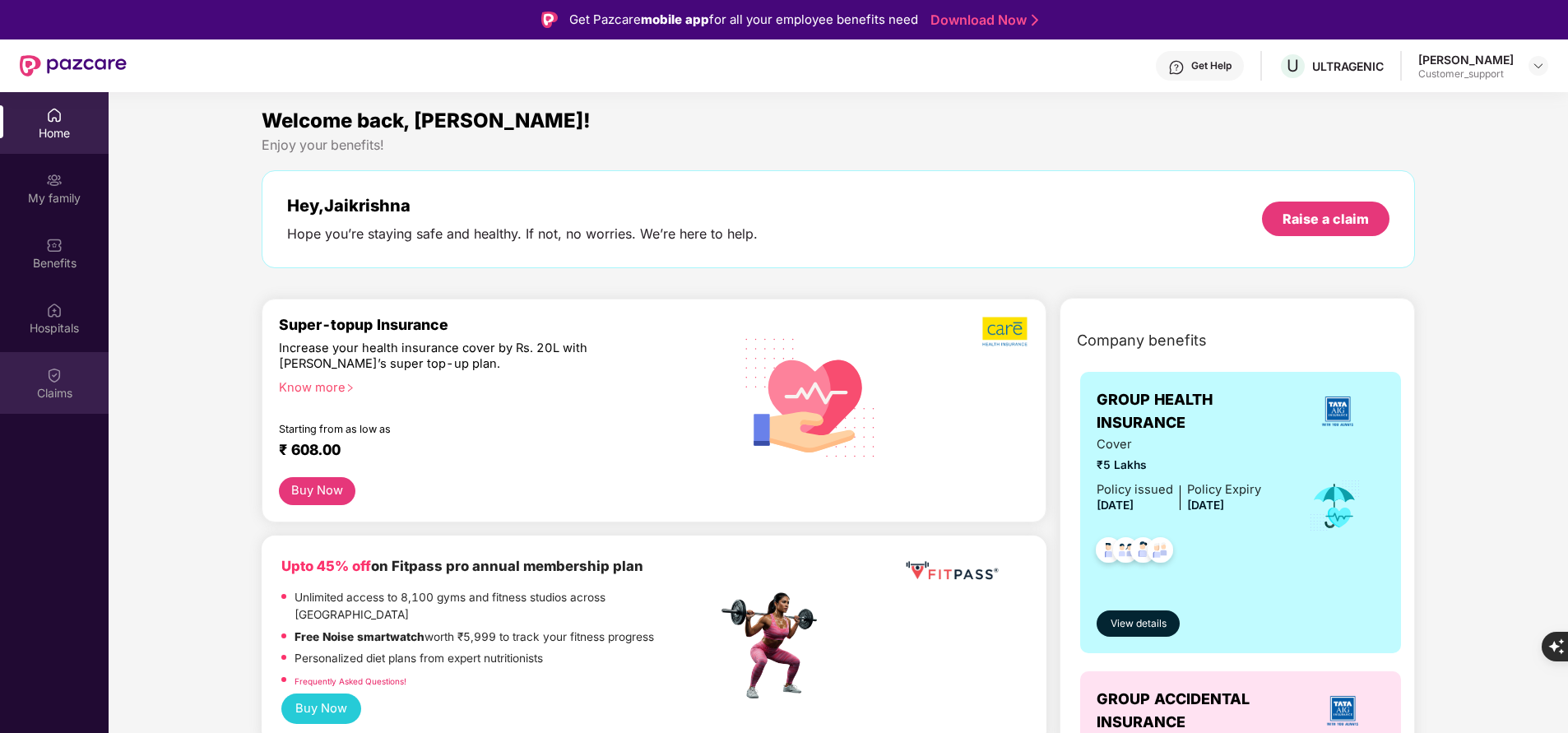
click at [65, 397] on div "Claims" at bounding box center [54, 393] width 109 height 17
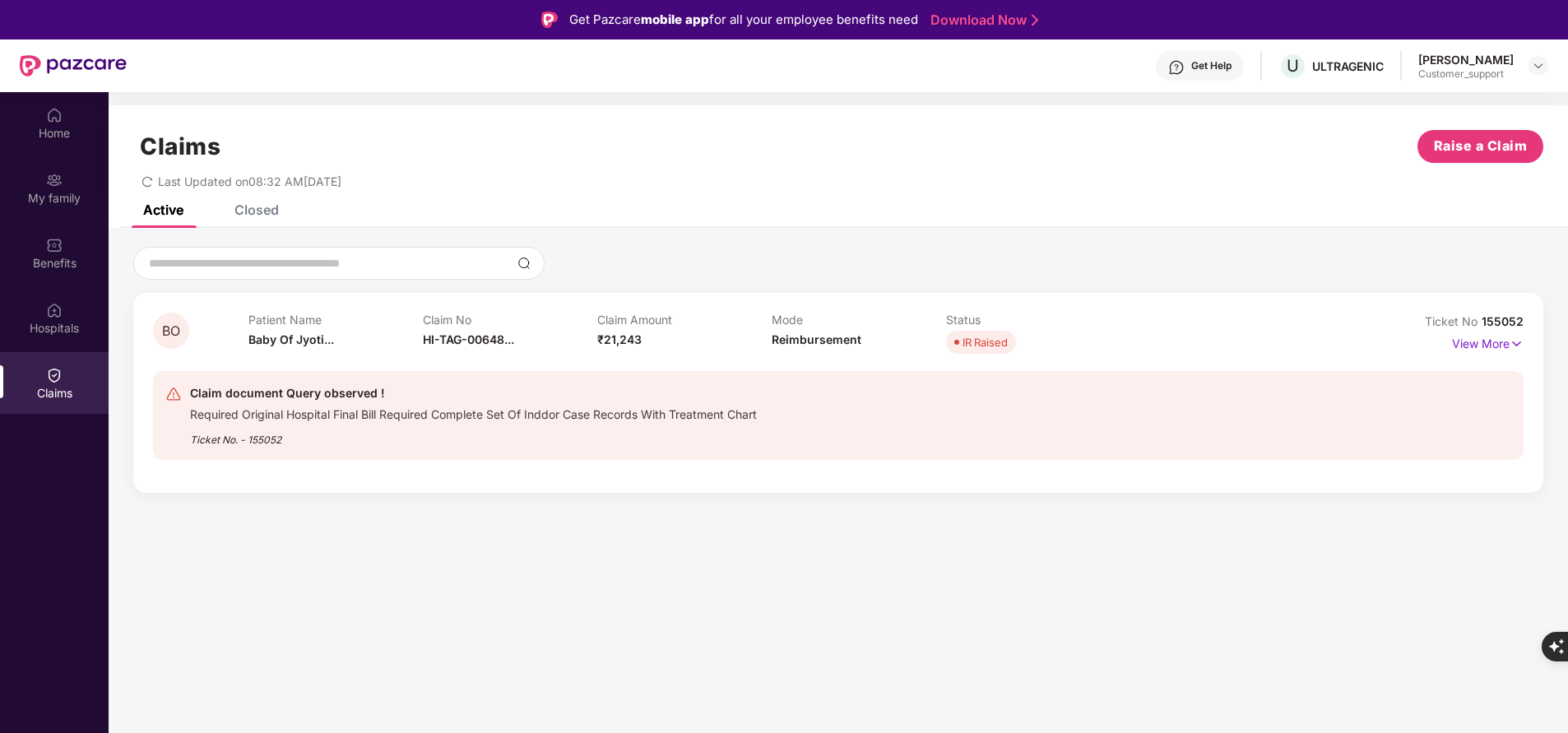
click at [1494, 320] on span "155052" at bounding box center [1503, 321] width 42 height 14
copy div "No 155052"
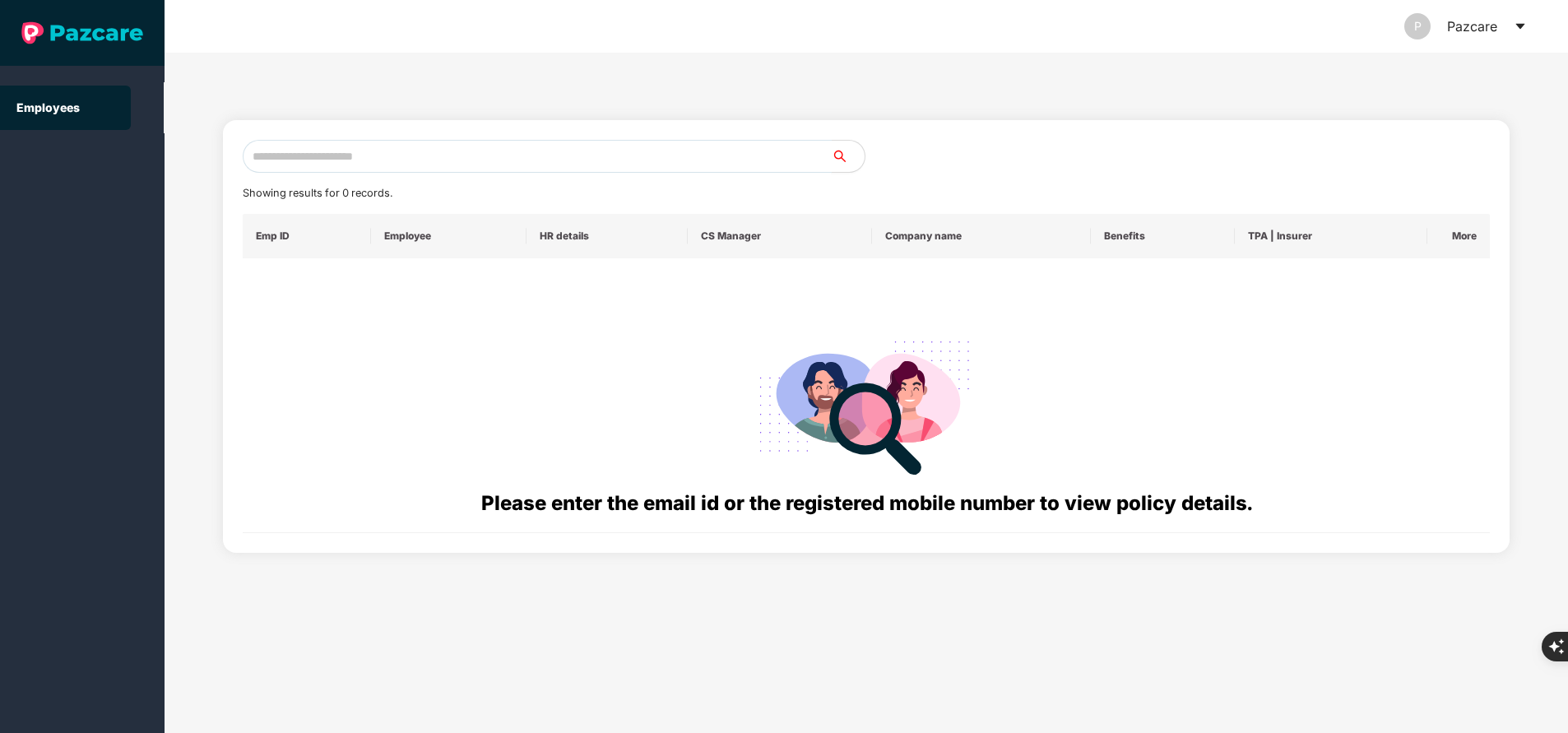
click at [513, 151] on input "text" at bounding box center [537, 156] width 589 height 33
paste input "**********"
type input "*"
paste input "**********"
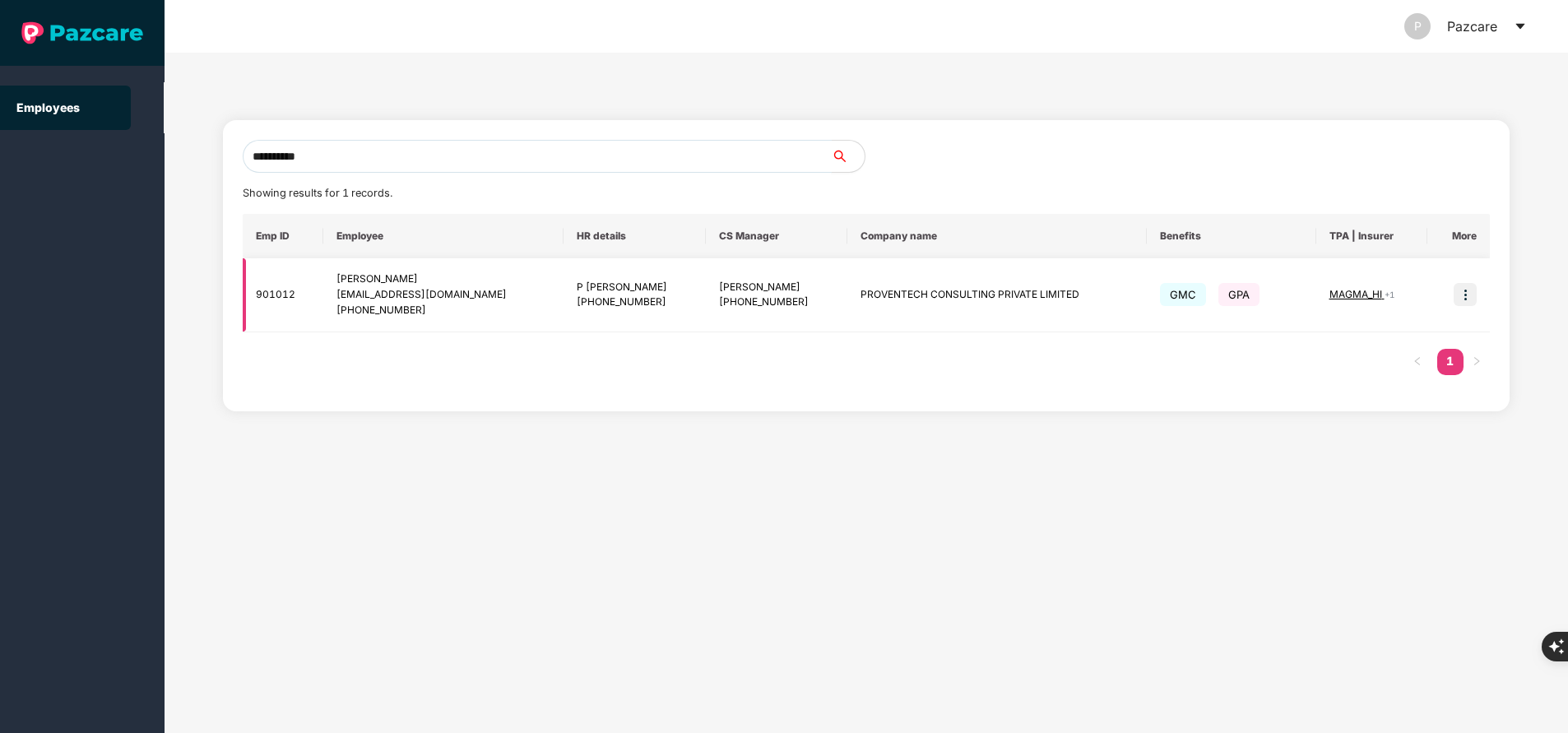
type input "**********"
click at [1469, 293] on img at bounding box center [1465, 295] width 23 height 23
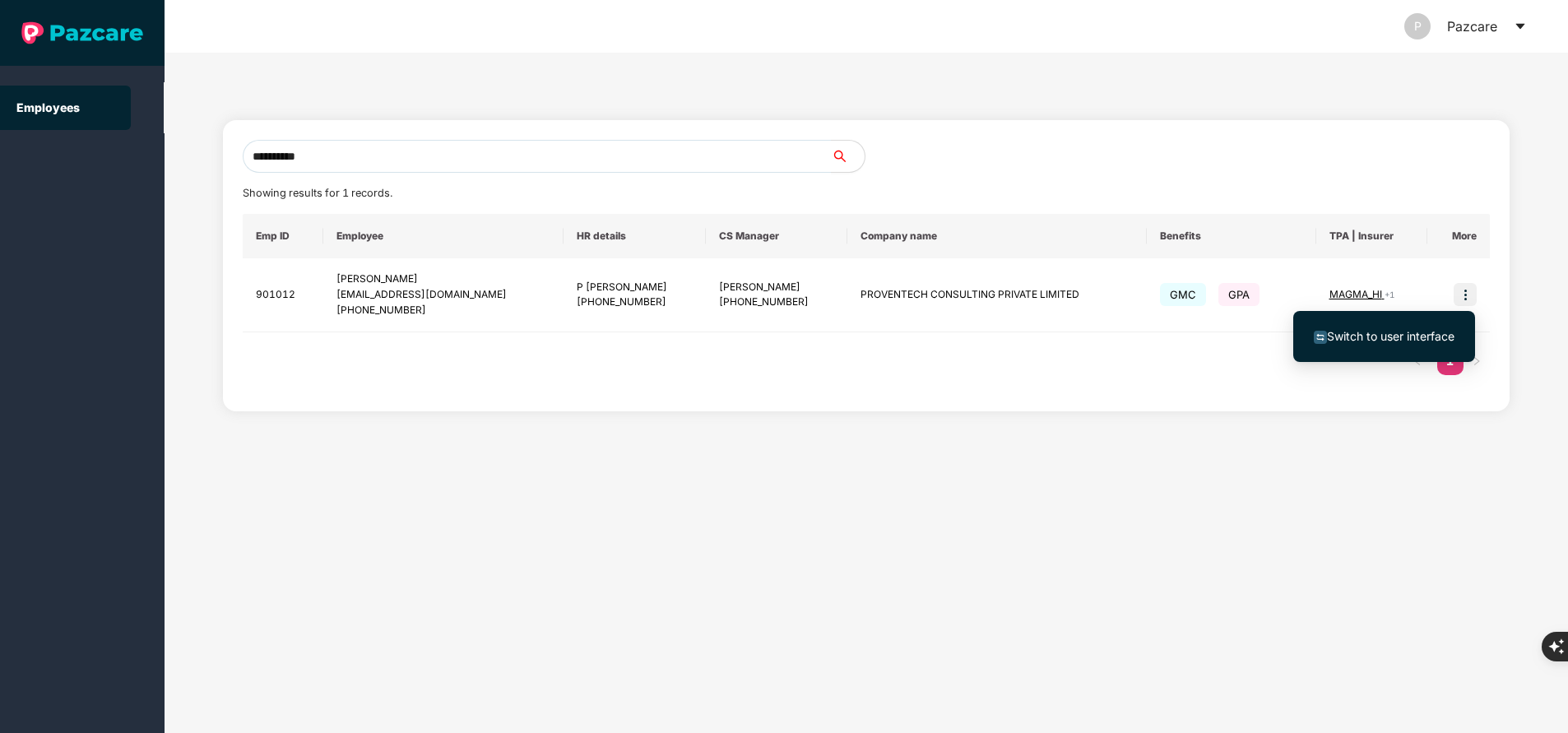
click at [1428, 330] on span "Switch to user interface" at bounding box center [1391, 336] width 127 height 14
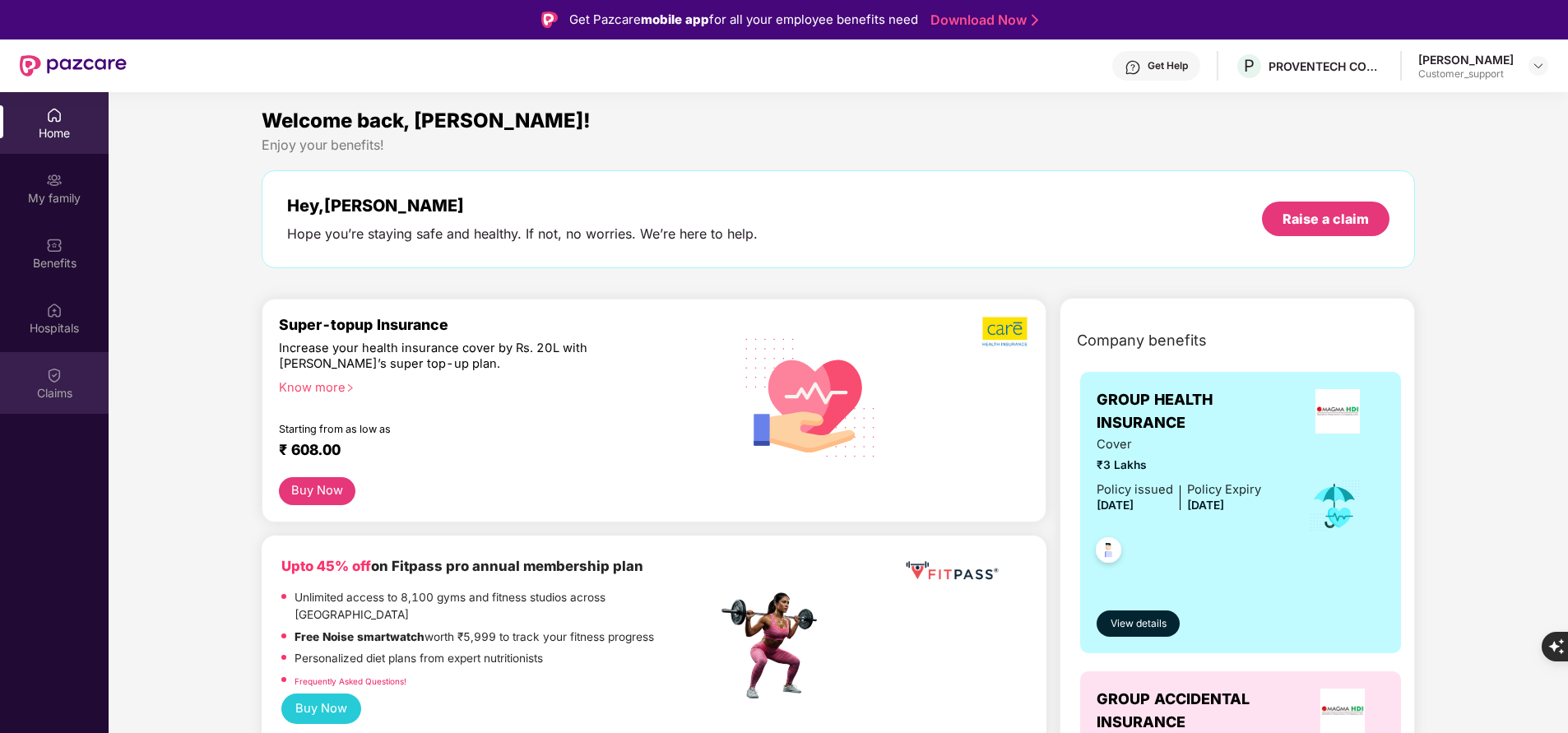
click at [53, 387] on div "Claims" at bounding box center [54, 393] width 109 height 17
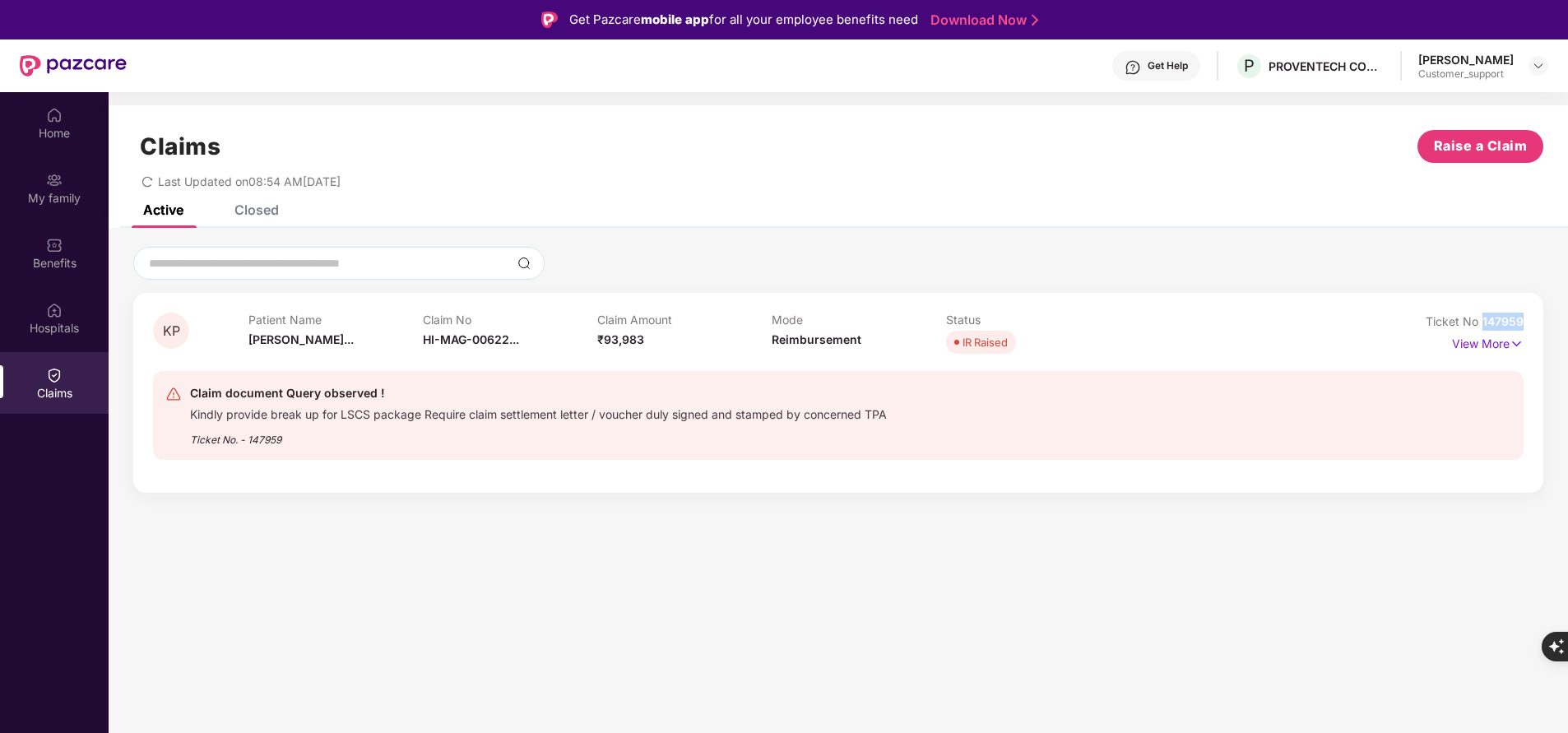
drag, startPoint x: 1483, startPoint y: 316, endPoint x: 1525, endPoint y: 318, distance: 42.0
click at [1525, 318] on div "KP Patient Name Kalva Pravali... Claim No HI-MAG-00622... Claim Amount ₹93,983 …" at bounding box center [838, 393] width 1411 height 200
copy span "147959"
drag, startPoint x: 0, startPoint y: 555, endPoint x: 302, endPoint y: 21, distance: 613.5
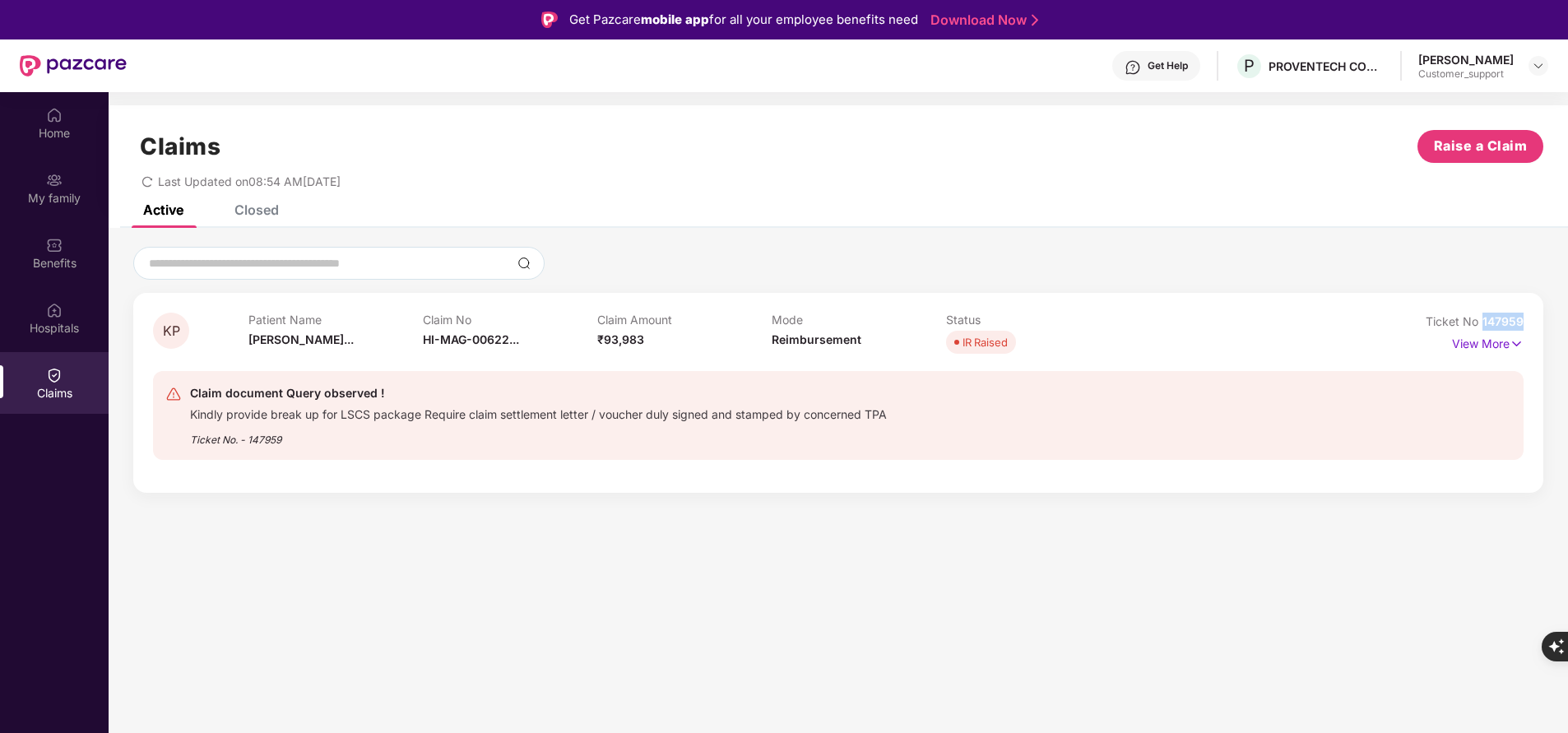
click at [0, 555] on html "Get Pazcare mobile app for all your employee benefits need Download Now Get Hel…" at bounding box center [784, 366] width 1568 height 733
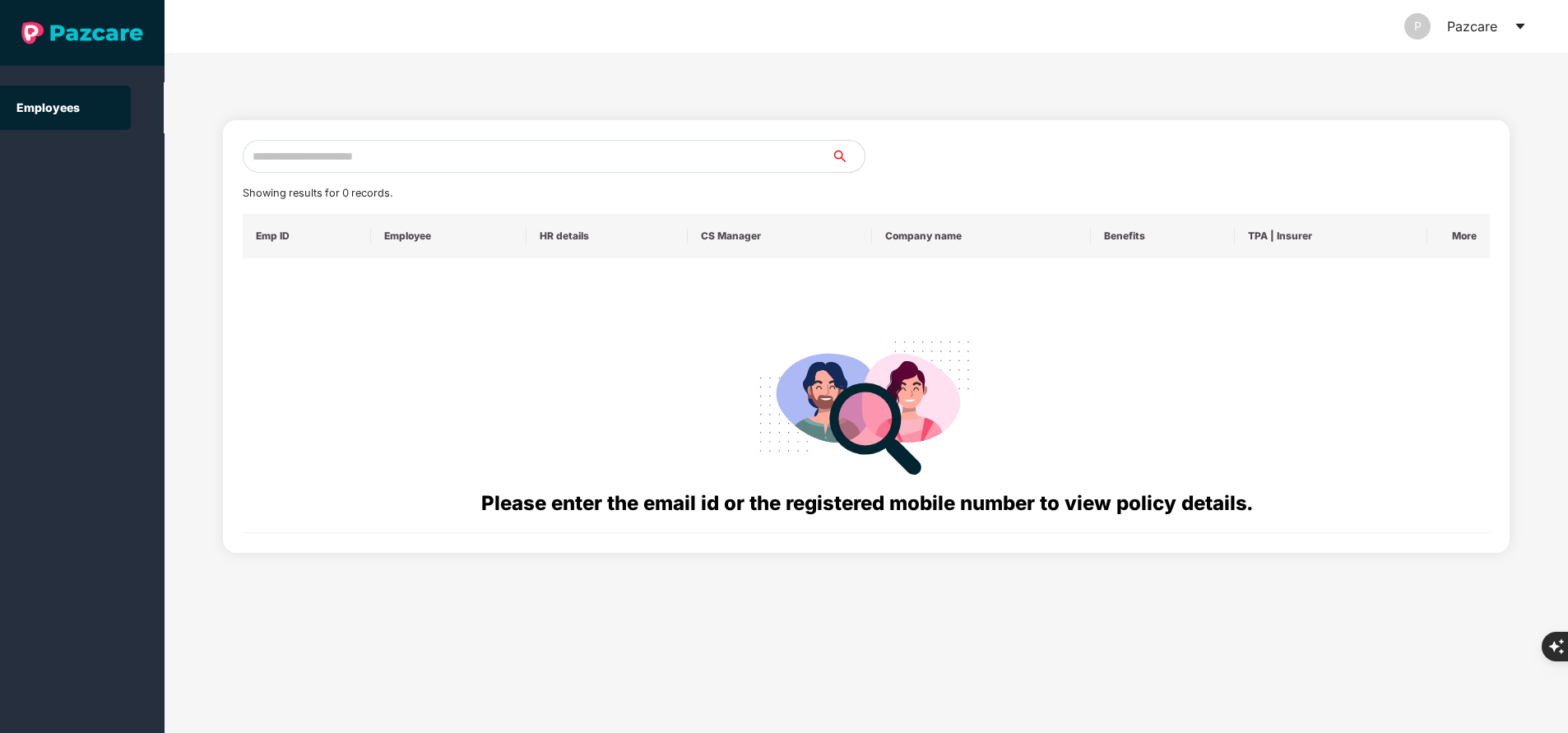
click at [532, 155] on input "text" at bounding box center [537, 156] width 589 height 33
paste input "**********"
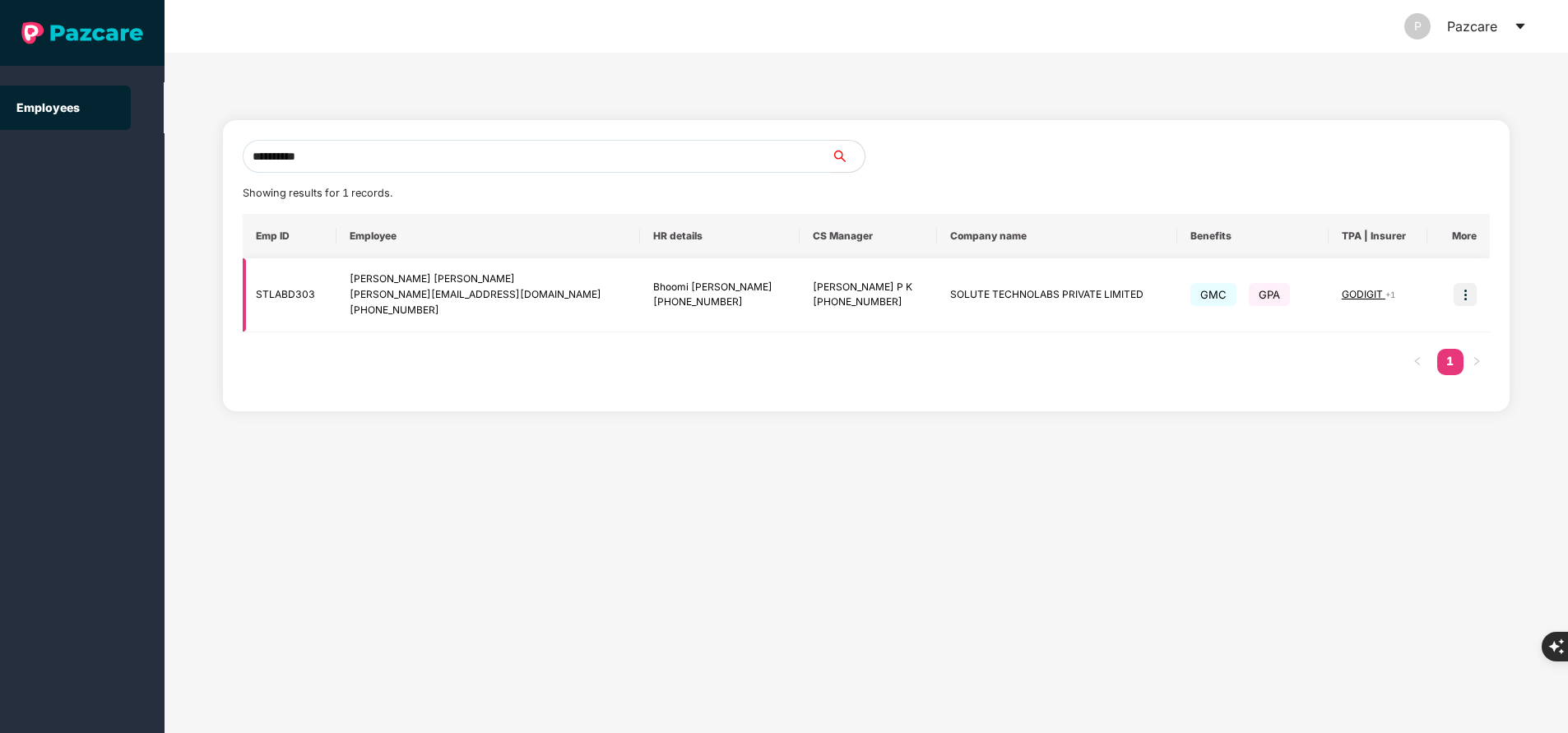
type input "**********"
click at [1467, 291] on img at bounding box center [1465, 295] width 23 height 23
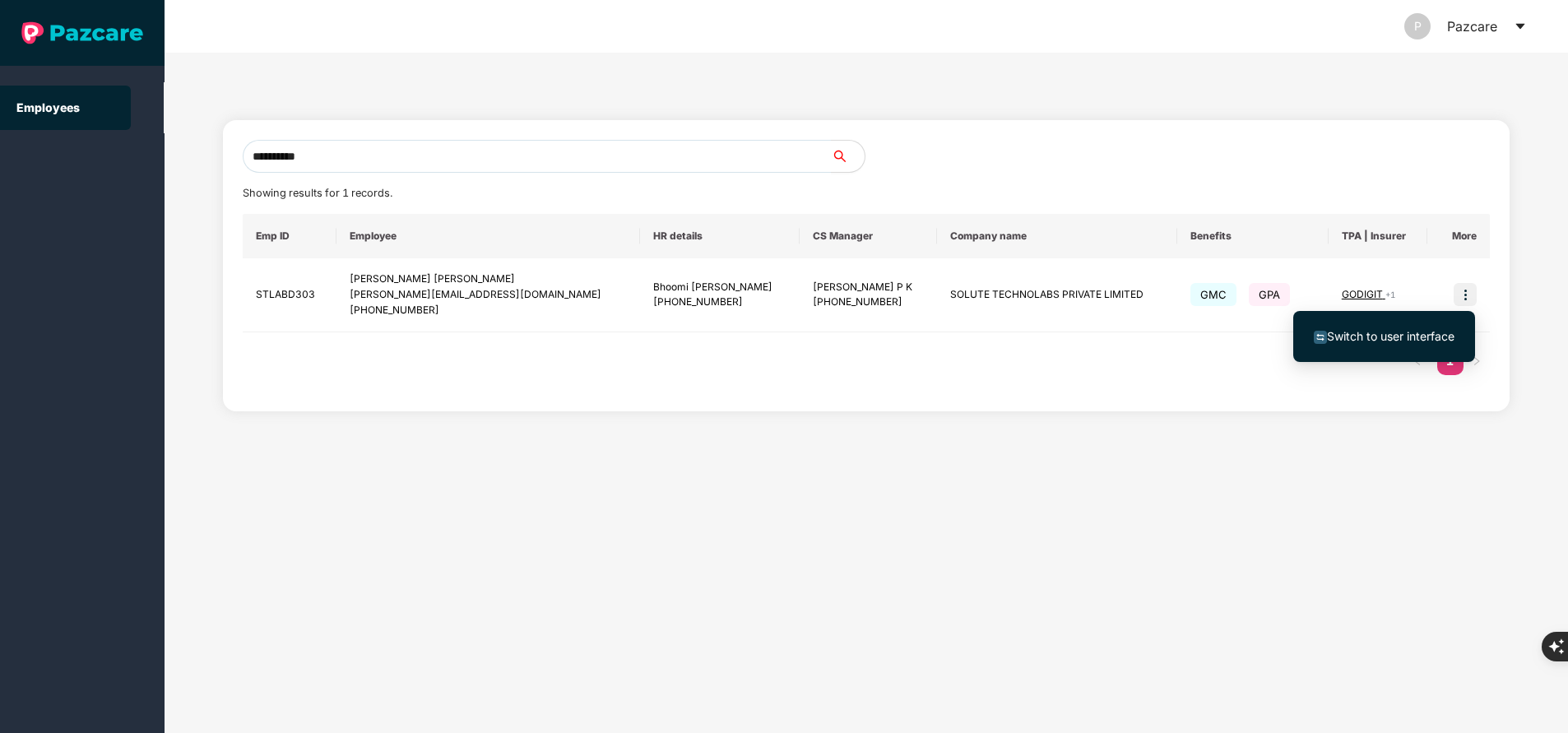
click at [1375, 339] on span "Switch to user interface" at bounding box center [1391, 336] width 127 height 14
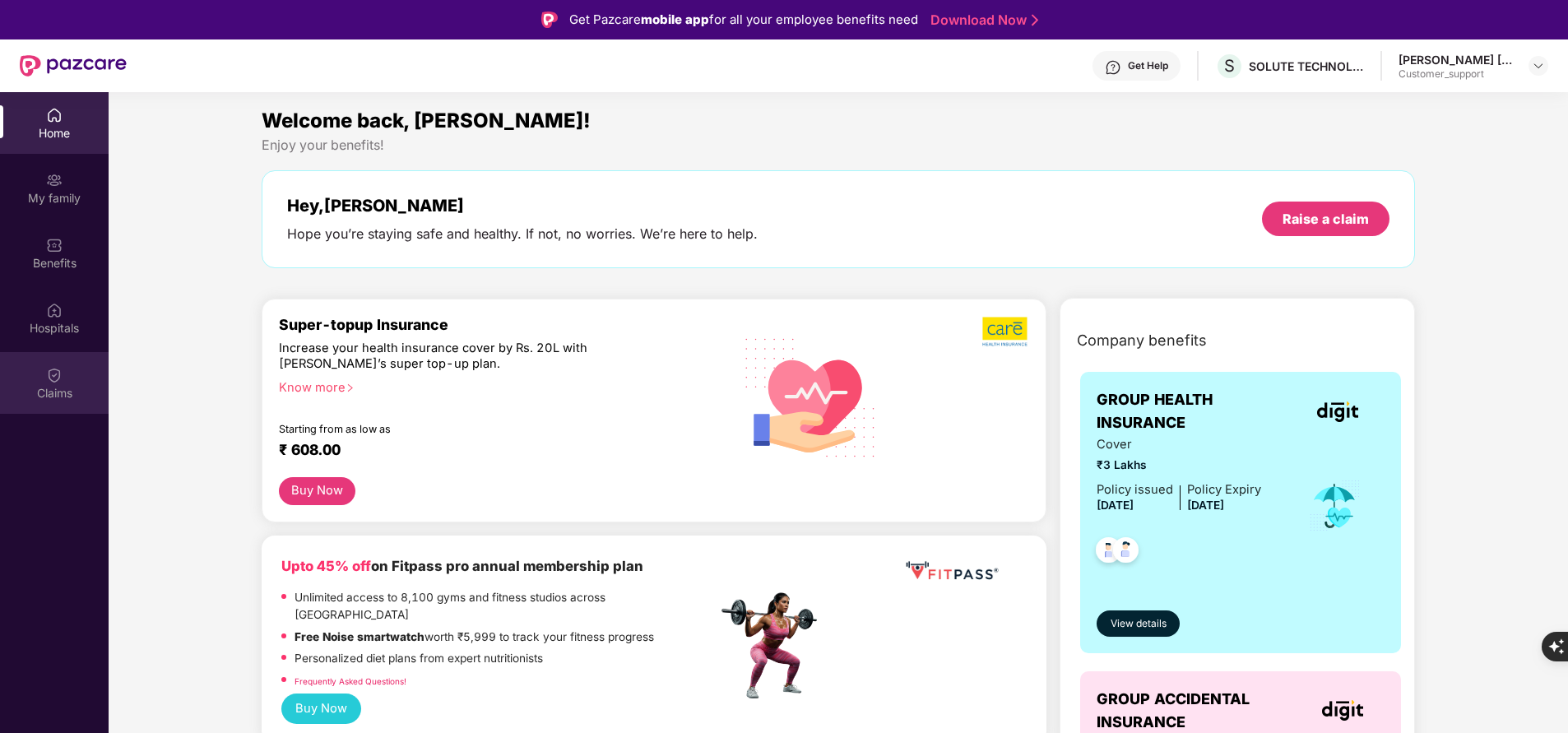
click at [54, 397] on div "Claims" at bounding box center [54, 393] width 109 height 17
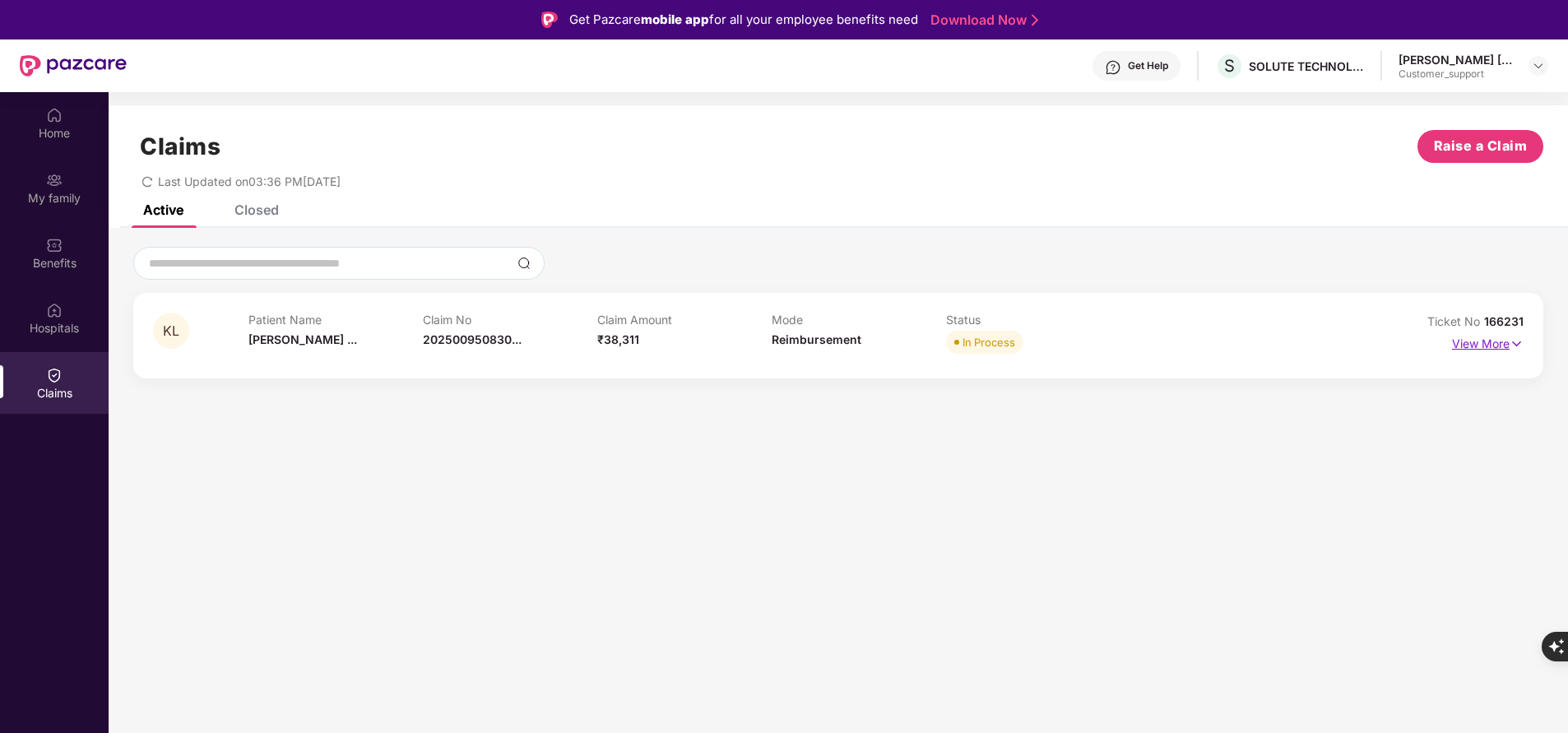
click at [1492, 346] on p "View More" at bounding box center [1487, 341] width 71 height 22
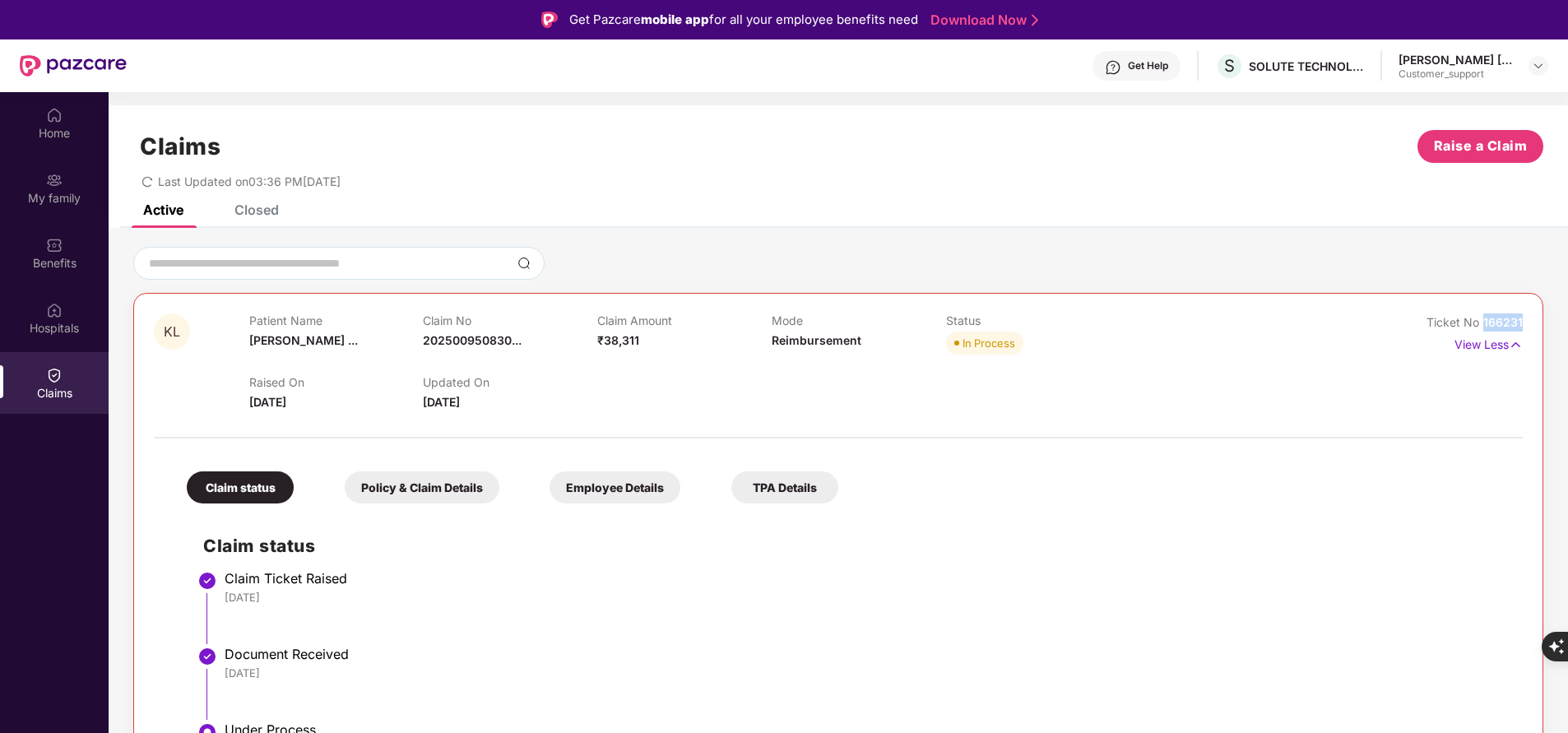
drag, startPoint x: 1483, startPoint y: 320, endPoint x: 1535, endPoint y: 316, distance: 52.2
click at [1535, 316] on div "KL Patient Name Kajol Laxman ... Claim No 202500950830... Claim Amount ₹38,311 …" at bounding box center [838, 609] width 1411 height 631
copy span "166231"
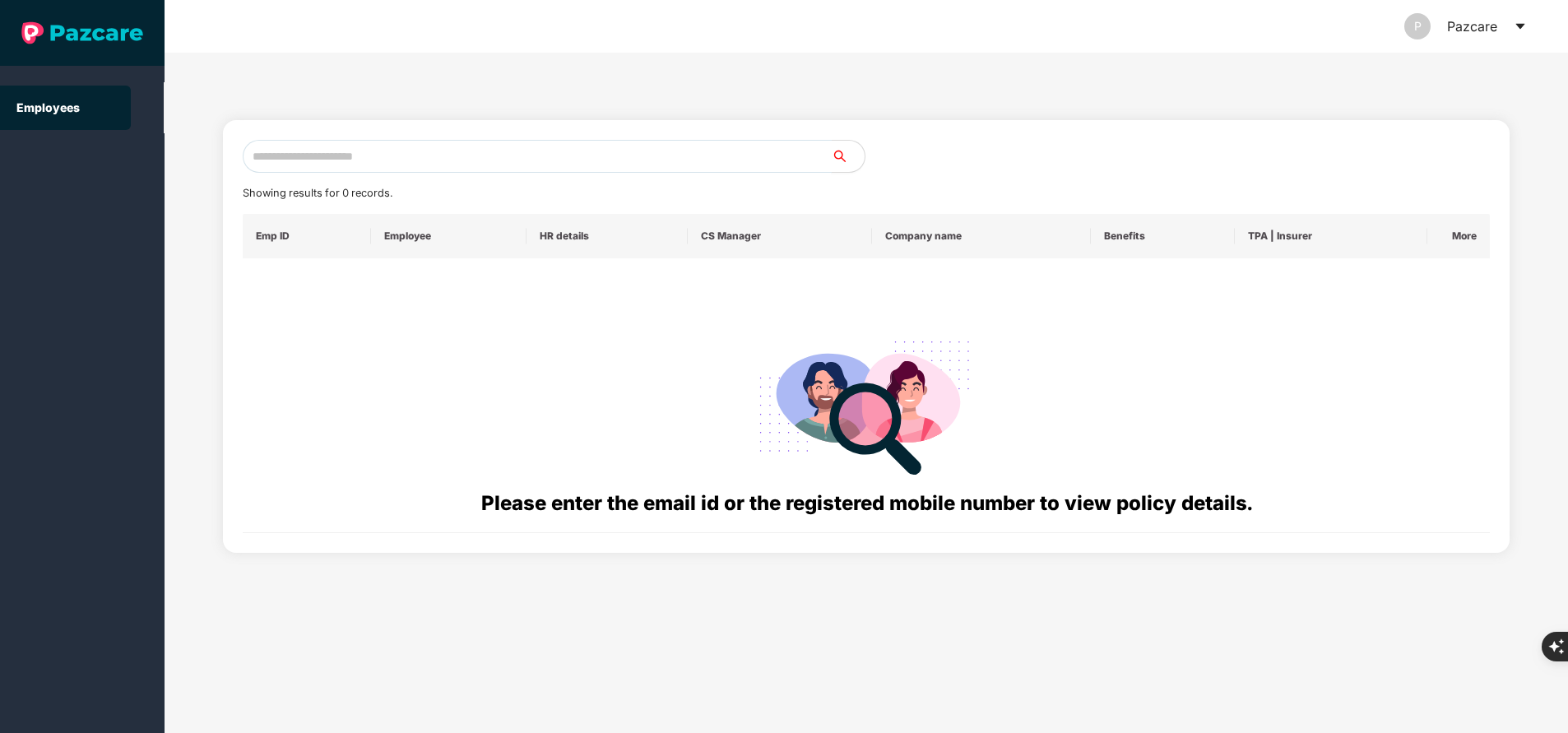
click at [548, 157] on input "text" at bounding box center [537, 156] width 589 height 33
paste input "**********"
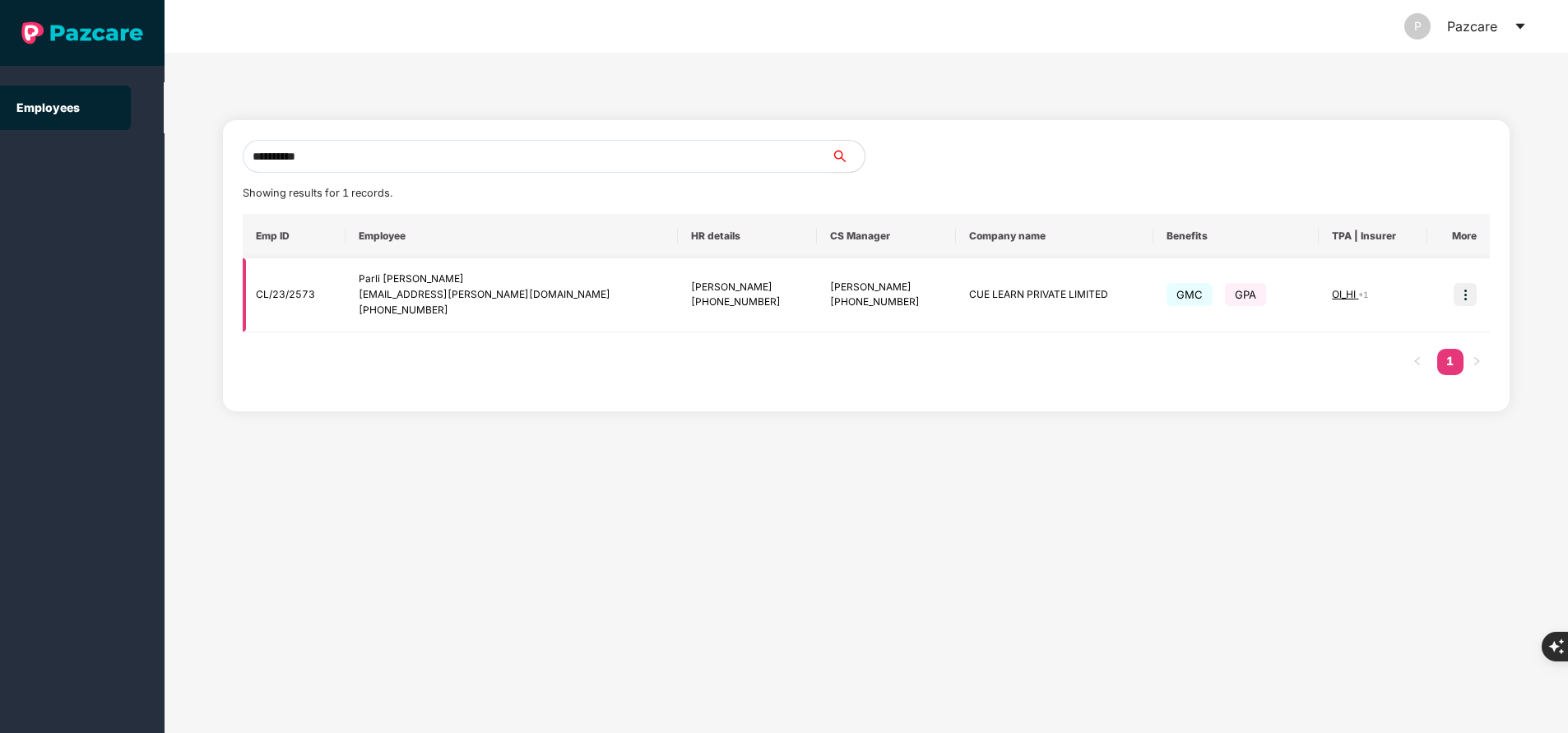
type input "**********"
click at [1469, 288] on img at bounding box center [1465, 295] width 23 height 23
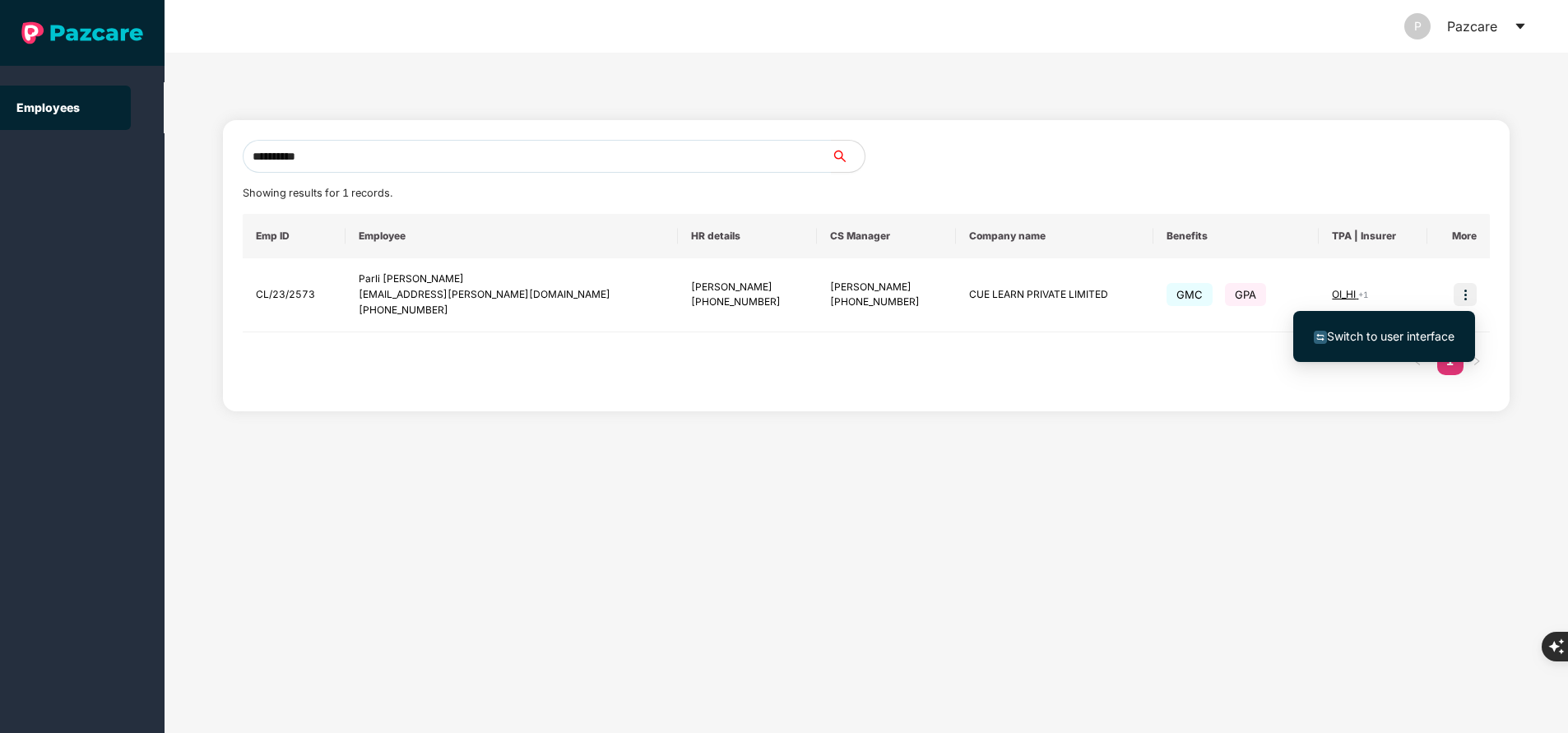
click at [1406, 329] on span "Switch to user interface" at bounding box center [1391, 336] width 127 height 14
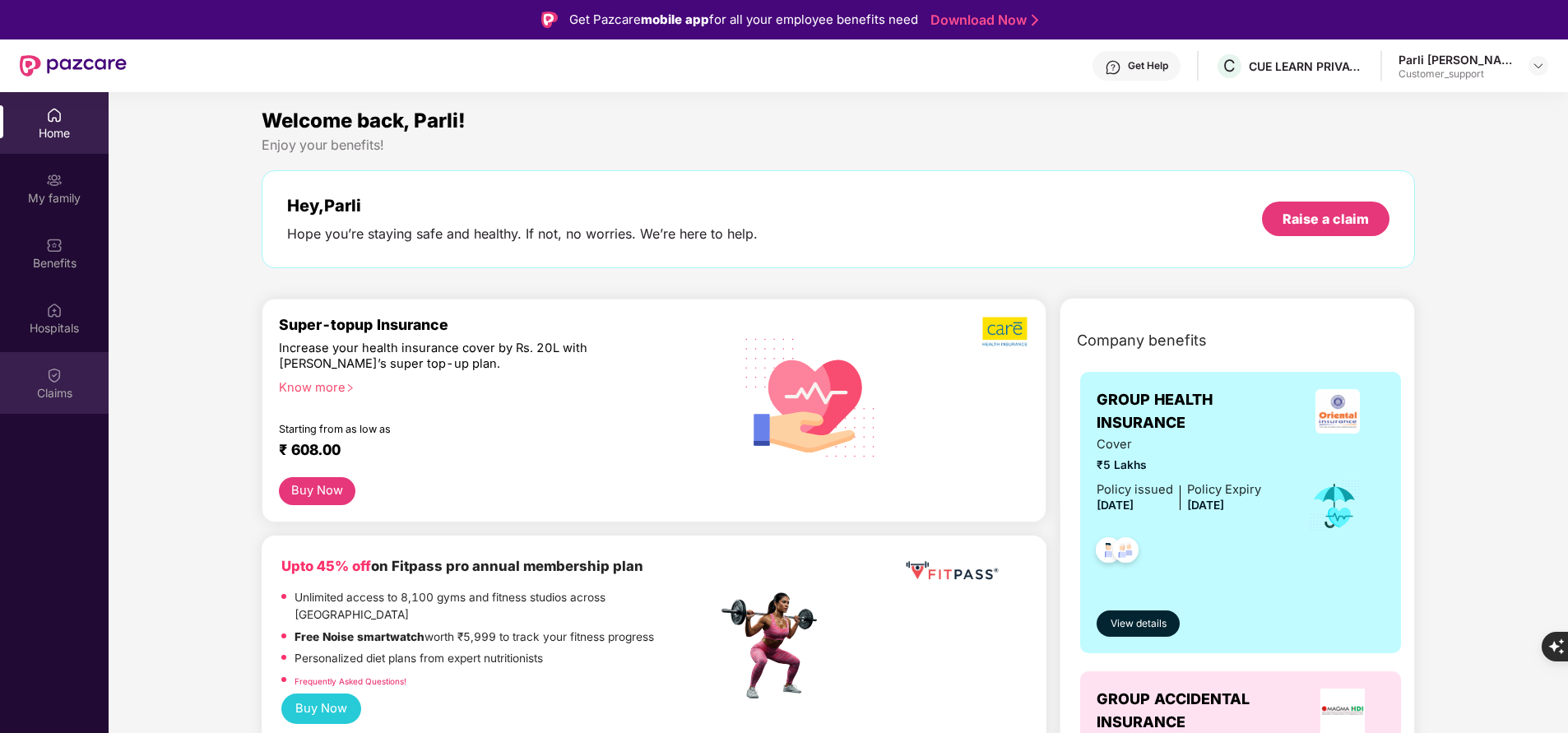
click at [83, 376] on div "Claims" at bounding box center [54, 382] width 109 height 62
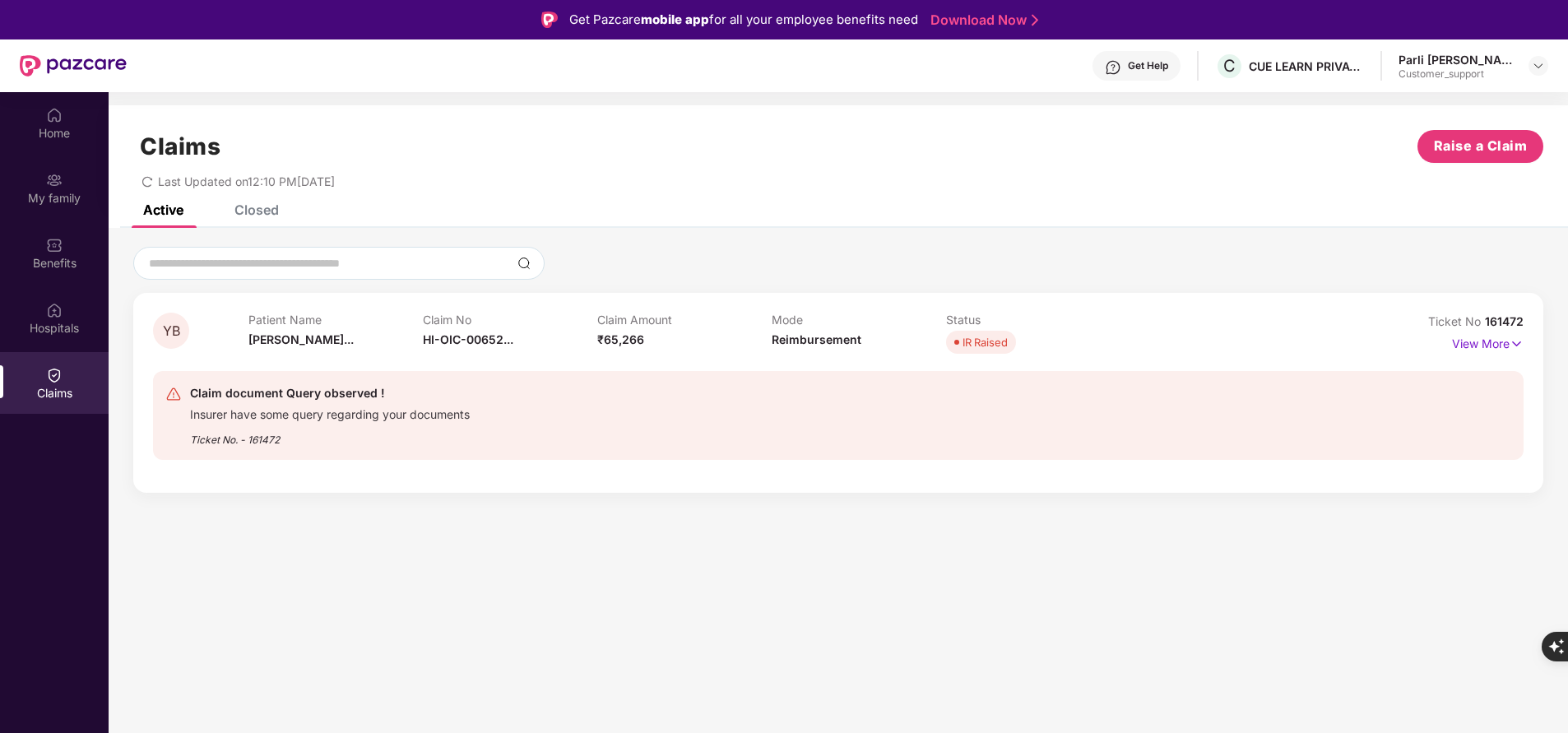
click at [1489, 322] on span "161472" at bounding box center [1504, 321] width 39 height 14
copy div "No 161472"
click at [269, 208] on div "Closed" at bounding box center [256, 209] width 44 height 17
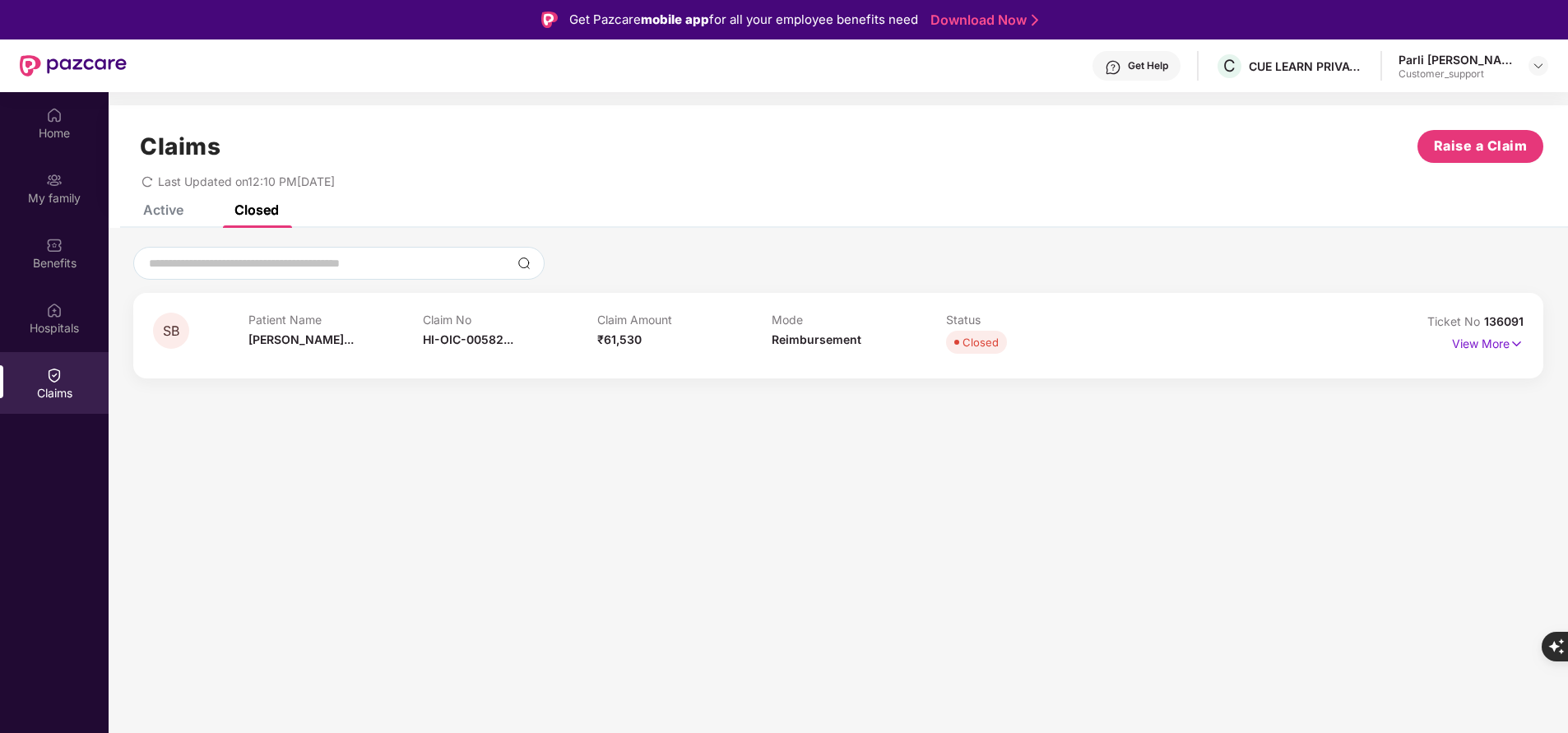
click at [185, 213] on div "Active Closed" at bounding box center [198, 209] width 160 height 36
click at [158, 212] on div "Active" at bounding box center [162, 209] width 40 height 17
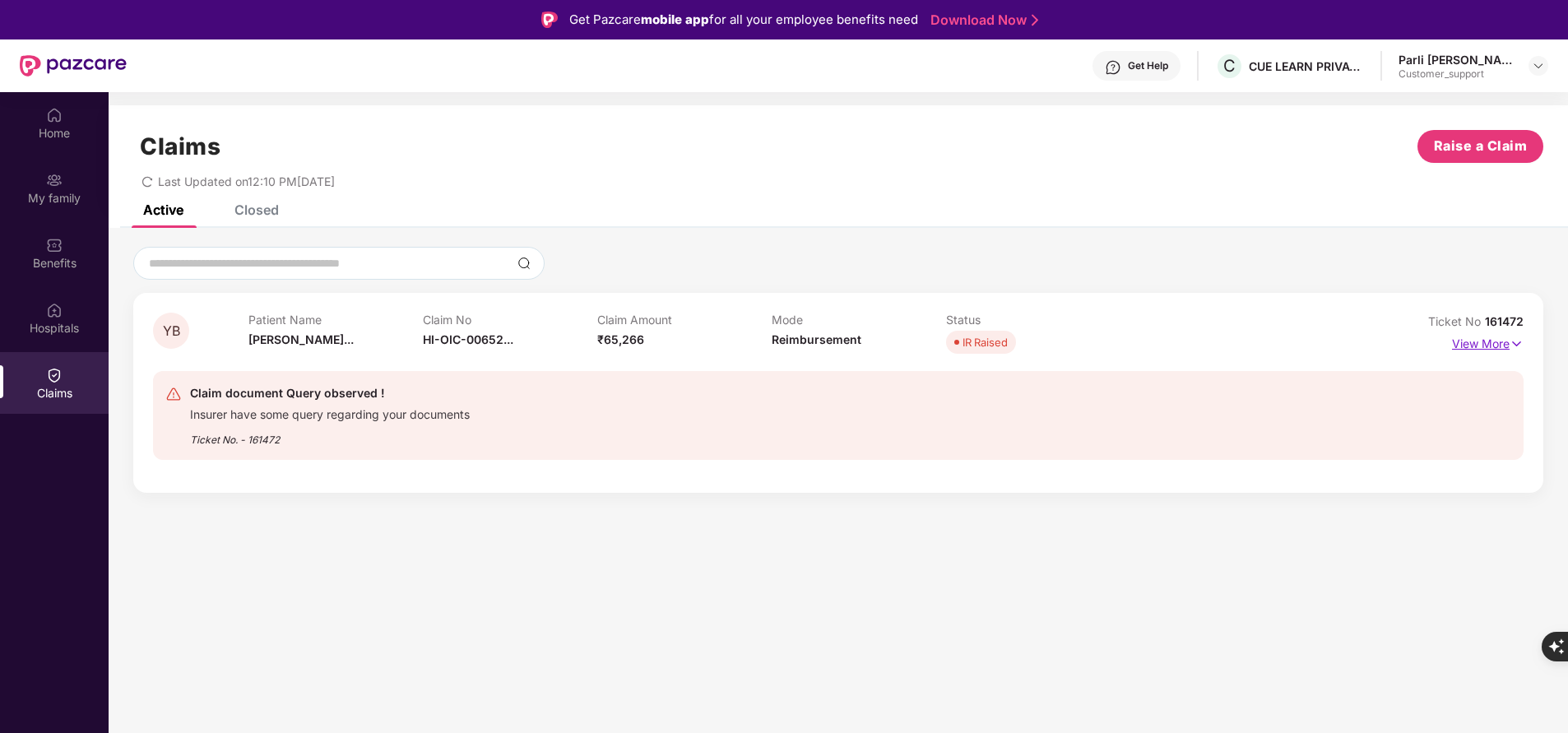
click at [1490, 341] on p "View More" at bounding box center [1487, 341] width 71 height 22
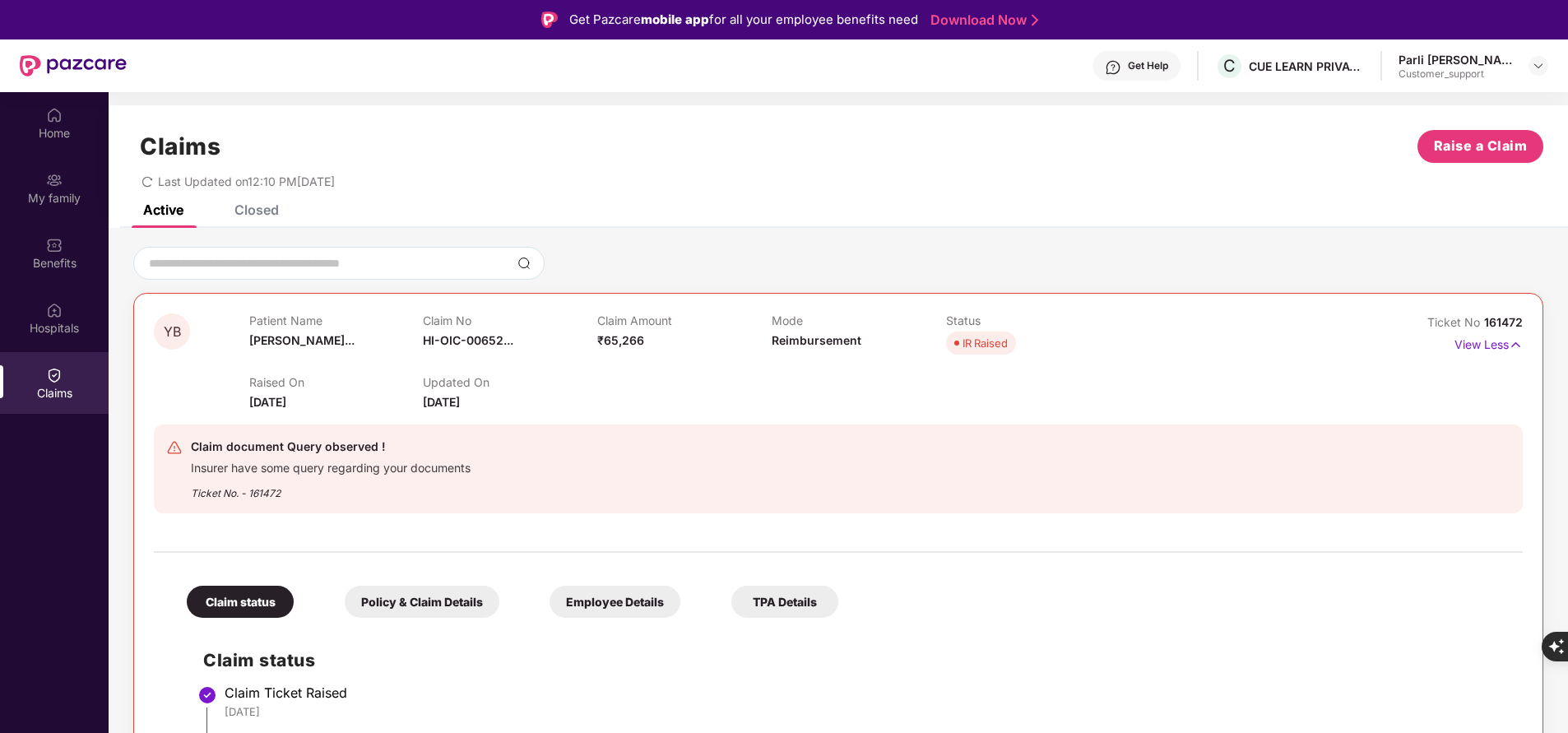
scroll to position [2, 0]
click at [1477, 340] on p "View Less" at bounding box center [1489, 340] width 68 height 22
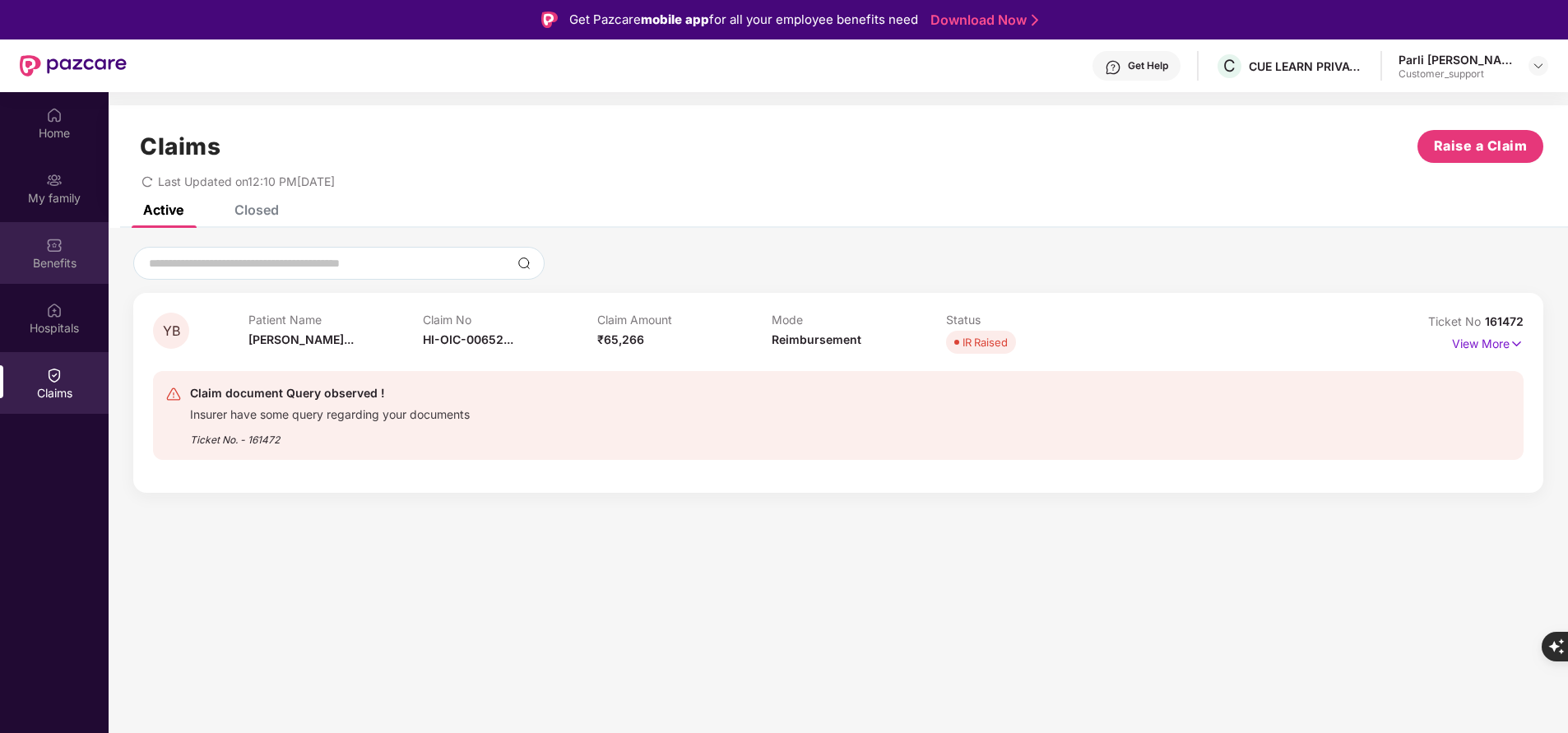
click at [54, 255] on div "Benefits" at bounding box center [54, 263] width 109 height 17
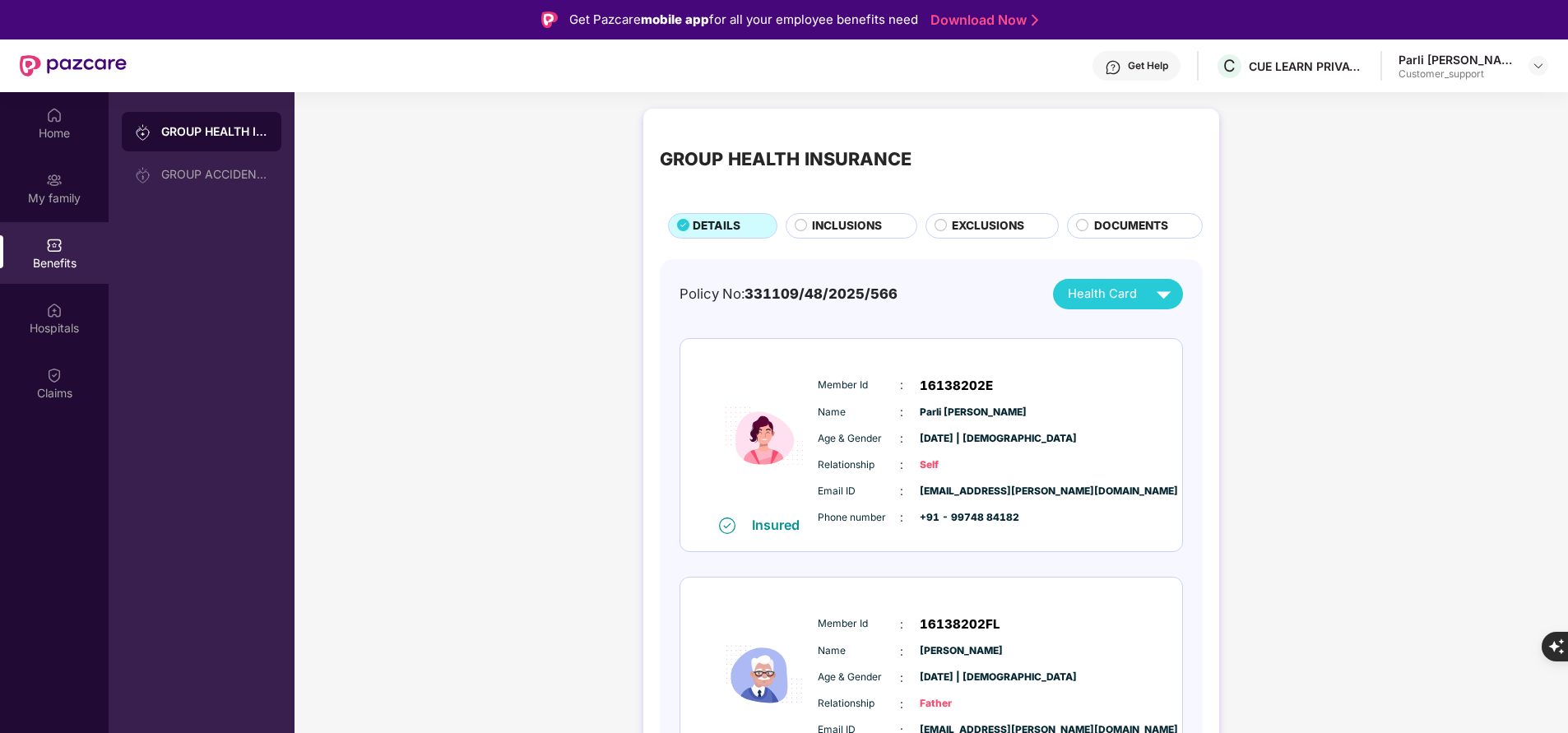
click at [867, 223] on span "INCLUSIONS" at bounding box center [848, 226] width 70 height 18
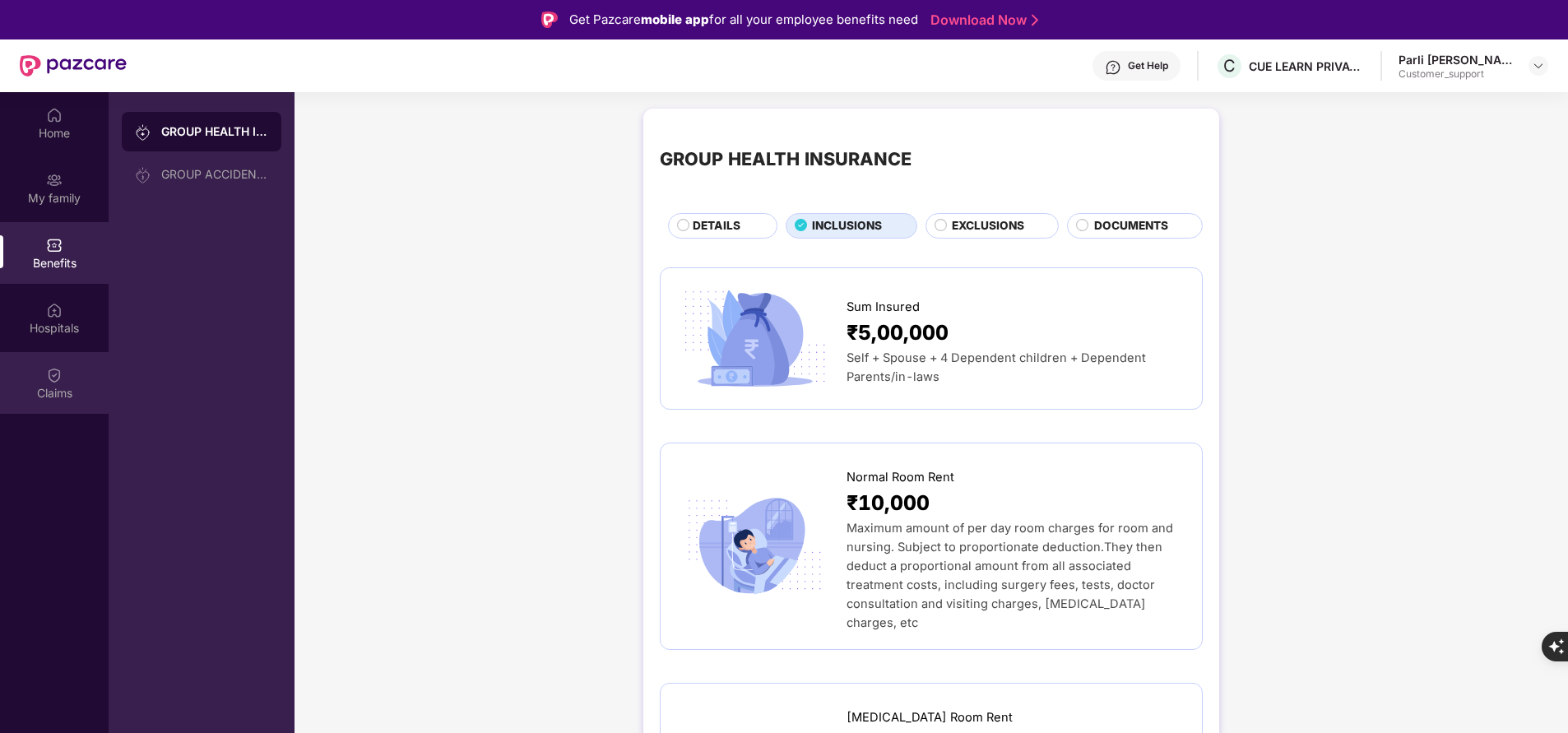
click at [59, 393] on div "Claims" at bounding box center [54, 393] width 109 height 17
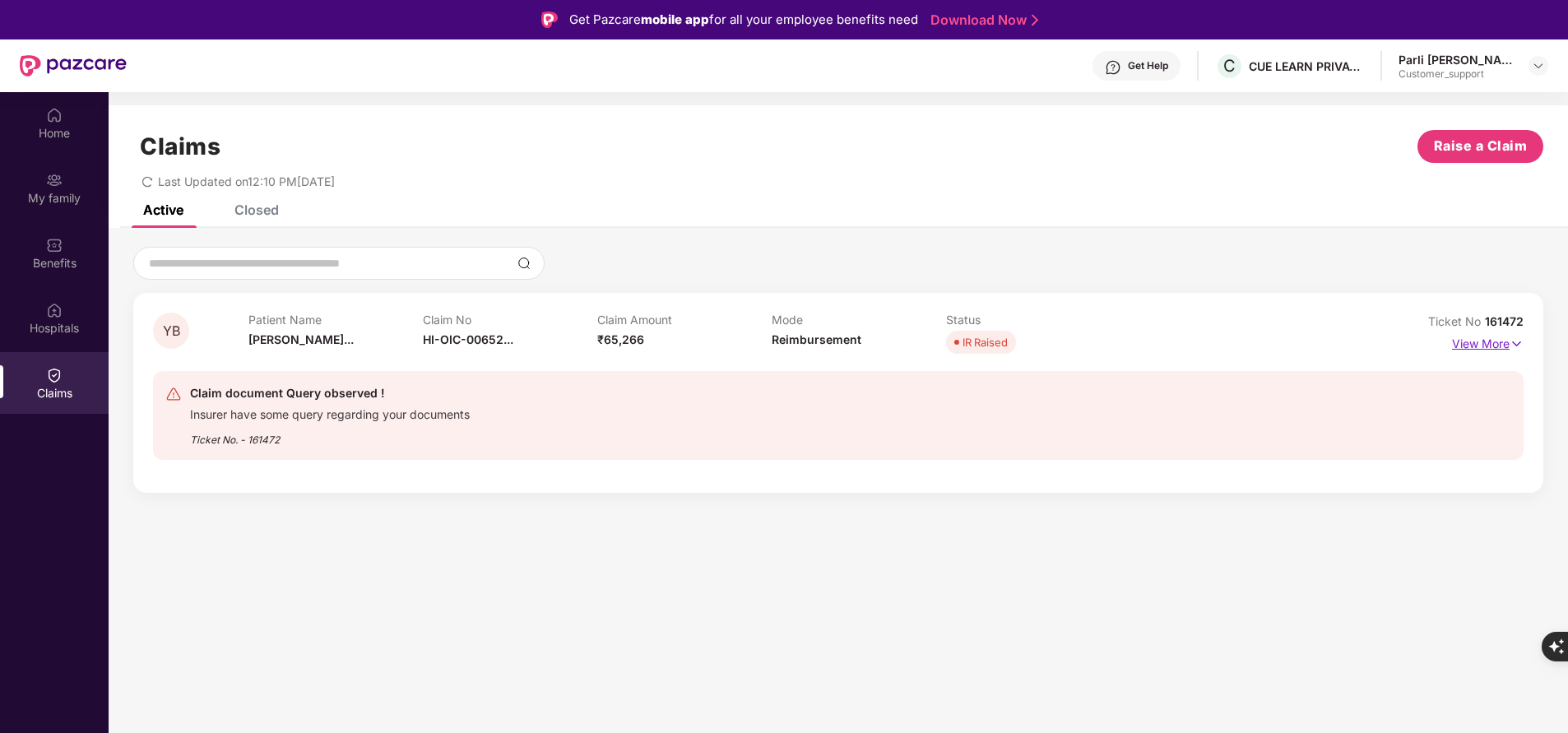
click at [1482, 341] on p "View More" at bounding box center [1487, 341] width 71 height 22
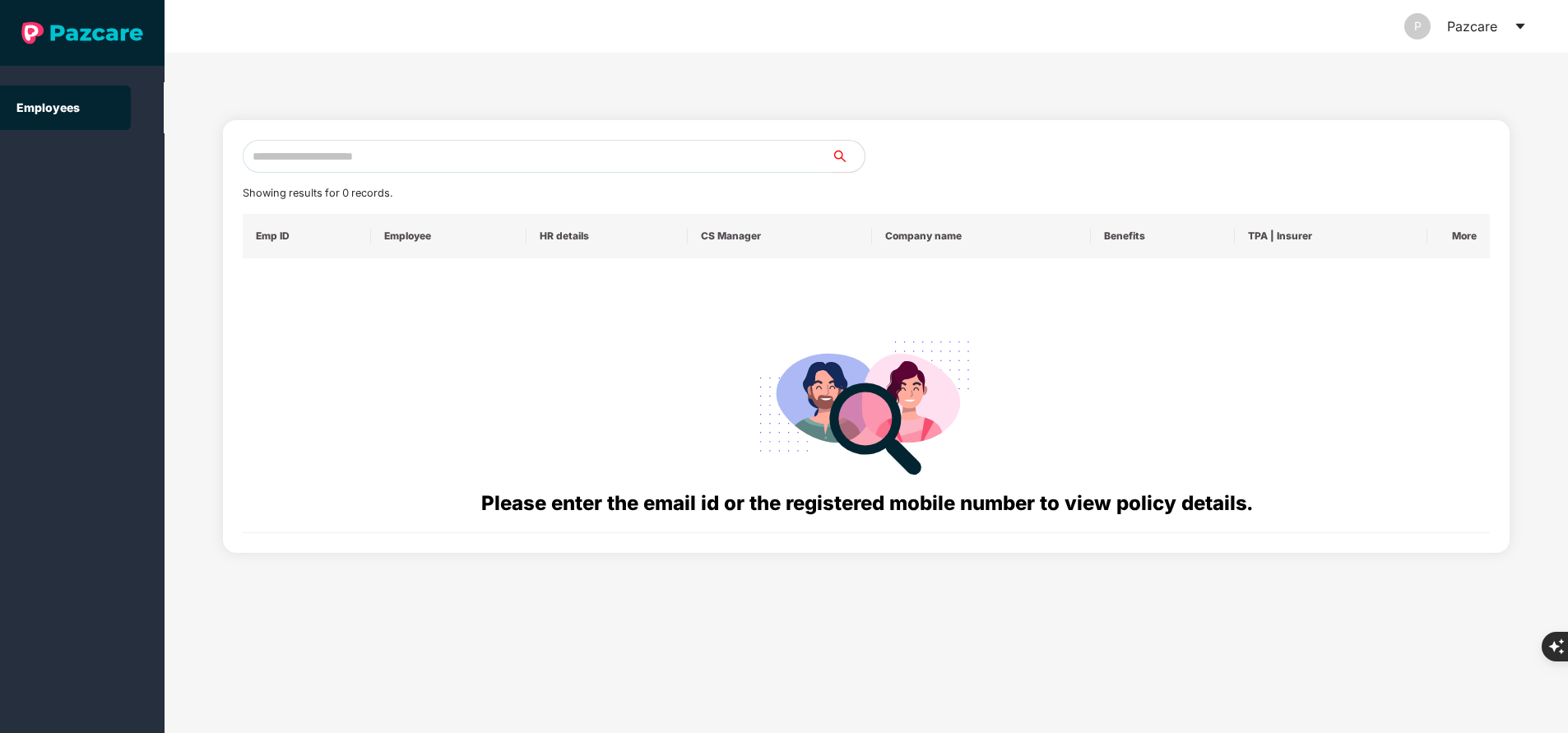
paste input "**********"
click at [412, 156] on input "text" at bounding box center [537, 156] width 589 height 33
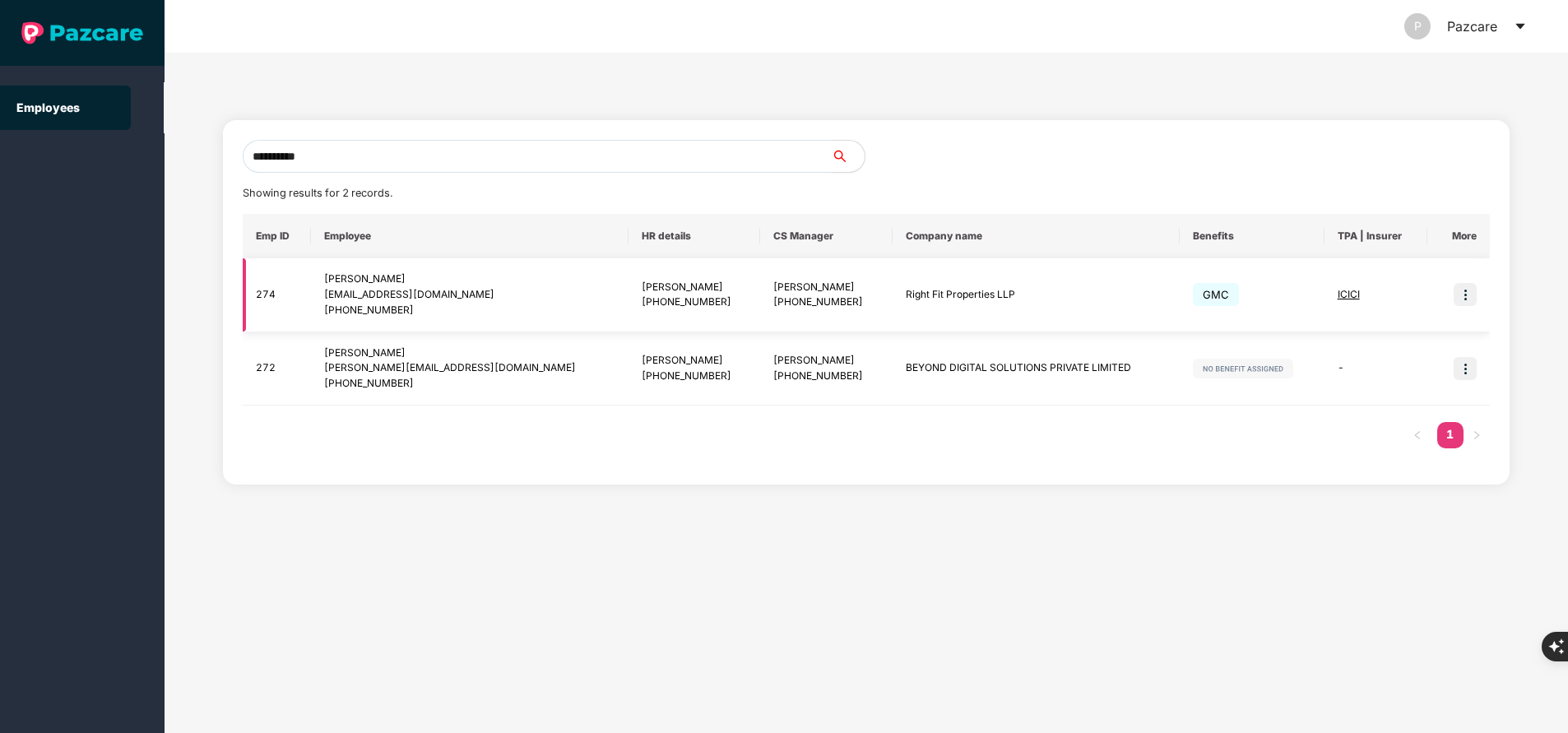
type input "**********"
click at [1468, 295] on img at bounding box center [1465, 295] width 23 height 23
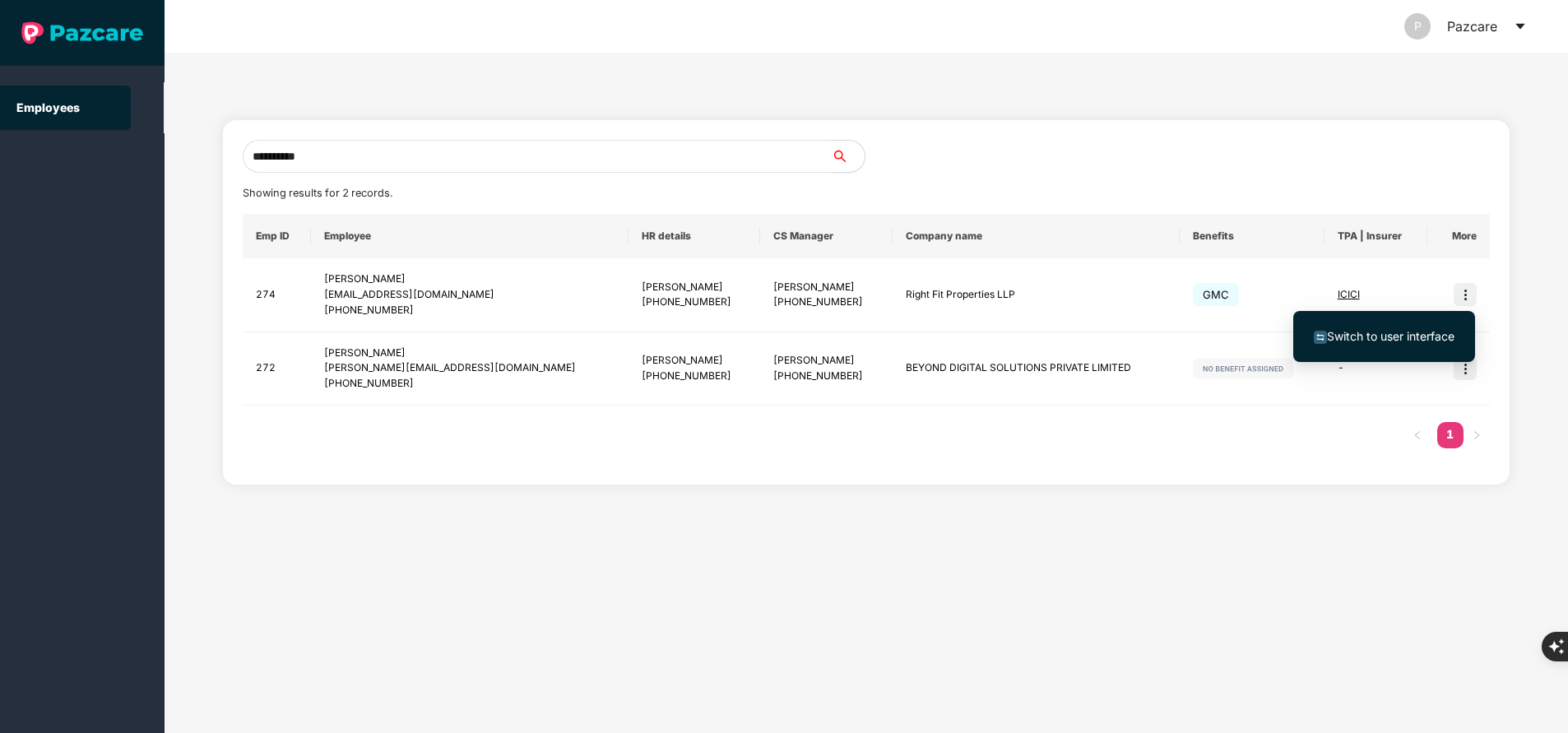
click at [1373, 334] on span "Switch to user interface" at bounding box center [1391, 336] width 127 height 14
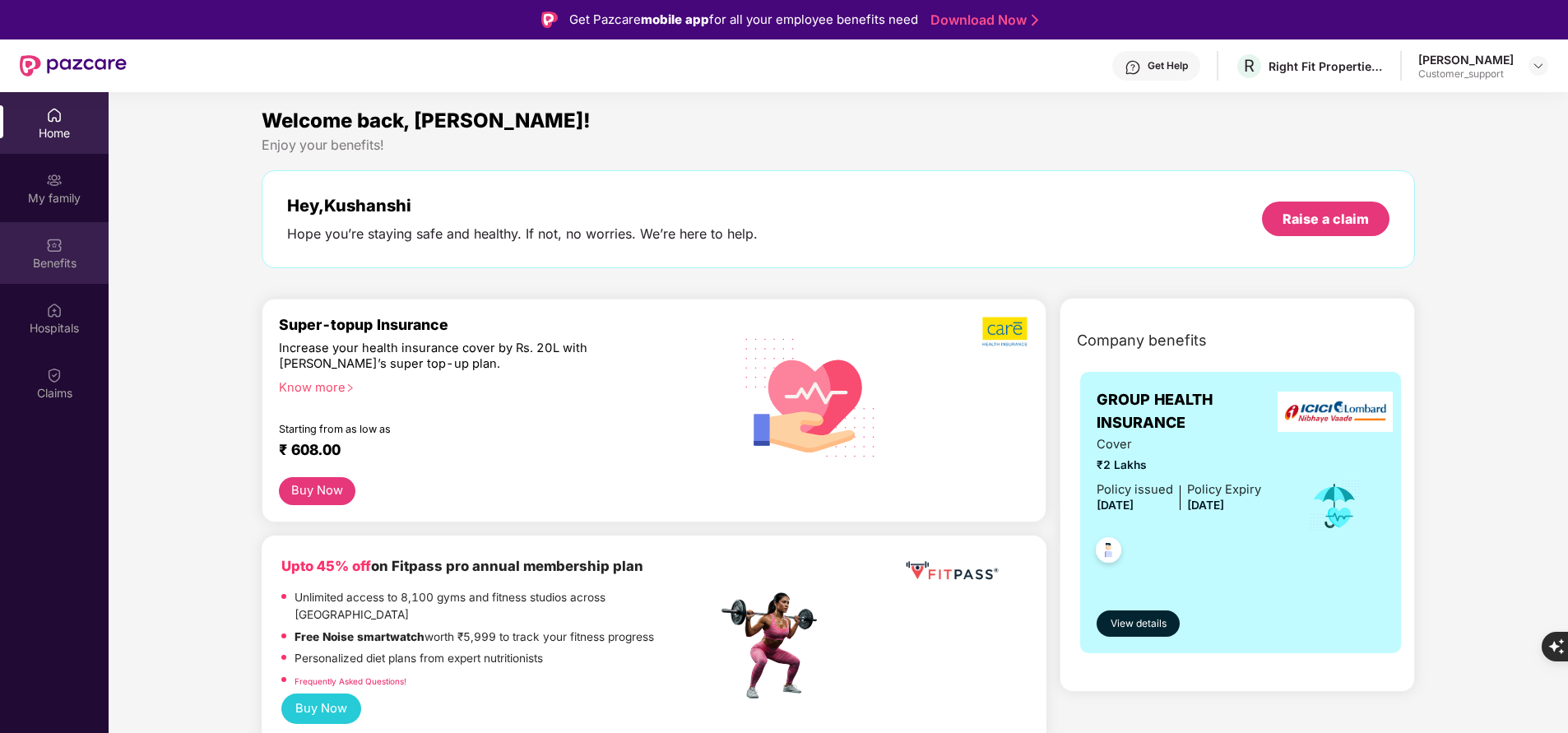
click at [73, 271] on div "Benefits" at bounding box center [54, 263] width 109 height 17
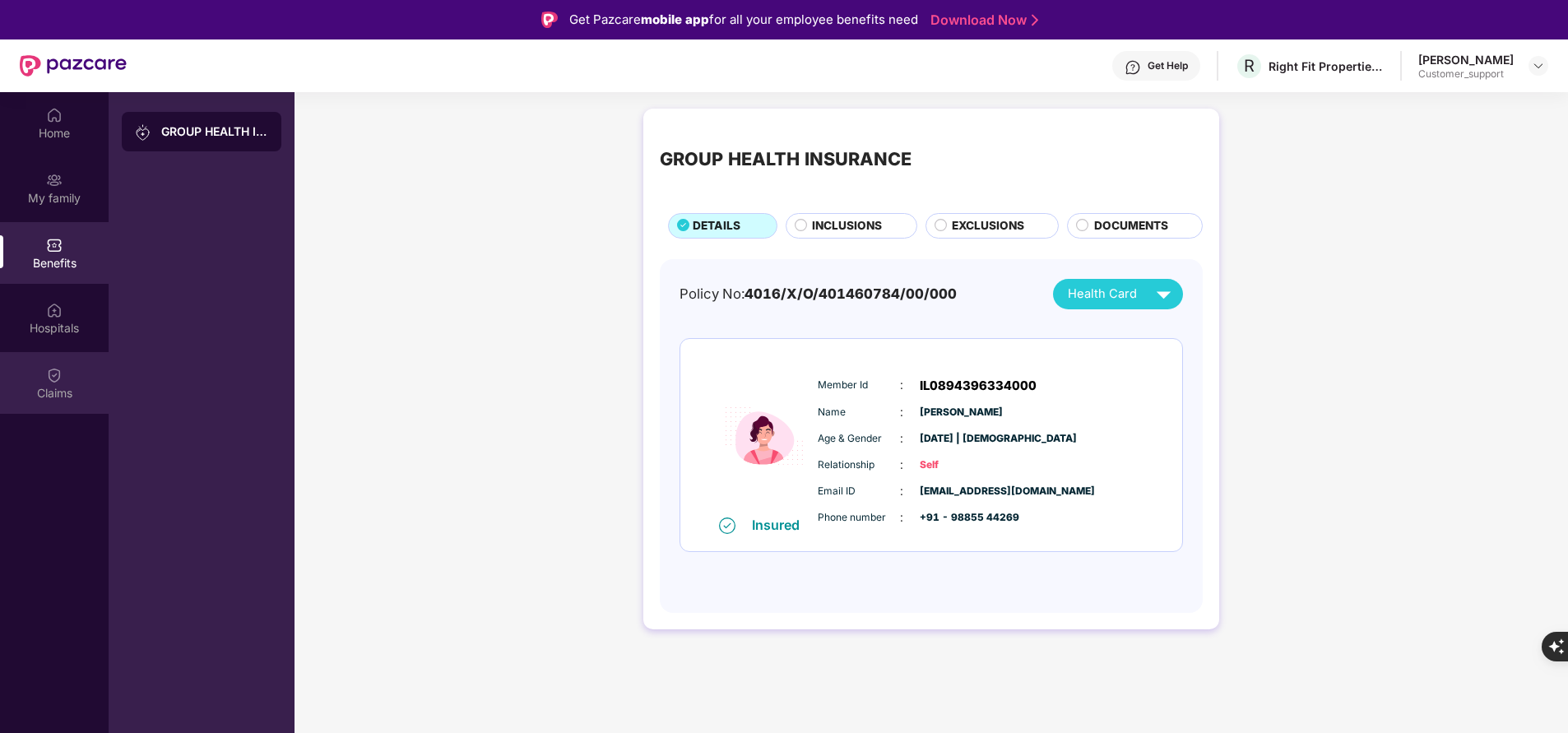
click at [69, 400] on div "Claims" at bounding box center [54, 393] width 109 height 17
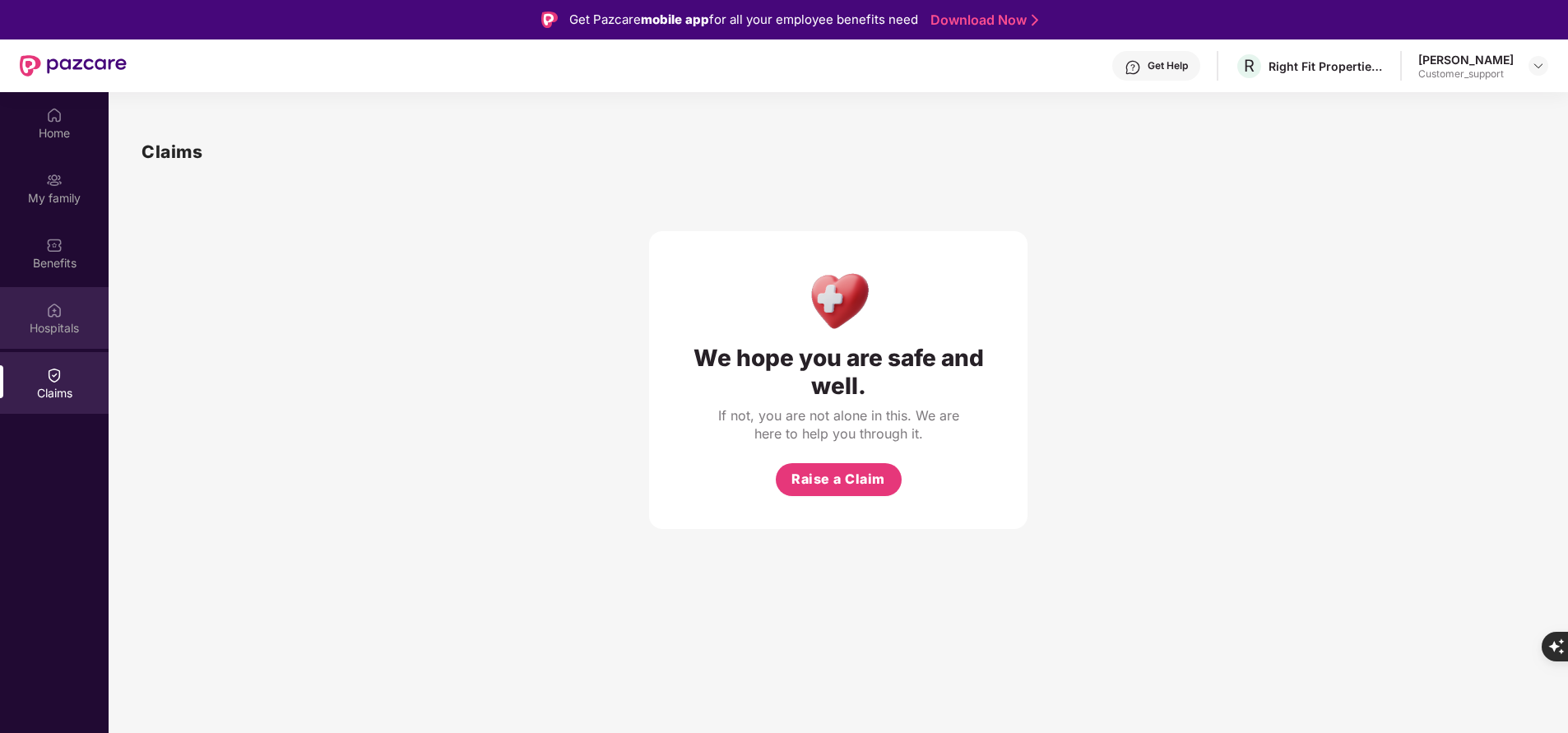
click at [65, 321] on div "Hospitals" at bounding box center [54, 327] width 109 height 17
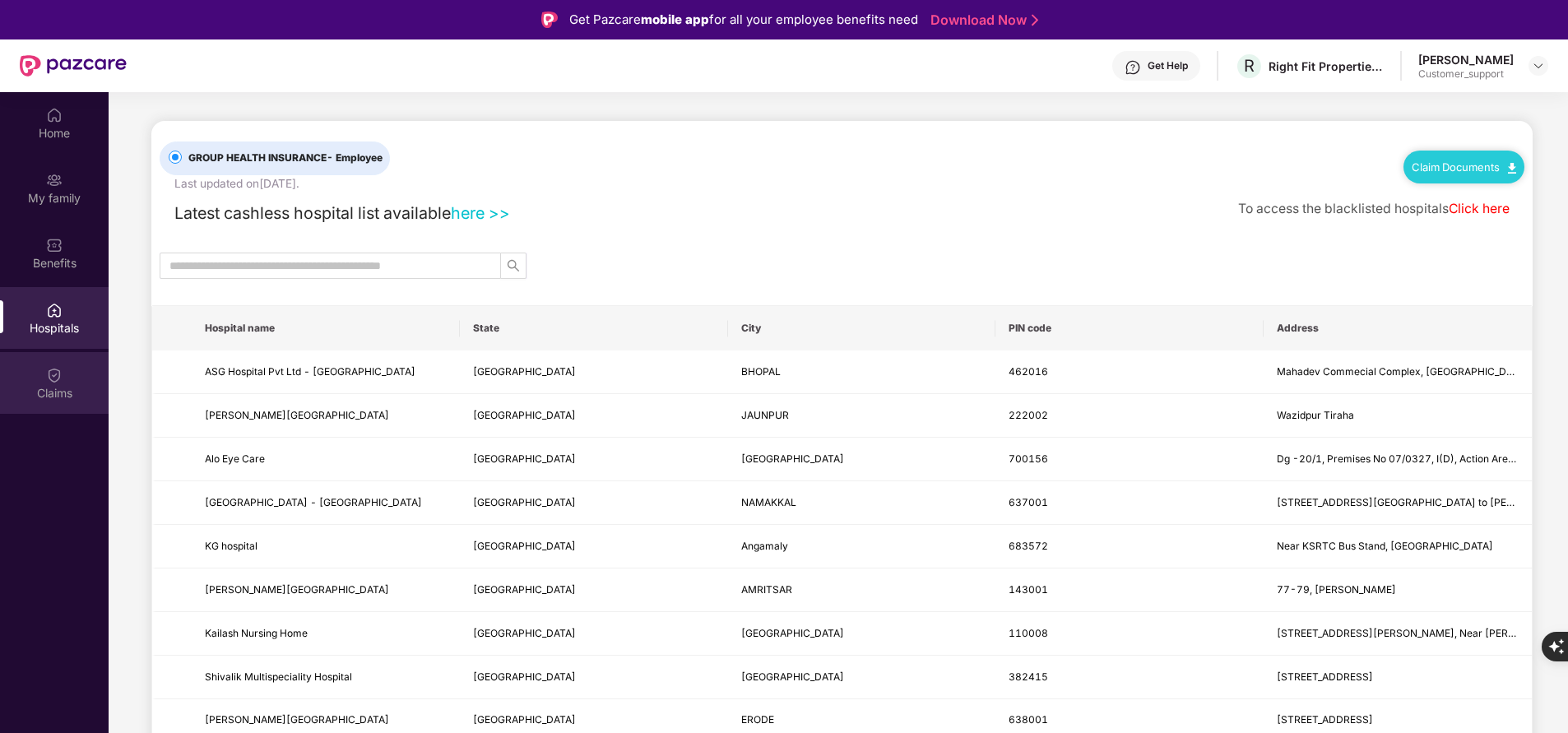
click at [52, 385] on div "Claims" at bounding box center [54, 393] width 109 height 17
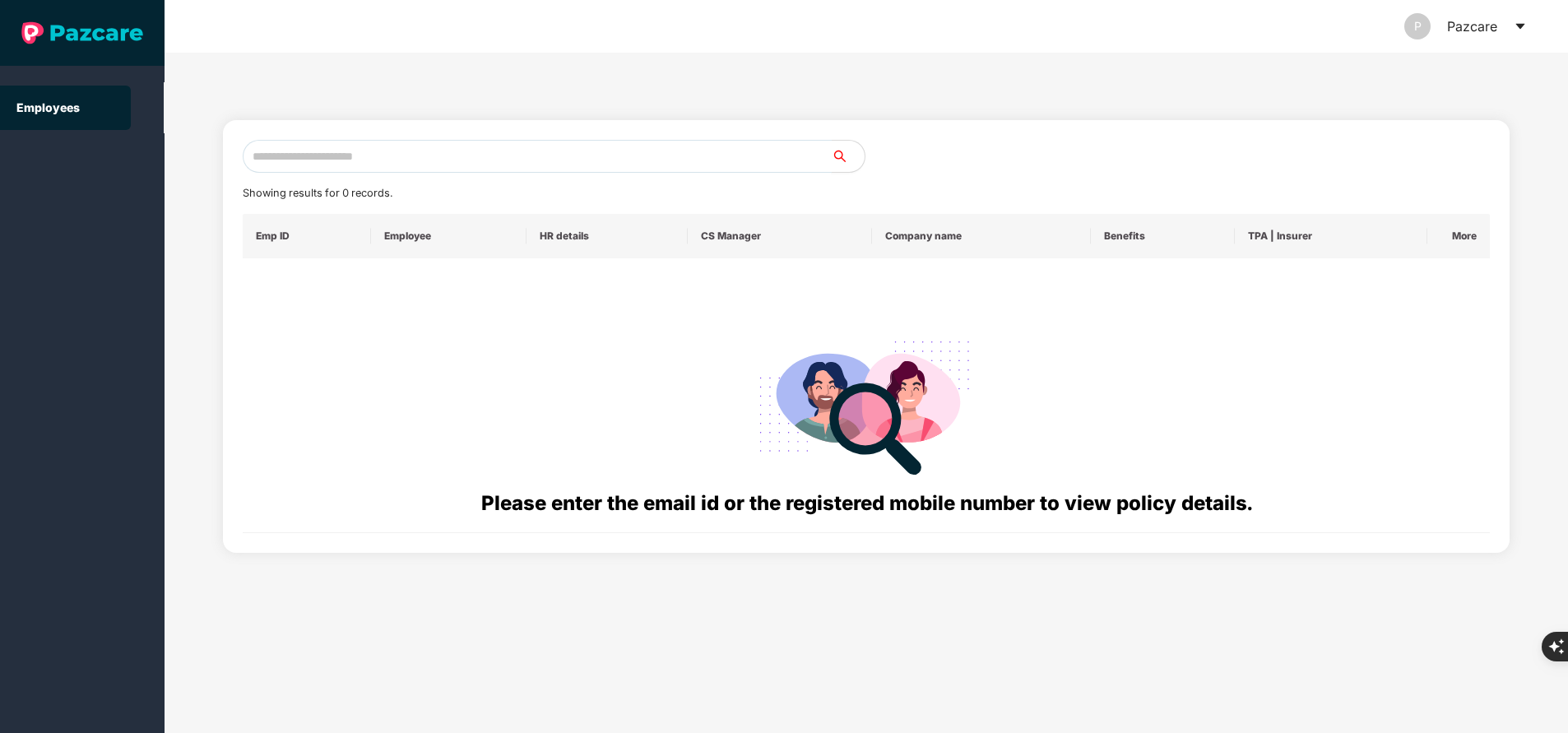
click at [506, 156] on input "text" at bounding box center [537, 156] width 589 height 33
paste input "**********"
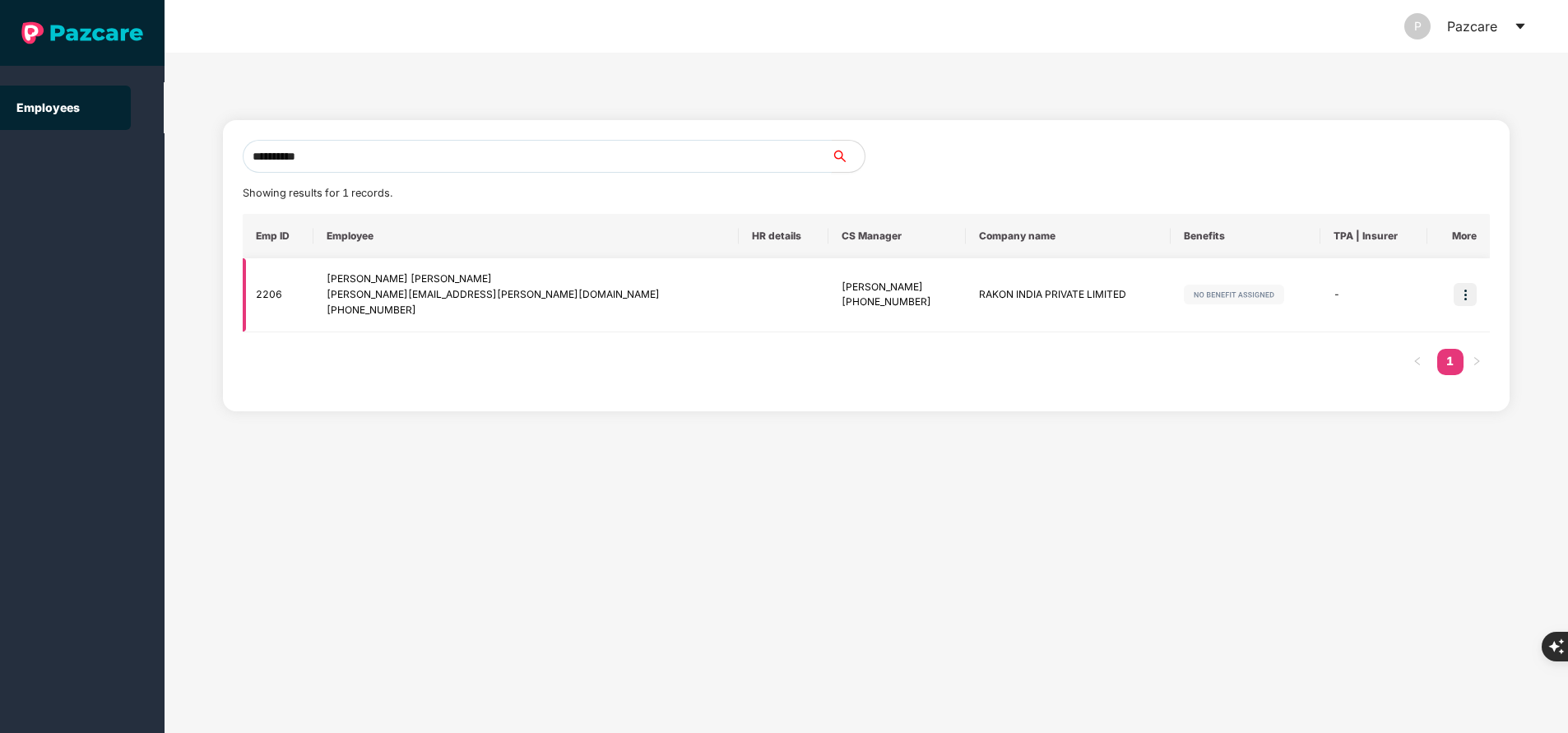
type input "**********"
drag, startPoint x: 1116, startPoint y: 329, endPoint x: 1465, endPoint y: 299, distance: 350.3
click at [1465, 299] on tr "2206 Vinod Kumar Itagi vinodkumar.itagi@rakon.com +919535190331 Jayaram M +9188…" at bounding box center [866, 295] width 1247 height 74
click at [1465, 299] on img at bounding box center [1465, 295] width 23 height 23
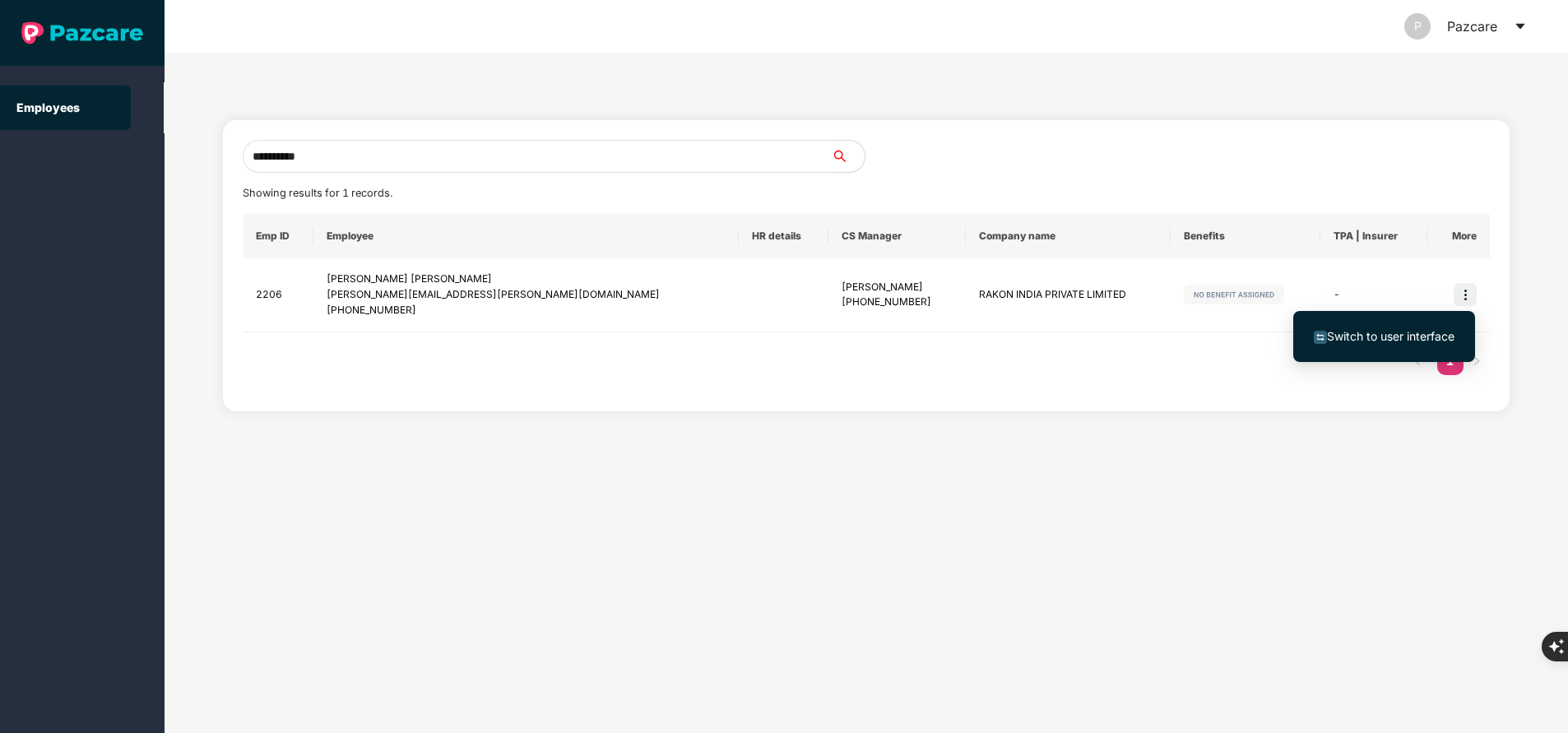
click at [1418, 334] on span "Switch to user interface" at bounding box center [1391, 336] width 127 height 14
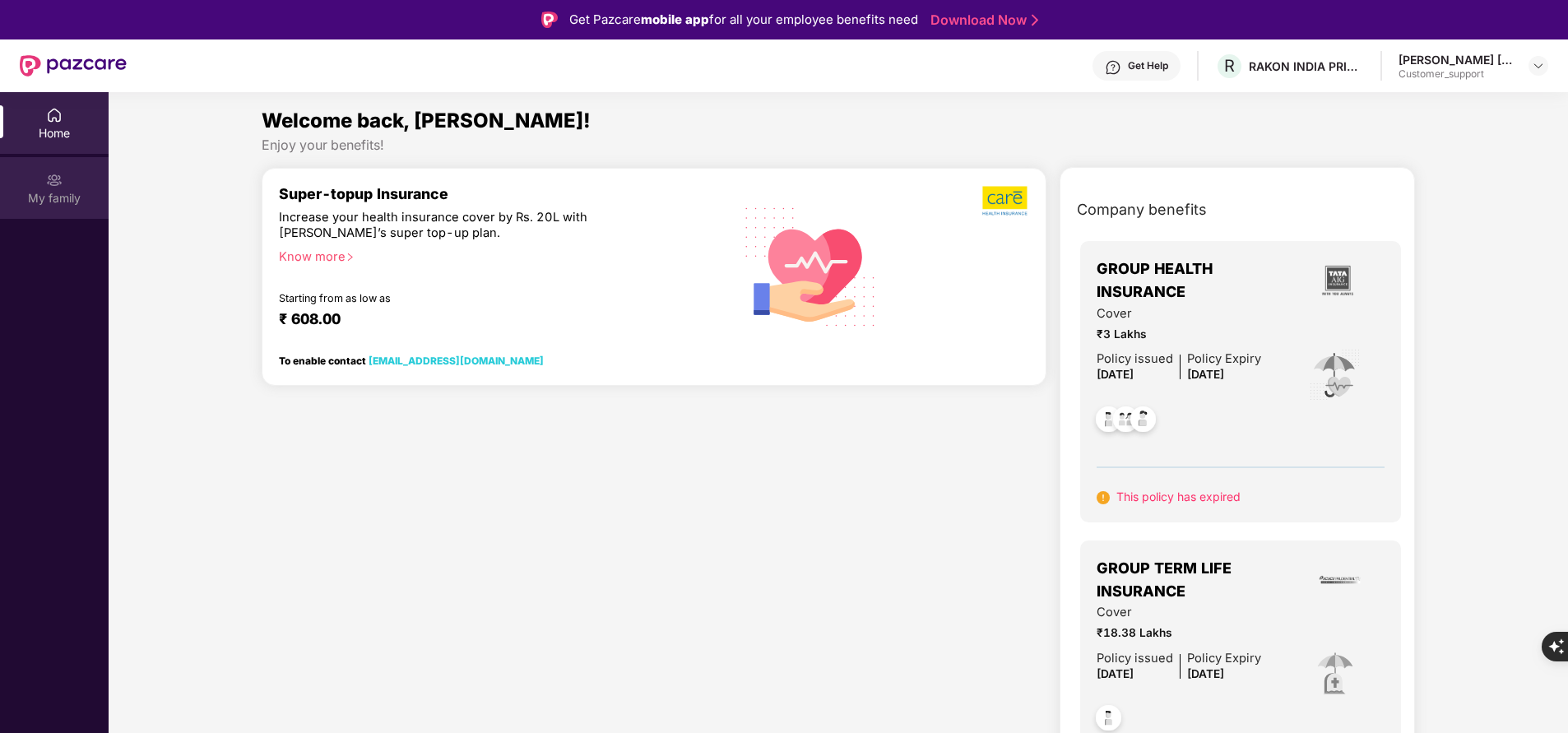
click at [69, 195] on div "My family" at bounding box center [54, 197] width 109 height 17
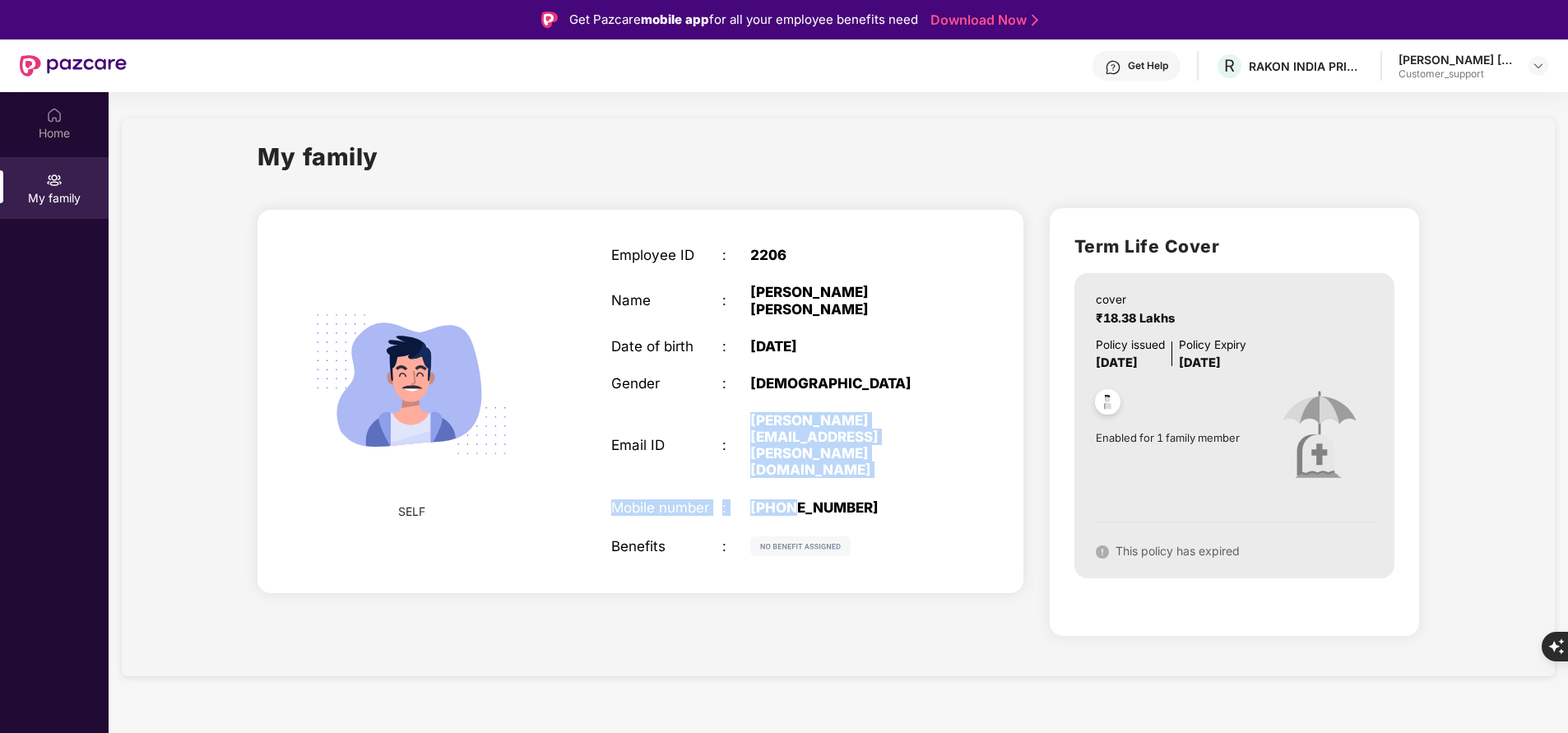
drag, startPoint x: 744, startPoint y: 400, endPoint x: 796, endPoint y: 436, distance: 63.2
click at [796, 436] on div "Employee ID : 2206 Name : Vinod Kumar Itagi Date of birth : 19 Apr 1991 Gender …" at bounding box center [777, 401] width 367 height 350
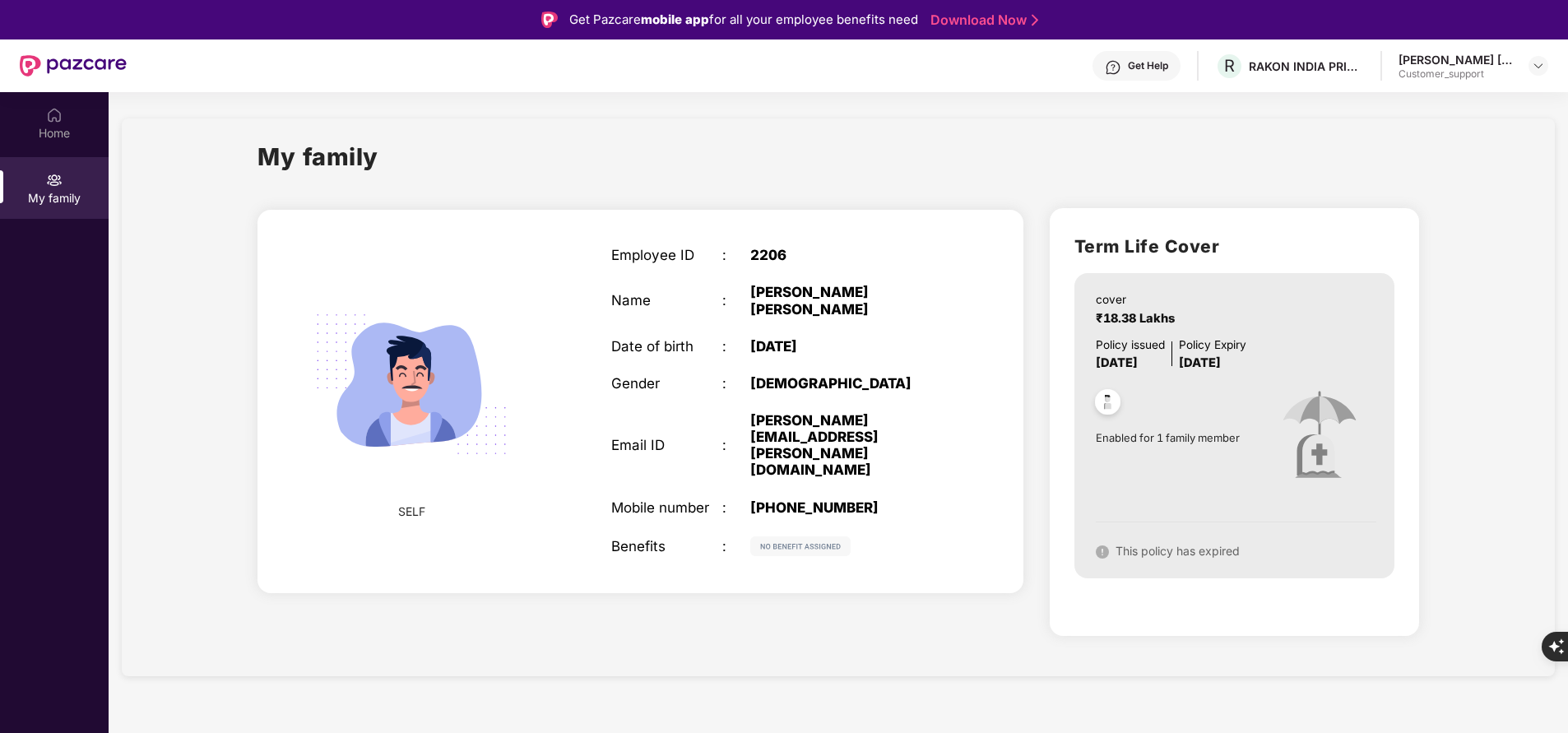
click at [283, 613] on div "SELF Employee ID : 2206 Name : Vinod Kumar Itagi Date of birth : 19 Apr 1991 Ge…" at bounding box center [640, 425] width 792 height 461
drag, startPoint x: 723, startPoint y: 392, endPoint x: 789, endPoint y: 418, distance: 70.9
click at [789, 418] on div "Employee ID : 2206 Name : Vinod Kumar Itagi Date of birth : 19 Apr 1991 Gender …" at bounding box center [777, 401] width 367 height 350
click at [566, 651] on div "SELF Employee ID : 2206 Name : Vinod Kumar Itagi Date of birth : 19 Apr 1991 Ge…" at bounding box center [640, 425] width 792 height 461
click at [756, 412] on div "vinodkumar.itagi@rakon.com" at bounding box center [848, 446] width 195 height 66
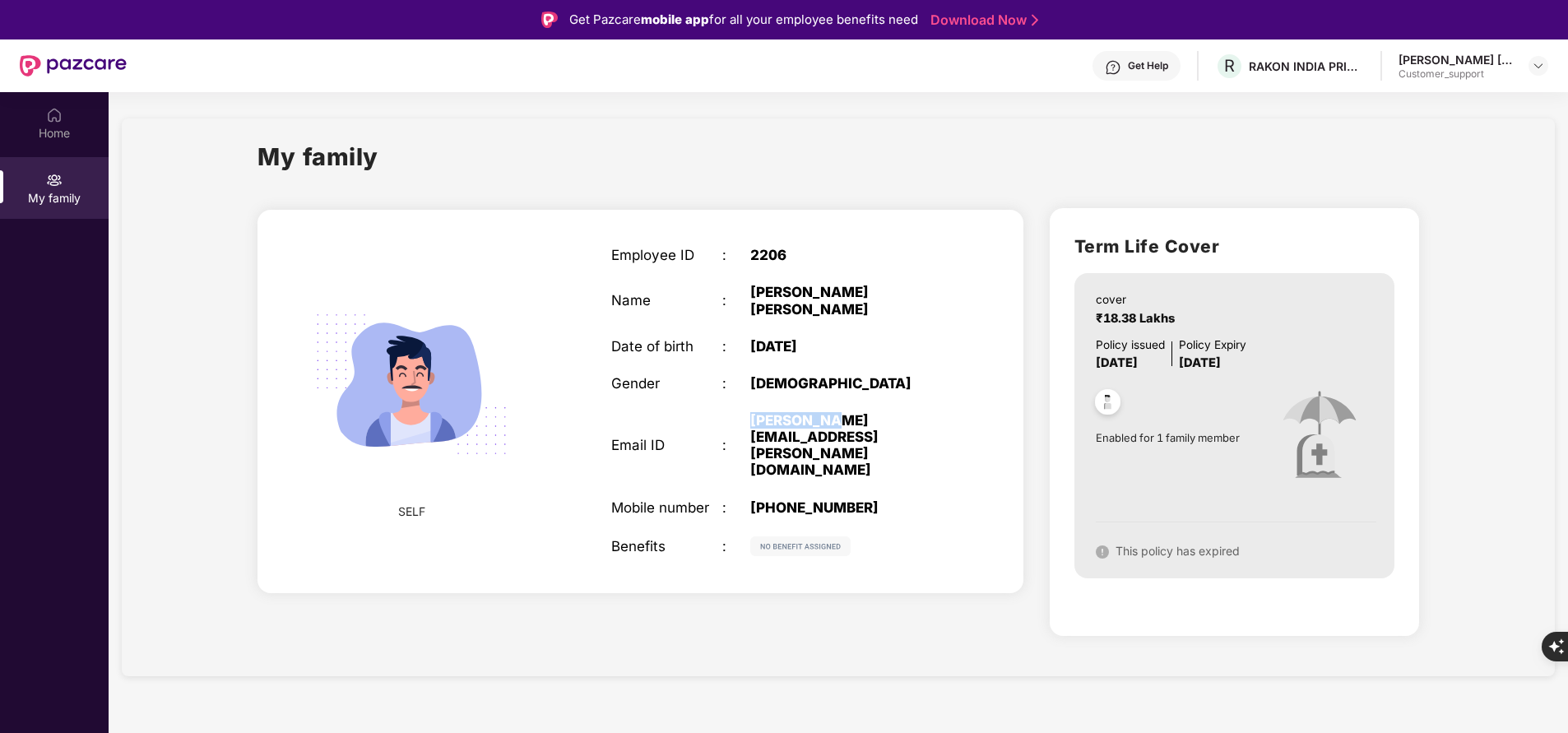
click at [756, 412] on div "vinodkumar.itagi@rakon.com" at bounding box center [848, 446] width 195 height 66
drag, startPoint x: 767, startPoint y: 421, endPoint x: 749, endPoint y: 409, distance: 21.6
click at [749, 412] on div "Email ID : vinodkumar.itagi@rakon.com" at bounding box center [777, 446] width 333 height 66
copy div "vinodkumar.itagi@rakon.com"
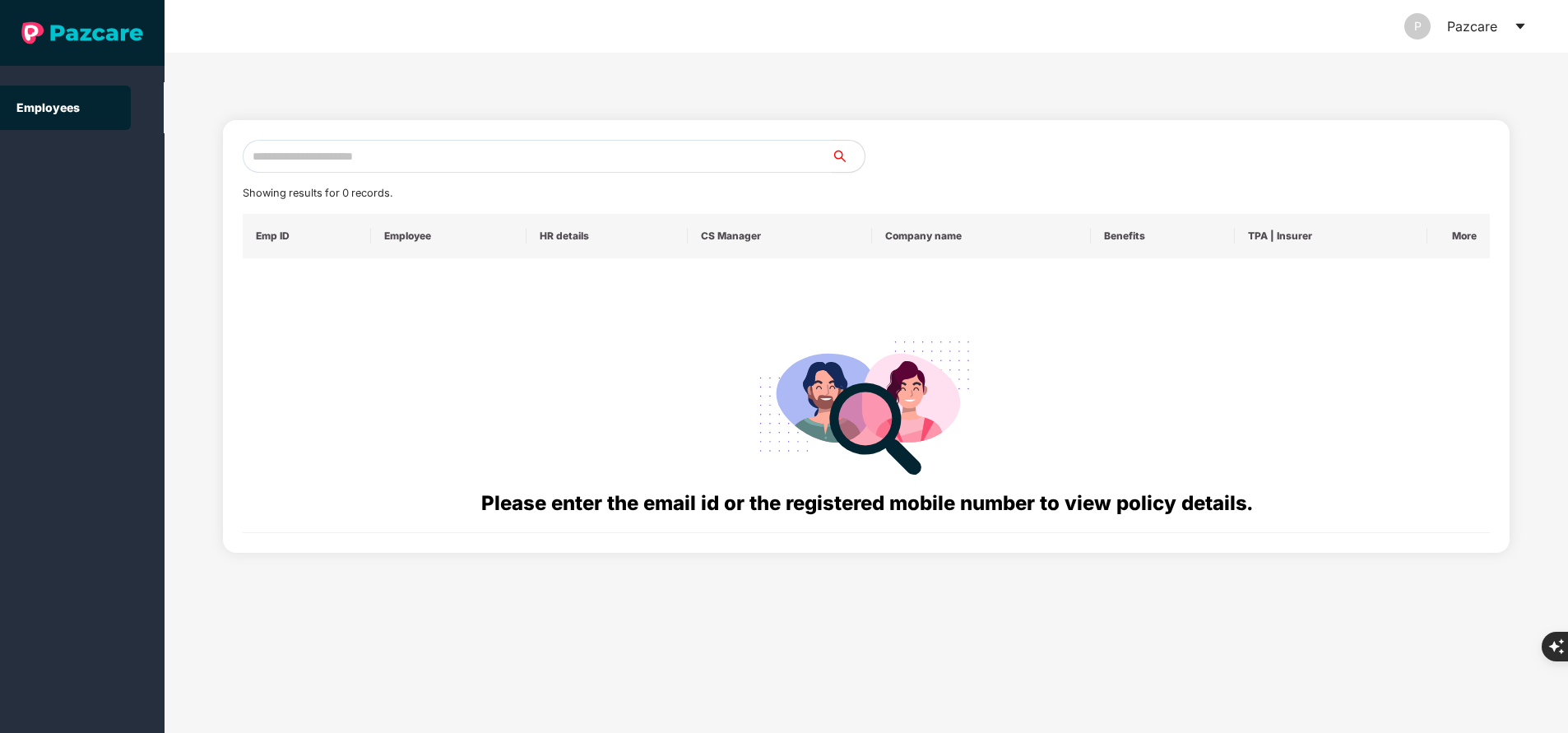
click at [508, 163] on input "text" at bounding box center [537, 156] width 589 height 33
paste input "**********"
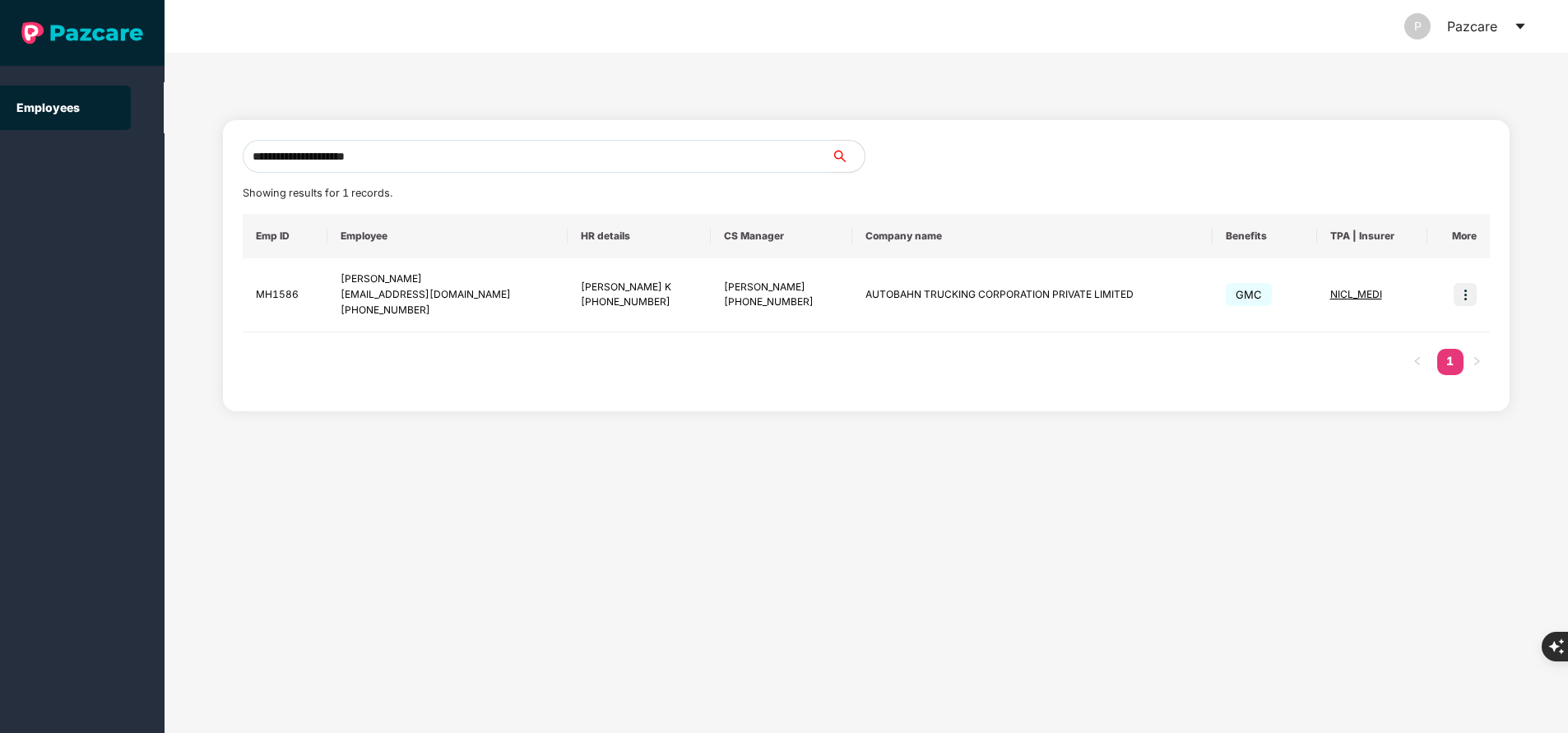
type input "**********"
click at [511, 341] on div "Emp ID Employee HR details CS Manager Company name Benefits TPA | Insurer More …" at bounding box center [866, 303] width 1247 height 178
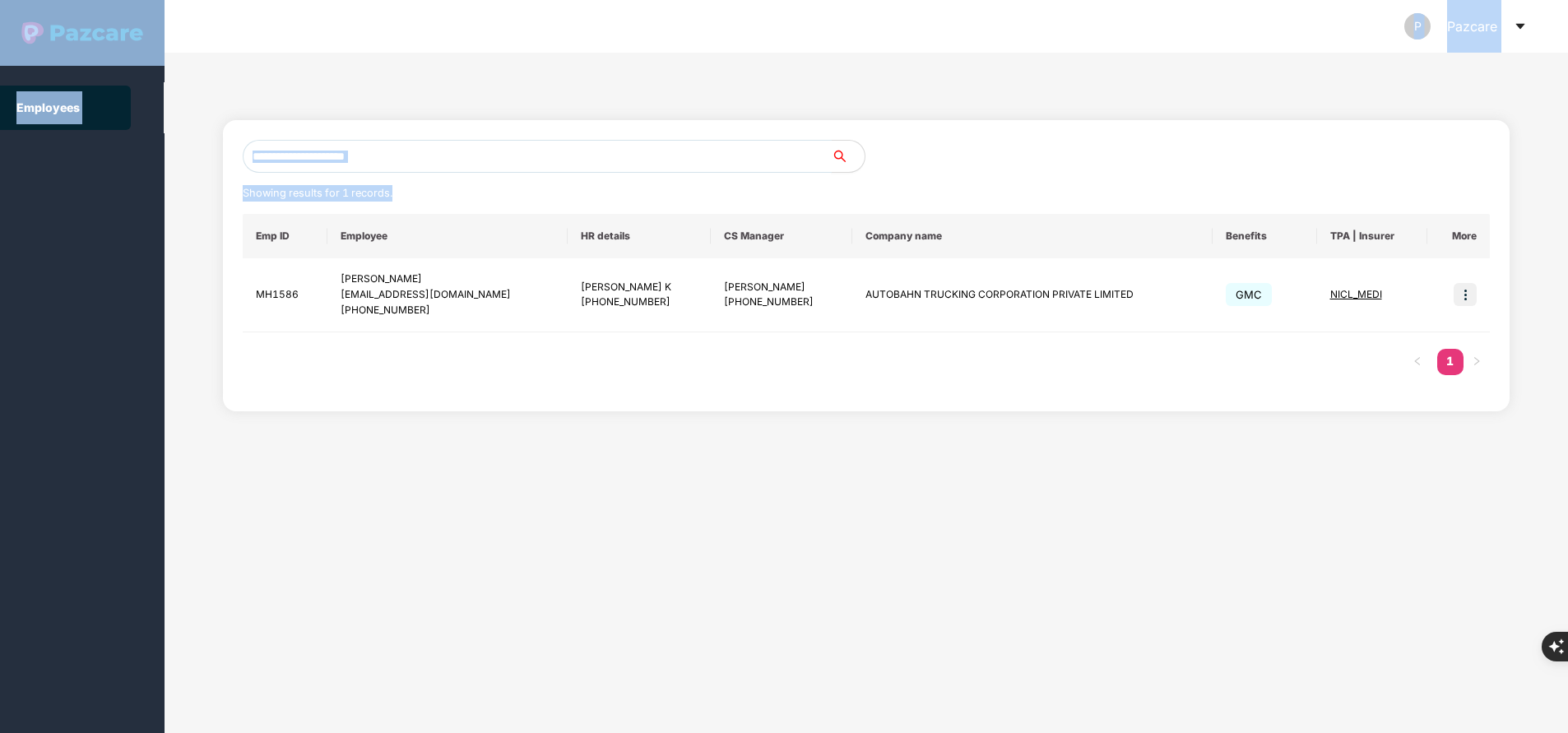
click at [466, 154] on input "**********" at bounding box center [537, 156] width 589 height 33
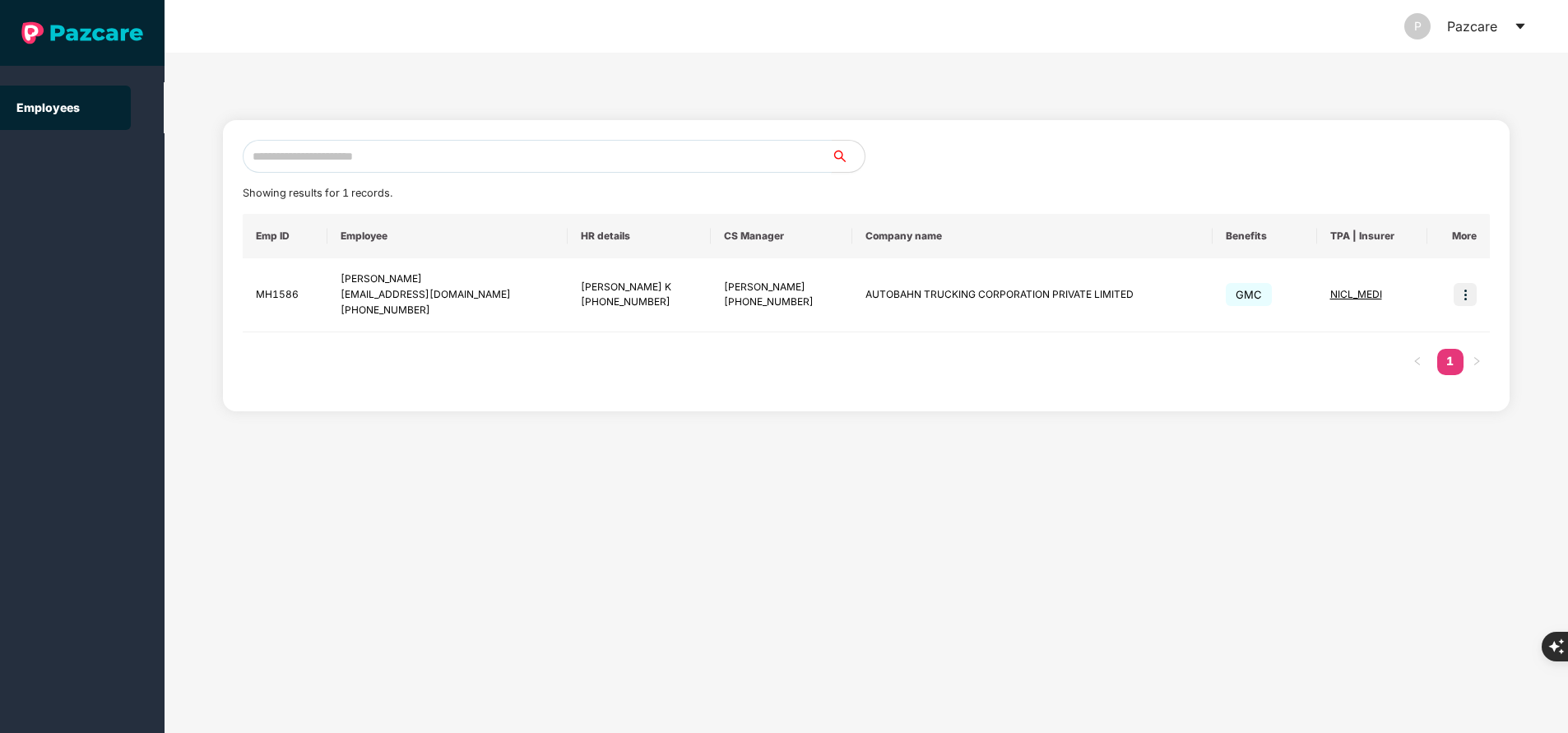
paste input "**********"
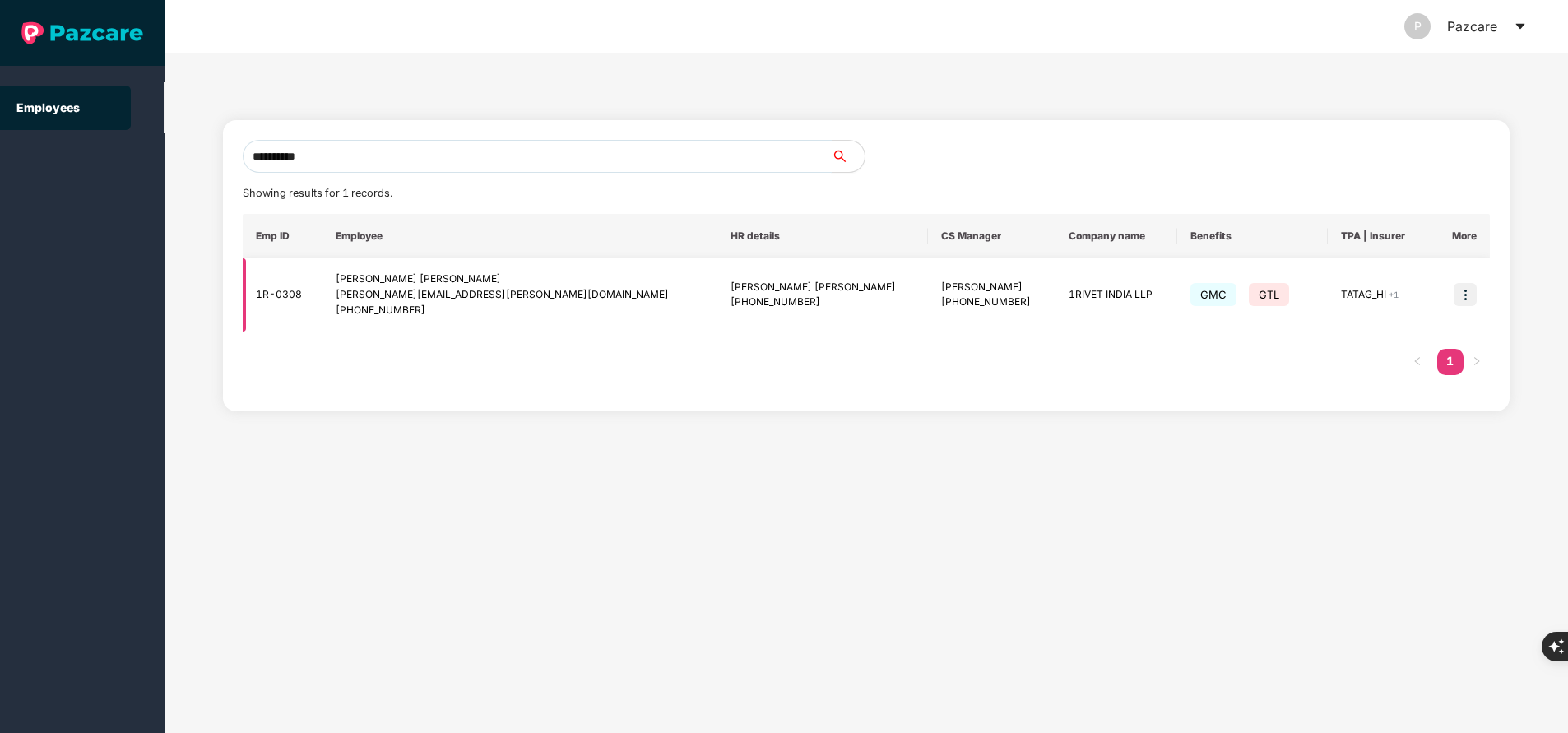
type input "**********"
click at [1468, 290] on img at bounding box center [1465, 295] width 23 height 23
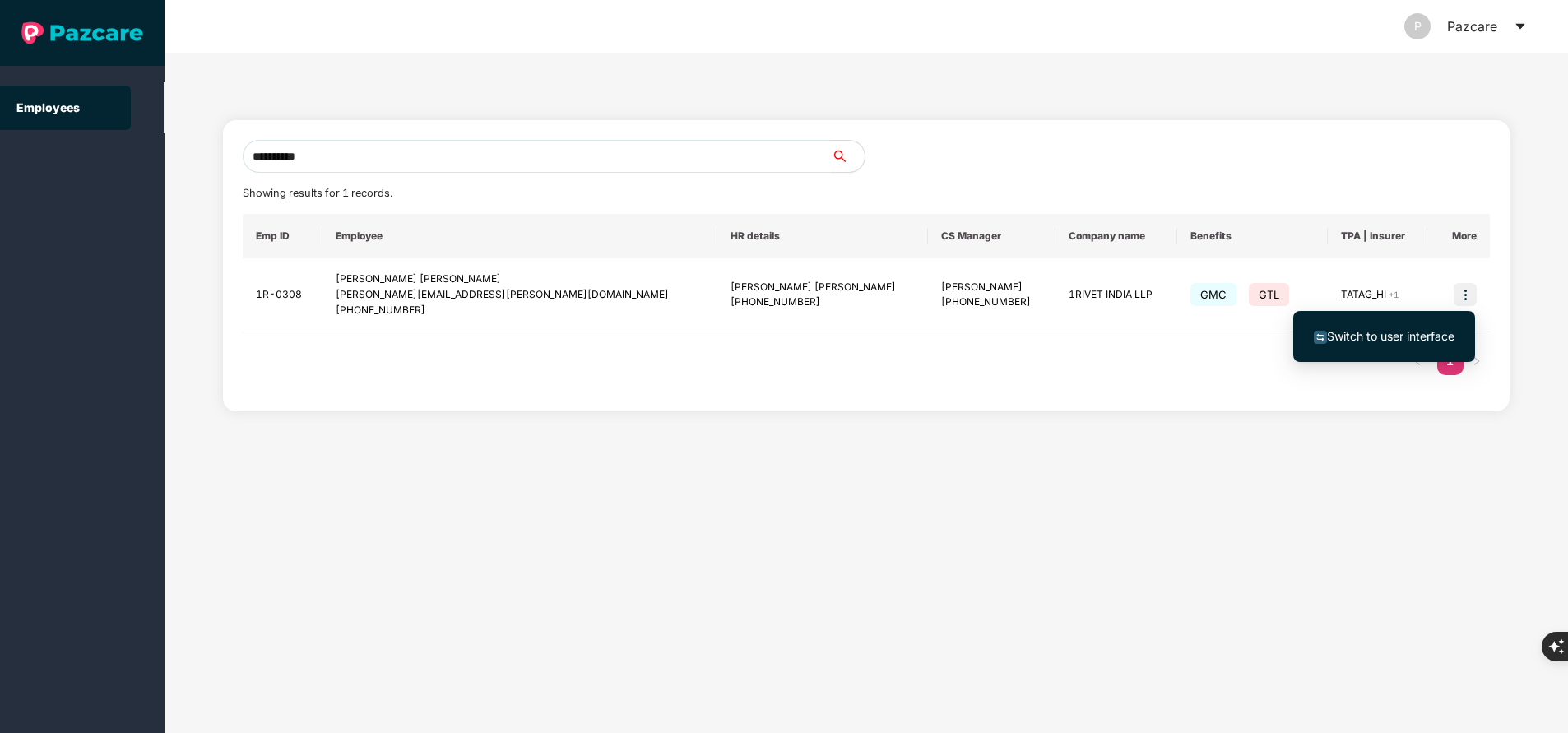
click at [1368, 332] on span "Switch to user interface" at bounding box center [1391, 336] width 127 height 14
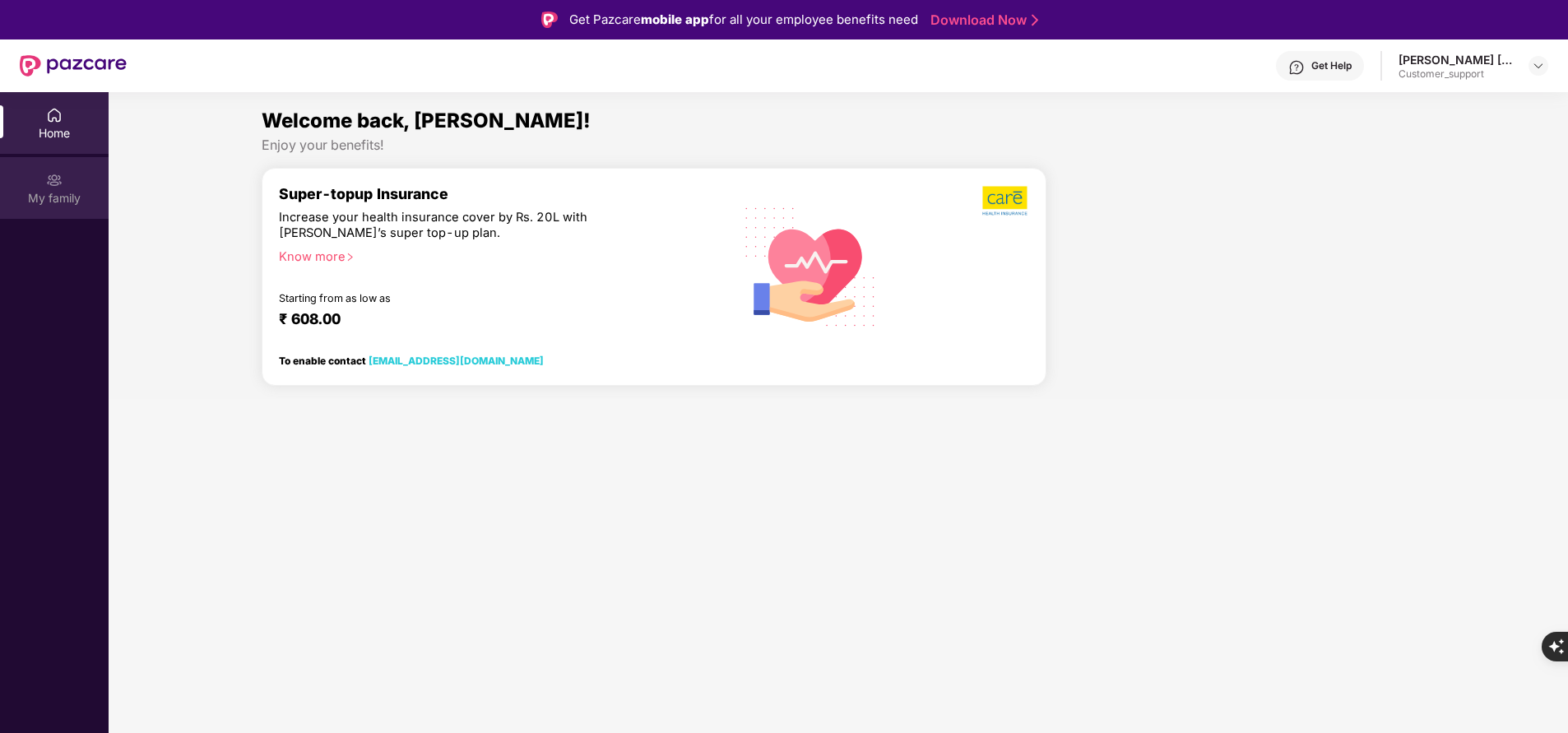
click at [44, 194] on div "My family" at bounding box center [54, 197] width 109 height 17
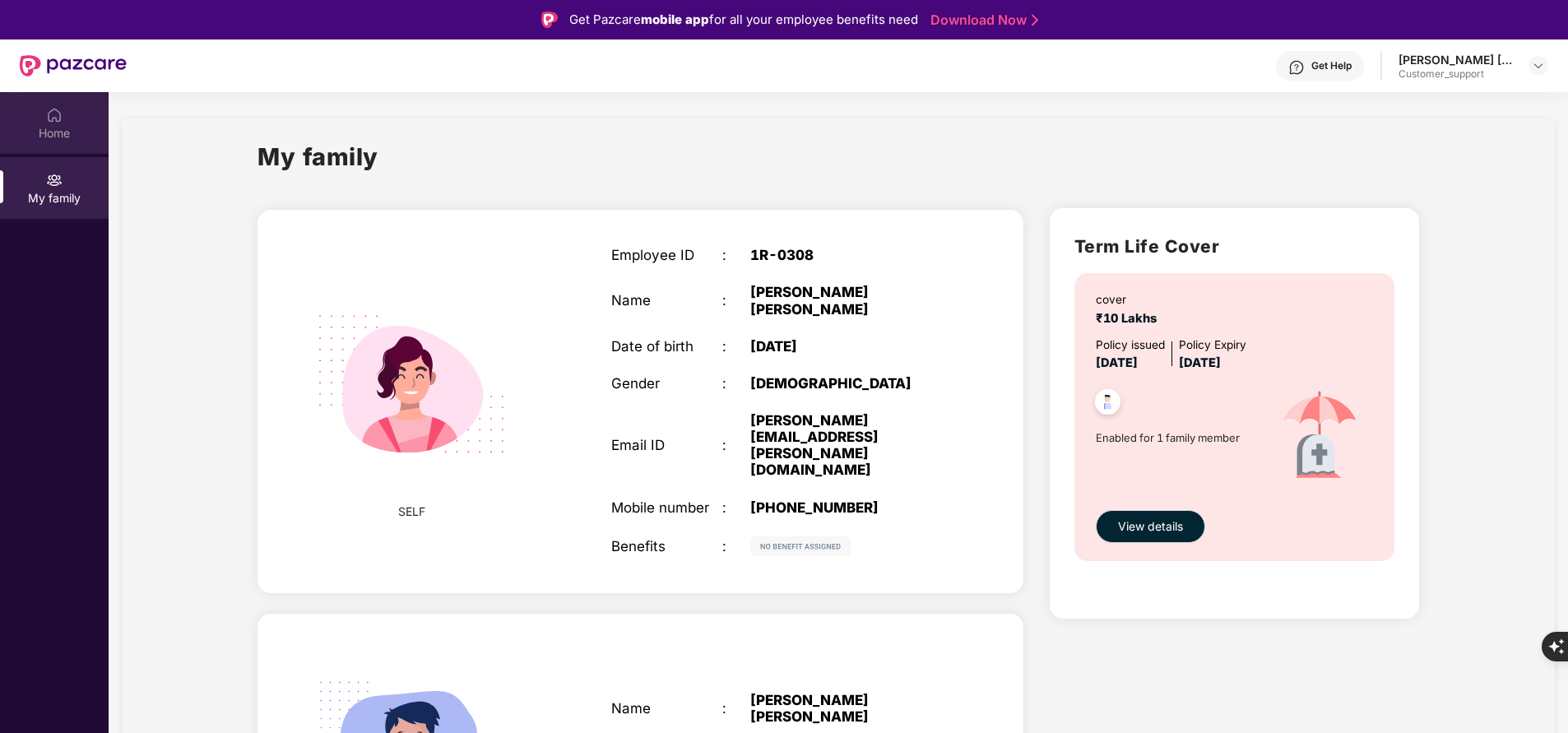
click at [36, 128] on div "Home" at bounding box center [54, 133] width 109 height 17
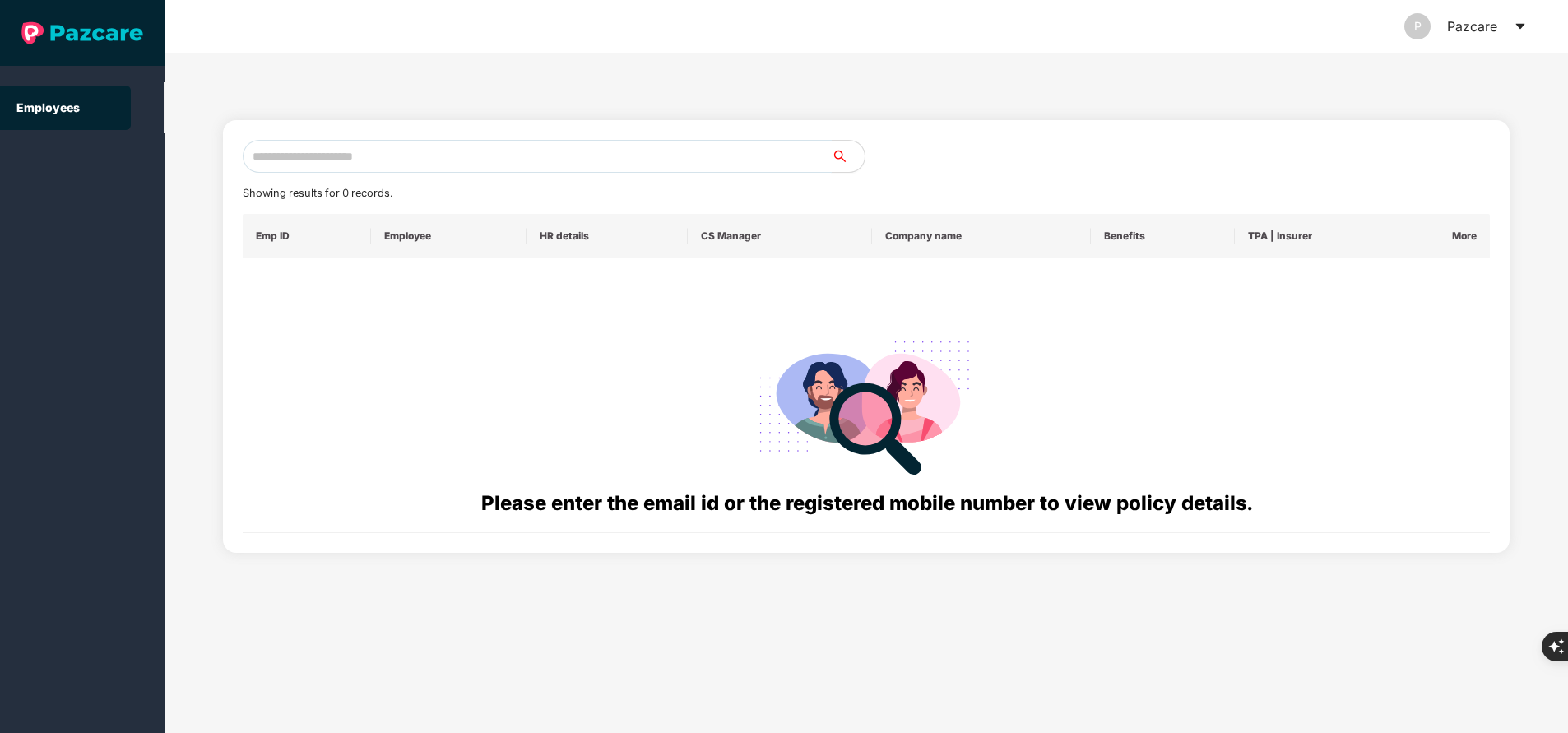
click at [397, 153] on input "text" at bounding box center [537, 156] width 589 height 33
paste input "**********"
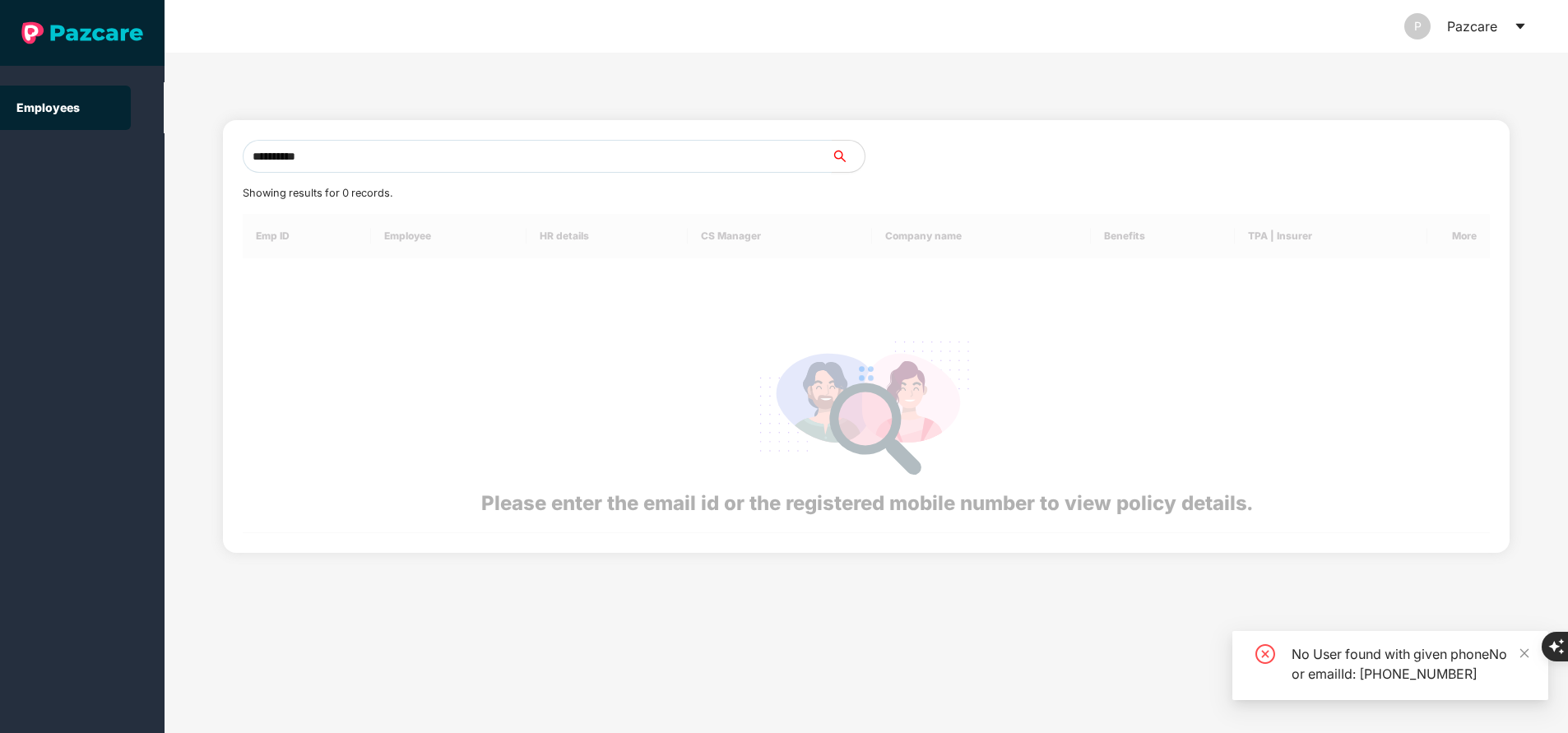
type input "**********"
click at [403, 81] on div "**********" at bounding box center [866, 393] width 1404 height 680
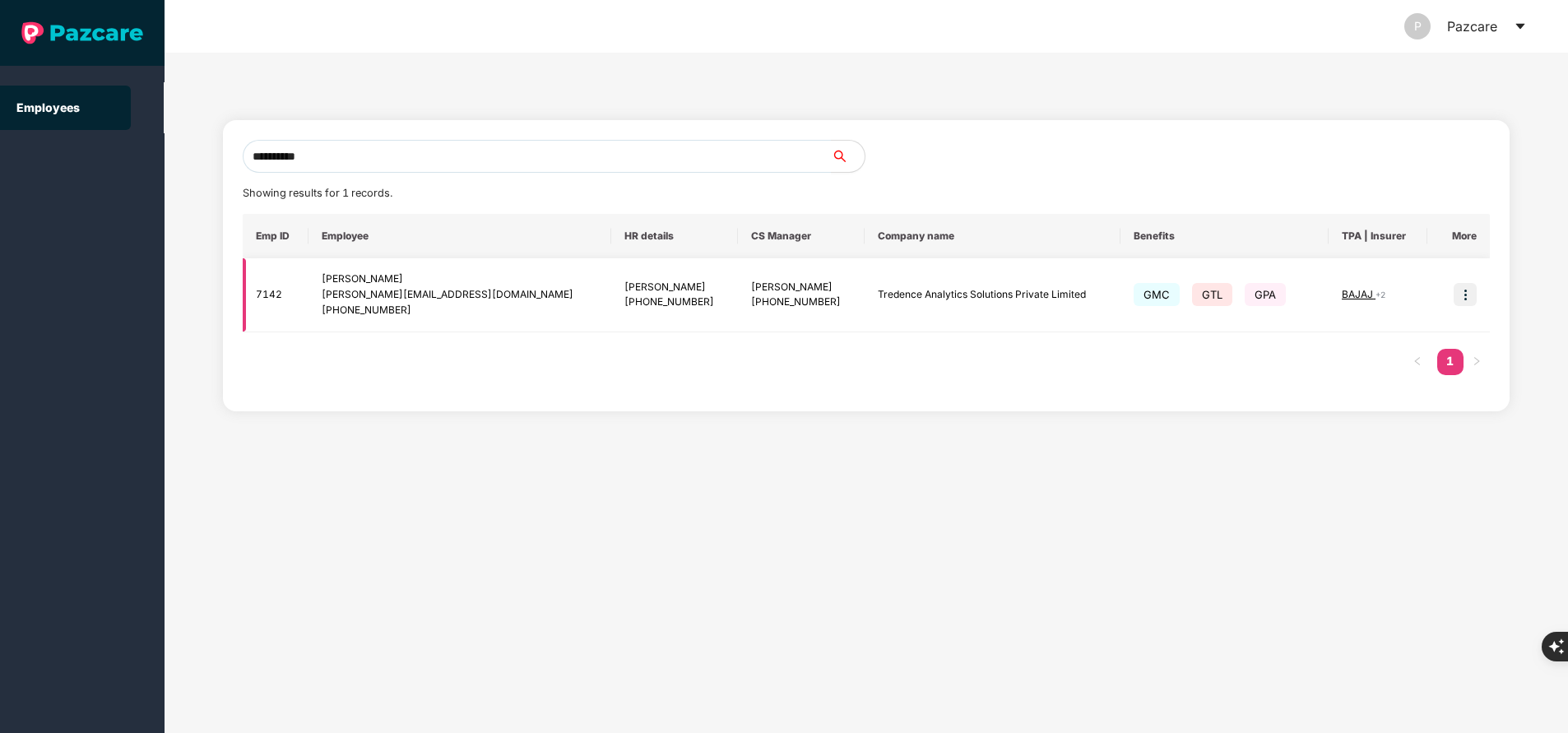
click at [1467, 293] on img at bounding box center [1465, 295] width 23 height 23
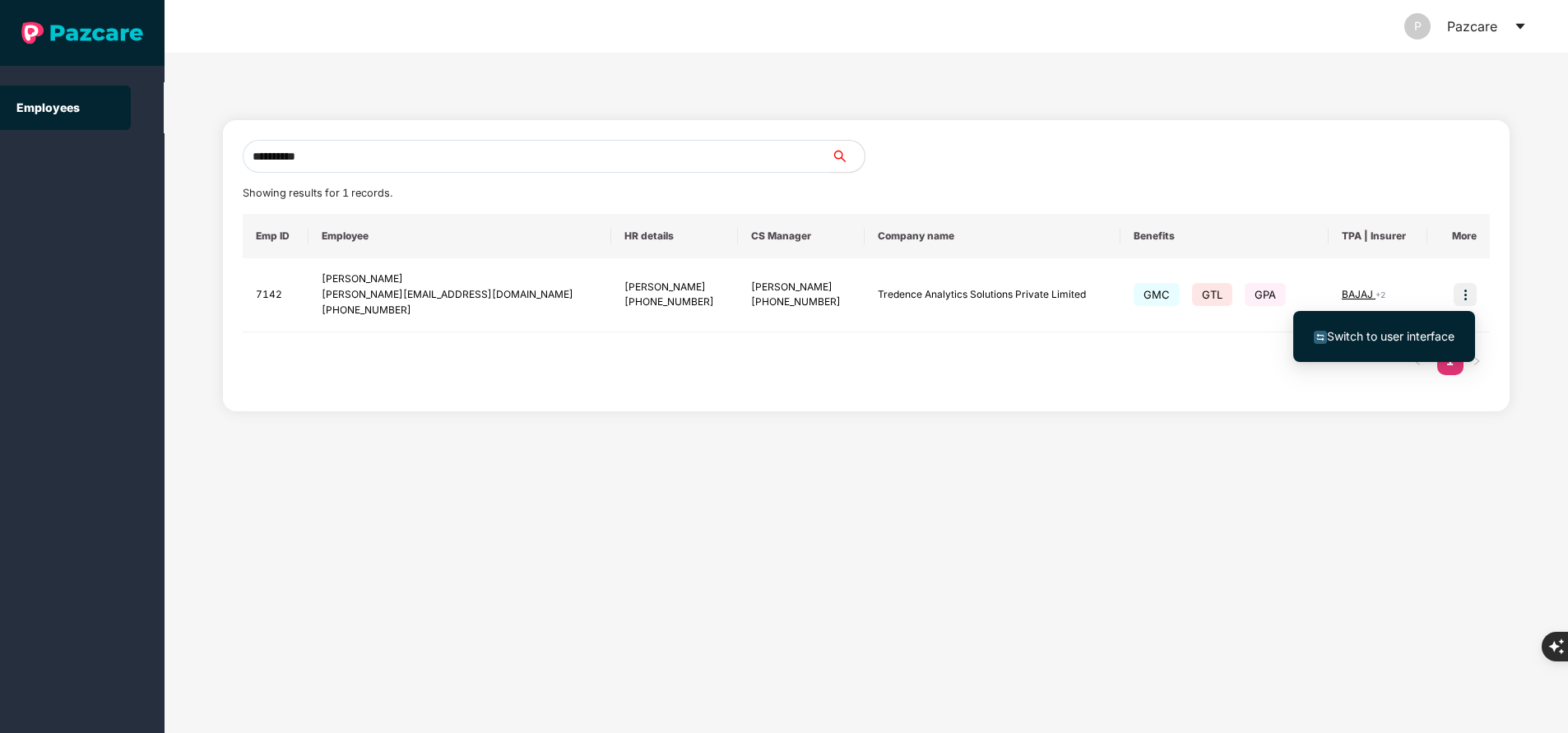
click at [1344, 333] on span "Switch to user interface" at bounding box center [1391, 336] width 127 height 14
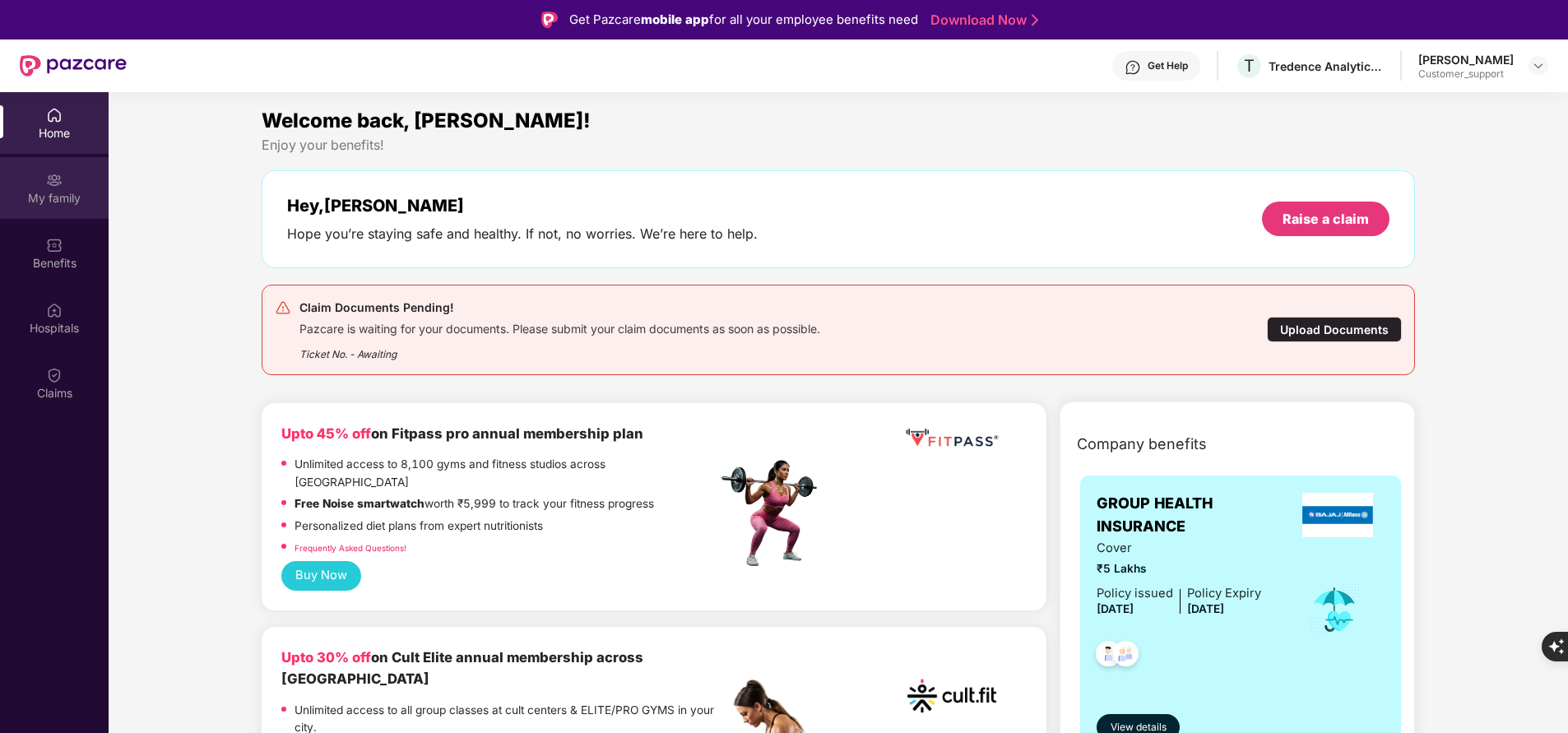
click at [45, 199] on div "My family" at bounding box center [54, 197] width 109 height 17
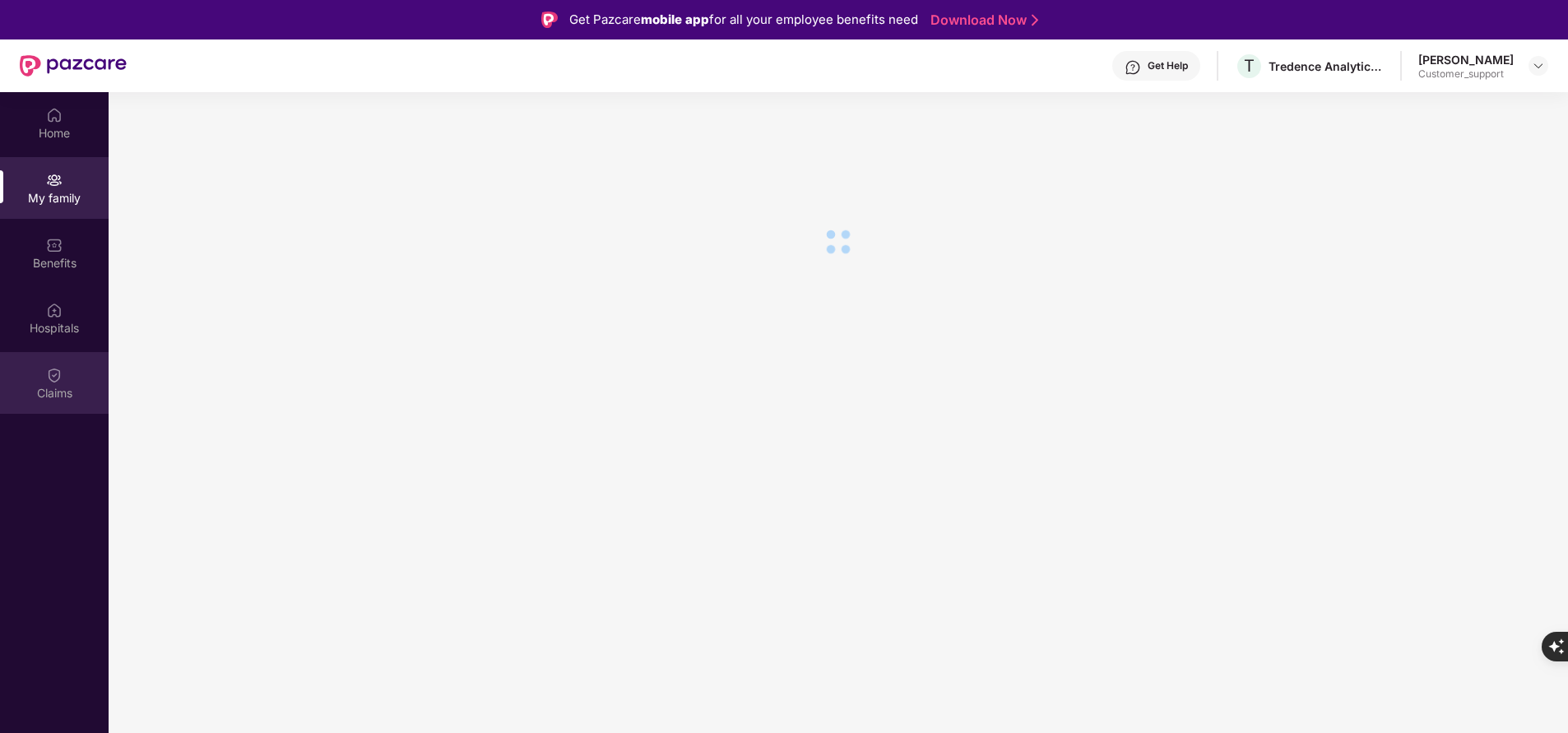
click at [72, 386] on div "Claims" at bounding box center [54, 393] width 109 height 17
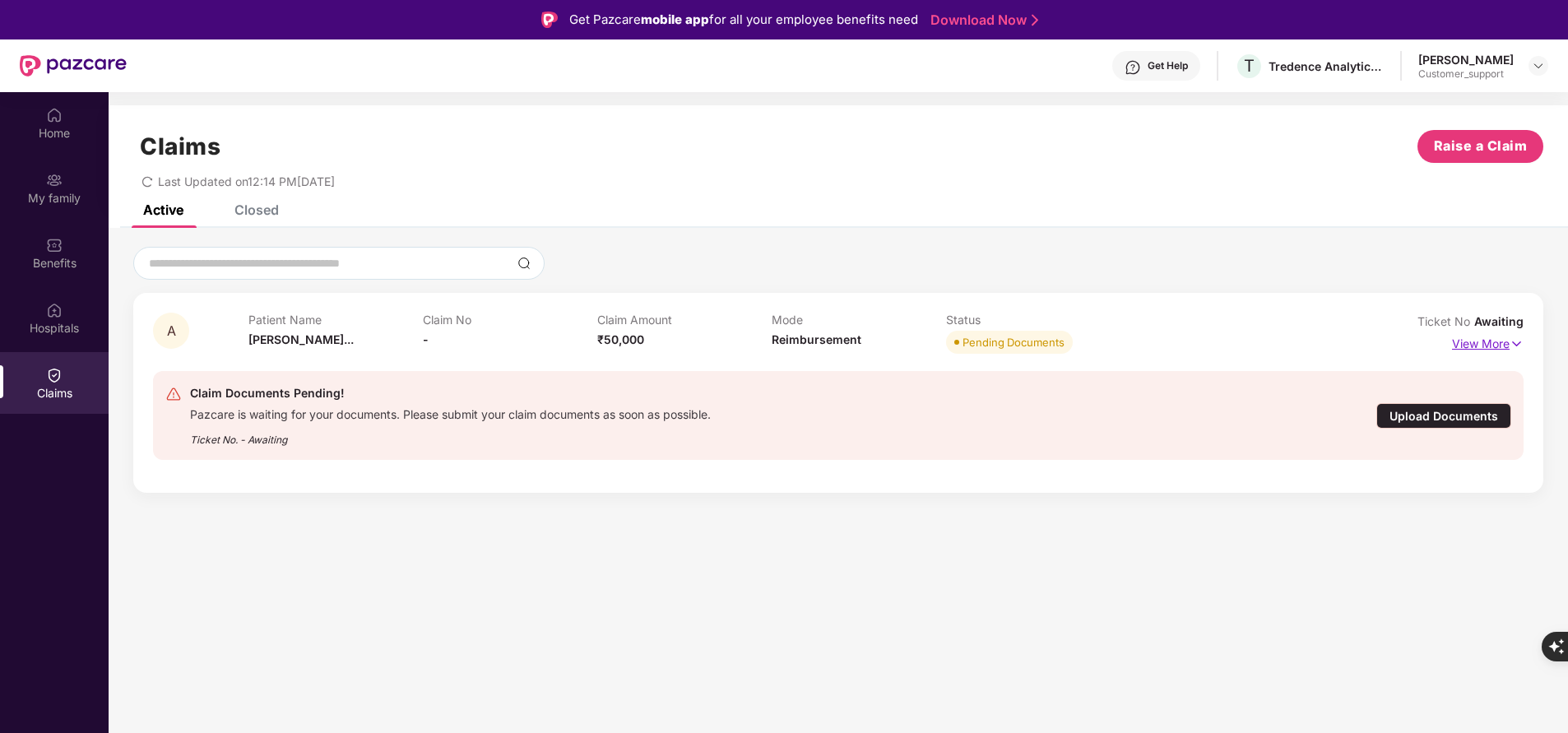
click at [1497, 338] on p "View More" at bounding box center [1487, 341] width 71 height 22
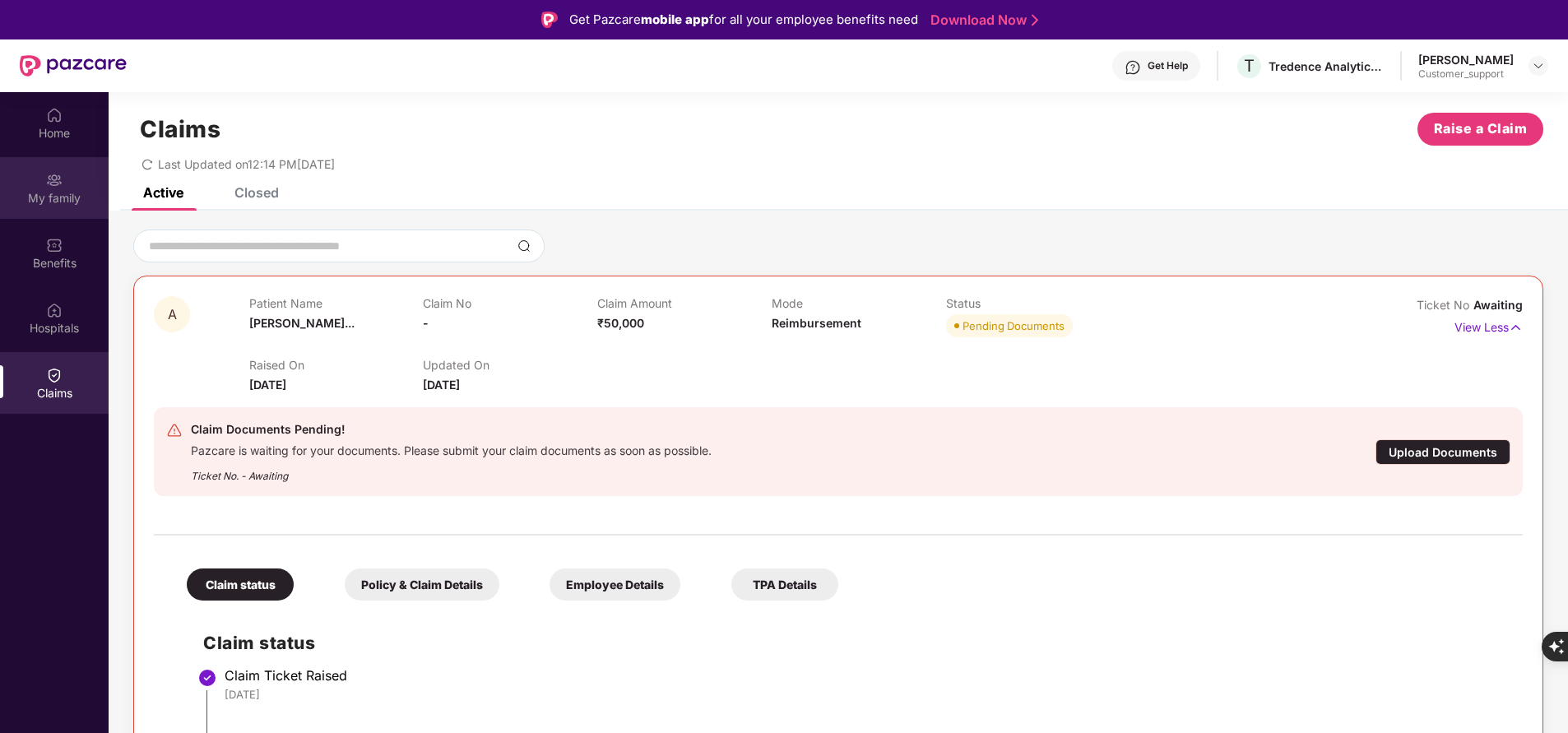
click at [50, 179] on img at bounding box center [54, 180] width 17 height 17
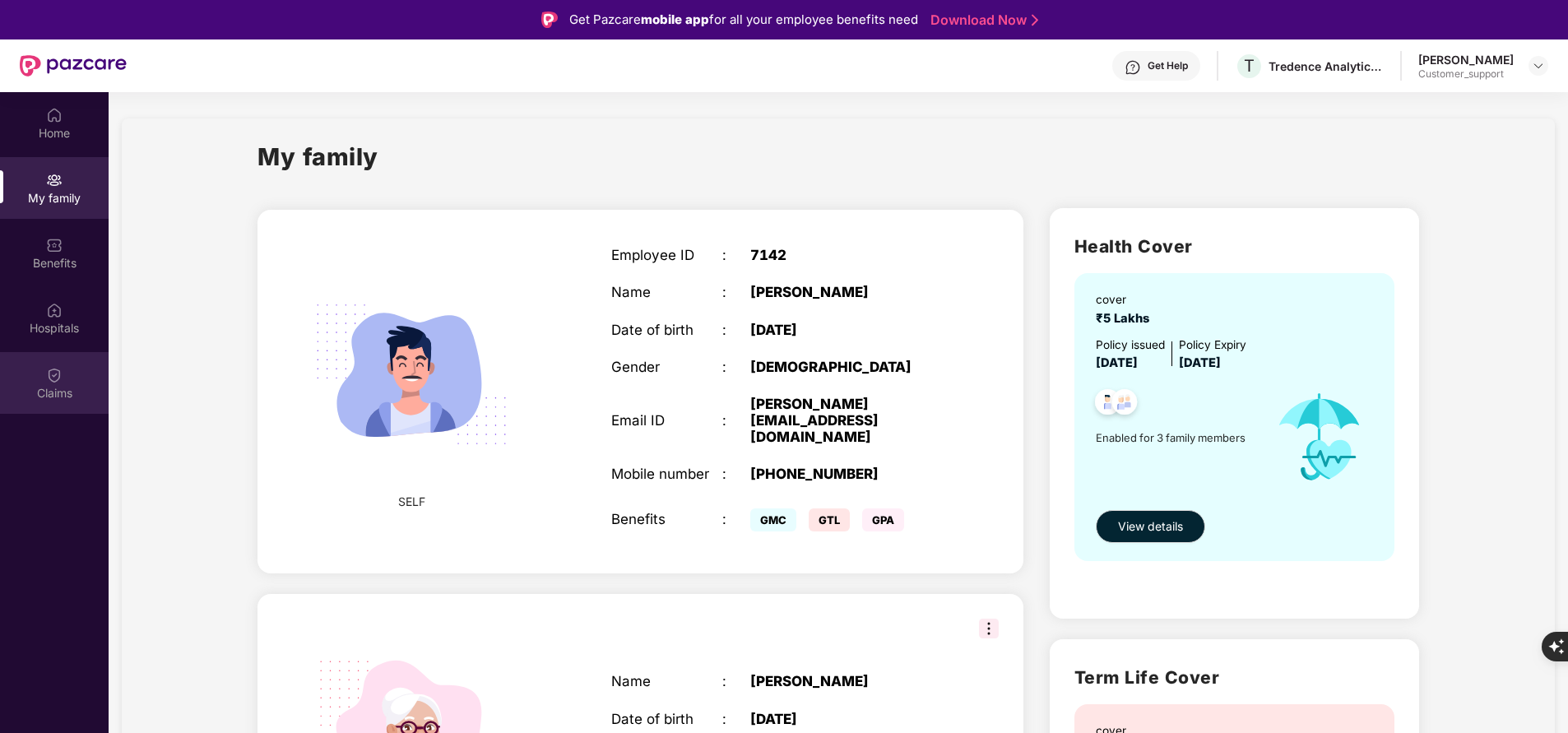
click at [70, 378] on div "Claims" at bounding box center [54, 382] width 109 height 62
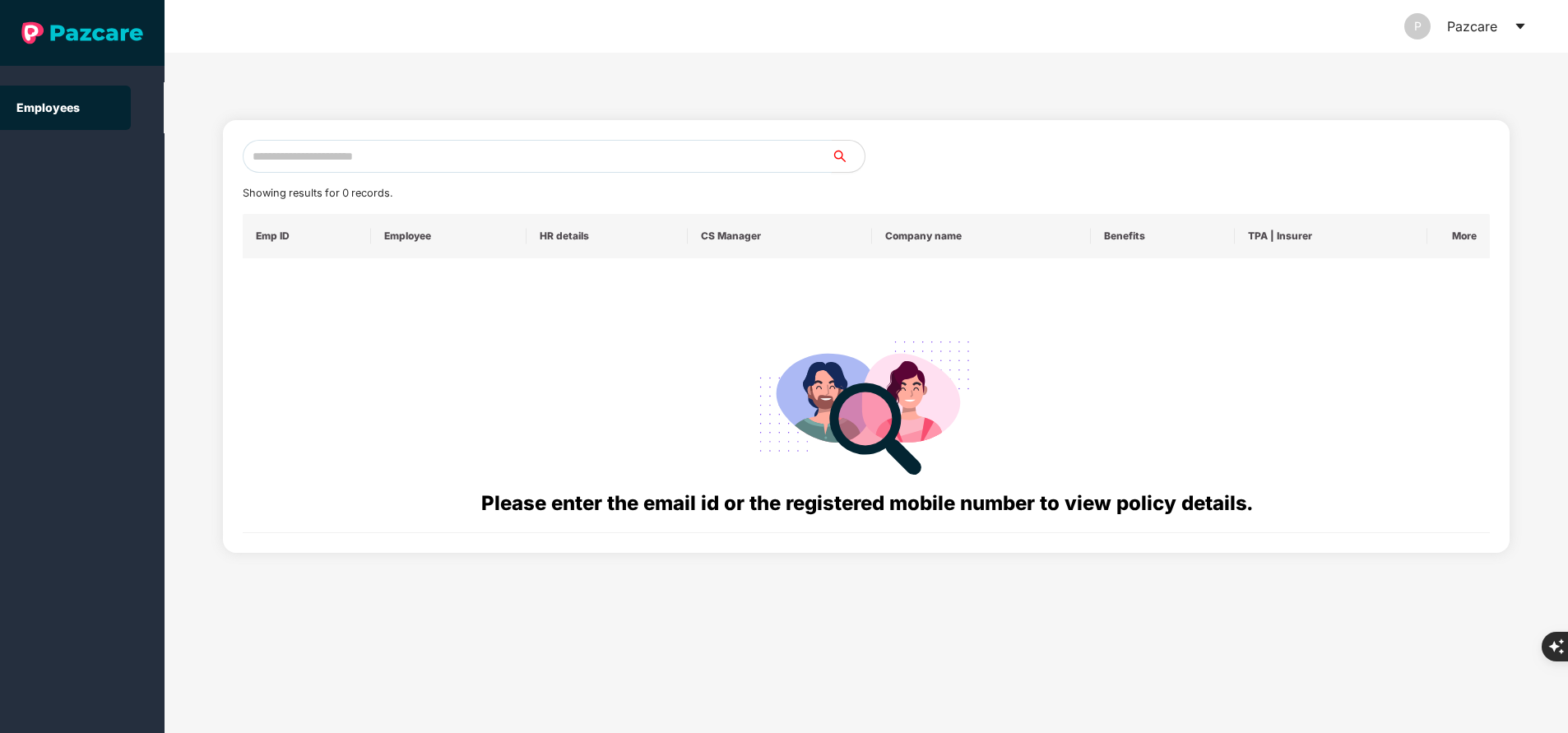
click at [370, 153] on input "text" at bounding box center [537, 156] width 589 height 33
paste input "**********"
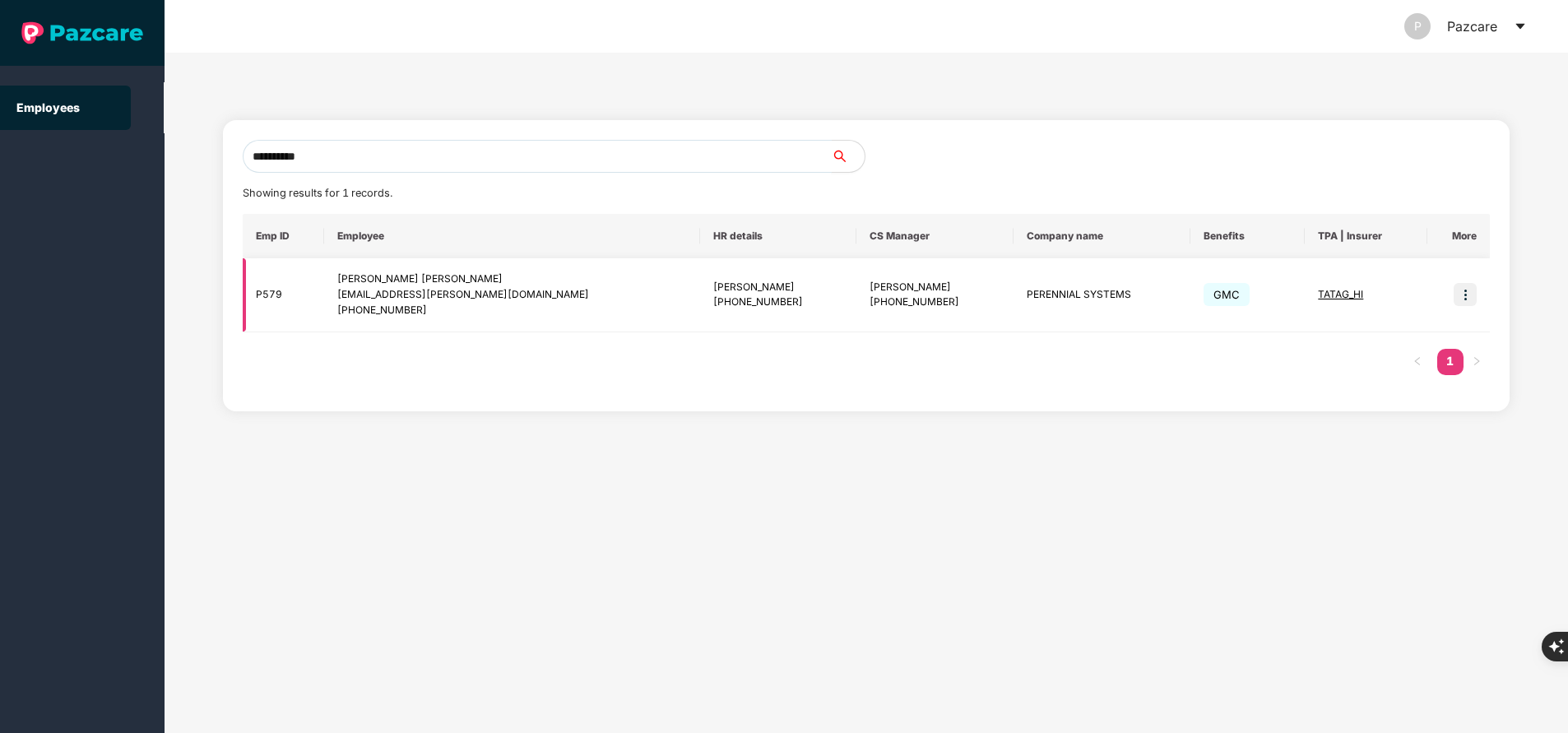
type input "**********"
click at [1473, 297] on img at bounding box center [1465, 295] width 23 height 23
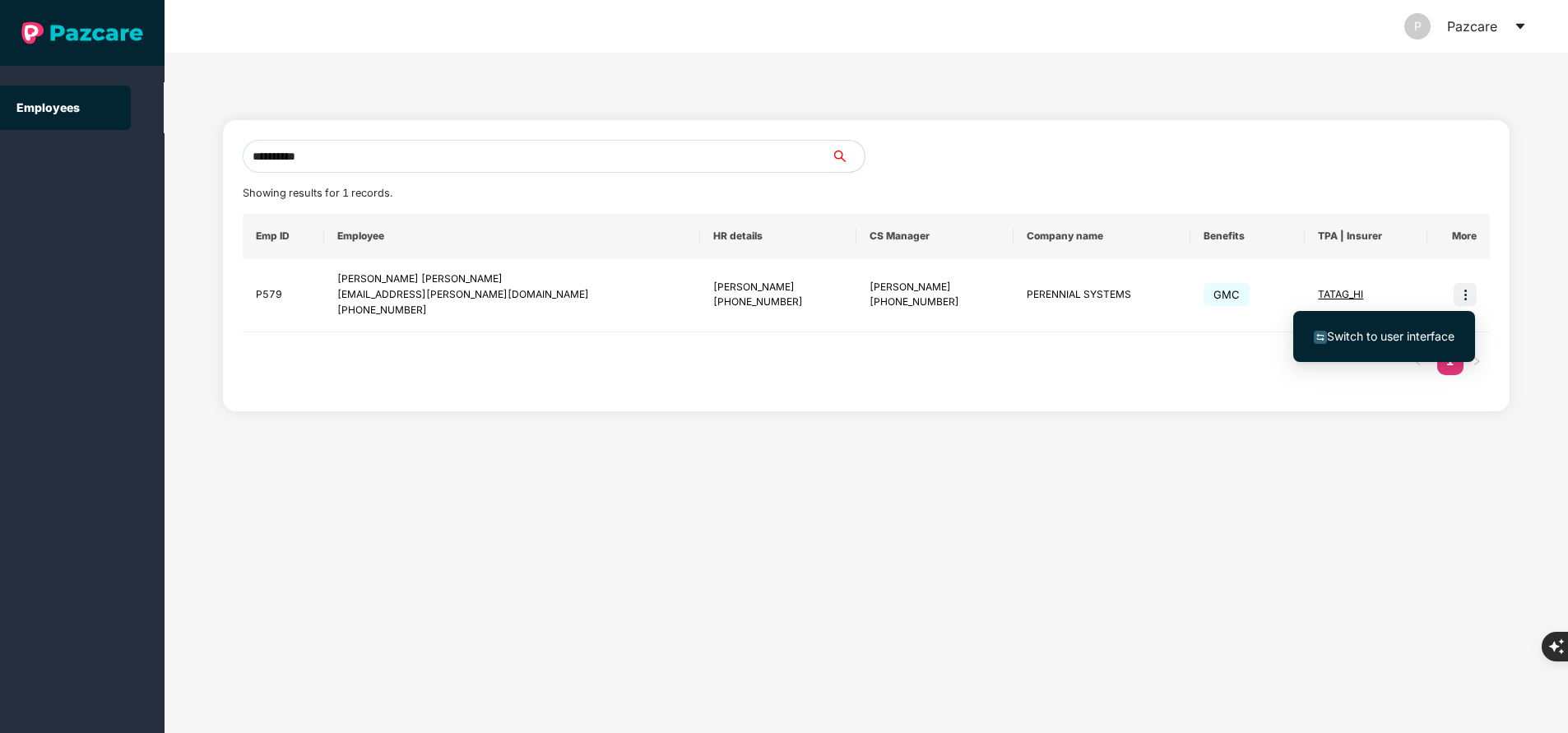
click at [1365, 333] on span "Switch to user interface" at bounding box center [1391, 336] width 127 height 14
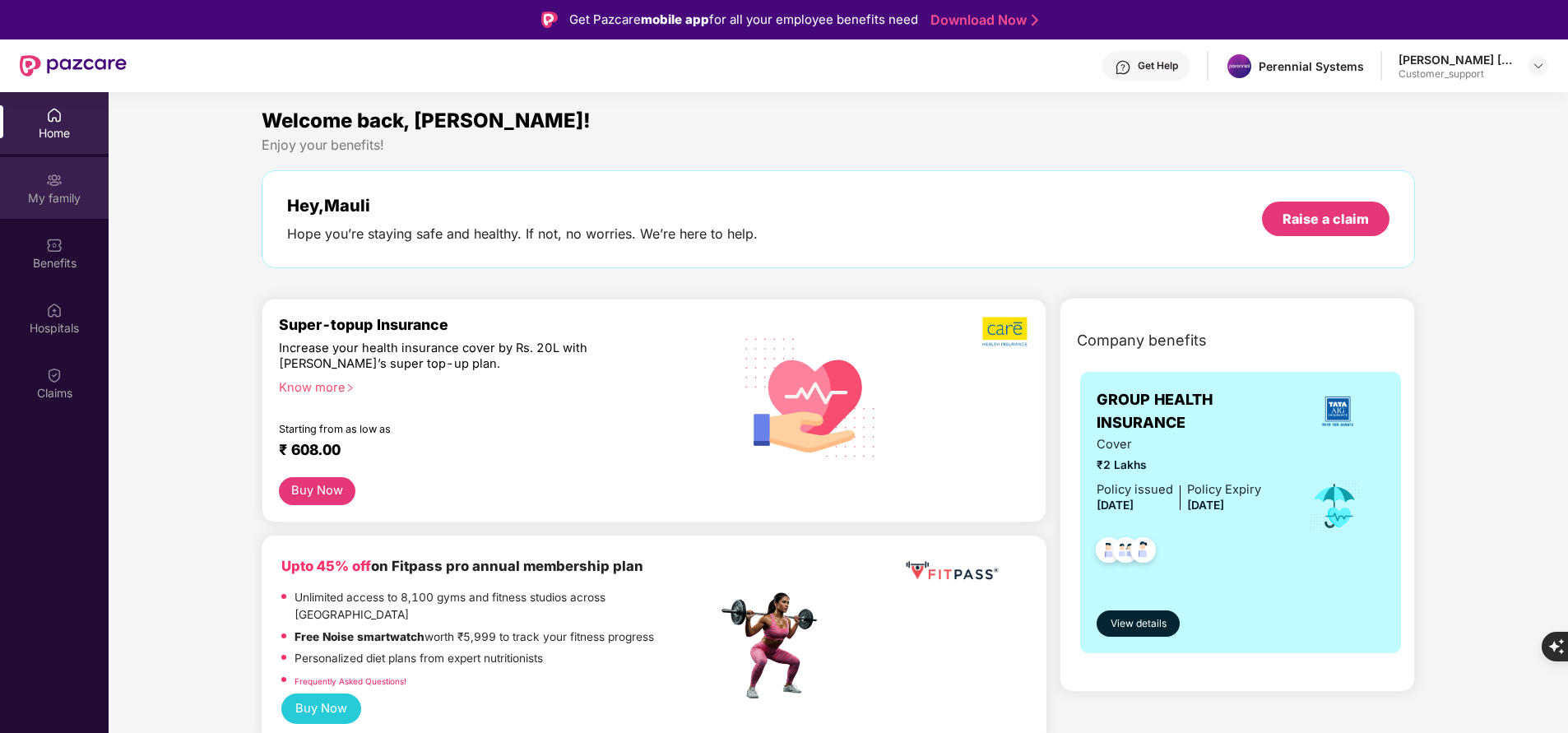
click at [44, 182] on div "My family" at bounding box center [54, 188] width 109 height 62
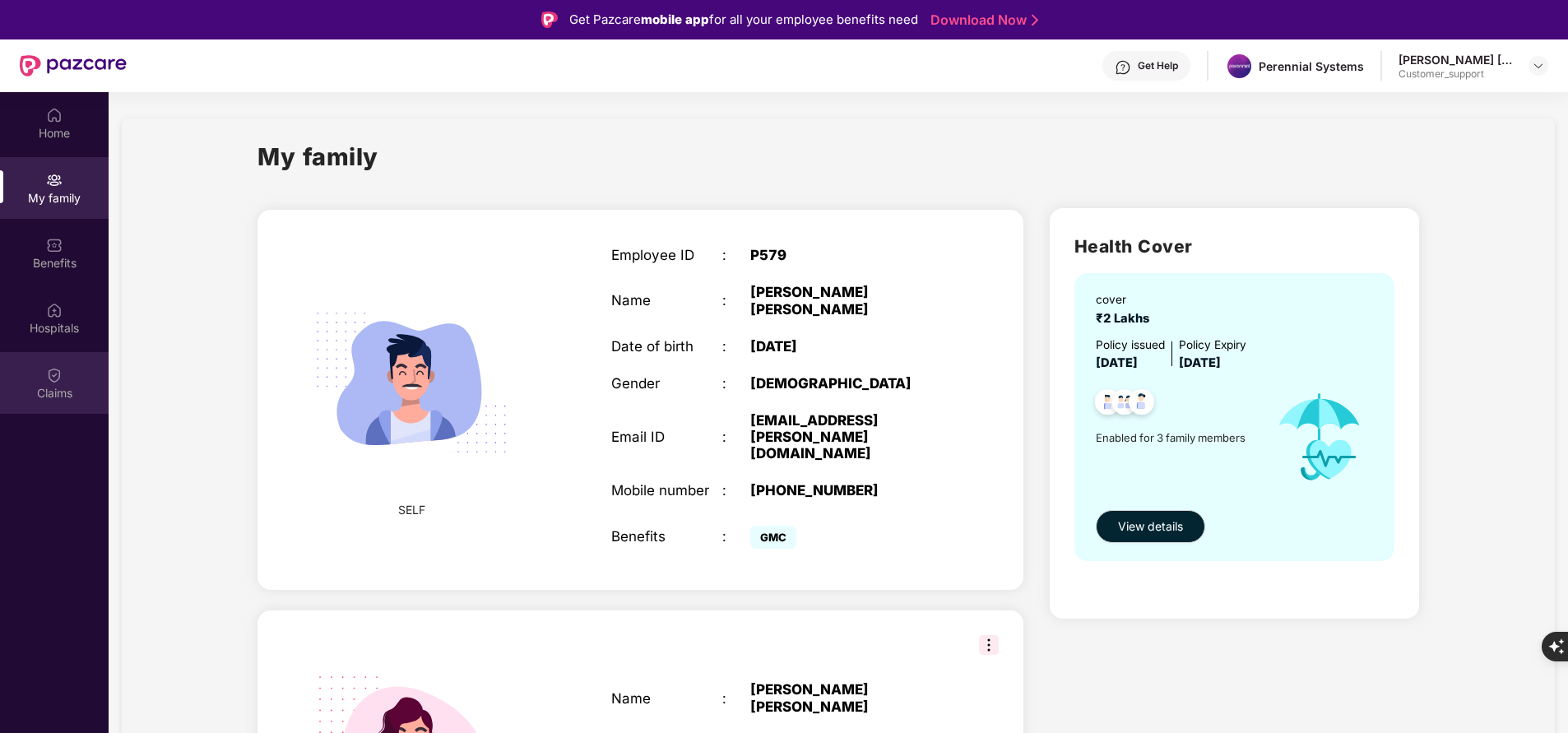
click at [49, 397] on div "Claims" at bounding box center [54, 393] width 109 height 17
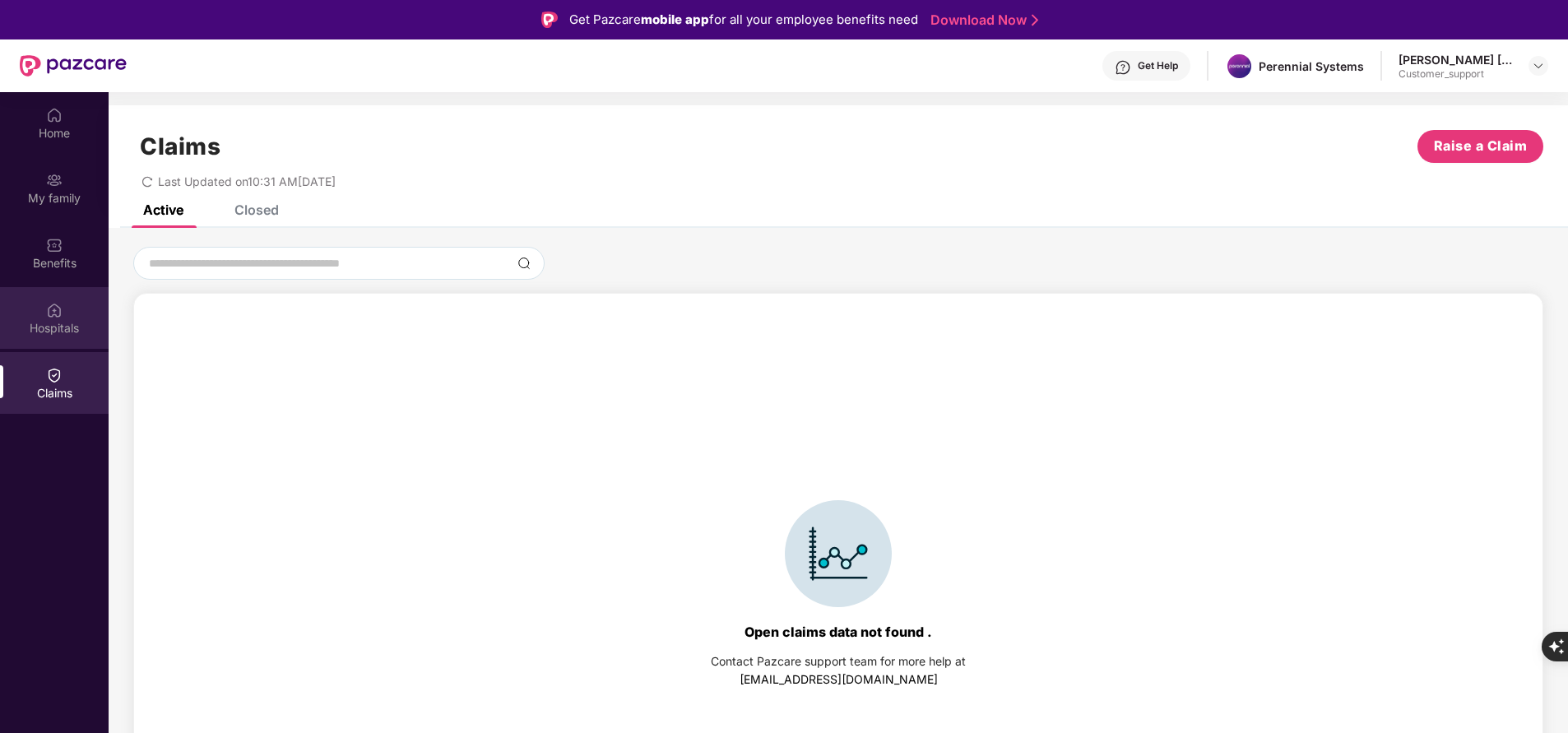
click at [49, 332] on div "Hospitals" at bounding box center [54, 327] width 109 height 17
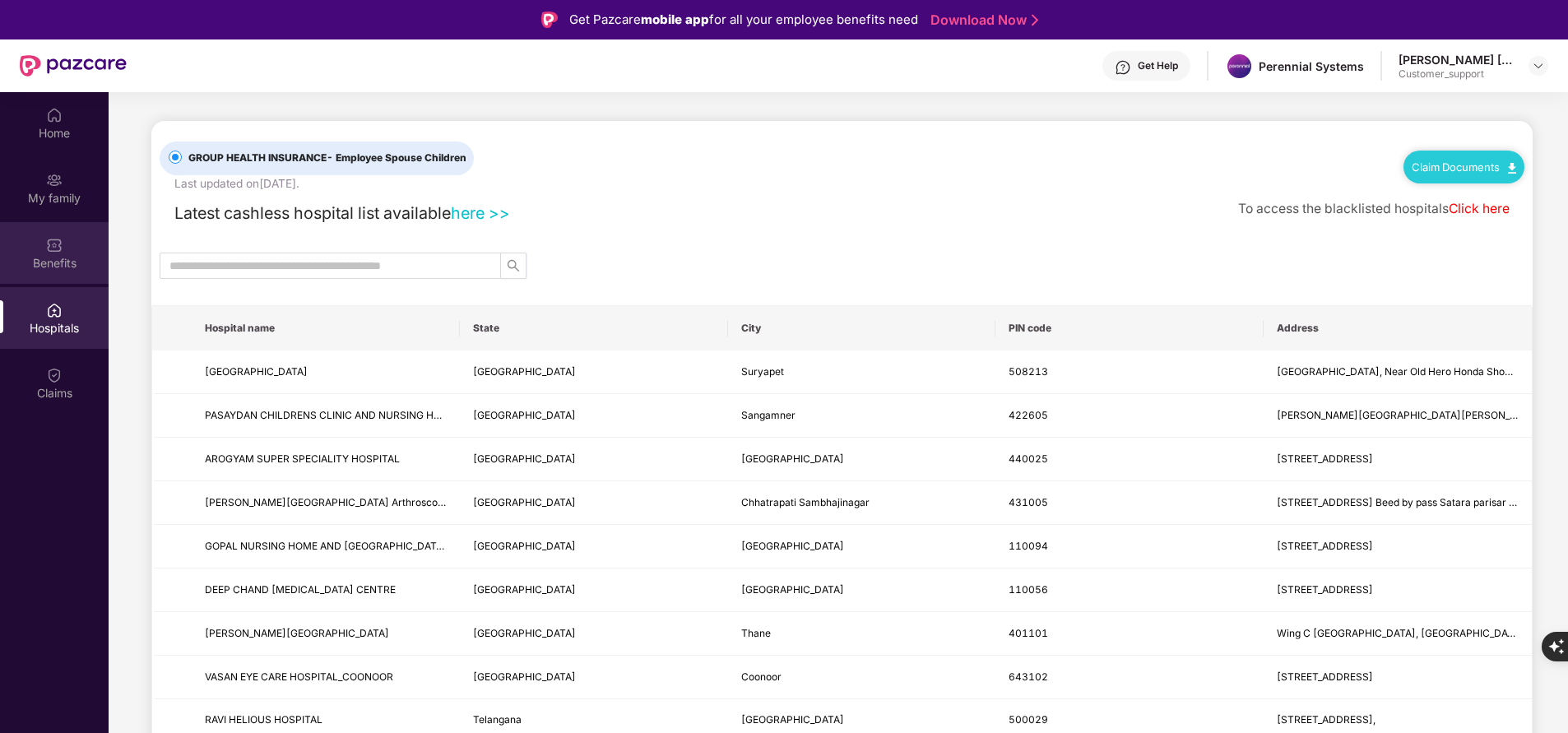
click at [55, 268] on div "Benefits" at bounding box center [54, 263] width 109 height 17
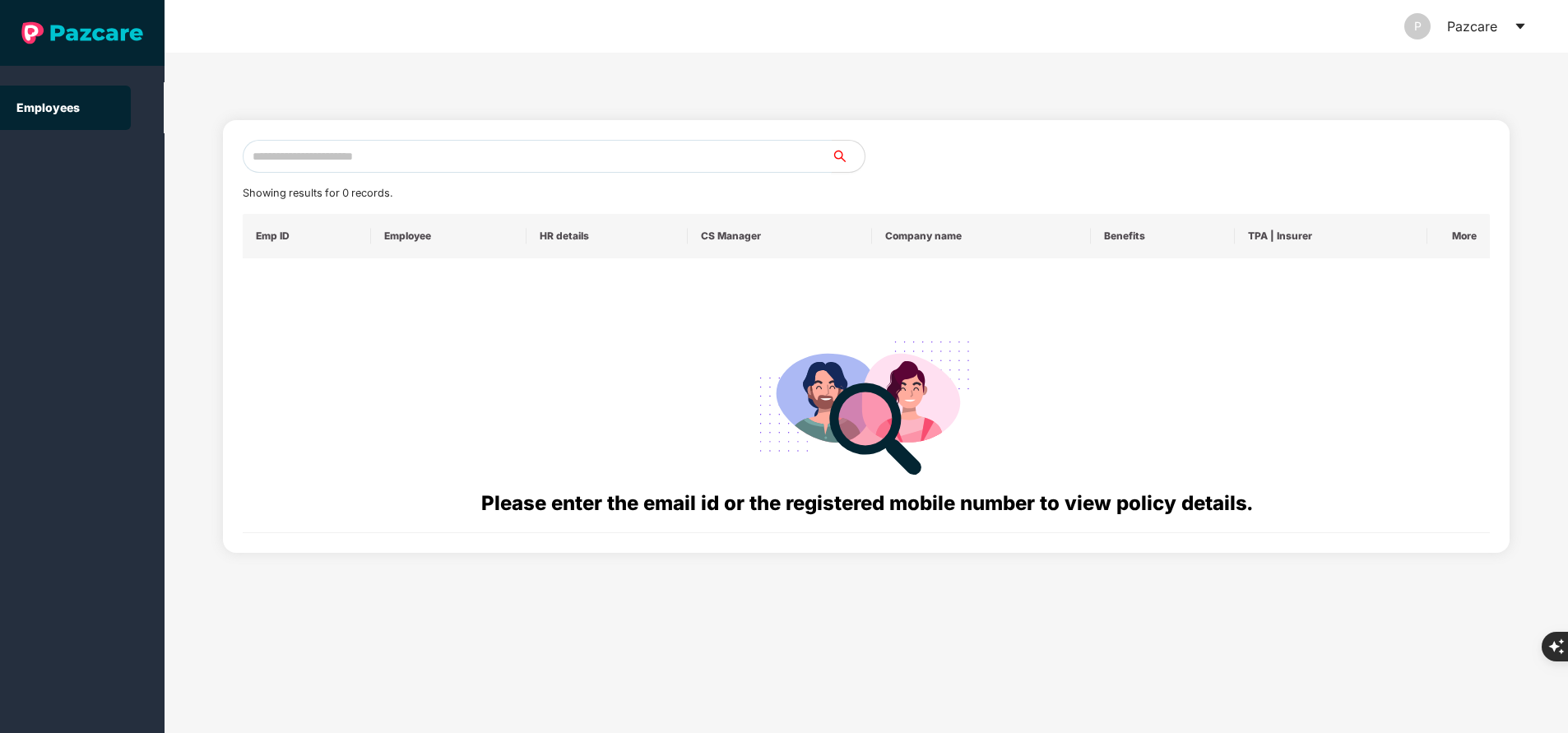
click at [540, 166] on input "text" at bounding box center [537, 156] width 589 height 33
paste input "**********"
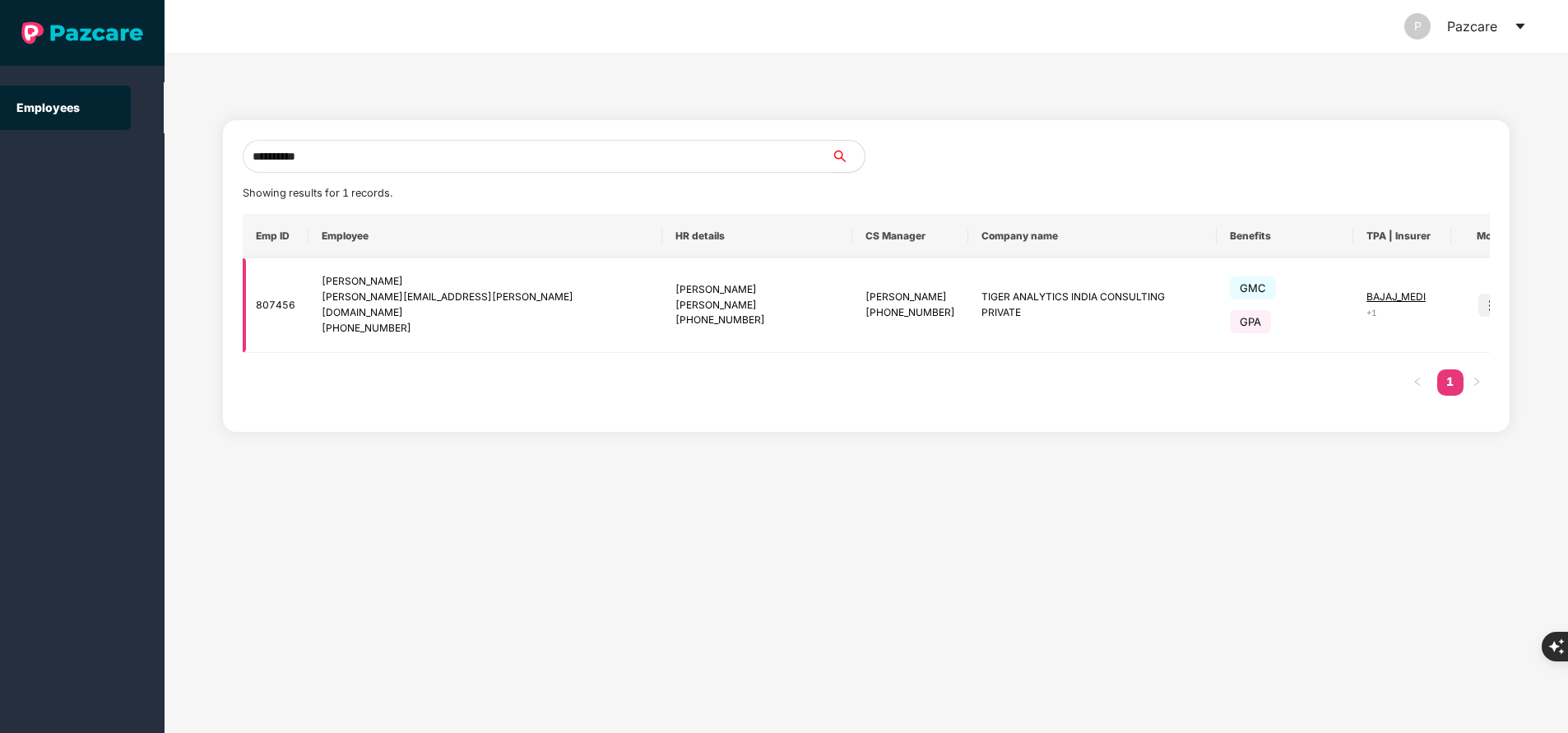
type input "**********"
click at [1478, 293] on img at bounding box center [1490, 305] width 23 height 23
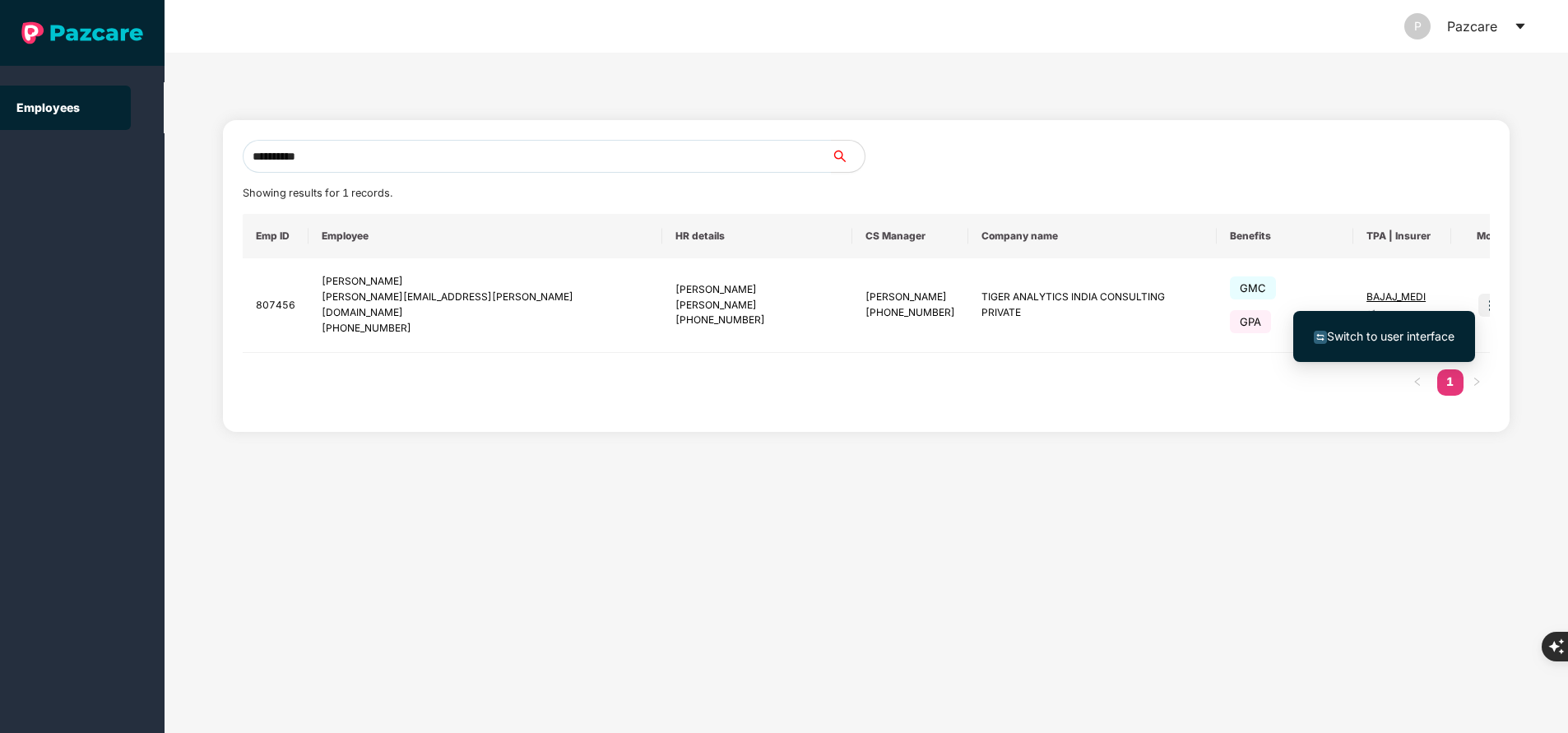
click at [1409, 333] on span "Switch to user interface" at bounding box center [1391, 336] width 127 height 14
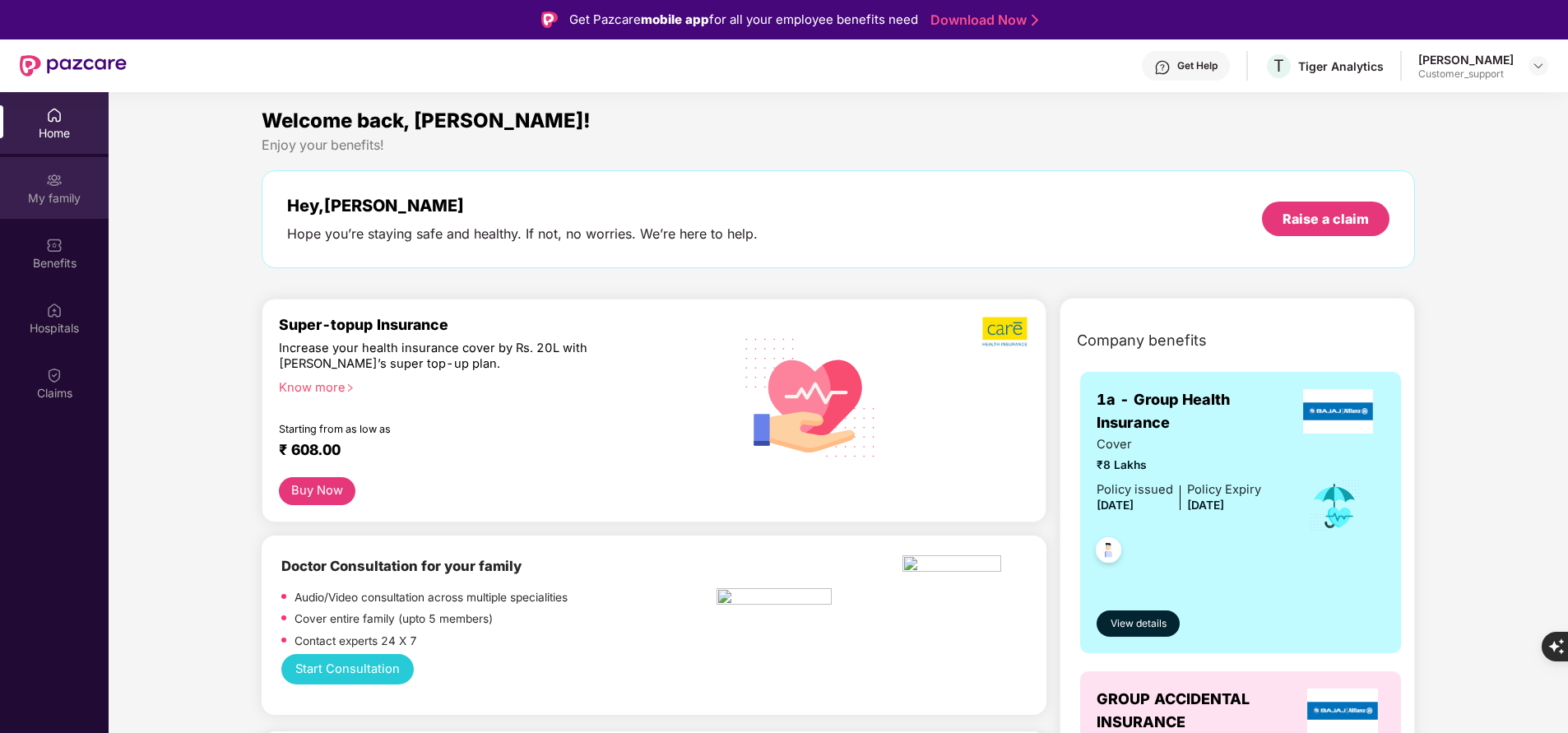
click at [68, 202] on div "My family" at bounding box center [54, 197] width 109 height 17
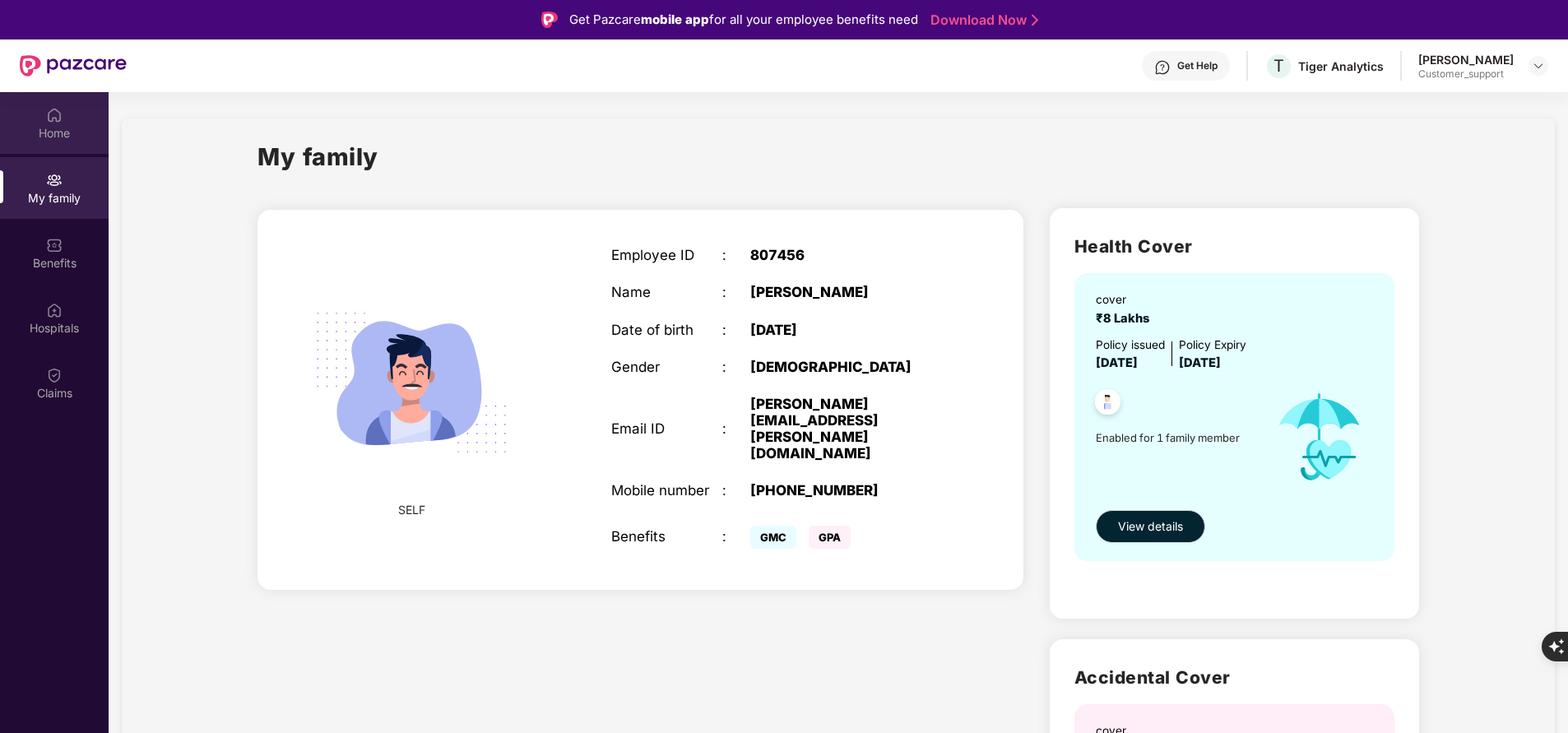
click at [71, 136] on div "Home" at bounding box center [54, 133] width 109 height 17
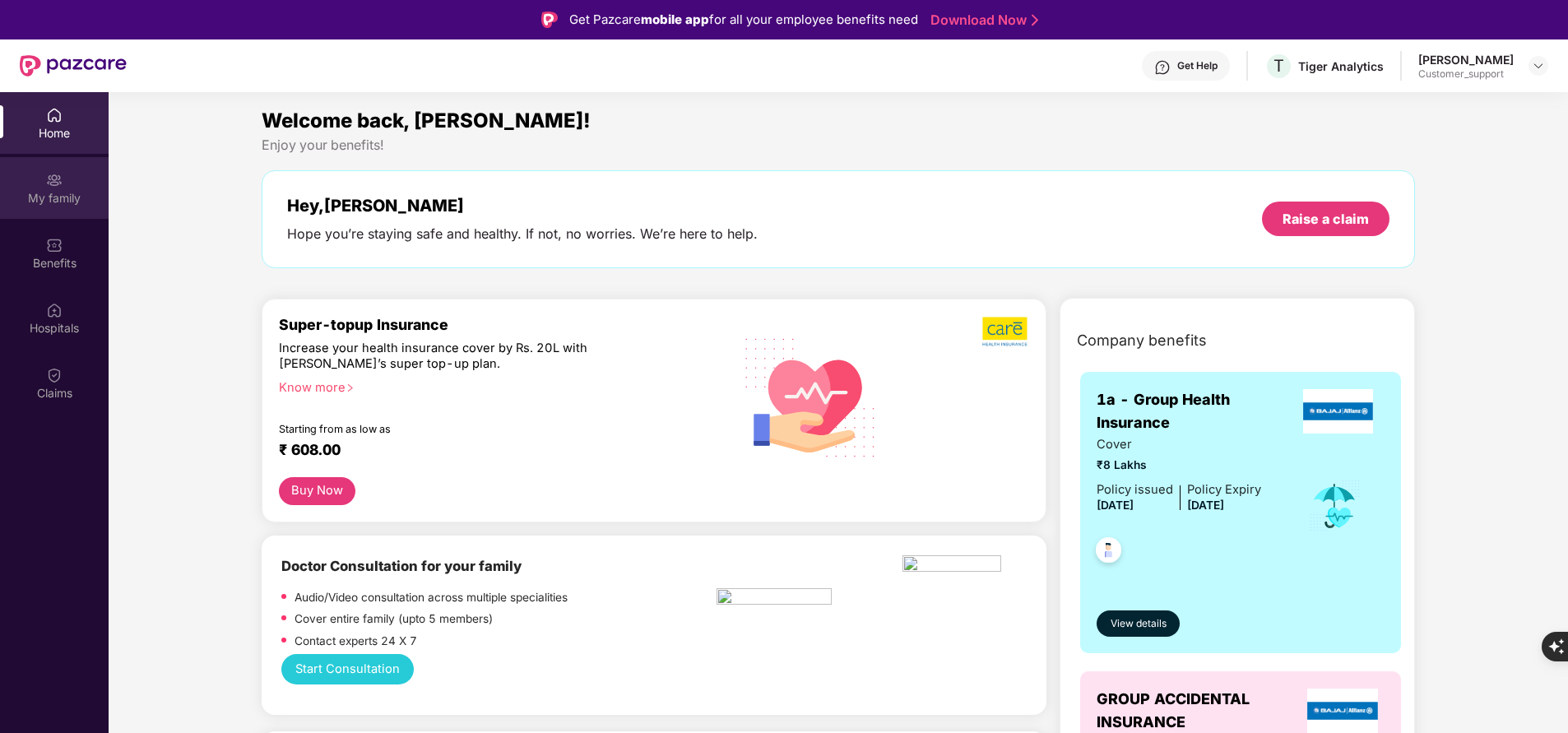
click at [44, 197] on div "My family" at bounding box center [54, 197] width 109 height 17
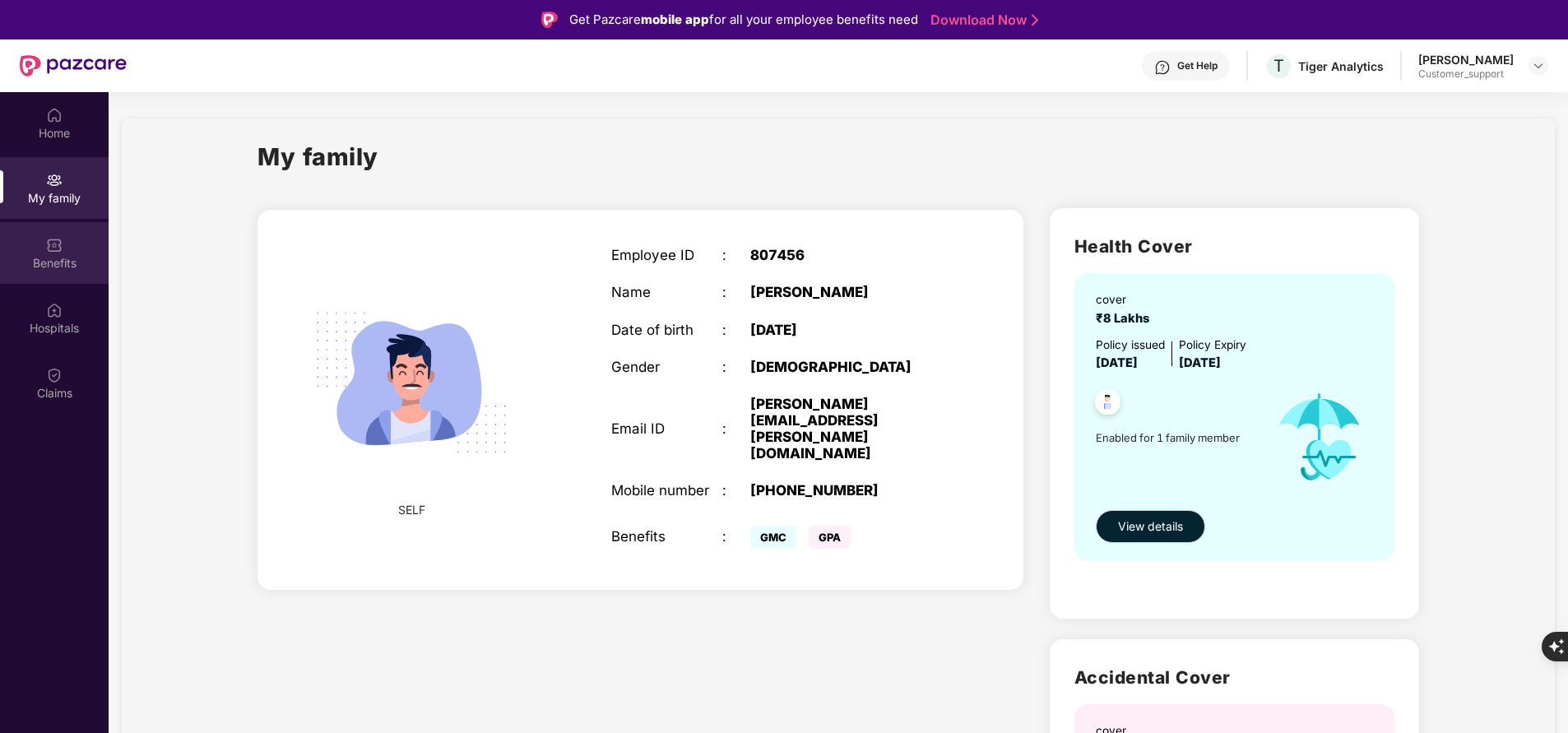
click at [50, 253] on div "Benefits" at bounding box center [54, 252] width 109 height 62
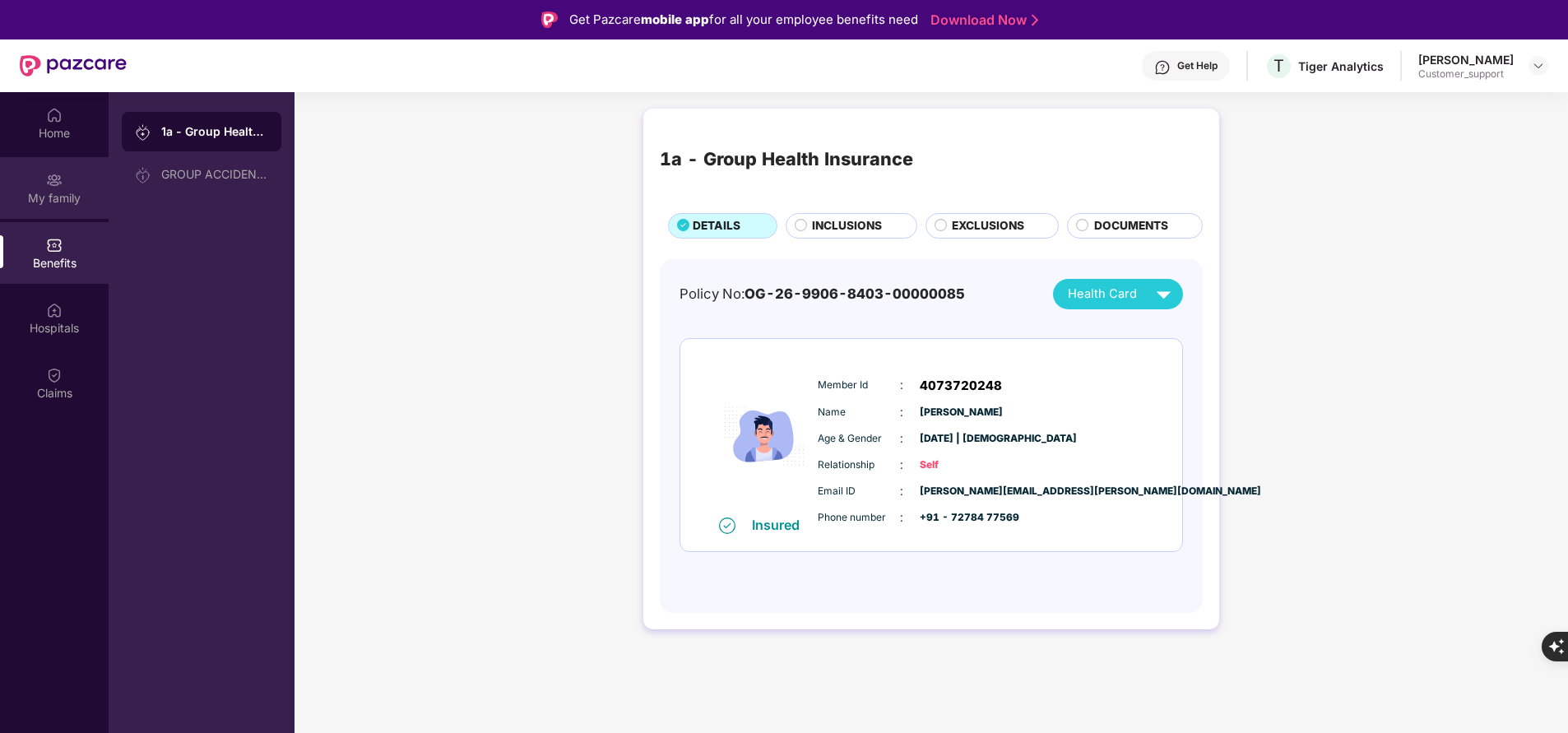
click at [78, 194] on div "My family" at bounding box center [54, 197] width 109 height 17
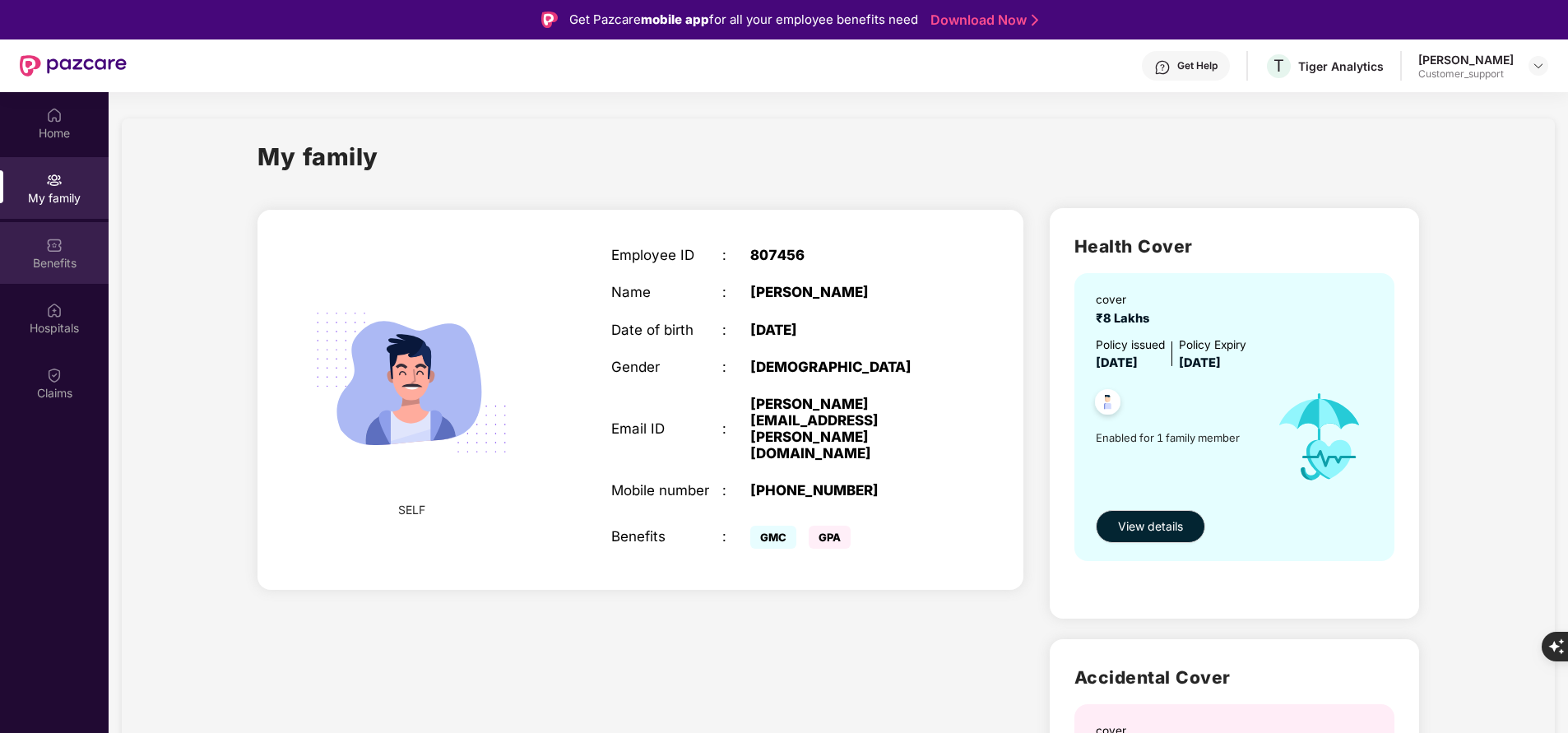
click at [60, 270] on div "Benefits" at bounding box center [54, 263] width 109 height 17
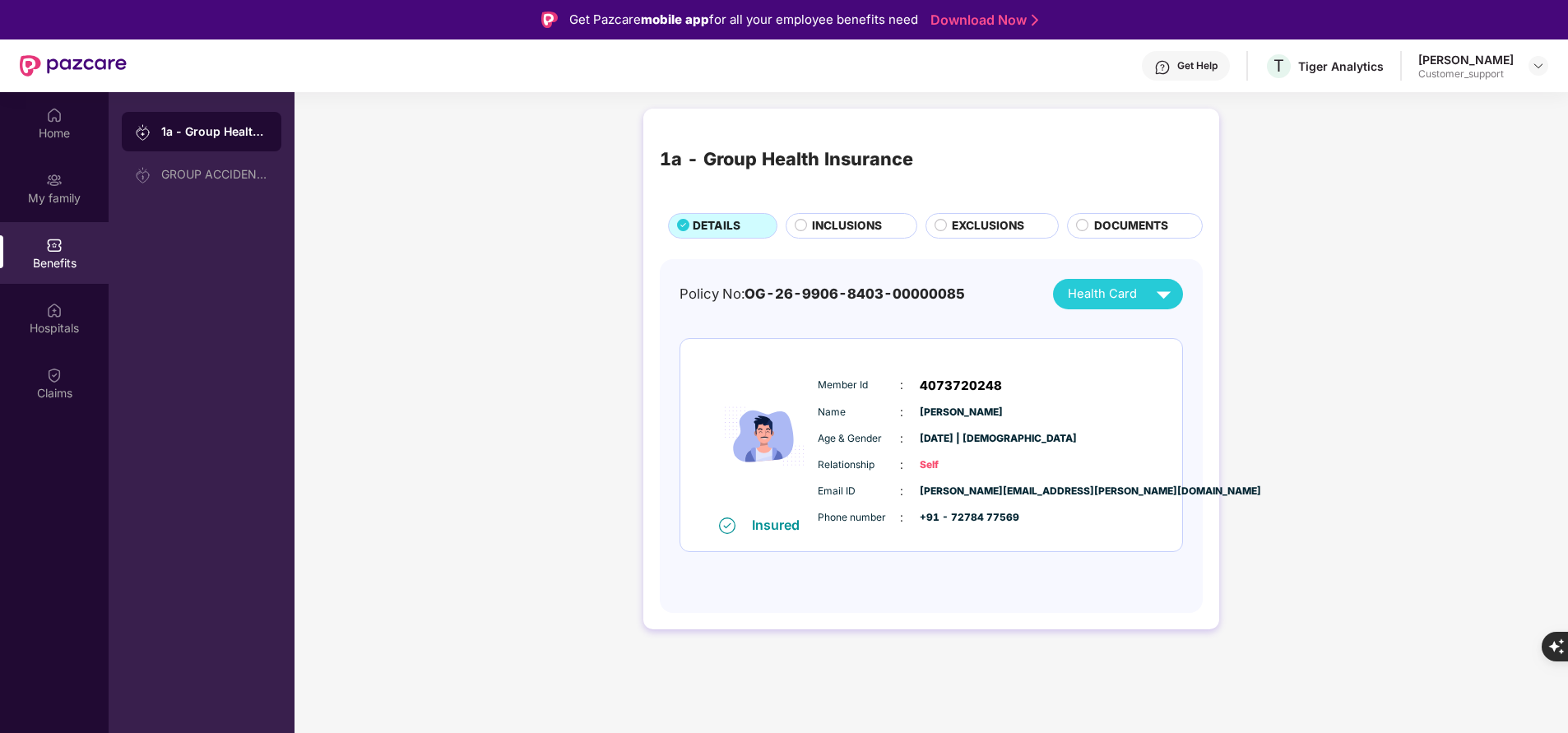
click at [832, 226] on span "INCLUSIONS" at bounding box center [848, 226] width 70 height 18
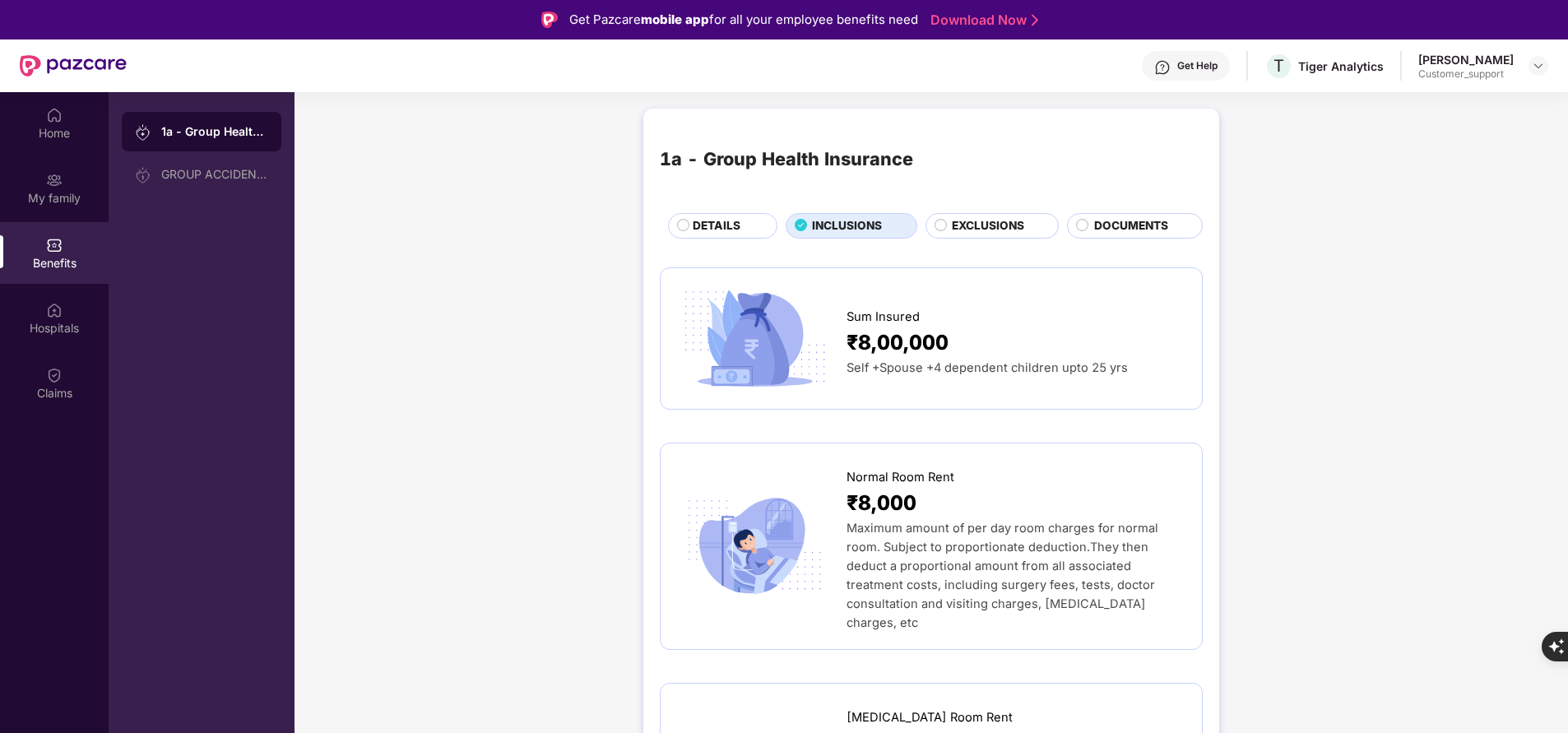
click at [728, 230] on span "DETAILS" at bounding box center [717, 226] width 48 height 18
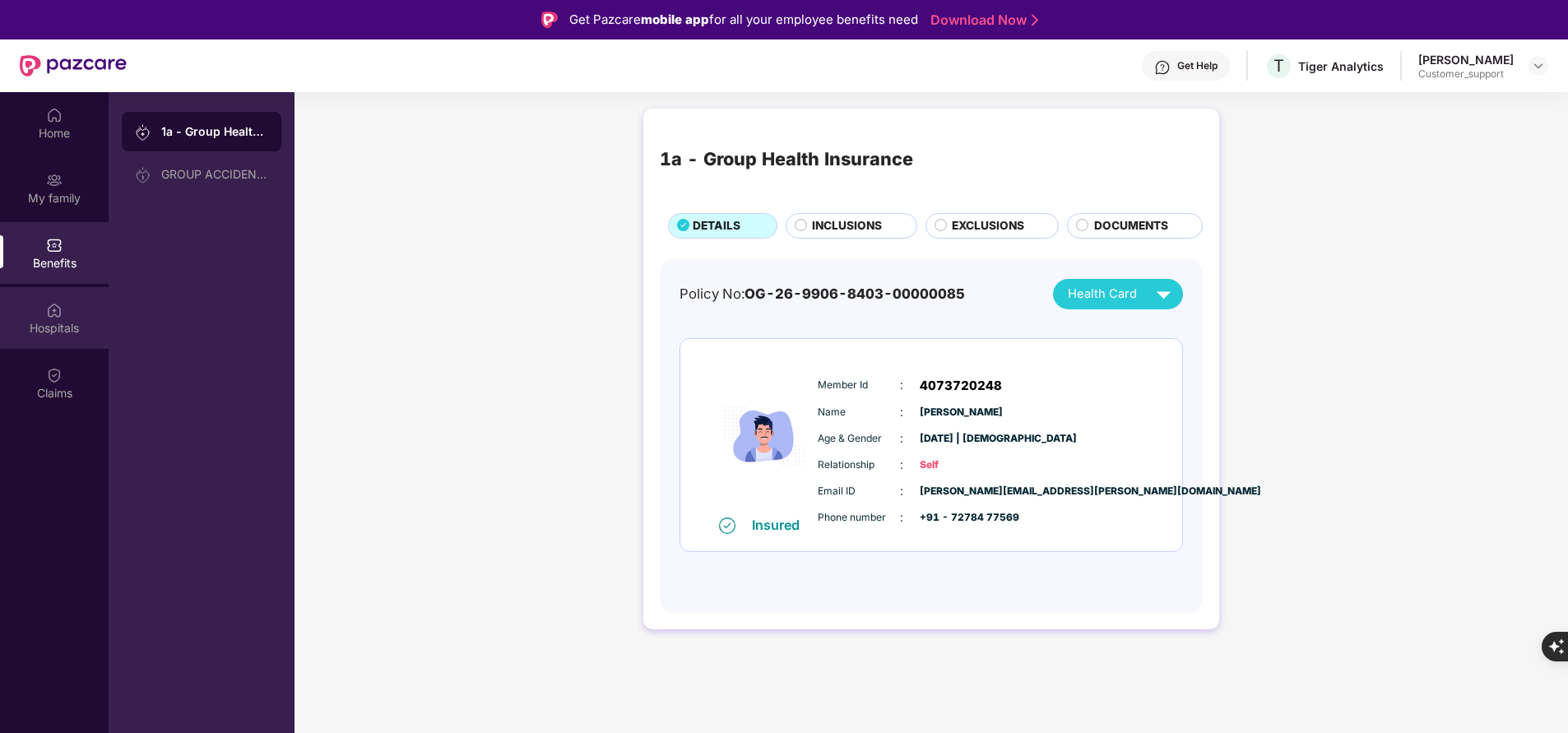
click at [75, 327] on div "Hospitals" at bounding box center [54, 327] width 109 height 17
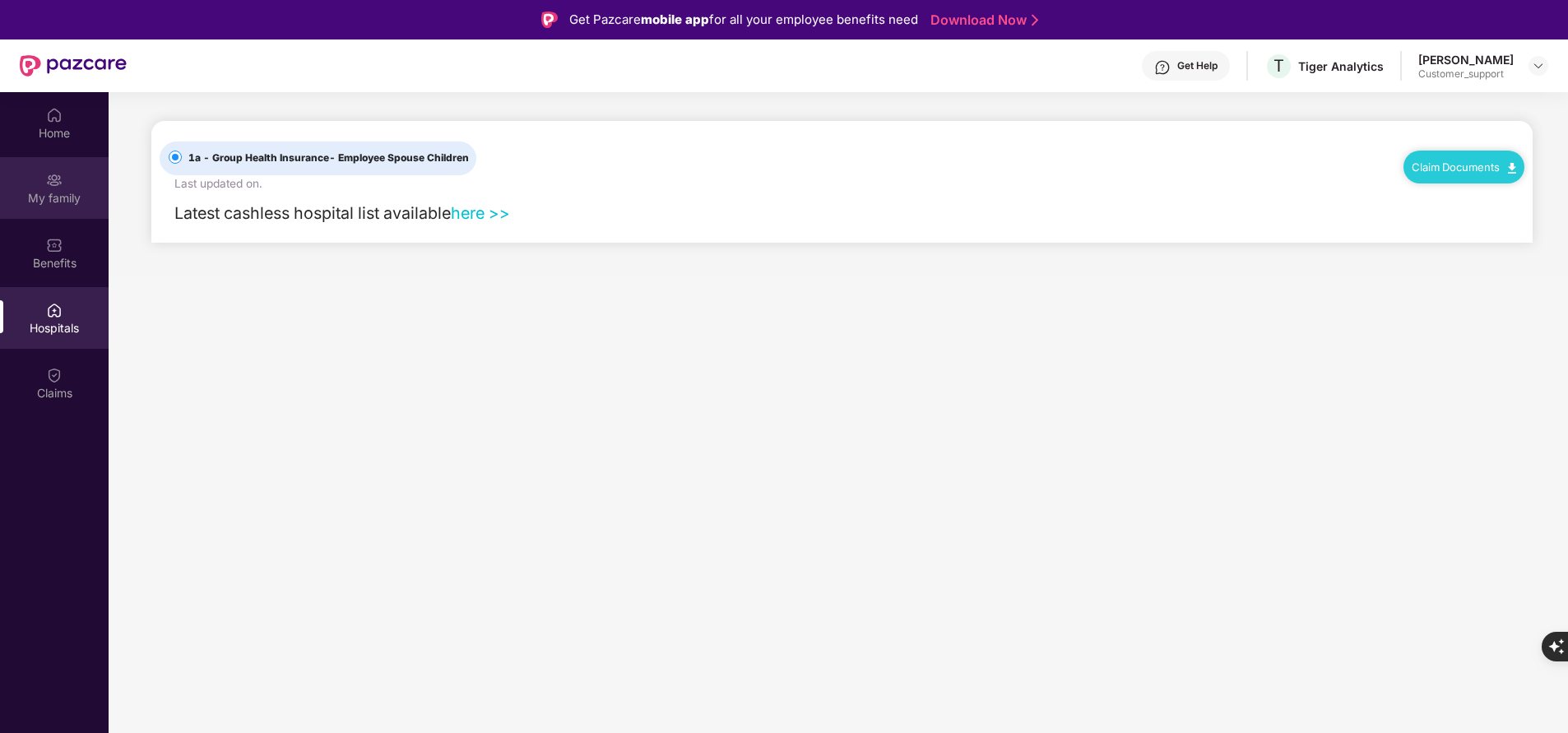
click at [62, 182] on img at bounding box center [54, 180] width 17 height 17
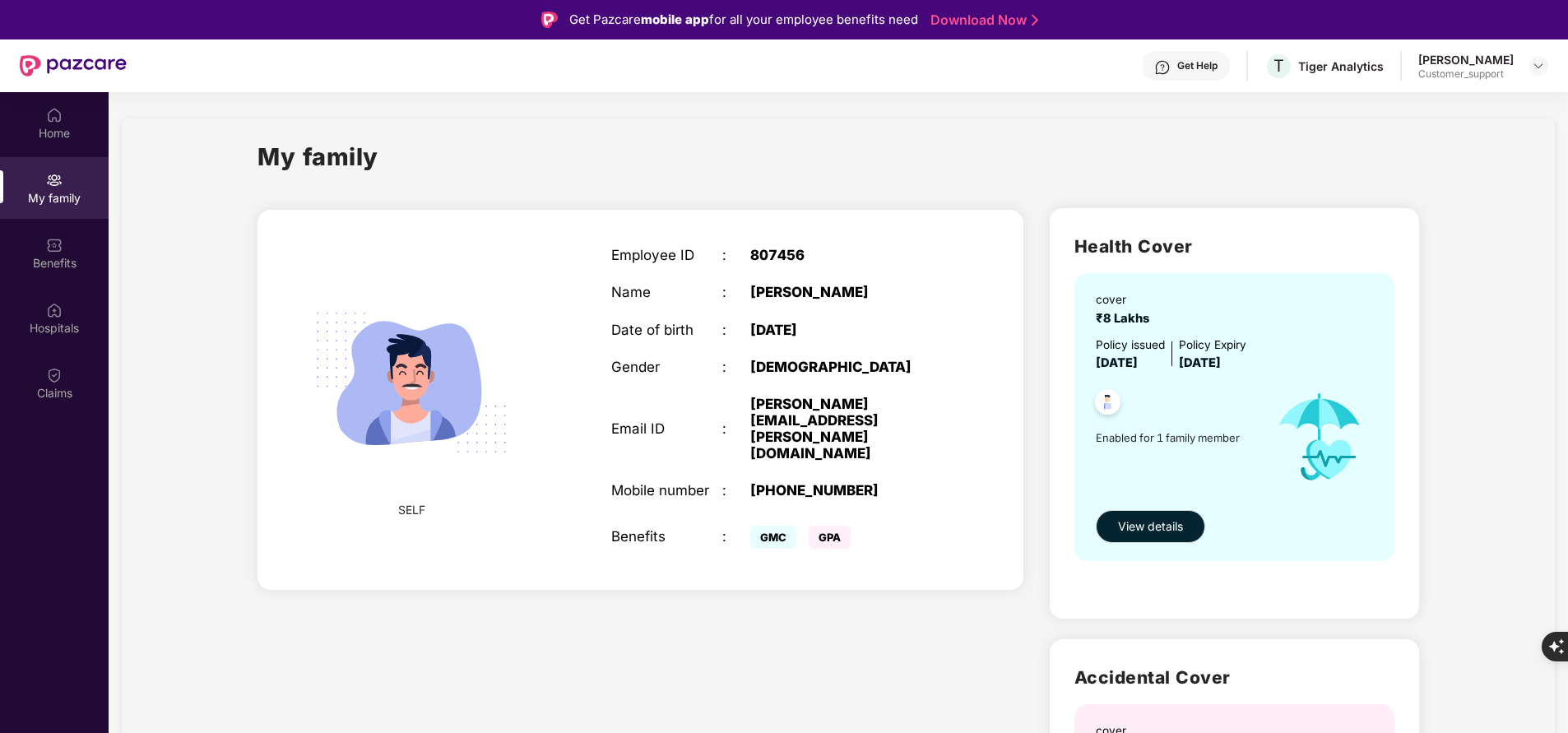
scroll to position [24, 0]
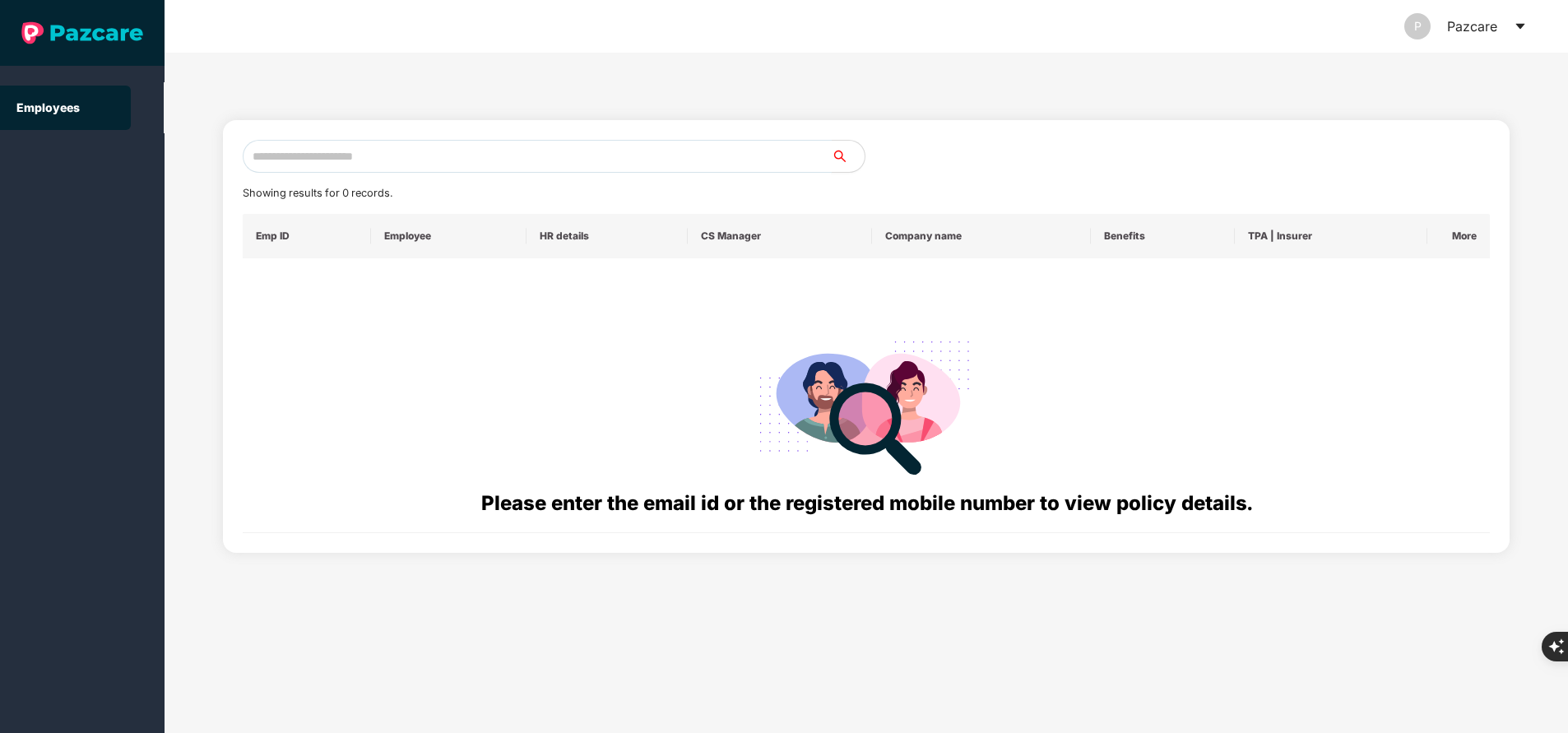
click at [582, 149] on input "text" at bounding box center [537, 156] width 589 height 33
paste input "**********"
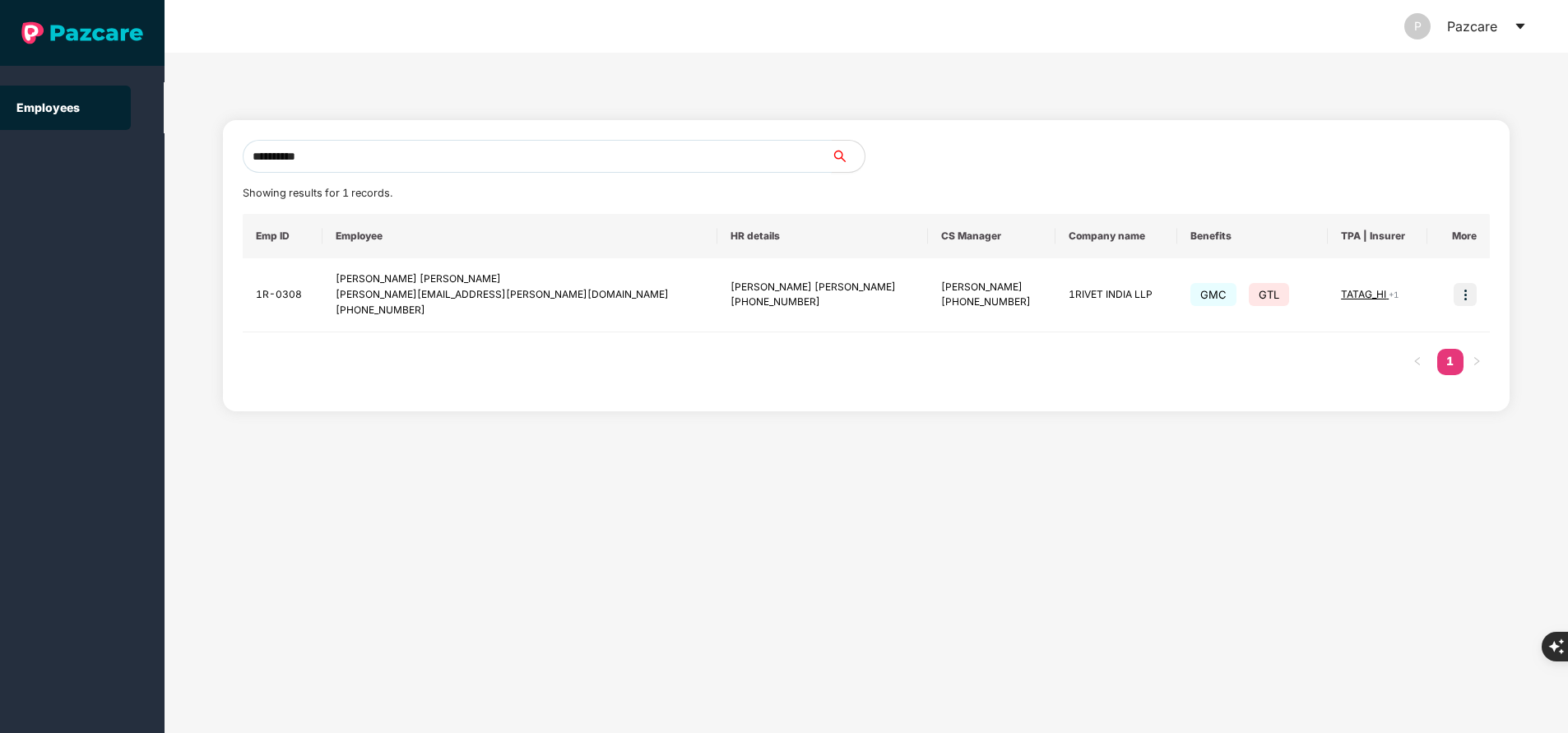
type input "**********"
paste input "**********"
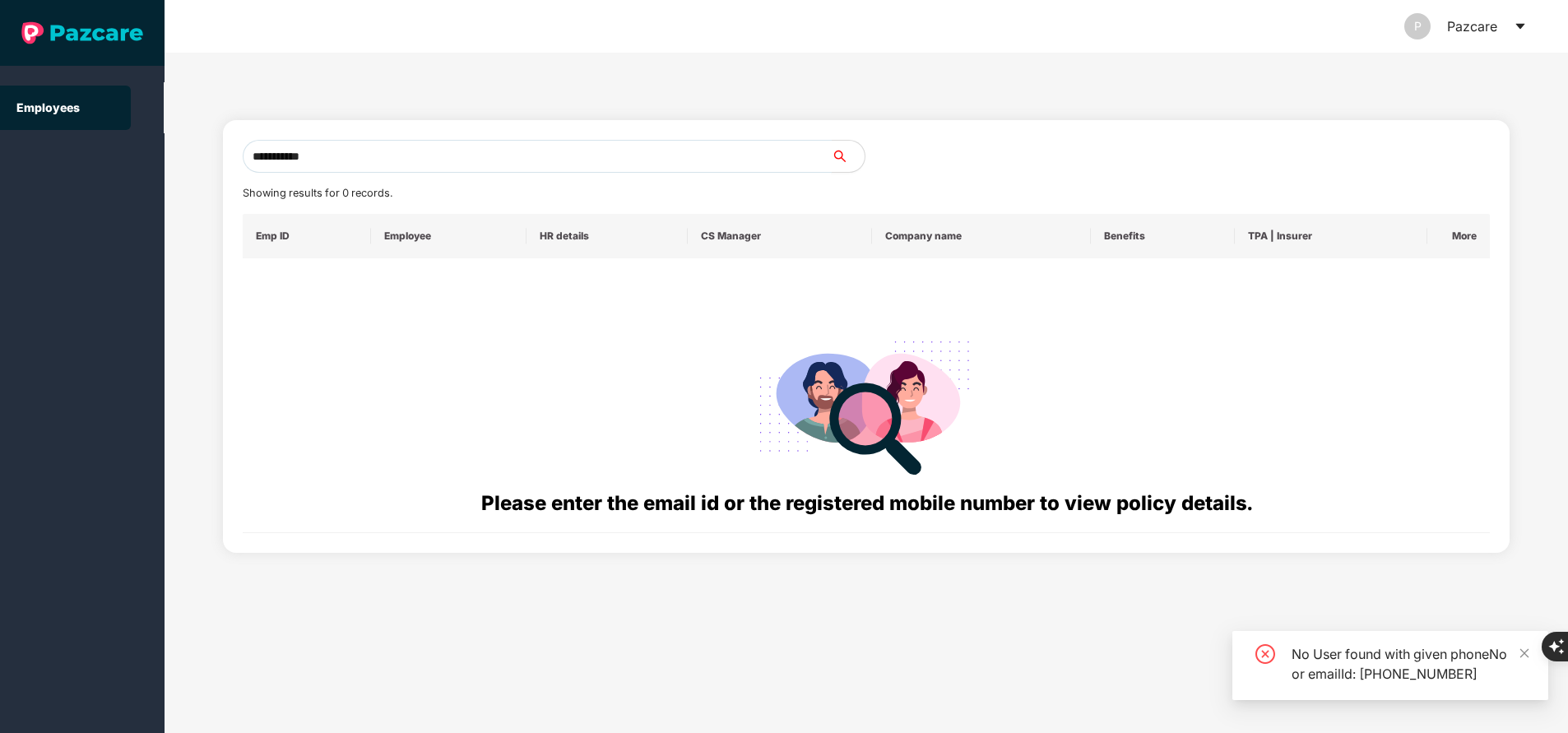
type input "**********"
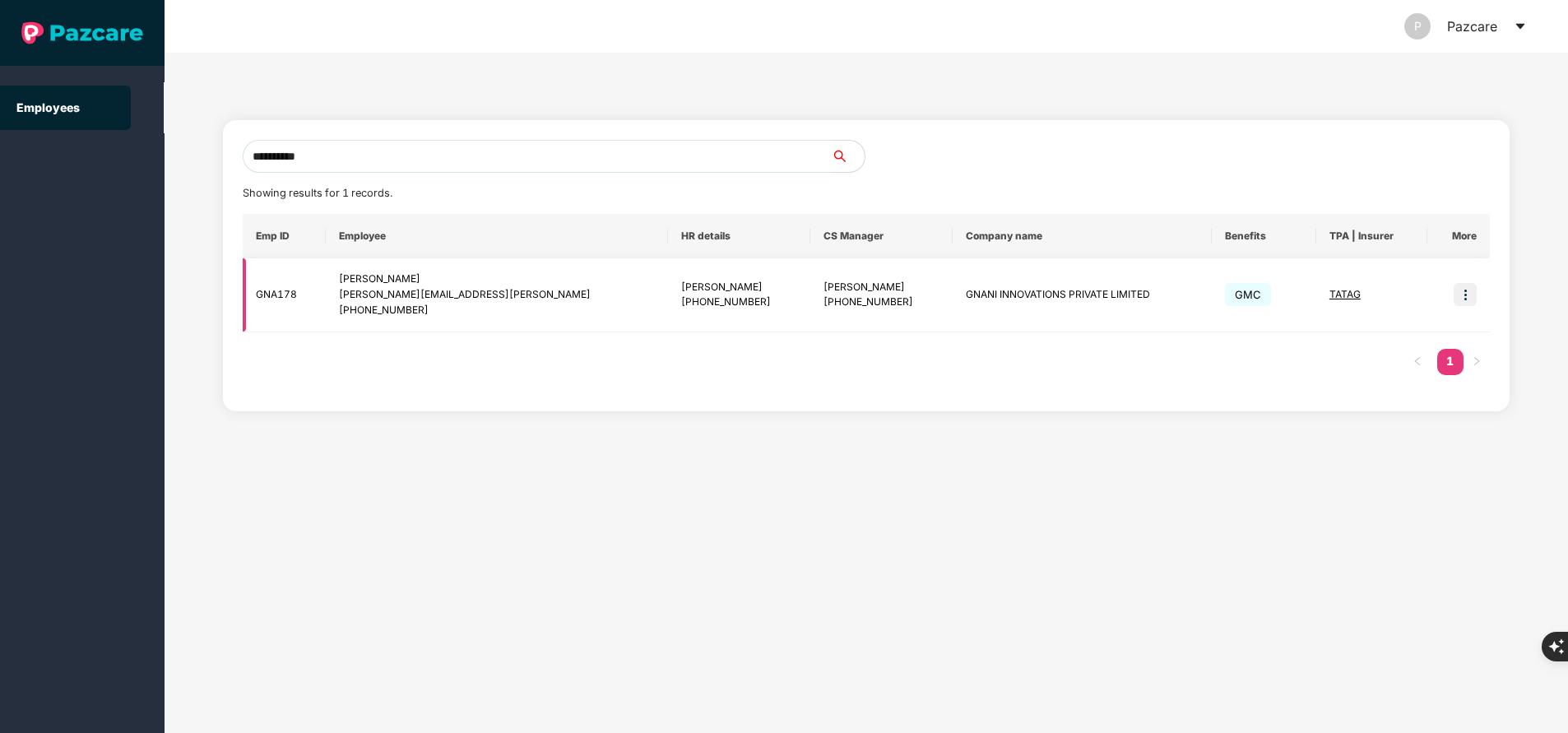
type input "**********"
click at [1332, 295] on span "TATAG" at bounding box center [1345, 294] width 31 height 13
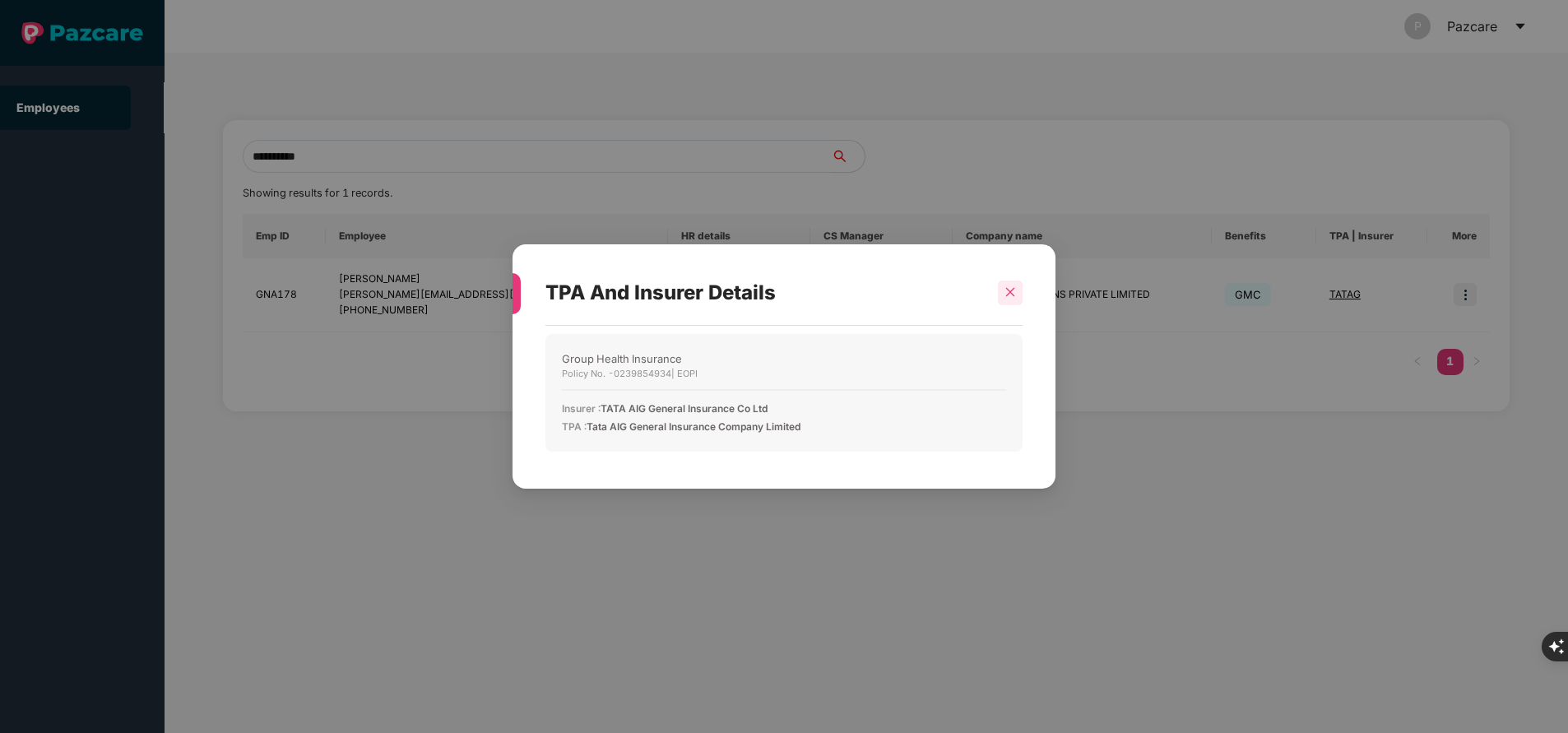
click at [1015, 295] on icon "close" at bounding box center [1011, 292] width 12 height 12
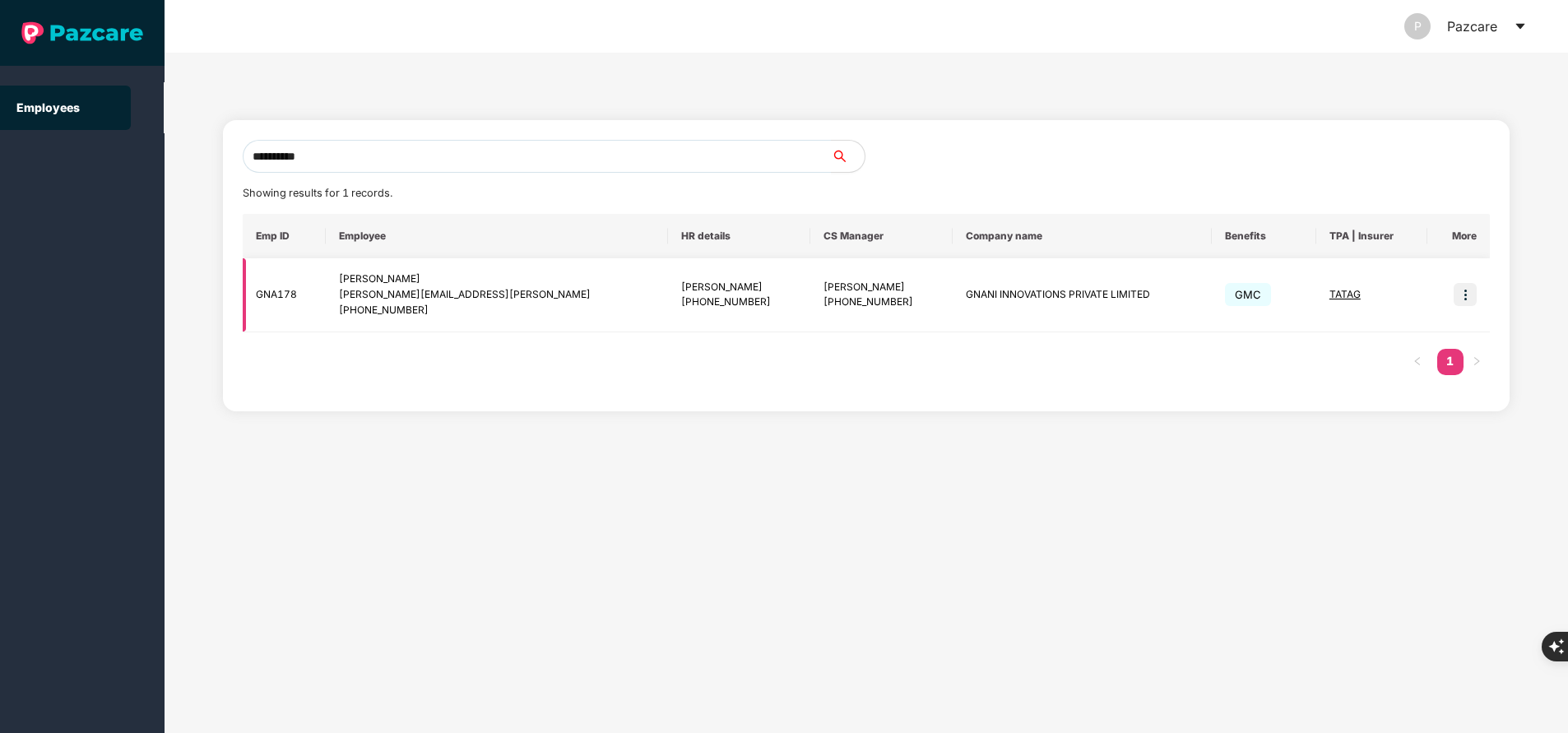
click at [1469, 292] on img at bounding box center [1465, 295] width 23 height 23
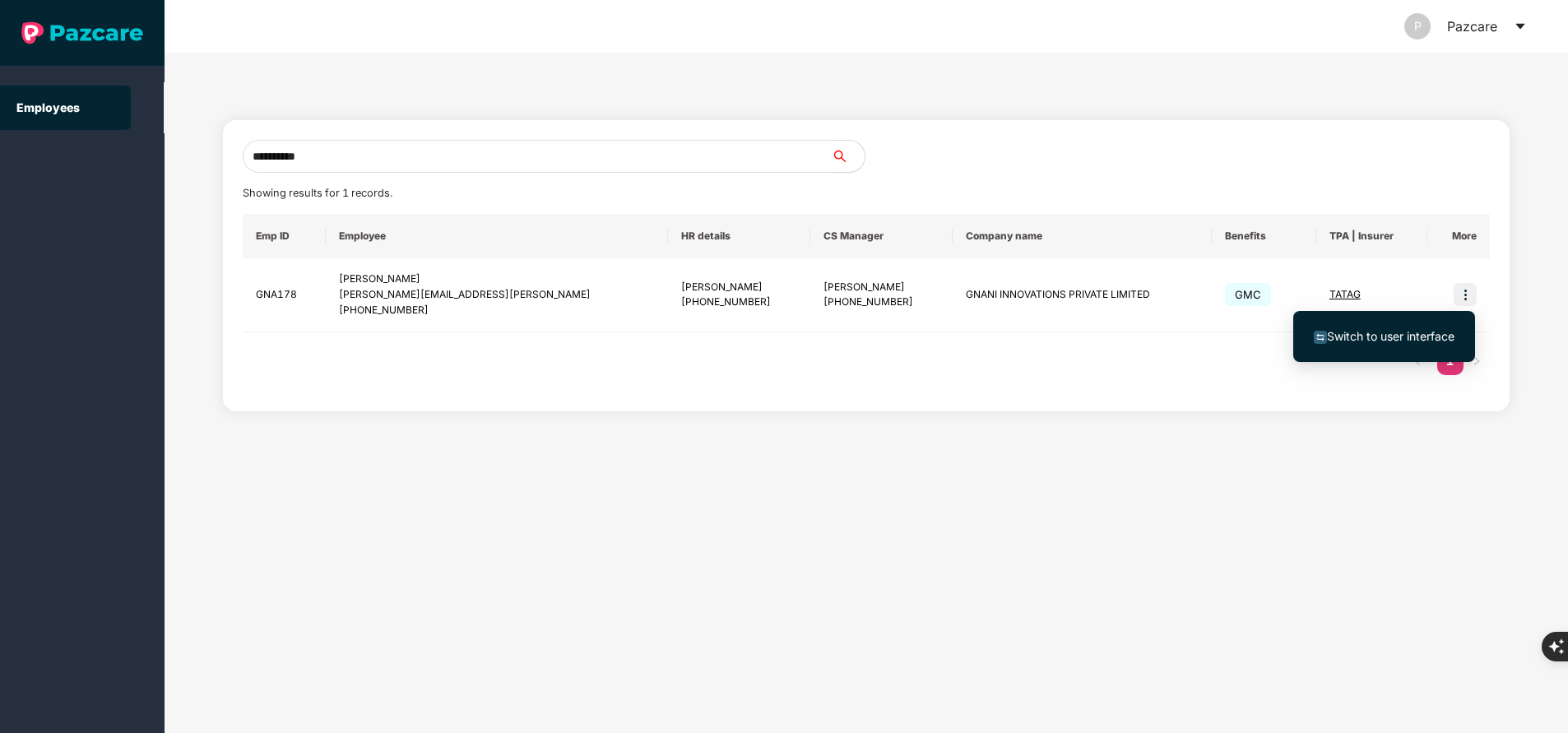
click at [1405, 329] on span "Switch to user interface" at bounding box center [1391, 336] width 127 height 14
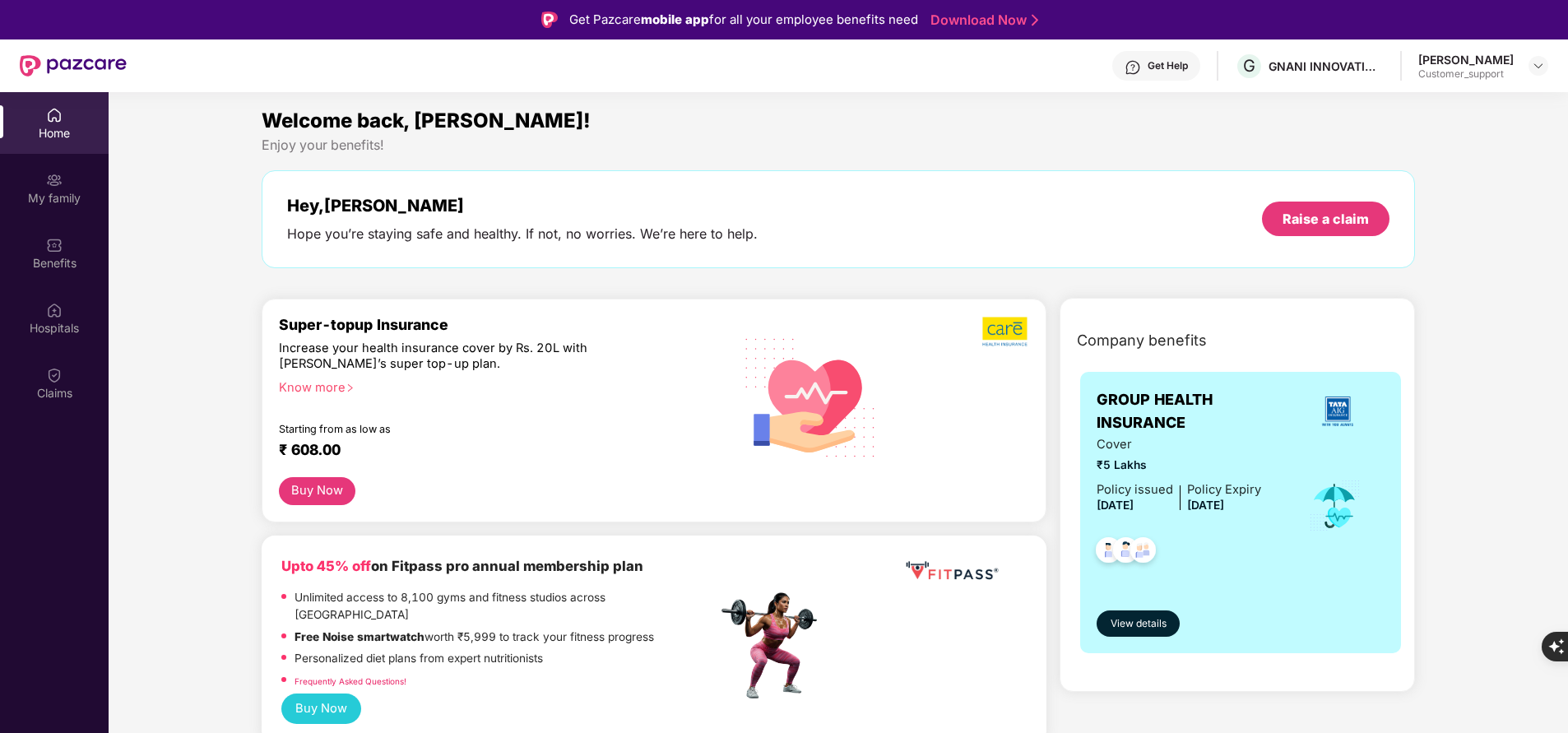
click at [54, 189] on div "My family" at bounding box center [54, 188] width 109 height 62
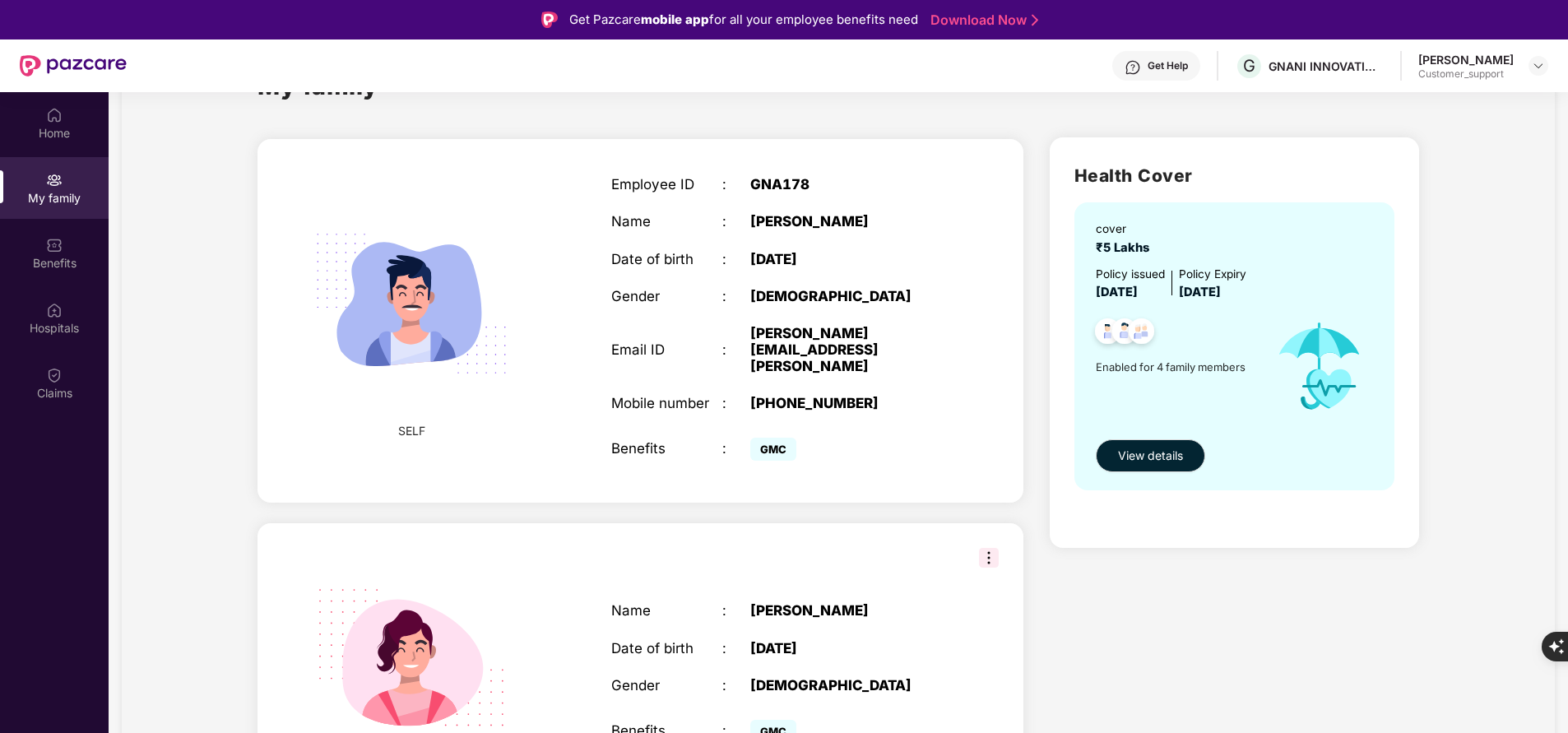
scroll to position [0, 0]
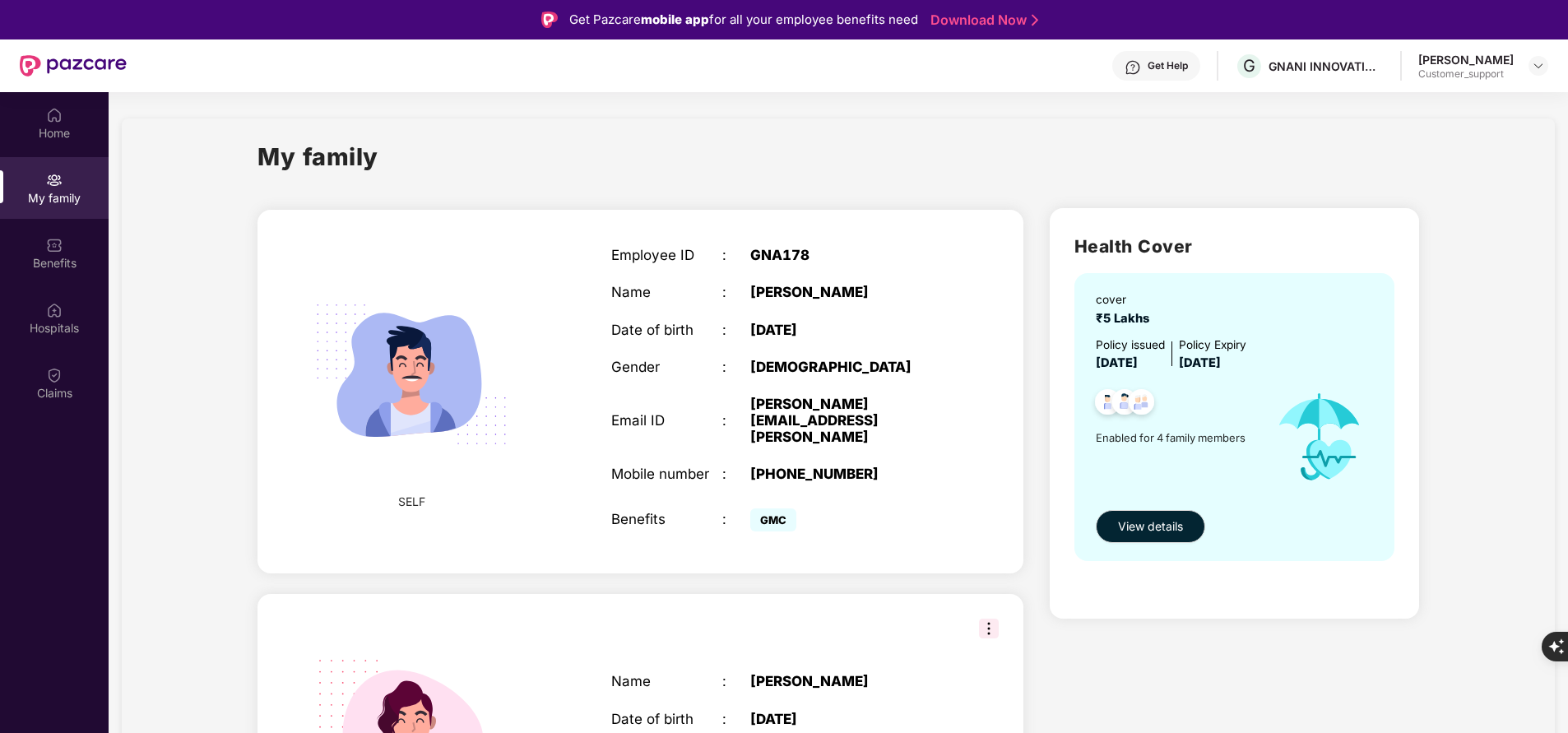
click at [813, 465] on div "+917289893964" at bounding box center [848, 473] width 195 height 17
copy div "+917289893964"
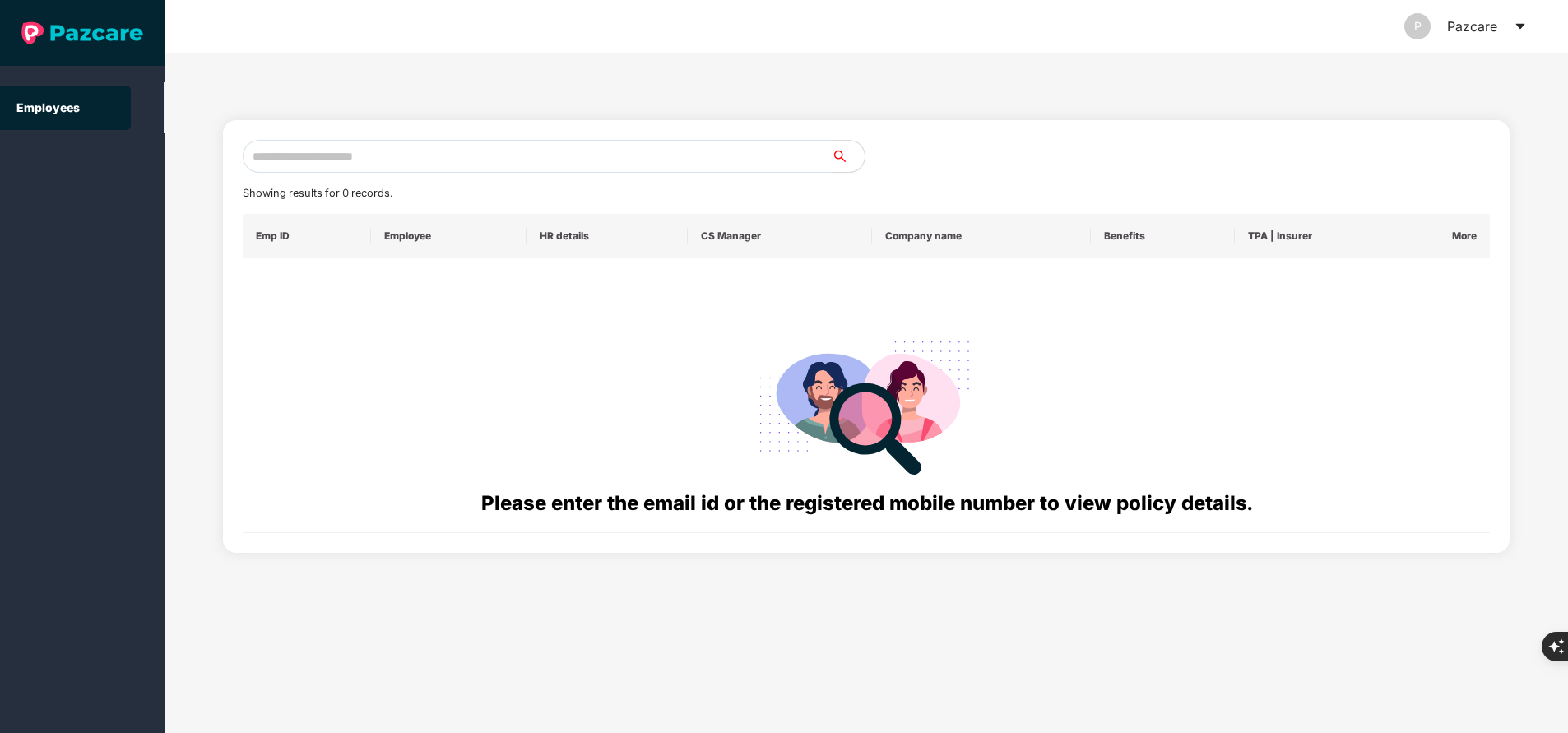
click at [649, 161] on input "text" at bounding box center [537, 156] width 589 height 33
paste input "**********"
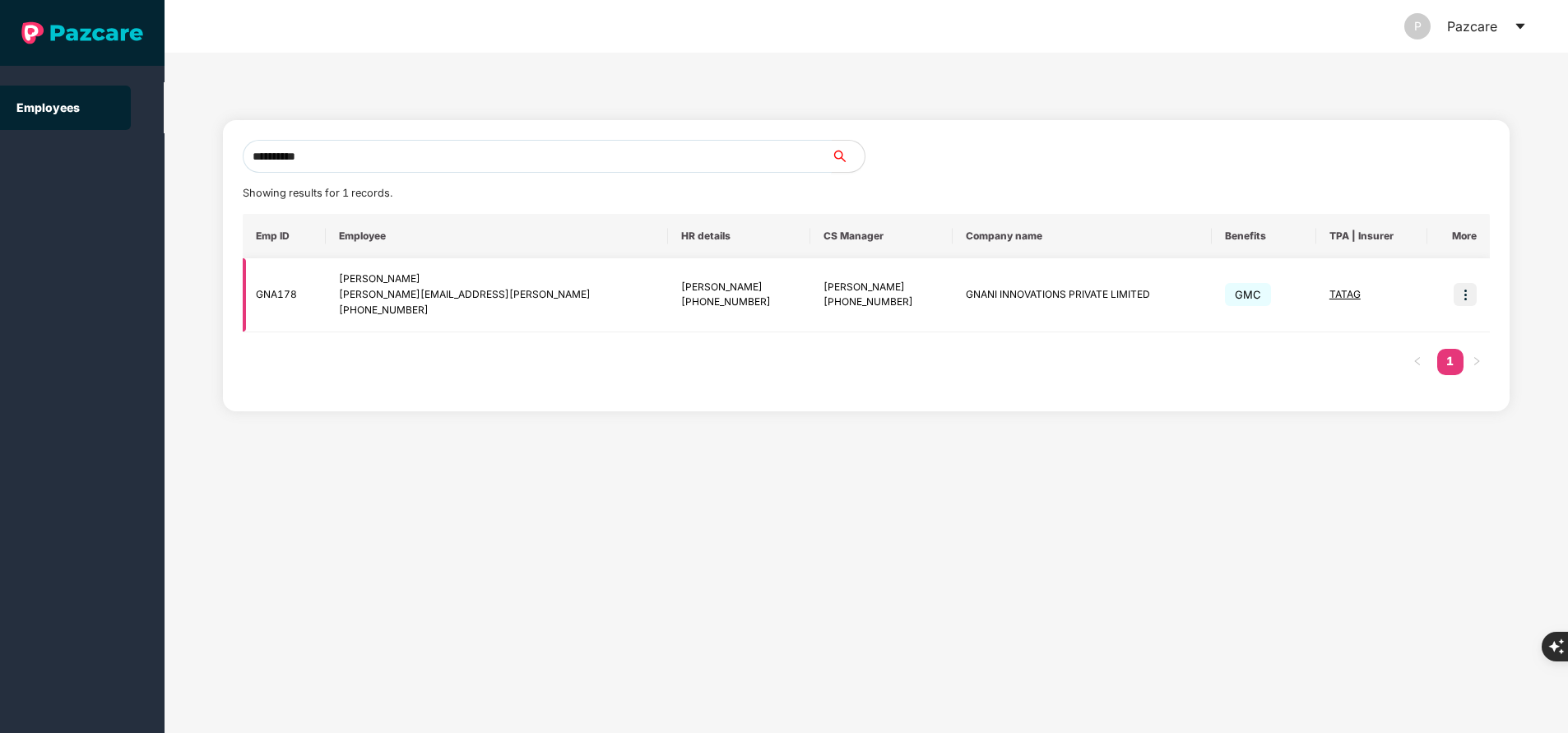
type input "**********"
click at [1337, 292] on span "TATAG" at bounding box center [1345, 294] width 31 height 13
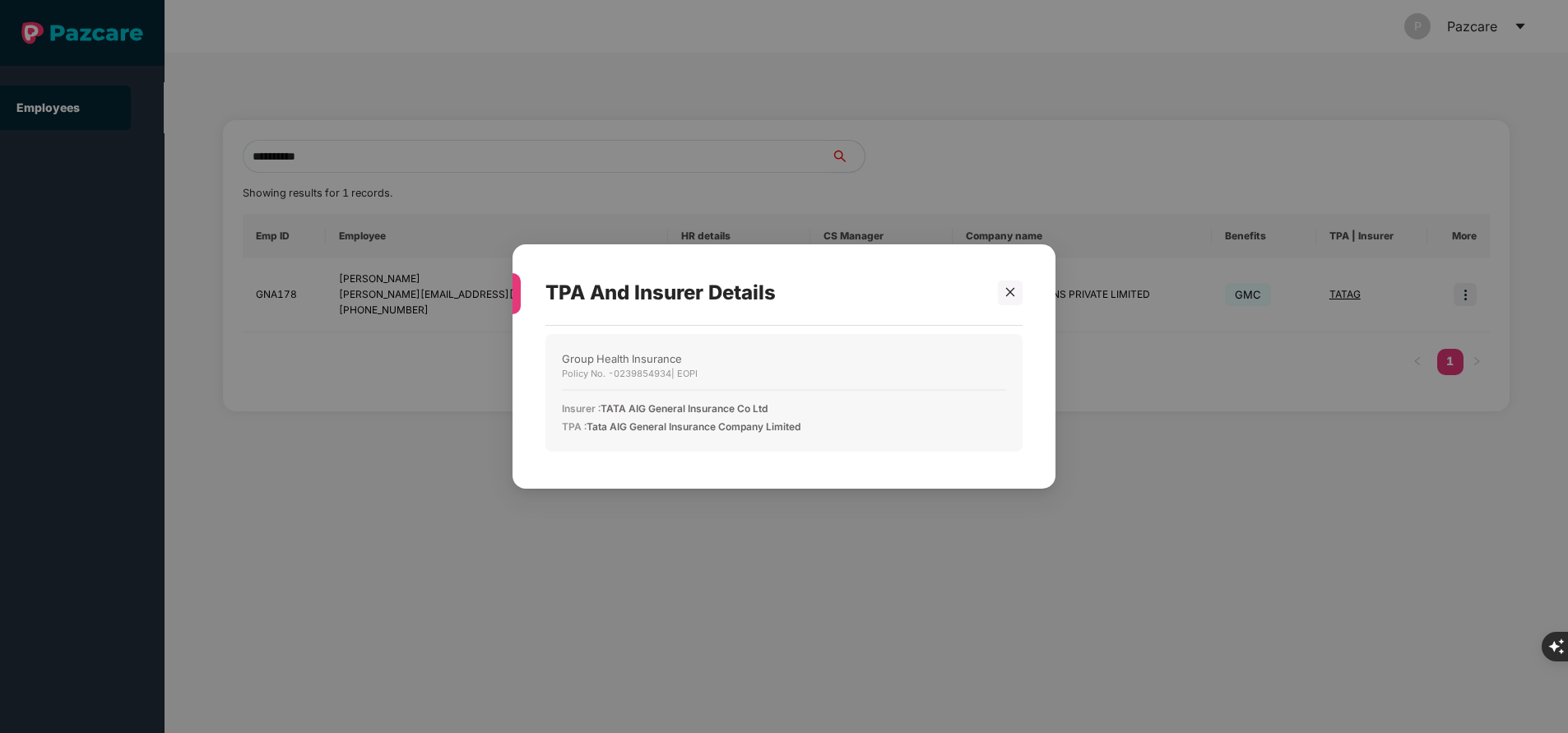
click at [1026, 279] on div "TPA And Insurer Details Group Health Insurance Policy No. - 0239854934 | EOPI I…" at bounding box center [783, 366] width 543 height 244
click at [1010, 292] on icon "close" at bounding box center [1010, 292] width 9 height 9
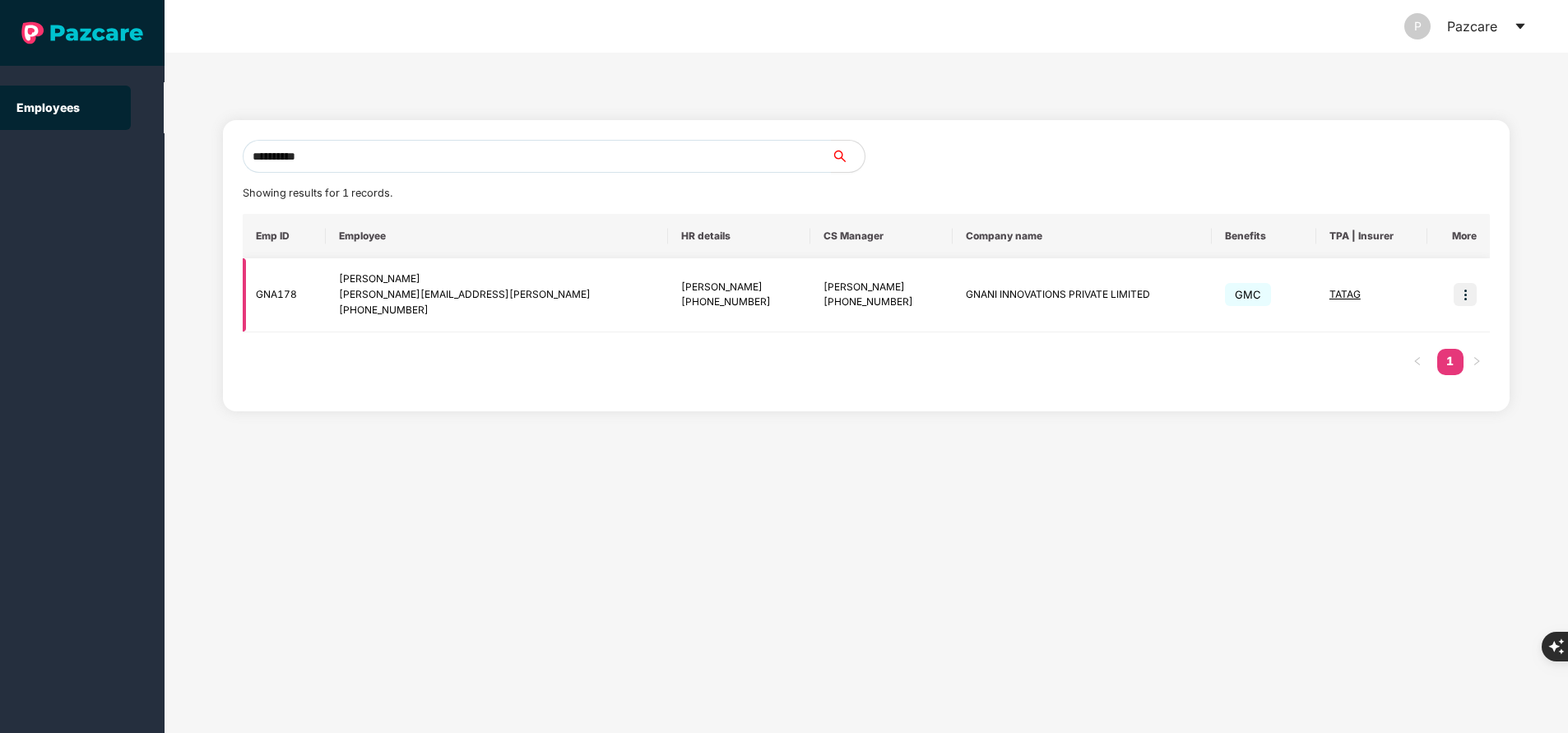
click at [1467, 287] on img at bounding box center [1465, 295] width 23 height 23
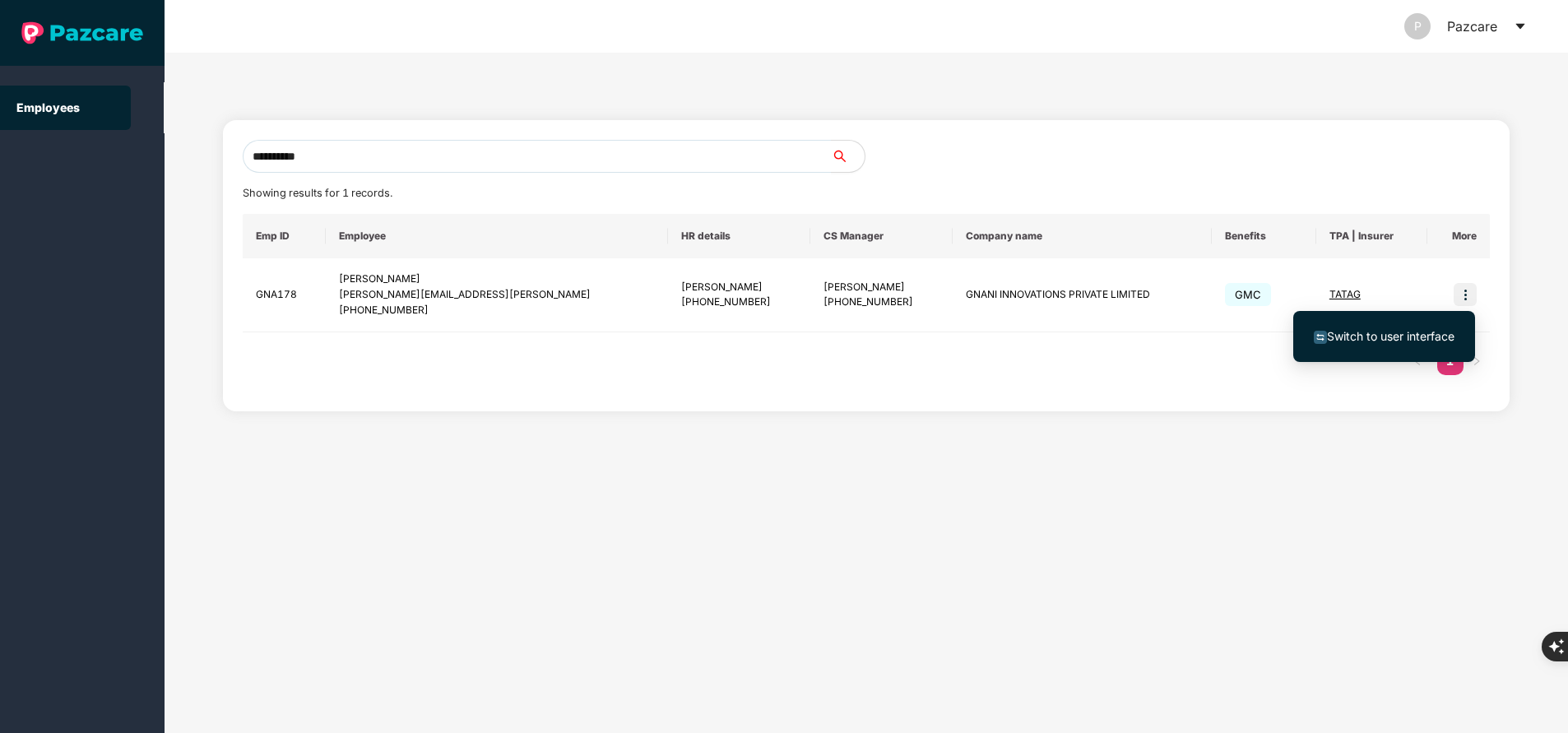
click at [1405, 333] on span "Switch to user interface" at bounding box center [1391, 336] width 127 height 14
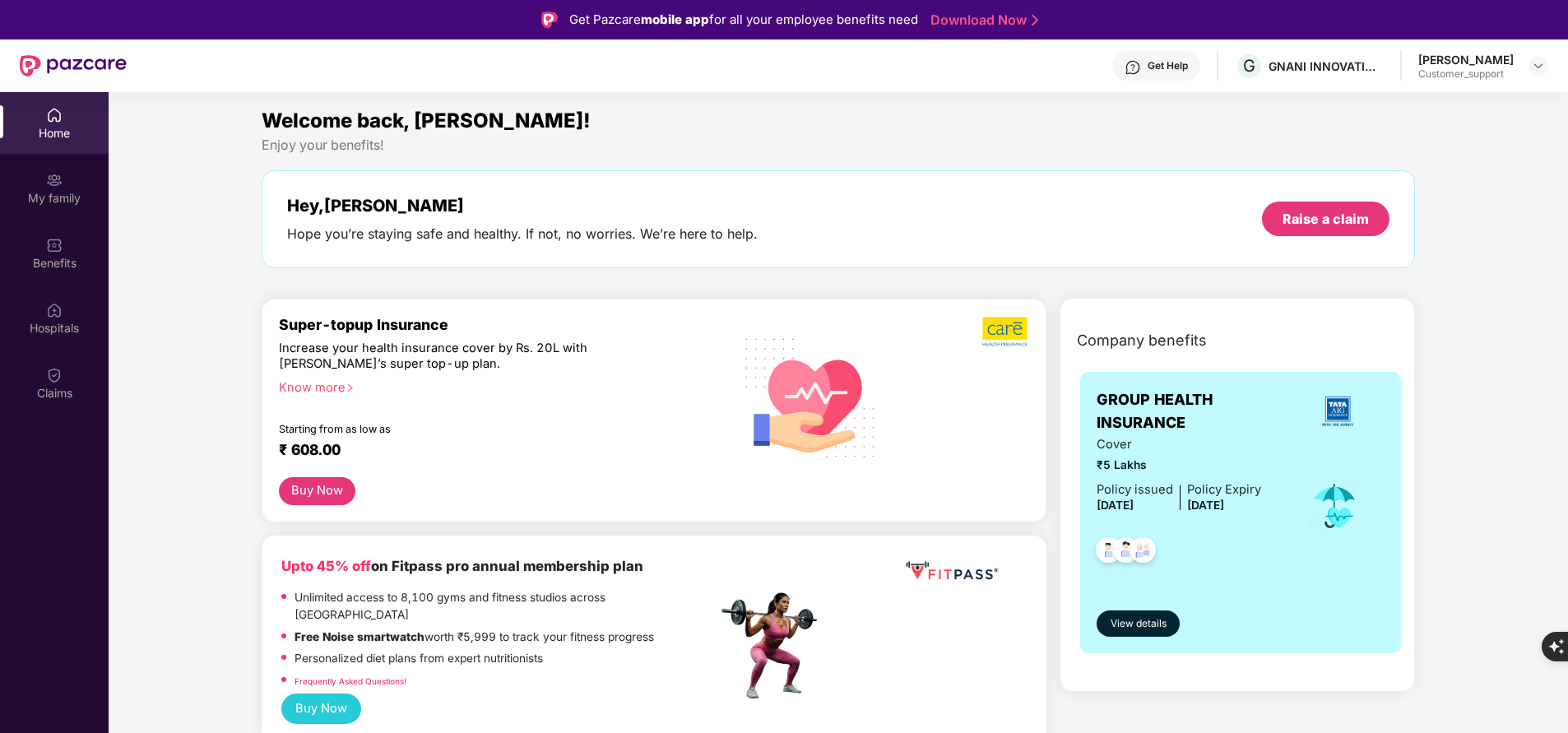
click at [46, 194] on div "My family" at bounding box center [54, 197] width 109 height 17
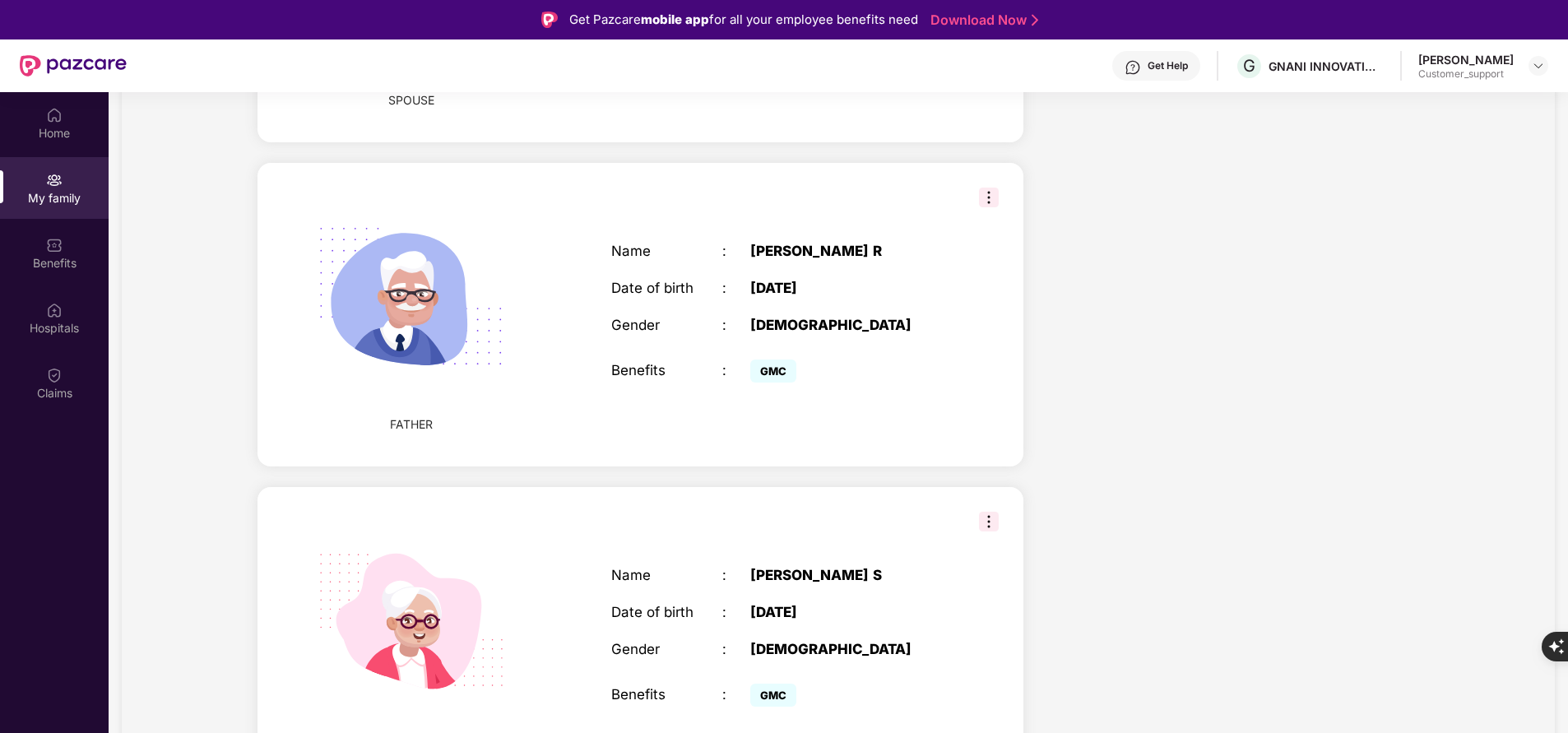
scroll to position [752, 0]
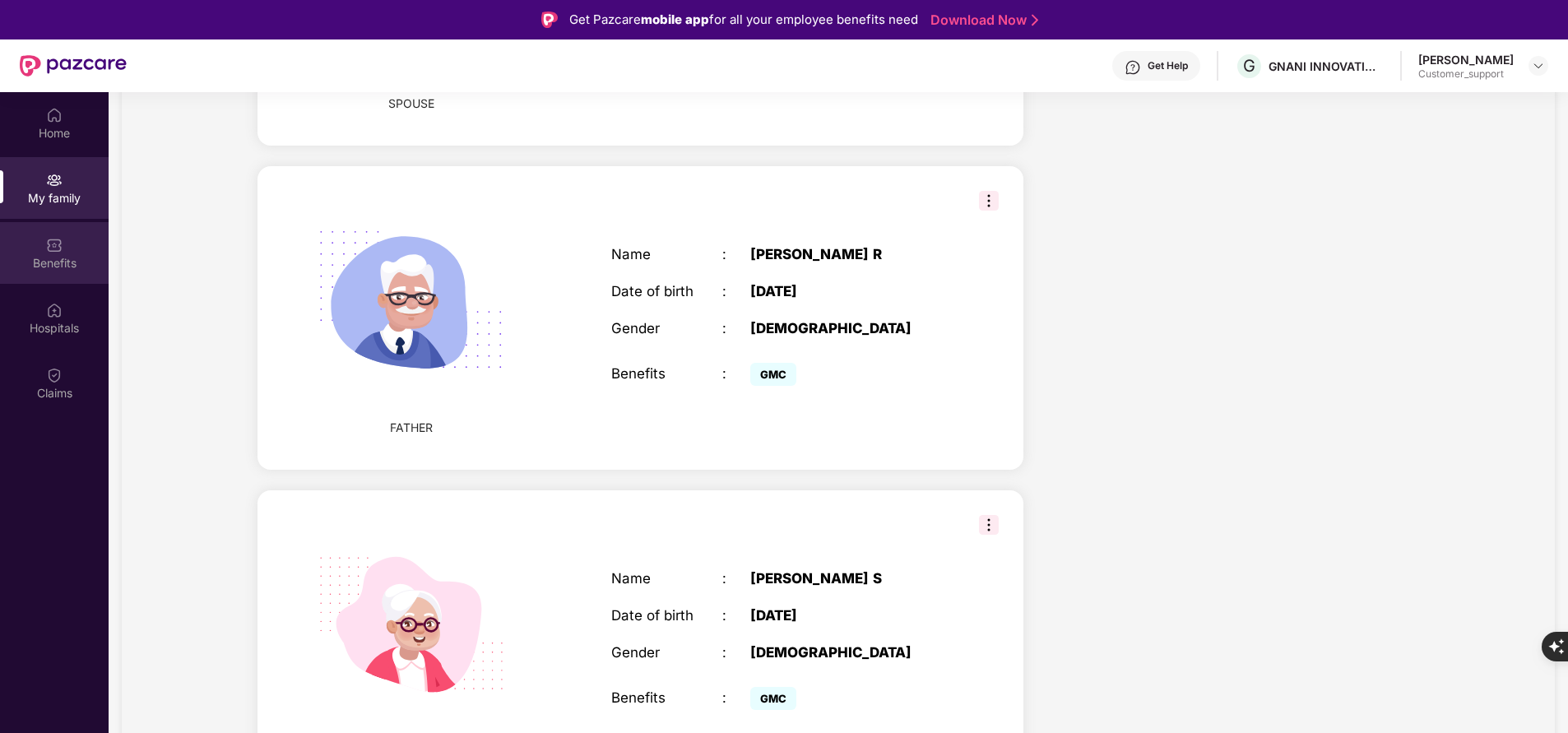
click at [51, 251] on img at bounding box center [54, 244] width 17 height 17
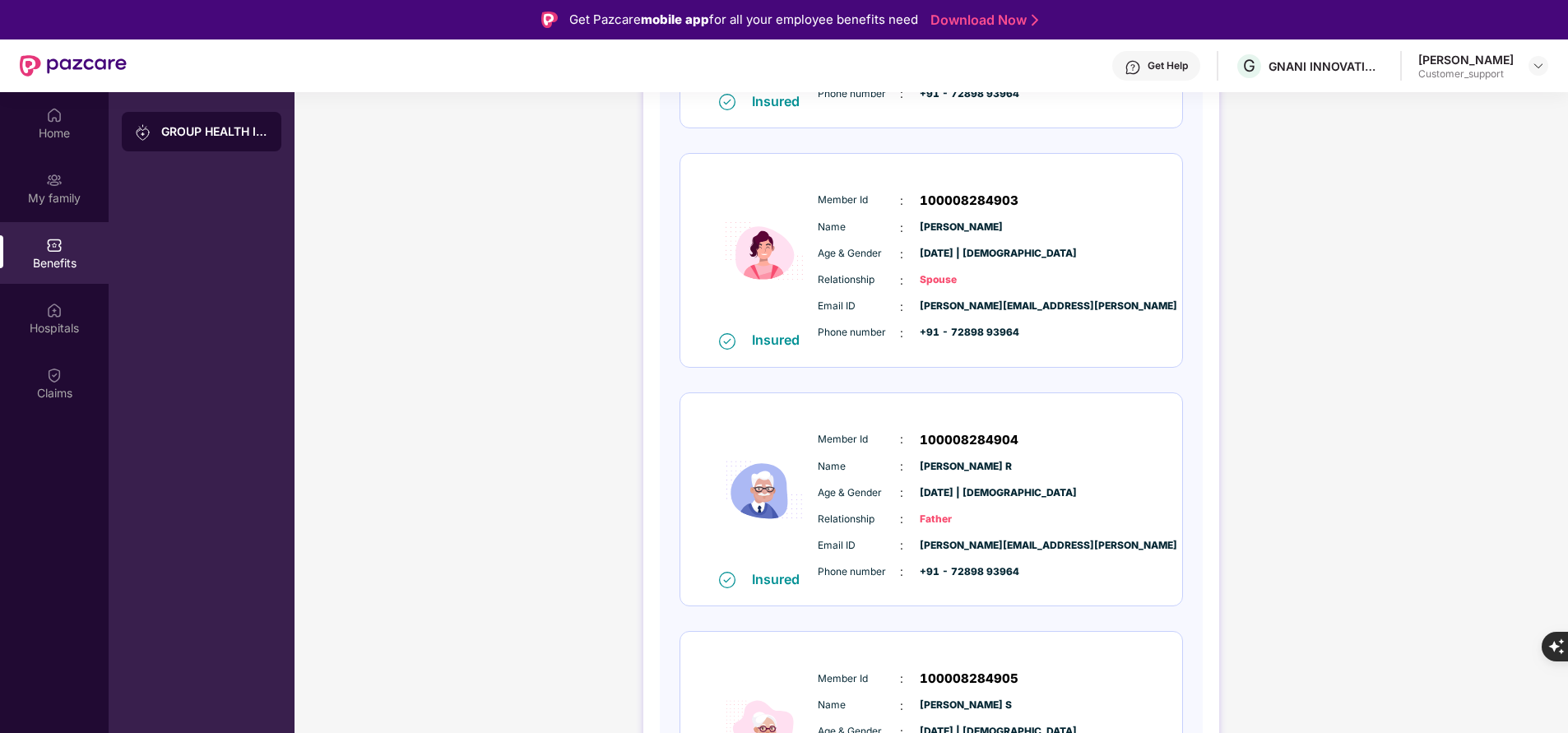
scroll to position [424, 0]
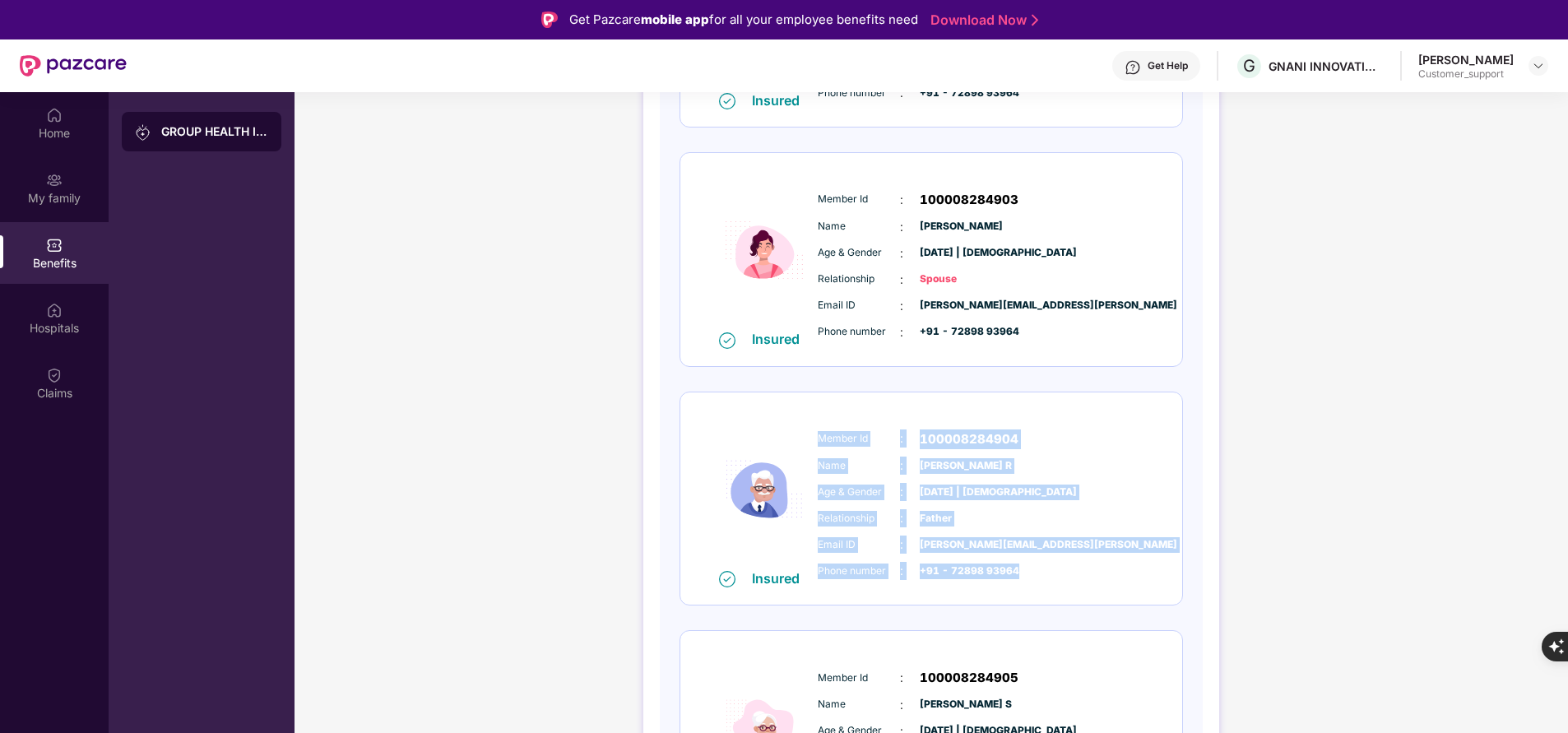
drag, startPoint x: 813, startPoint y: 440, endPoint x: 1036, endPoint y: 581, distance: 263.8
click at [1036, 581] on div "Member Id : 100008284904 Name : Sengodan R Age & Gender : 24 May 1962 | Male Re…" at bounding box center [980, 505] width 335 height 168
copy div "Member Id : 100008284904 Name : Sengodan R Age & Gender : 24 May 1962 | Male Re…"
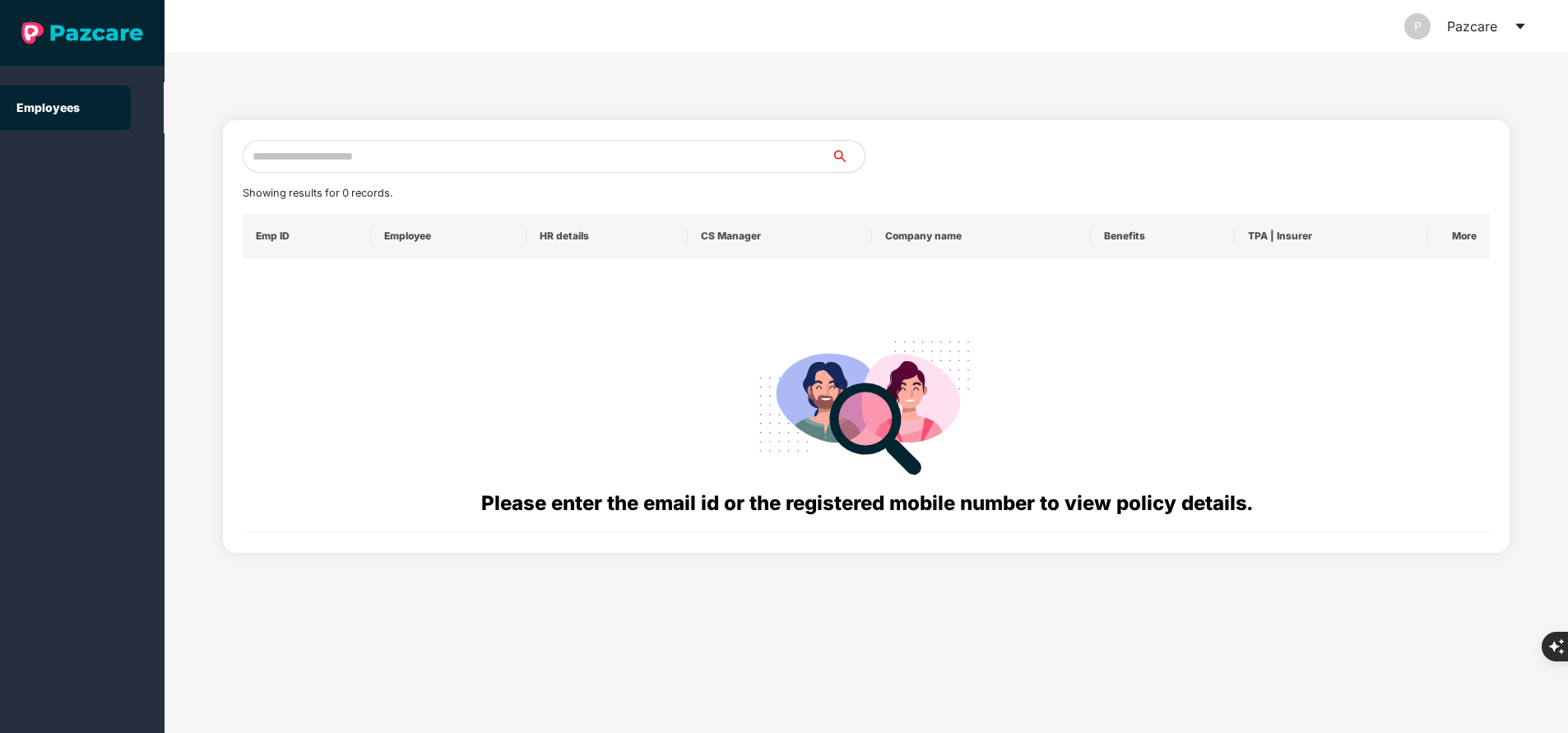
click at [418, 154] on input "text" at bounding box center [537, 156] width 589 height 33
paste input "**********"
type input "*"
paste input "**********"
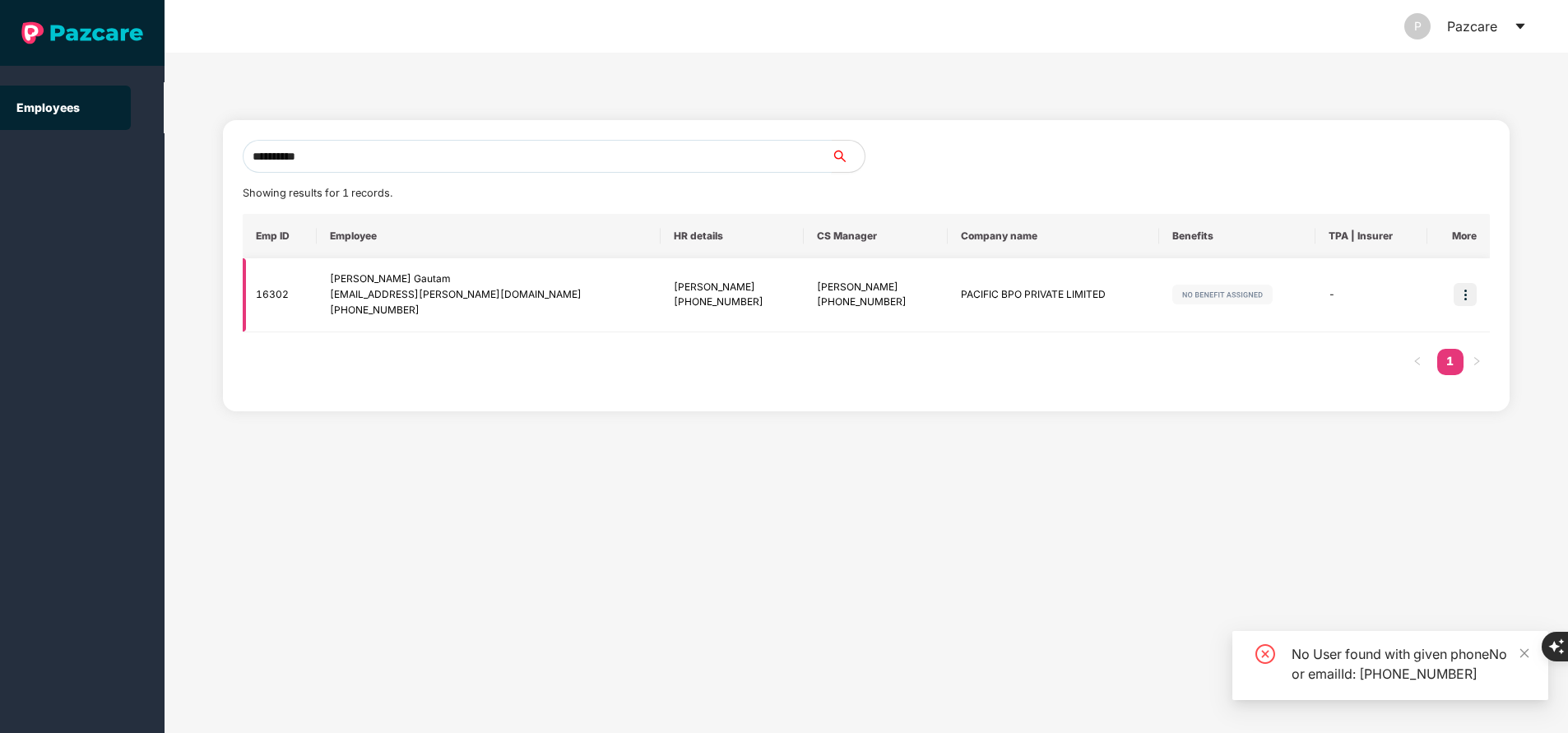
type input "**********"
click at [1463, 293] on img at bounding box center [1465, 295] width 23 height 23
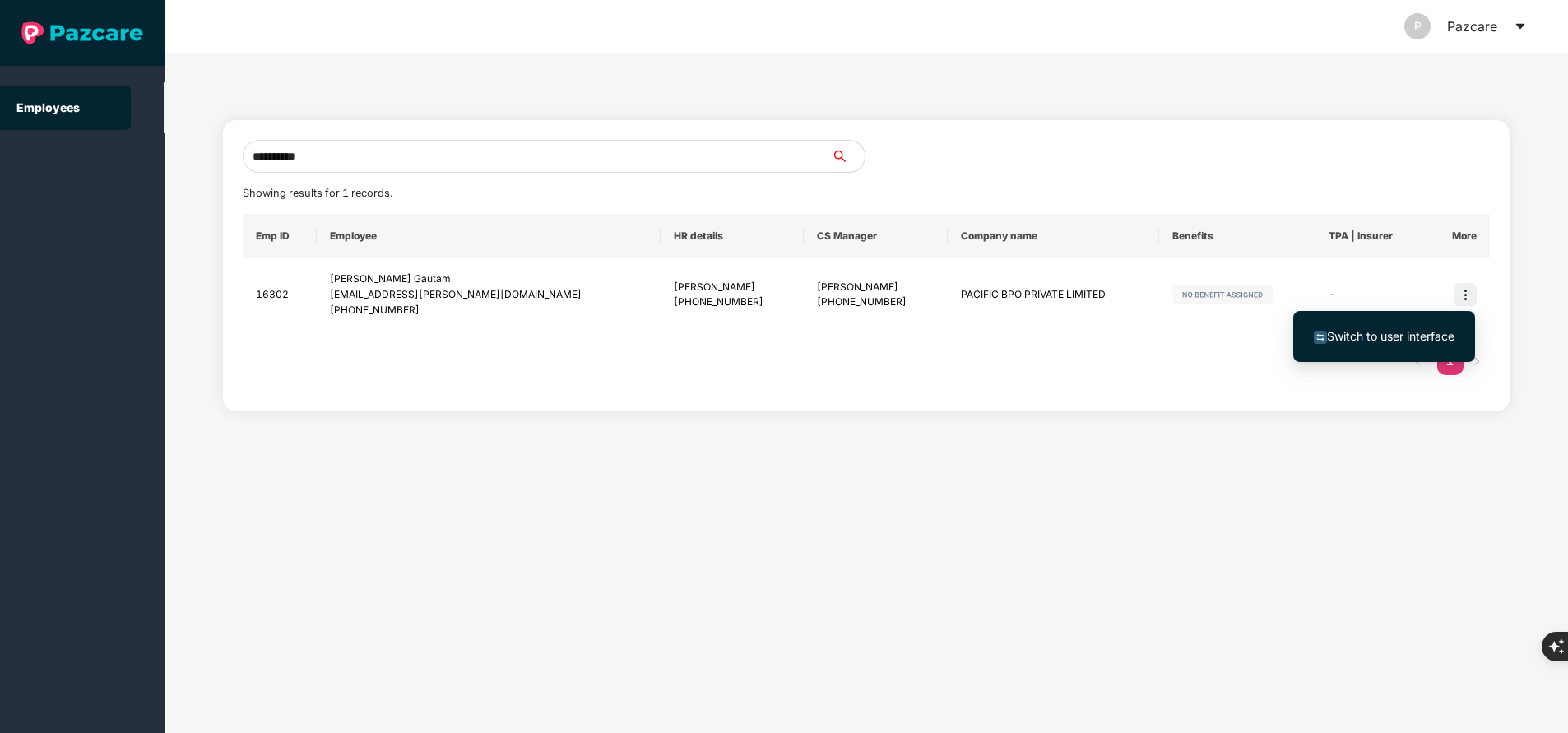
click at [1374, 335] on span "Switch to user interface" at bounding box center [1391, 336] width 127 height 14
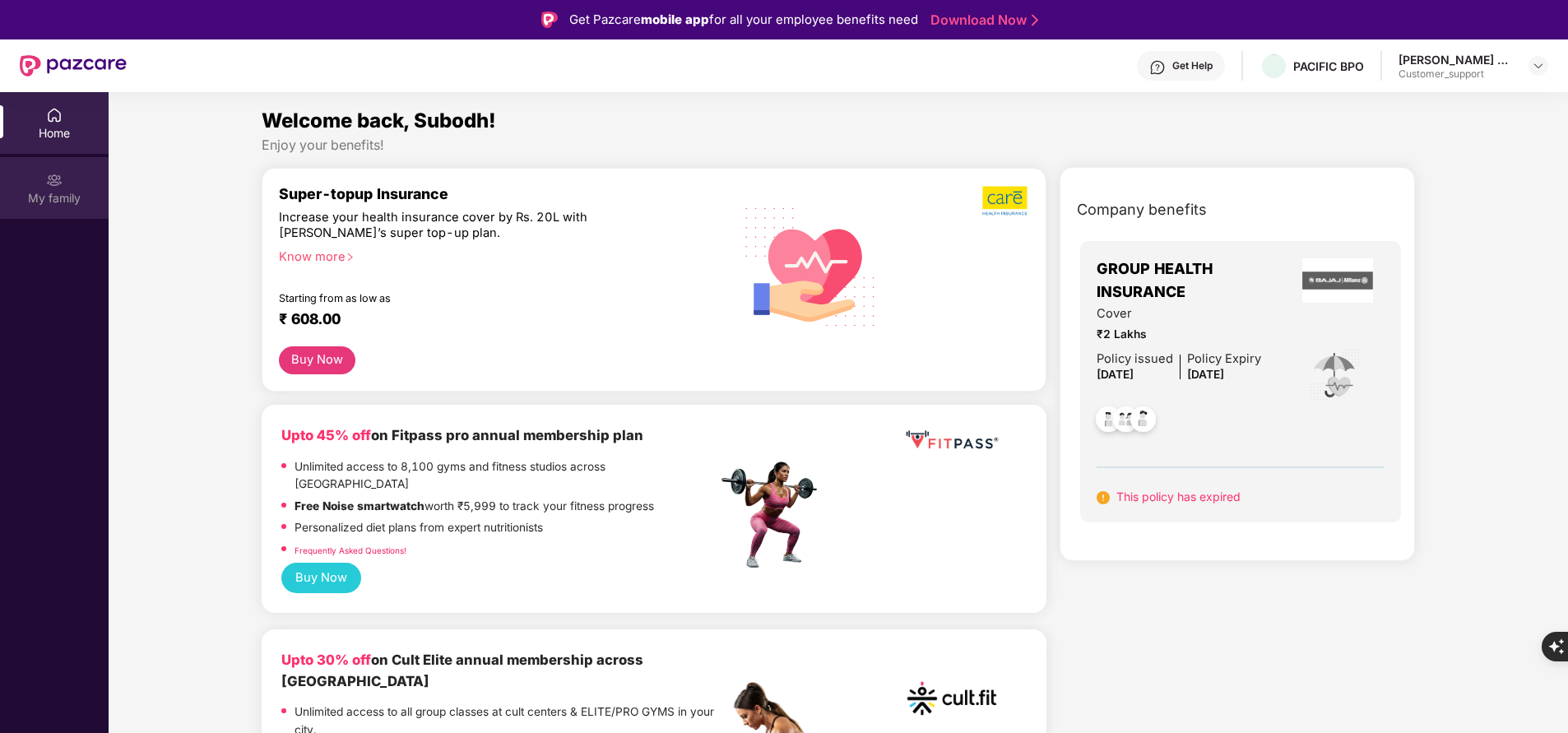
click at [52, 196] on div "My family" at bounding box center [54, 197] width 109 height 17
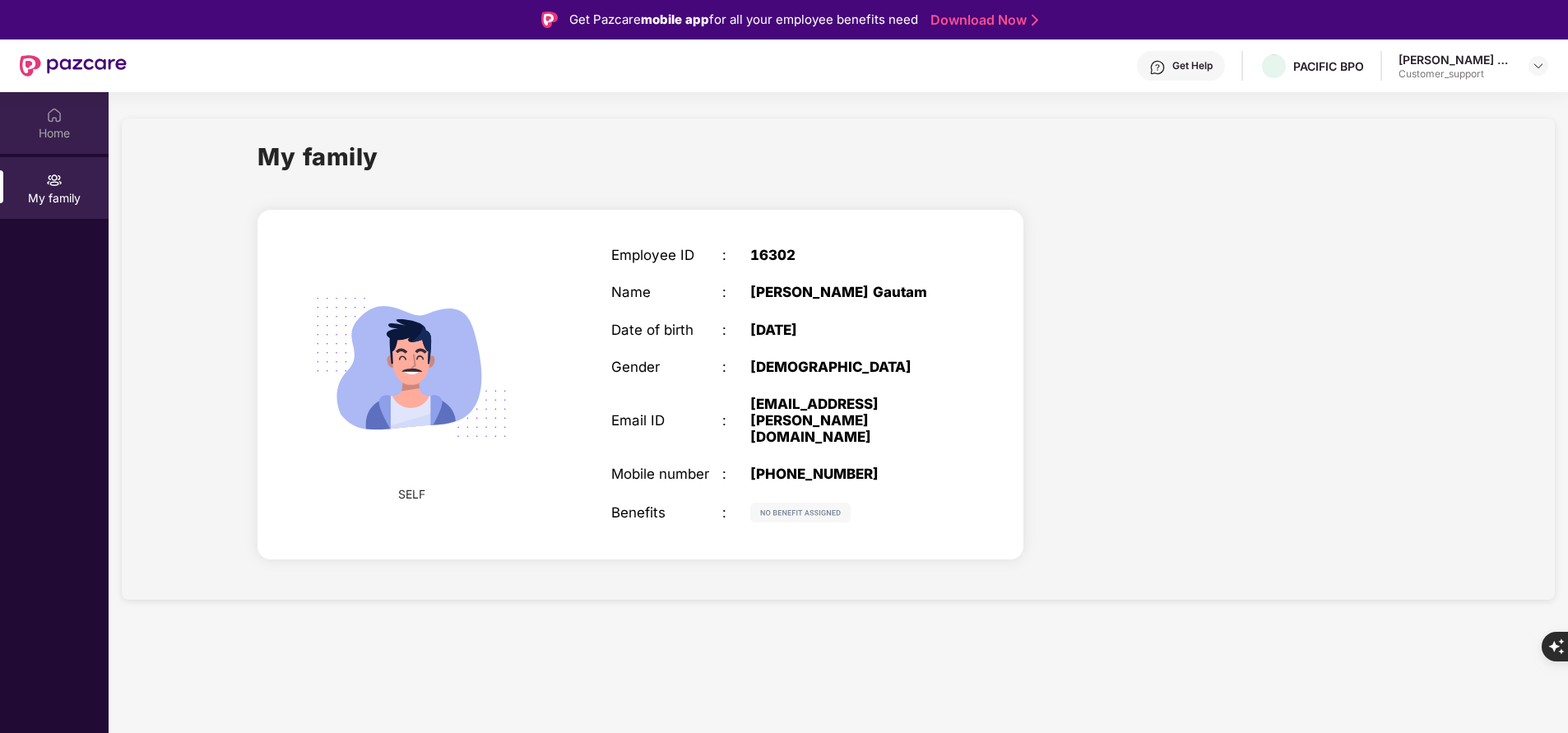
click at [48, 122] on img at bounding box center [54, 114] width 17 height 17
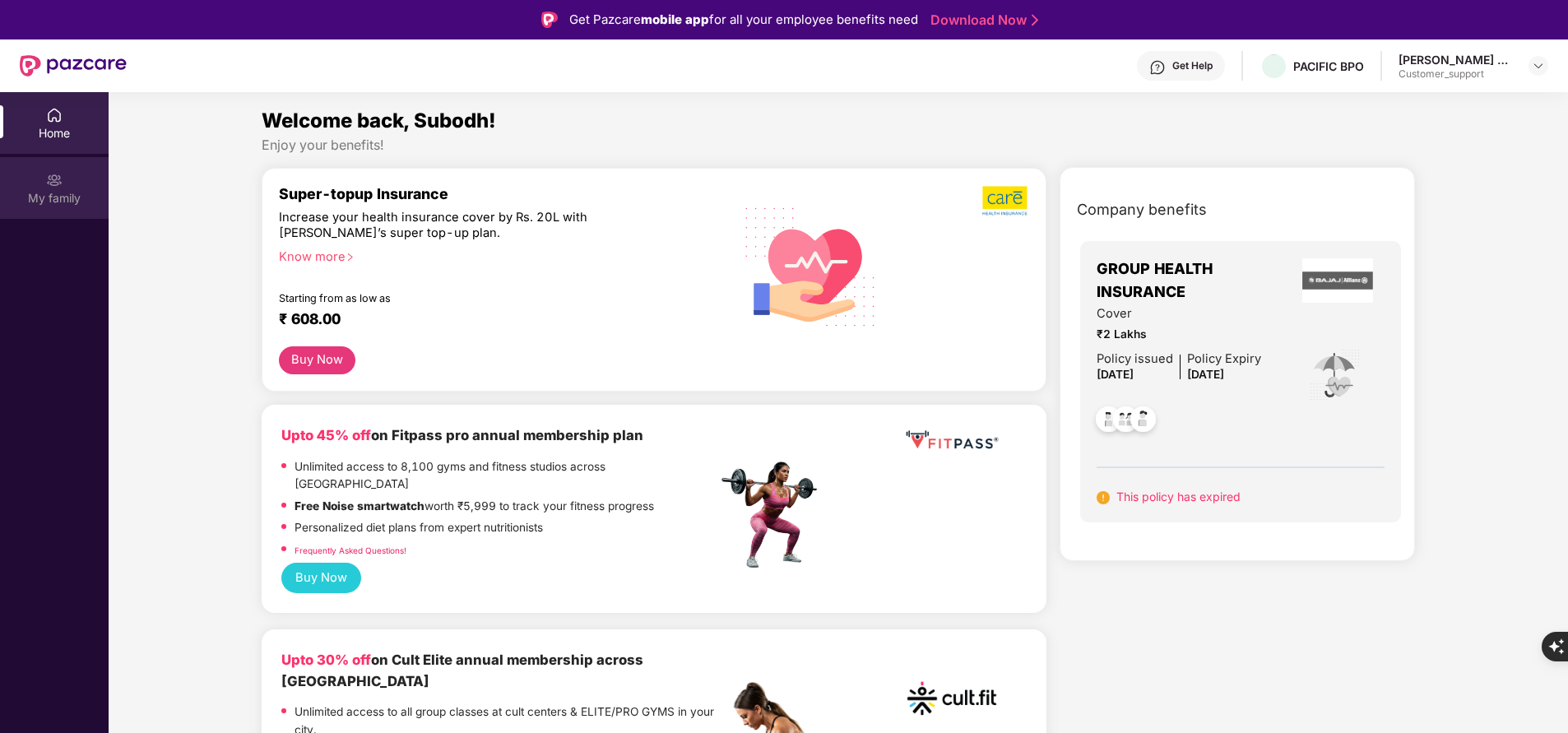
click at [68, 196] on div "My family" at bounding box center [54, 197] width 109 height 17
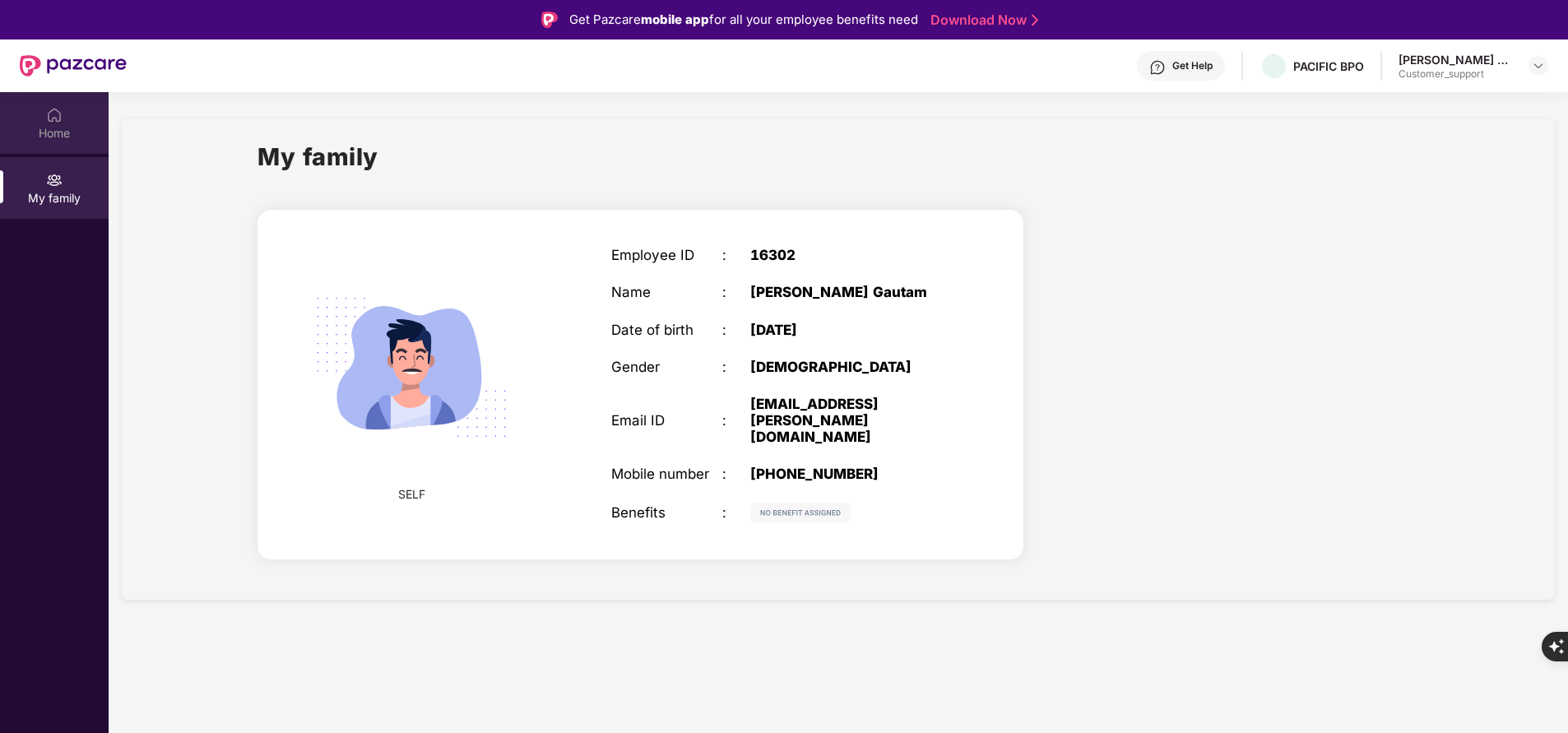
click at [69, 120] on div "Home" at bounding box center [54, 122] width 109 height 62
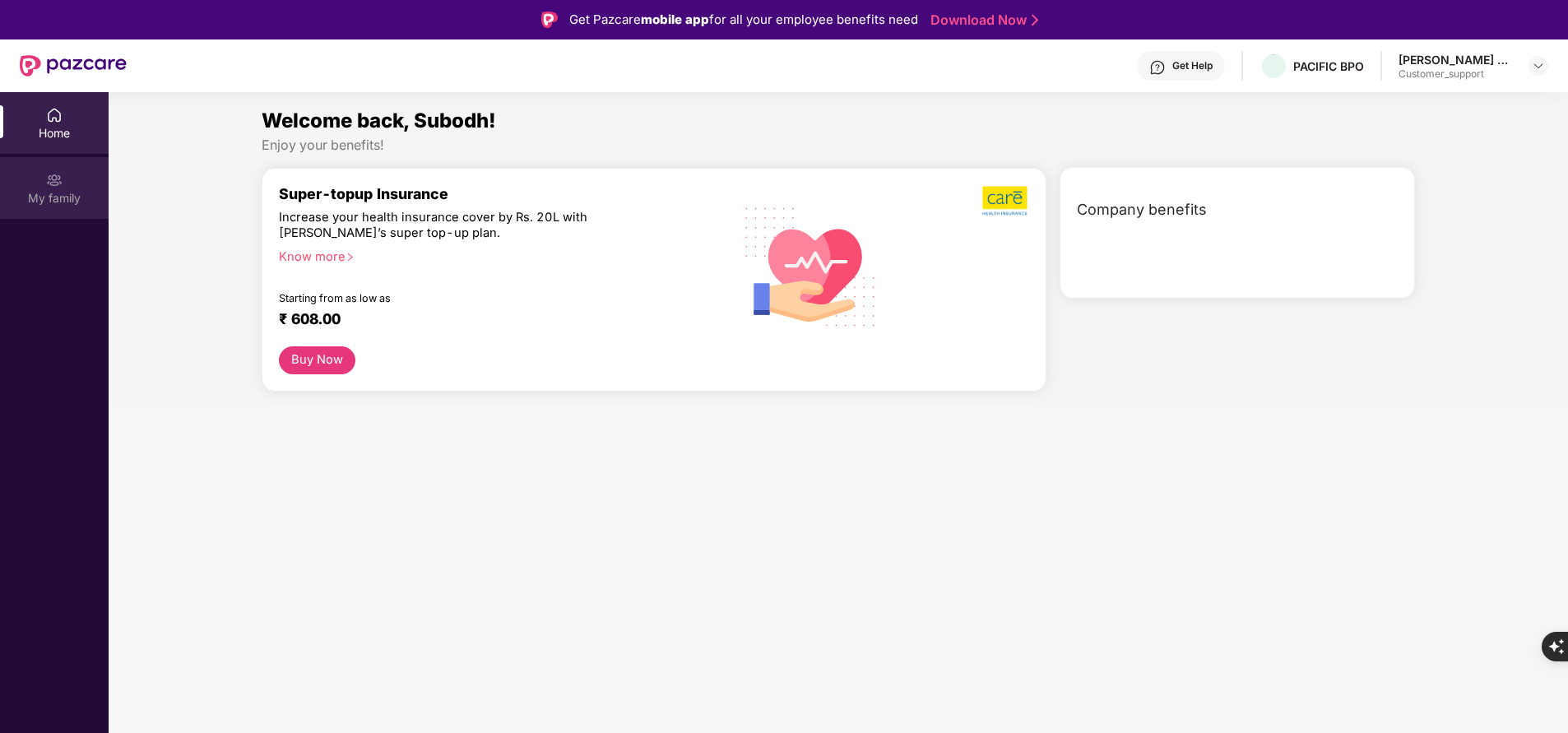
click at [55, 184] on img at bounding box center [54, 180] width 17 height 17
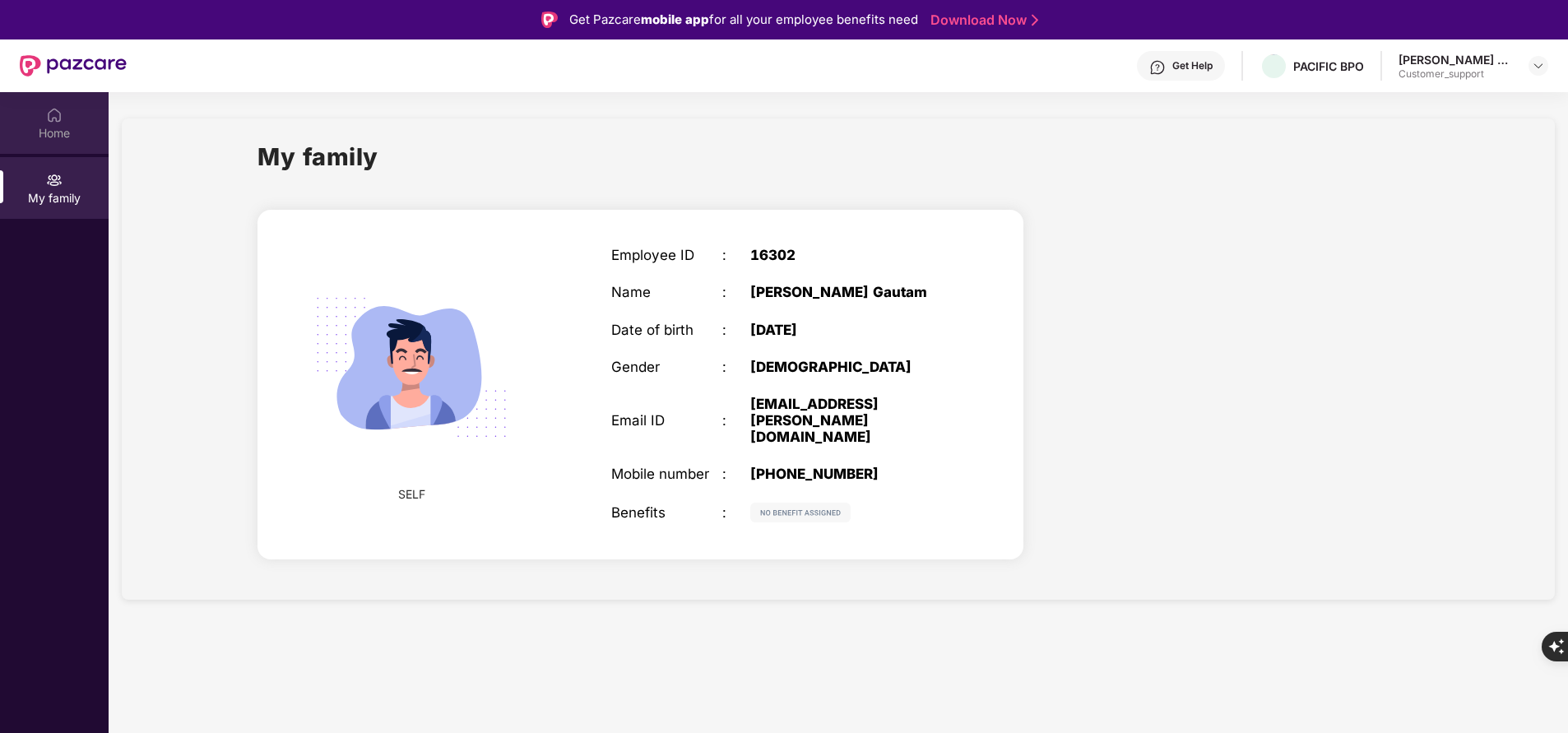
click at [44, 107] on div "Home" at bounding box center [54, 122] width 109 height 62
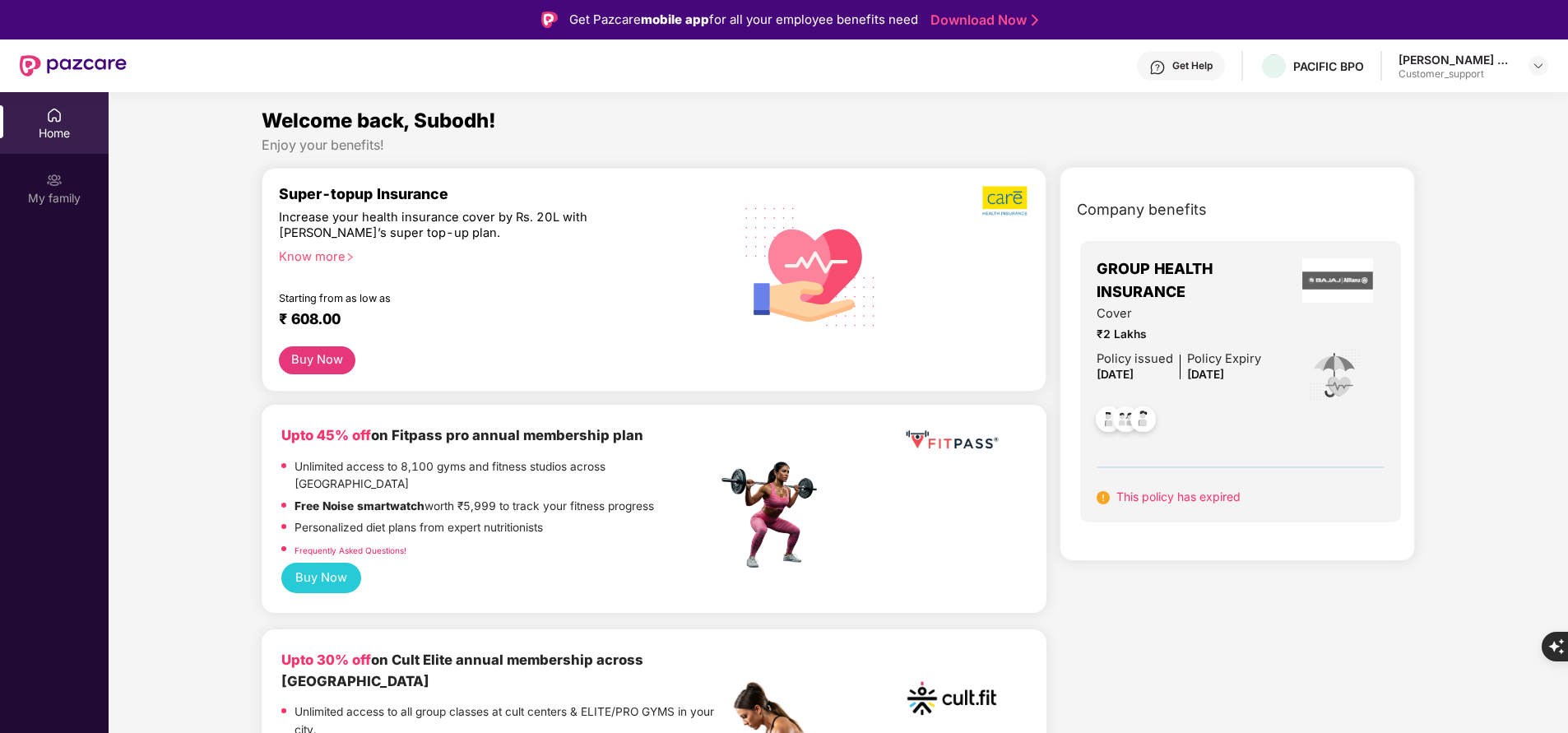
click at [1204, 400] on div at bounding box center [1179, 416] width 164 height 61
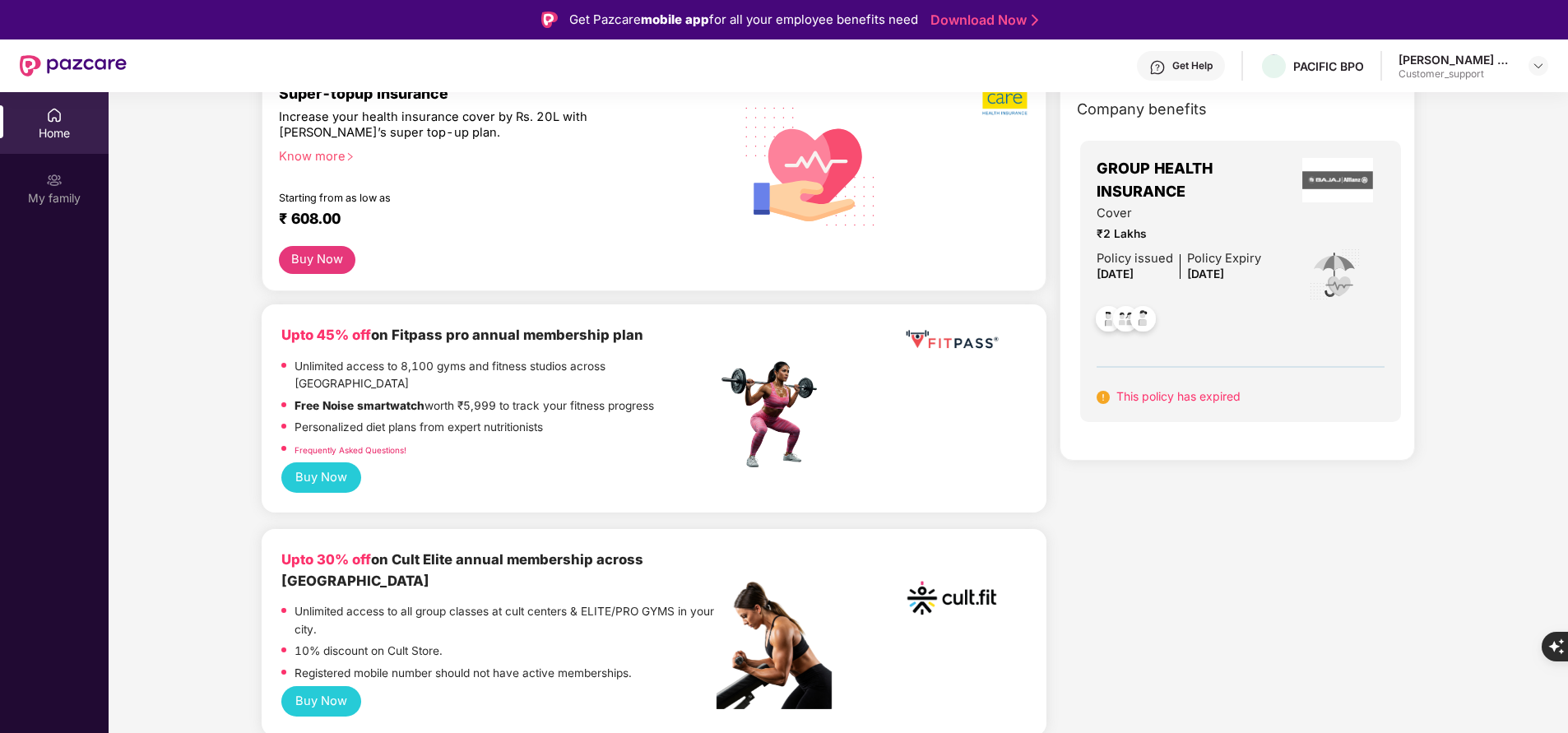
scroll to position [0, 0]
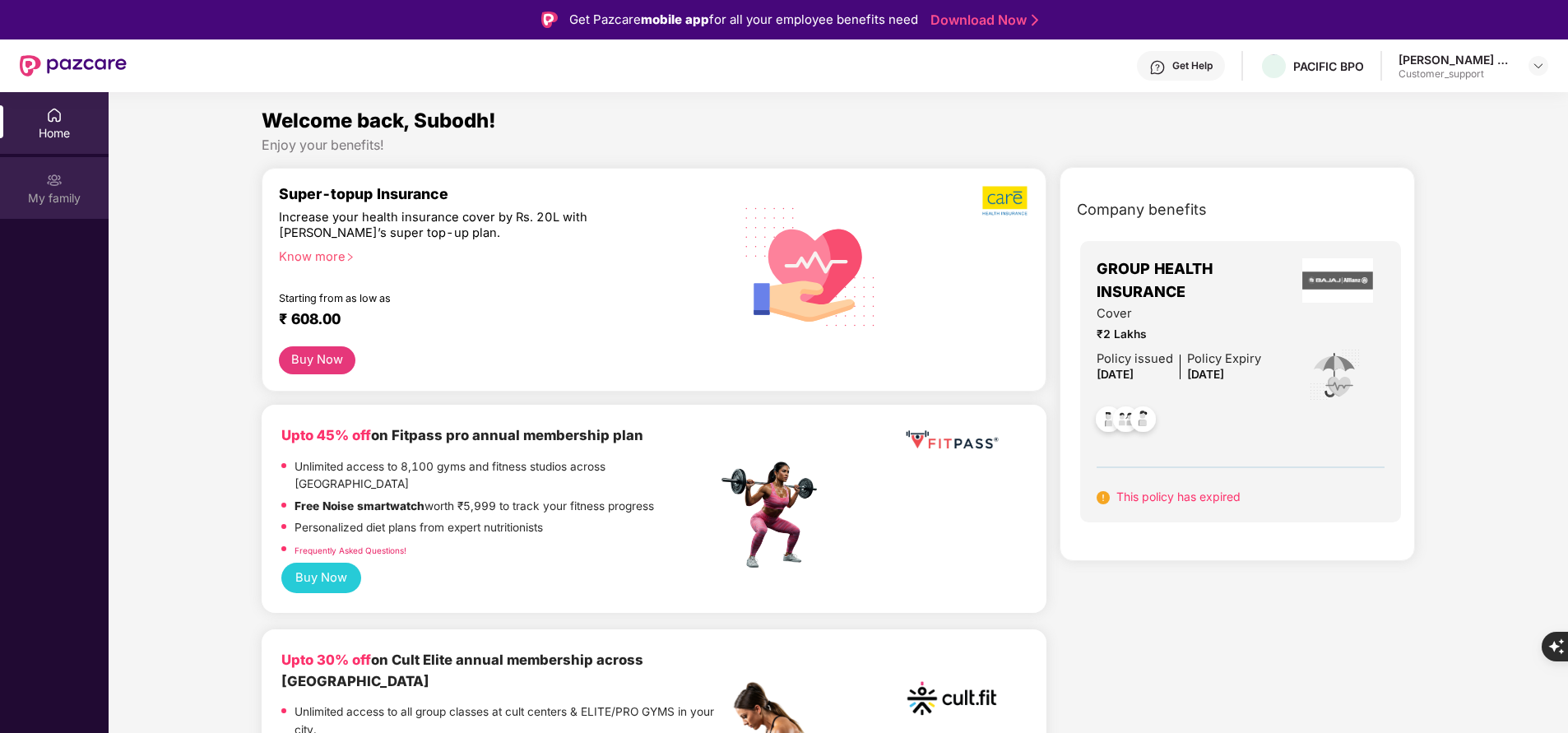
click at [59, 194] on div "My family" at bounding box center [54, 197] width 109 height 17
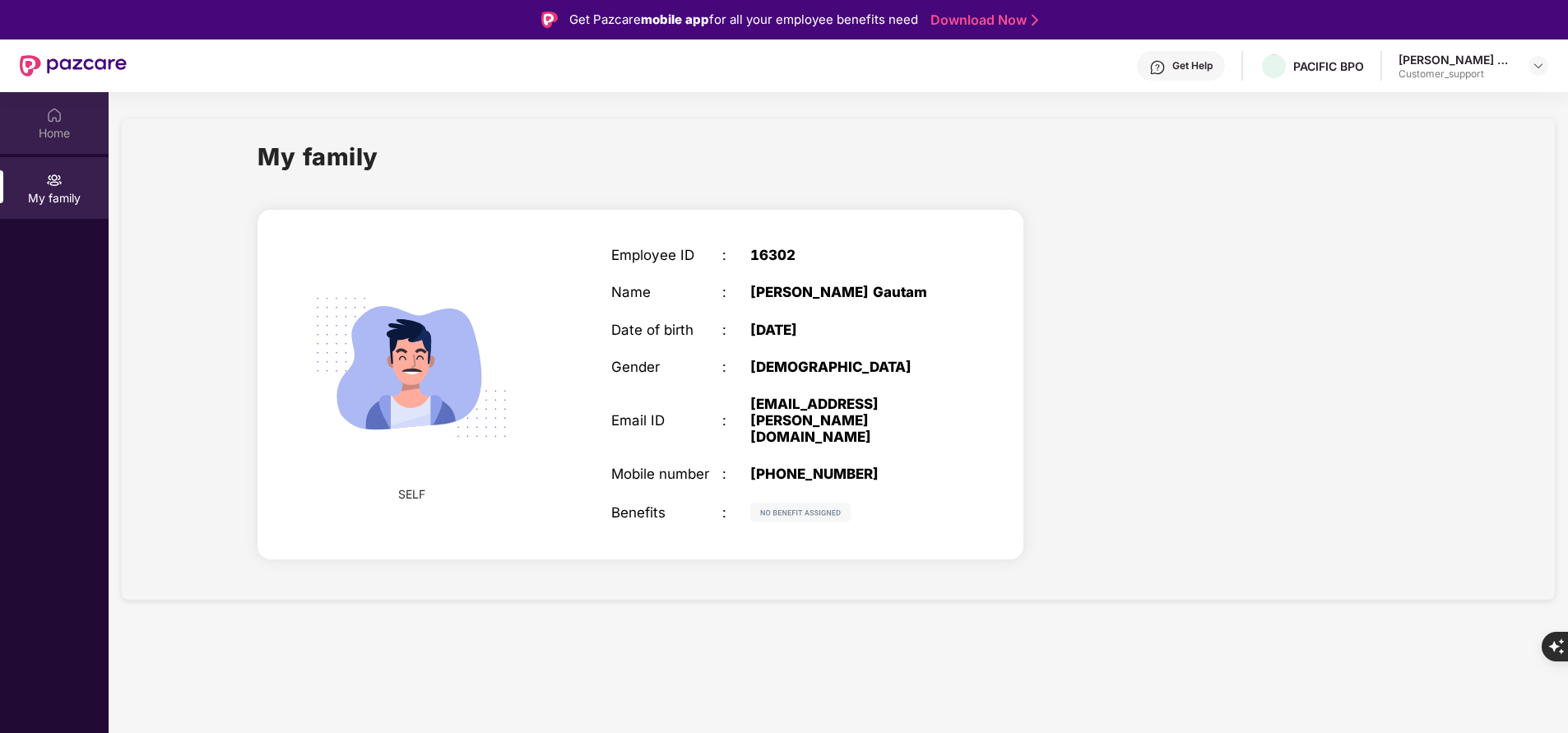
click at [50, 137] on div "Home" at bounding box center [54, 133] width 109 height 17
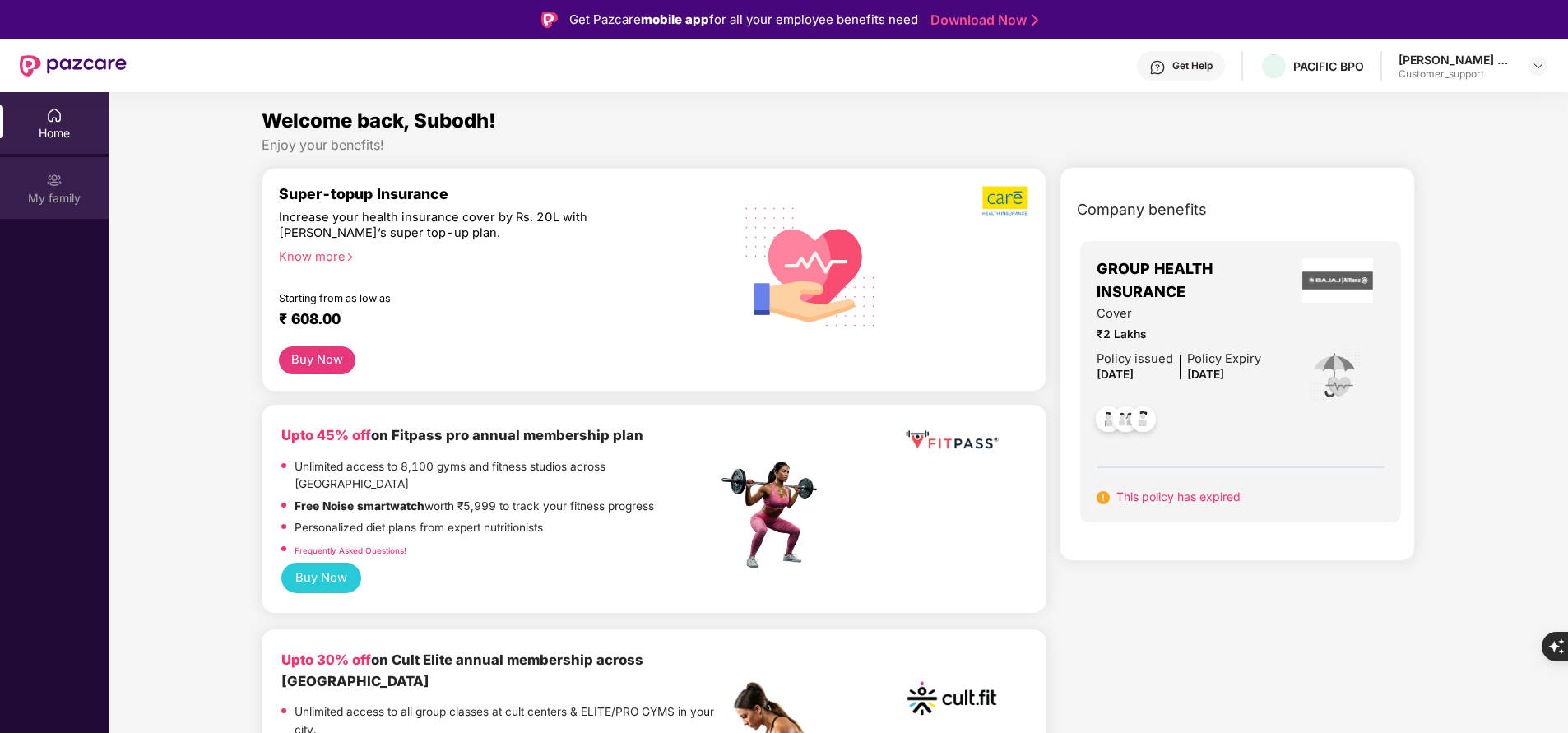
click at [52, 170] on div at bounding box center [54, 178] width 17 height 17
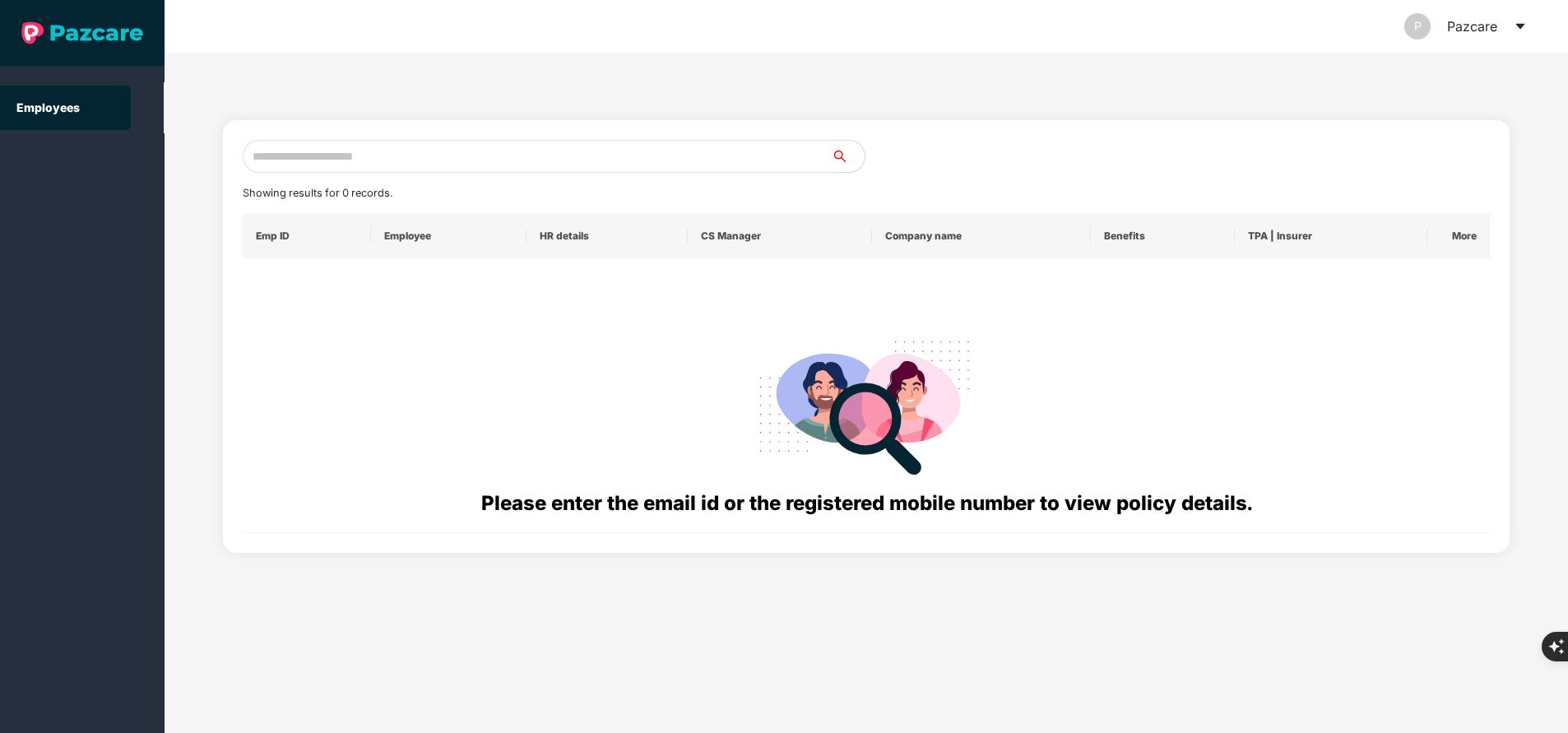
click at [490, 148] on input "text" at bounding box center [537, 156] width 589 height 33
paste input "**********"
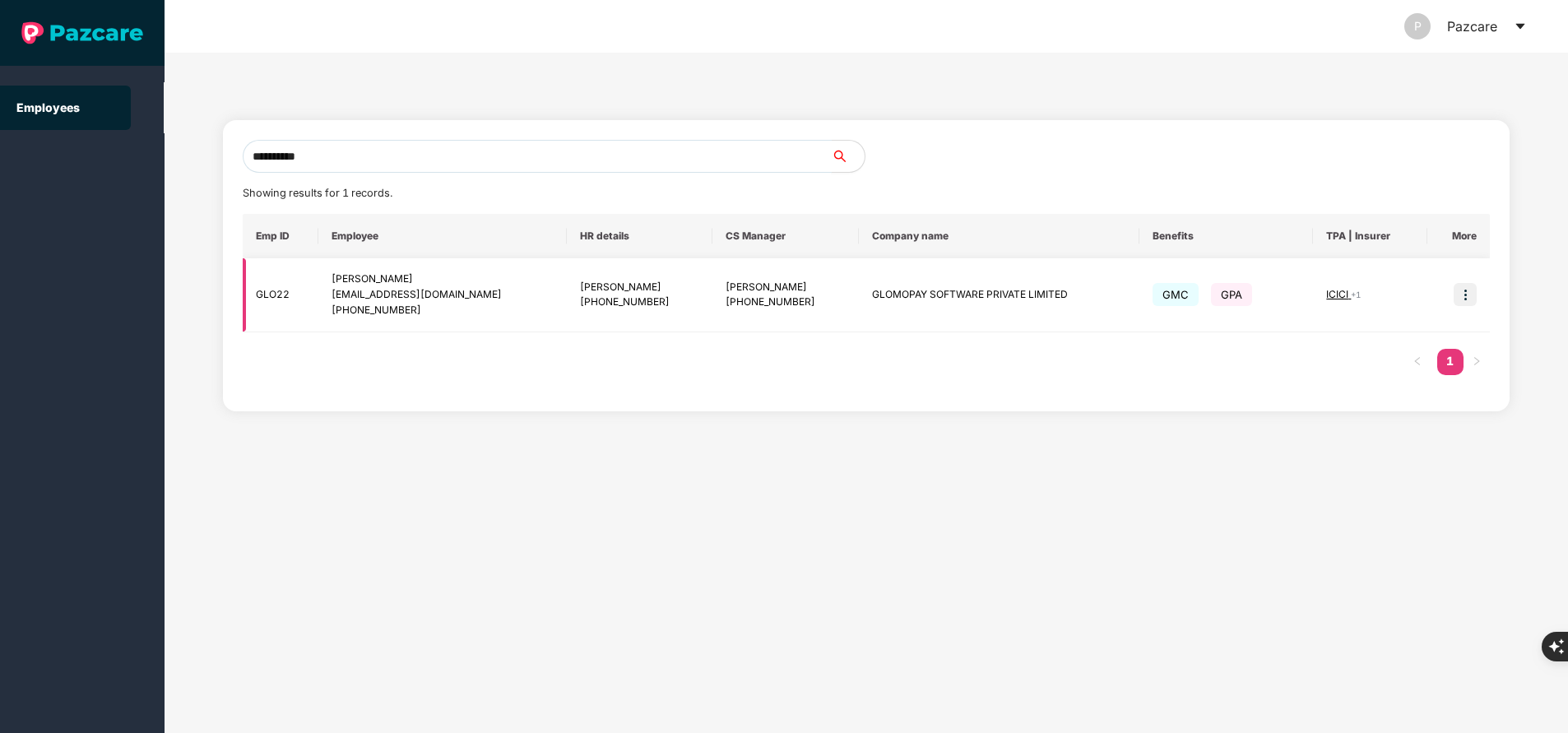
type input "**********"
click at [1470, 293] on img at bounding box center [1465, 295] width 23 height 23
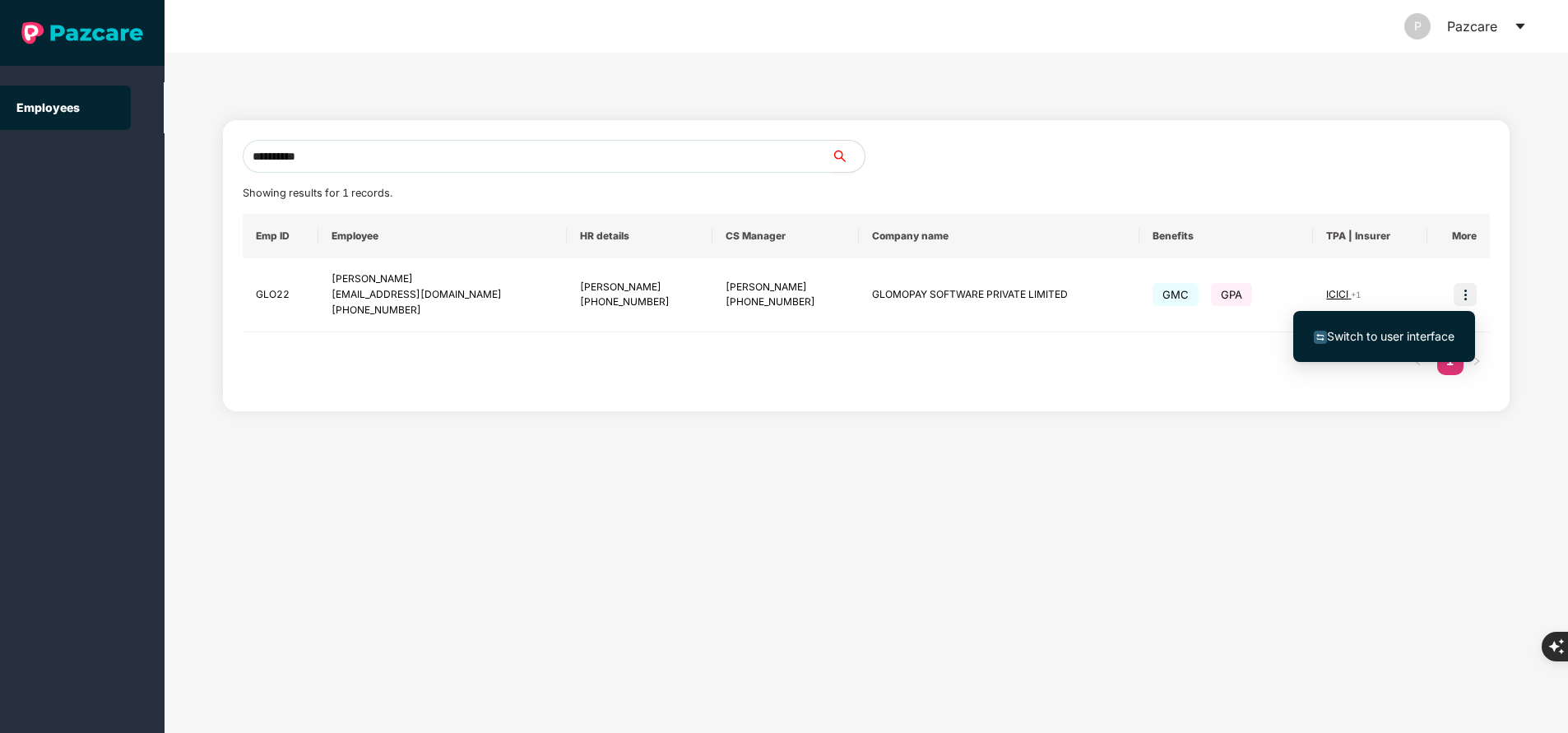
click at [1405, 342] on span "Switch to user interface" at bounding box center [1391, 336] width 127 height 14
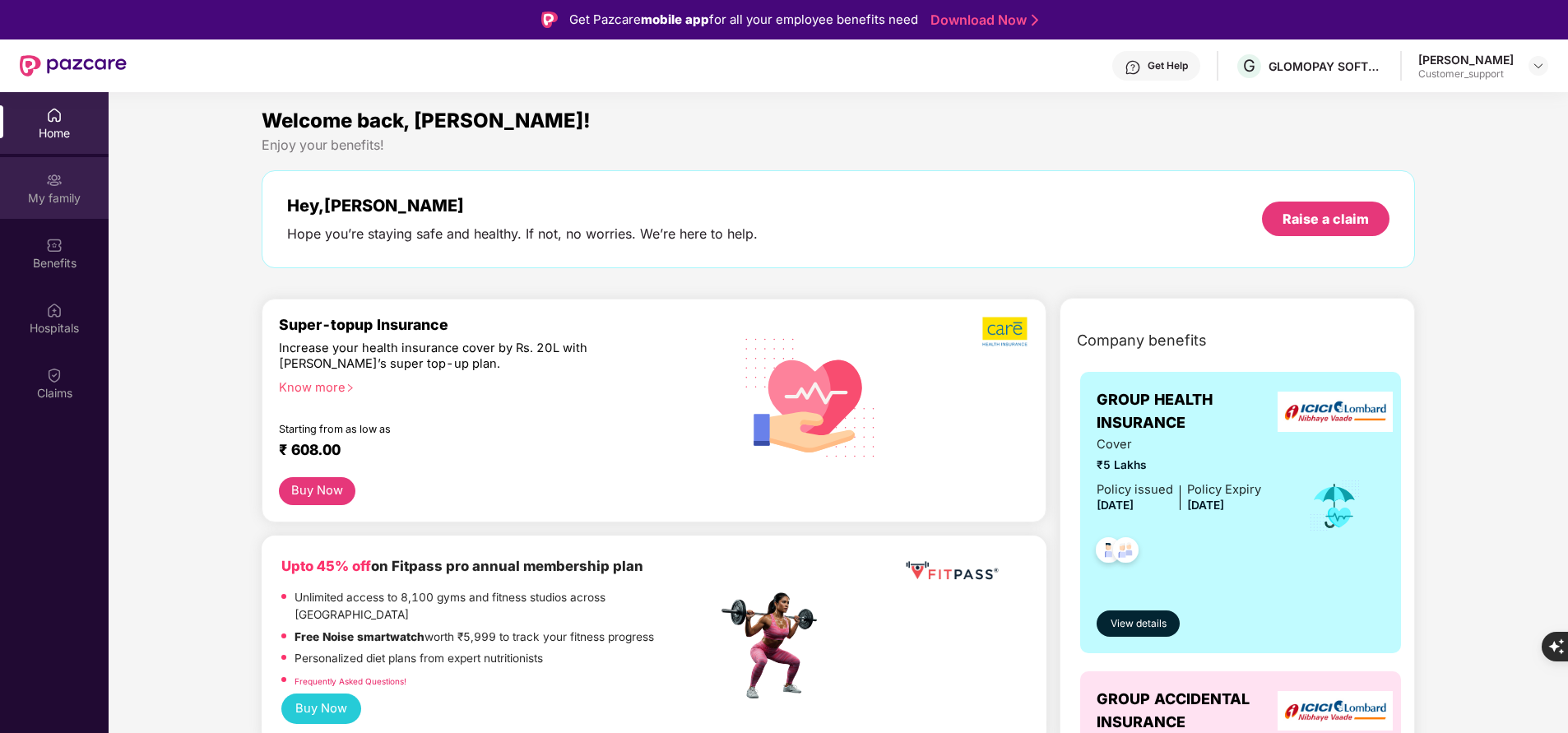
click at [71, 194] on div "My family" at bounding box center [54, 197] width 109 height 17
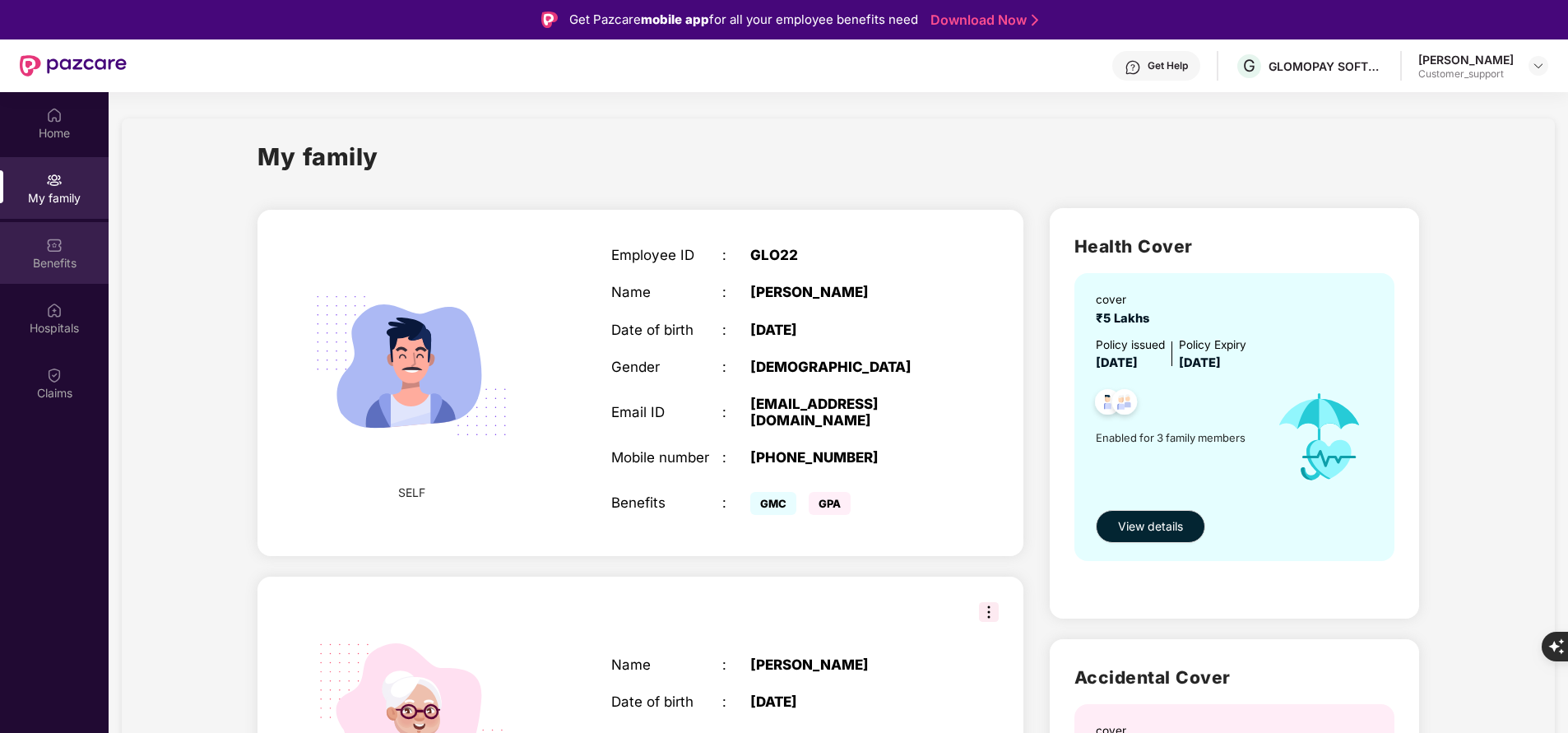
click at [57, 255] on div "Benefits" at bounding box center [54, 263] width 109 height 17
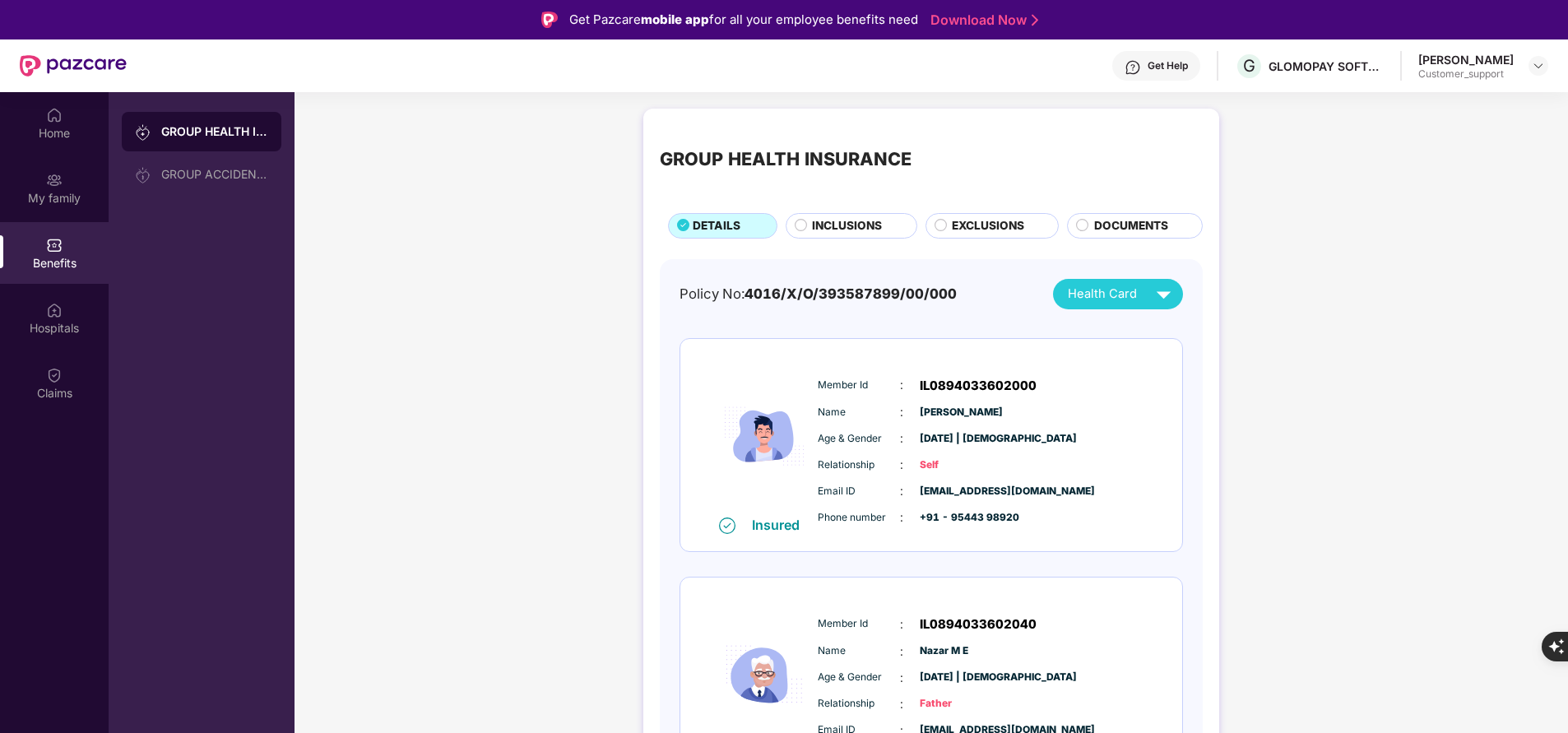
click at [847, 226] on span "INCLUSIONS" at bounding box center [848, 226] width 70 height 18
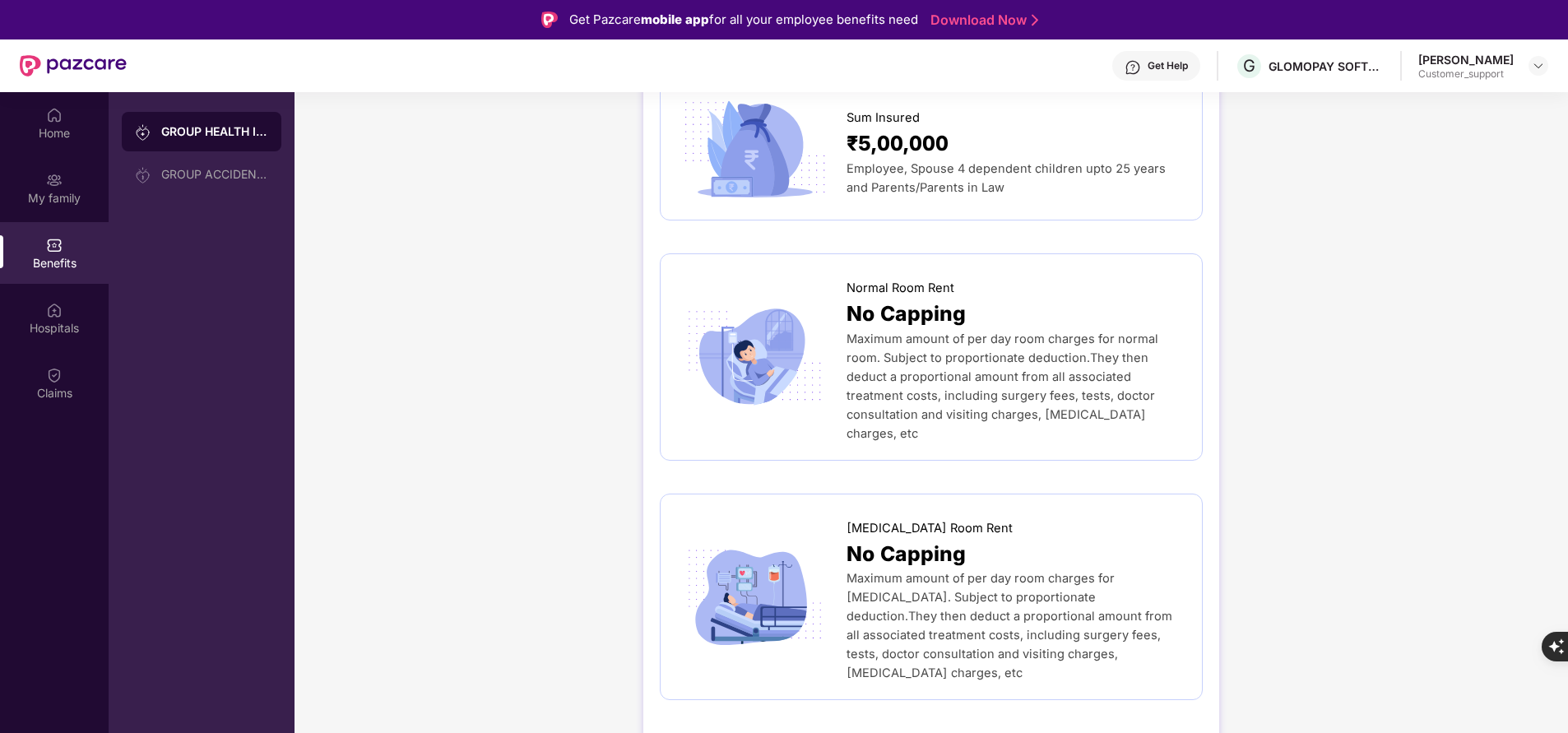
scroll to position [202, 0]
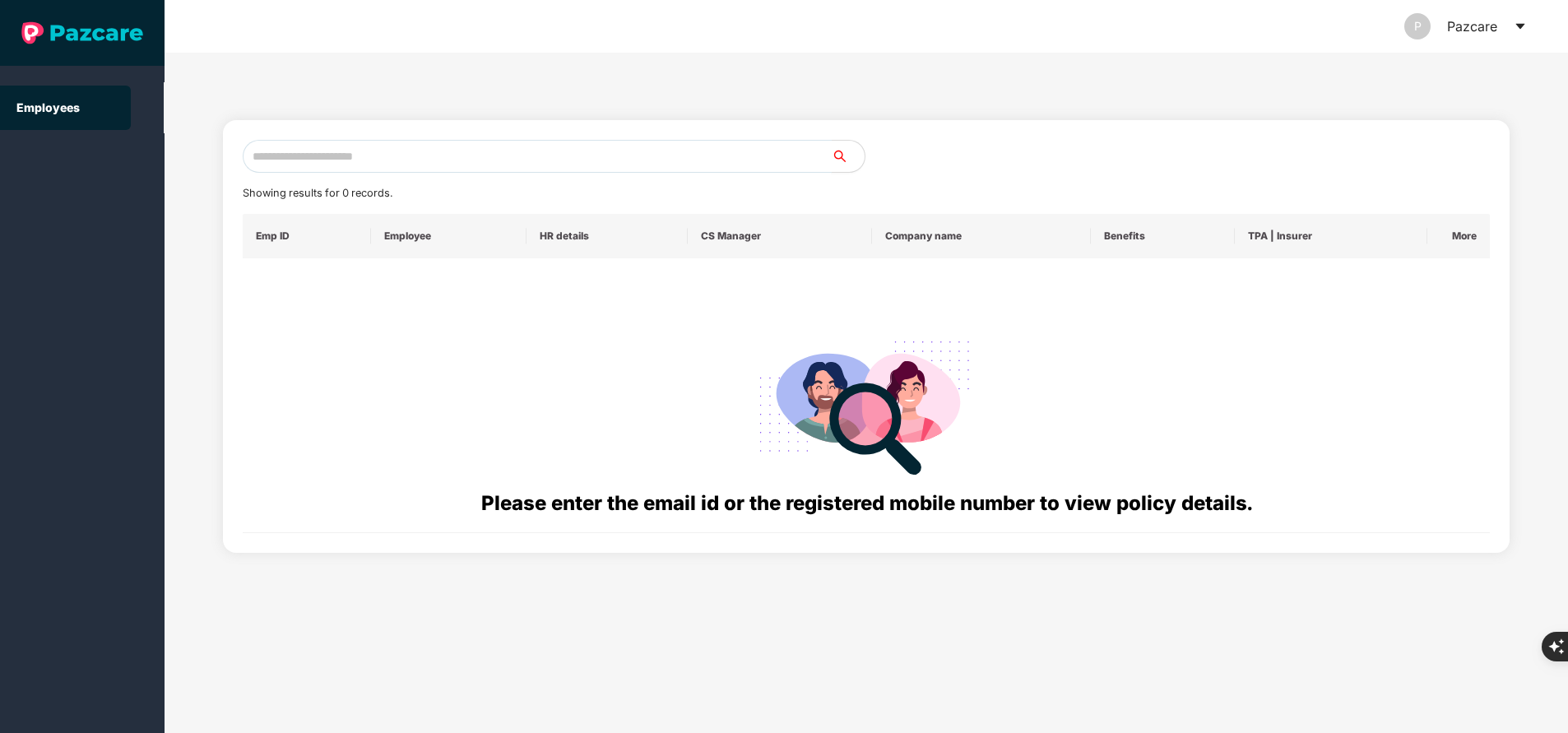
click at [425, 155] on input "text" at bounding box center [537, 156] width 589 height 33
paste input "**********"
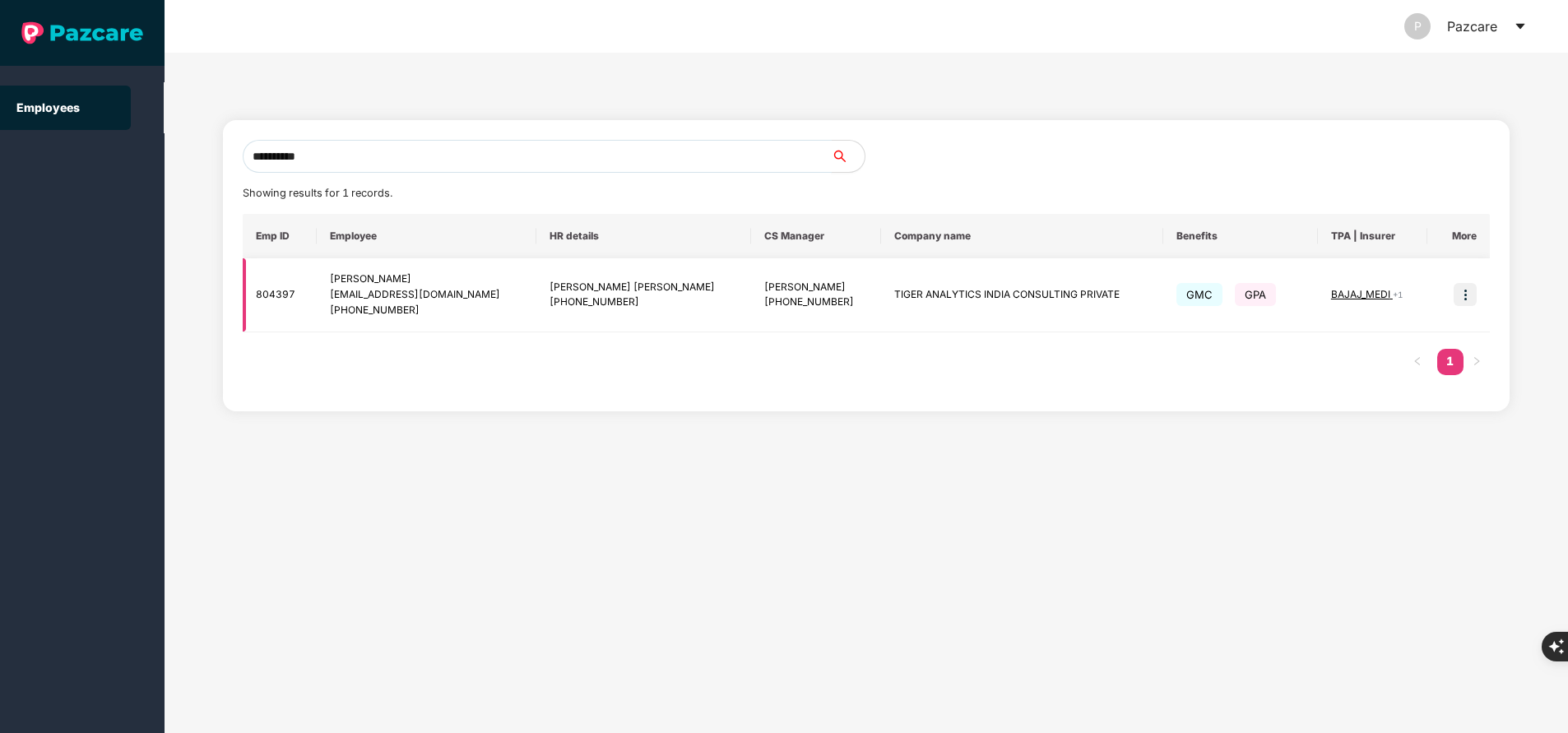
type input "**********"
click at [1468, 295] on img at bounding box center [1465, 295] width 23 height 23
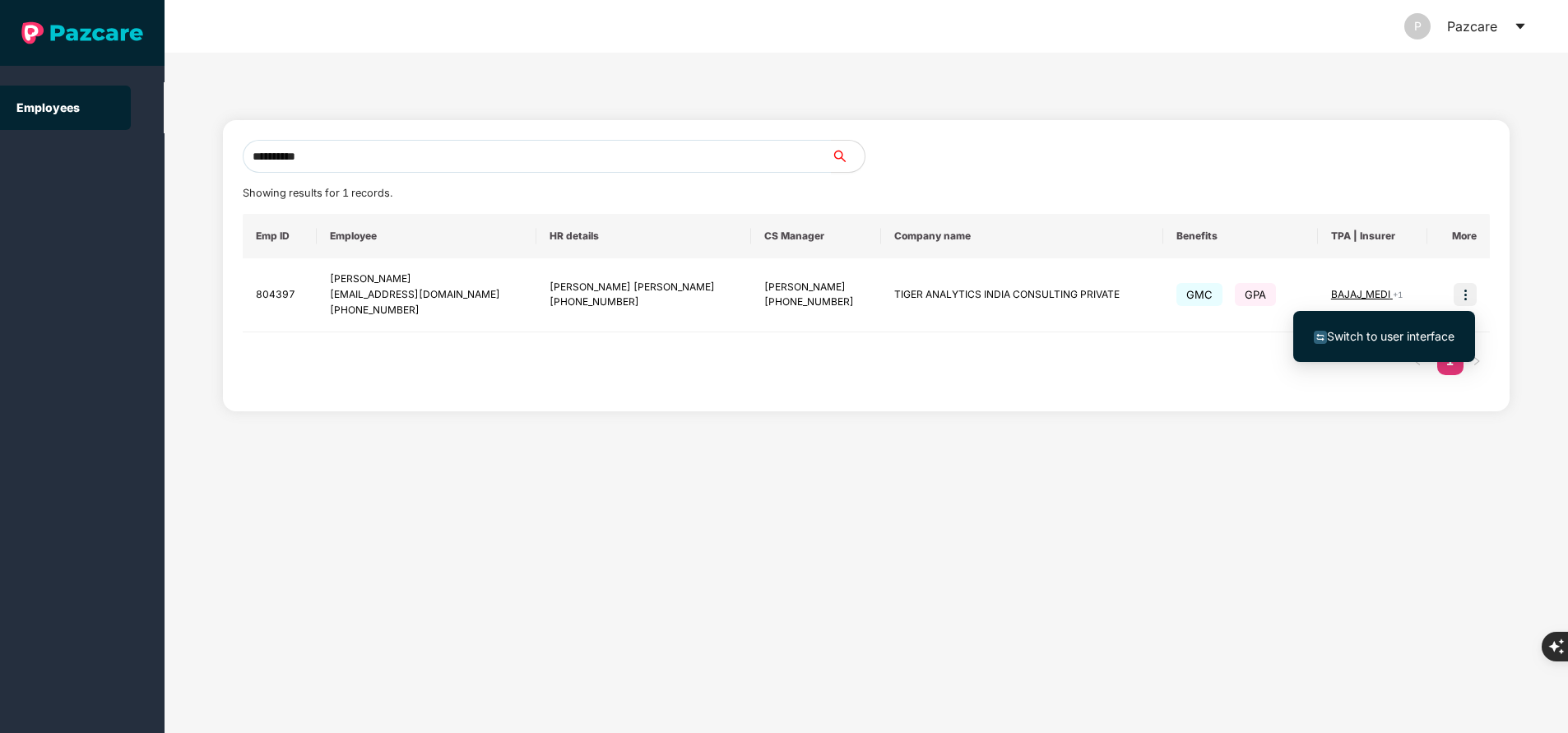
click at [1388, 333] on span "Switch to user interface" at bounding box center [1391, 336] width 127 height 14
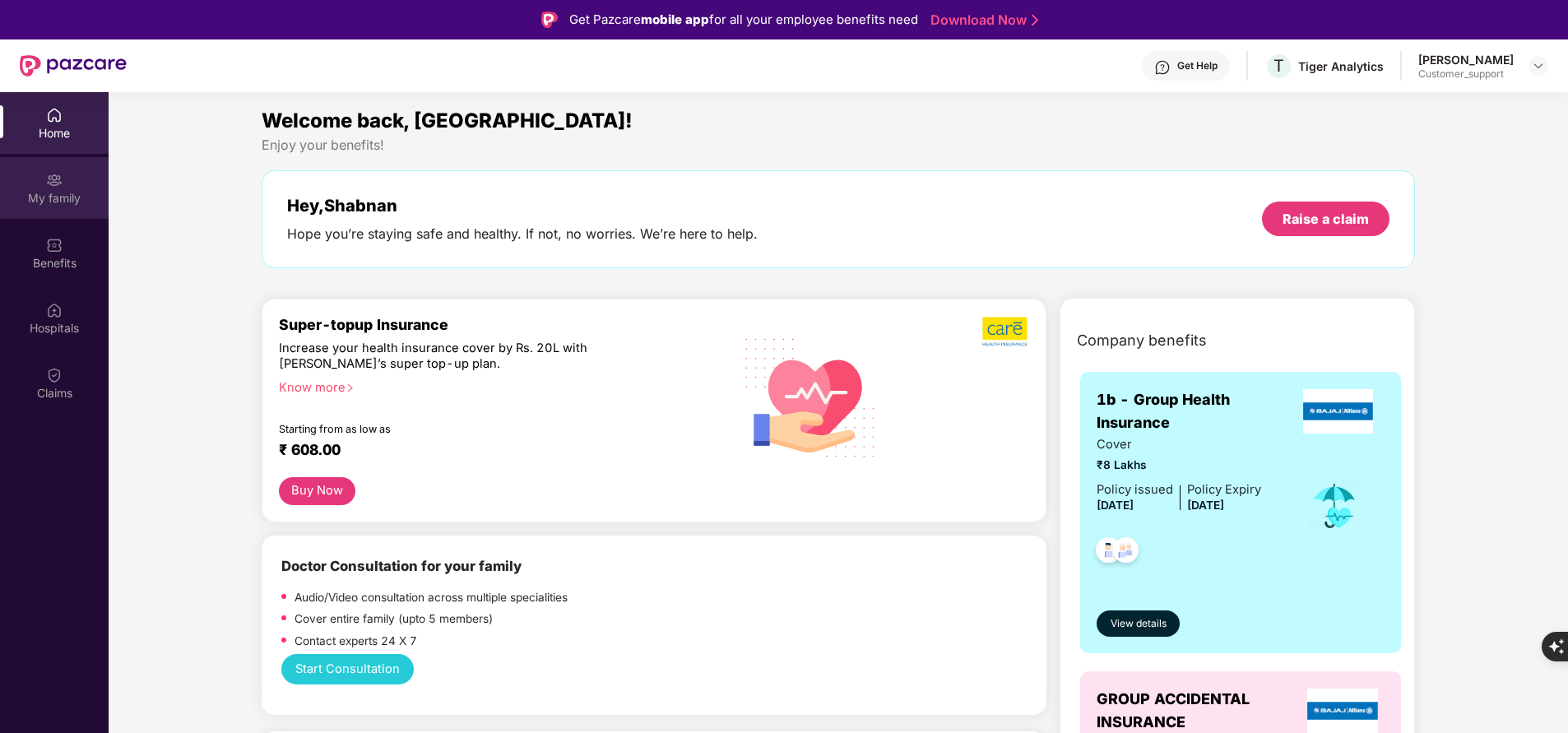
click at [67, 194] on div "My family" at bounding box center [54, 197] width 109 height 17
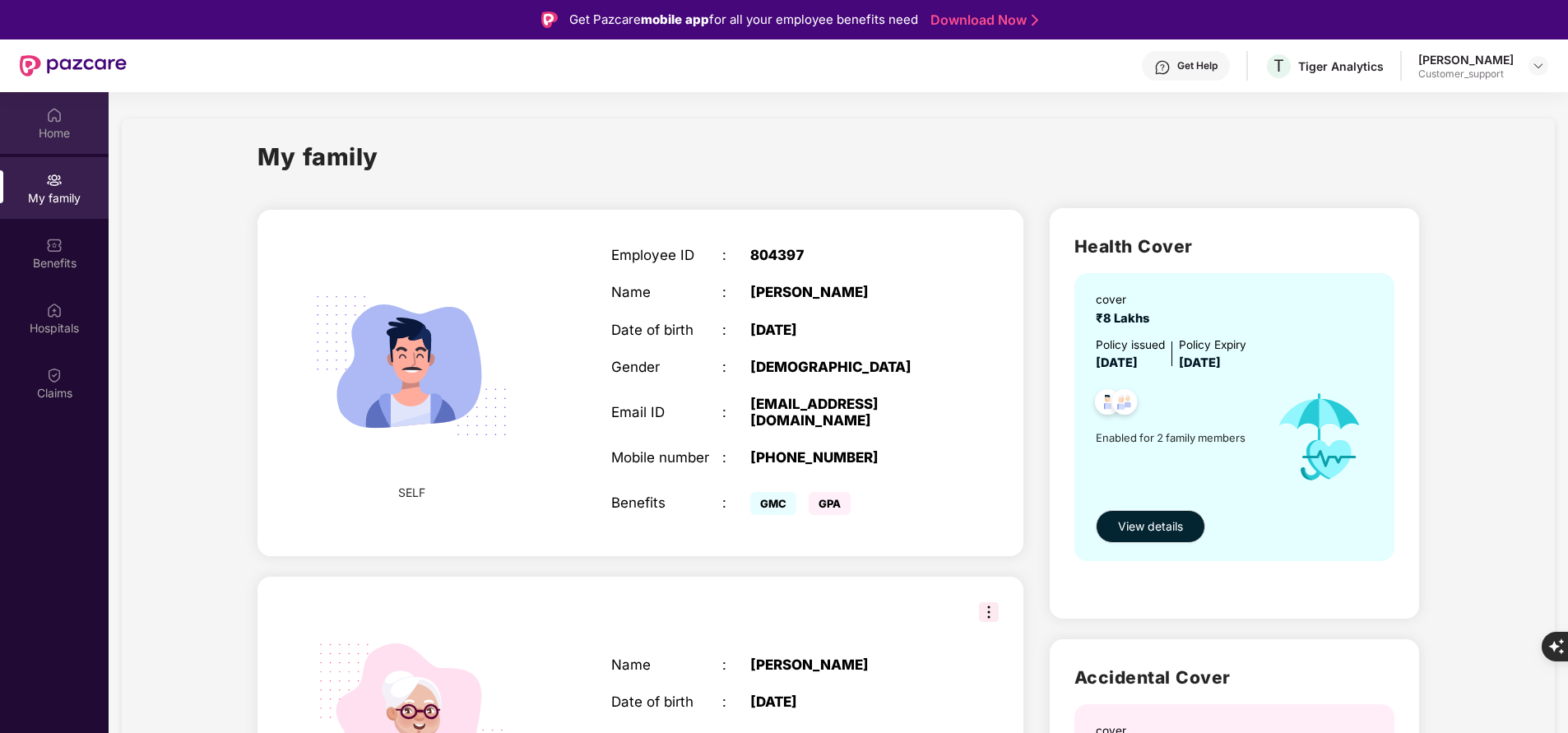
click at [41, 139] on div "Home" at bounding box center [54, 133] width 109 height 17
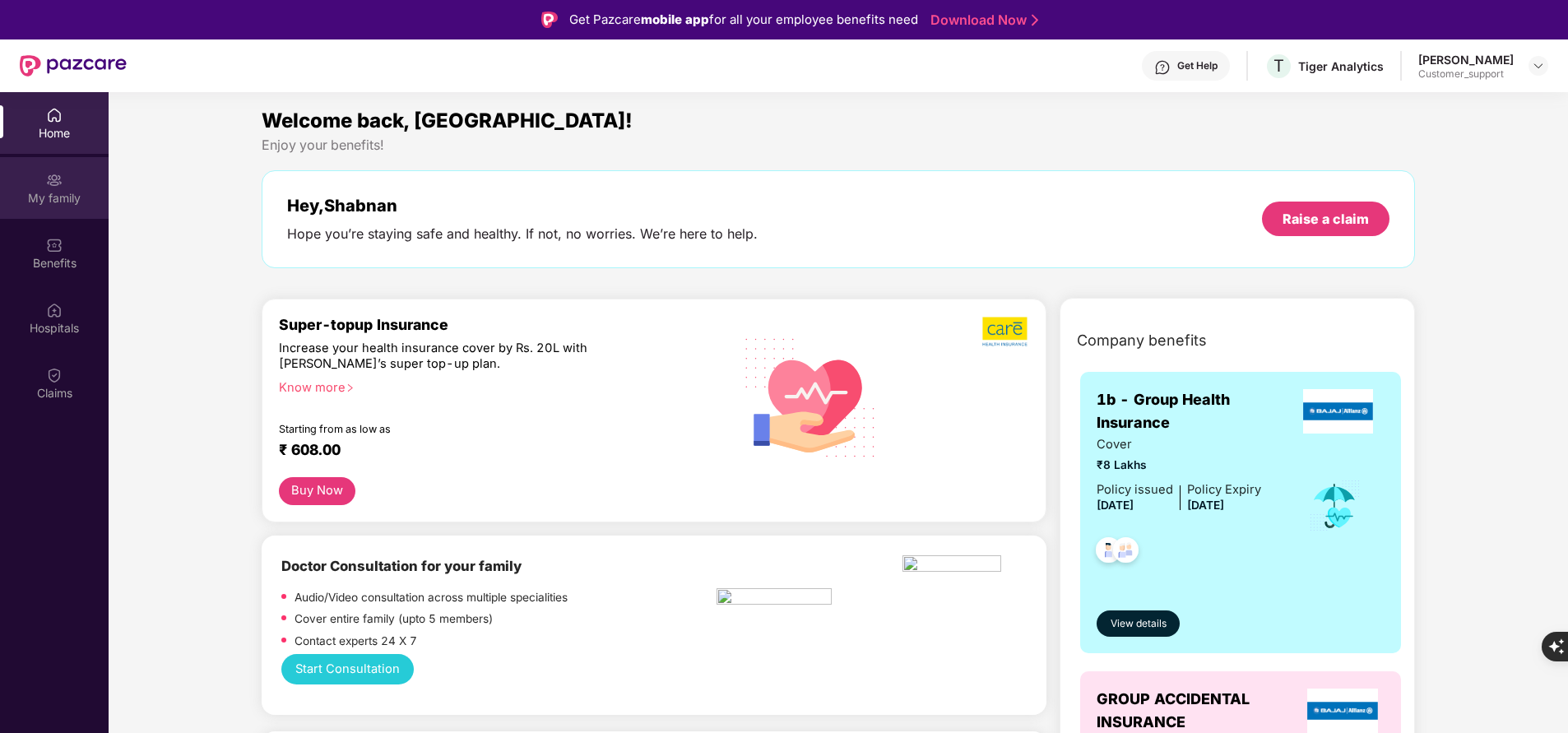
click at [65, 201] on div "My family" at bounding box center [54, 197] width 109 height 17
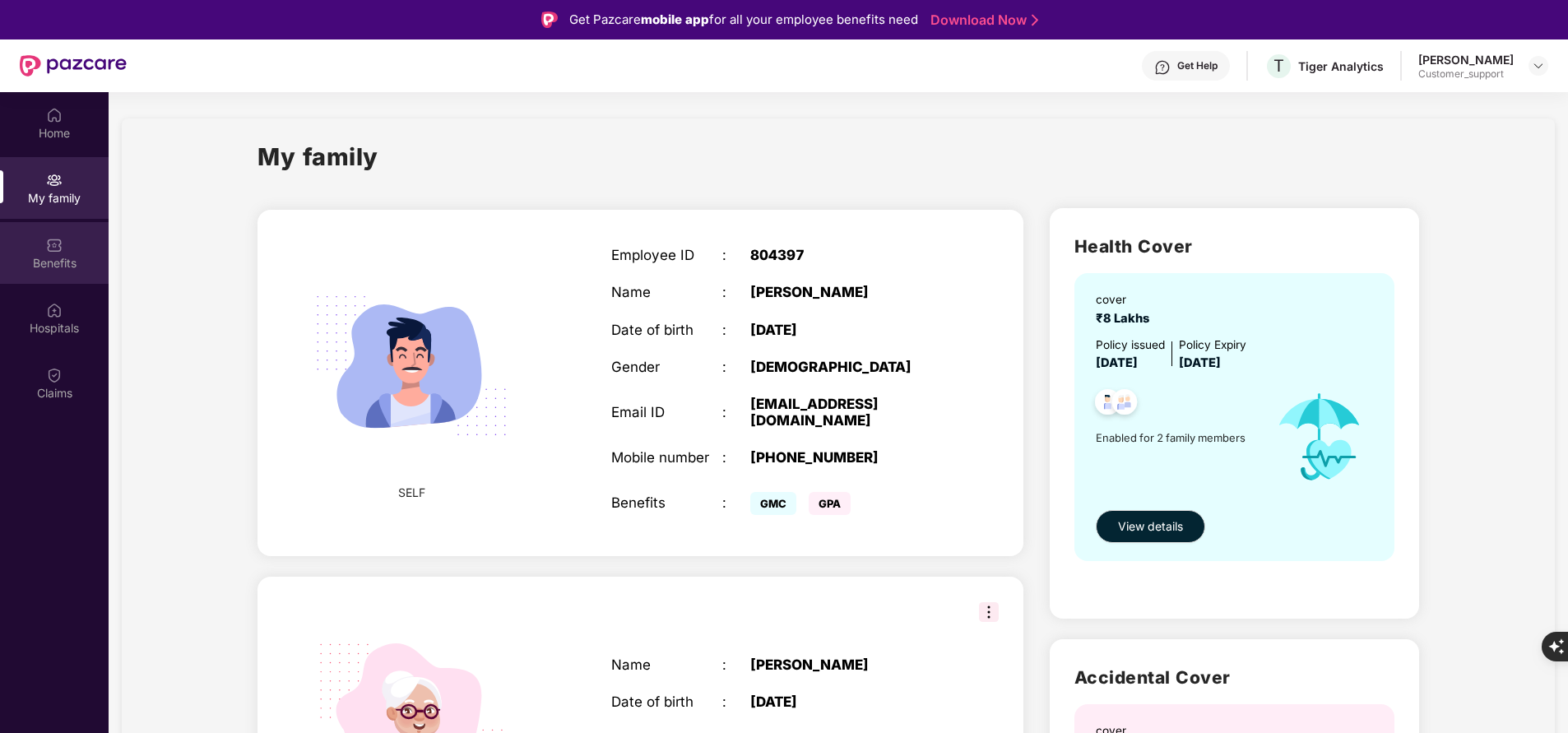
click at [55, 273] on div "Benefits" at bounding box center [54, 252] width 109 height 62
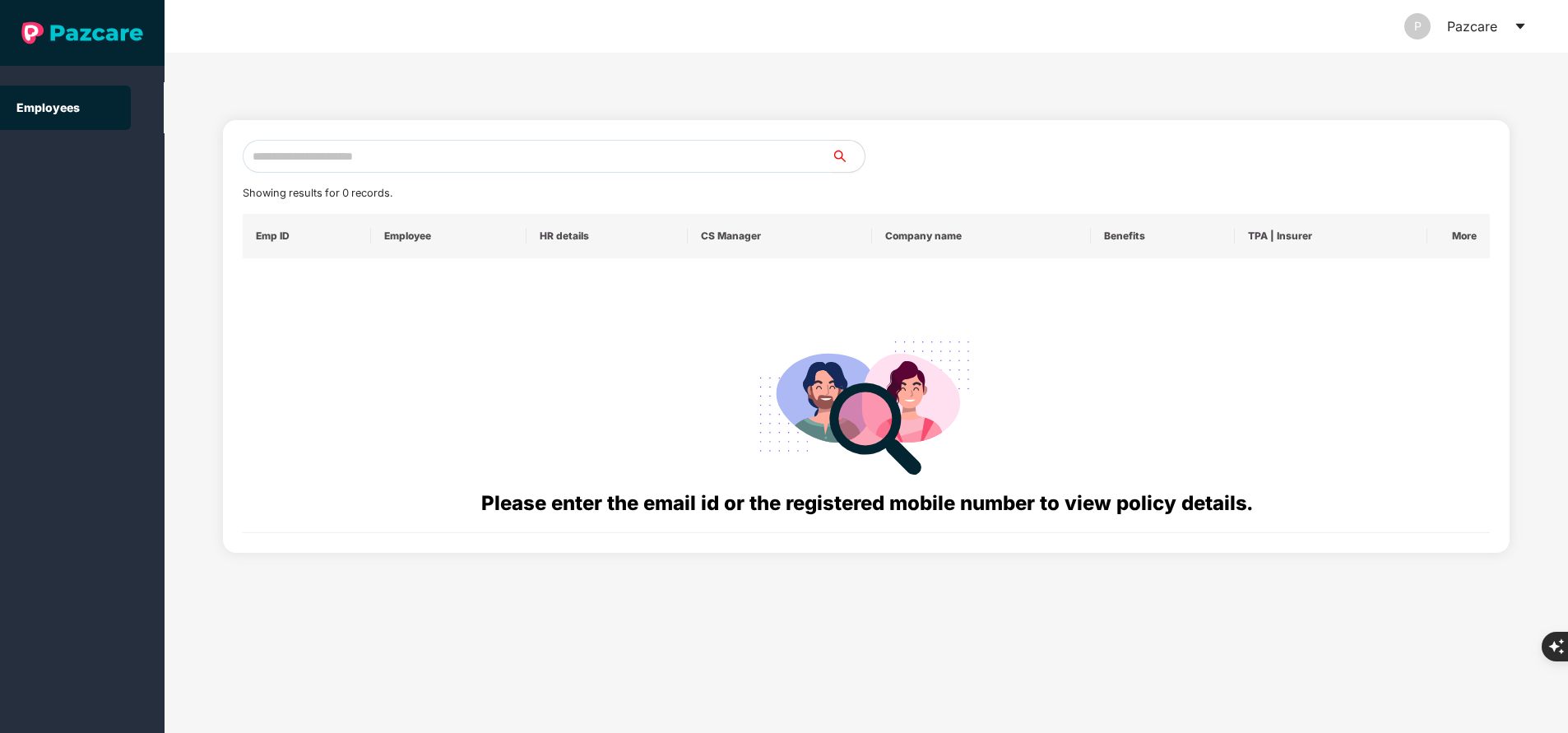
click at [389, 156] on input "text" at bounding box center [537, 156] width 589 height 33
paste input "**********"
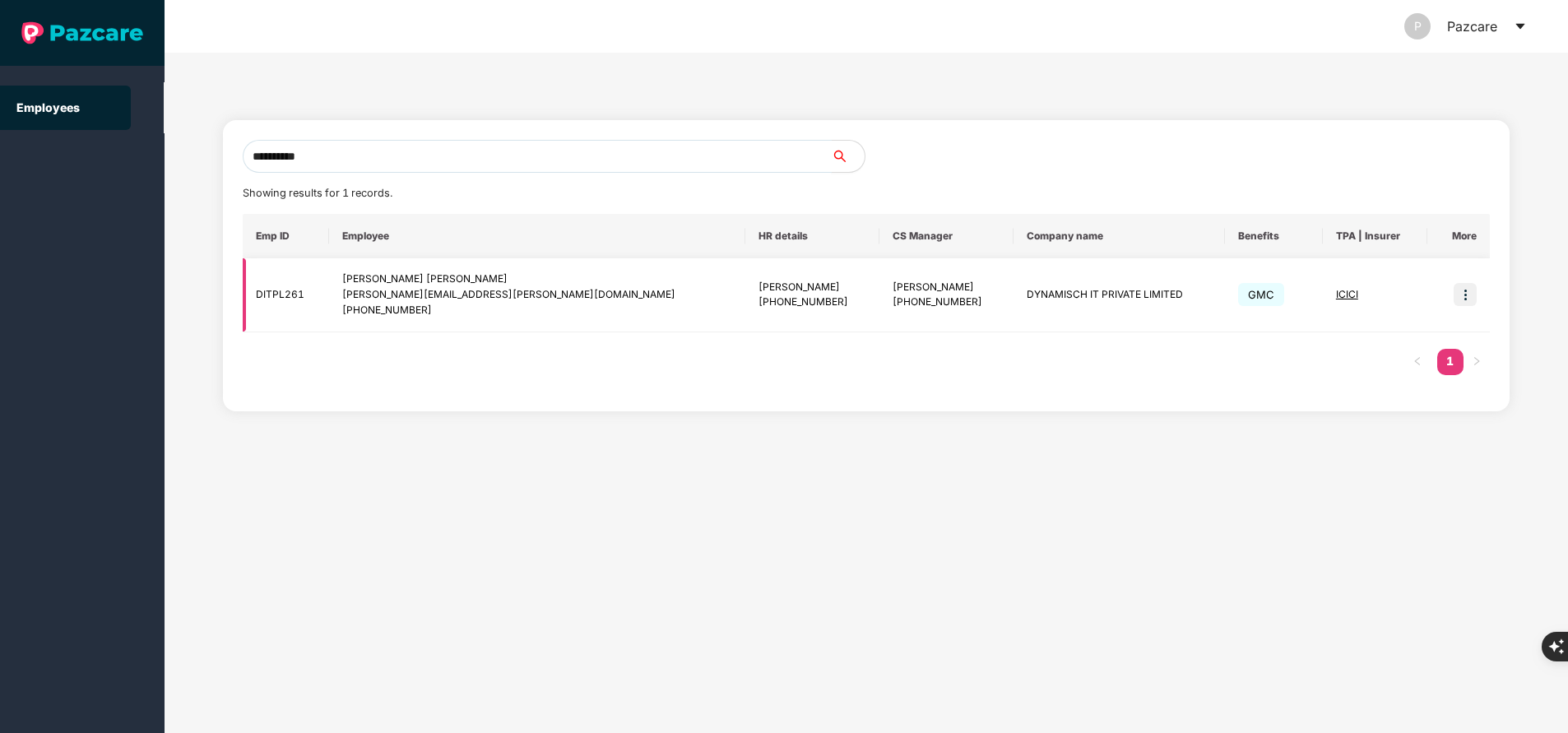
type input "**********"
click at [1468, 296] on img at bounding box center [1465, 295] width 23 height 23
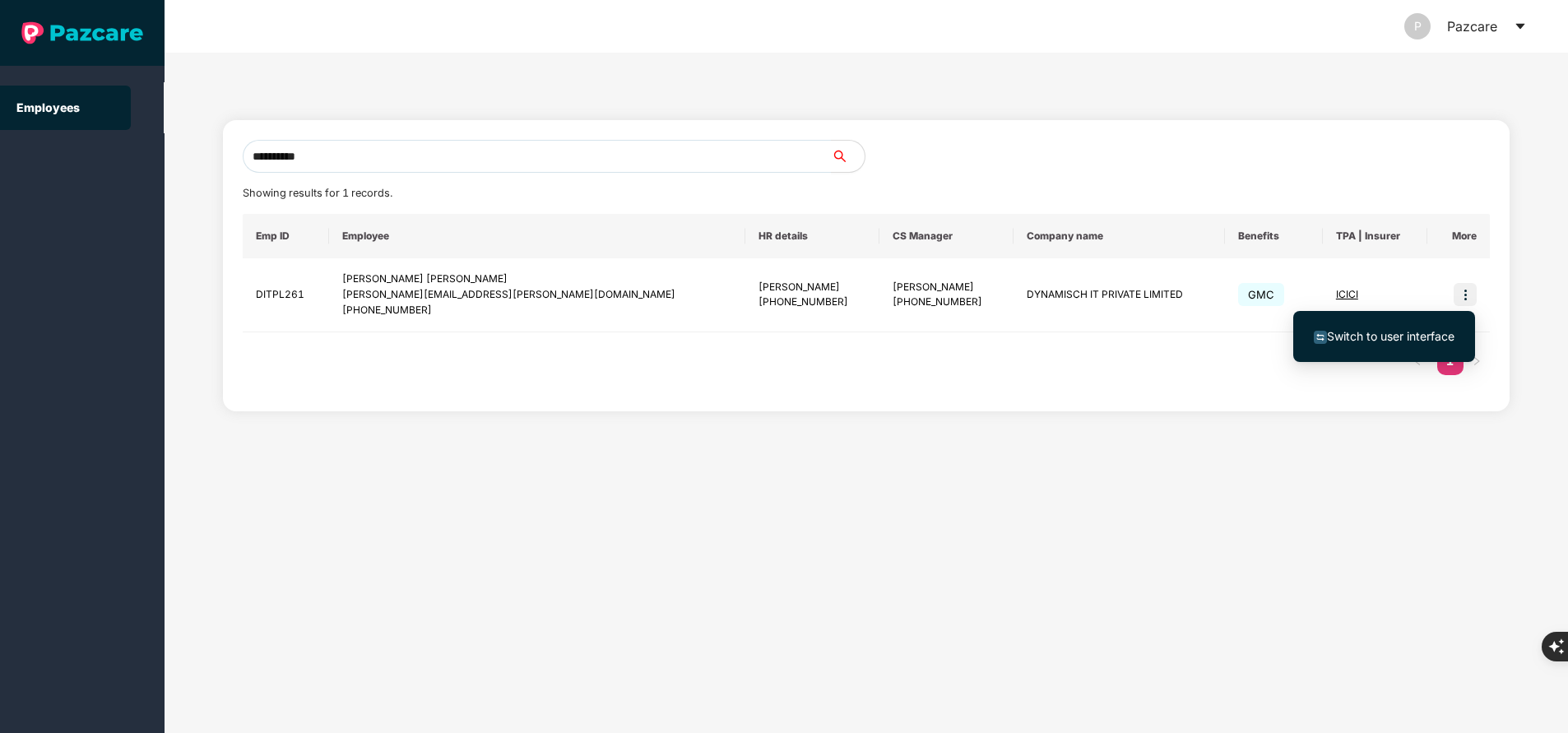
click at [1408, 336] on span "Switch to user interface" at bounding box center [1391, 336] width 127 height 14
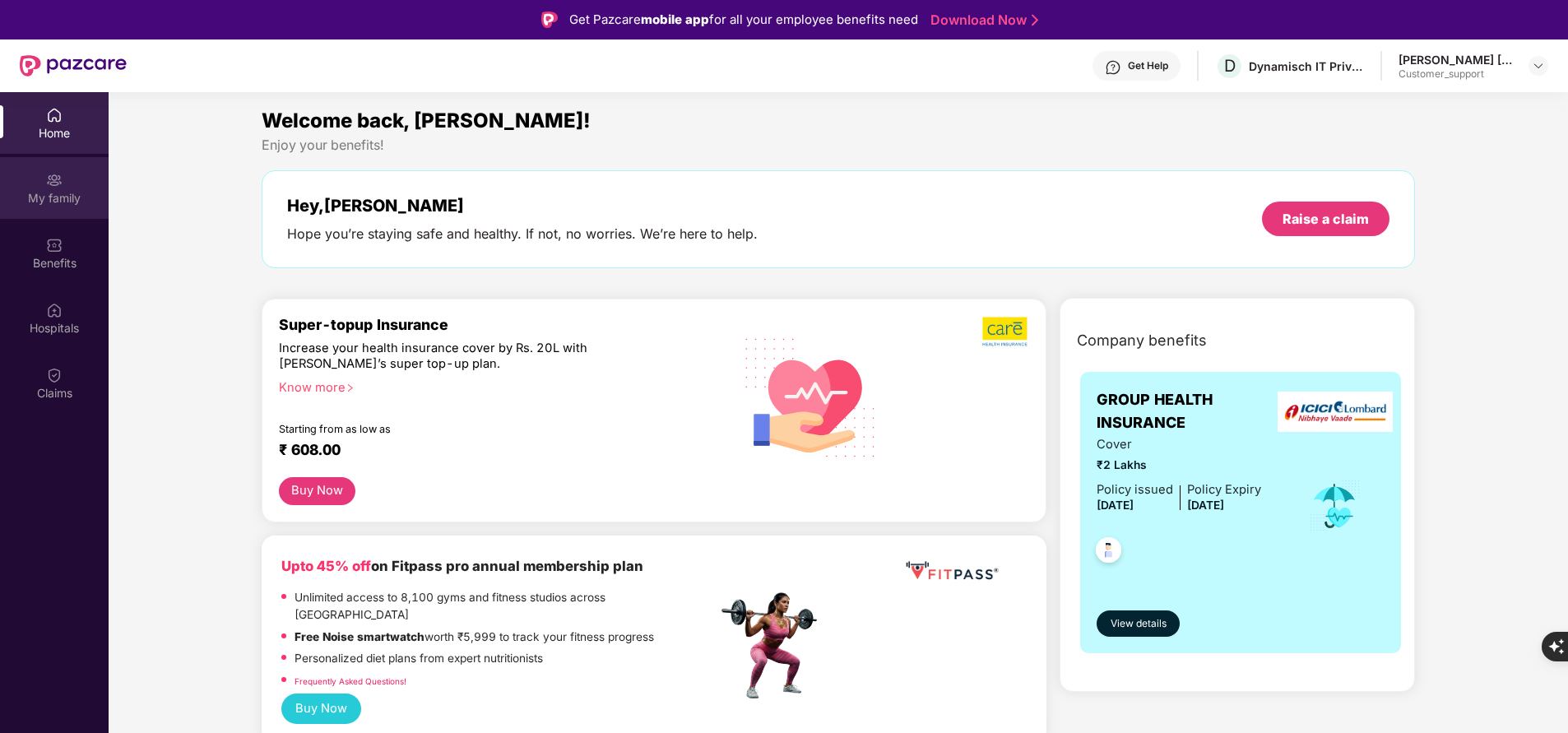
click at [65, 193] on div "My family" at bounding box center [54, 197] width 109 height 17
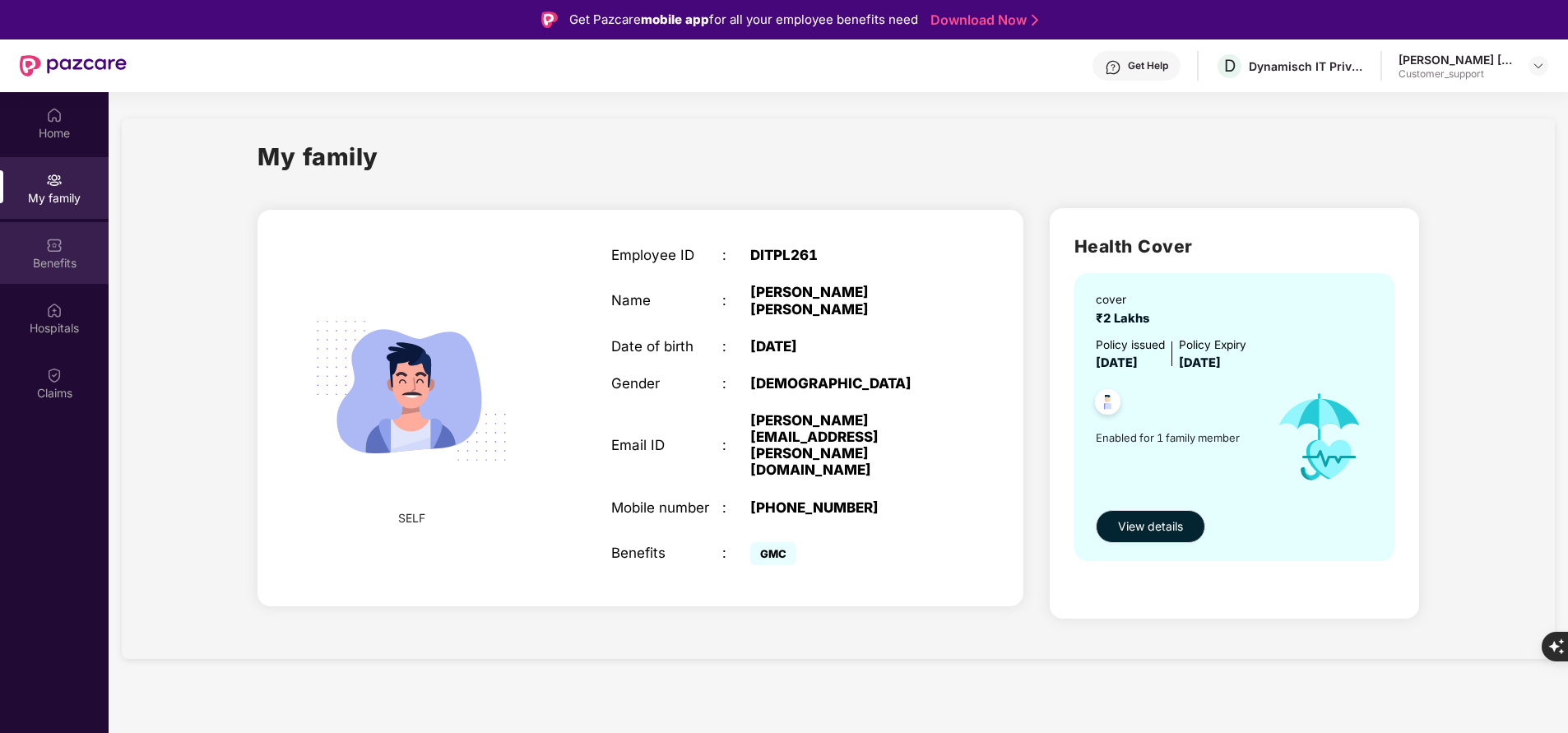
click at [60, 276] on div "Benefits" at bounding box center [54, 252] width 109 height 62
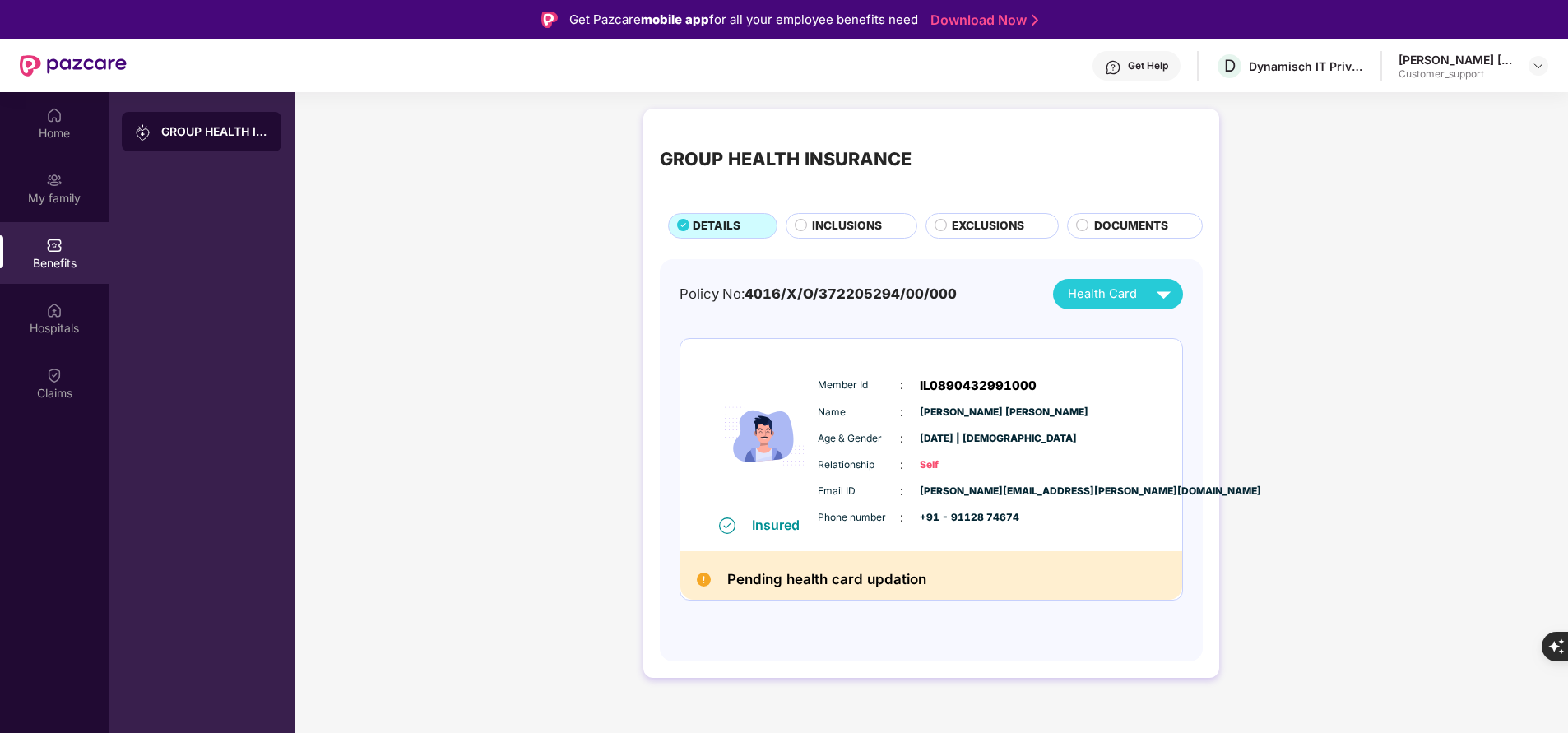
click at [824, 231] on span "INCLUSIONS" at bounding box center [848, 226] width 70 height 18
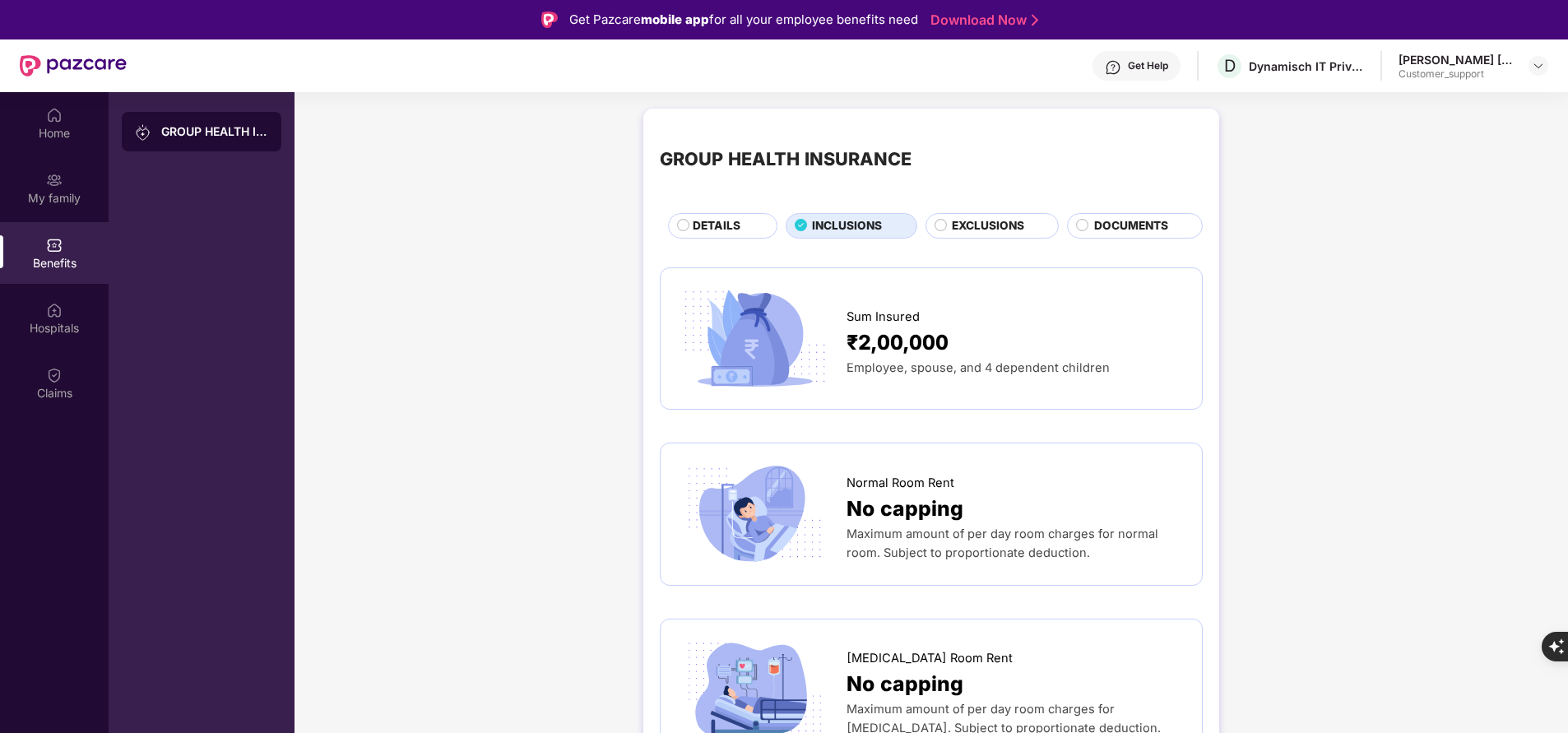
click at [1125, 228] on span "DOCUMENTS" at bounding box center [1131, 226] width 74 height 18
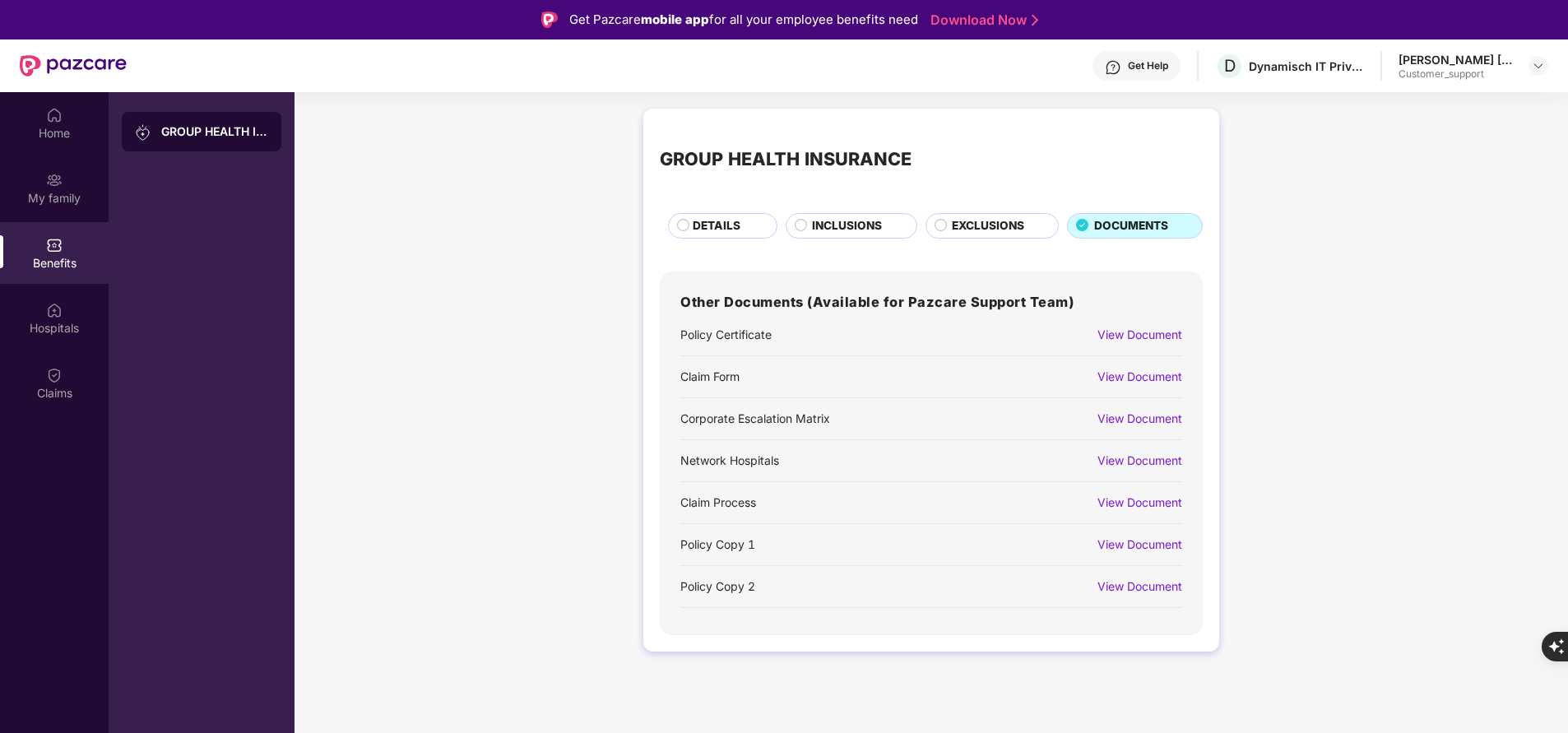
click at [1171, 369] on div "View Document" at bounding box center [1140, 376] width 85 height 19
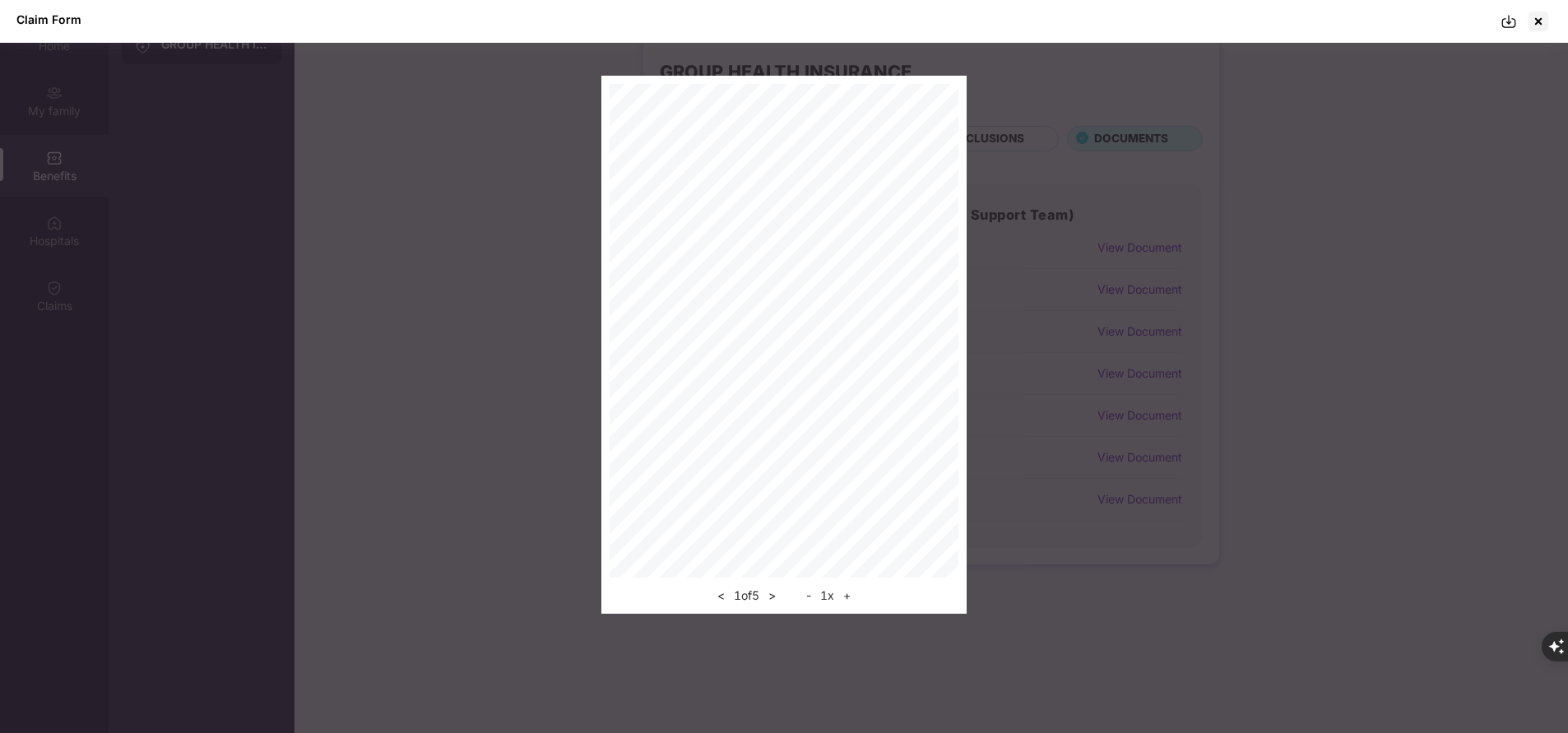
scroll to position [86, 0]
click at [1503, 24] on img at bounding box center [1508, 21] width 17 height 17
click at [1537, 28] on div at bounding box center [1538, 21] width 26 height 26
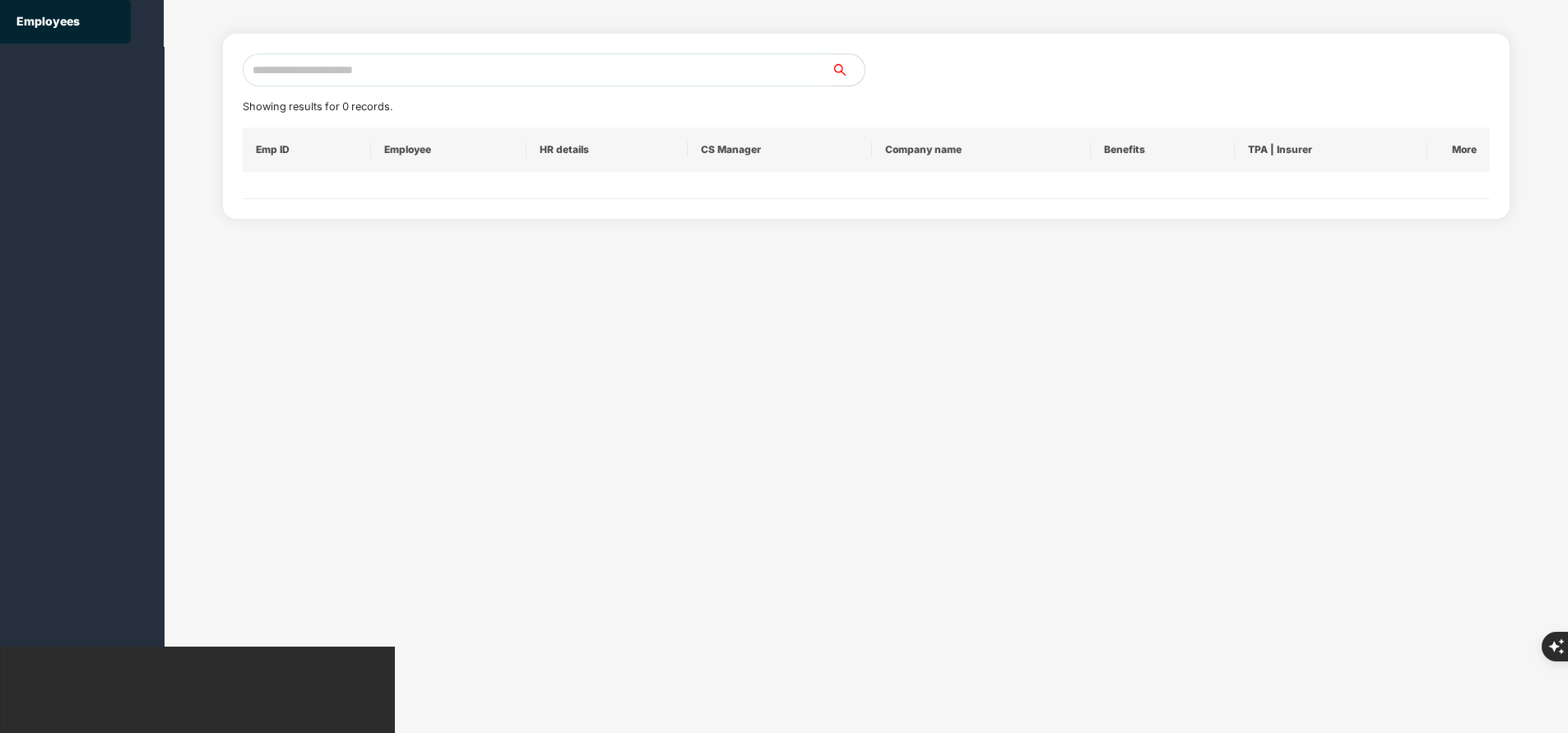
scroll to position [0, 0]
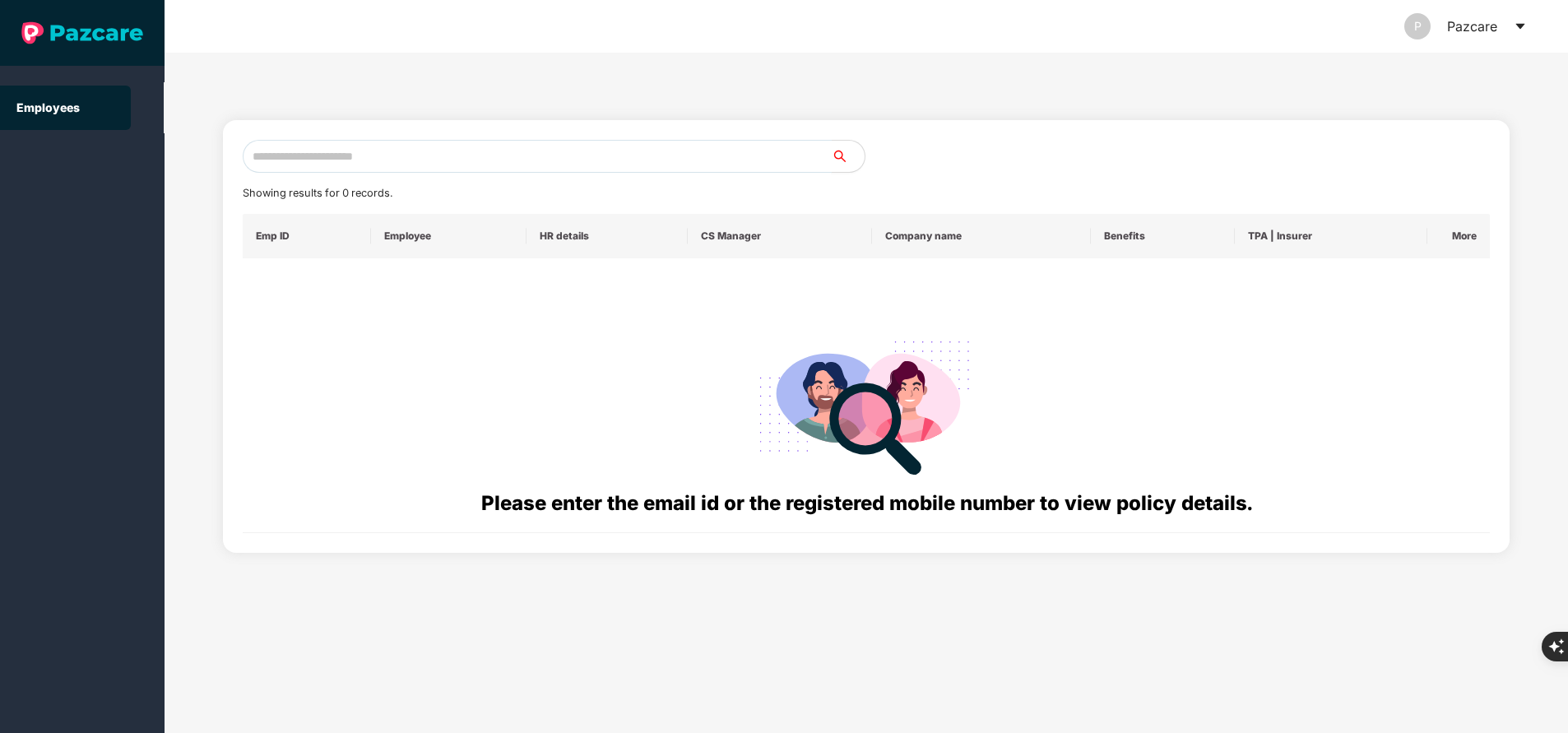
click at [346, 144] on input "text" at bounding box center [537, 156] width 589 height 33
paste input "**********"
click at [346, 144] on input "**********" at bounding box center [537, 156] width 589 height 33
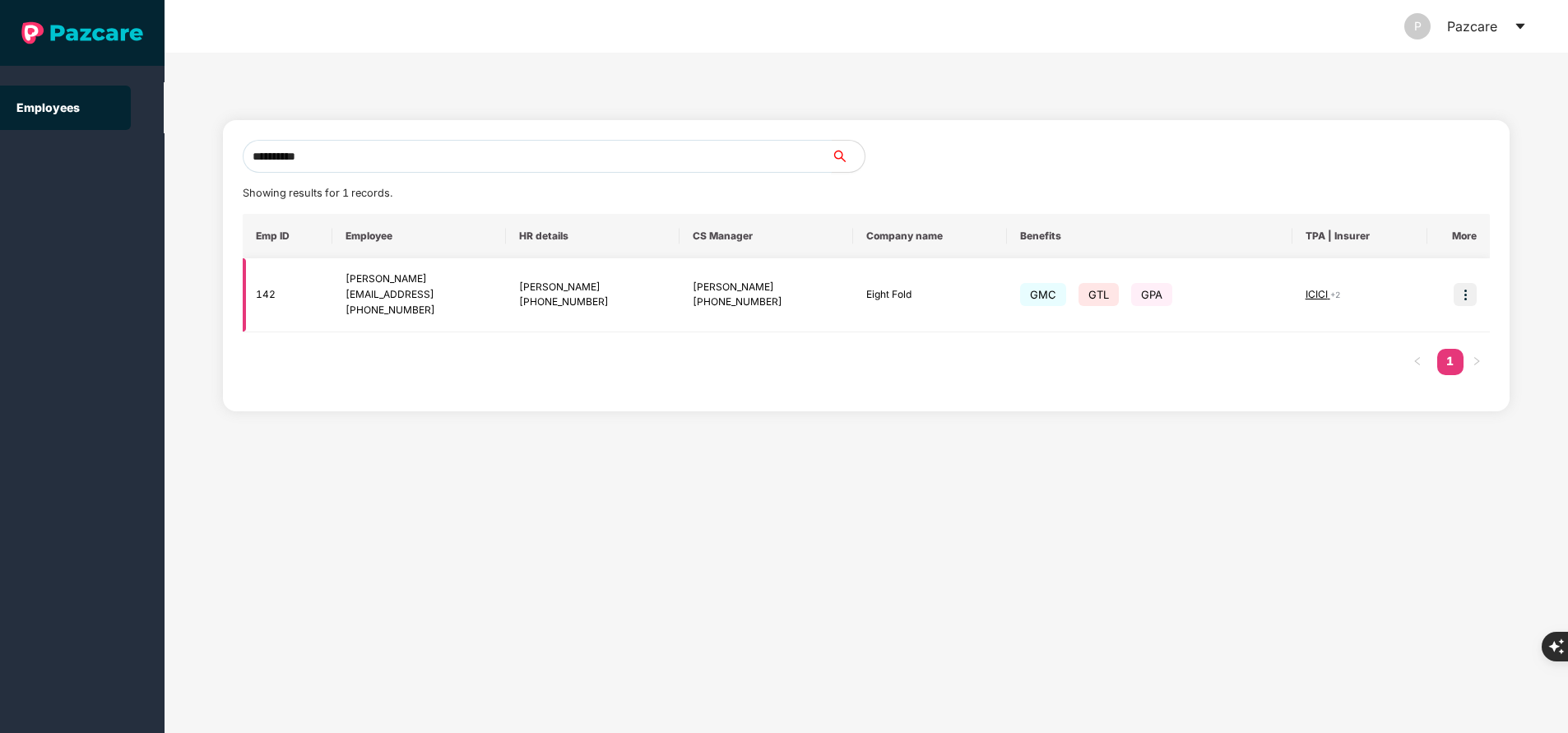
type input "**********"
click at [1469, 294] on img at bounding box center [1465, 295] width 23 height 23
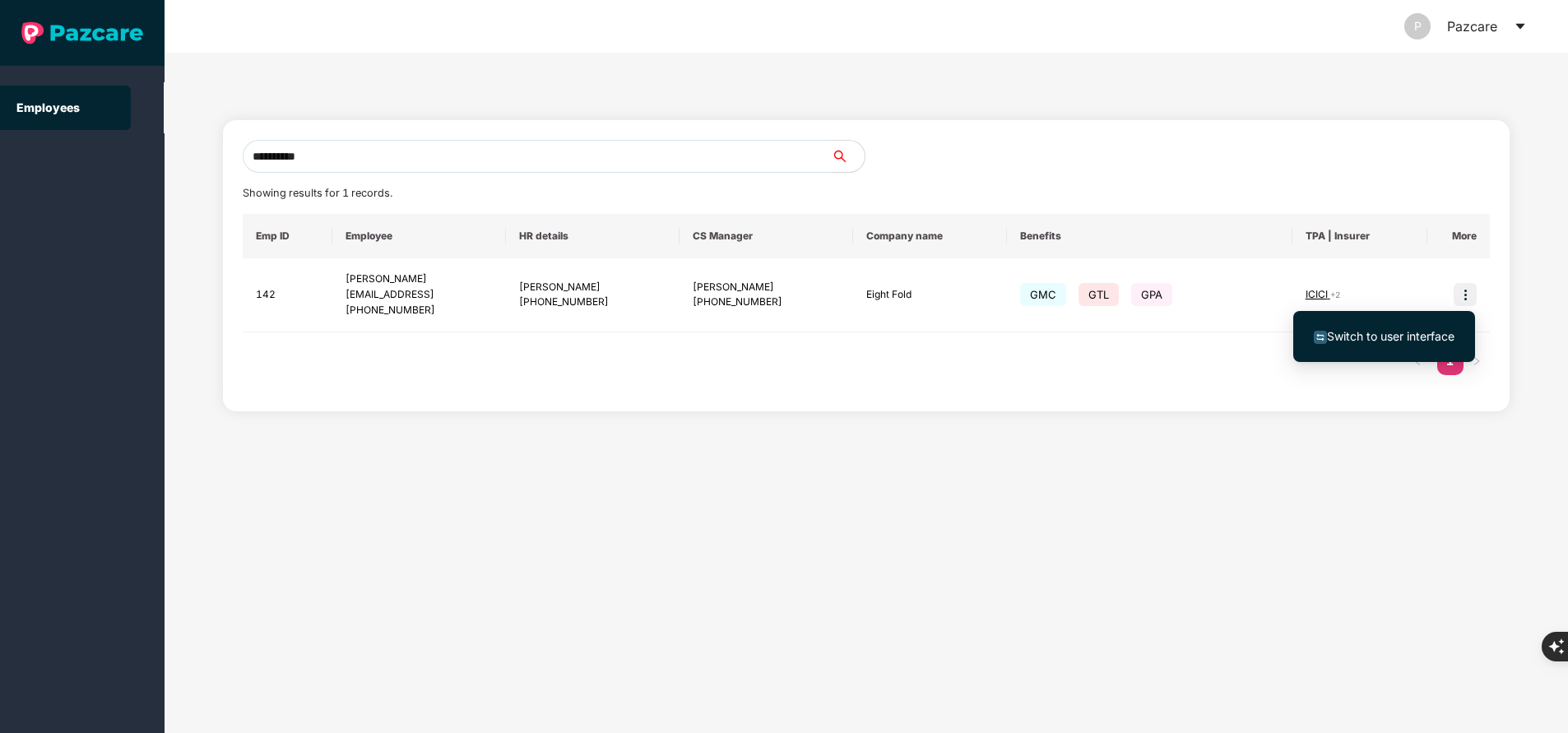
click at [1364, 335] on span "Switch to user interface" at bounding box center [1391, 336] width 127 height 14
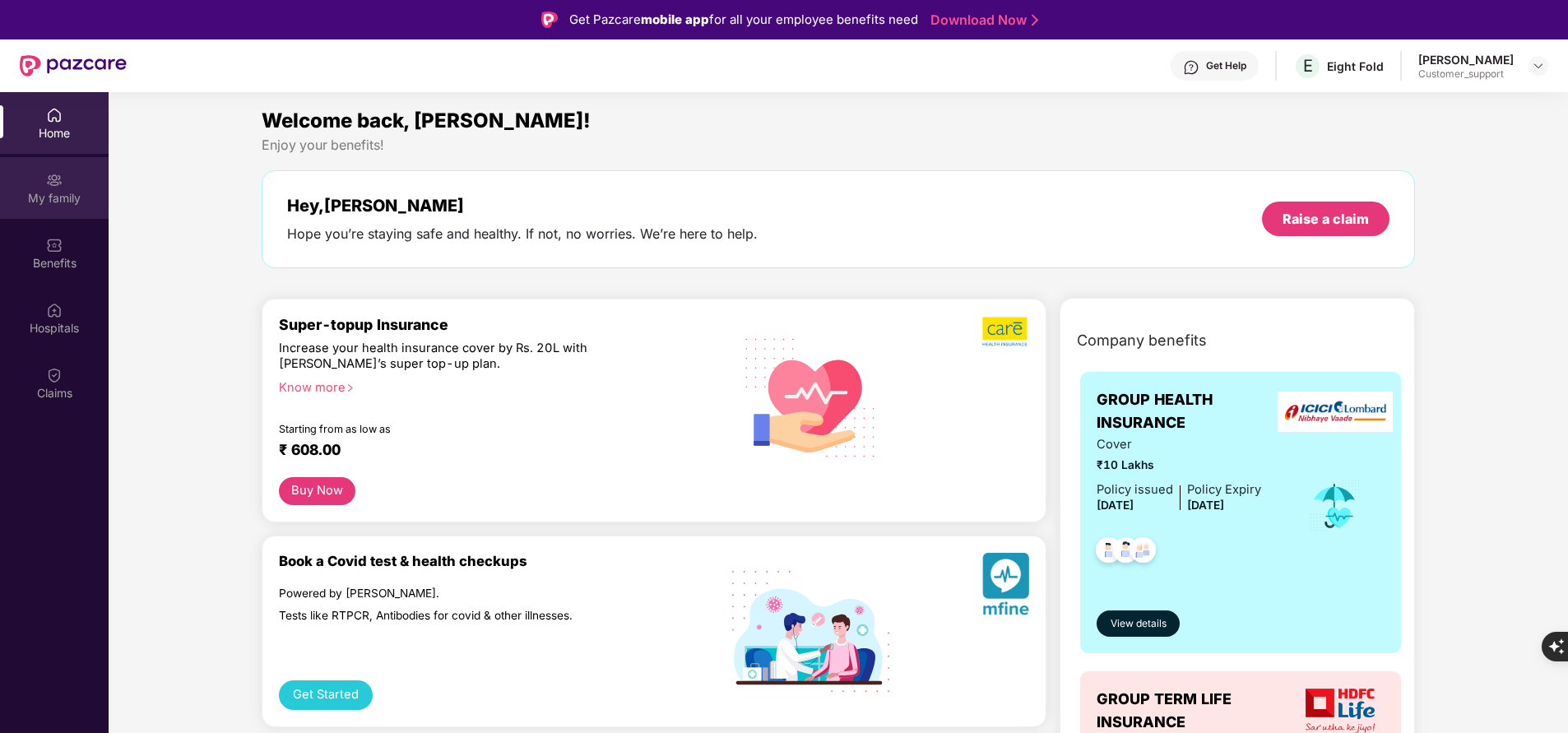
click at [67, 201] on div "My family" at bounding box center [54, 197] width 109 height 17
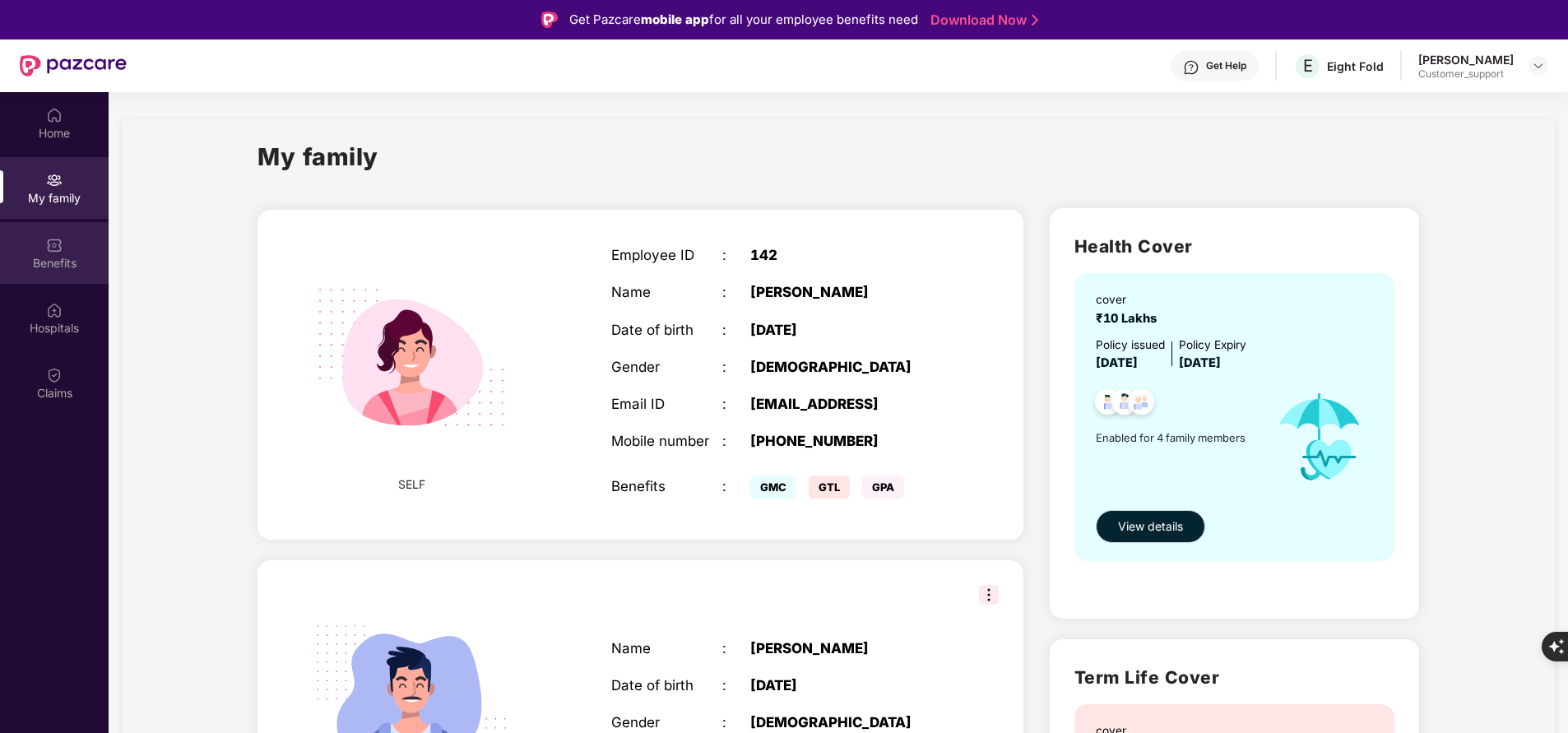
click at [66, 269] on div "Benefits" at bounding box center [54, 263] width 109 height 17
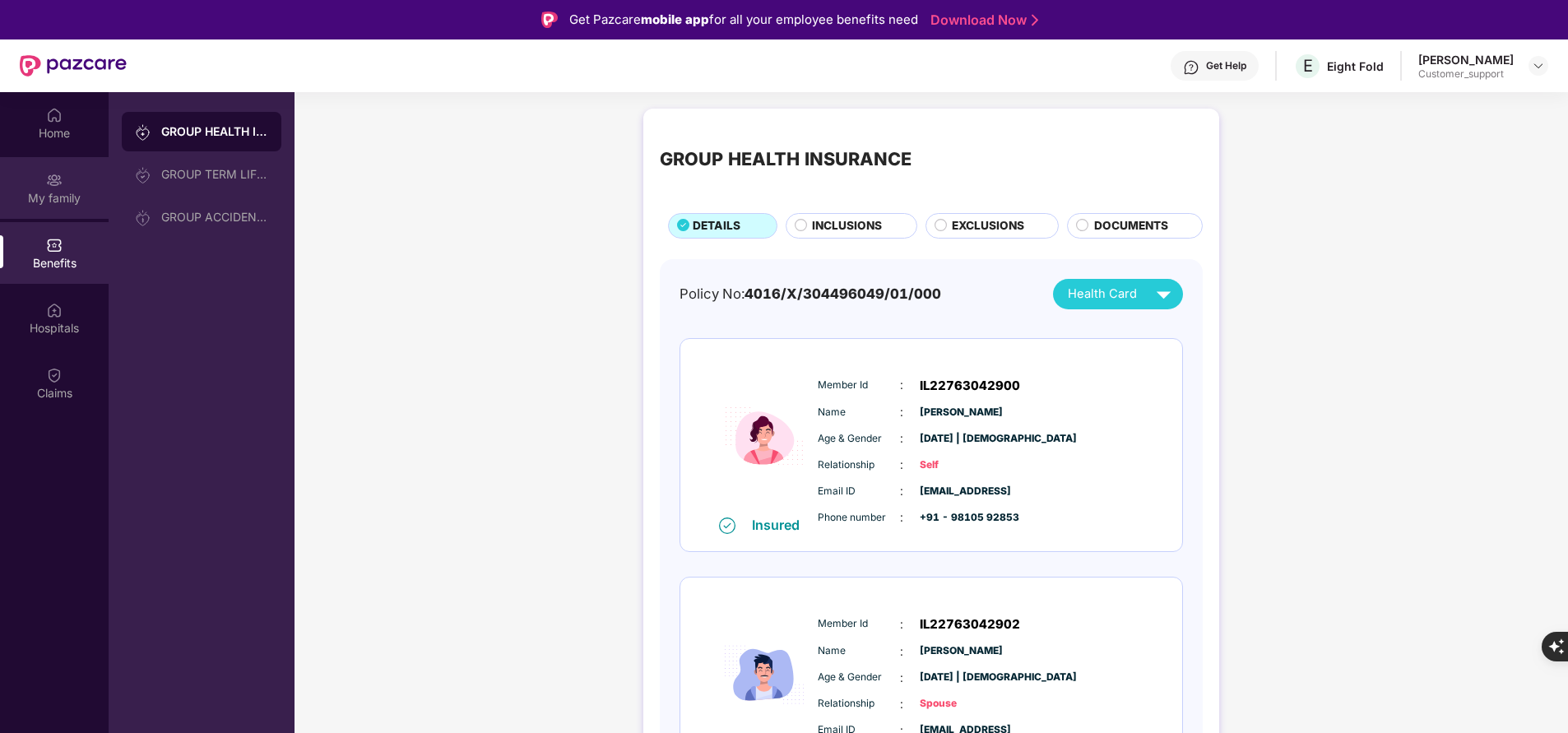
click at [69, 180] on div "My family" at bounding box center [54, 188] width 109 height 62
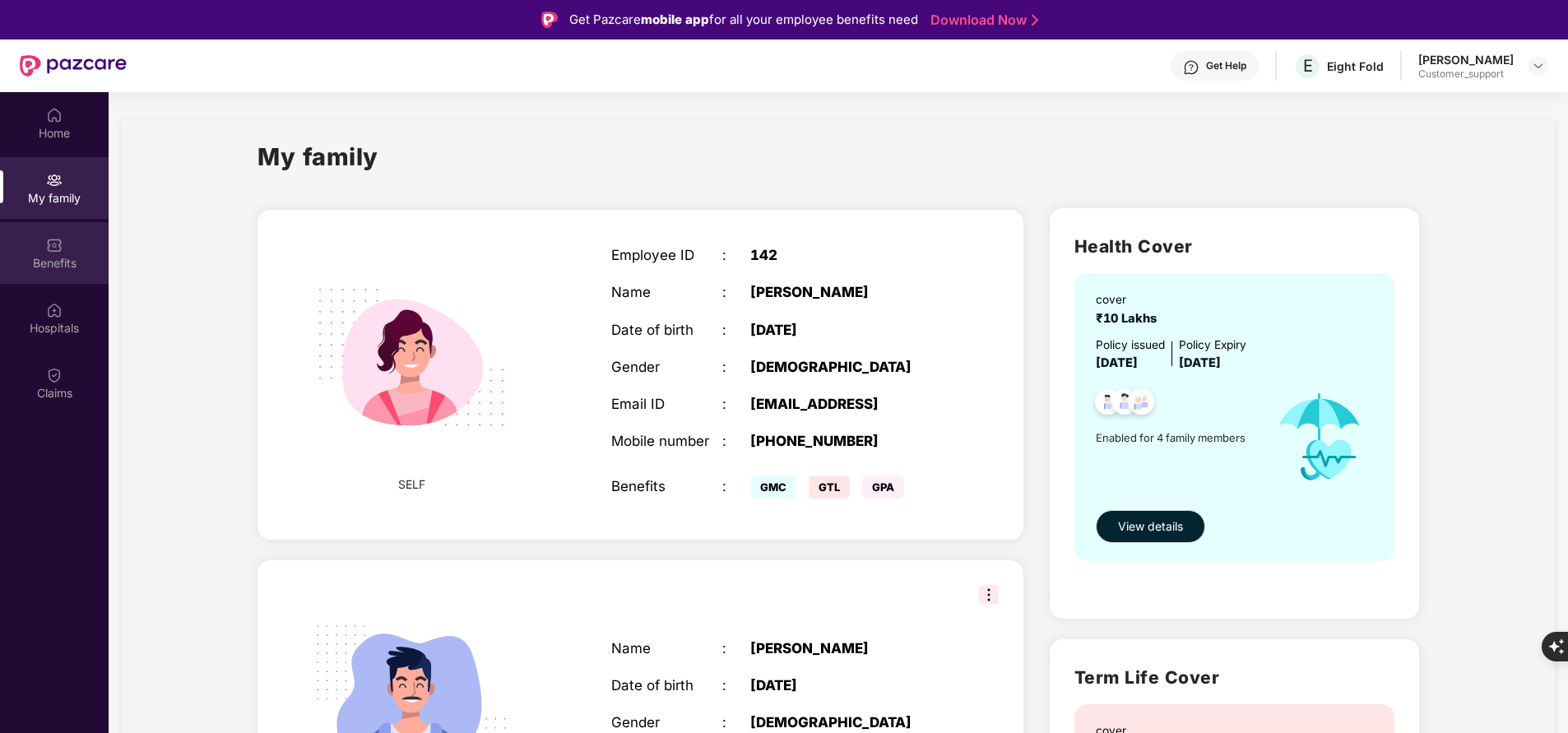
click at [56, 257] on div "Benefits" at bounding box center [54, 263] width 109 height 17
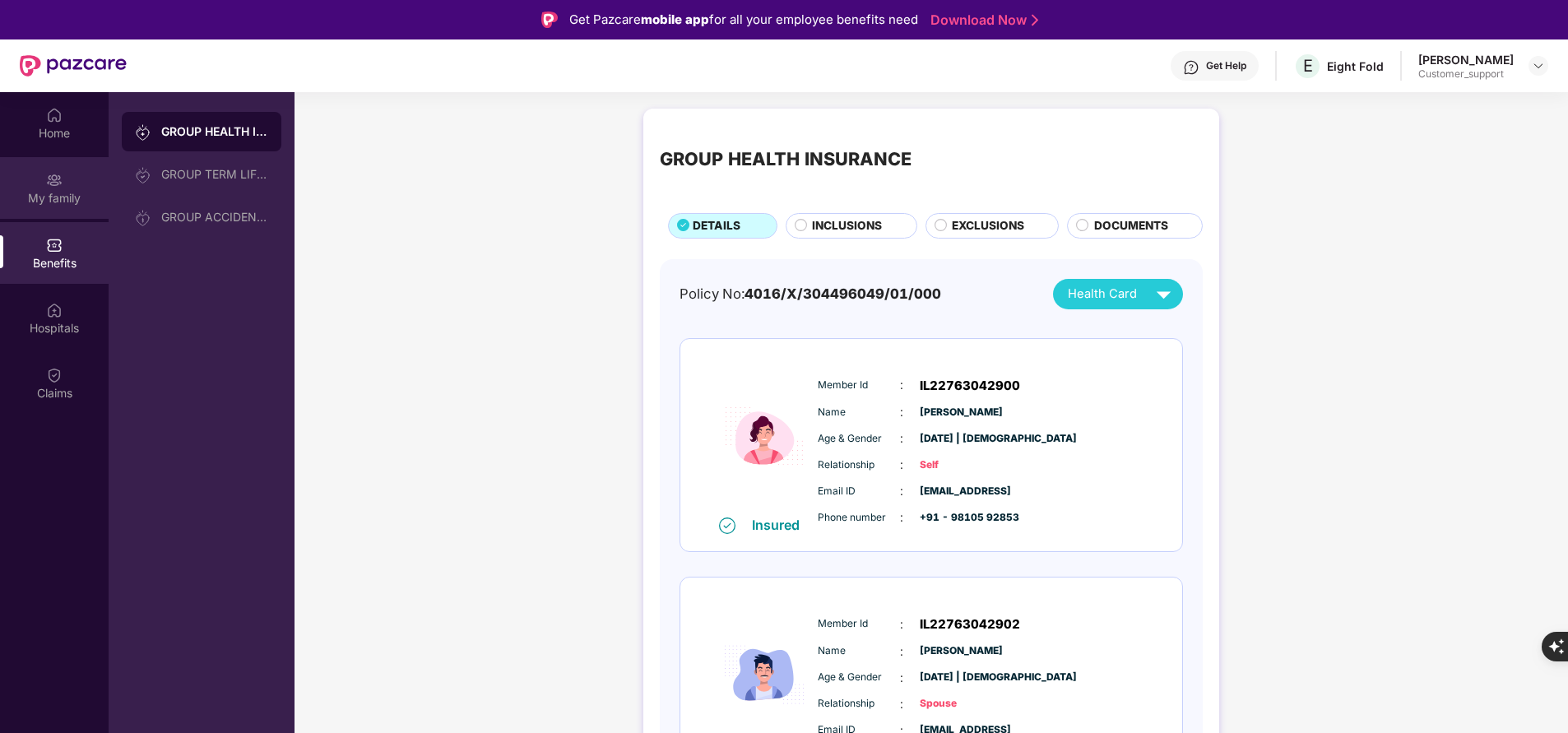
click at [56, 194] on div "My family" at bounding box center [54, 197] width 109 height 17
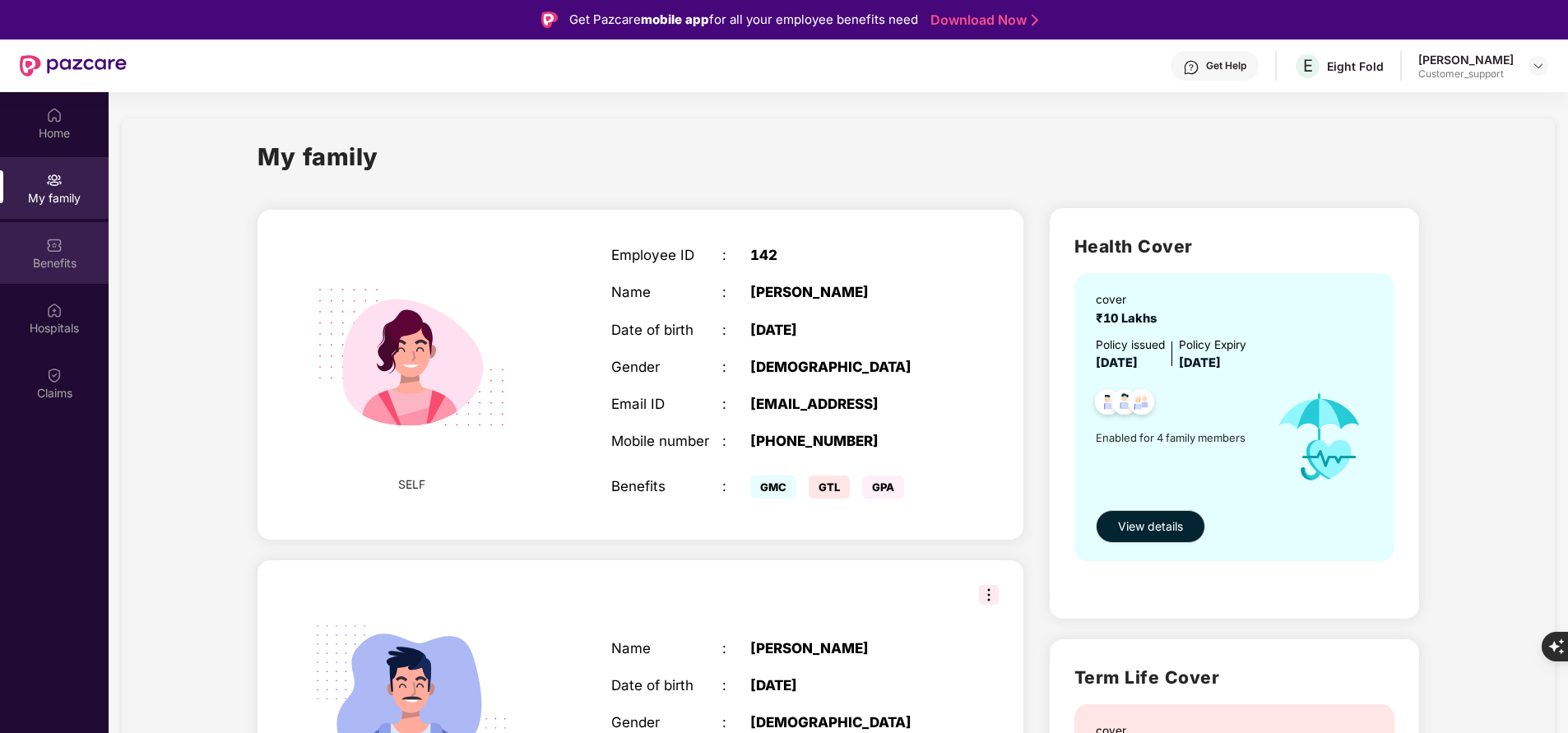
click at [54, 261] on div "Benefits" at bounding box center [54, 263] width 109 height 17
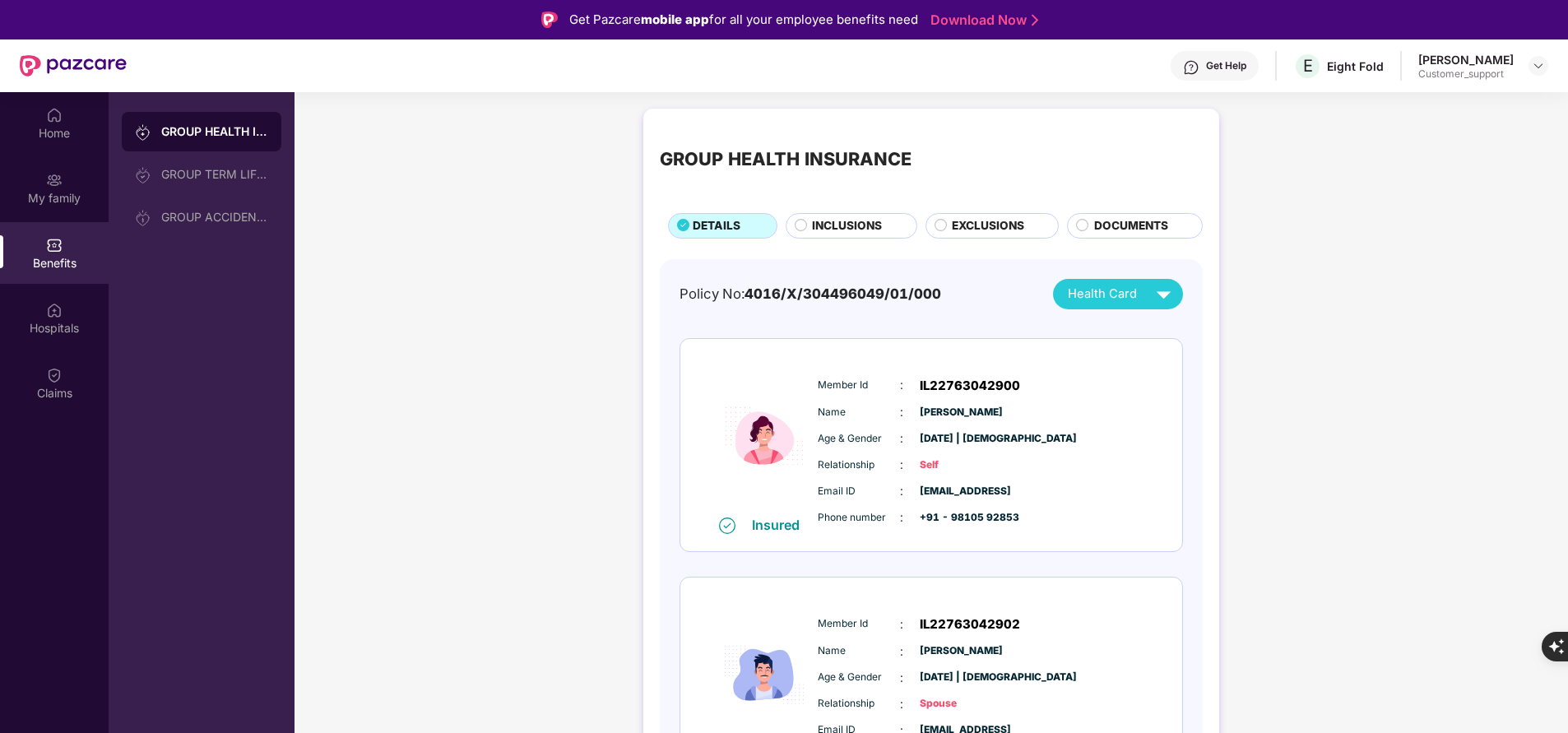
click at [818, 229] on span "INCLUSIONS" at bounding box center [848, 226] width 70 height 18
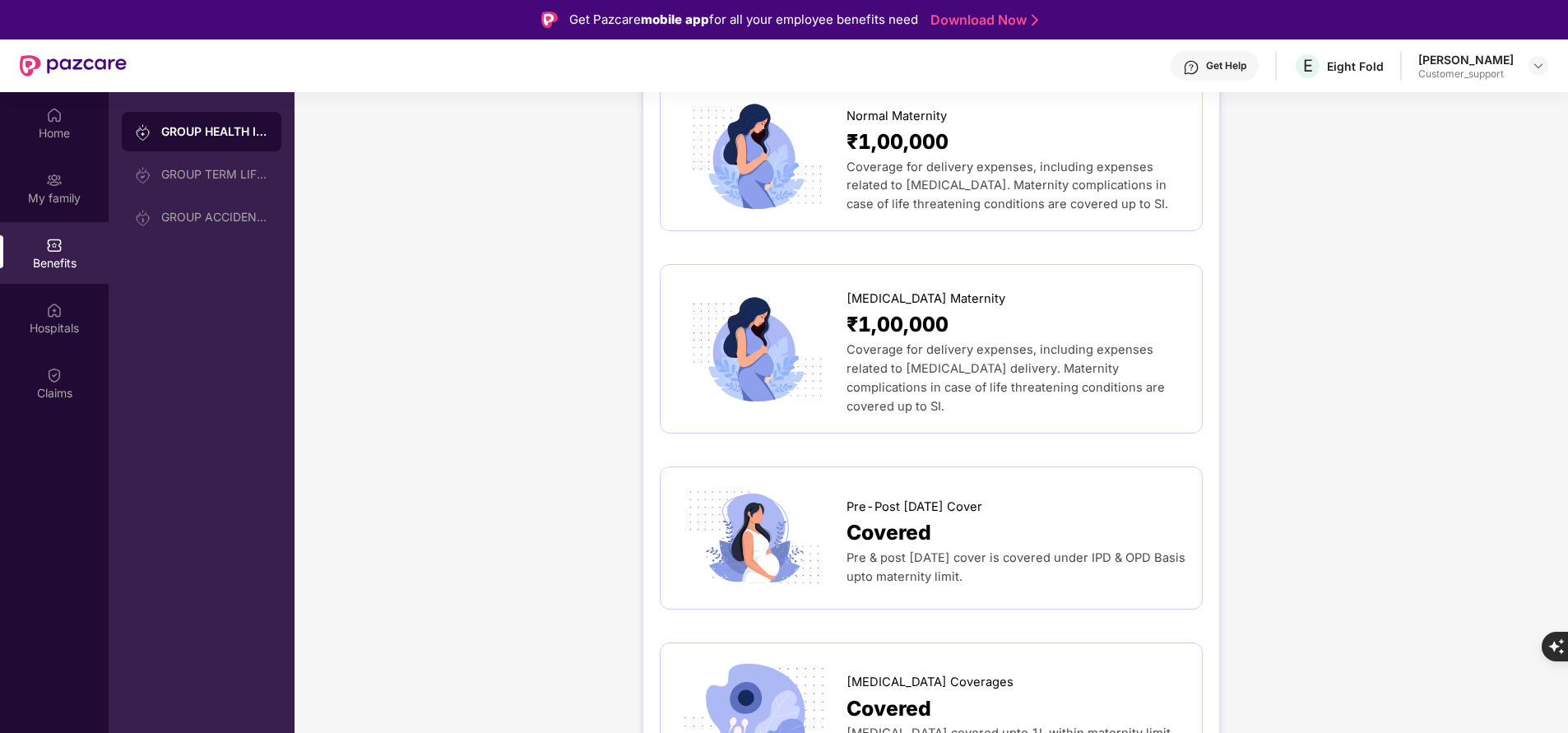
scroll to position [2080, 0]
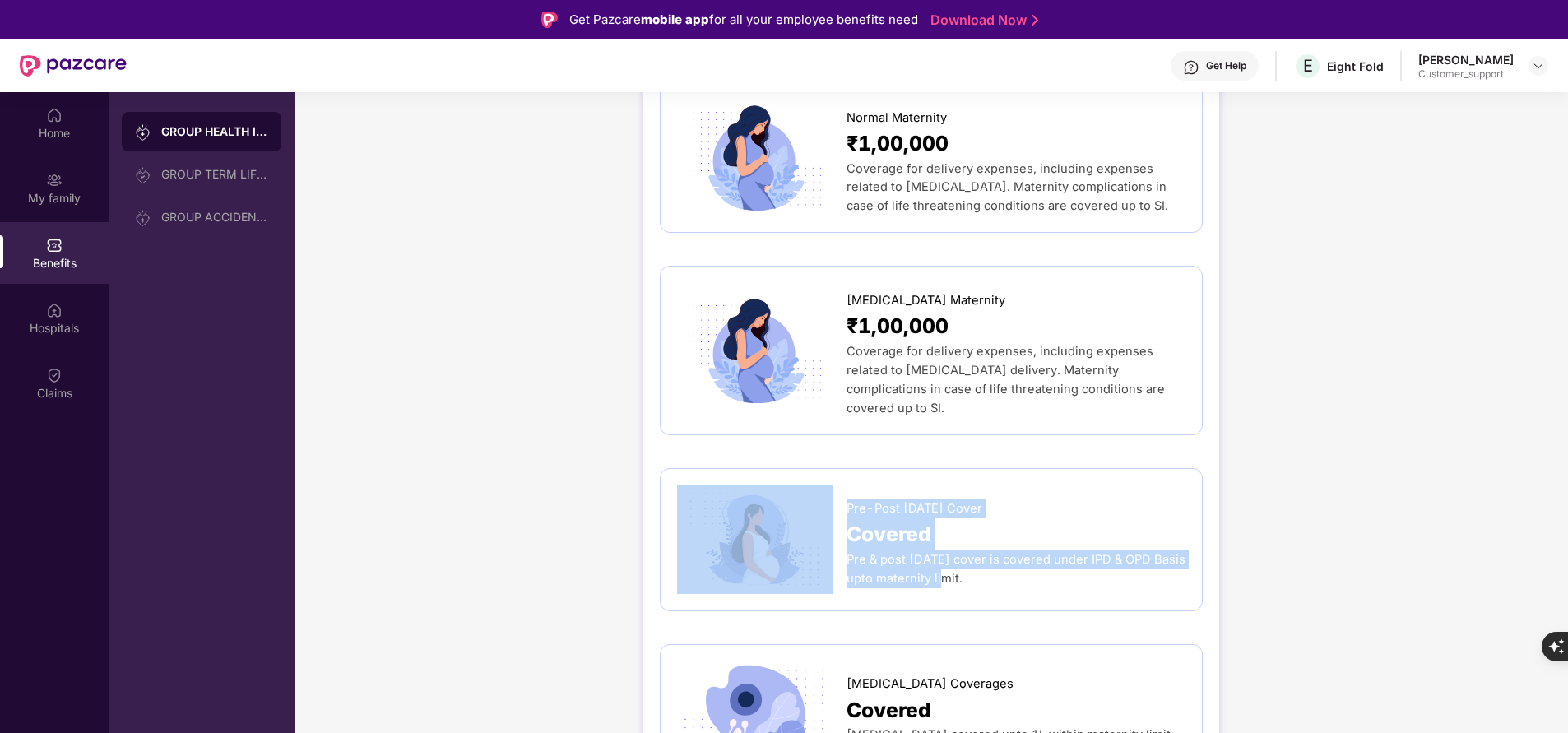
drag, startPoint x: 841, startPoint y: 501, endPoint x: 950, endPoint y: 542, distance: 116.5
click at [950, 542] on div "Pre-Post Natal Cover Covered Pre & post natal cover is covered under IPD & OPD …" at bounding box center [931, 539] width 543 height 143
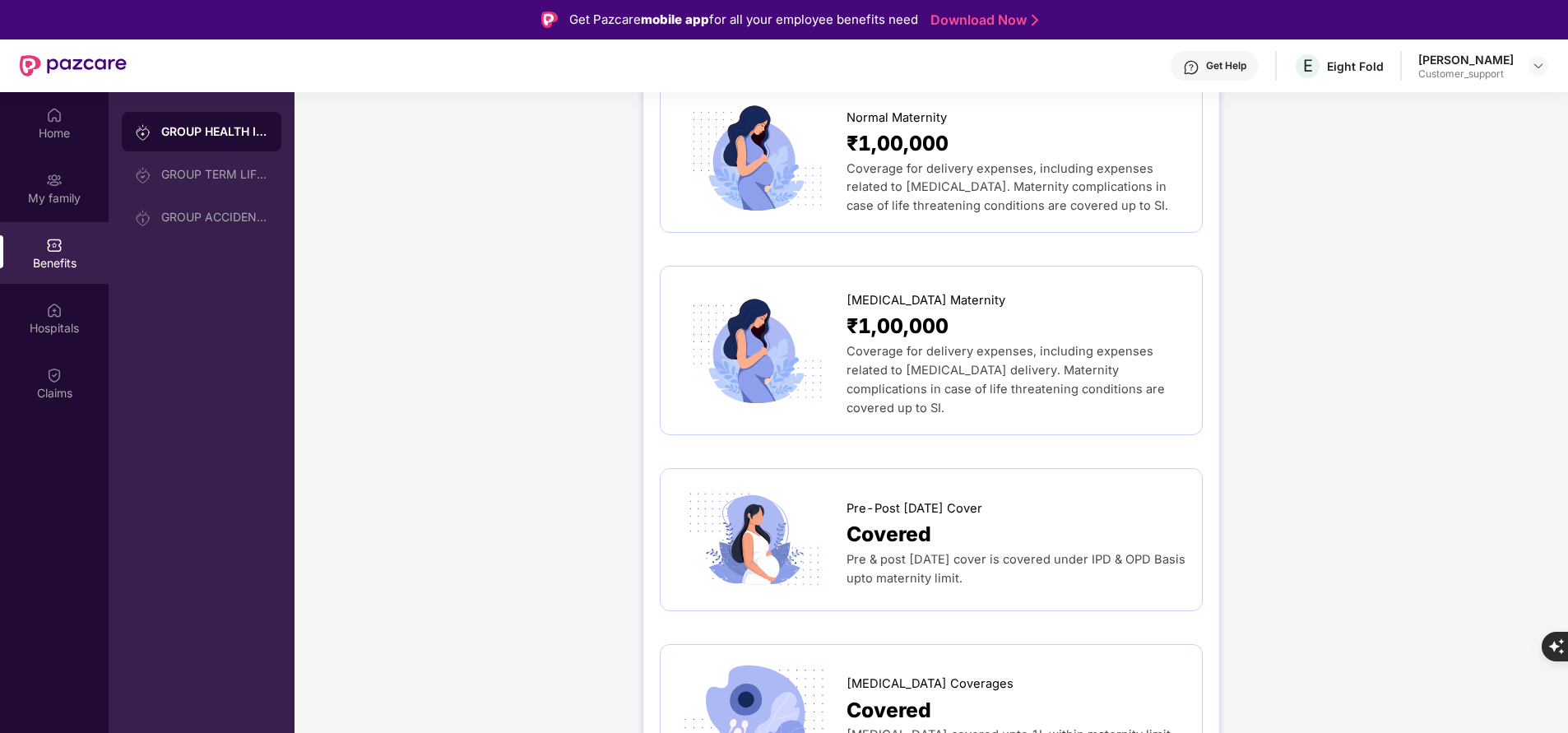
click at [999, 550] on div "Pre & post natal cover is covered under IPD & OPD Basis upto maternity limit." at bounding box center [1016, 569] width 339 height 38
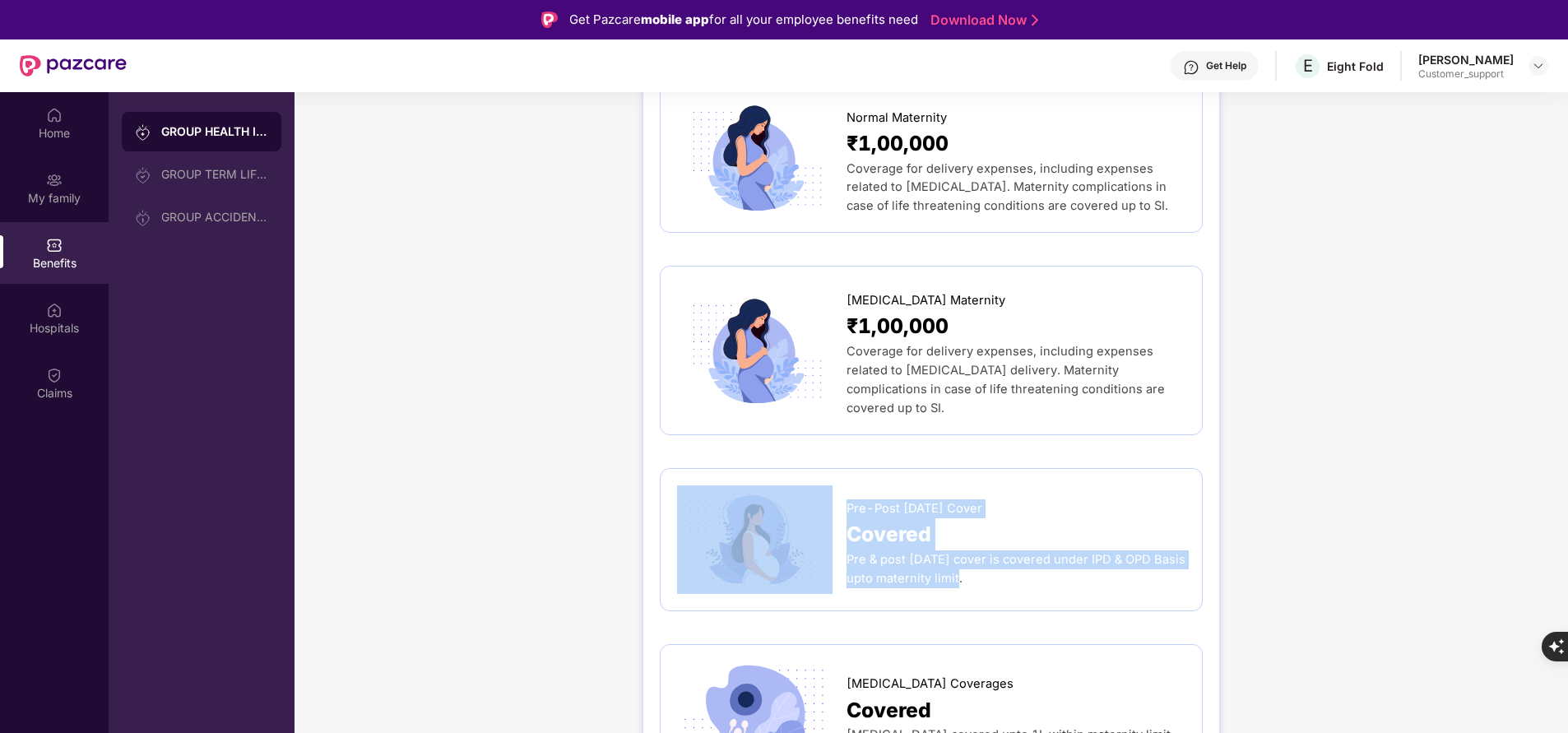
drag, startPoint x: 845, startPoint y: 500, endPoint x: 970, endPoint y: 532, distance: 129.0
click at [970, 532] on div "Pre-Post Natal Cover Covered Pre & post natal cover is covered under IPD & OPD …" at bounding box center [932, 539] width 508 height 108
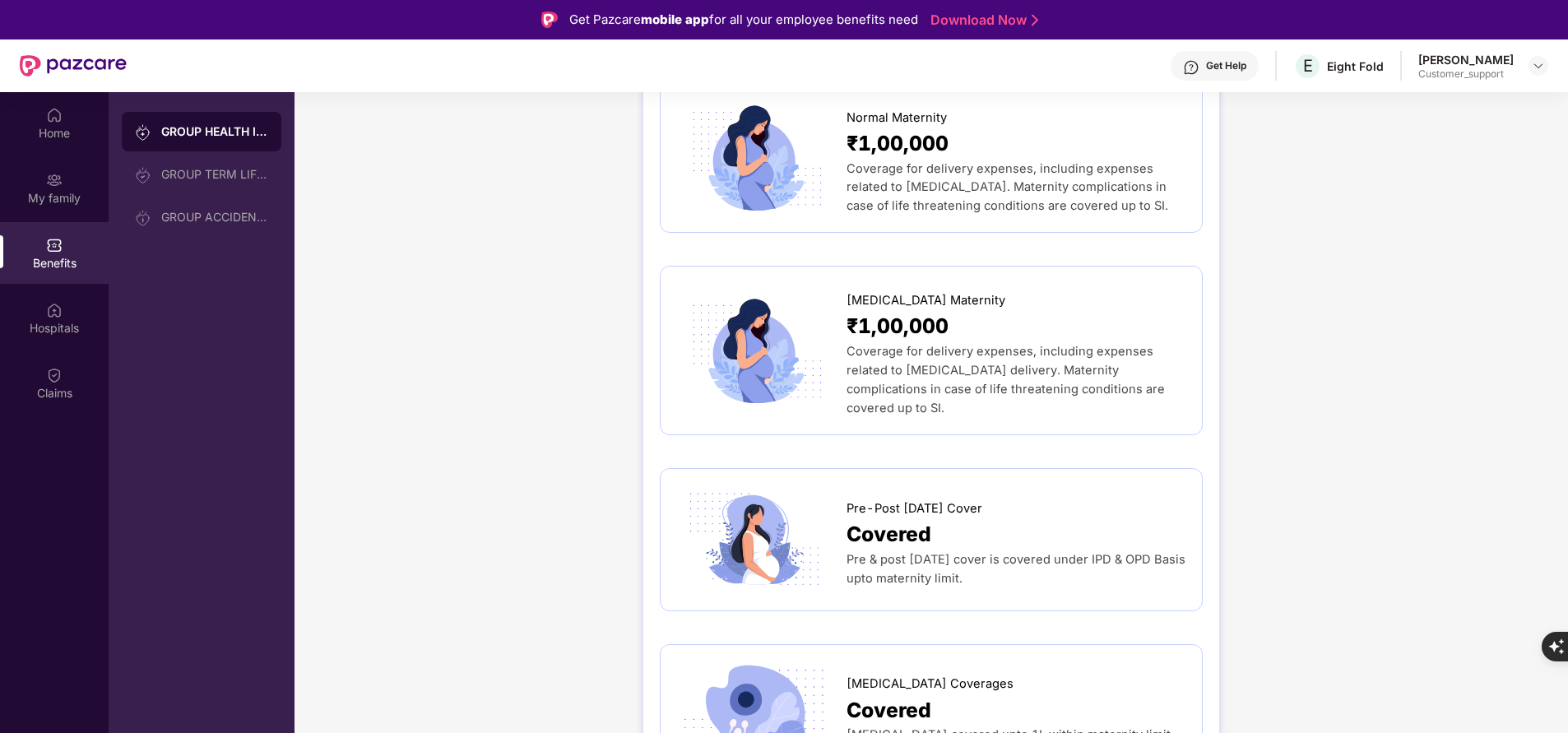
click at [491, 517] on div "GROUP HEALTH INSURANCE DETAILS INCLUSIONS EXCLUSIONS DOCUMENTS Sum Insured ₹10,…" at bounding box center [931, 200] width 1274 height 4362
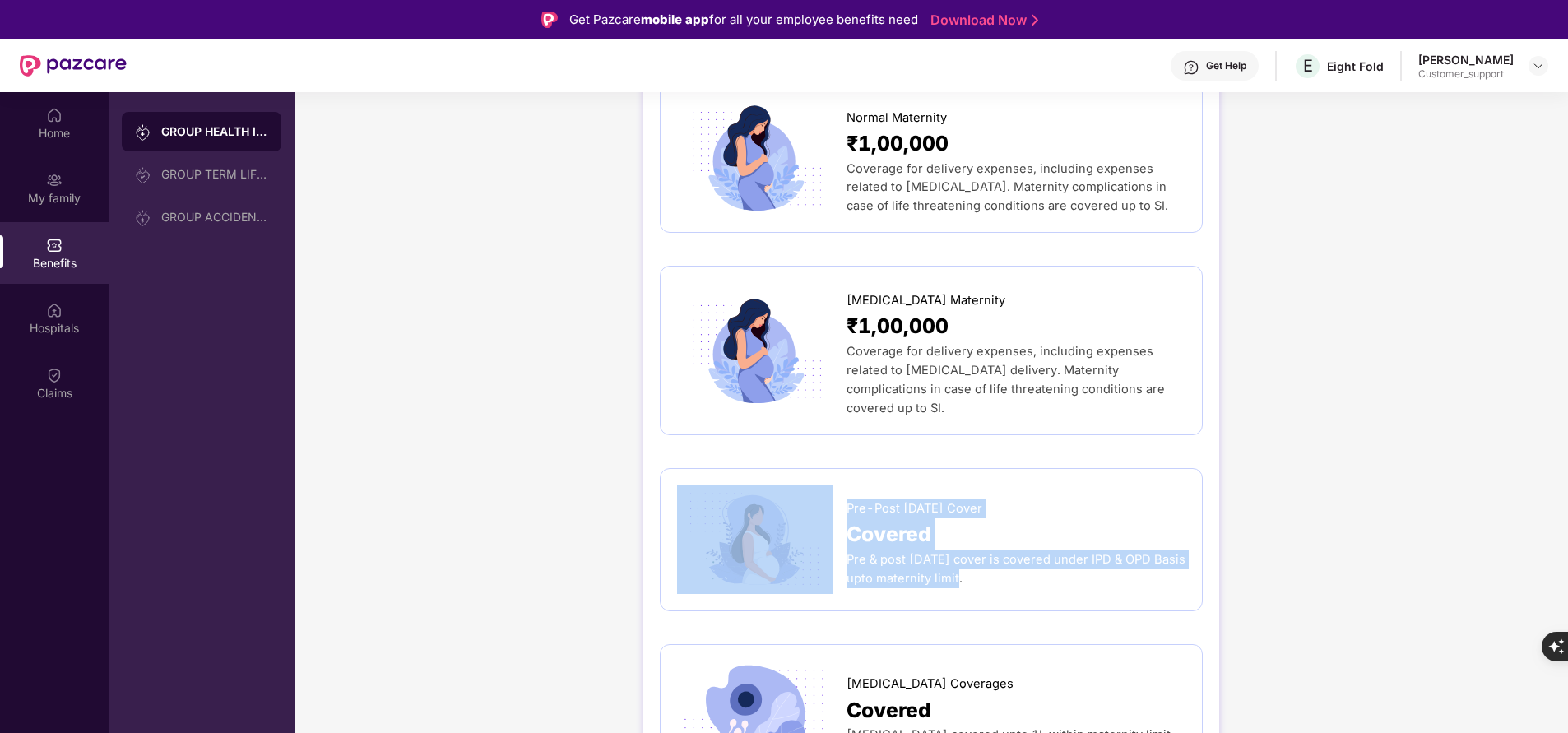
drag, startPoint x: 841, startPoint y: 499, endPoint x: 983, endPoint y: 526, distance: 144.5
click at [983, 526] on div "Pre-Post Natal Cover Covered Pre & post natal cover is covered under IPD & OPD …" at bounding box center [932, 539] width 508 height 108
copy div "Pre-Post Natal Cover Covered Pre & post natal cover is covered under IPD & OPD …"
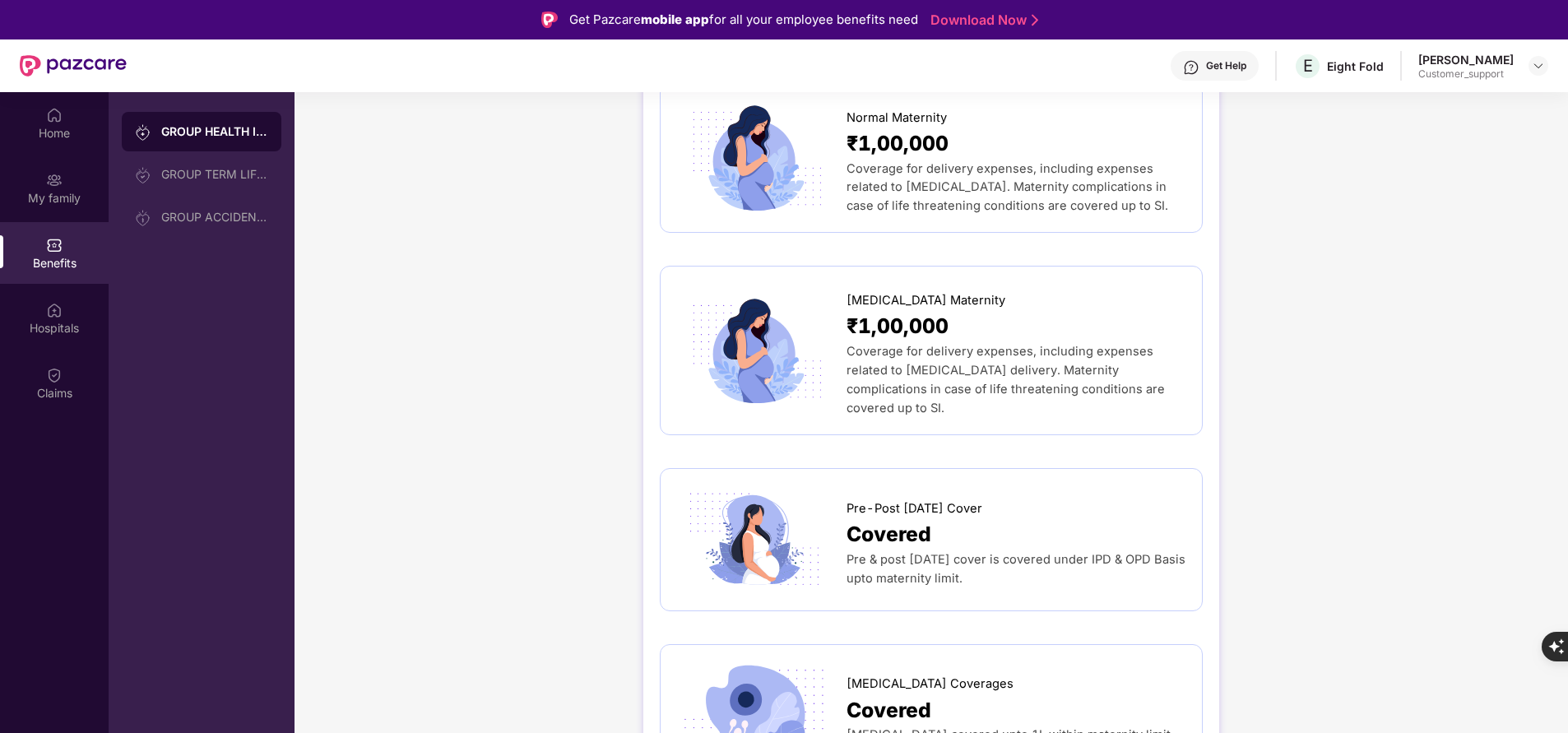
click at [636, 479] on div "GROUP HEALTH INSURANCE DETAILS INCLUSIONS EXCLUSIONS DOCUMENTS Sum Insured ₹10,…" at bounding box center [931, 200] width 1274 height 4362
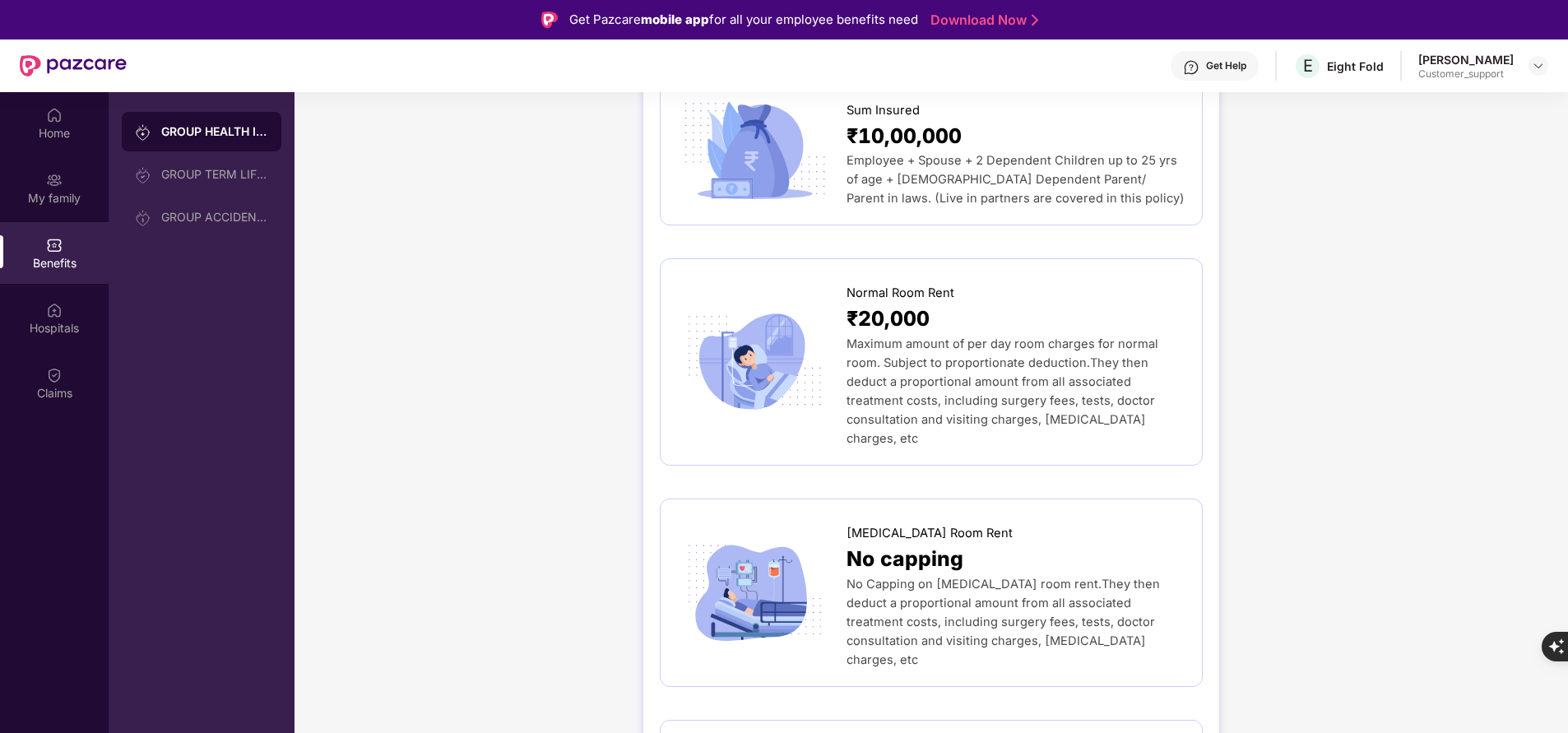
scroll to position [0, 0]
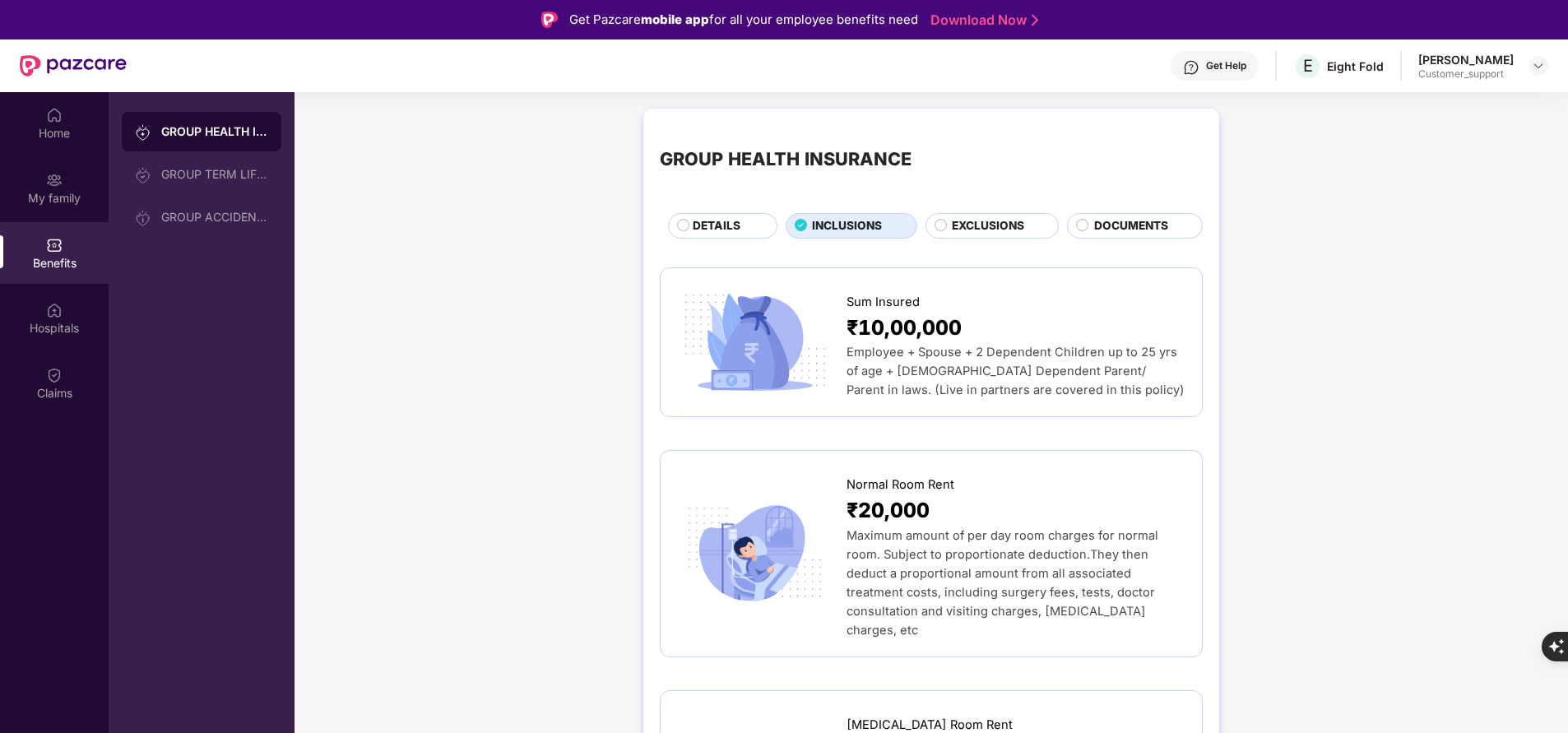
click at [28, 527] on div "Home My family Benefits Hospitals Claims" at bounding box center [54, 458] width 109 height 733
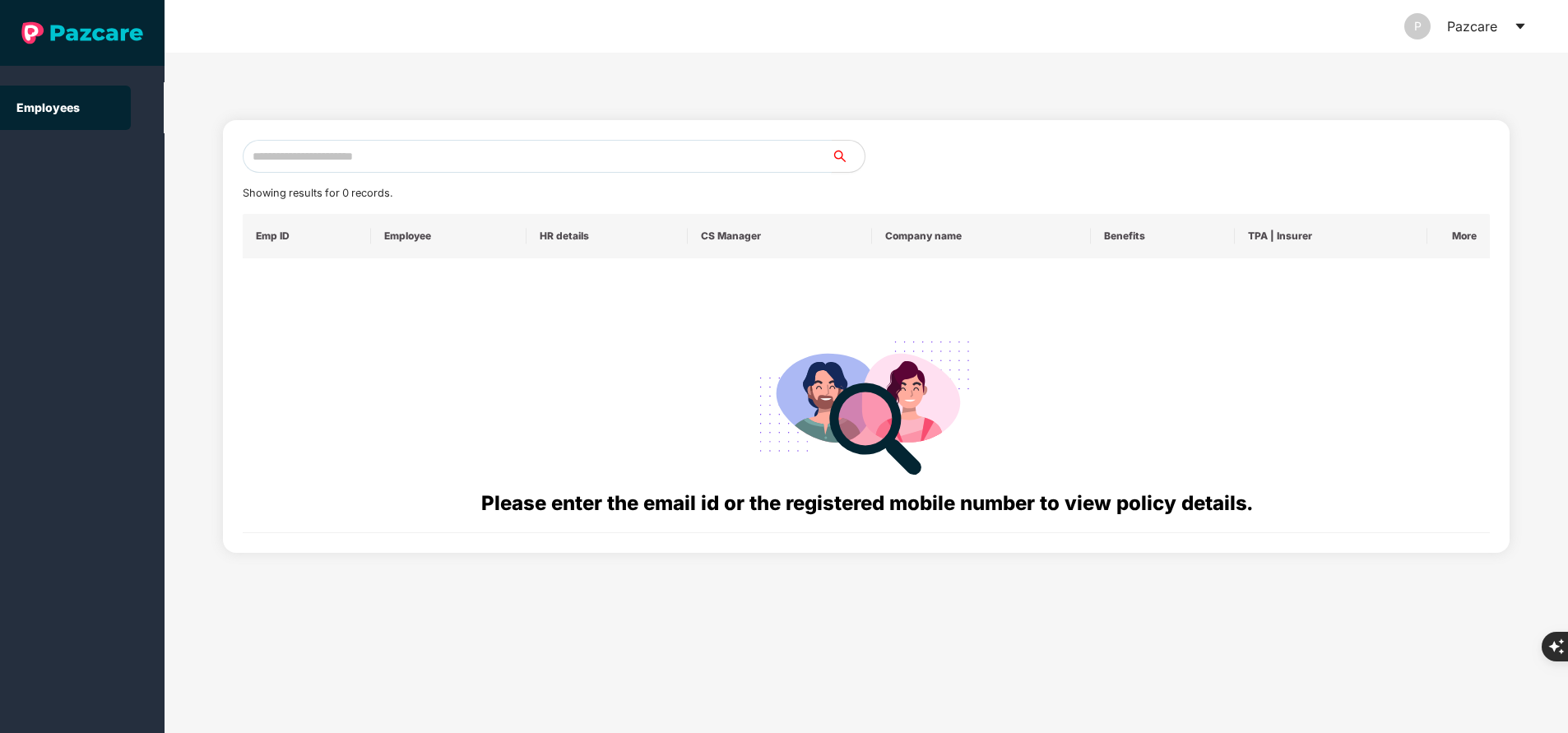
click at [427, 169] on input "text" at bounding box center [537, 156] width 589 height 33
paste input "**********"
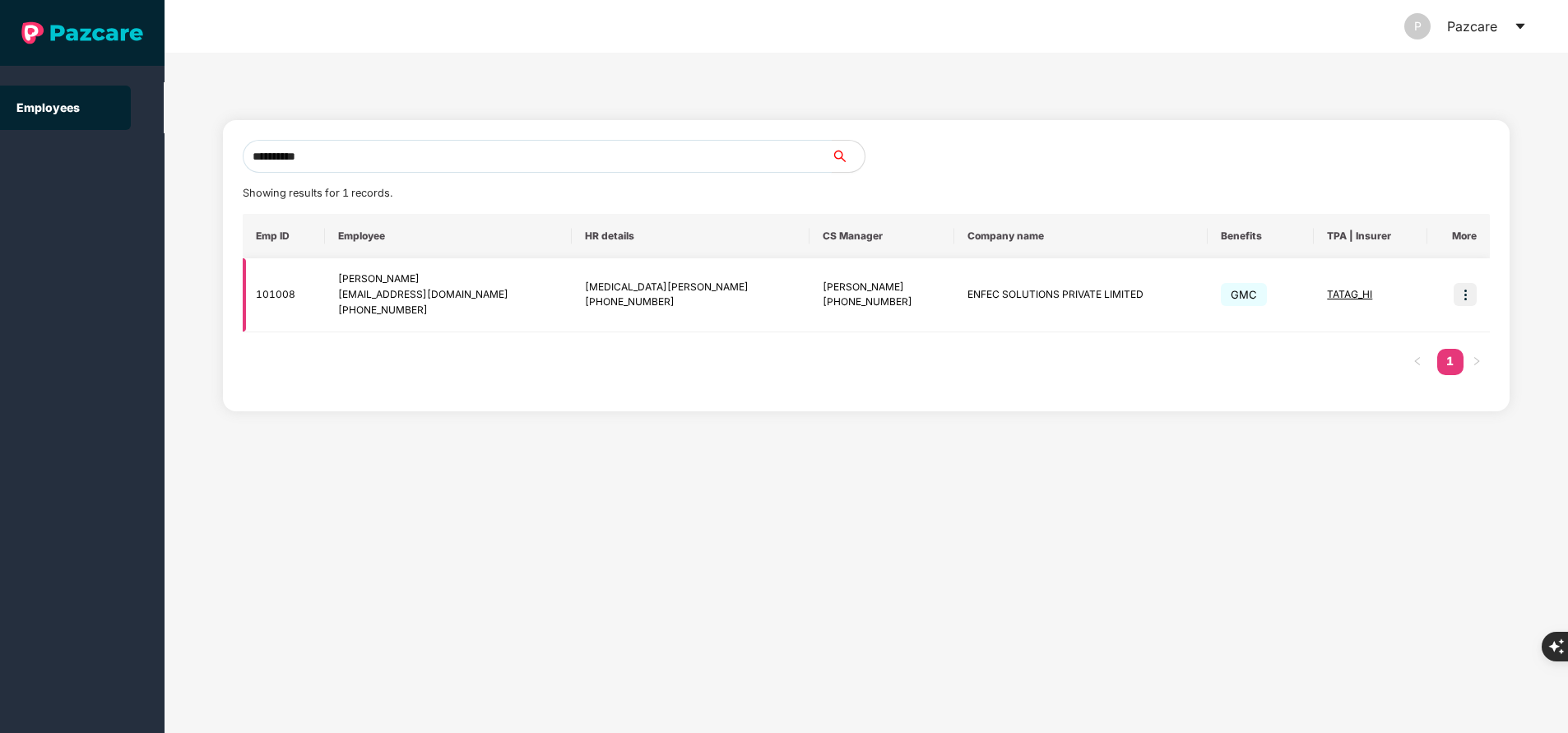
type input "**********"
click at [1472, 288] on img at bounding box center [1465, 295] width 23 height 23
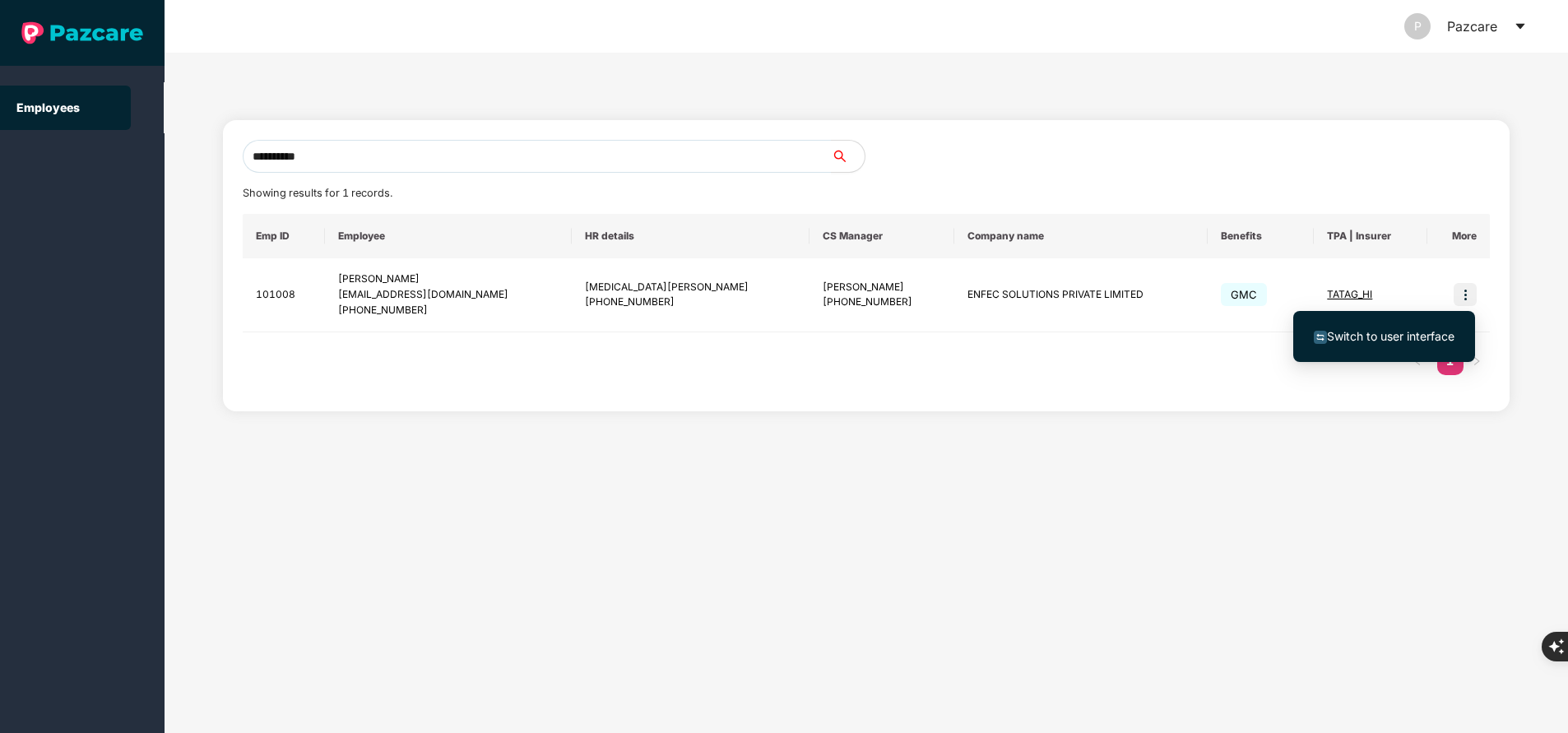
click at [1407, 345] on li "Switch to user interface" at bounding box center [1384, 336] width 182 height 34
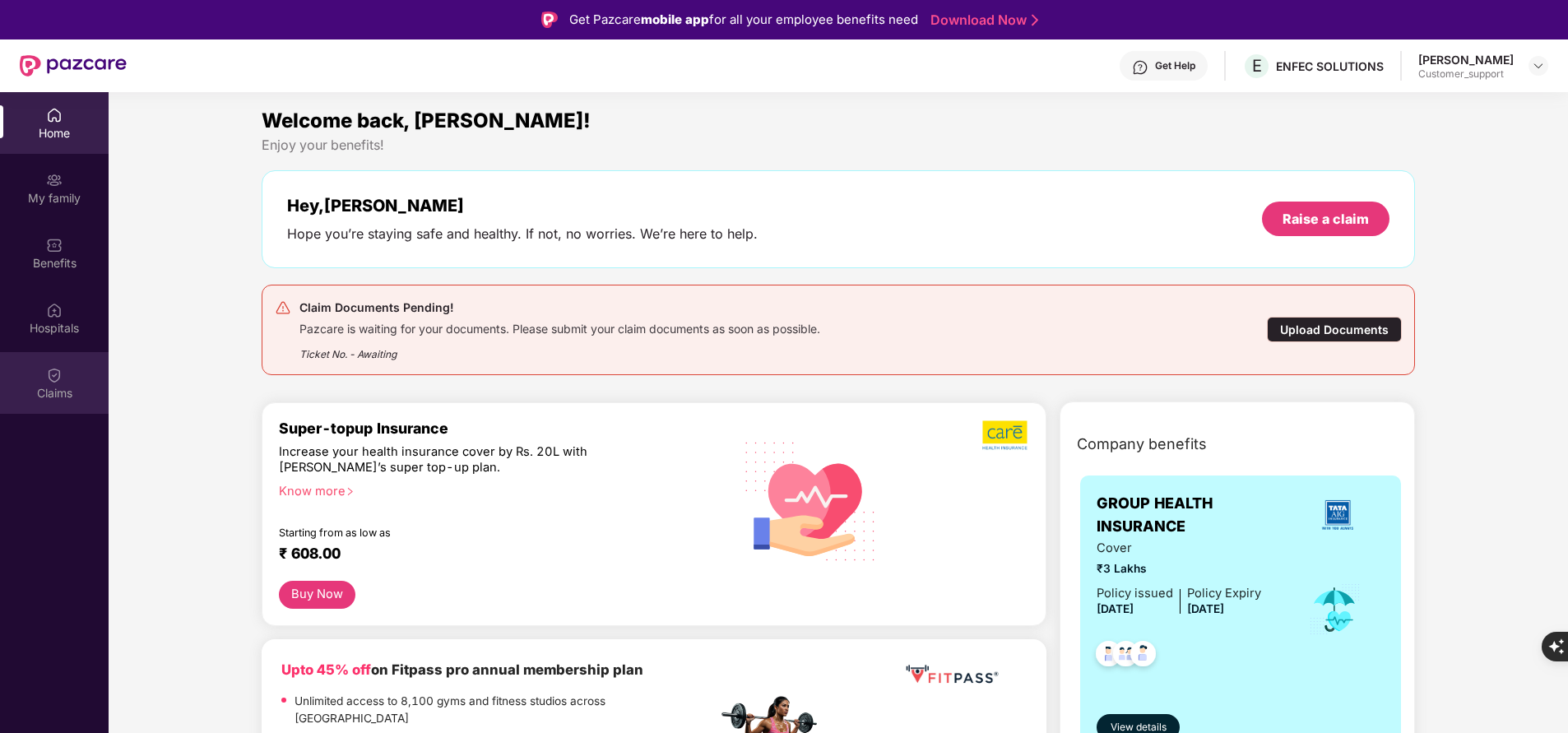
click at [70, 386] on div "Claims" at bounding box center [54, 393] width 109 height 17
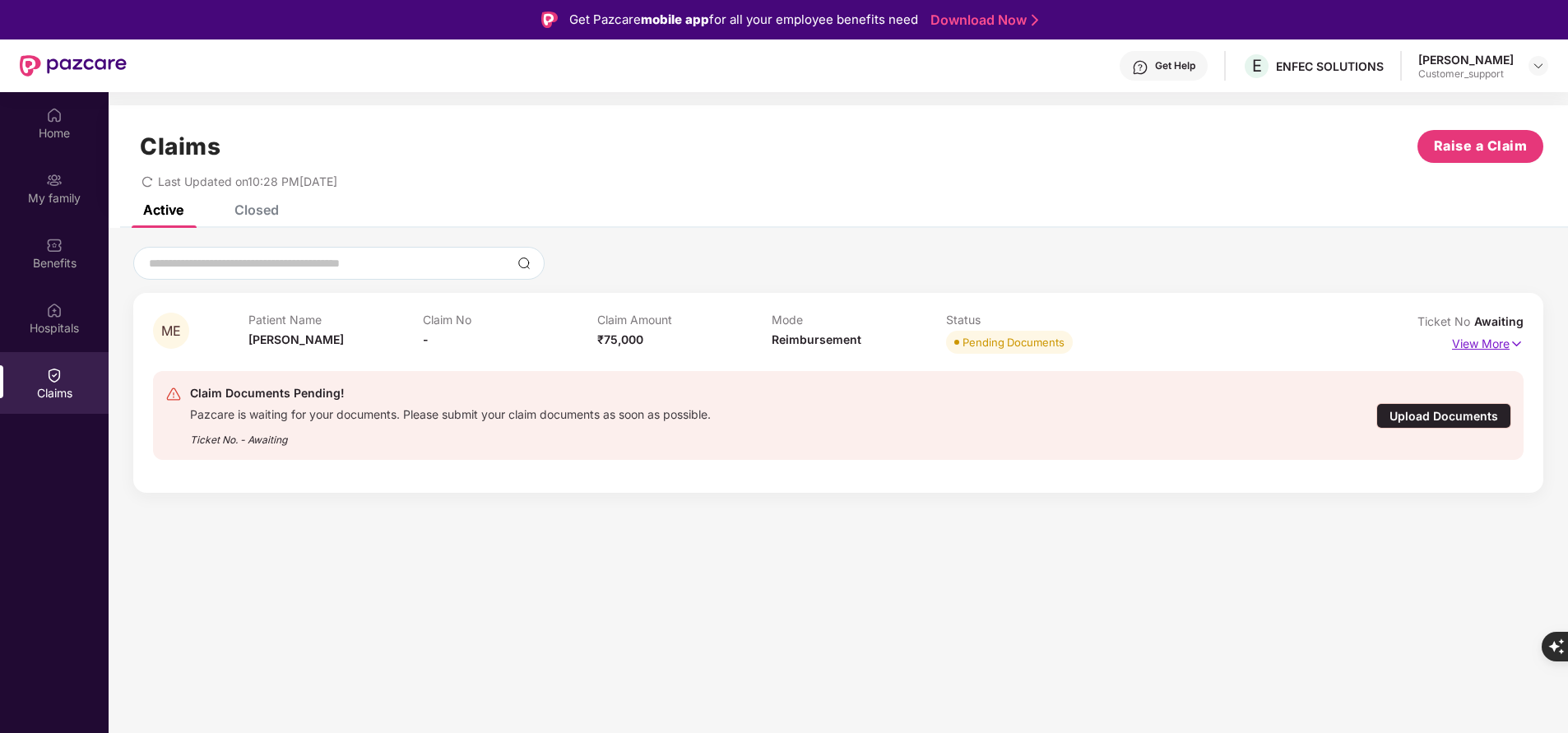
click at [1512, 348] on img at bounding box center [1516, 344] width 14 height 19
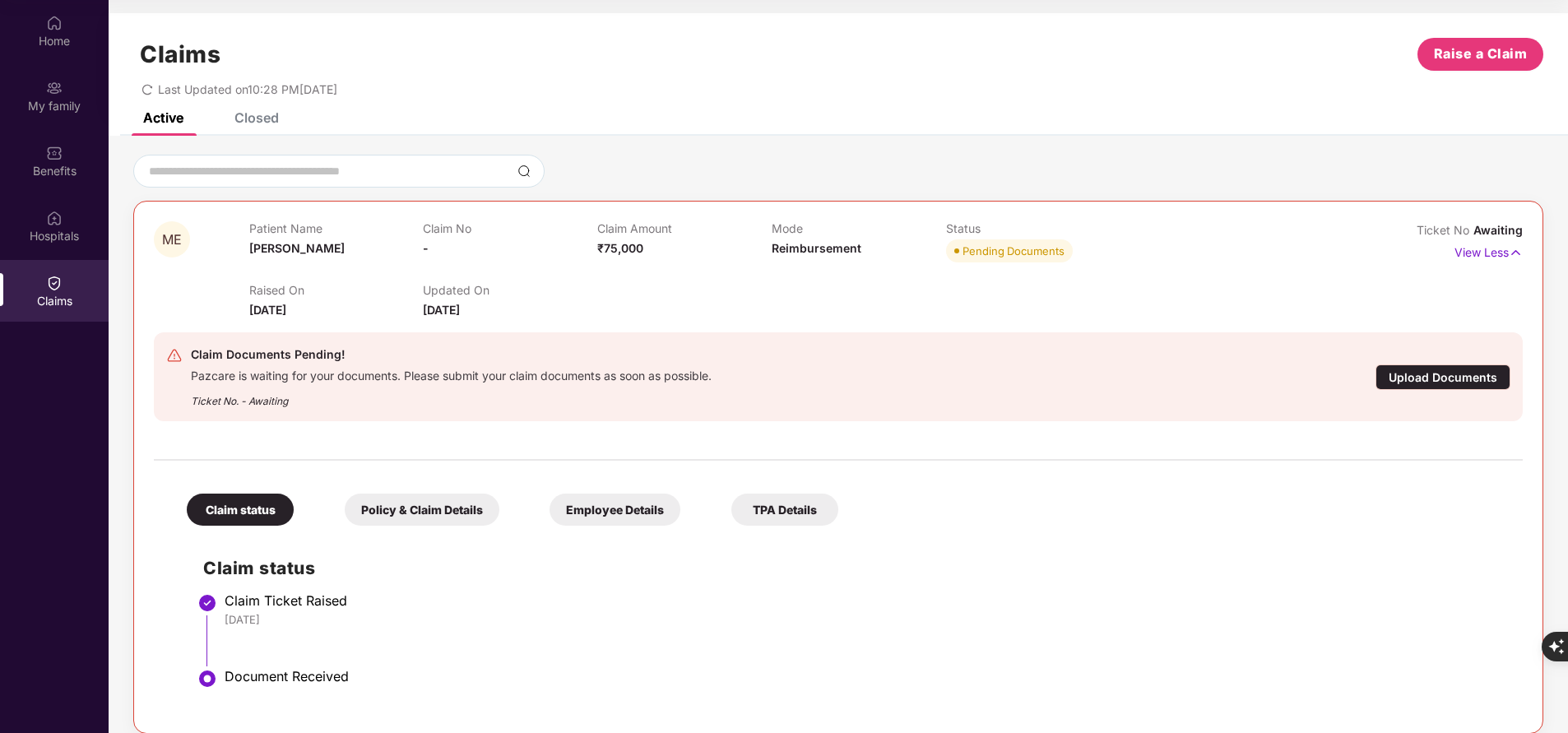
scroll to position [18, 0]
